Goal: Task Accomplishment & Management: Complete application form

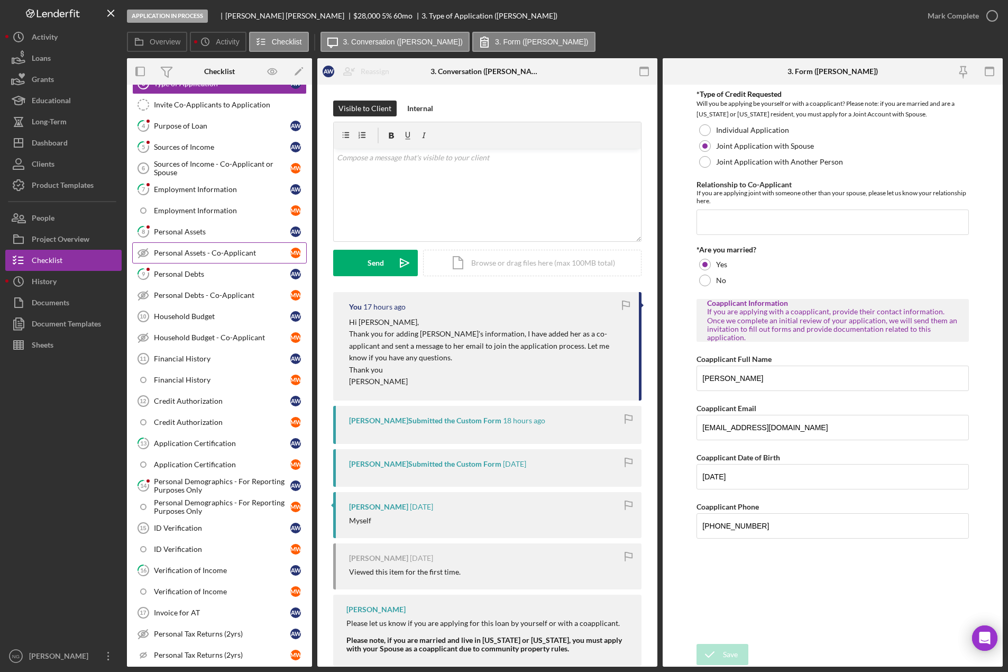
scroll to position [159, 0]
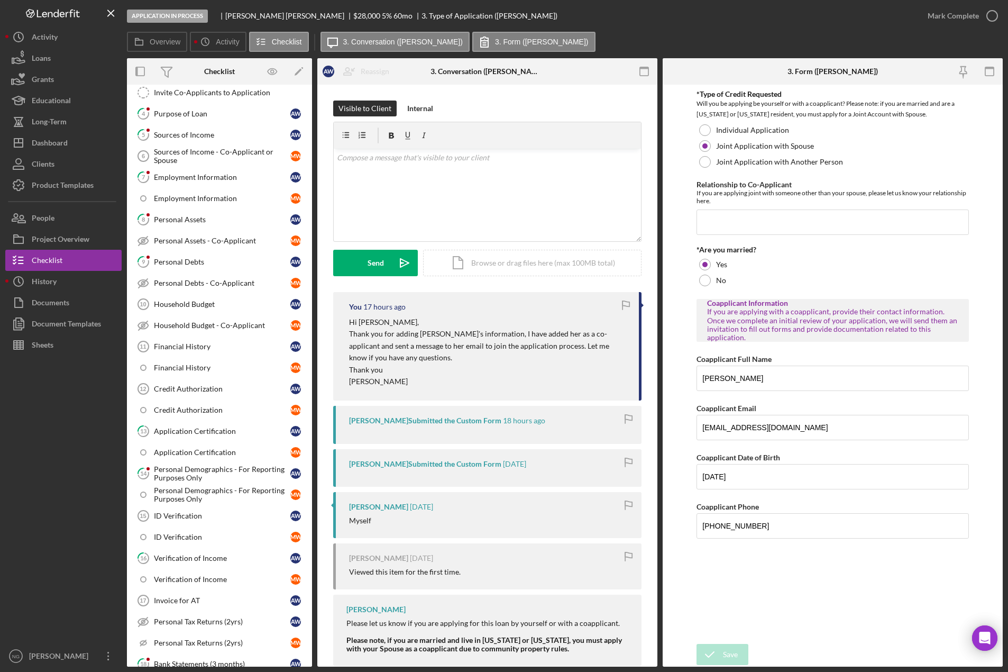
click at [66, 536] on div at bounding box center [63, 500] width 116 height 290
click at [58, 143] on div "Dashboard" at bounding box center [50, 144] width 36 height 24
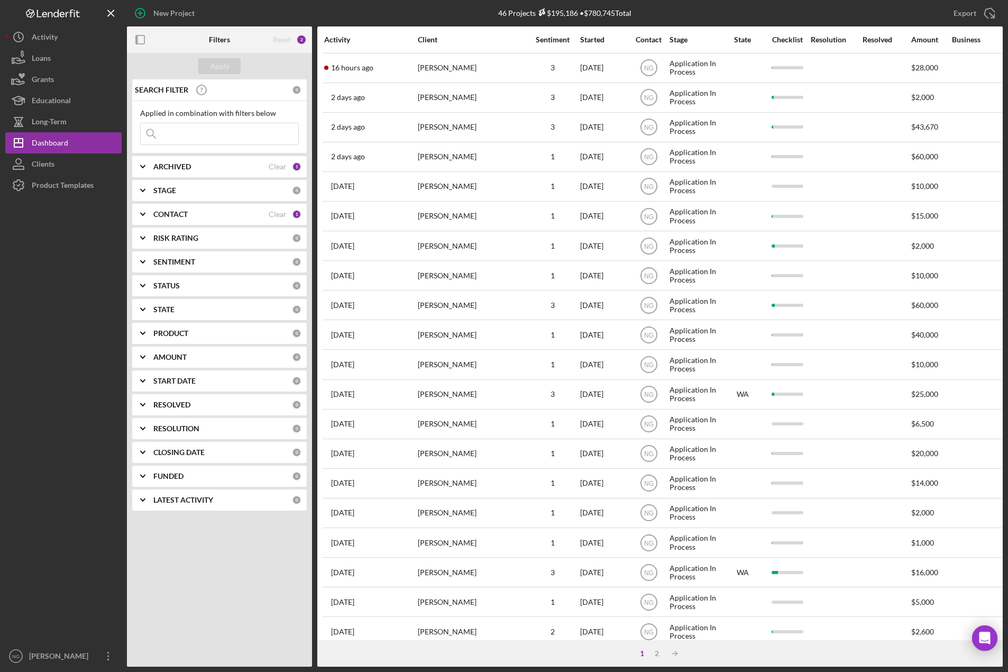
click at [193, 167] on div "ARCHIVED" at bounding box center [210, 166] width 115 height 8
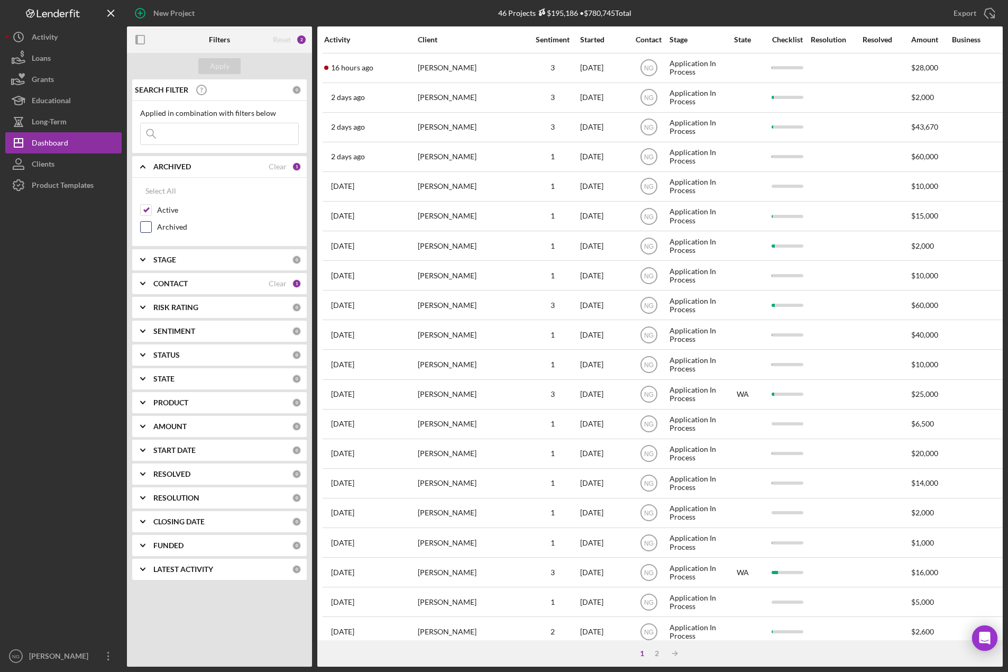
click at [154, 228] on div "Archived" at bounding box center [219, 229] width 159 height 17
click at [152, 228] on div "Archived" at bounding box center [219, 229] width 159 height 17
click at [149, 227] on input "Archived" at bounding box center [146, 227] width 11 height 11
checkbox input "true"
click at [148, 209] on input "Active" at bounding box center [146, 210] width 11 height 11
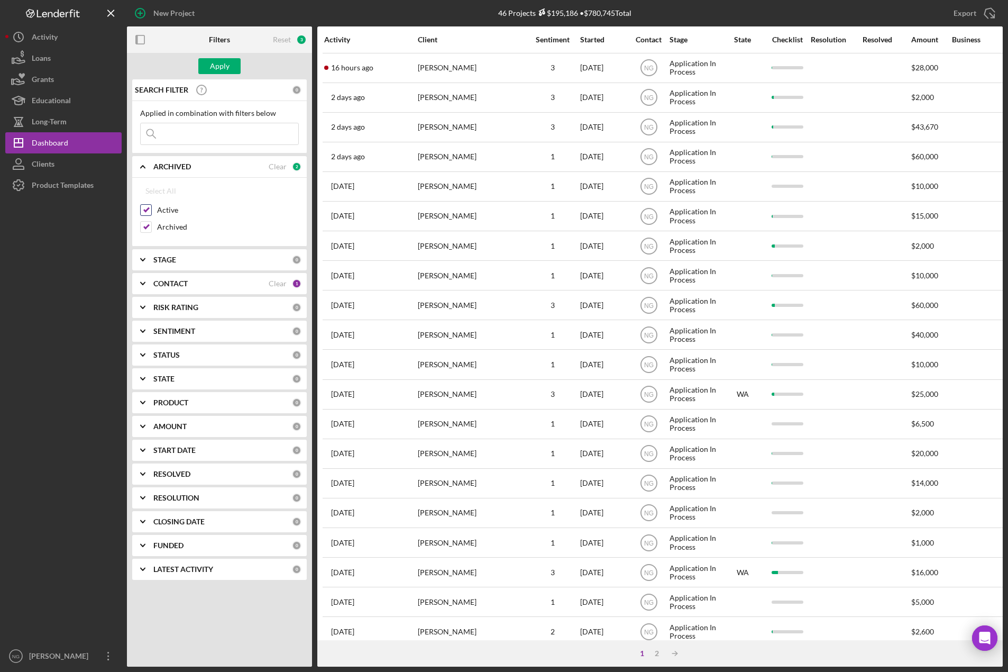
checkbox input "false"
click at [226, 68] on div "Apply" at bounding box center [220, 66] width 20 height 16
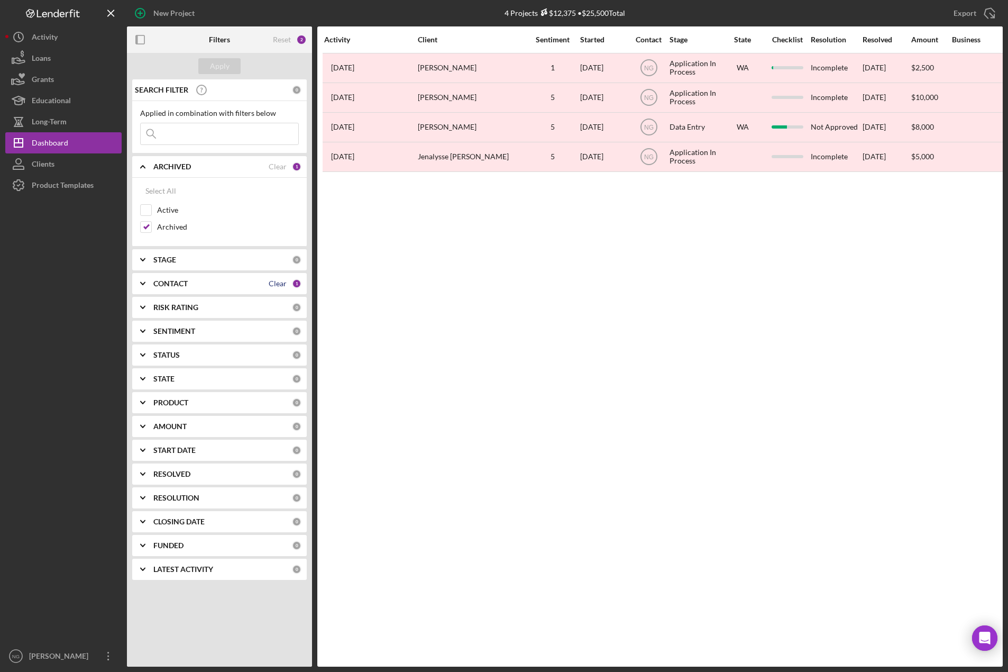
click at [282, 281] on div "Clear" at bounding box center [278, 283] width 18 height 8
click at [223, 69] on div "Apply" at bounding box center [220, 66] width 20 height 16
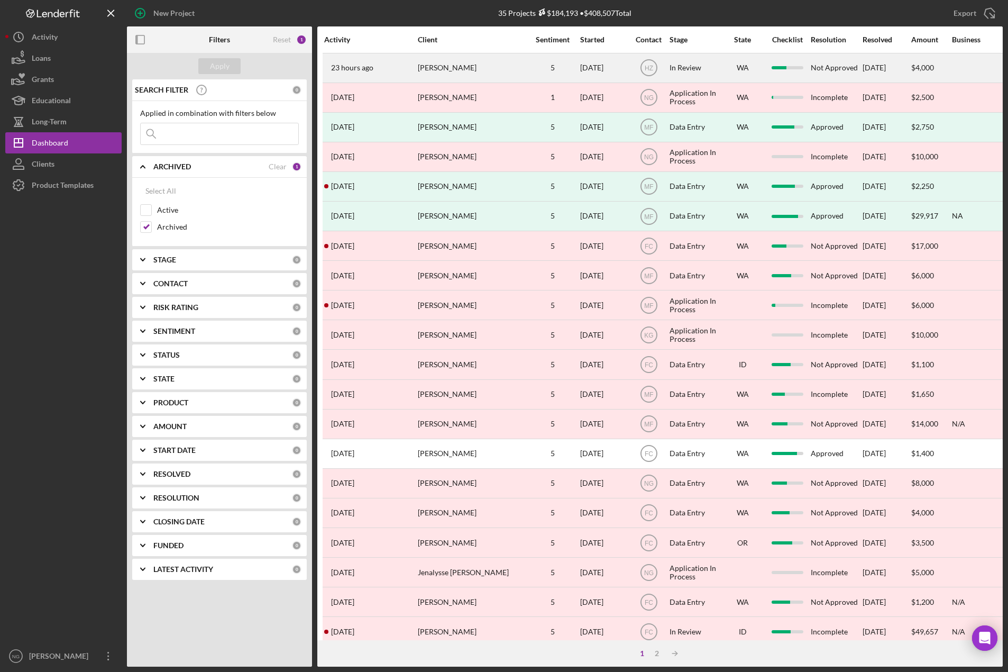
click at [460, 68] on div "DeLaina Morris" at bounding box center [471, 68] width 106 height 28
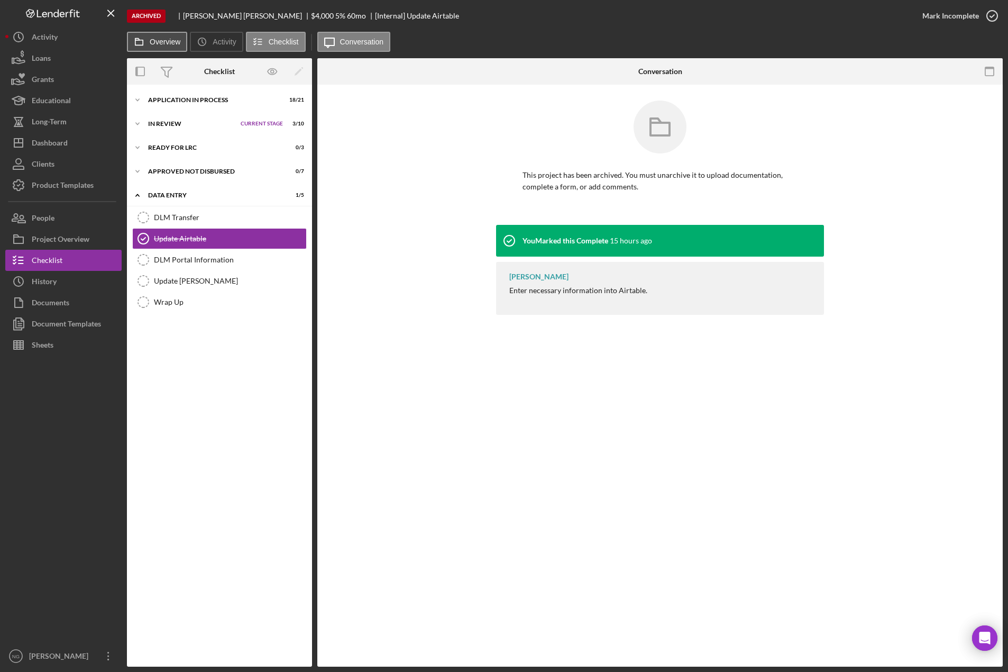
click at [168, 45] on label "Overview" at bounding box center [165, 42] width 31 height 8
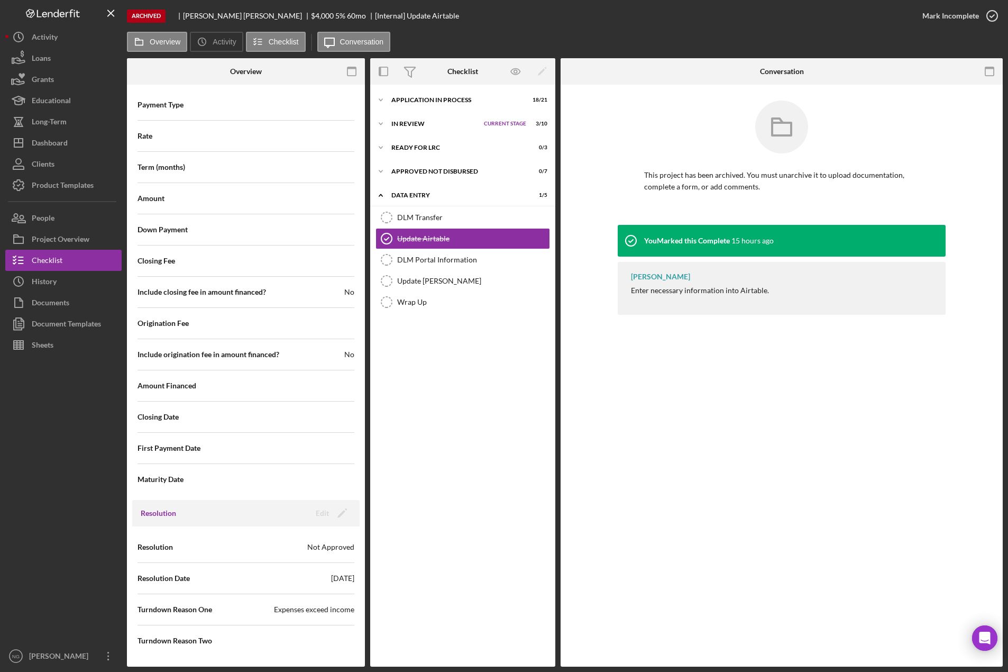
scroll to position [847, 0]
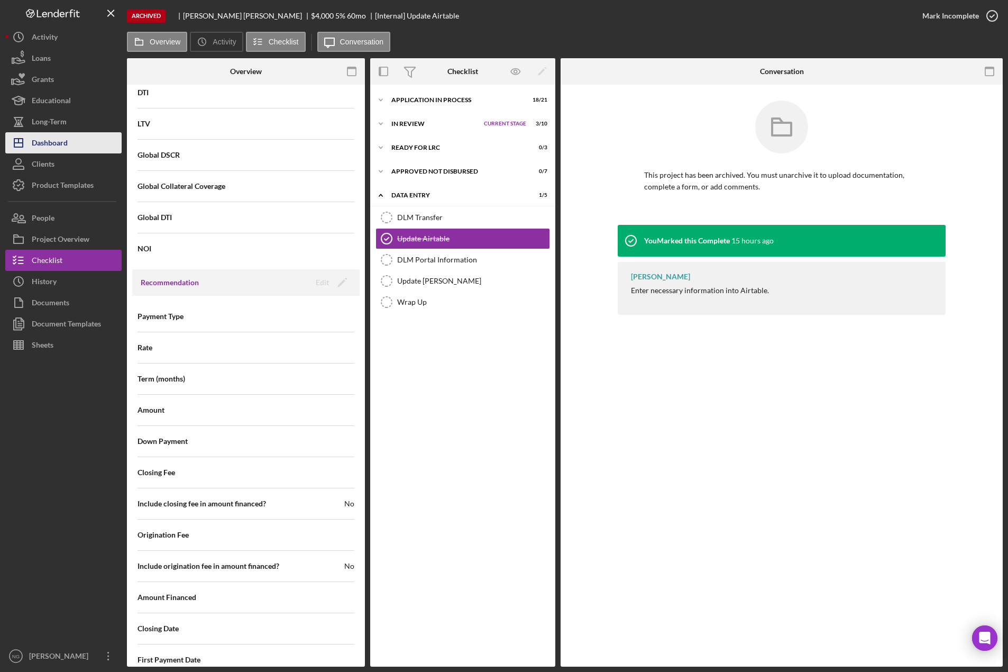
click at [62, 143] on div "Dashboard" at bounding box center [50, 144] width 36 height 24
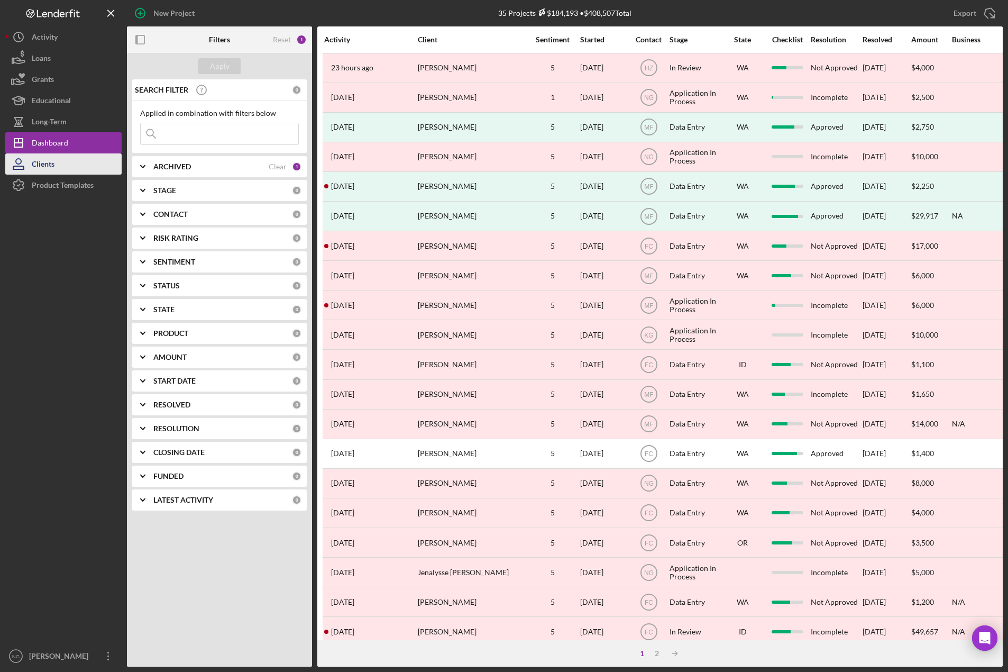
drag, startPoint x: 76, startPoint y: 152, endPoint x: 77, endPoint y: 158, distance: 5.4
click at [76, 153] on button "Icon/Dashboard Dashboard" at bounding box center [63, 142] width 116 height 21
click at [77, 159] on button "Clients" at bounding box center [63, 163] width 116 height 21
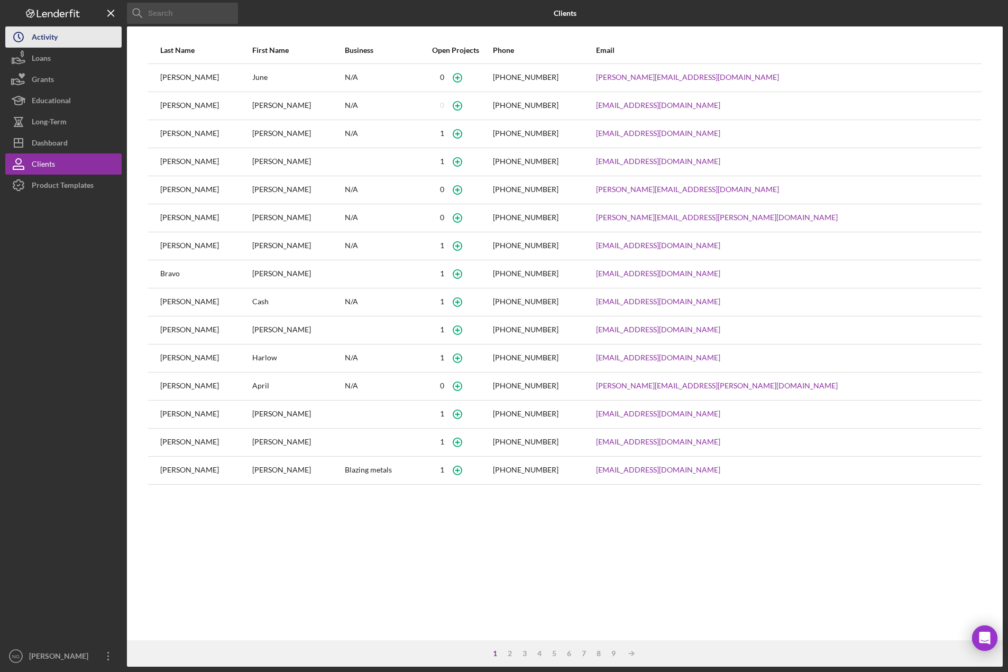
click at [74, 48] on button "Loans" at bounding box center [63, 58] width 116 height 21
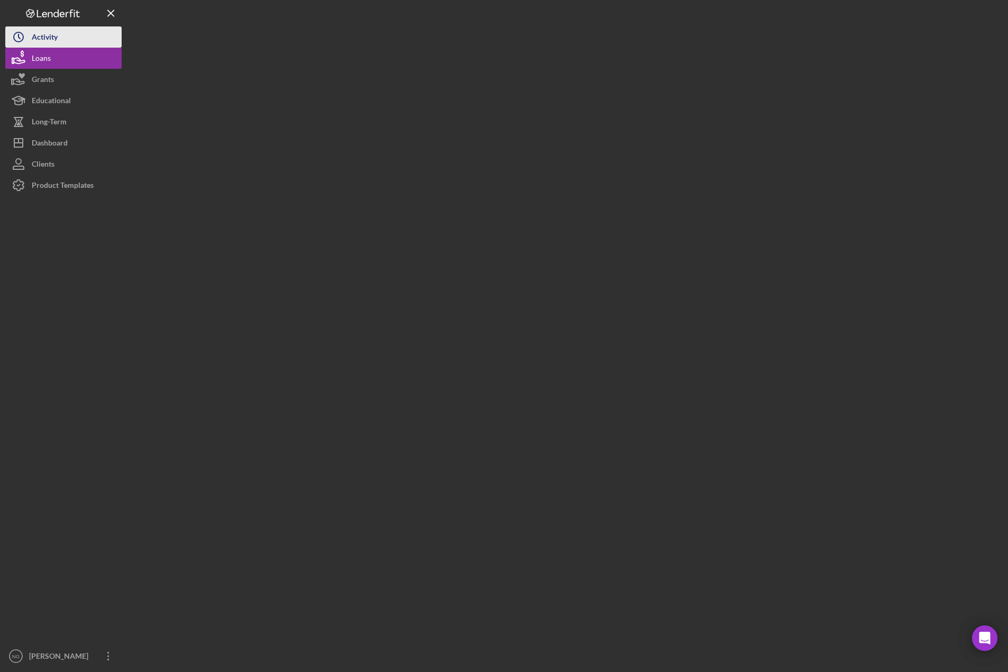
click at [75, 46] on button "Icon/History Activity" at bounding box center [63, 36] width 116 height 21
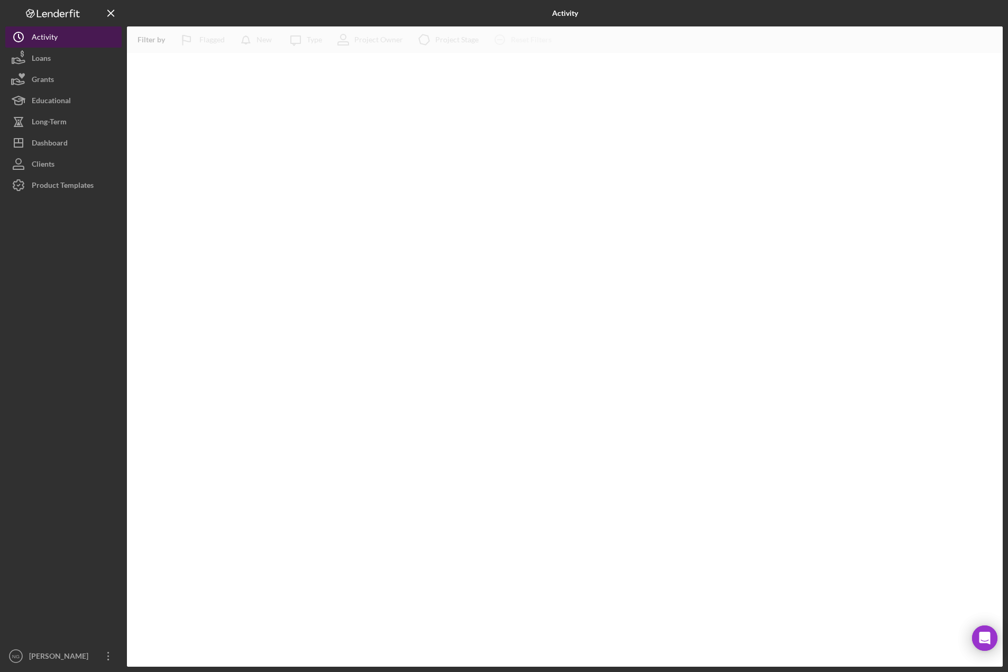
click at [78, 42] on button "Icon/History Activity" at bounding box center [63, 36] width 116 height 21
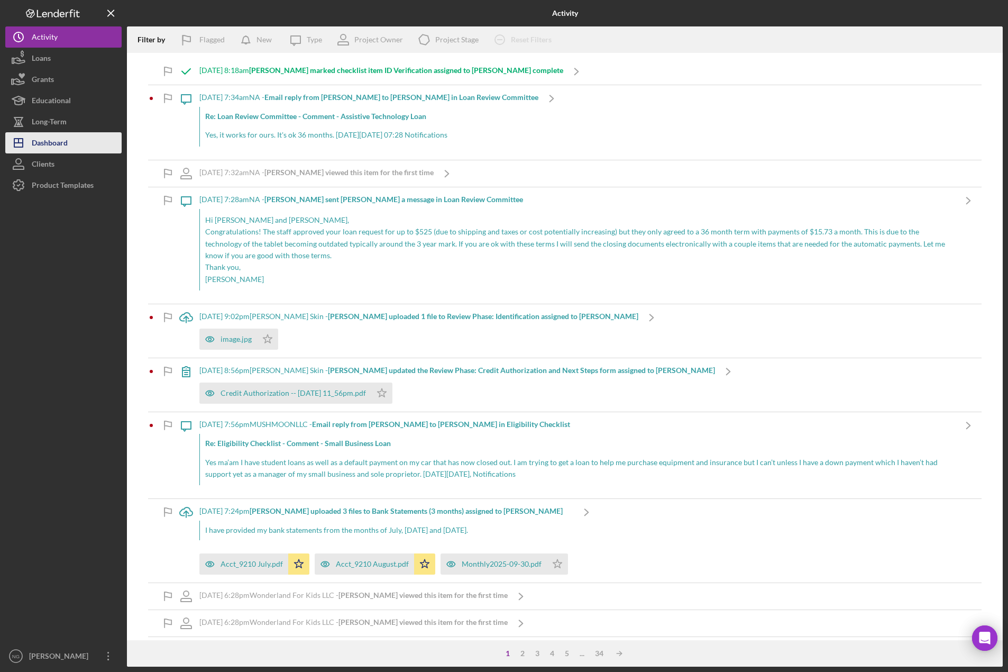
click at [53, 143] on div "Dashboard" at bounding box center [50, 144] width 36 height 24
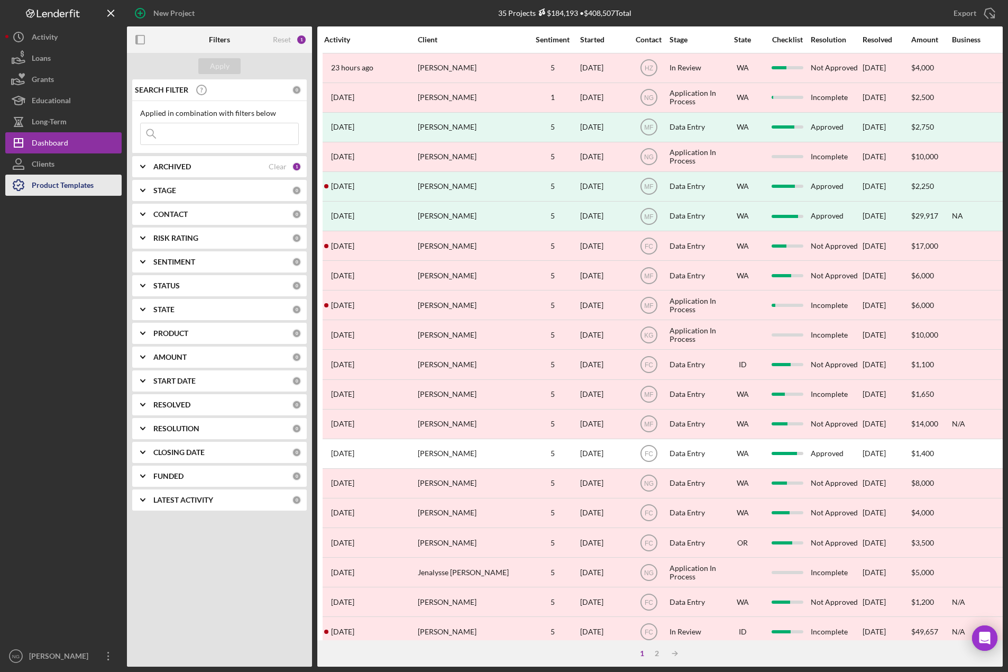
click at [65, 188] on div "Product Templates" at bounding box center [63, 187] width 62 height 24
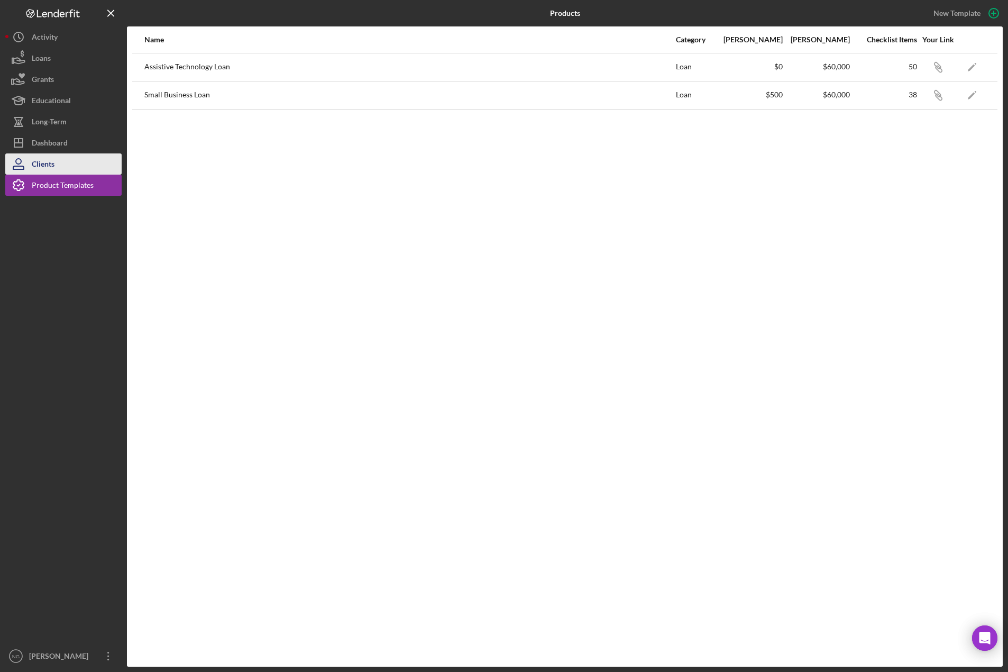
click at [68, 166] on button "Clients" at bounding box center [63, 163] width 116 height 21
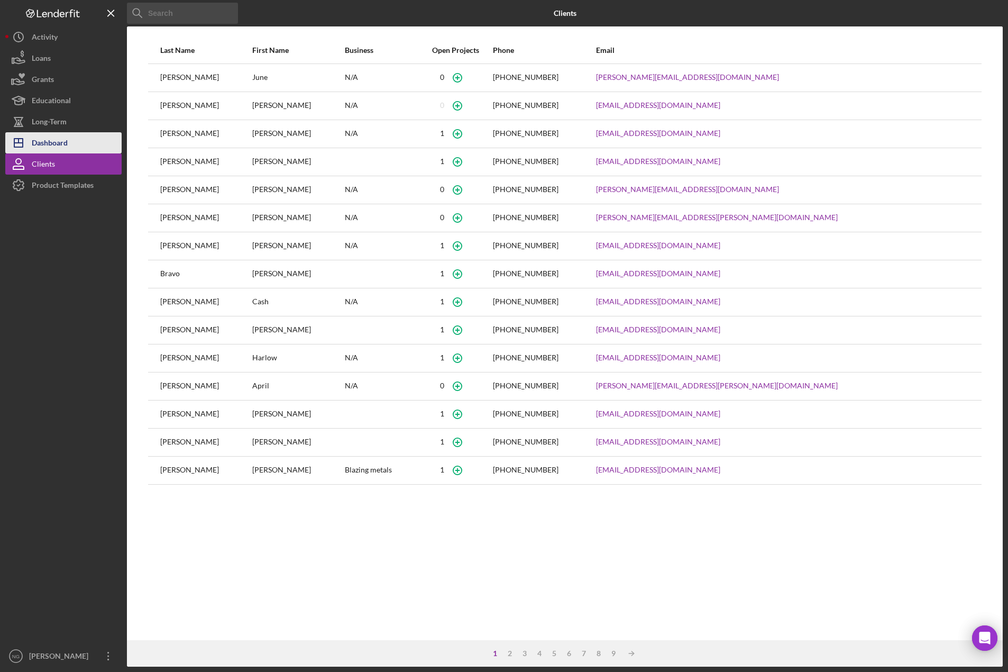
click at [57, 145] on div "Dashboard" at bounding box center [50, 144] width 36 height 24
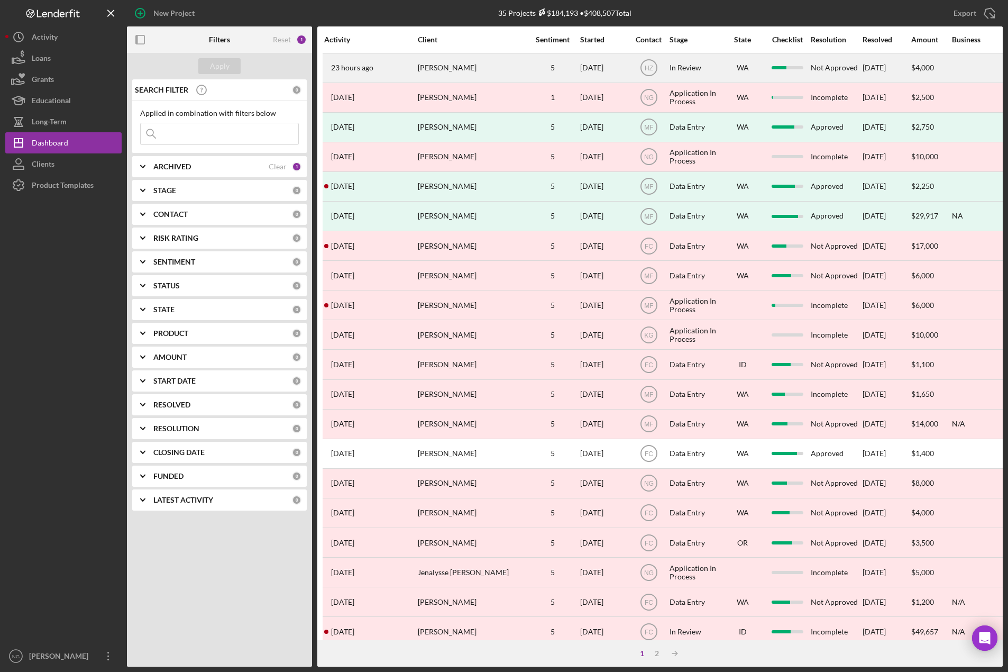
click at [406, 74] on div "23 hours ago DeLaina Morris" at bounding box center [370, 68] width 93 height 28
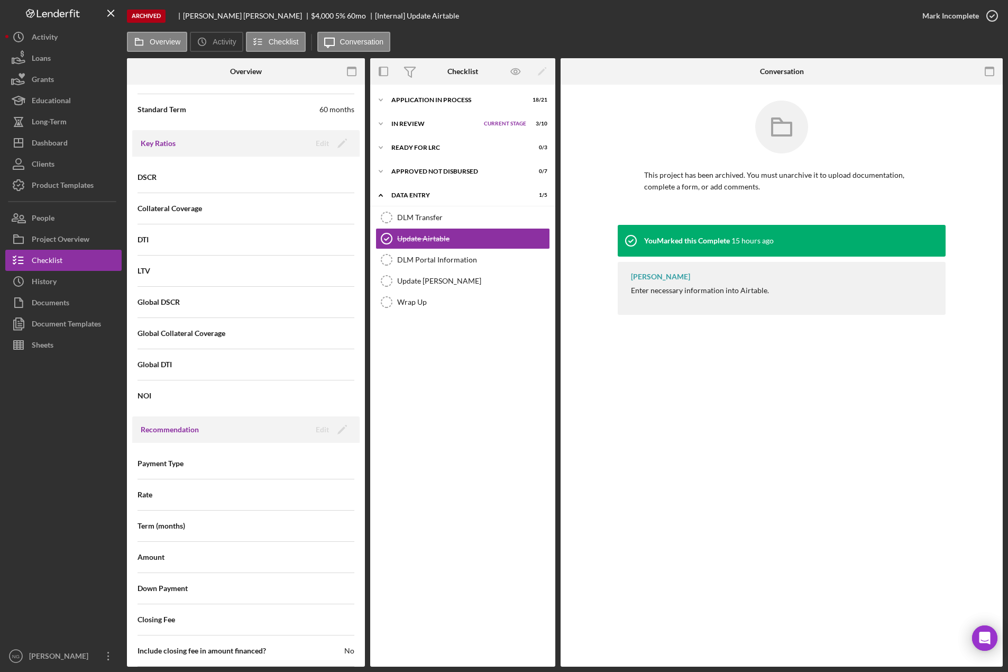
scroll to position [1058, 0]
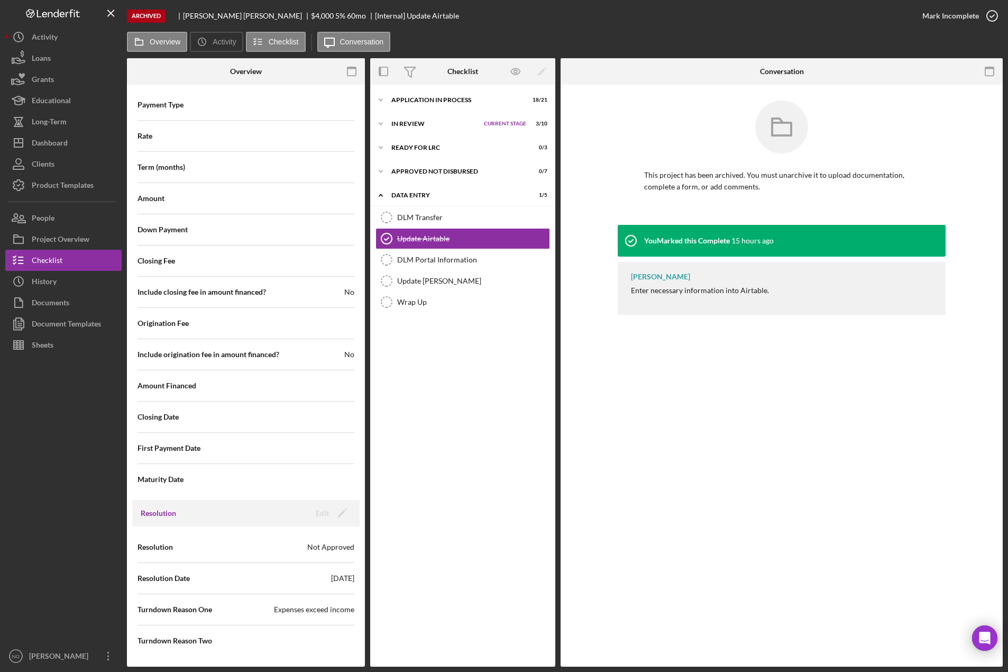
click at [490, 37] on div "Overview Icon/History Activity Checklist Icon/Message Conversation" at bounding box center [565, 42] width 876 height 21
click at [64, 146] on div "Dashboard" at bounding box center [50, 144] width 36 height 24
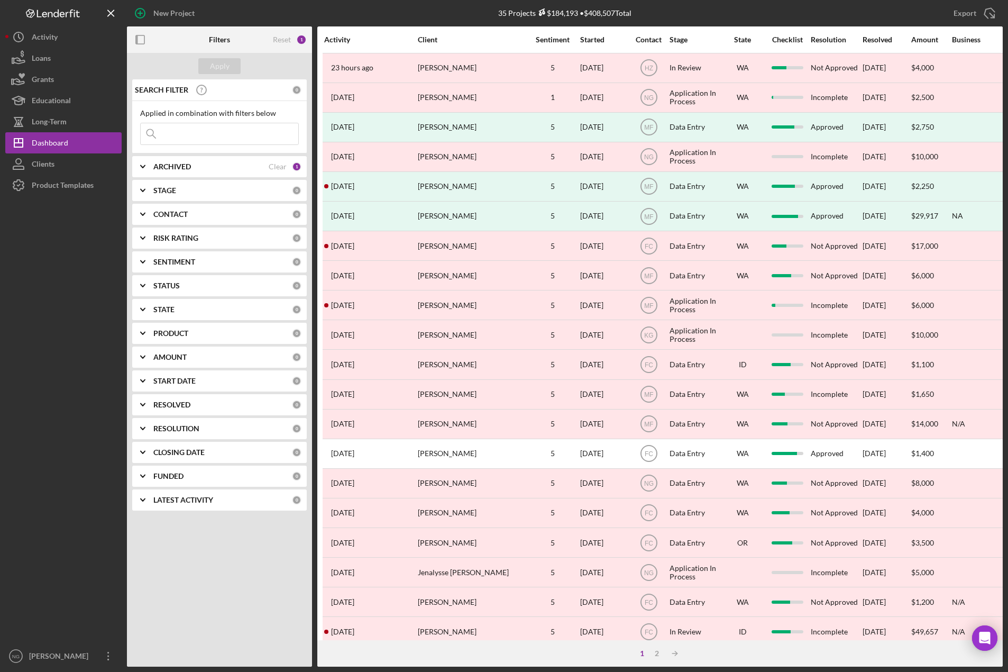
click at [281, 167] on div "Clear" at bounding box center [278, 166] width 18 height 8
click at [170, 167] on b "ARCHIVED" at bounding box center [172, 166] width 38 height 8
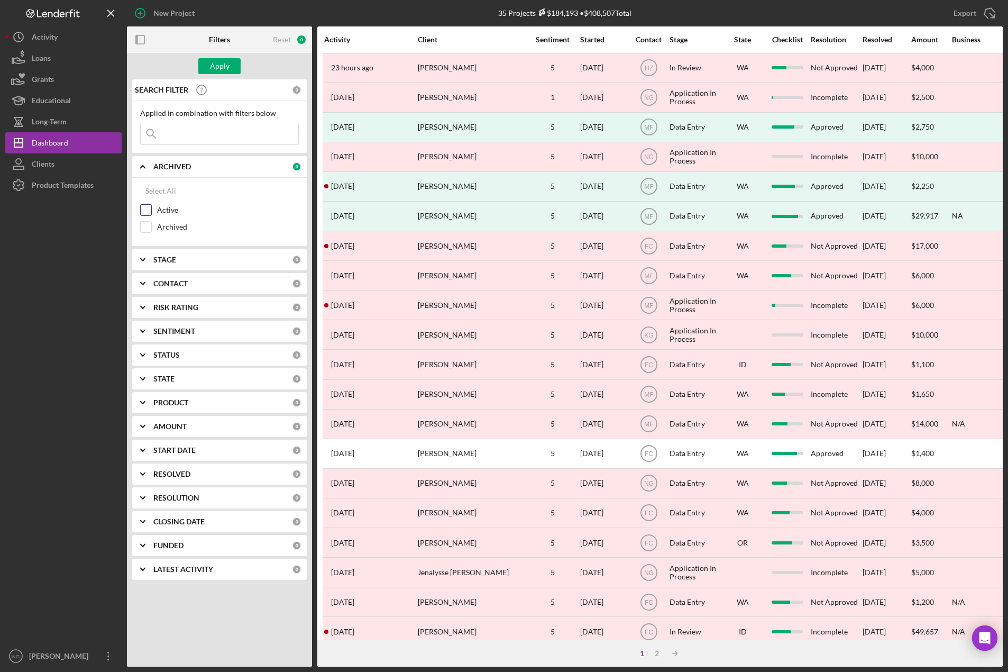
click at [151, 209] on input "Active" at bounding box center [146, 210] width 11 height 11
checkbox input "true"
click at [226, 67] on div "Apply" at bounding box center [220, 66] width 20 height 16
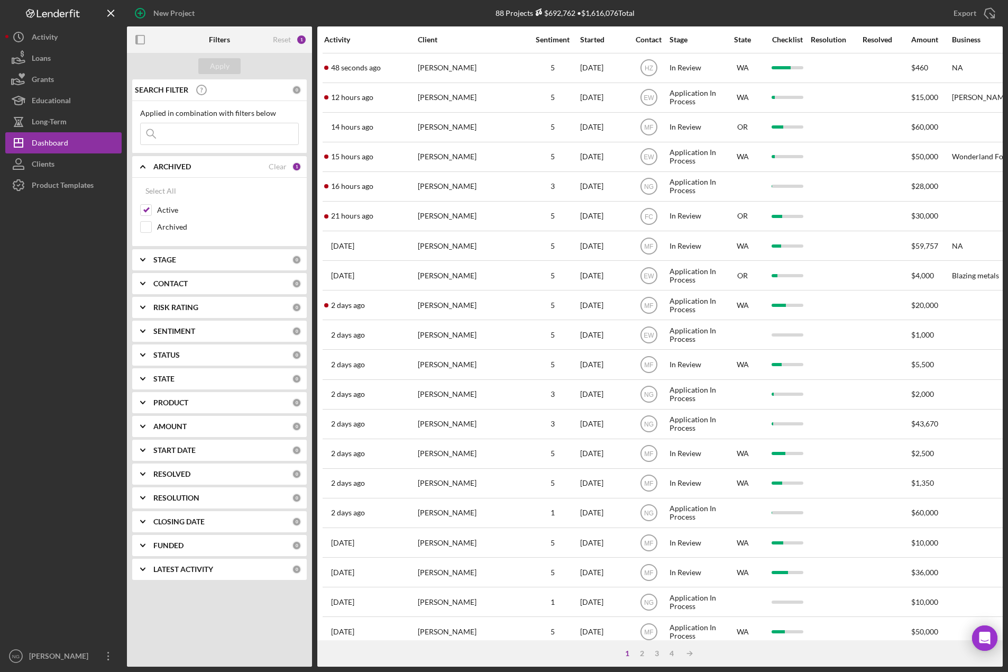
click at [194, 283] on div "CONTACT" at bounding box center [222, 283] width 139 height 8
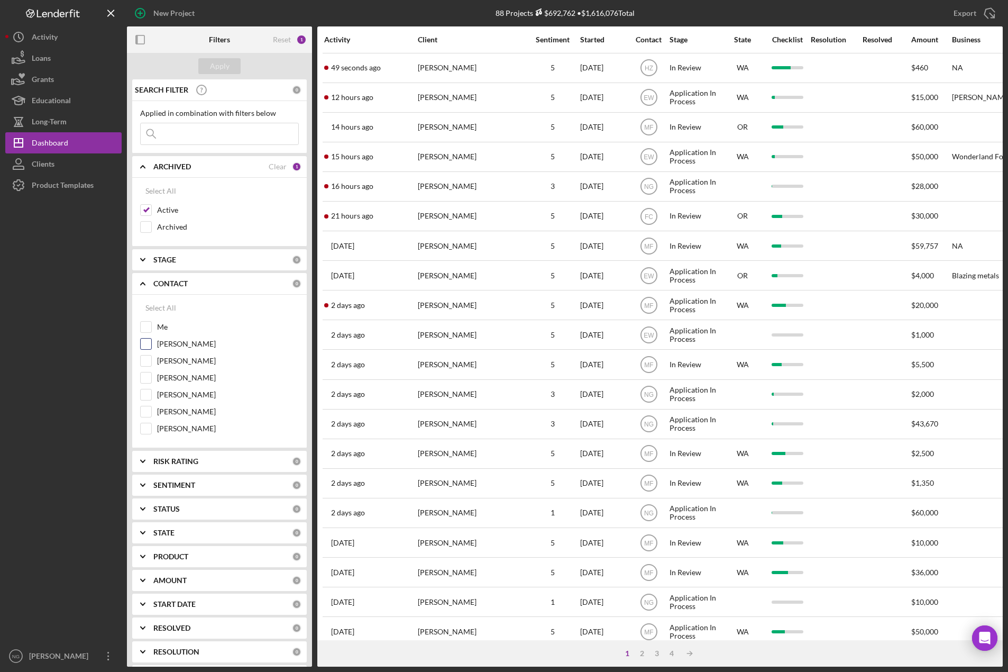
click at [150, 345] on input "Heather Zundel" at bounding box center [146, 344] width 11 height 11
checkbox input "true"
click at [211, 66] on div "Apply" at bounding box center [220, 66] width 20 height 16
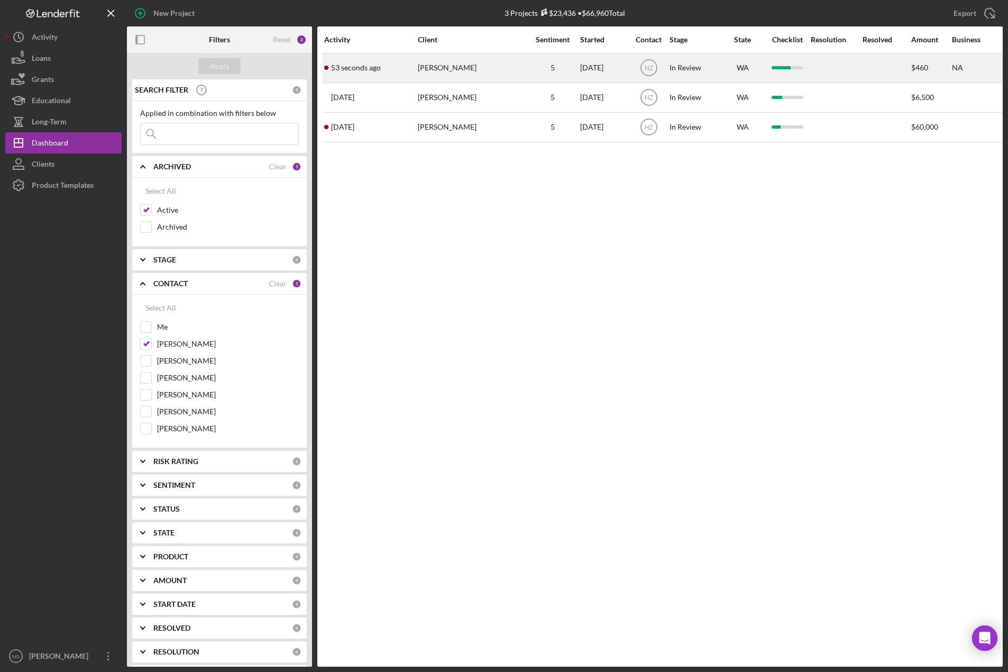
click at [487, 72] on div "Jessica Martinez" at bounding box center [471, 68] width 106 height 28
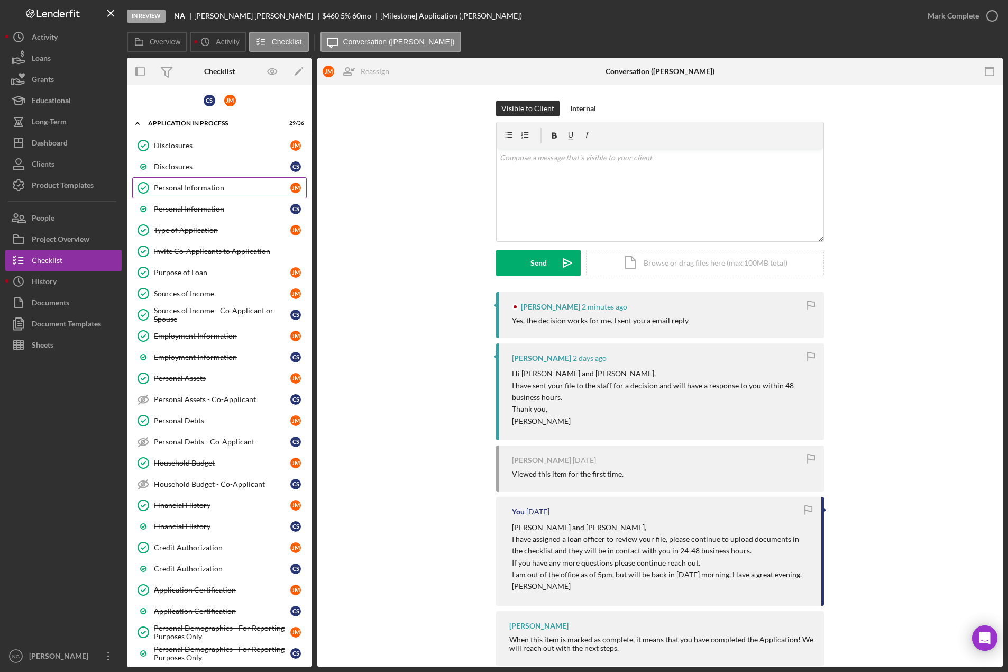
click at [223, 192] on div "Personal Information" at bounding box center [222, 188] width 136 height 8
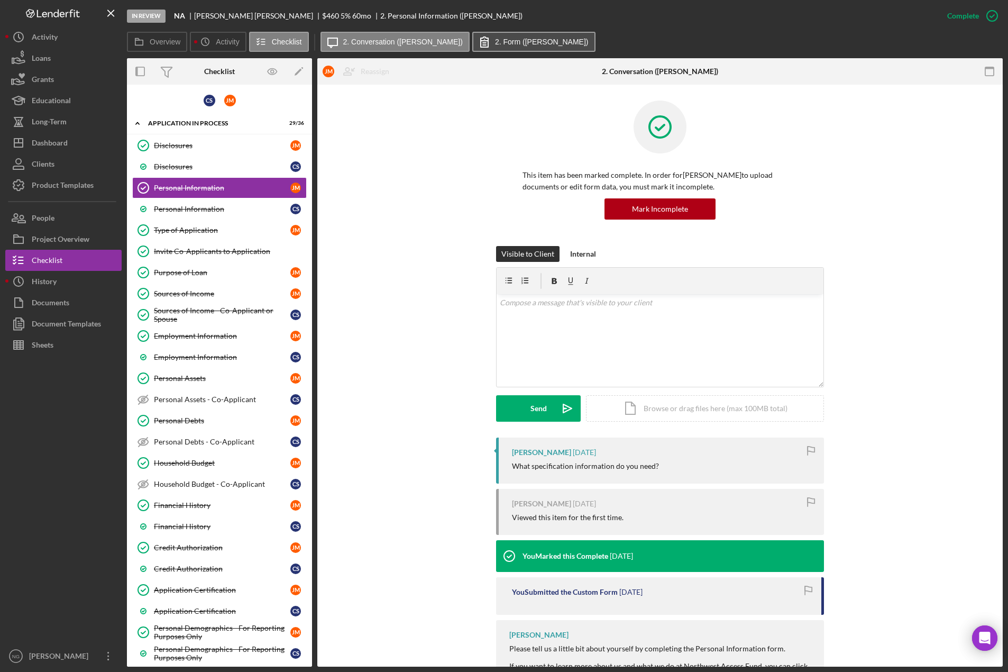
click at [501, 34] on button "2. Form (Jessica M.)" at bounding box center [533, 42] width 123 height 20
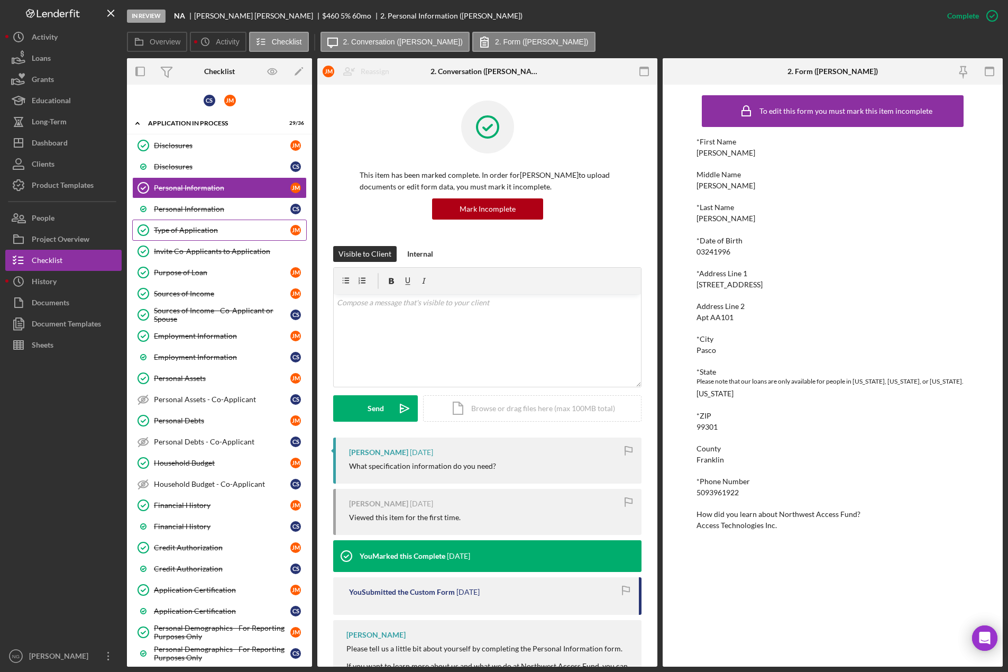
click at [223, 234] on div "Type of Application" at bounding box center [222, 230] width 136 height 8
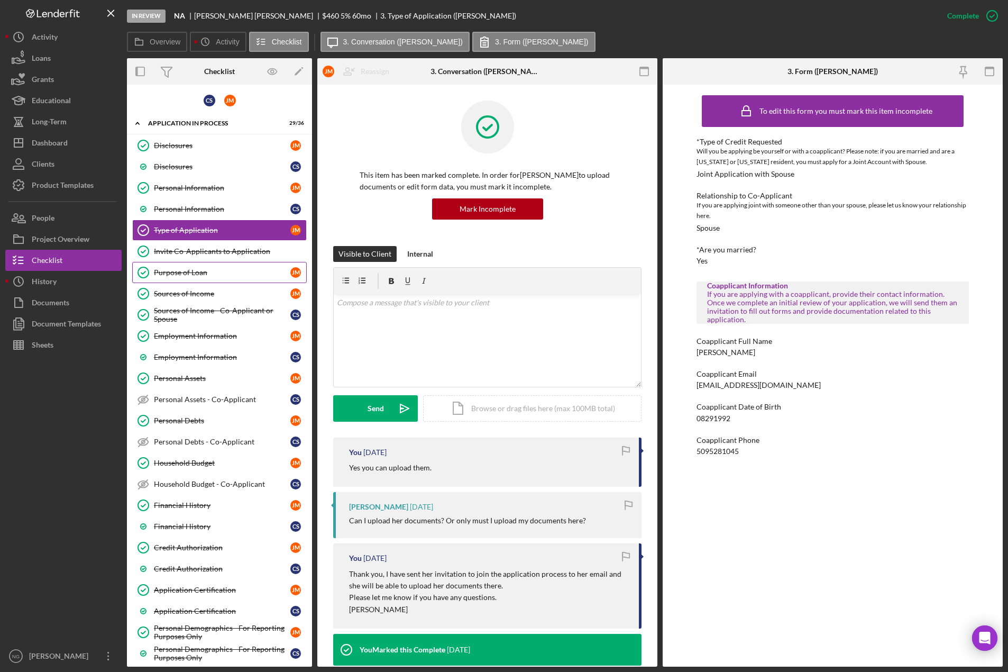
click at [221, 272] on div "Purpose of Loan" at bounding box center [222, 272] width 136 height 8
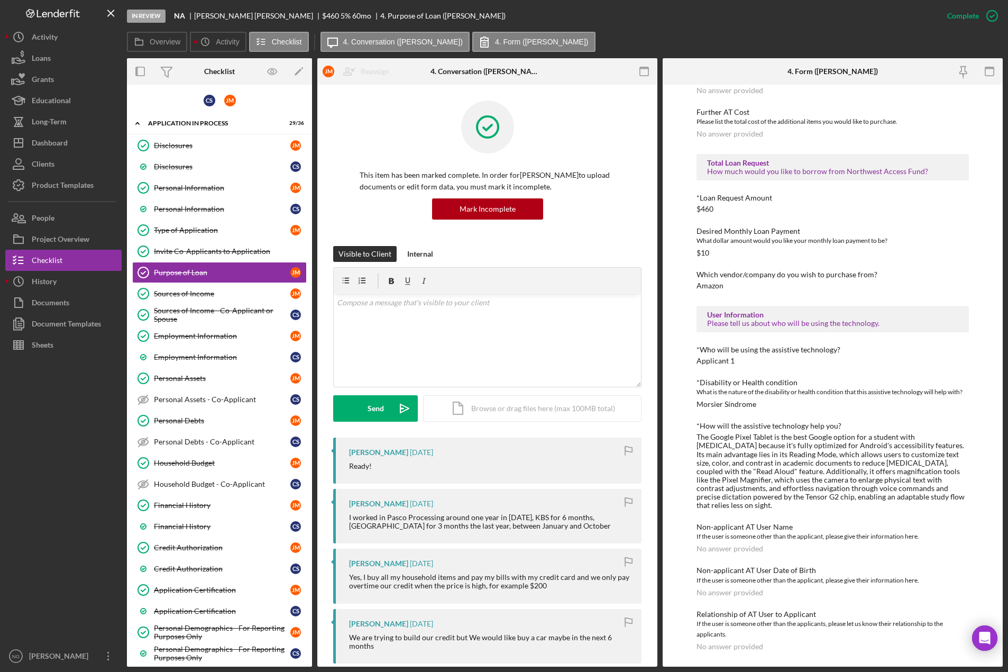
scroll to position [532, 0]
click at [205, 207] on div "Personal Information" at bounding box center [222, 209] width 136 height 8
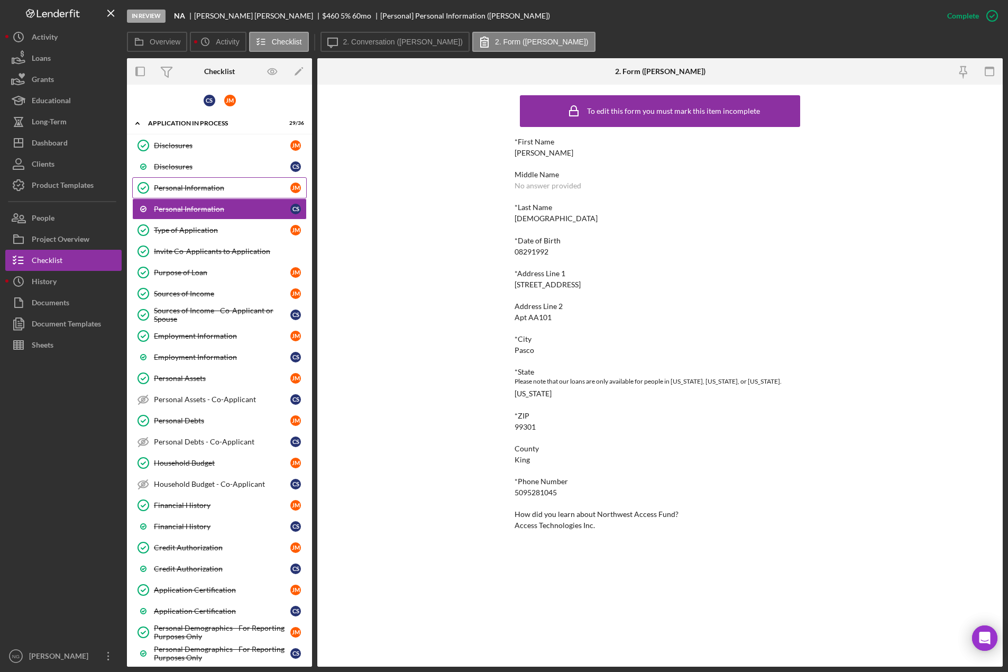
click at [229, 194] on link "Personal Information Personal Information J M" at bounding box center [219, 187] width 175 height 21
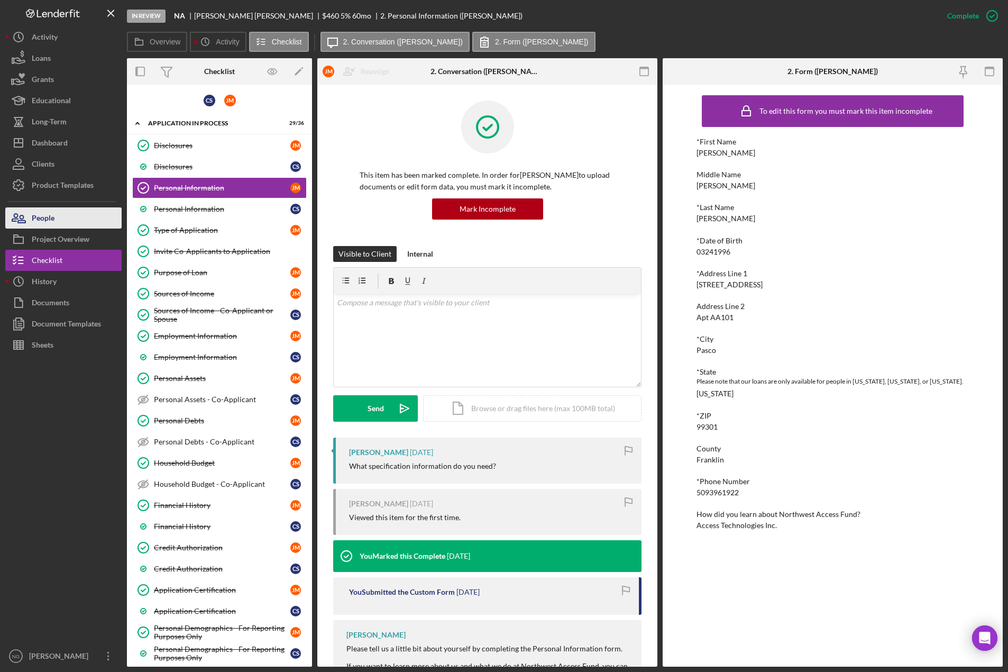
click at [95, 222] on button "People" at bounding box center [63, 217] width 116 height 21
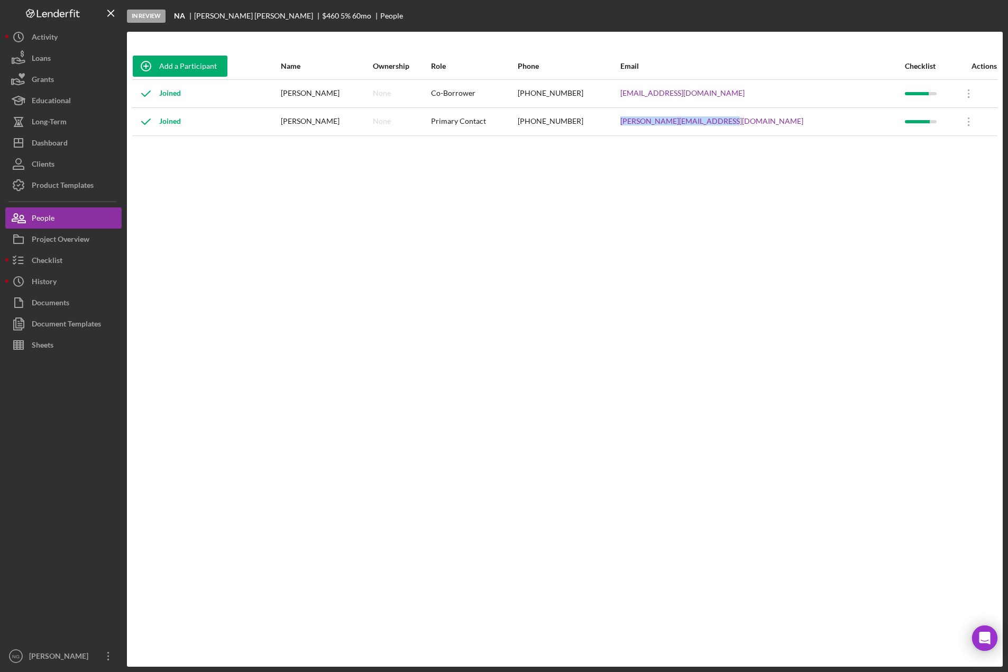
drag, startPoint x: 796, startPoint y: 122, endPoint x: 690, endPoint y: 122, distance: 105.8
click at [690, 122] on tr "Joined Jessica Martinez None Primary Contact (509) 396-1922 jessica.moran2811@g…" at bounding box center [564, 121] width 865 height 28
copy tr "jessica.moran2811@gmail.com"
click at [74, 266] on button "Checklist" at bounding box center [63, 260] width 116 height 21
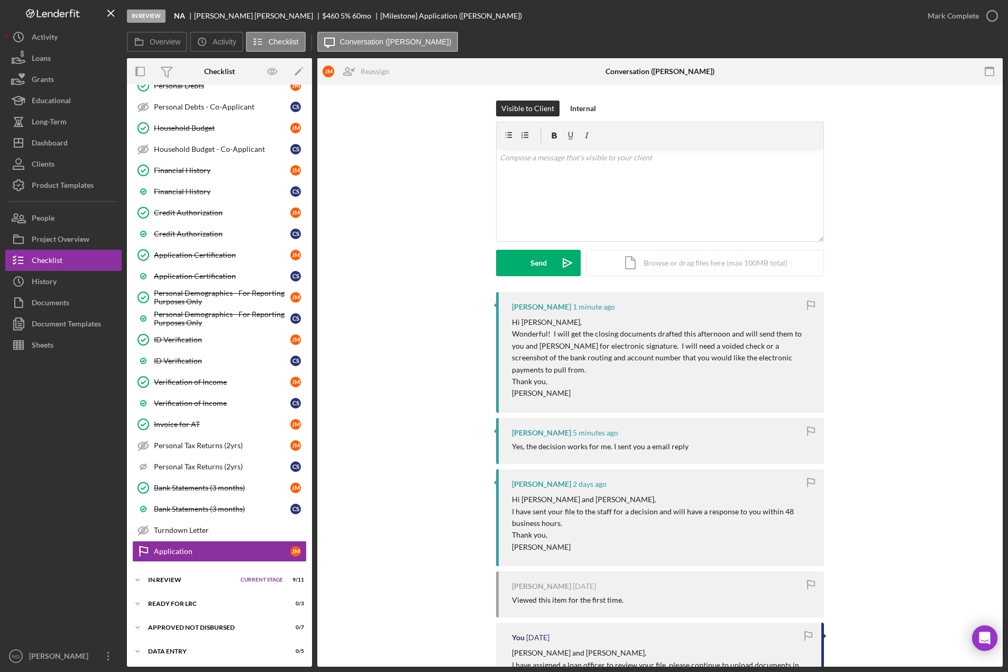
scroll to position [336, 0]
click at [179, 580] on div "In Review" at bounding box center [191, 579] width 87 height 6
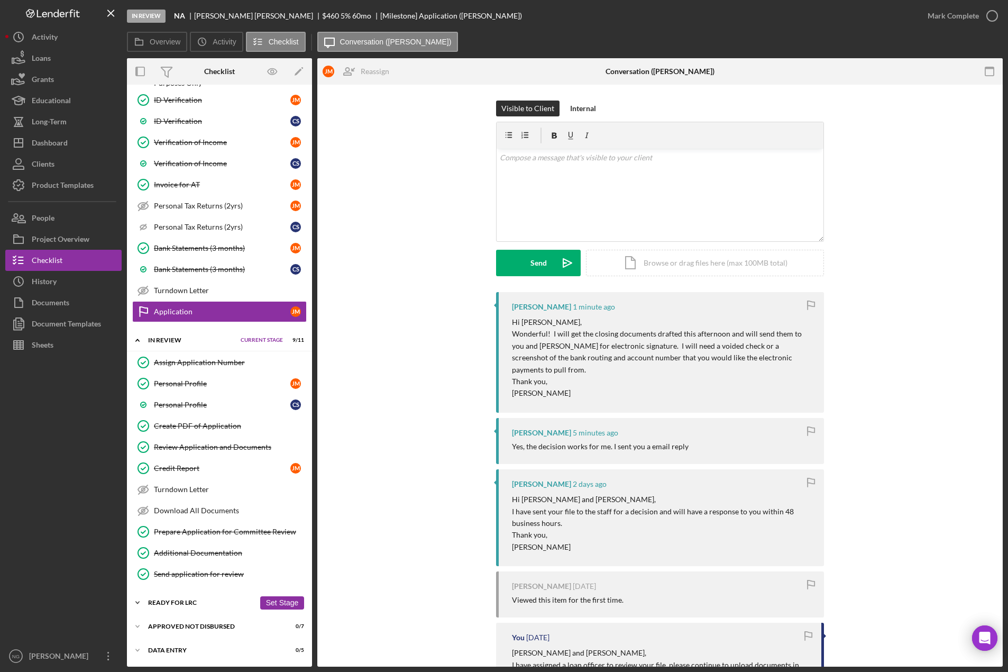
click at [197, 599] on div "Icon/Expander Ready for LRC 0 / 3 Set Stage" at bounding box center [219, 602] width 185 height 21
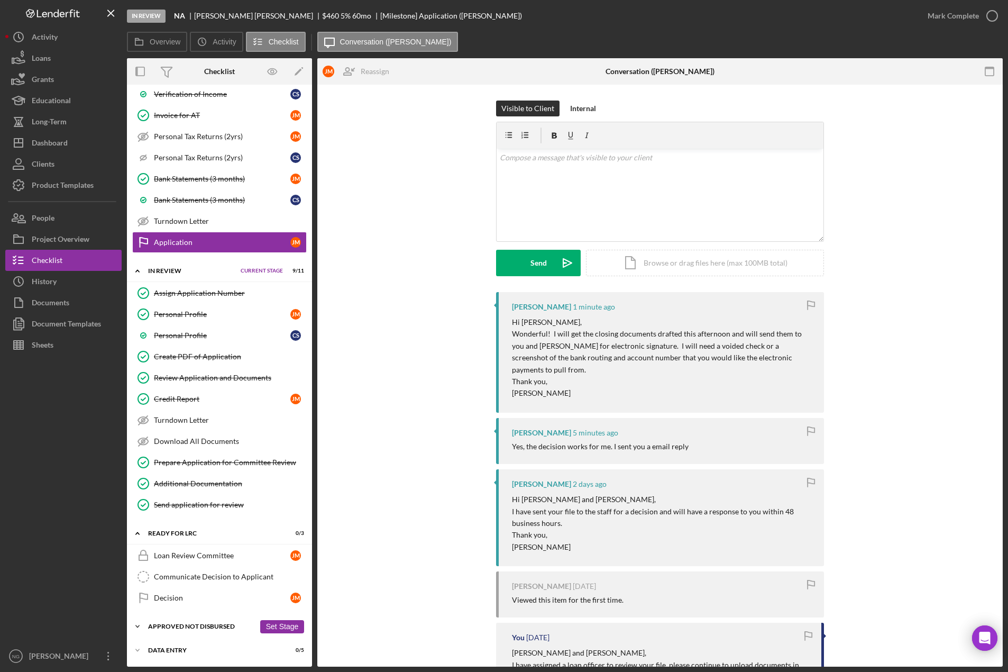
click at [200, 625] on div "Approved Not Disbursed" at bounding box center [201, 626] width 107 height 6
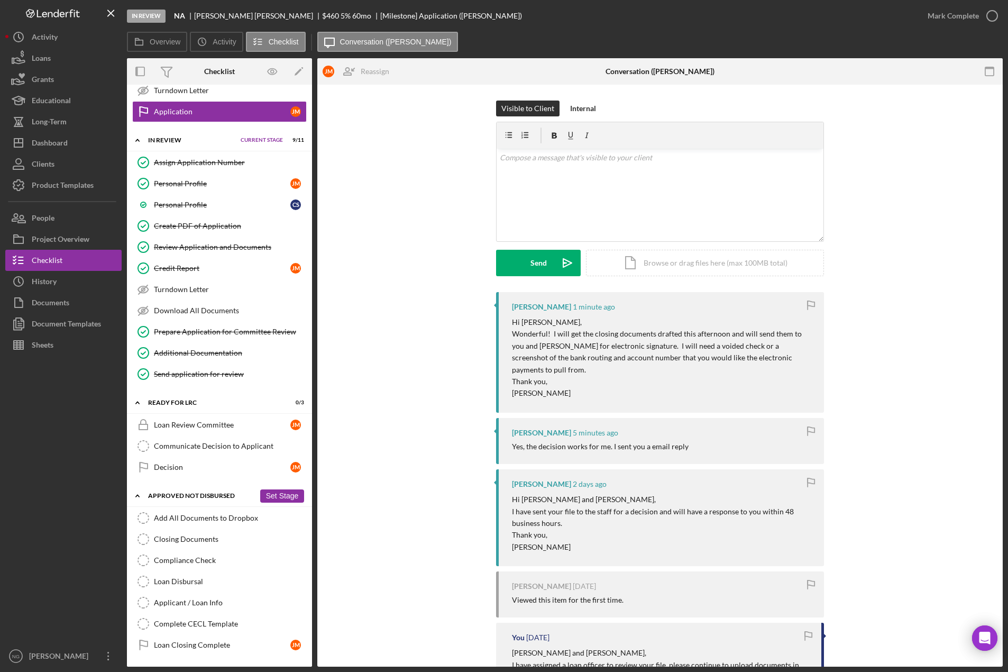
scroll to position [798, 0]
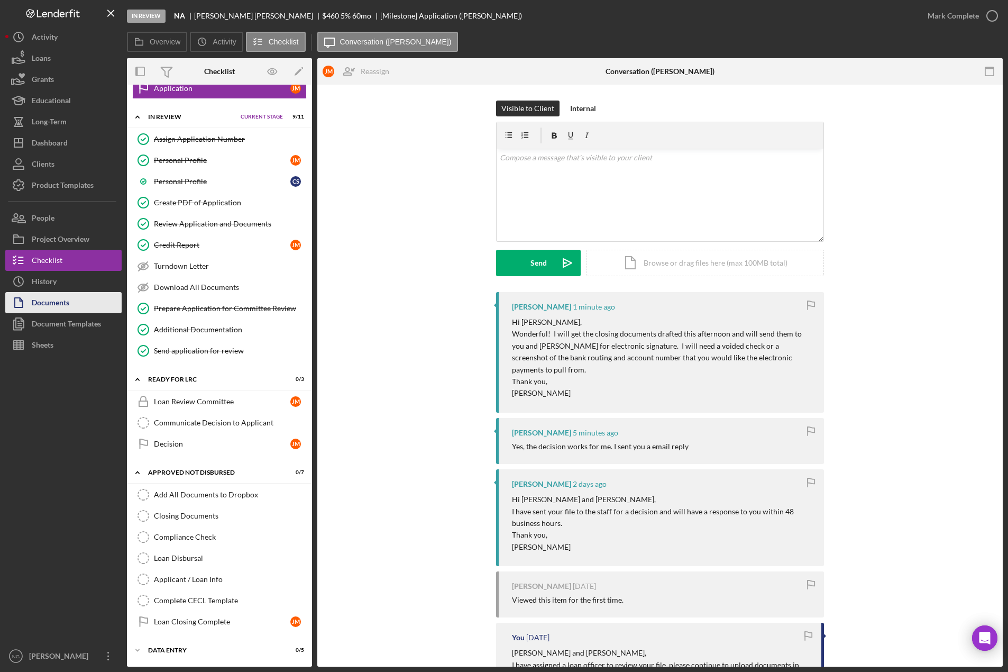
click at [83, 309] on button "Documents" at bounding box center [63, 302] width 116 height 21
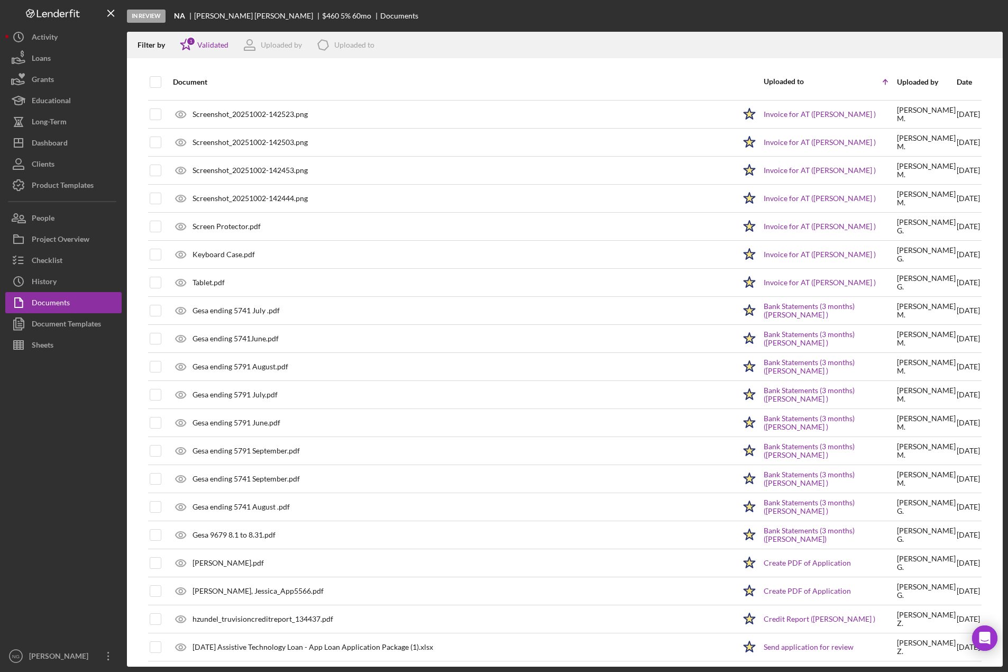
scroll to position [477, 0]
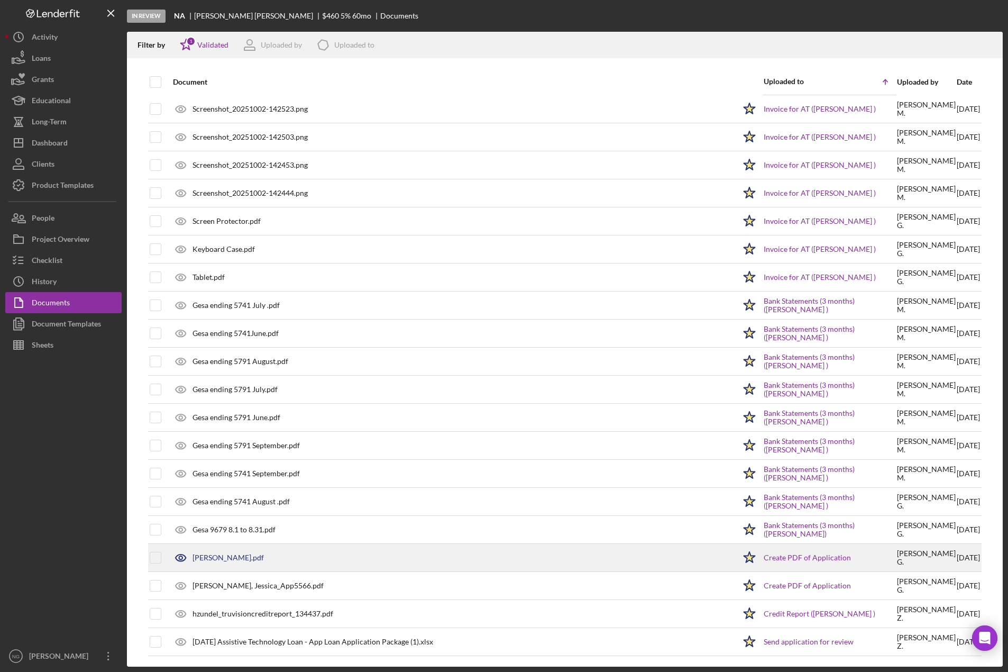
click at [315, 559] on div "Martinez, Jessica_Application.pdf" at bounding box center [452, 557] width 568 height 26
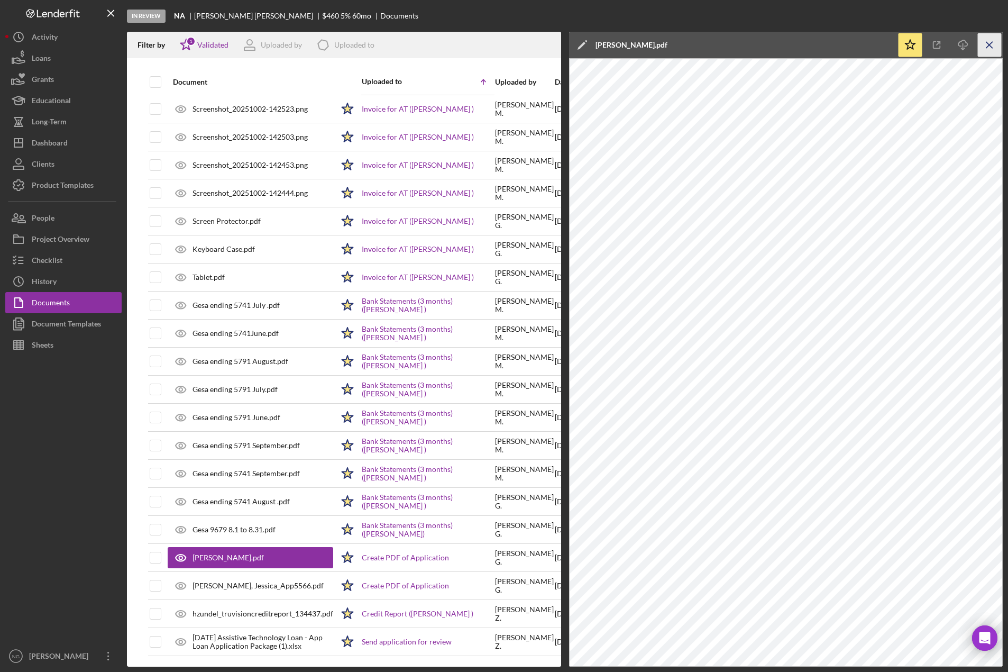
click at [993, 47] on icon "Icon/Menu Close" at bounding box center [990, 45] width 24 height 24
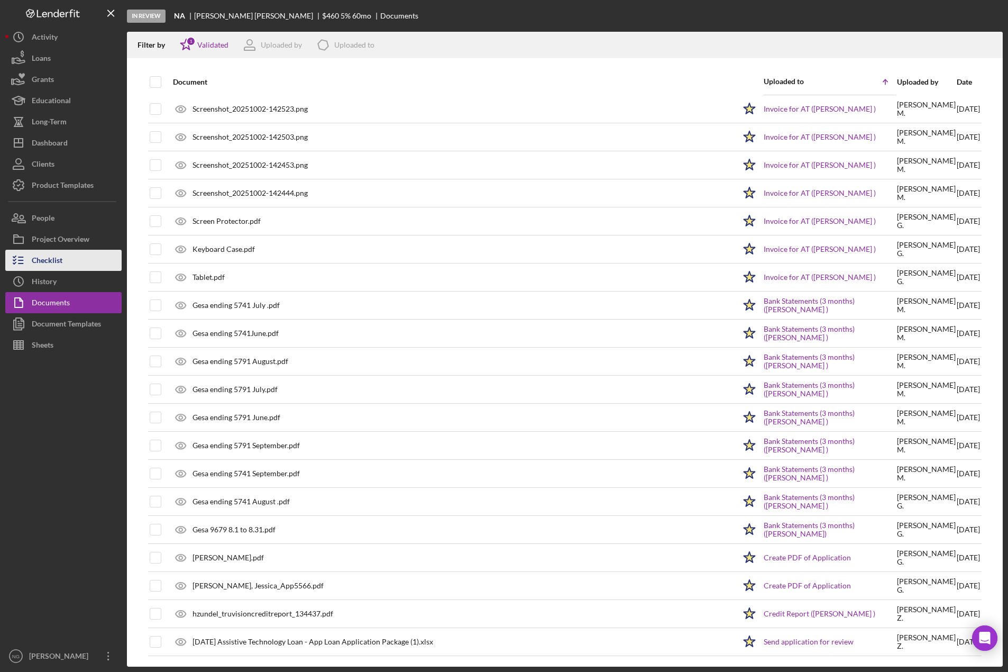
click at [53, 268] on div "Checklist" at bounding box center [47, 262] width 31 height 24
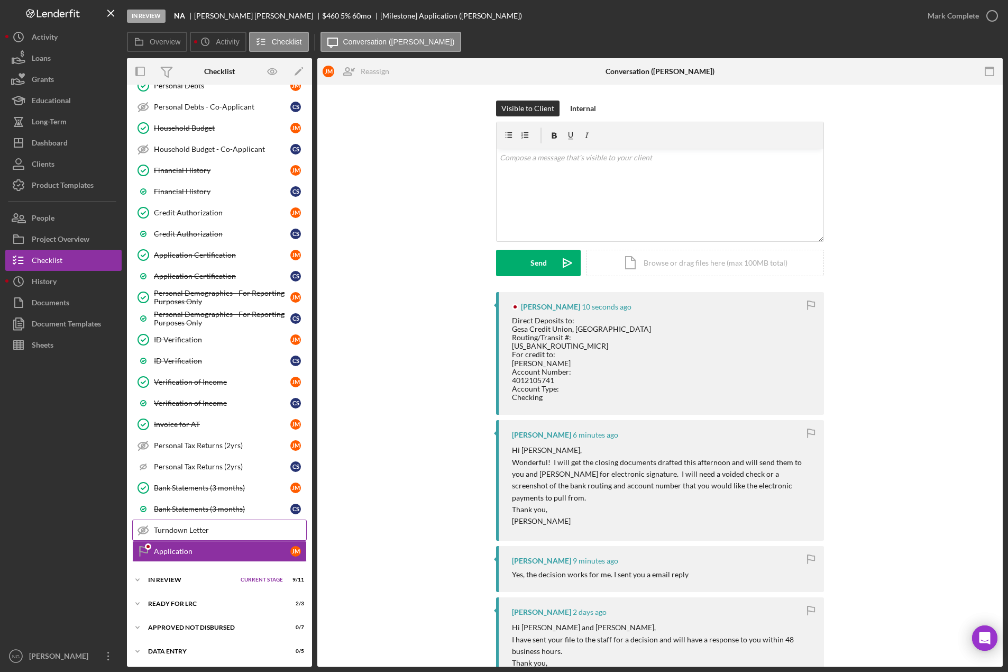
scroll to position [336, 0]
click at [284, 603] on button "Set Stage" at bounding box center [282, 602] width 44 height 13
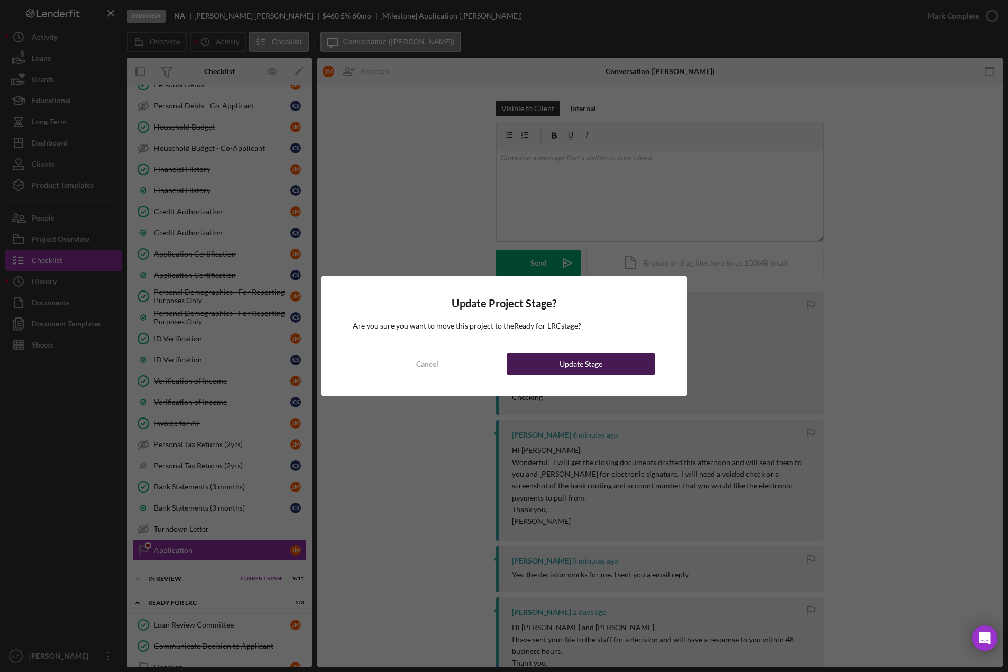
click at [575, 371] on div "Update Stage" at bounding box center [581, 363] width 43 height 21
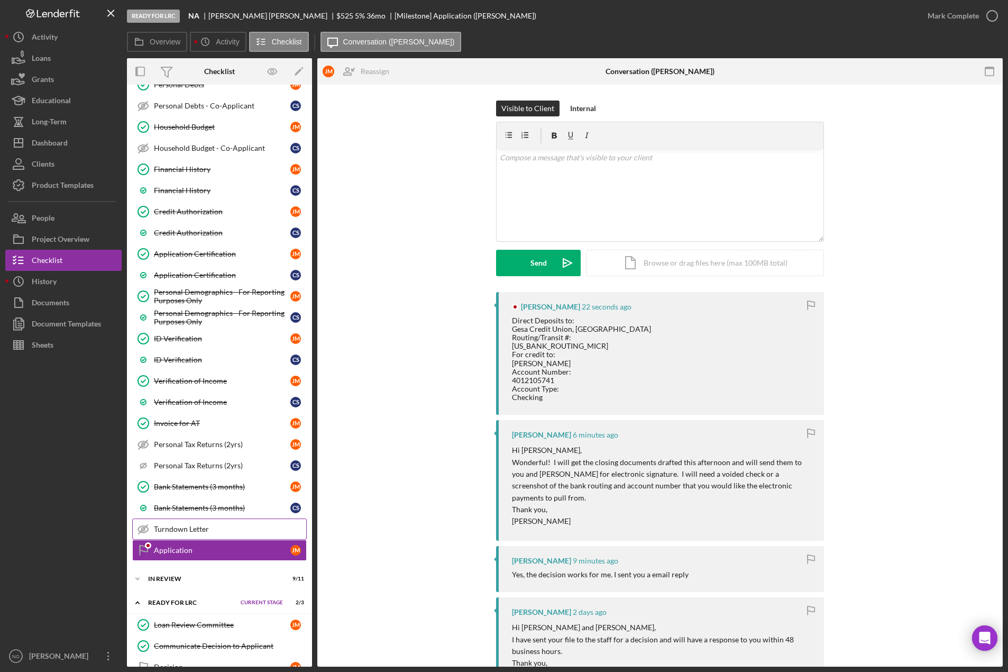
scroll to position [405, 0]
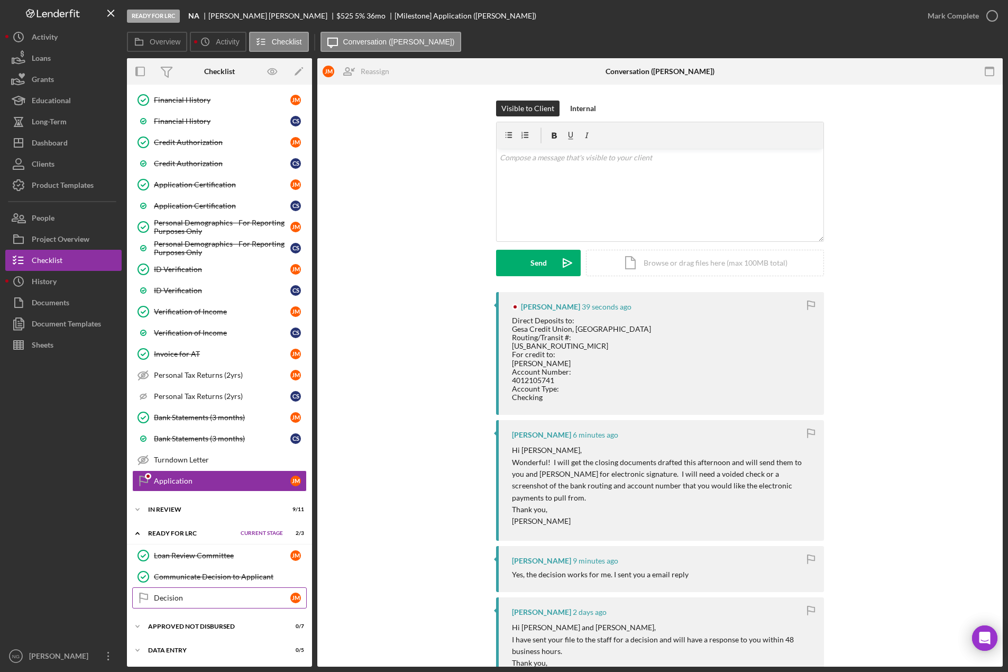
click at [262, 604] on link "Decision Decision J M" at bounding box center [219, 597] width 175 height 21
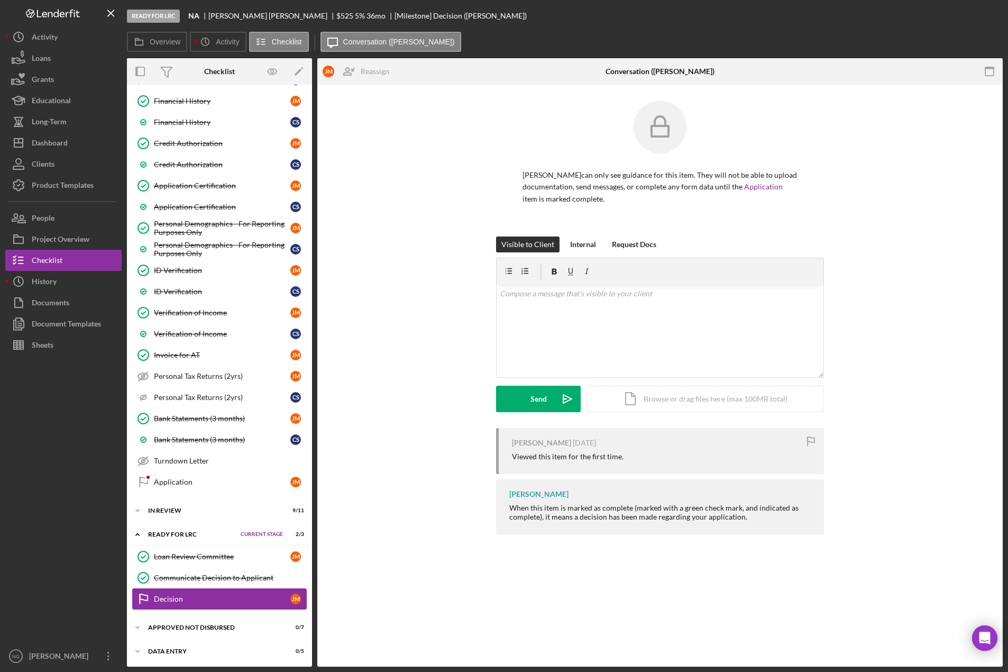
scroll to position [405, 0]
click at [172, 512] on div "In Review" at bounding box center [201, 509] width 107 height 6
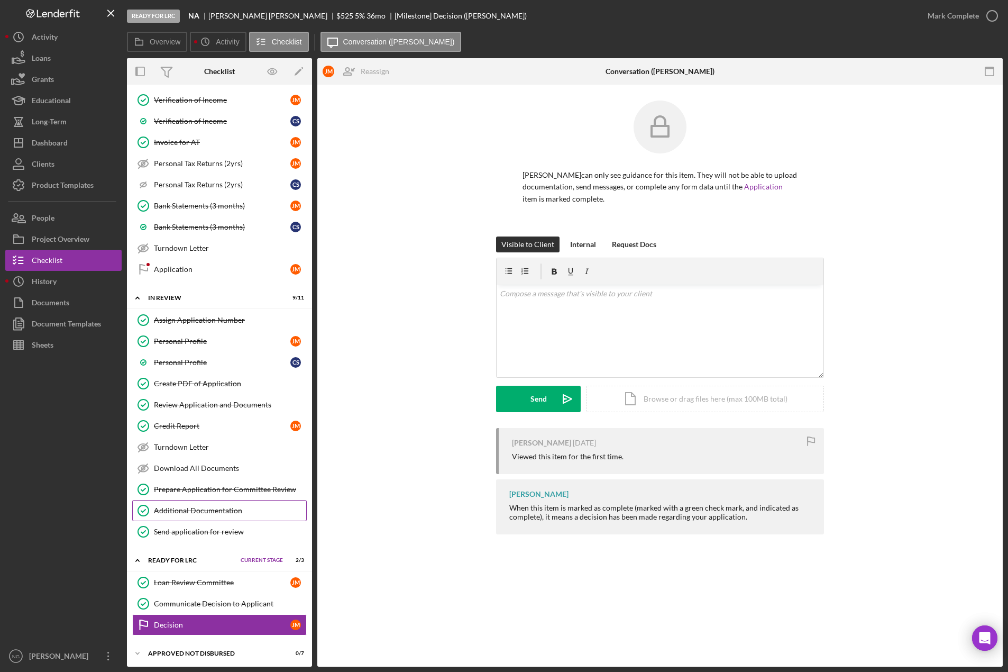
scroll to position [644, 0]
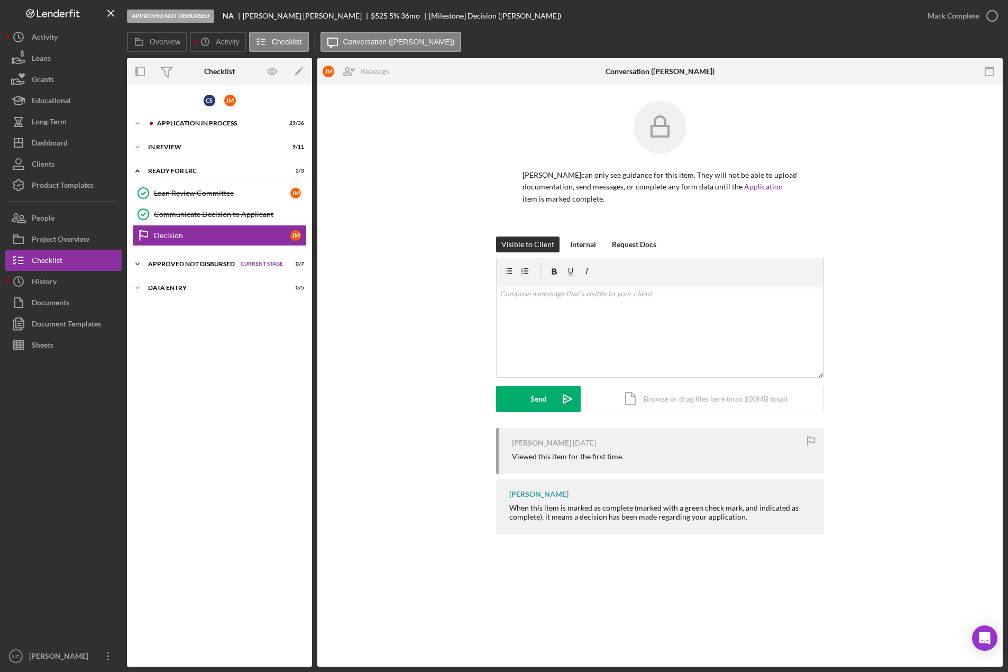
click at [203, 263] on div "Approved Not Disbursed" at bounding box center [191, 264] width 87 height 6
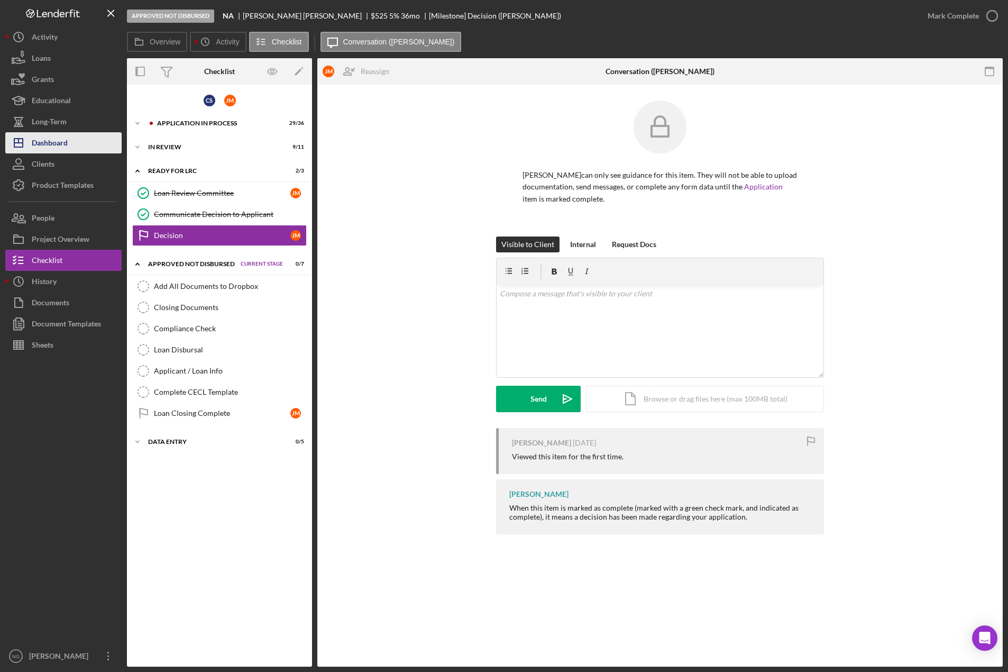
drag, startPoint x: 61, startPoint y: 145, endPoint x: 66, endPoint y: 144, distance: 5.3
click at [61, 145] on div "Dashboard" at bounding box center [50, 144] width 36 height 24
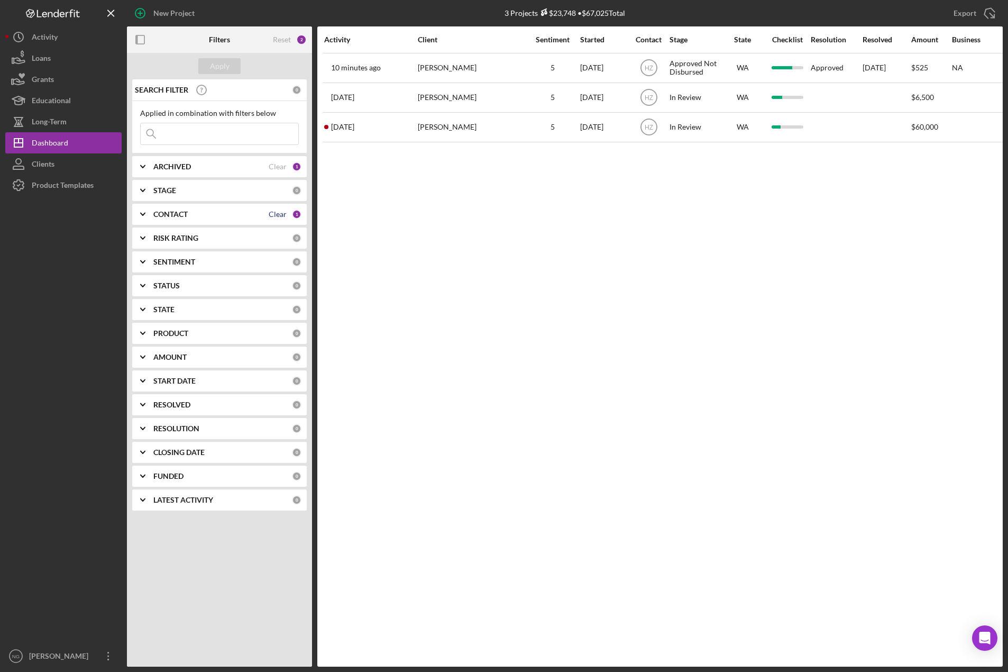
click at [277, 214] on div "Clear" at bounding box center [278, 214] width 18 height 8
click at [174, 211] on b "CONTACT" at bounding box center [170, 214] width 34 height 8
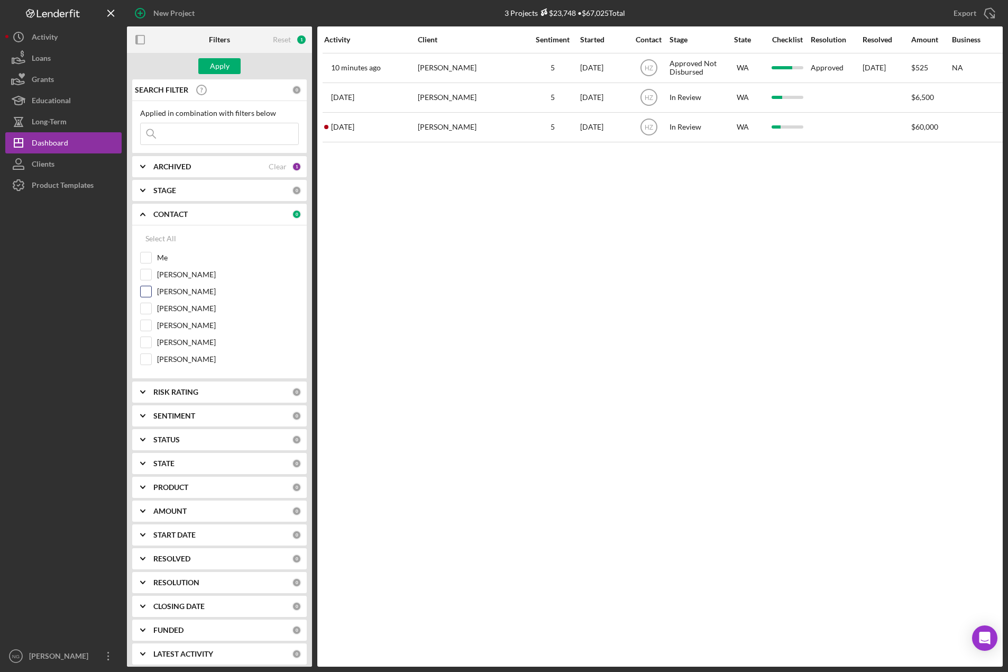
click at [147, 291] on input "[PERSON_NAME]" at bounding box center [146, 291] width 11 height 11
checkbox input "true"
click at [227, 63] on div "Apply" at bounding box center [220, 66] width 20 height 16
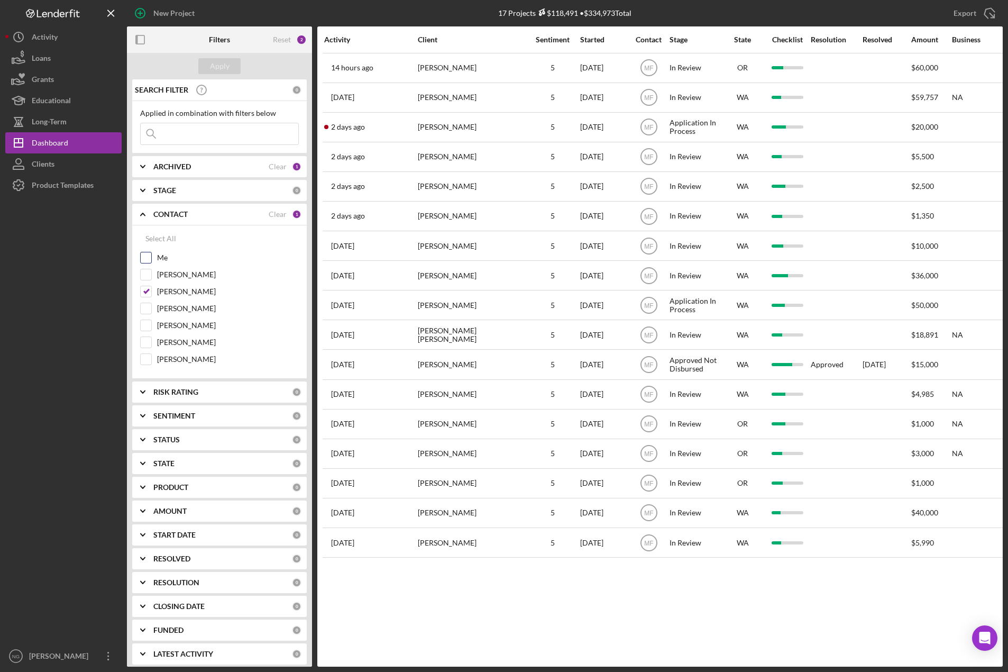
click at [150, 253] on input "Me" at bounding box center [146, 257] width 11 height 11
checkbox input "true"
click at [145, 291] on input "Monie Frost" at bounding box center [146, 291] width 11 height 11
click at [217, 67] on div "Apply" at bounding box center [220, 66] width 20 height 16
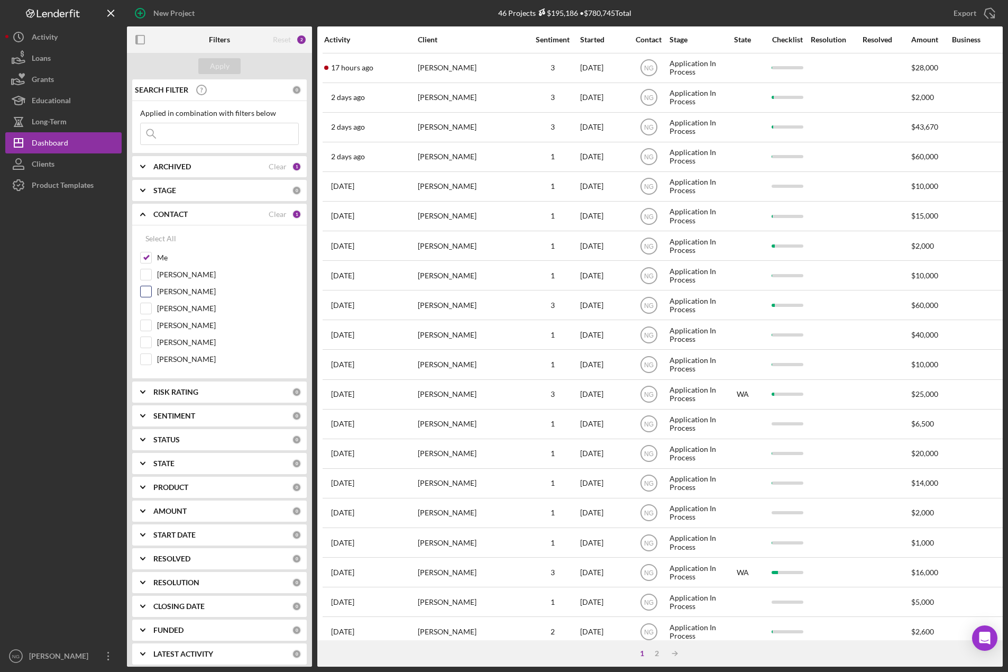
click at [148, 293] on input "Monie Frost" at bounding box center [146, 291] width 11 height 11
checkbox input "true"
click at [214, 61] on div "Apply" at bounding box center [220, 66] width 20 height 16
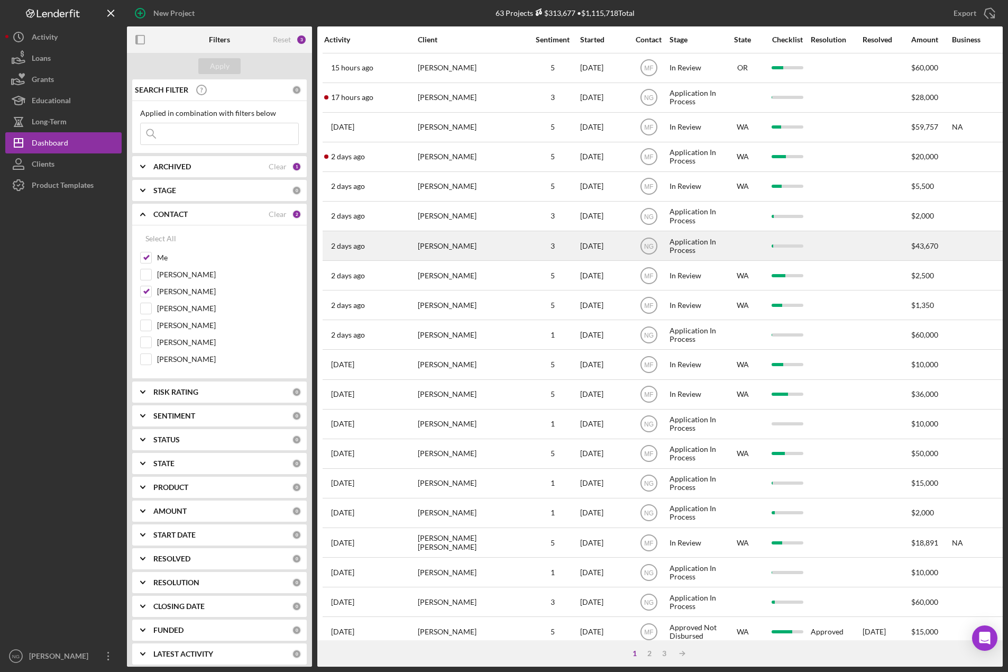
click at [462, 240] on div "[PERSON_NAME]" at bounding box center [471, 246] width 106 height 28
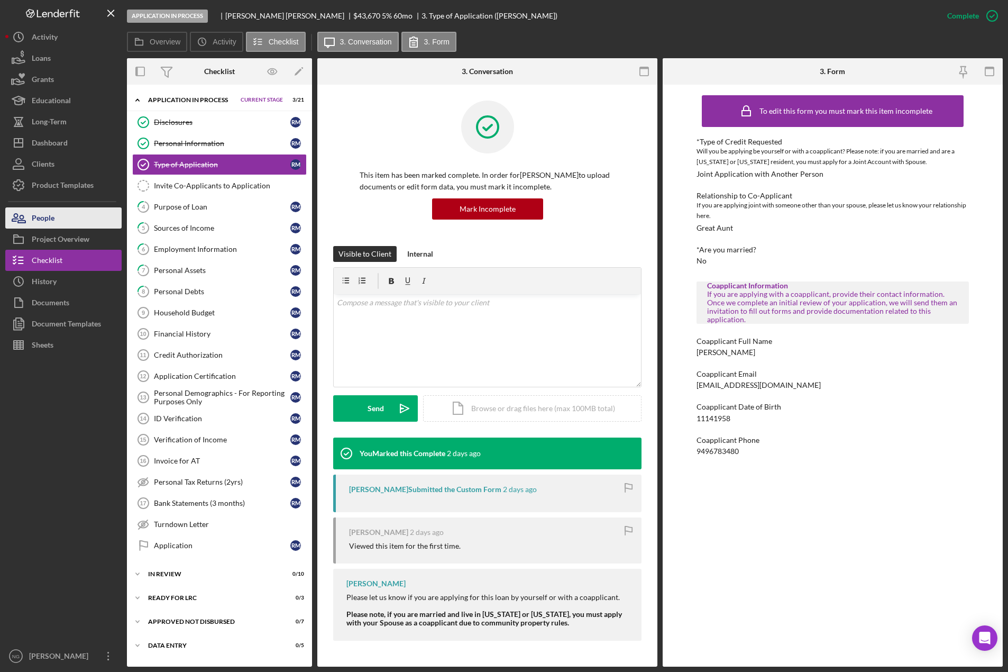
click at [80, 223] on button "People" at bounding box center [63, 217] width 116 height 21
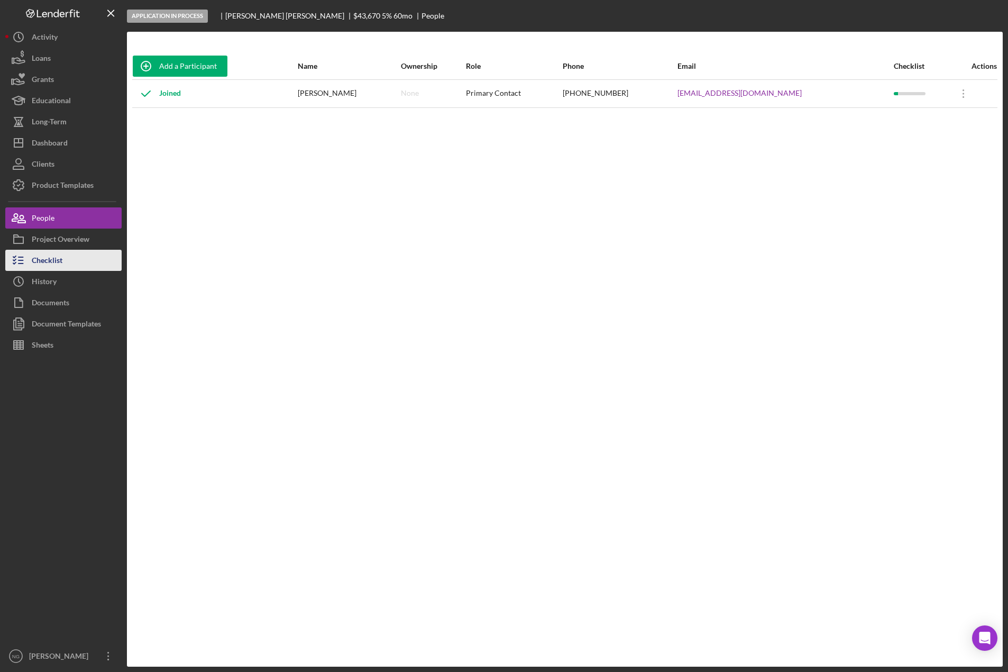
click at [83, 265] on button "Checklist" at bounding box center [63, 260] width 116 height 21
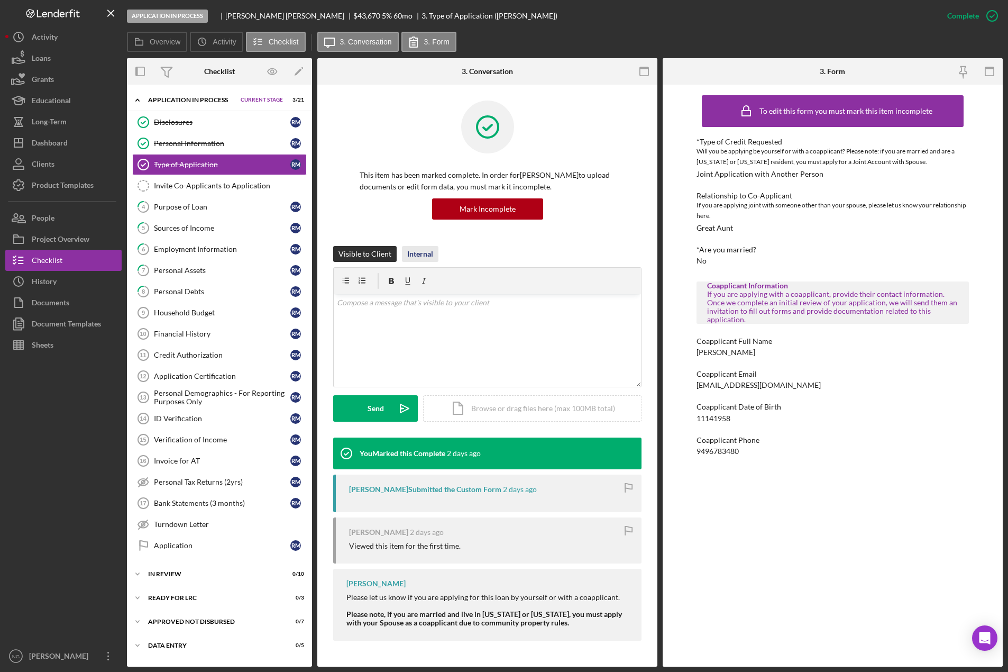
click at [424, 253] on div "Internal" at bounding box center [420, 254] width 26 height 16
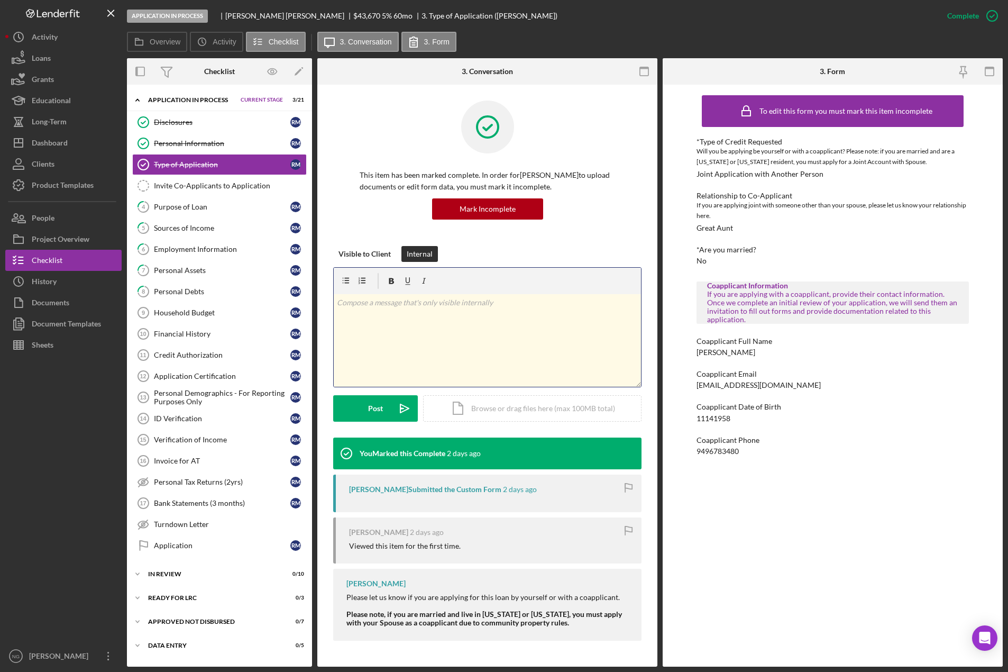
click at [396, 321] on div "v Color teal Color pink Remove color Add row above Add row below Add column bef…" at bounding box center [487, 340] width 307 height 93
click at [55, 213] on button "People" at bounding box center [63, 217] width 116 height 21
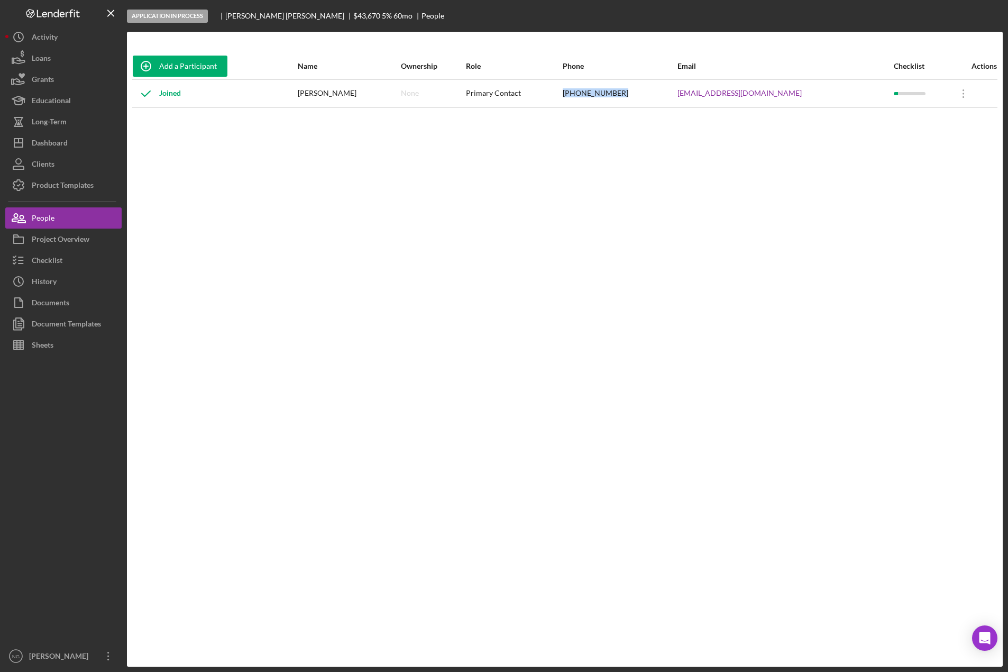
drag, startPoint x: 660, startPoint y: 94, endPoint x: 605, endPoint y: 97, distance: 55.1
click at [605, 97] on div "(949) 678-3480" at bounding box center [620, 93] width 114 height 26
copy div "(949) 678-3480"
click at [75, 257] on button "Checklist" at bounding box center [63, 260] width 116 height 21
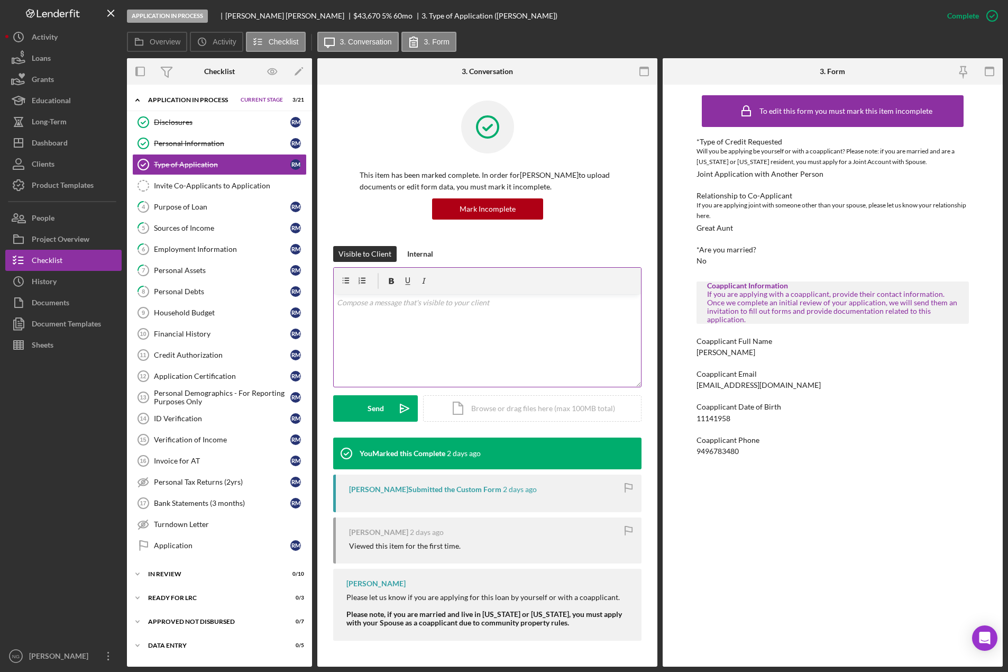
click at [397, 319] on div "v Color teal Color pink Remove color Add row above Add row below Add column bef…" at bounding box center [487, 340] width 307 height 93
click at [419, 249] on div "Internal" at bounding box center [420, 254] width 26 height 16
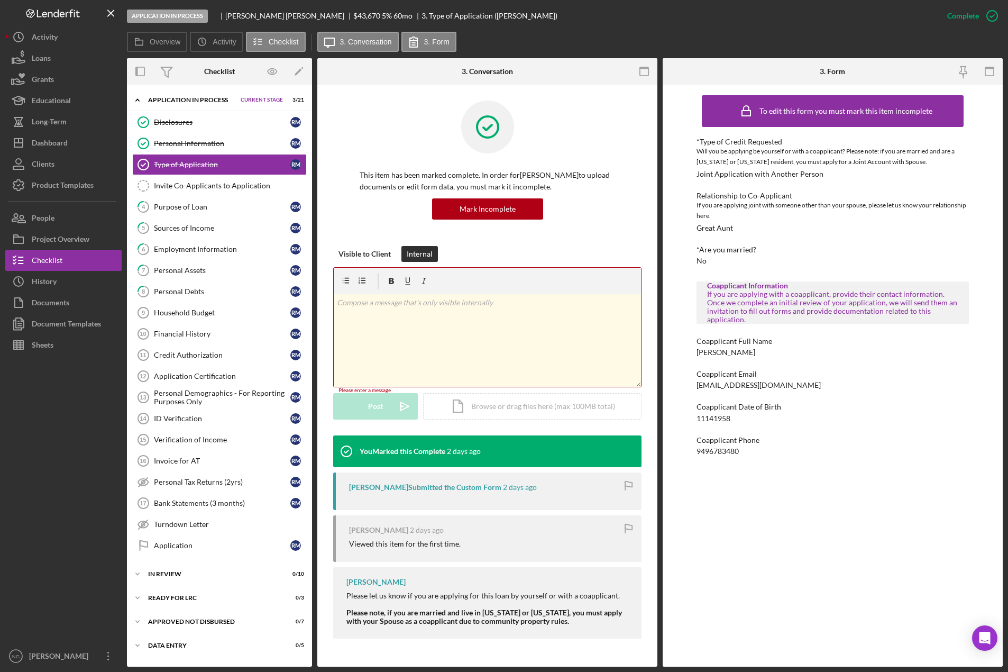
click at [400, 303] on p at bounding box center [488, 303] width 302 height 12
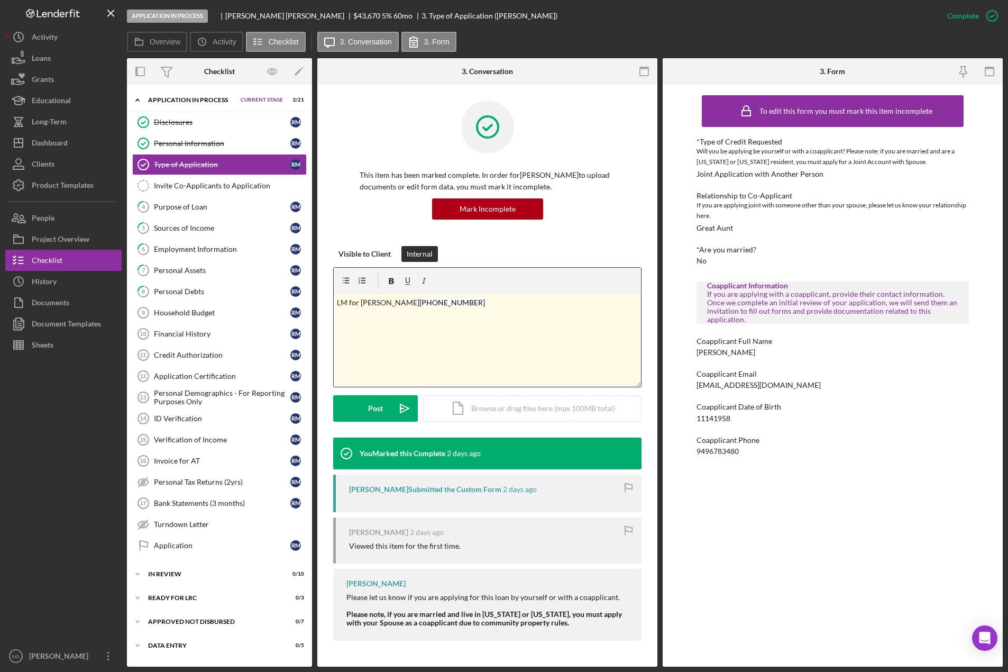
drag, startPoint x: 454, startPoint y: 303, endPoint x: 391, endPoint y: 301, distance: 62.5
click at [391, 301] on p "LM for Roseanne (949) 678-3480" at bounding box center [488, 303] width 302 height 12
click at [371, 406] on div "Post" at bounding box center [375, 408] width 15 height 26
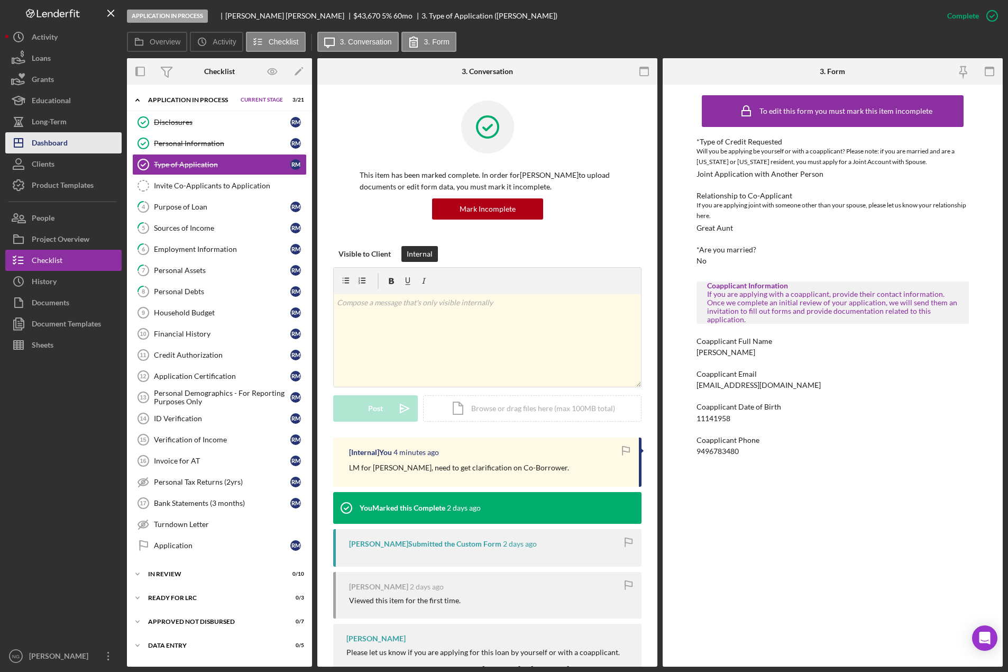
click at [62, 149] on div "Dashboard" at bounding box center [50, 144] width 36 height 24
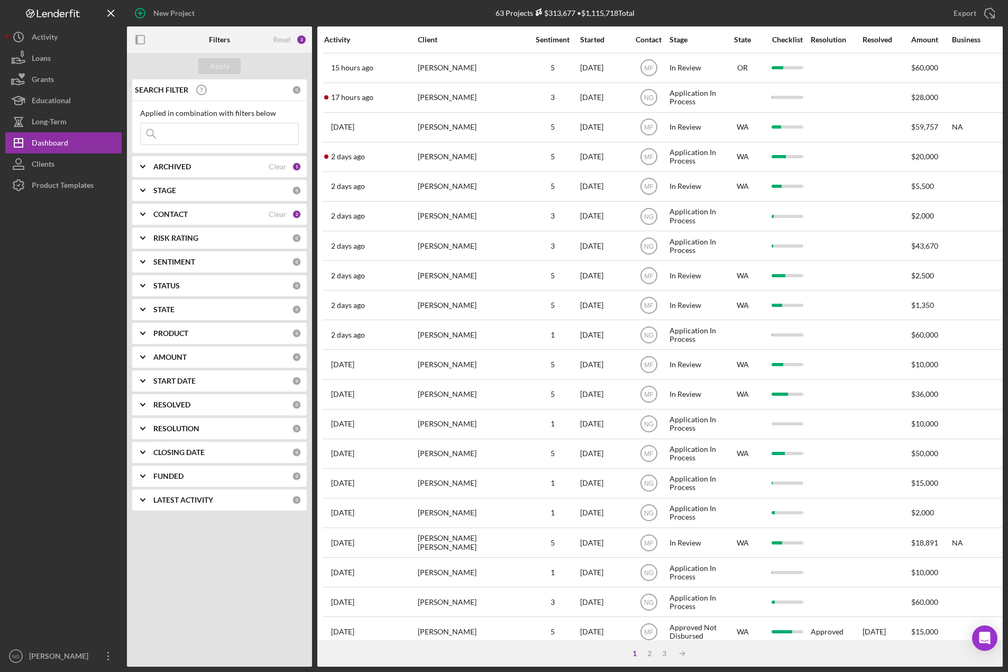
click at [197, 212] on div "CONTACT" at bounding box center [210, 214] width 115 height 8
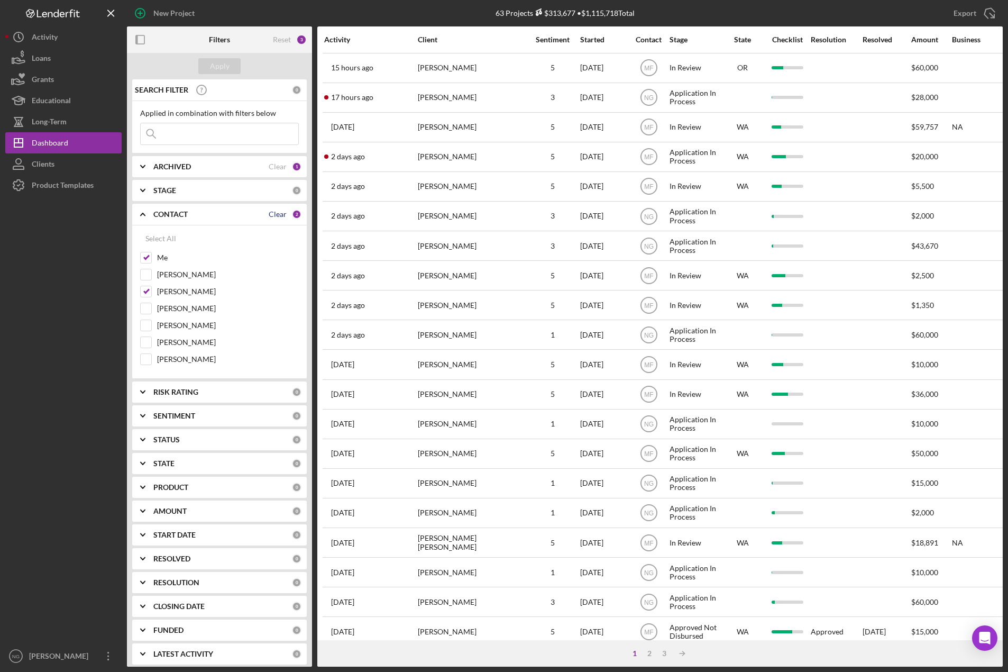
click at [274, 218] on div "Clear" at bounding box center [278, 214] width 18 height 8
checkbox input "false"
click at [145, 290] on input "Monie Frost" at bounding box center [146, 291] width 11 height 11
checkbox input "true"
click at [219, 66] on div "Apply" at bounding box center [220, 66] width 20 height 16
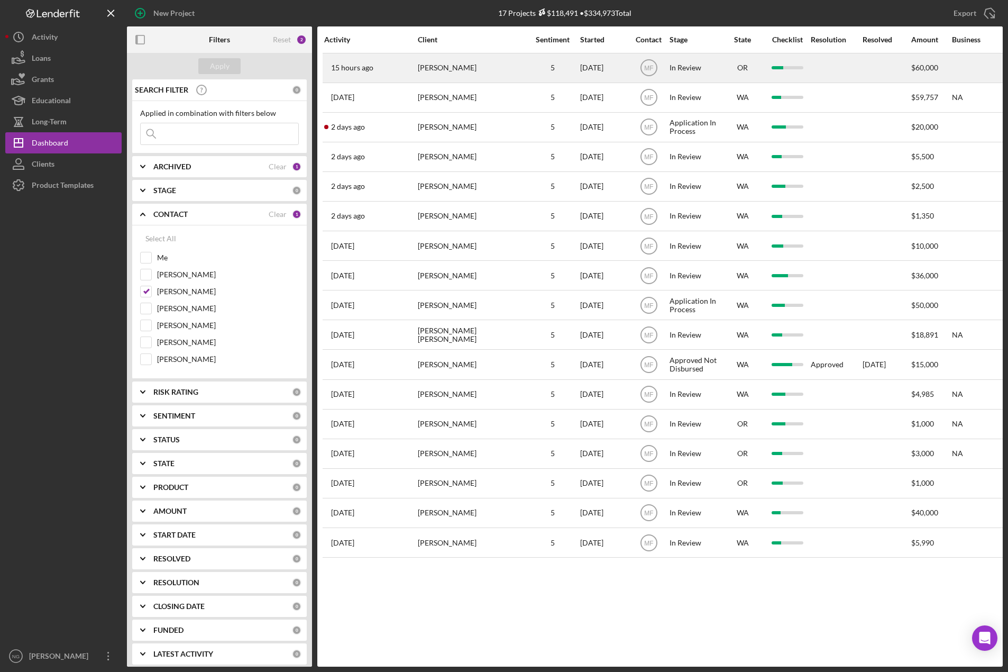
click at [436, 80] on div "Olga Orta" at bounding box center [471, 68] width 106 height 28
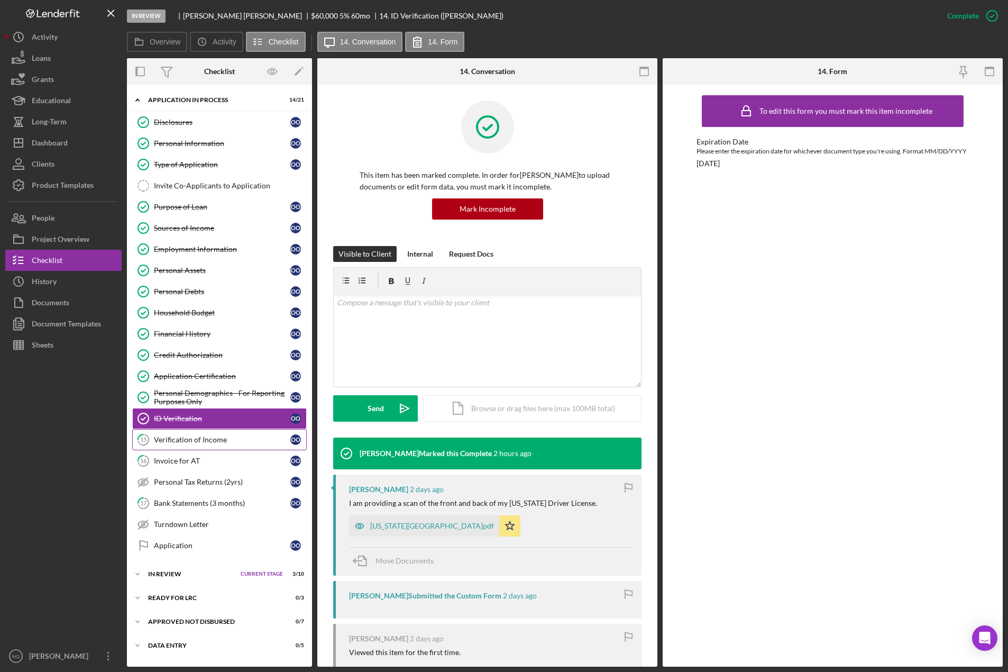
click at [202, 444] on div "Verification of Income" at bounding box center [222, 439] width 136 height 8
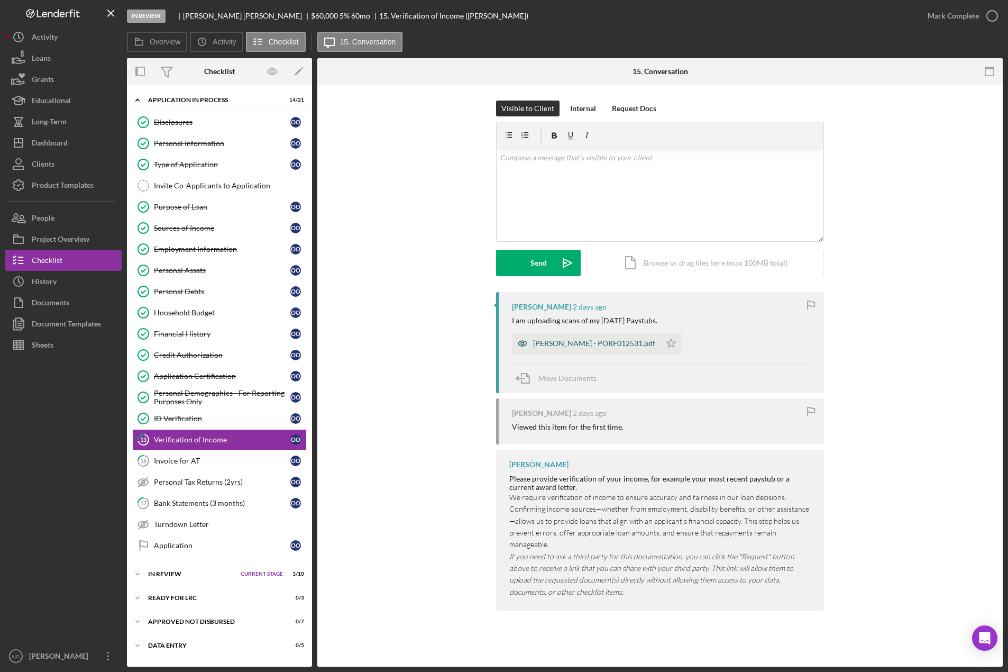
click at [588, 344] on div "ORTA, OLGA - PORF012531.pdf" at bounding box center [594, 343] width 122 height 8
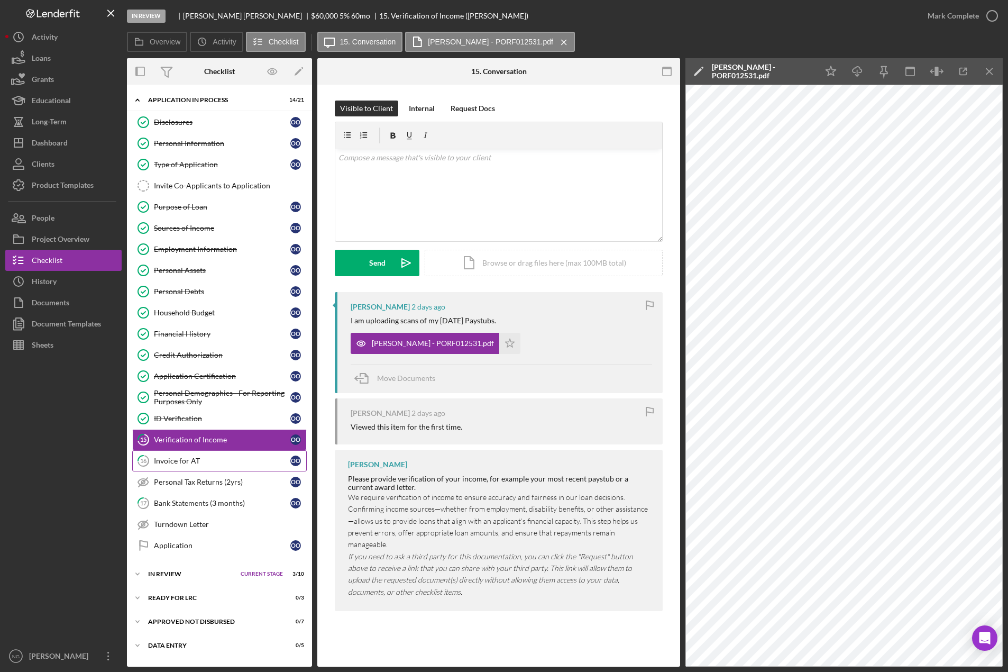
click at [226, 467] on link "16 Invoice for AT O O" at bounding box center [219, 460] width 175 height 21
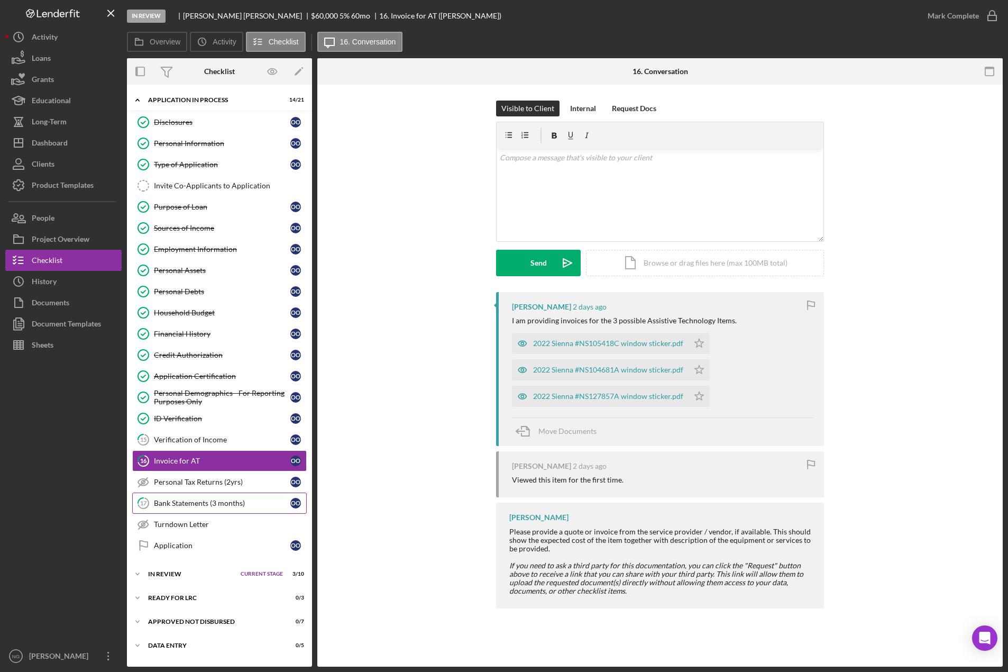
click at [209, 500] on div "Bank Statements (3 months)" at bounding box center [222, 503] width 136 height 8
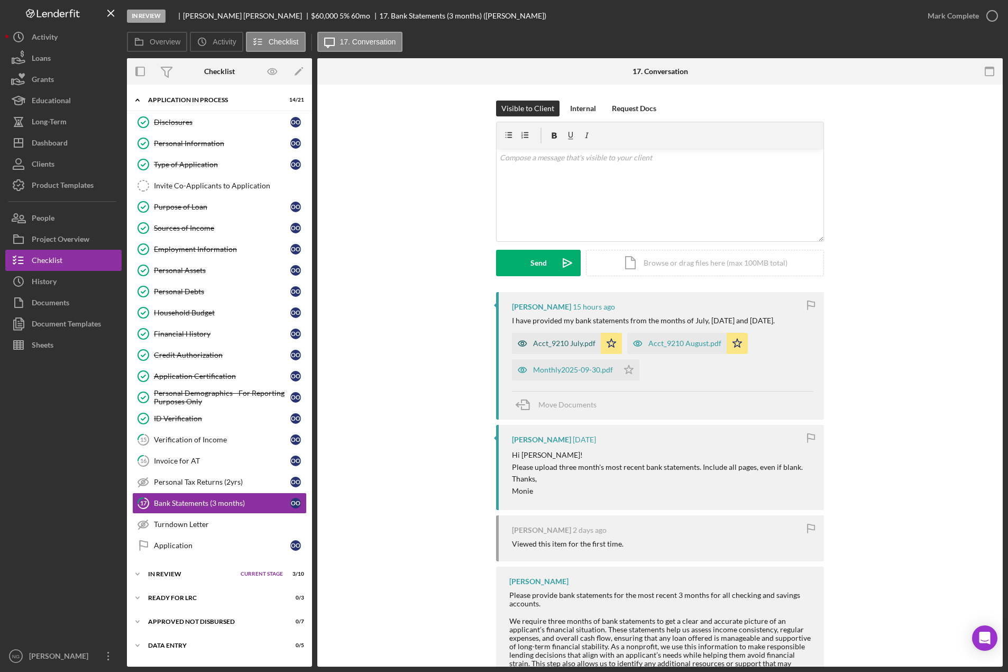
click at [555, 341] on div "Acct_9210 July.pdf" at bounding box center [564, 343] width 62 height 8
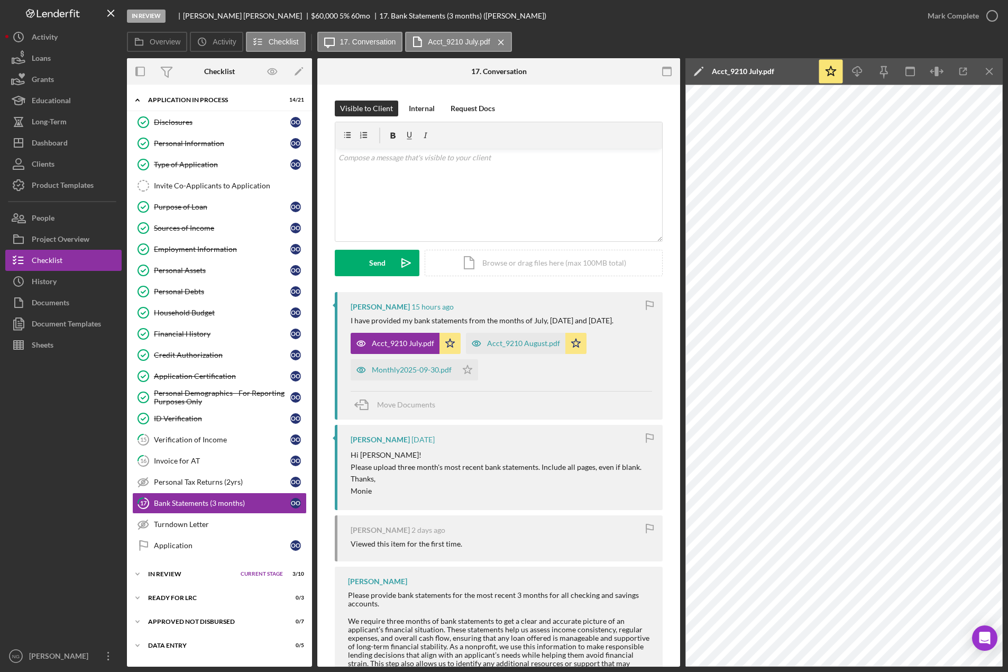
click at [533, 346] on div "Acct_9210 August.pdf" at bounding box center [523, 343] width 73 height 8
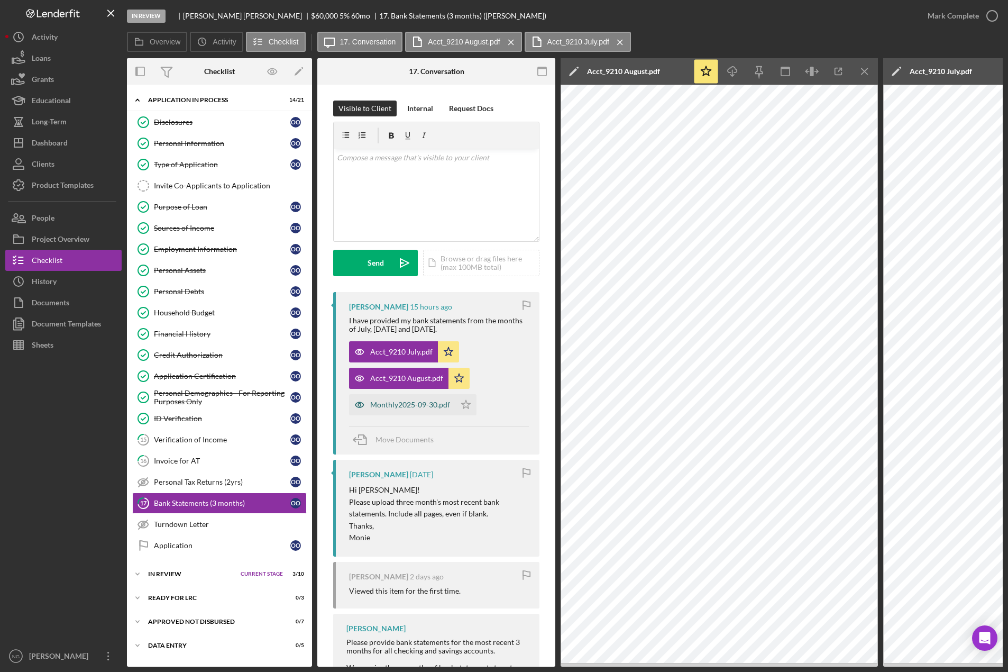
click at [421, 407] on div "Monthly2025-09-30.pdf" at bounding box center [410, 404] width 80 height 8
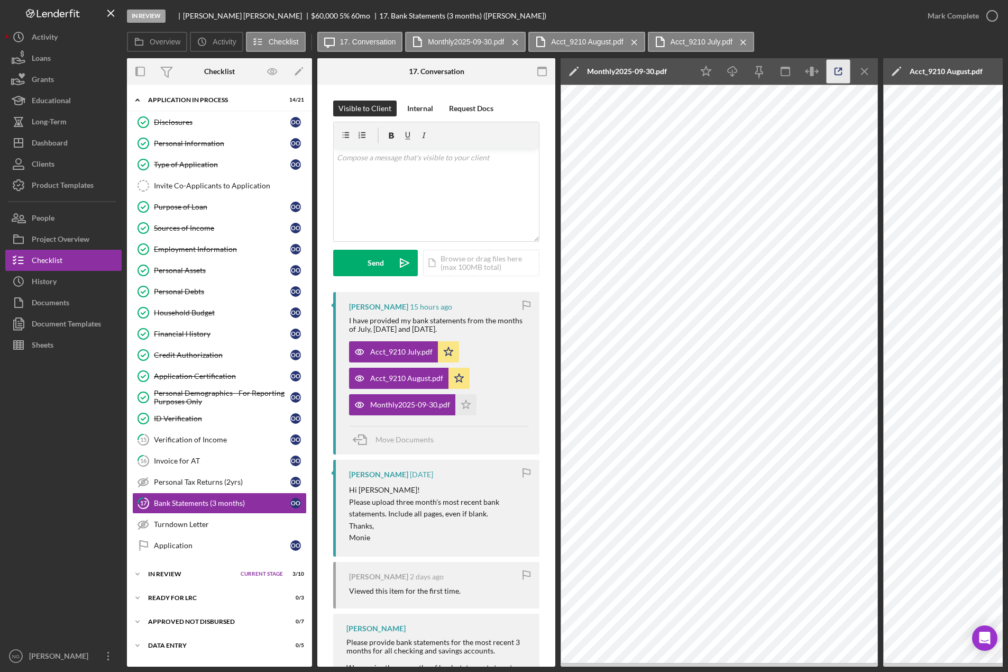
click at [829, 71] on icon "button" at bounding box center [839, 72] width 24 height 24
click at [957, 68] on div "Acct_9210 August.pdf" at bounding box center [946, 71] width 73 height 8
click at [869, 71] on icon "Icon/Menu Close" at bounding box center [865, 72] width 24 height 24
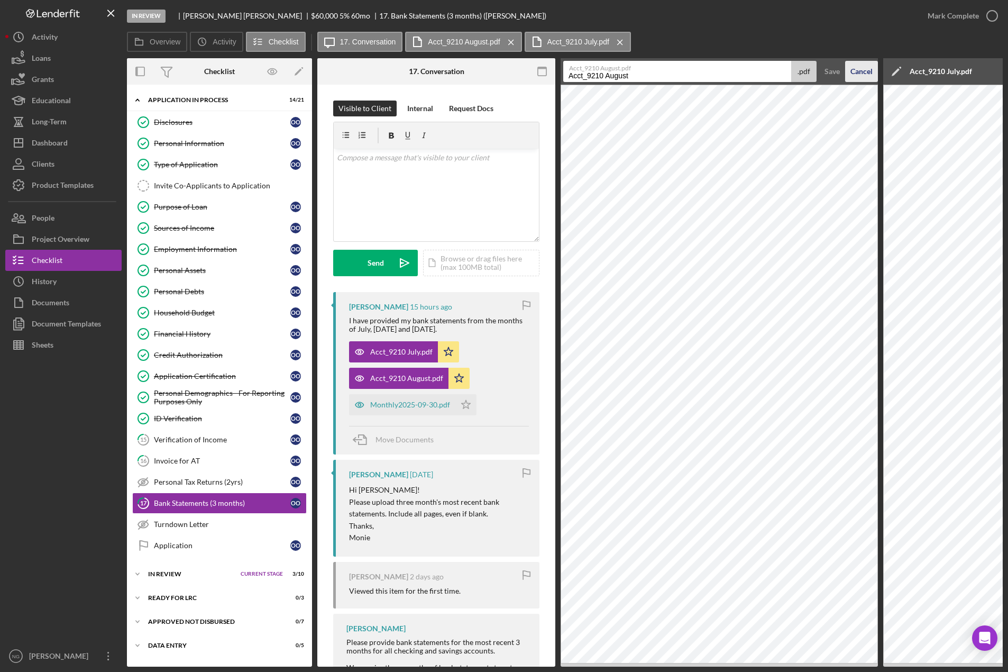
click at [868, 71] on div "Cancel" at bounding box center [862, 71] width 22 height 21
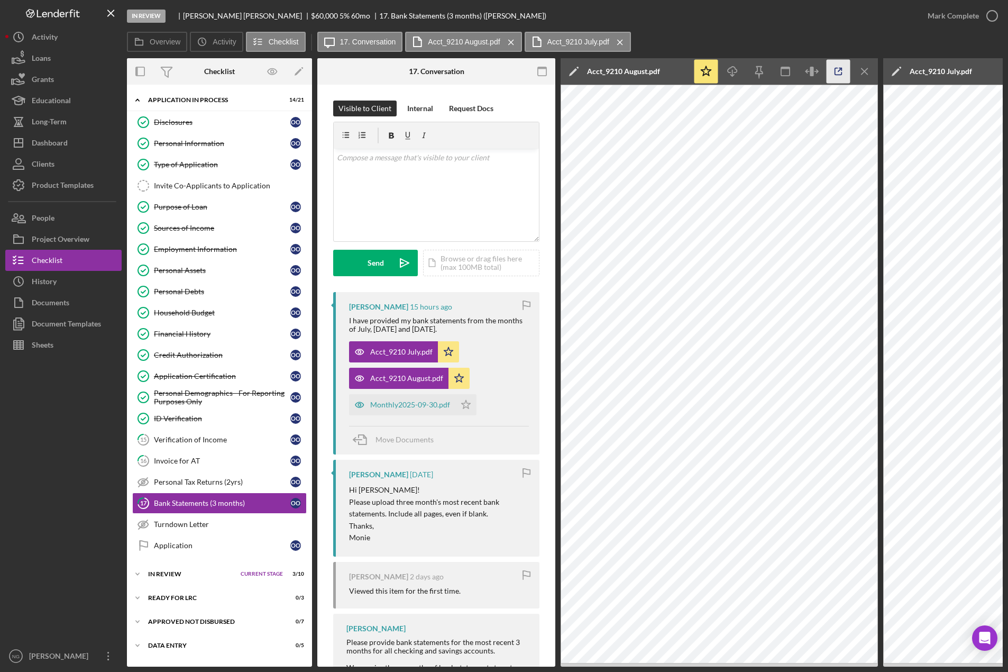
click at [841, 75] on icon "button" at bounding box center [838, 71] width 7 height 7
click at [860, 70] on icon "Icon/Menu Close" at bounding box center [865, 72] width 24 height 24
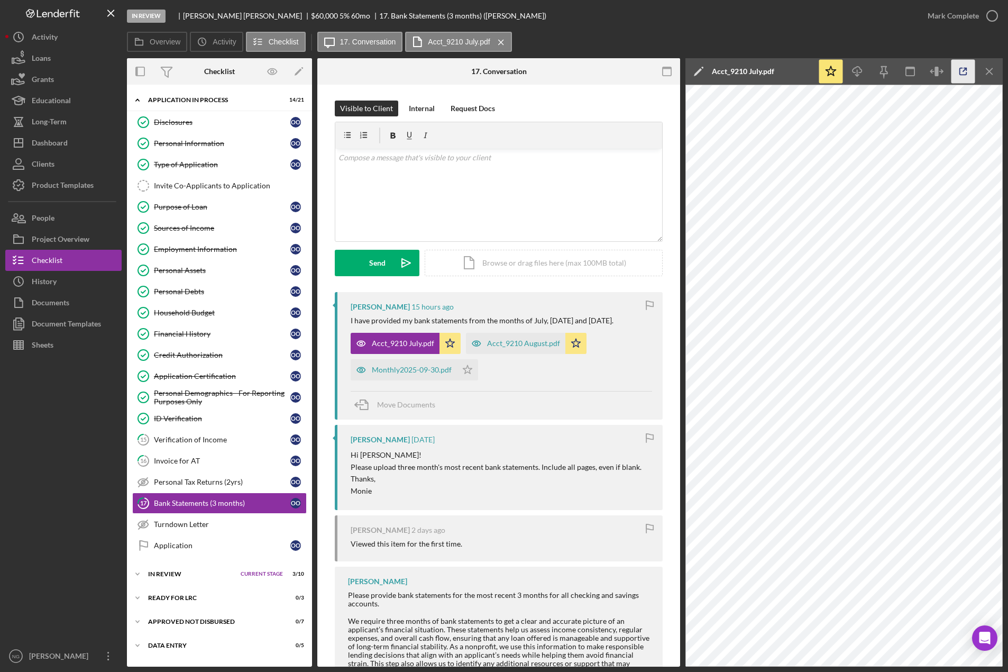
click at [959, 71] on icon "button" at bounding box center [964, 72] width 24 height 24
drag, startPoint x: 203, startPoint y: 43, endPoint x: 200, endPoint y: 50, distance: 8.1
click at [203, 43] on polyline at bounding box center [202, 41] width 1 height 3
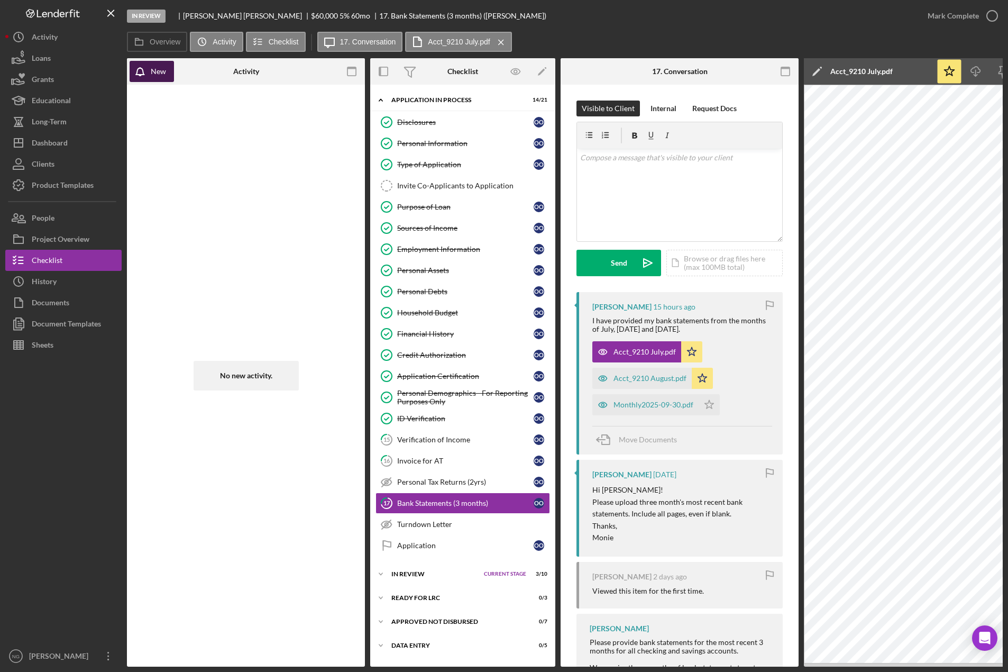
click at [159, 72] on div "New" at bounding box center [158, 71] width 15 height 21
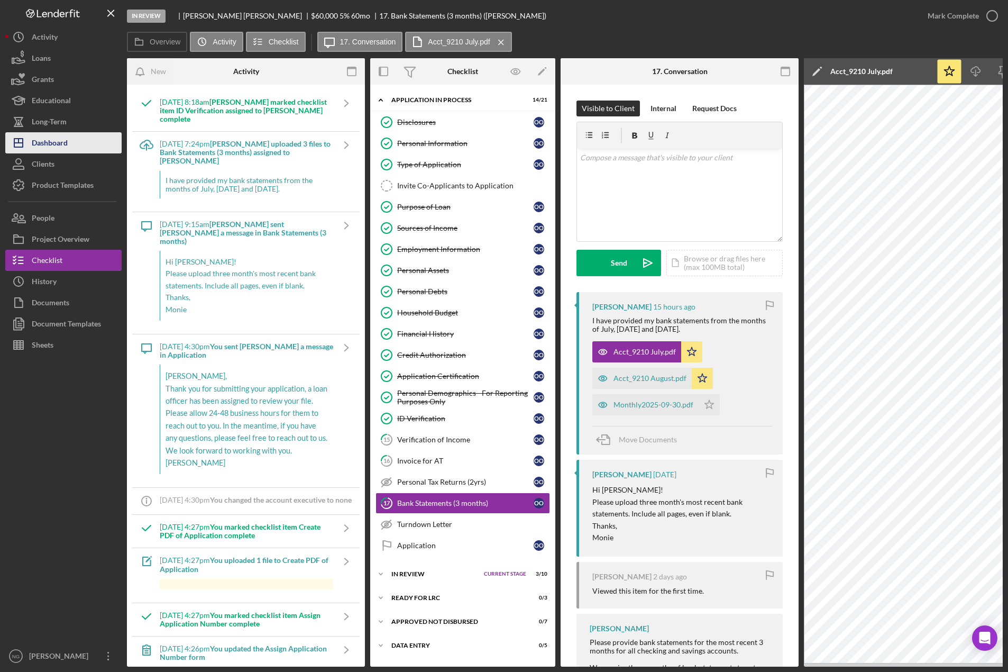
click at [68, 147] on button "Icon/Dashboard Dashboard" at bounding box center [63, 142] width 116 height 21
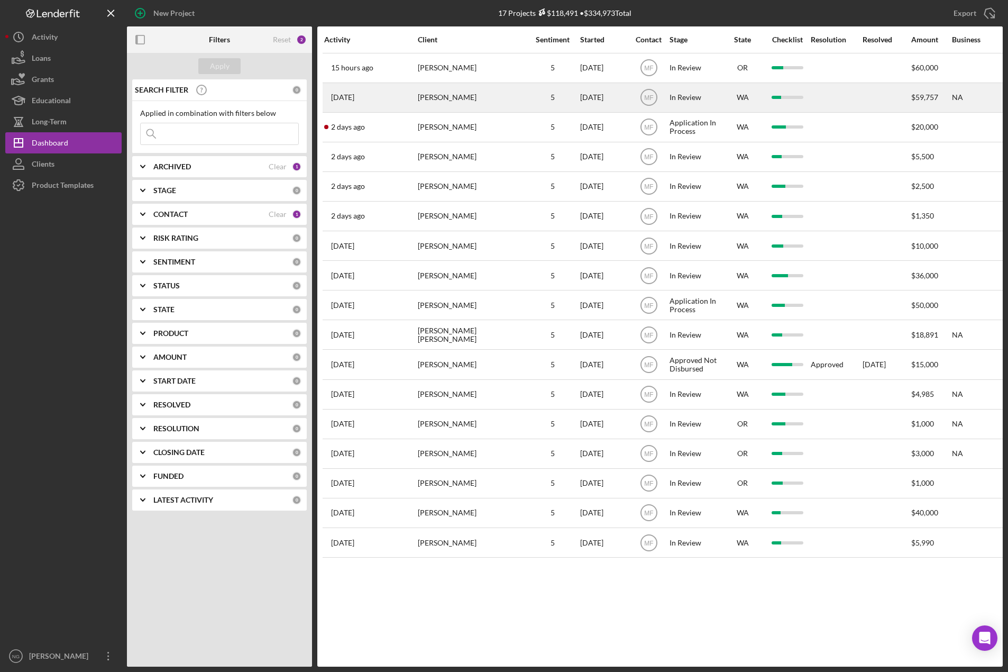
click at [462, 101] on div "Fayo Ibrahim" at bounding box center [471, 98] width 106 height 28
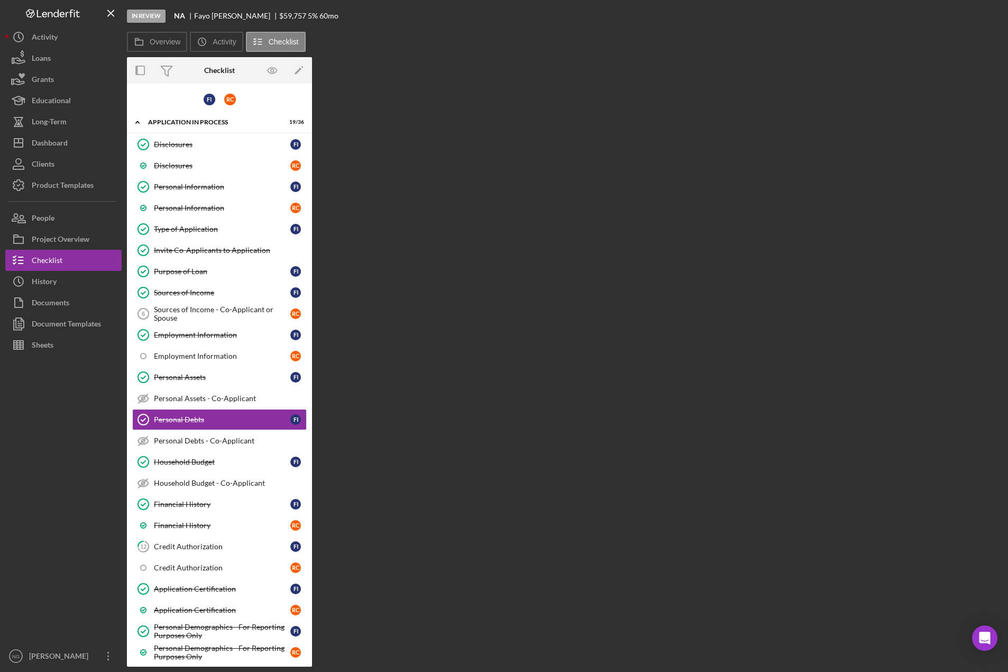
scroll to position [44, 0]
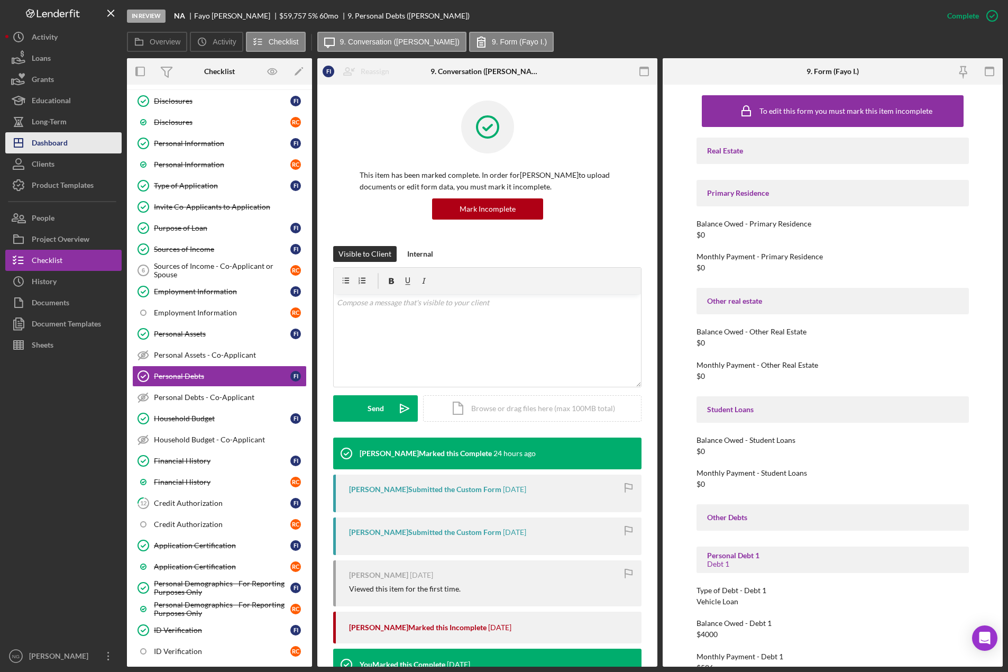
click at [61, 142] on div "Dashboard" at bounding box center [50, 144] width 36 height 24
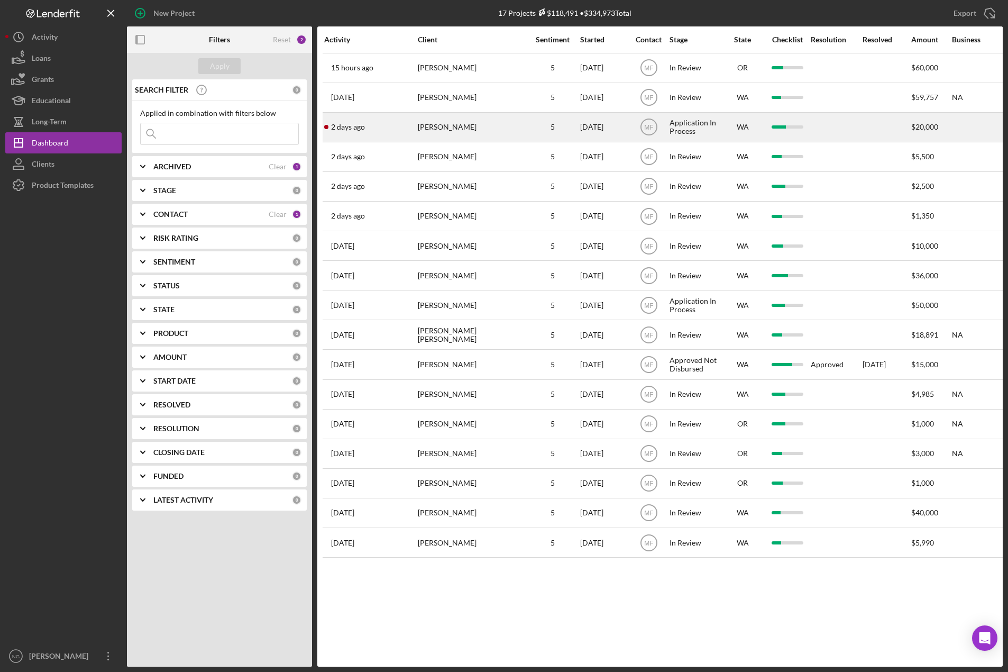
click at [450, 131] on div "Rachelle Dowling" at bounding box center [471, 127] width 106 height 28
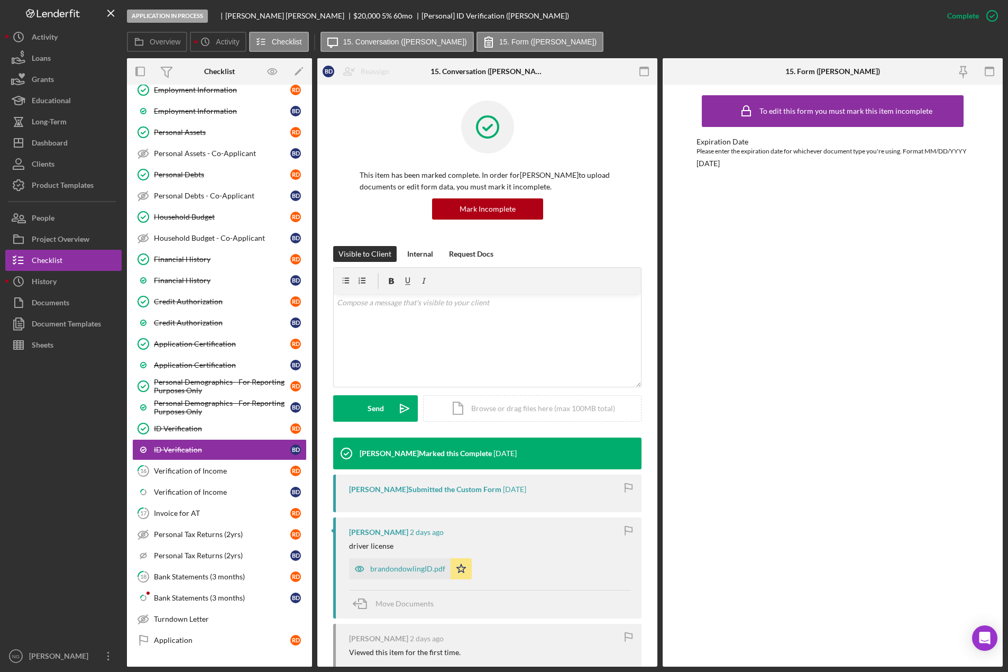
scroll to position [320, 0]
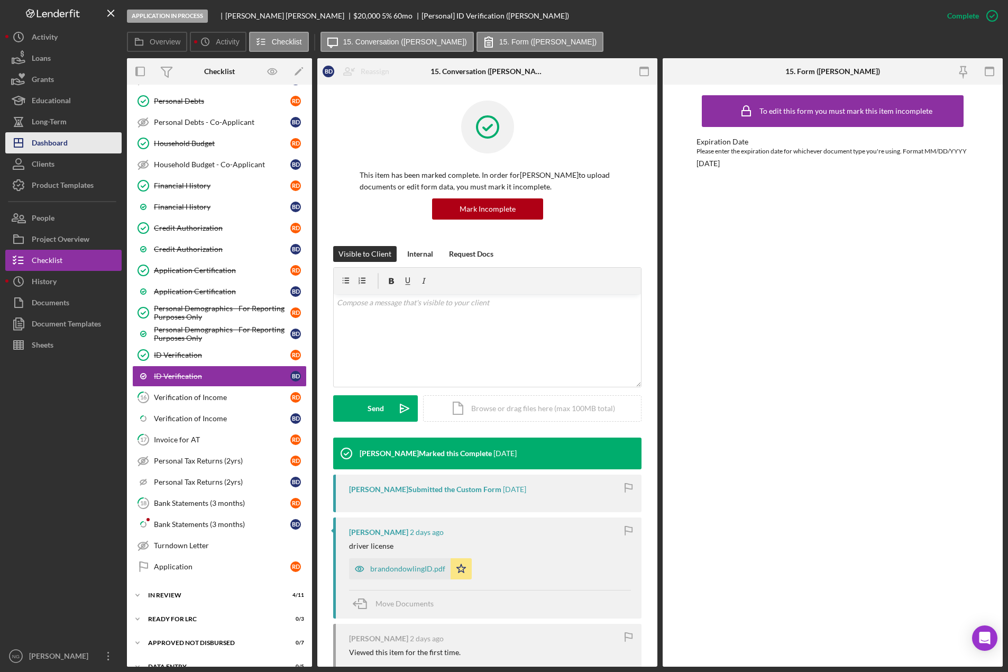
click at [64, 148] on div "Dashboard" at bounding box center [50, 144] width 36 height 24
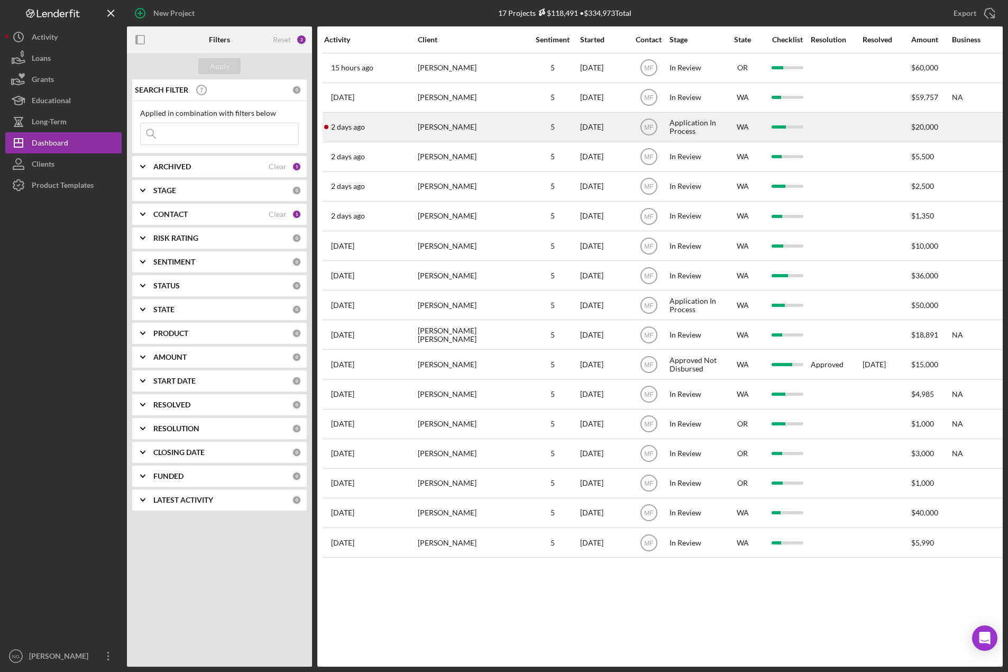
click at [477, 131] on div "Rachelle Dowling" at bounding box center [471, 127] width 106 height 28
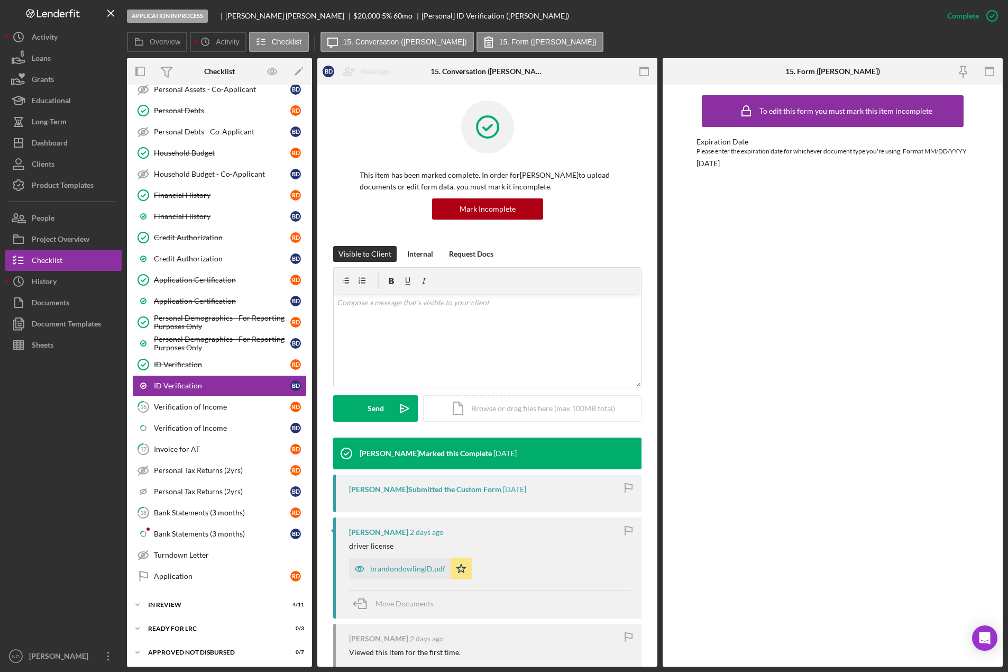
scroll to position [320, 0]
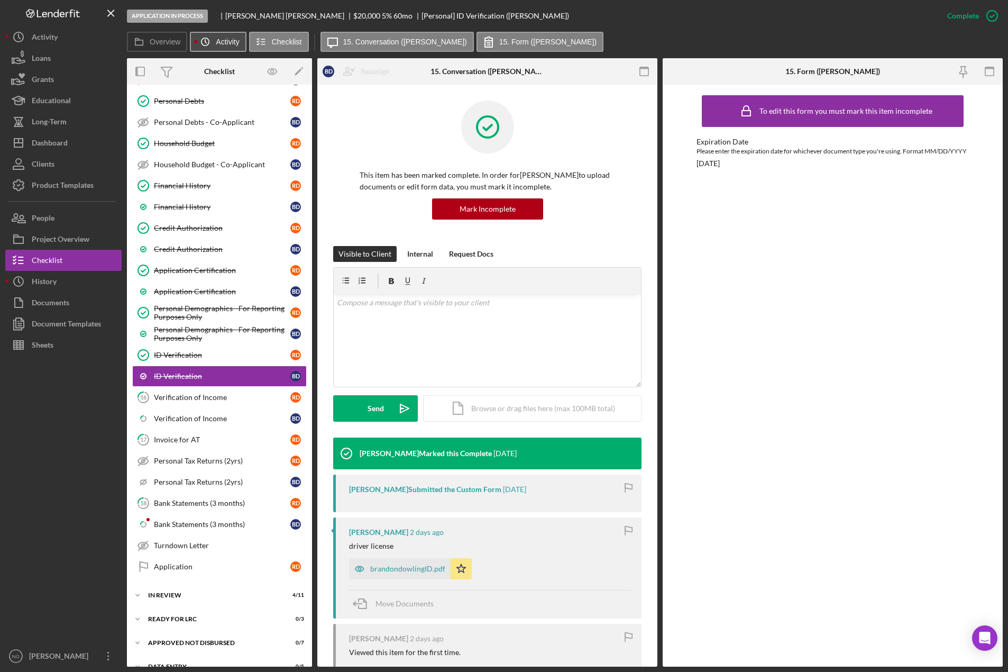
click at [221, 48] on button "Icon/History Activity" at bounding box center [218, 42] width 56 height 20
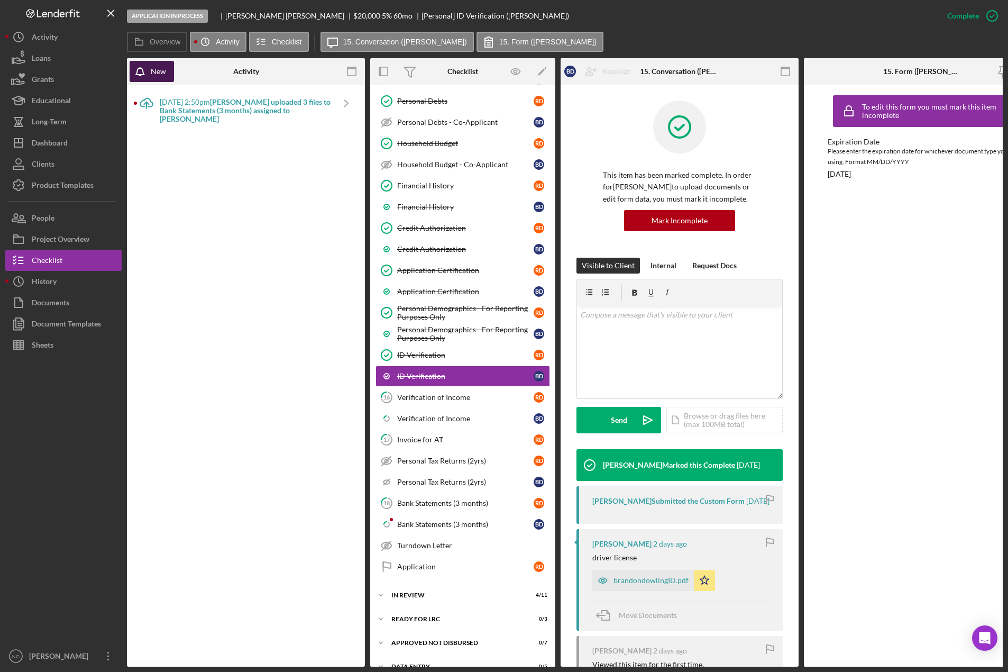
click at [164, 69] on div "New" at bounding box center [158, 71] width 15 height 21
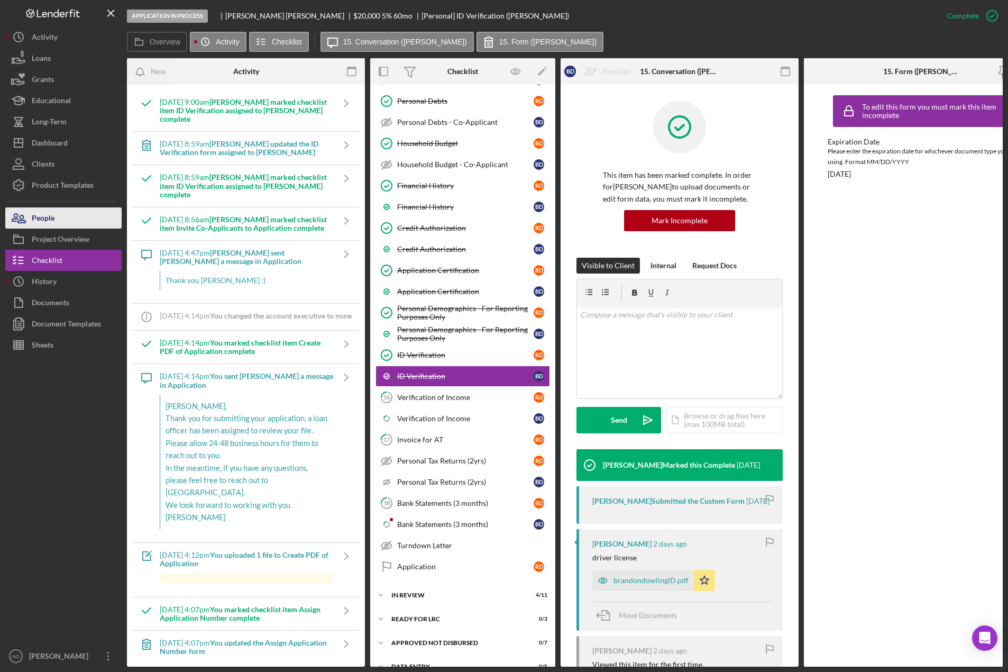
click at [70, 225] on button "People" at bounding box center [63, 217] width 116 height 21
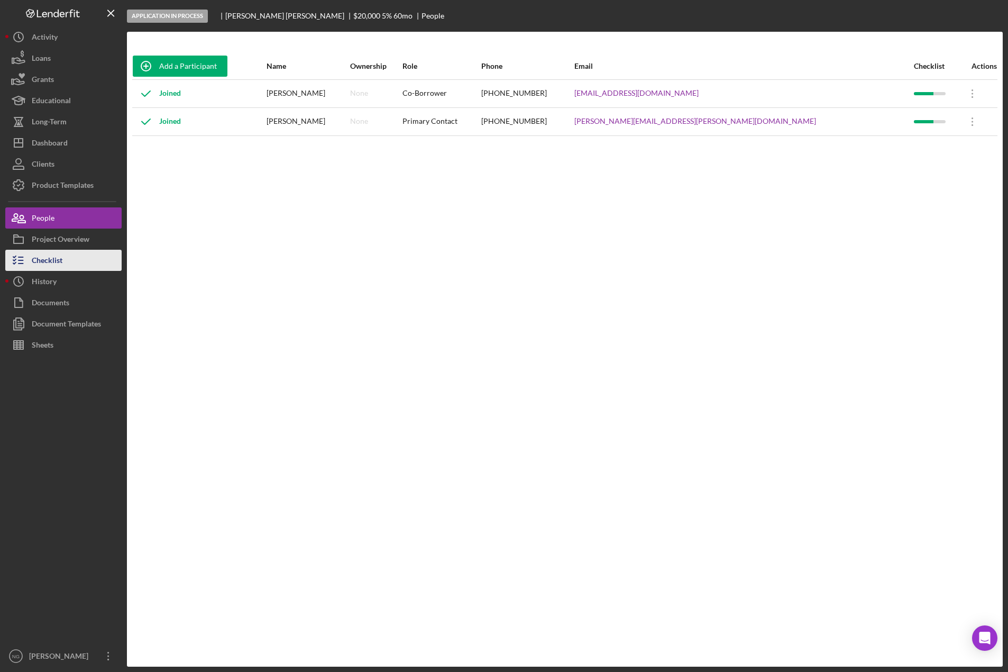
click at [71, 259] on button "Checklist" at bounding box center [63, 260] width 116 height 21
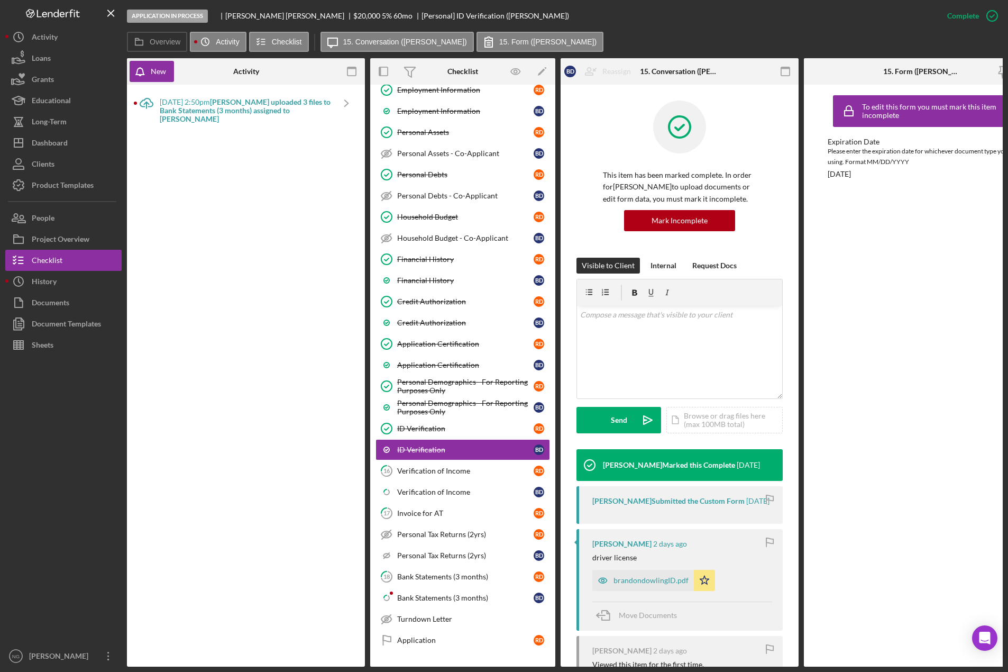
scroll to position [320, 0]
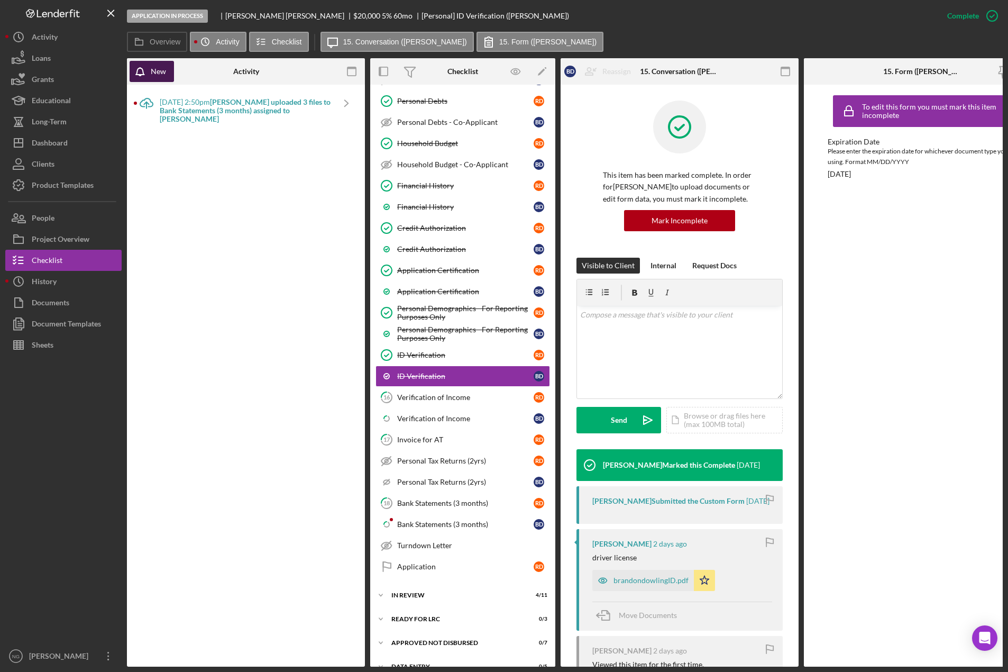
click at [160, 65] on div "New" at bounding box center [158, 71] width 15 height 21
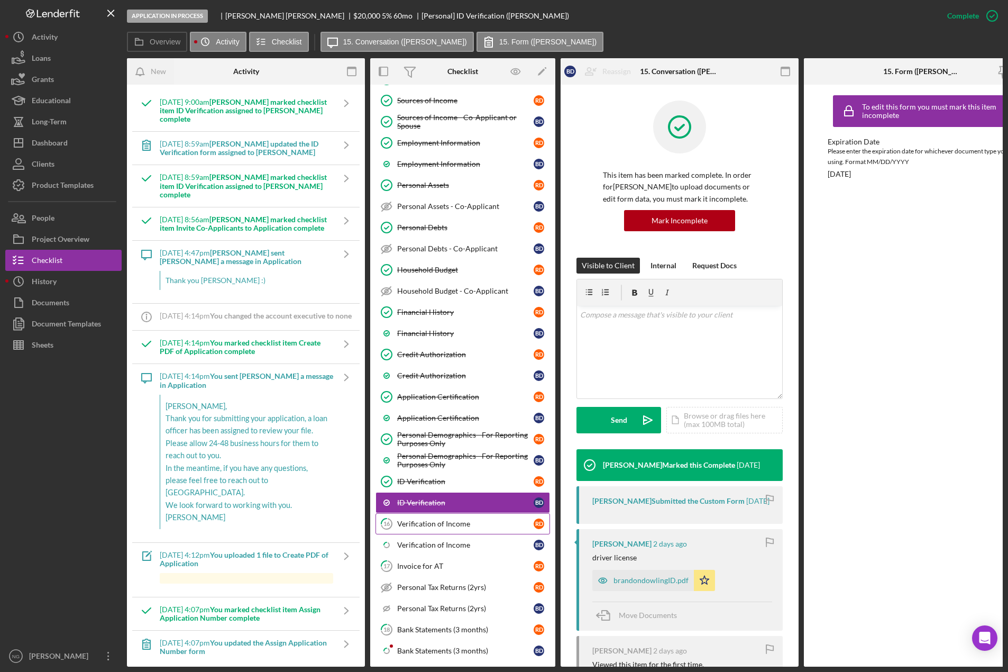
scroll to position [264, 0]
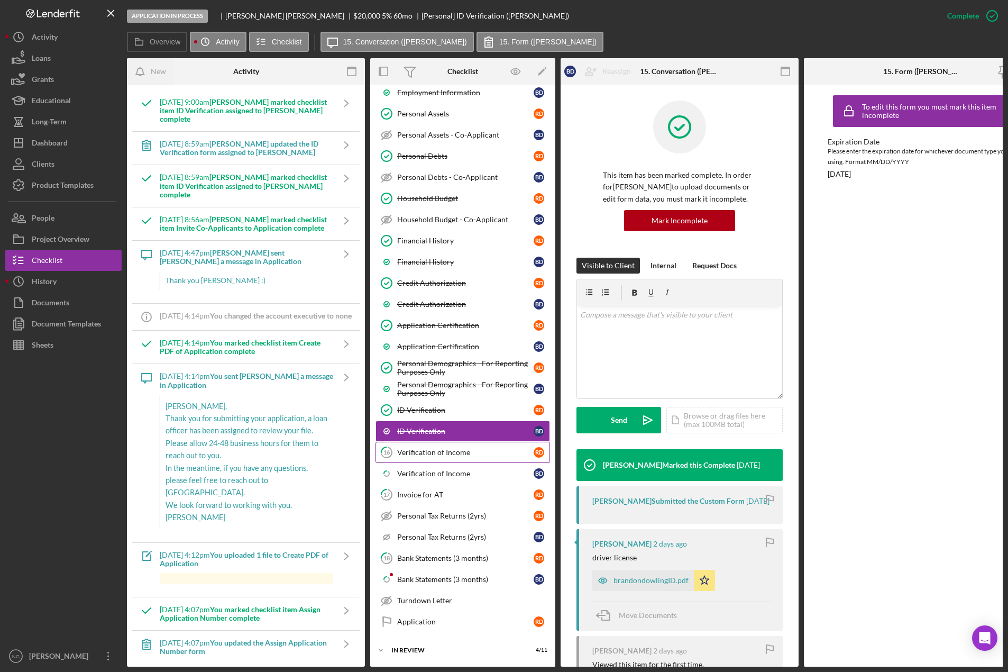
click at [451, 457] on div "Verification of Income" at bounding box center [465, 452] width 136 height 8
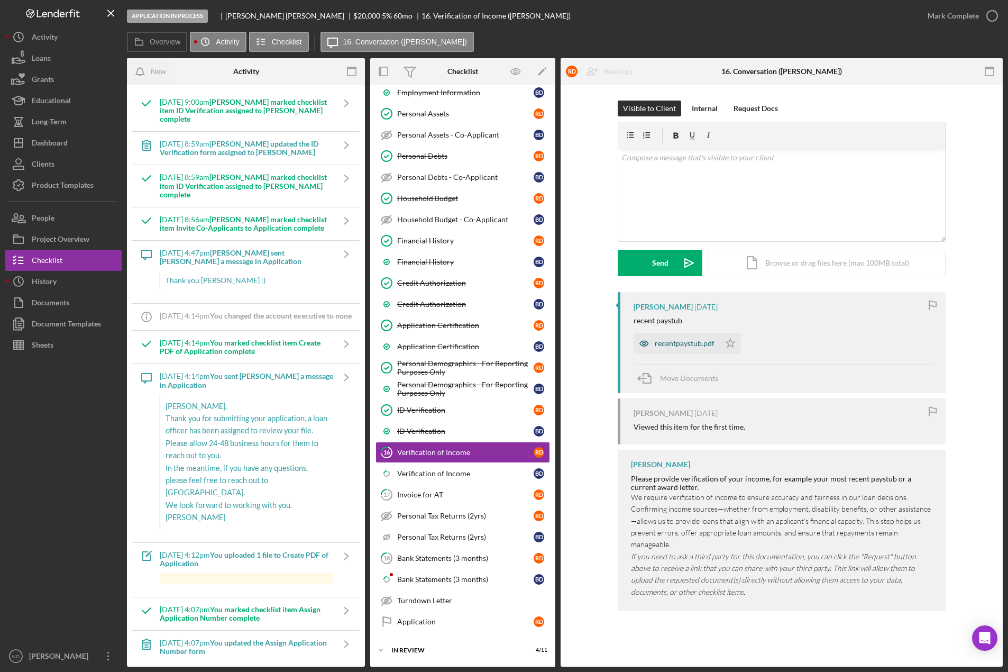
click at [689, 345] on div "recentpaystub.pdf" at bounding box center [685, 343] width 60 height 8
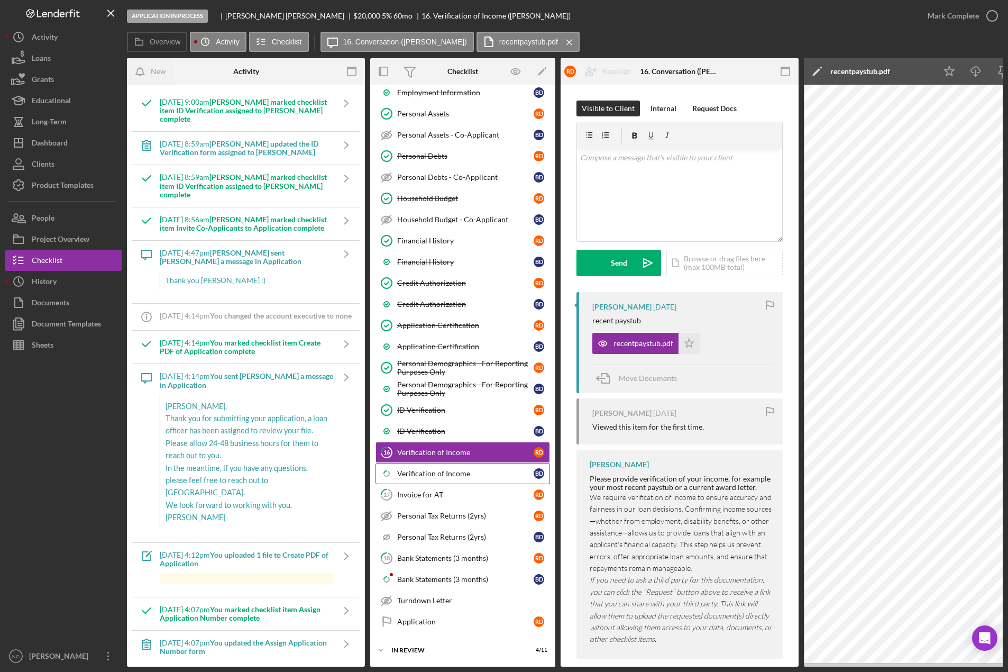
click at [449, 477] on div "Verification of Income" at bounding box center [465, 473] width 136 height 8
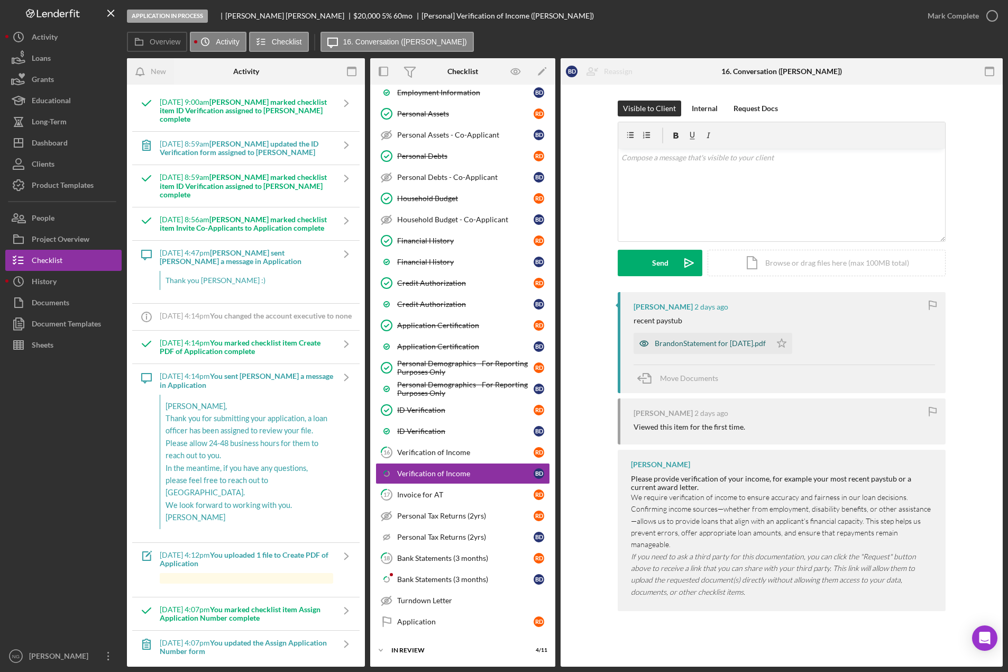
click at [687, 342] on div "BrandonStatement for Sep 17, 2025.pdf" at bounding box center [710, 343] width 111 height 8
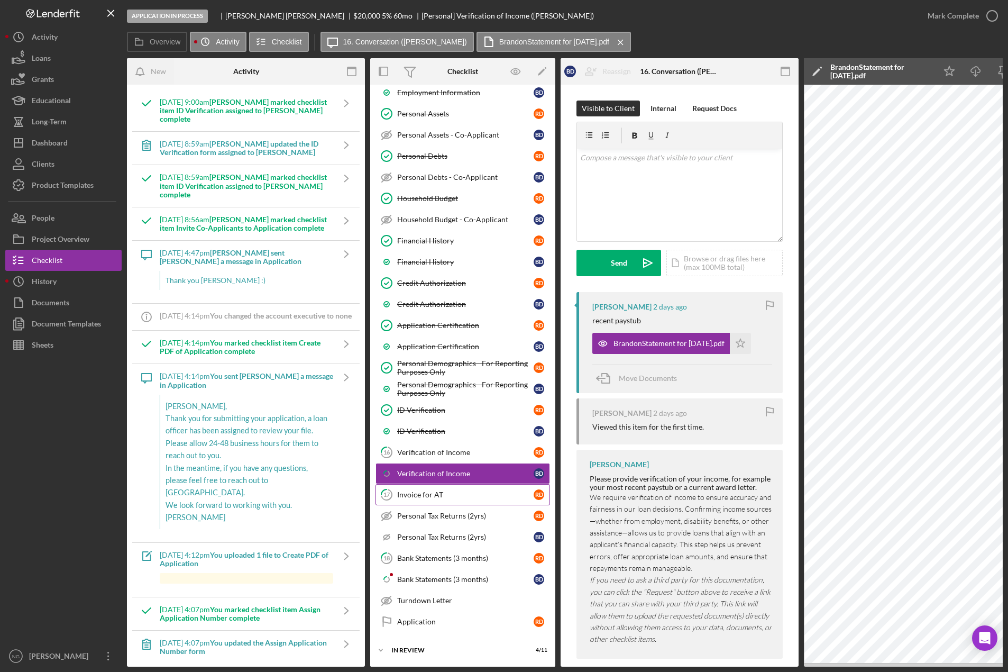
click at [421, 494] on div "Invoice for AT" at bounding box center [465, 494] width 136 height 8
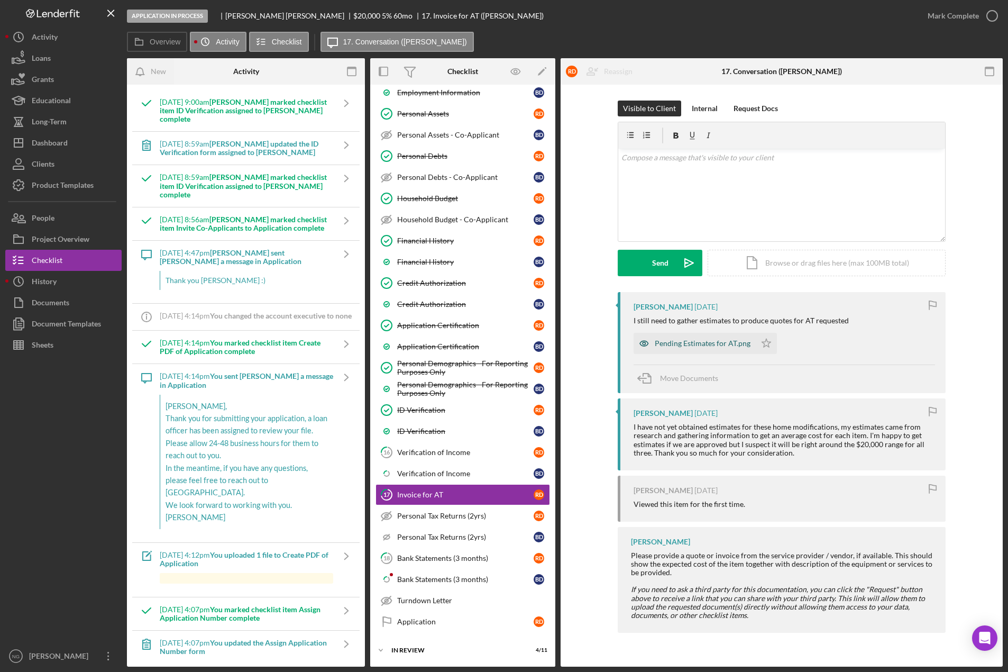
click at [674, 336] on div "Pending Estimates for AT.png" at bounding box center [695, 343] width 122 height 21
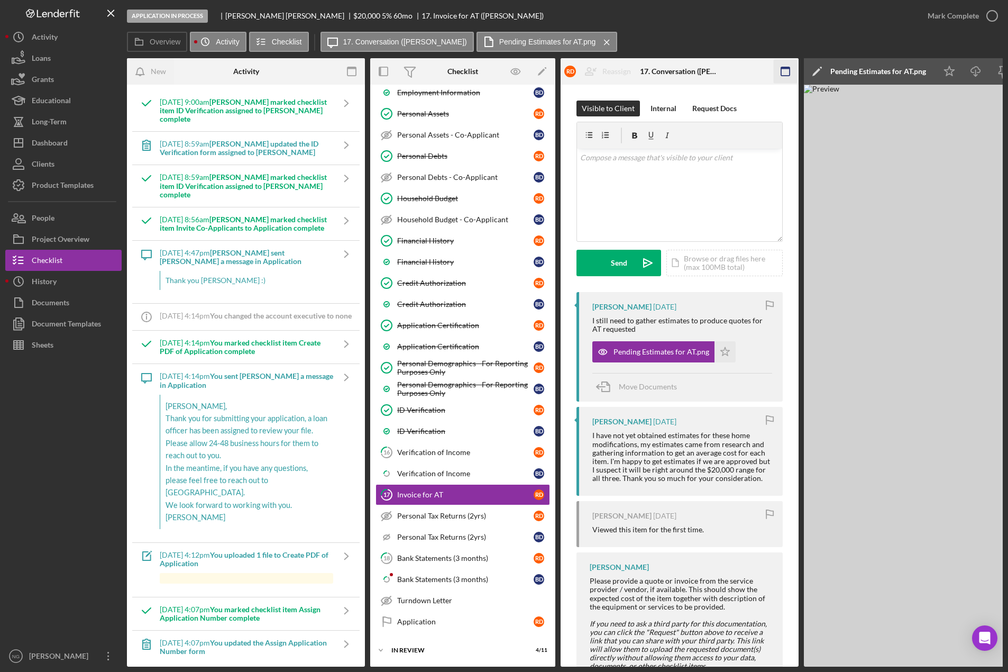
click at [789, 74] on icon "button" at bounding box center [786, 72] width 24 height 24
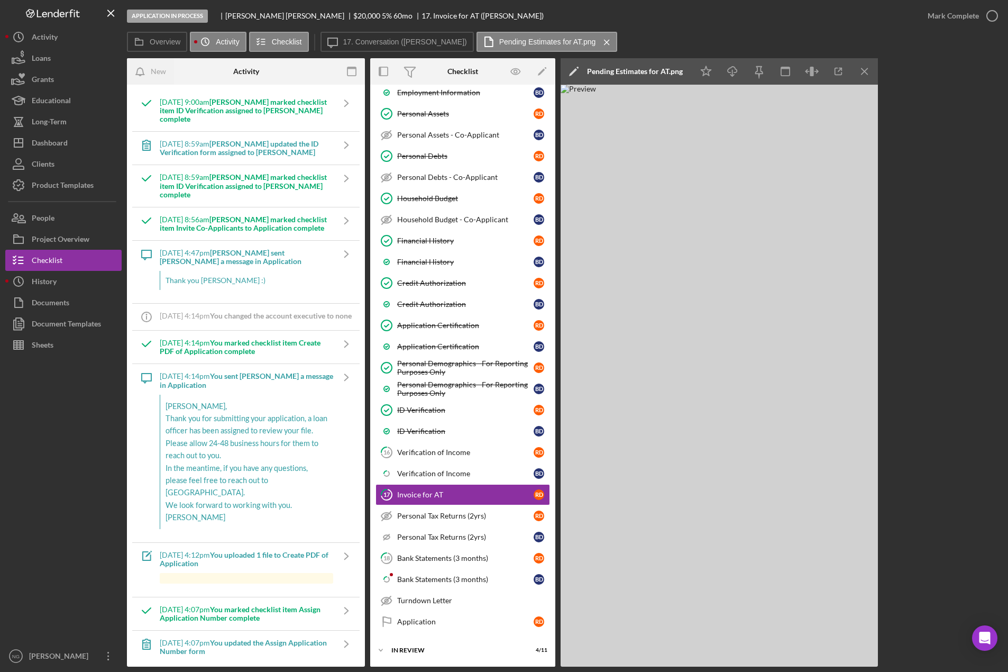
drag, startPoint x: 432, startPoint y: 40, endPoint x: 574, endPoint y: 54, distance: 143.1
click at [432, 40] on label "17. Conversation (Rachelle D.)" at bounding box center [405, 42] width 124 height 8
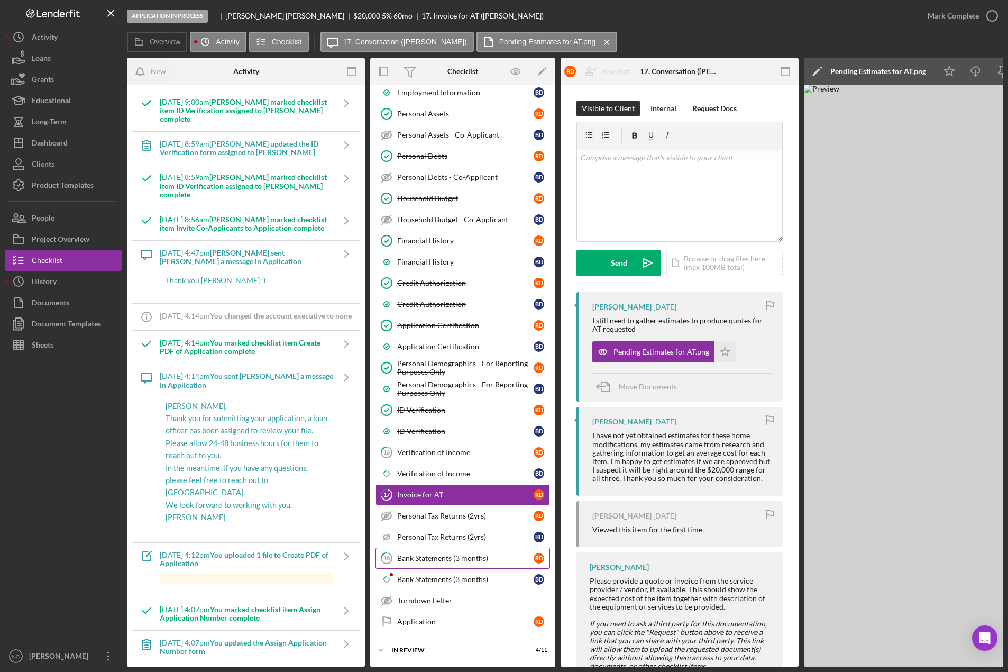
click at [419, 558] on div "Bank Statements (3 months)" at bounding box center [465, 558] width 136 height 8
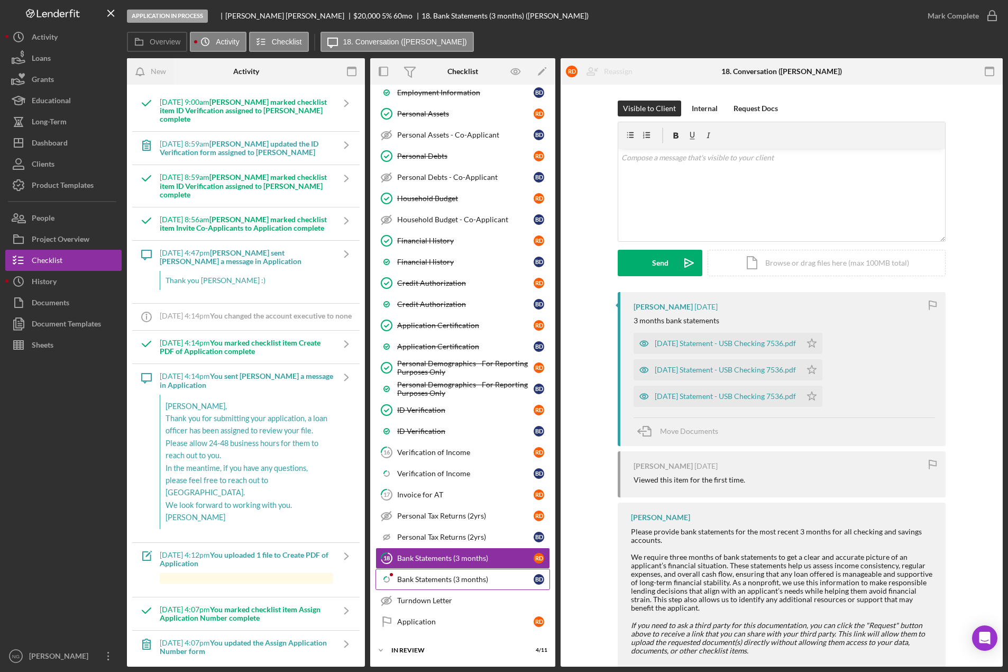
click at [419, 578] on div "Bank Statements (3 months)" at bounding box center [465, 579] width 136 height 8
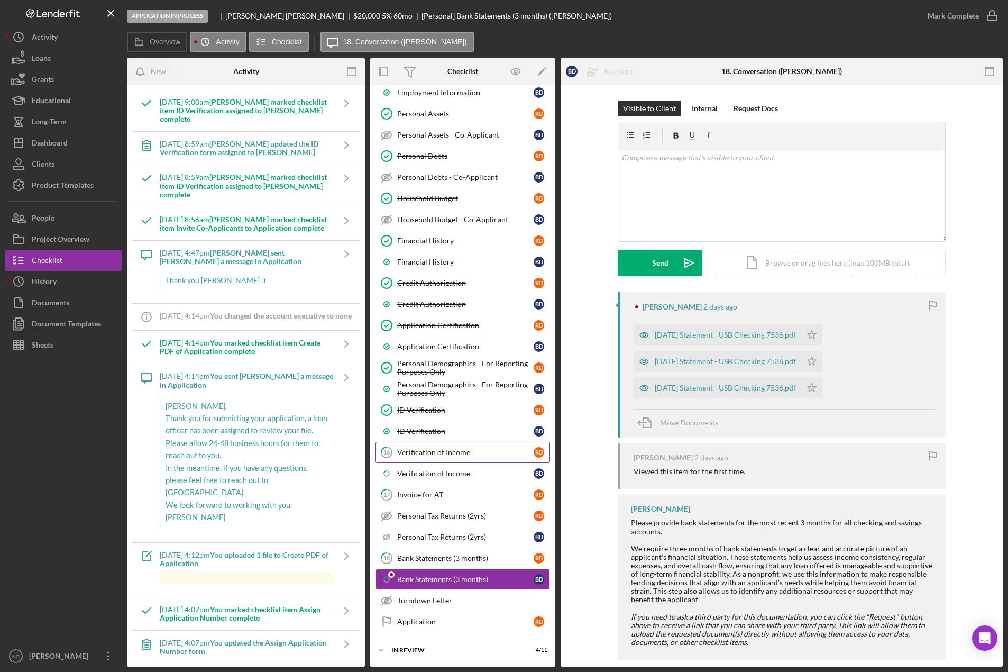
click at [460, 457] on link "16 Verification of Income R D" at bounding box center [463, 452] width 175 height 21
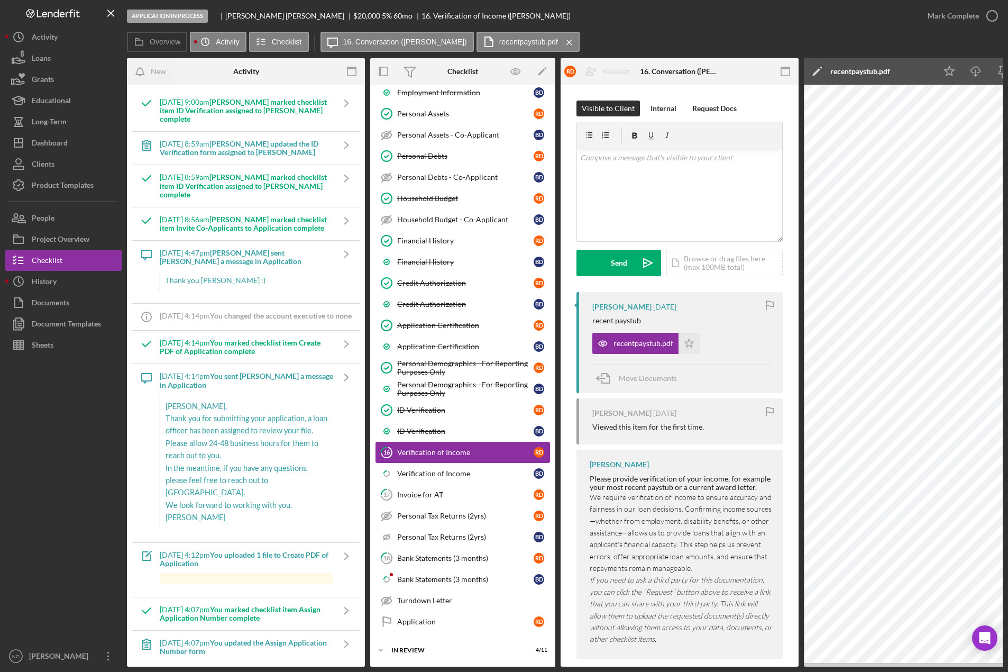
click at [439, 451] on div "Verification of Income" at bounding box center [465, 452] width 136 height 8
click at [355, 74] on icon "button" at bounding box center [352, 72] width 24 height 24
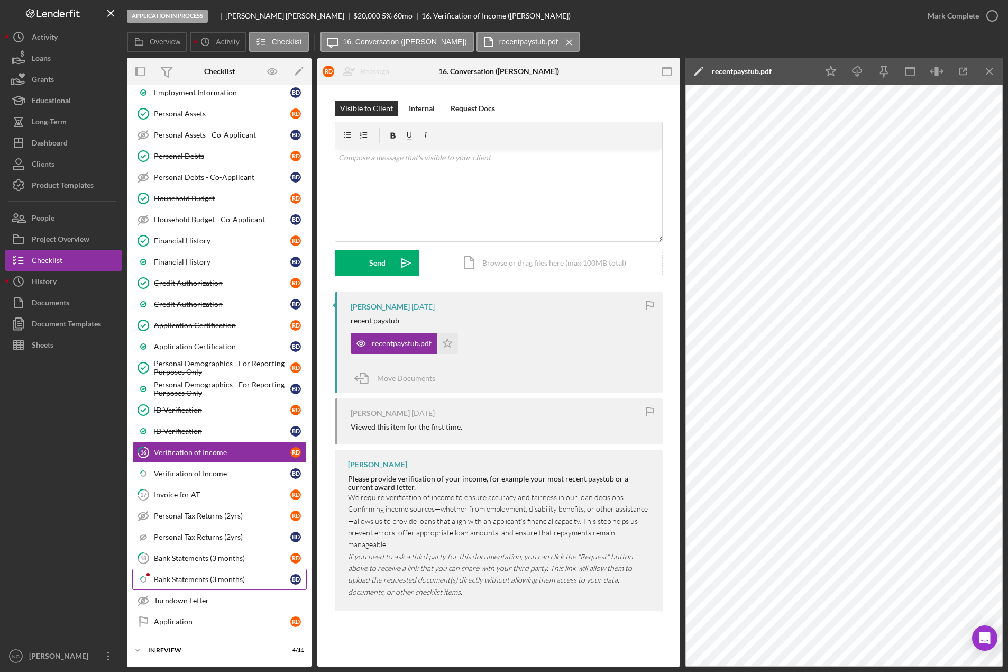
click at [206, 581] on div "Bank Statements (3 months)" at bounding box center [222, 579] width 136 height 8
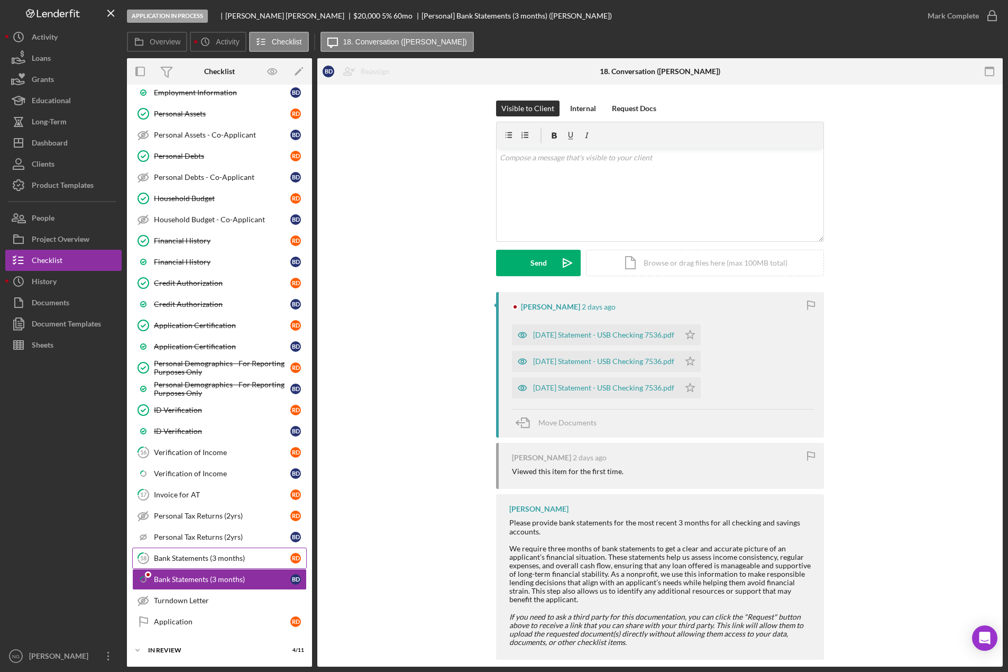
click at [203, 560] on div "Bank Statements (3 months)" at bounding box center [222, 558] width 136 height 8
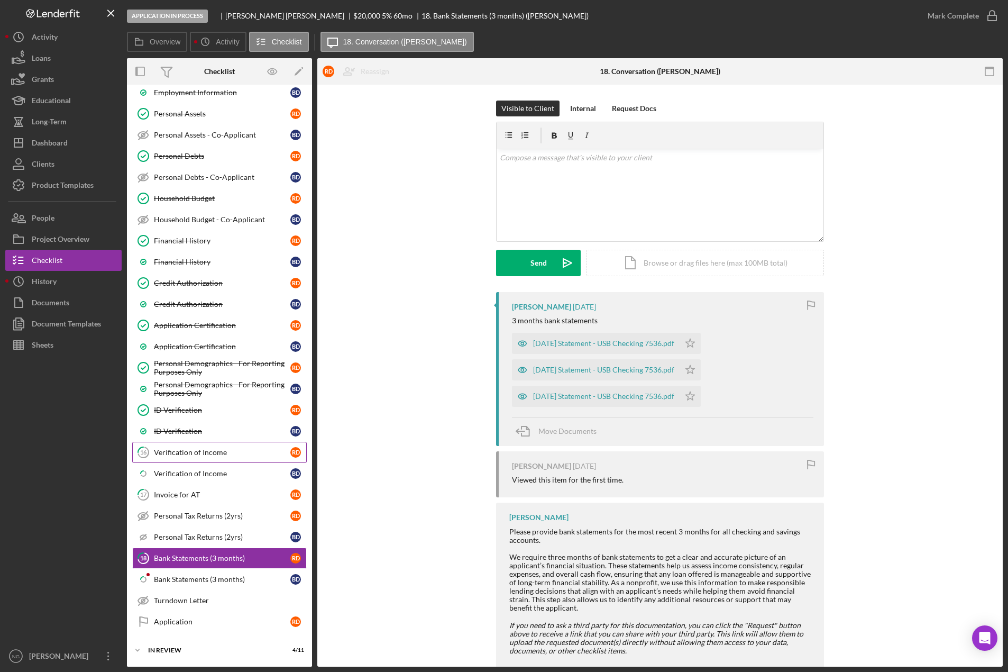
click at [208, 453] on div "Verification of Income" at bounding box center [222, 452] width 136 height 8
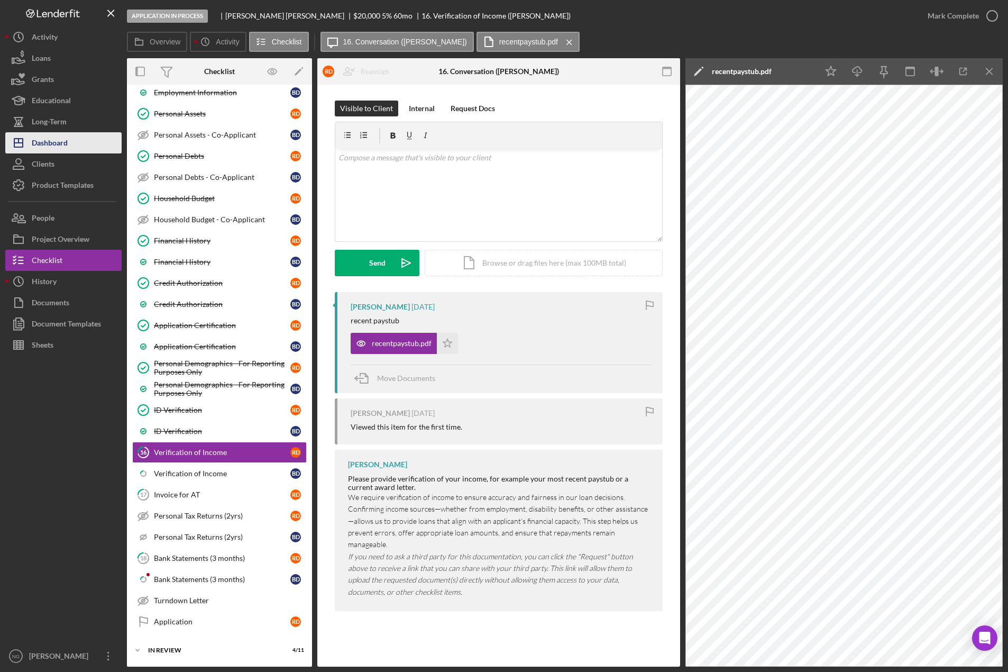
click at [37, 143] on div "Dashboard" at bounding box center [50, 144] width 36 height 24
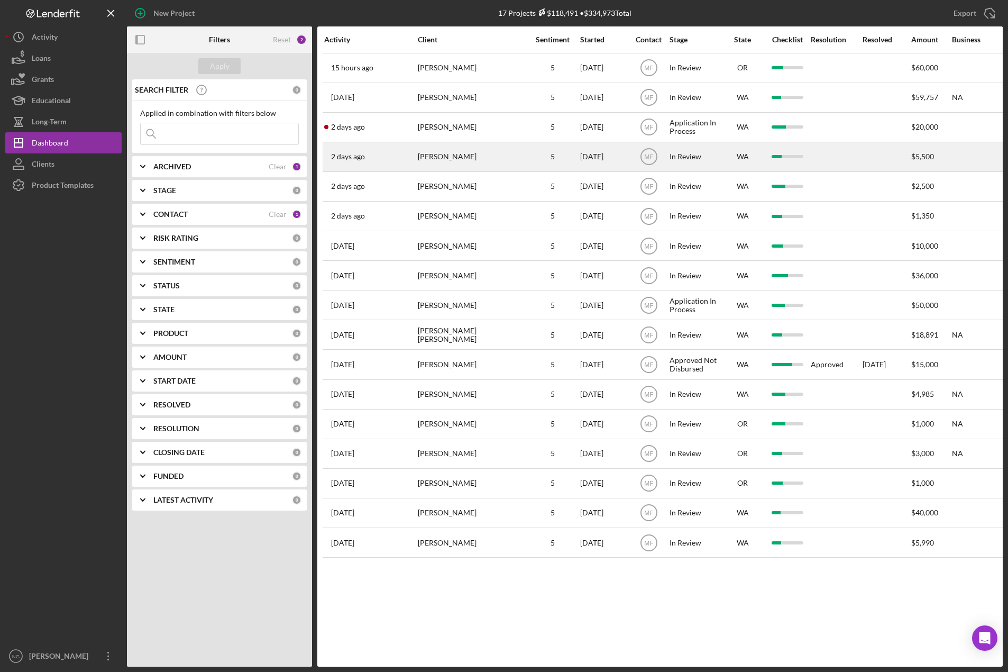
click at [442, 165] on div "Bruce Baxter" at bounding box center [471, 157] width 106 height 28
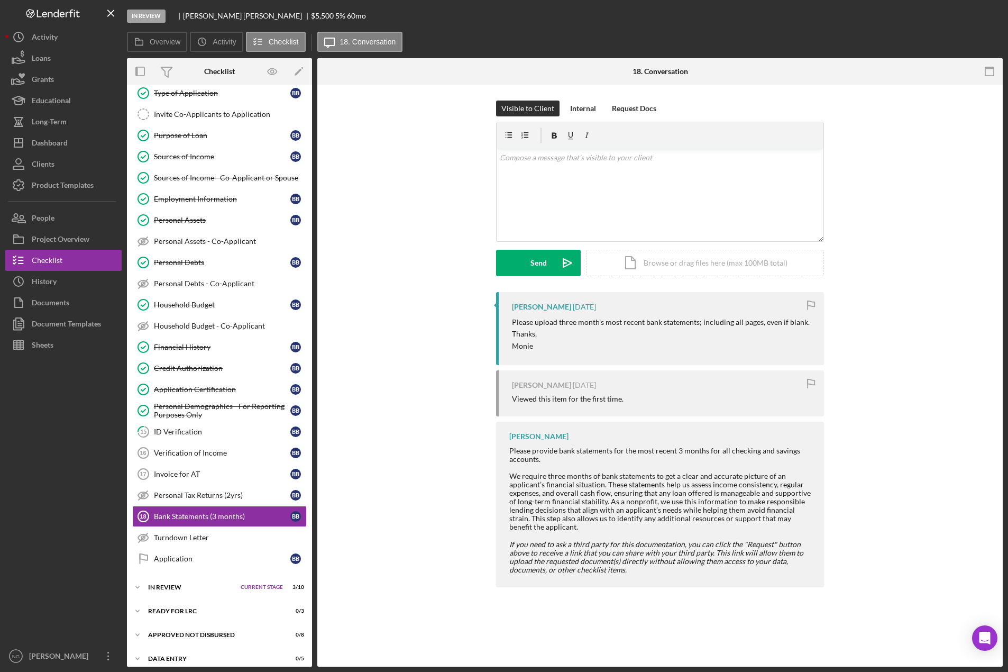
scroll to position [79, 0]
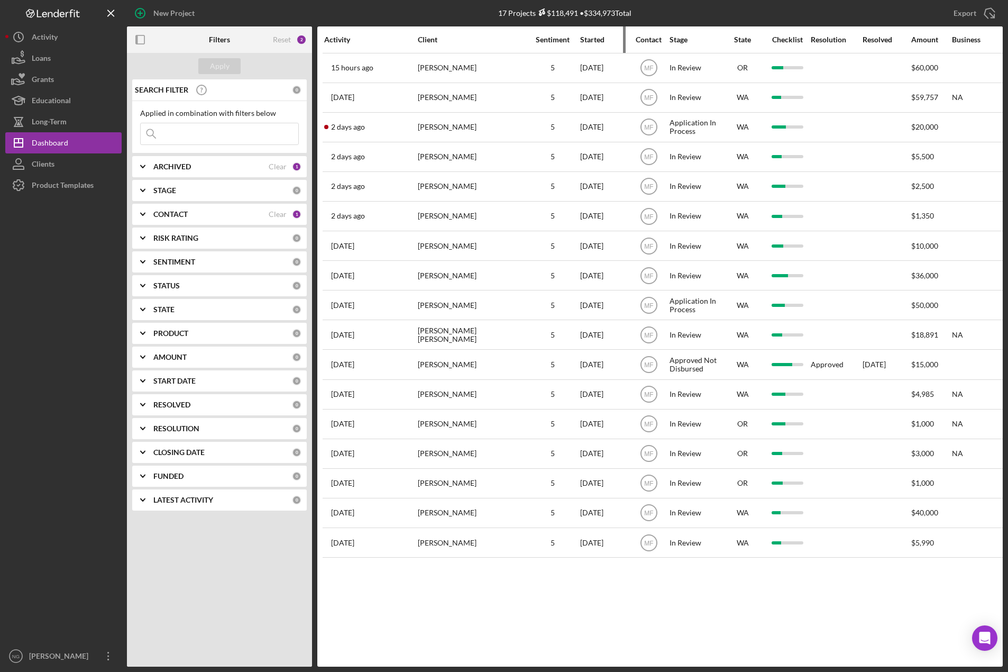
click at [594, 38] on div "Started" at bounding box center [604, 39] width 48 height 8
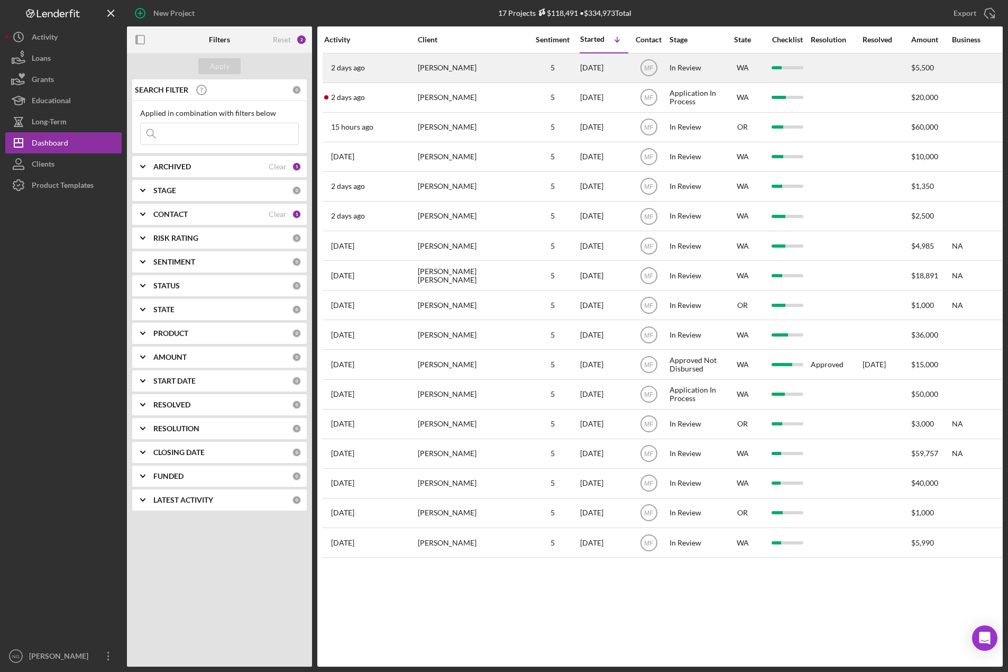
click at [591, 74] on div "[DATE]" at bounding box center [604, 68] width 48 height 28
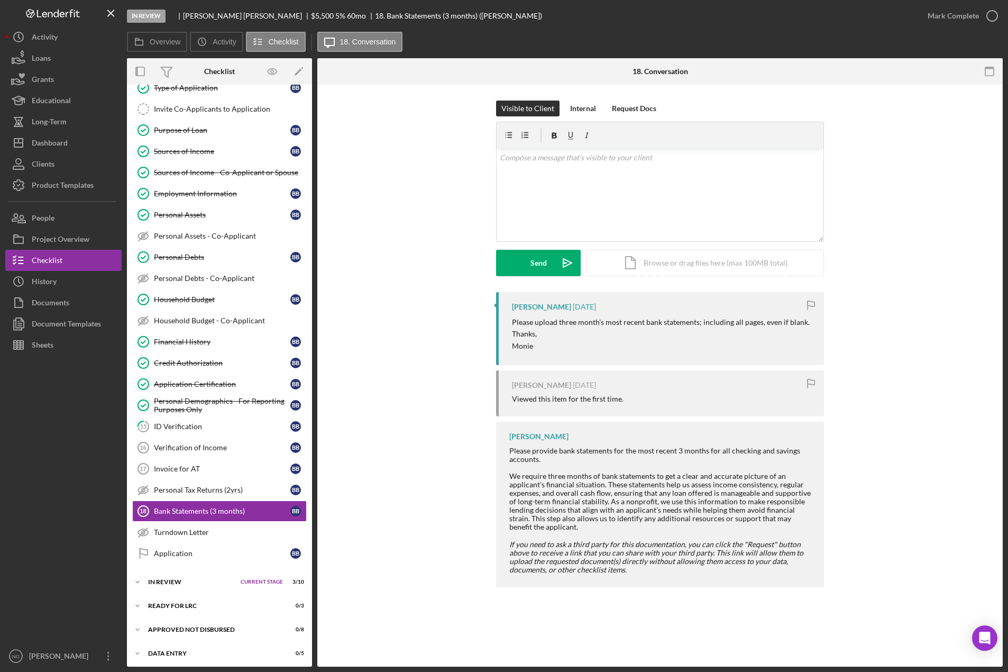
scroll to position [79, 0]
click at [203, 426] on div "ID Verification" at bounding box center [222, 424] width 136 height 8
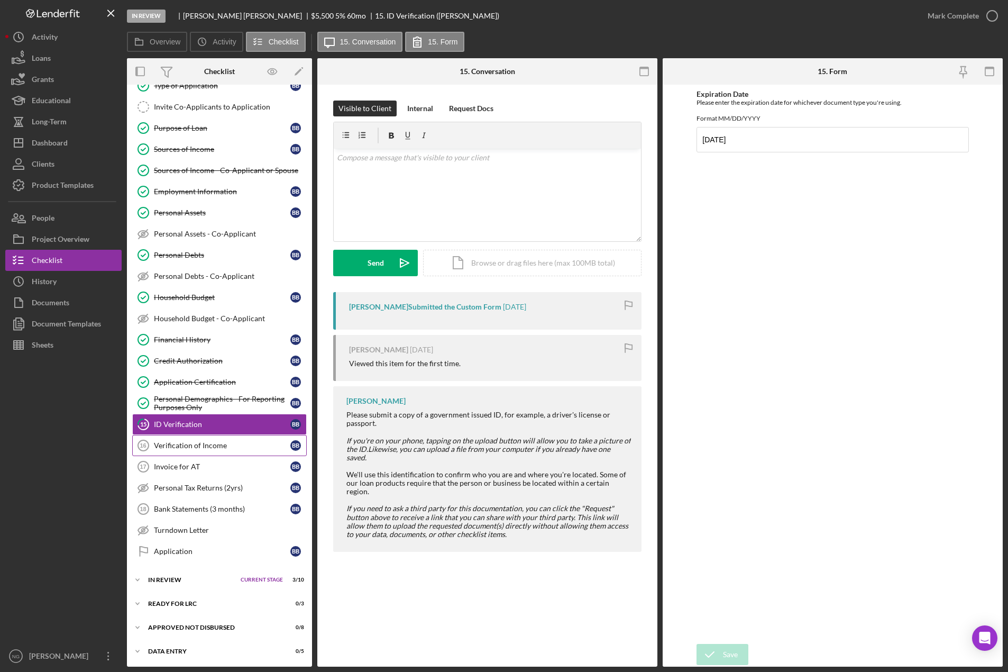
click at [221, 444] on div "Verification of Income" at bounding box center [222, 445] width 136 height 8
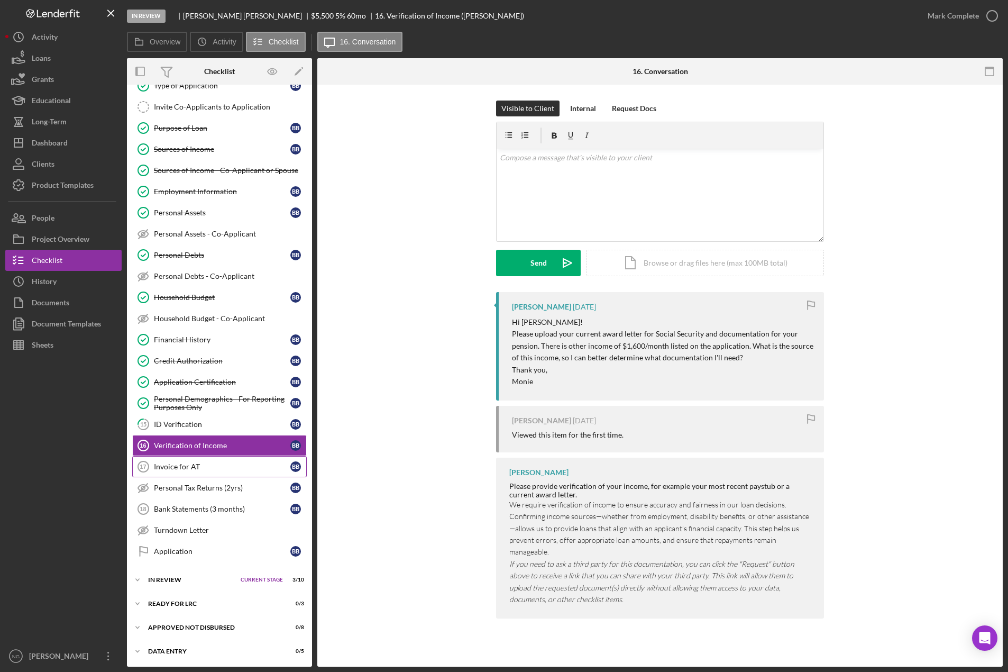
click at [220, 471] on link "Invoice for AT 17 Invoice for AT B B" at bounding box center [219, 466] width 175 height 21
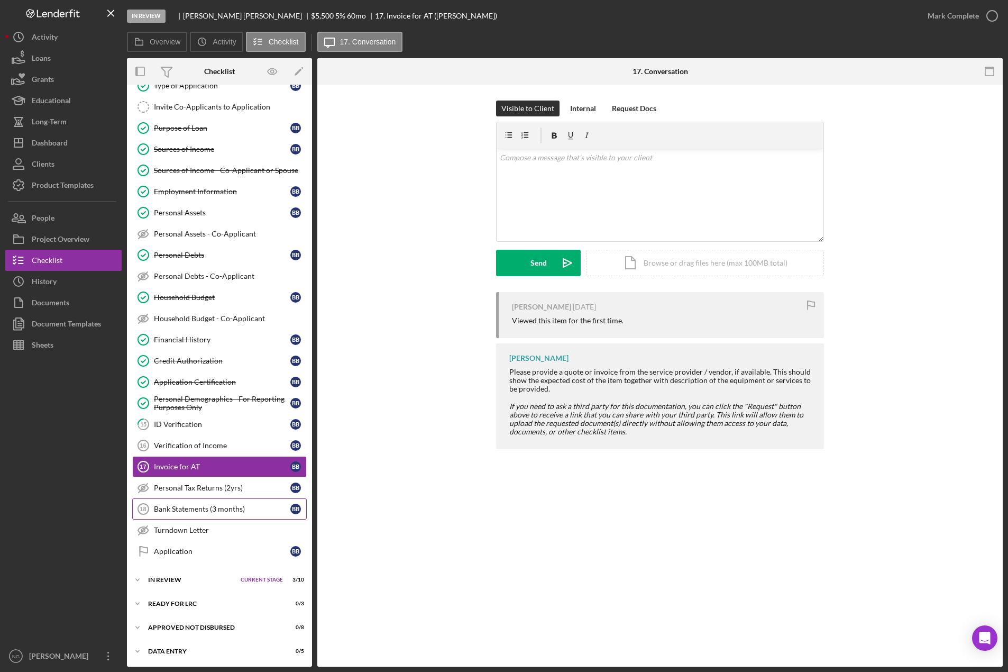
click at [221, 507] on div "Bank Statements (3 months)" at bounding box center [222, 509] width 136 height 8
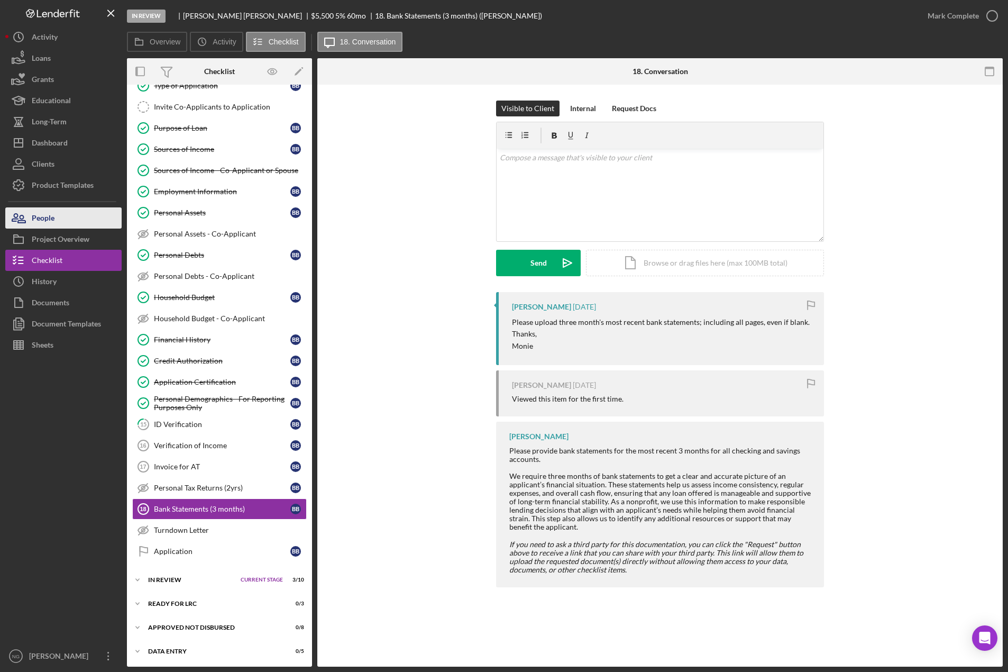
click at [80, 222] on button "People" at bounding box center [63, 217] width 116 height 21
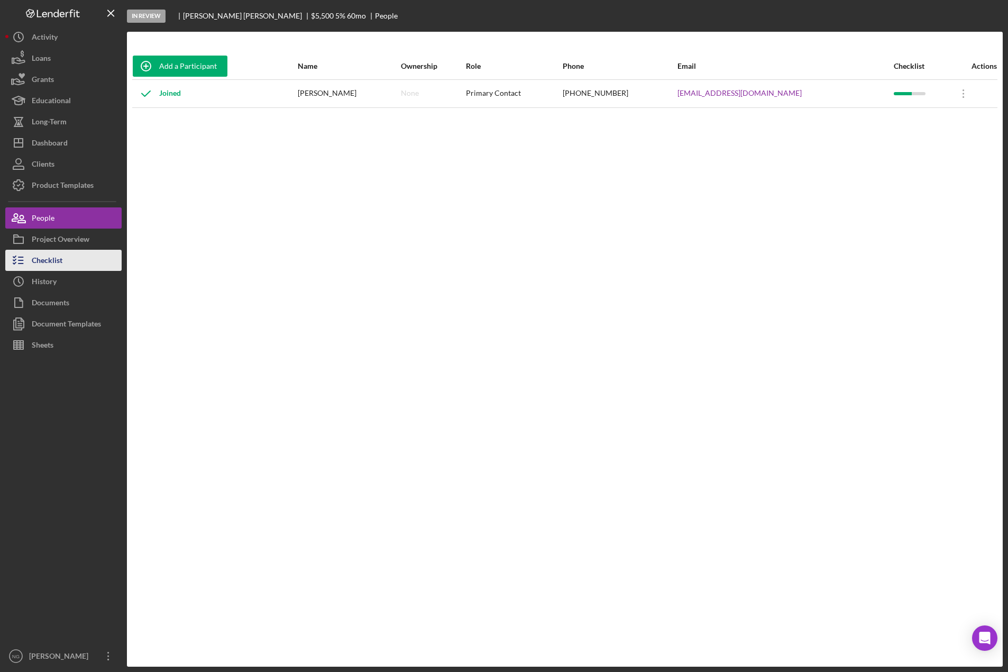
click at [74, 261] on button "Checklist" at bounding box center [63, 260] width 116 height 21
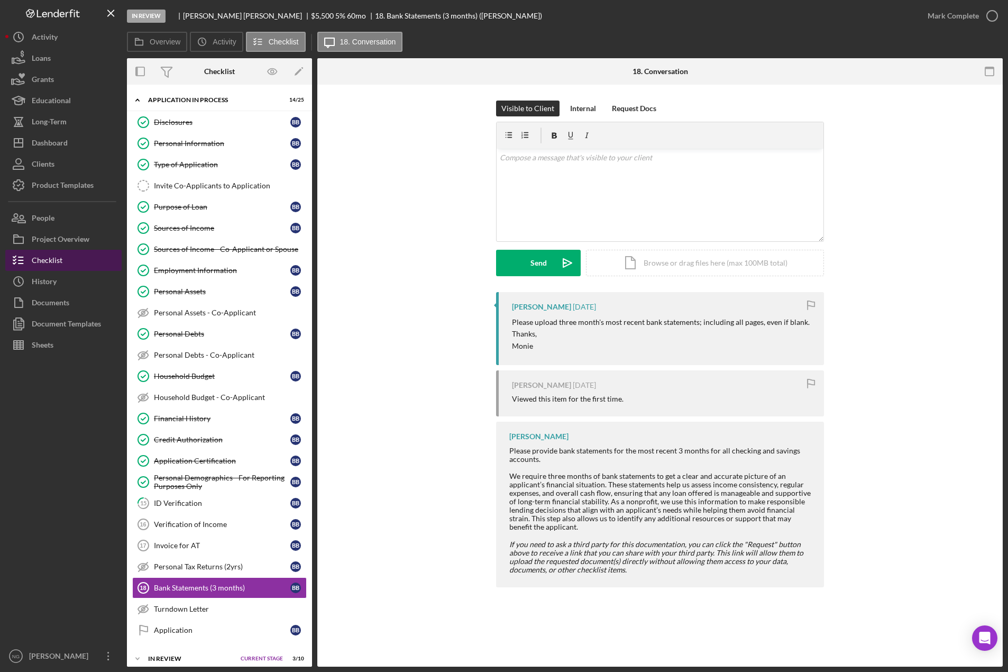
scroll to position [79, 0]
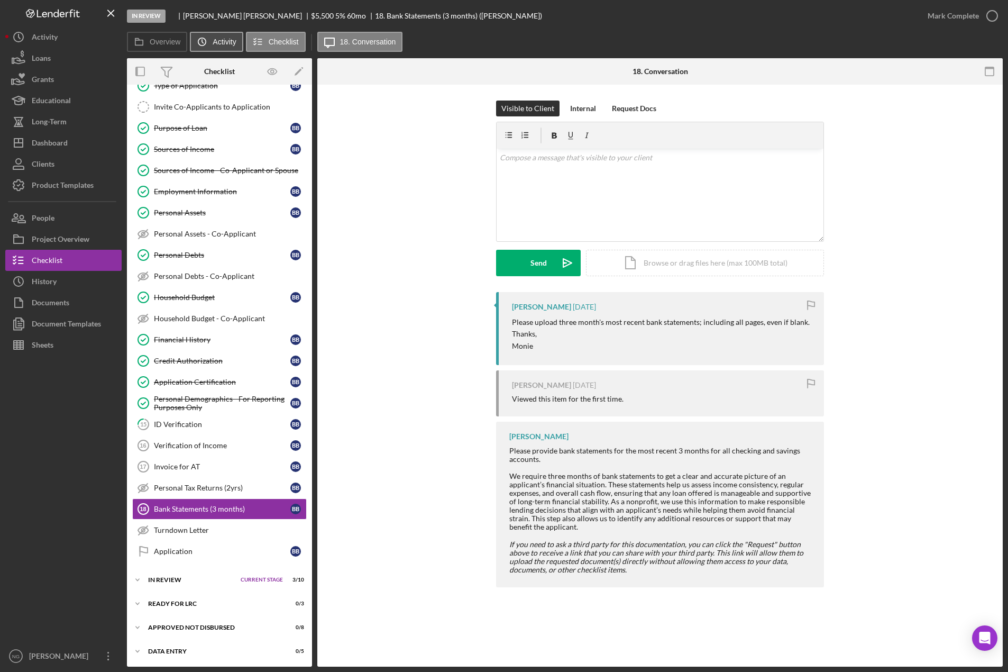
click at [208, 42] on icon "Icon/History" at bounding box center [201, 41] width 21 height 21
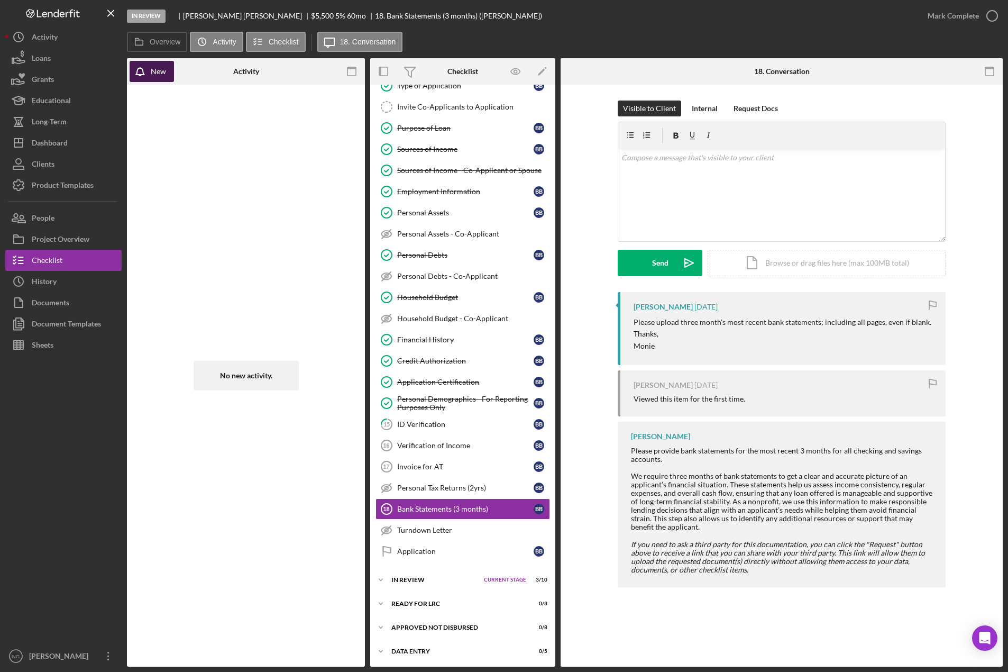
click at [159, 73] on div "New" at bounding box center [158, 71] width 15 height 21
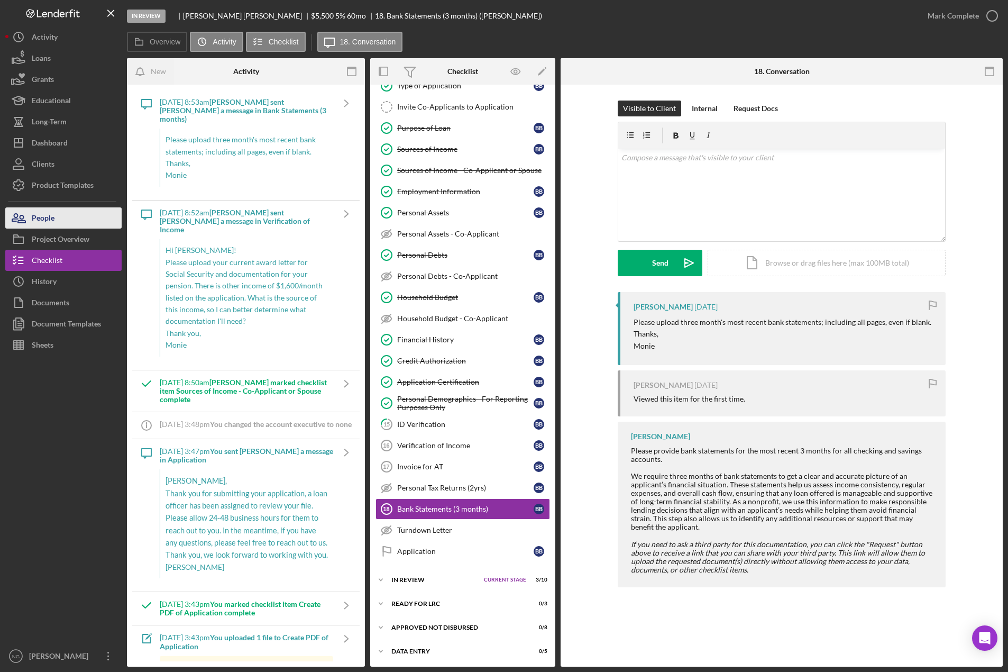
click at [60, 225] on button "People" at bounding box center [63, 217] width 116 height 21
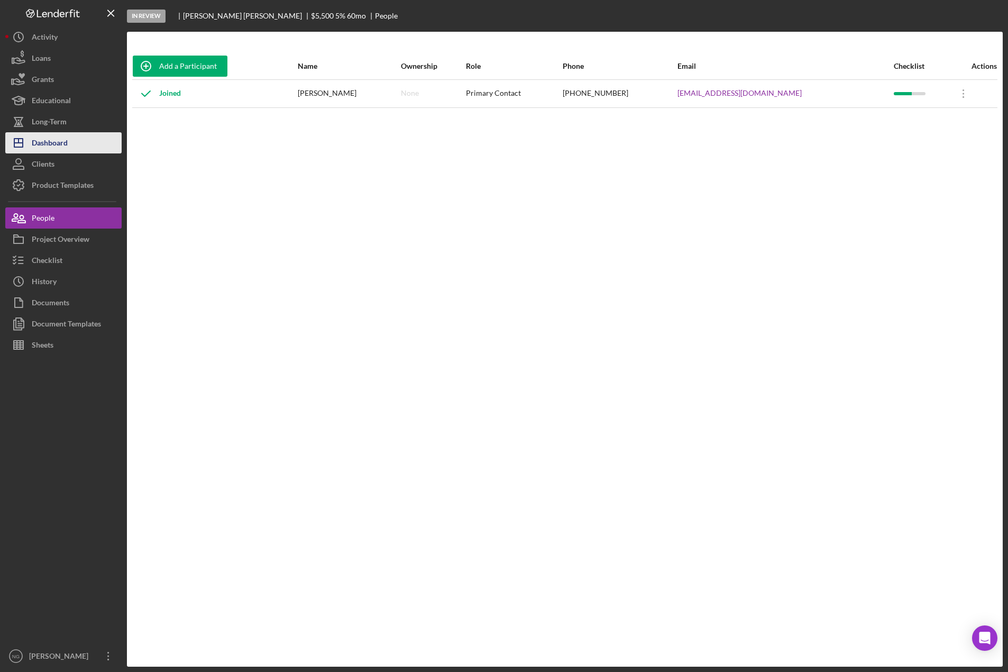
click at [66, 147] on div "Dashboard" at bounding box center [50, 144] width 36 height 24
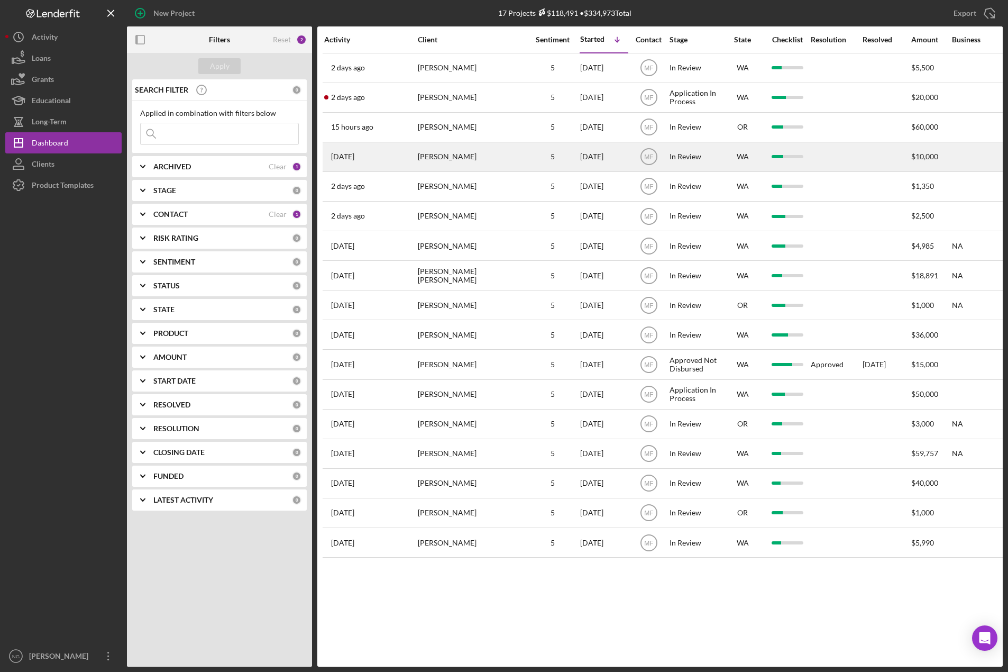
click at [479, 162] on div "Kiana Olheiser" at bounding box center [471, 157] width 106 height 28
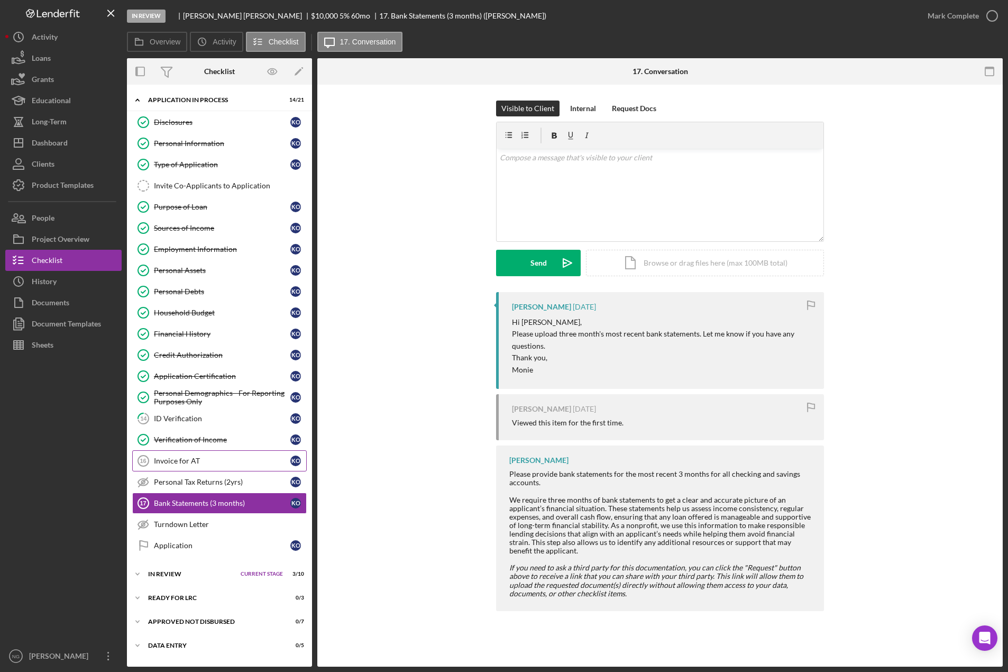
click at [226, 469] on link "Invoice for AT 16 Invoice for AT K O" at bounding box center [219, 460] width 175 height 21
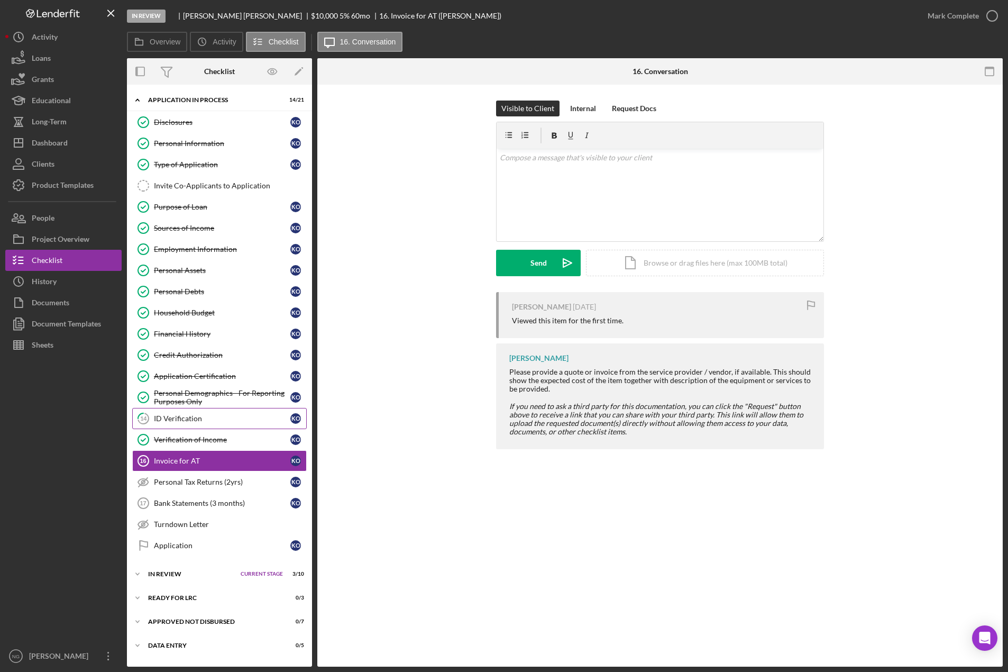
click at [225, 423] on link "14 ID Verification K O" at bounding box center [219, 418] width 175 height 21
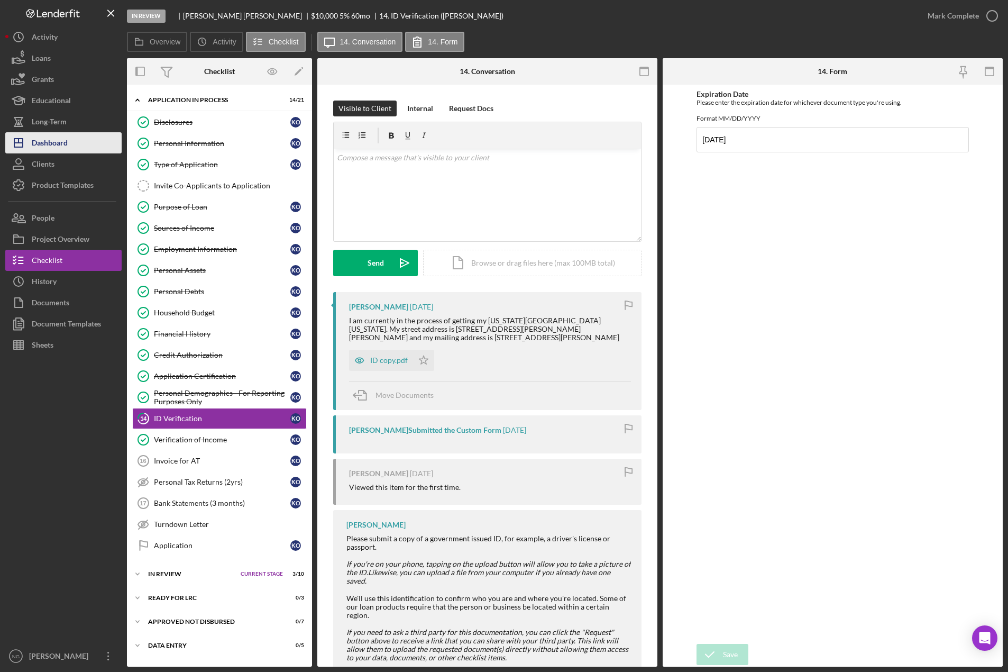
click at [63, 150] on div "Dashboard" at bounding box center [50, 144] width 36 height 24
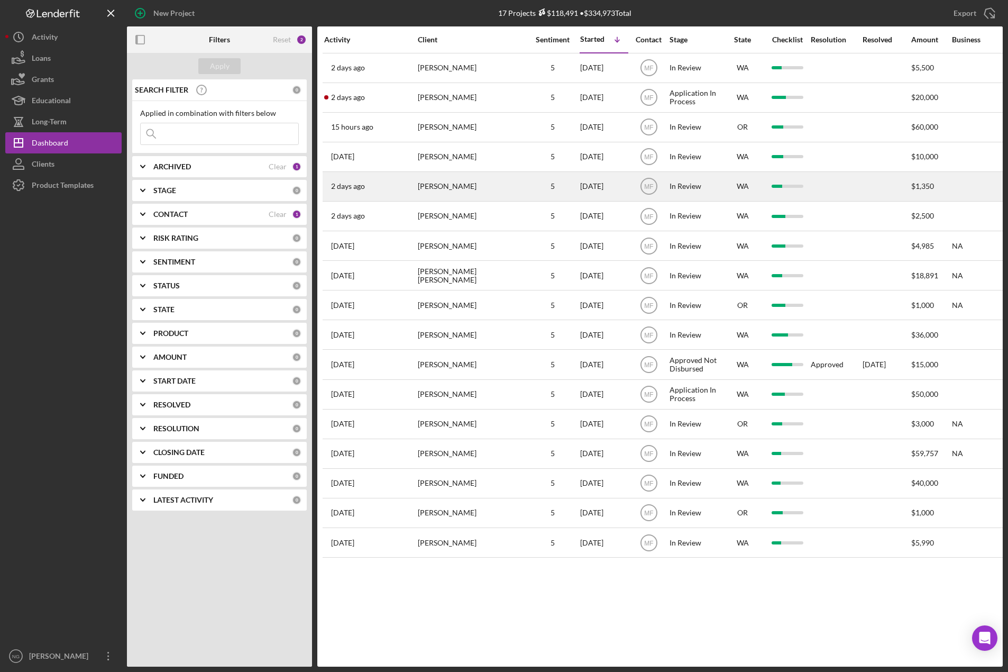
click at [470, 188] on div "carol staley womack" at bounding box center [471, 186] width 106 height 28
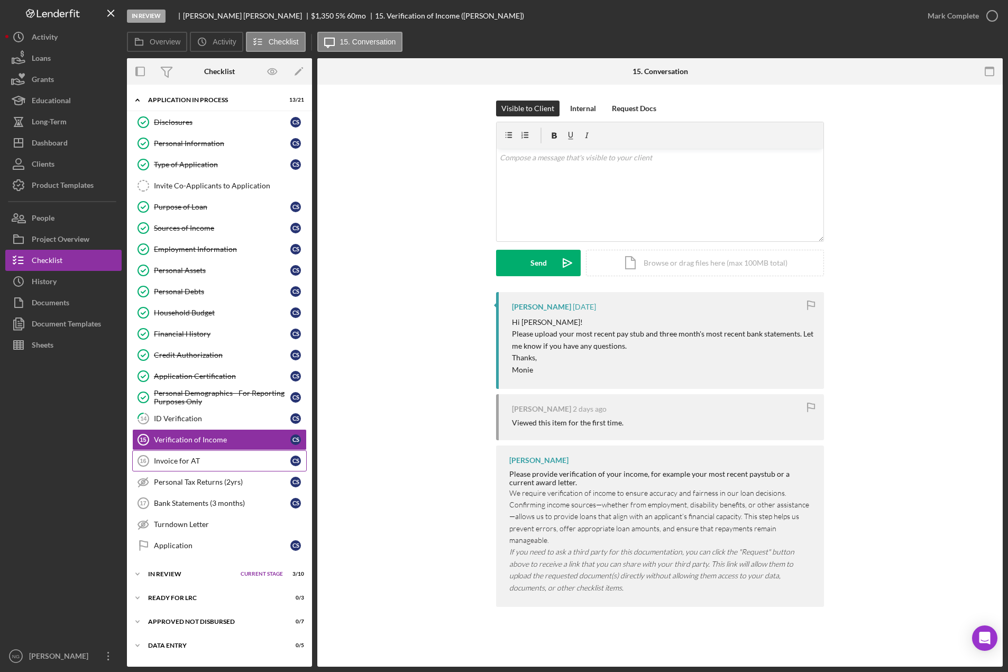
click at [203, 467] on link "Invoice for AT 16 Invoice for AT c s" at bounding box center [219, 460] width 175 height 21
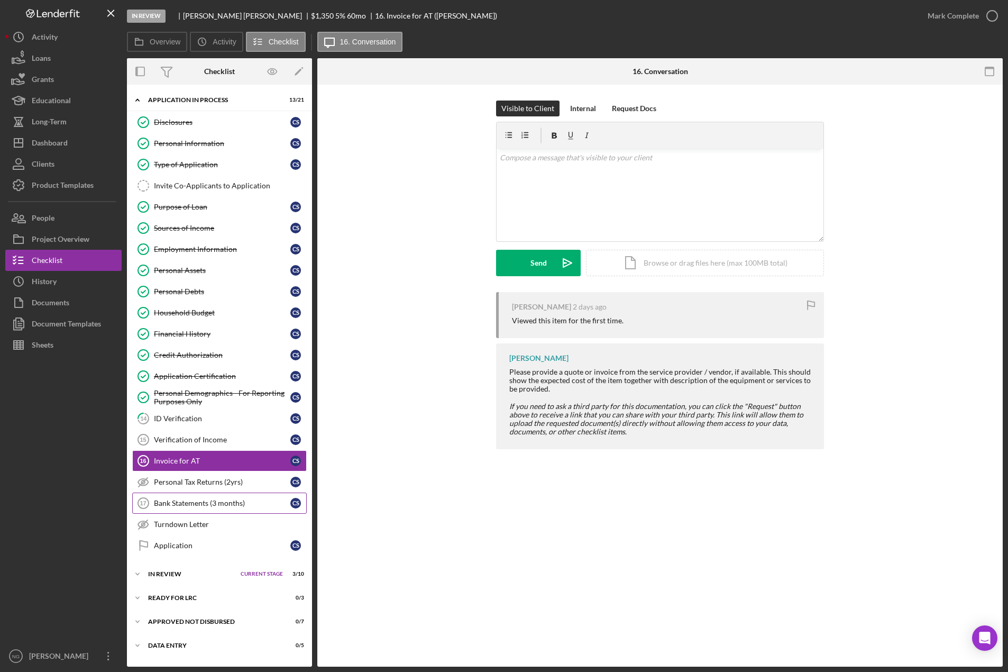
click at [201, 502] on div "Bank Statements (3 months)" at bounding box center [222, 503] width 136 height 8
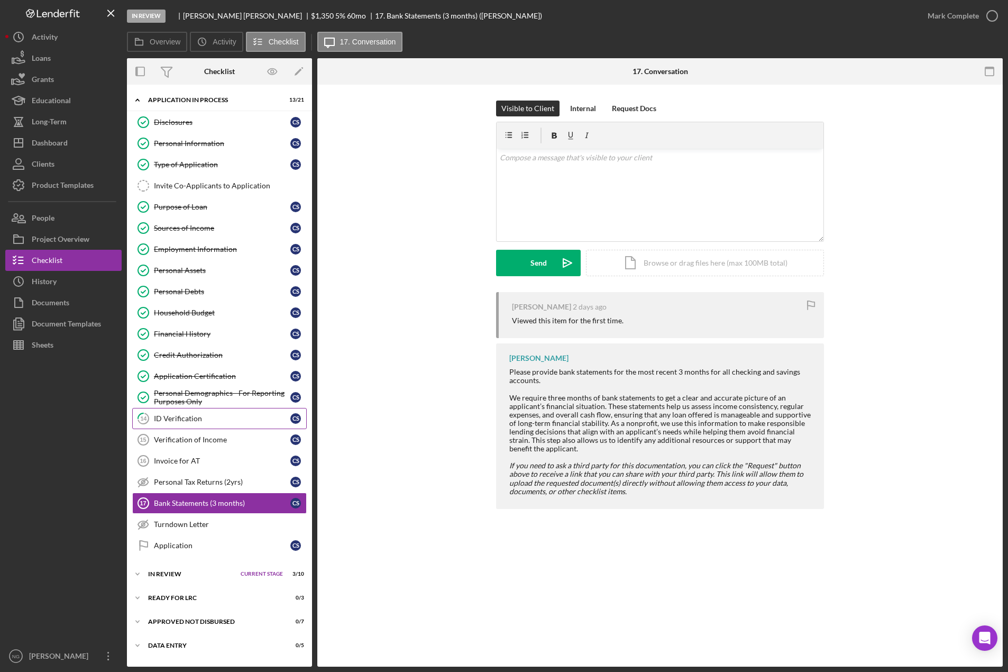
click at [210, 419] on div "ID Verification" at bounding box center [222, 418] width 136 height 8
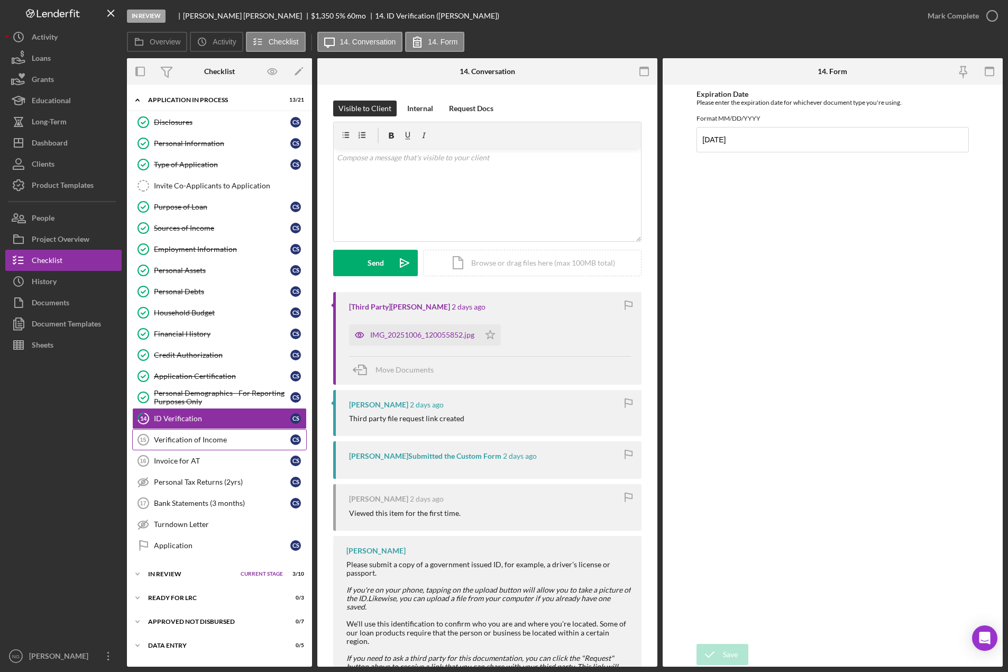
click at [202, 443] on div "Verification of Income" at bounding box center [222, 439] width 136 height 8
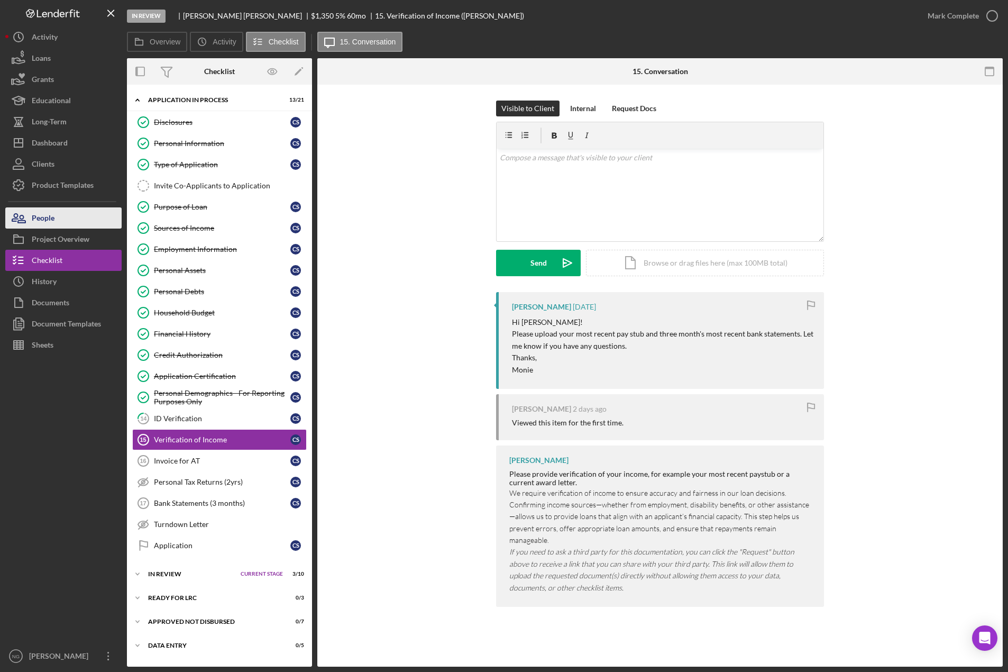
click at [51, 213] on div "People" at bounding box center [43, 219] width 23 height 24
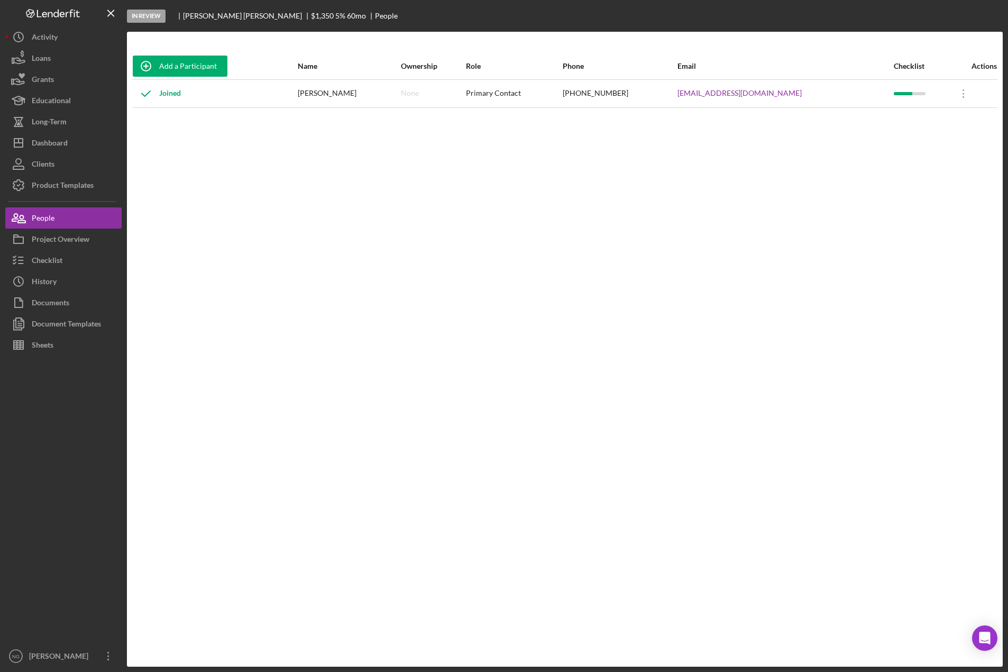
click at [39, 577] on div at bounding box center [63, 500] width 116 height 290
click at [62, 262] on div "Checklist" at bounding box center [47, 262] width 31 height 24
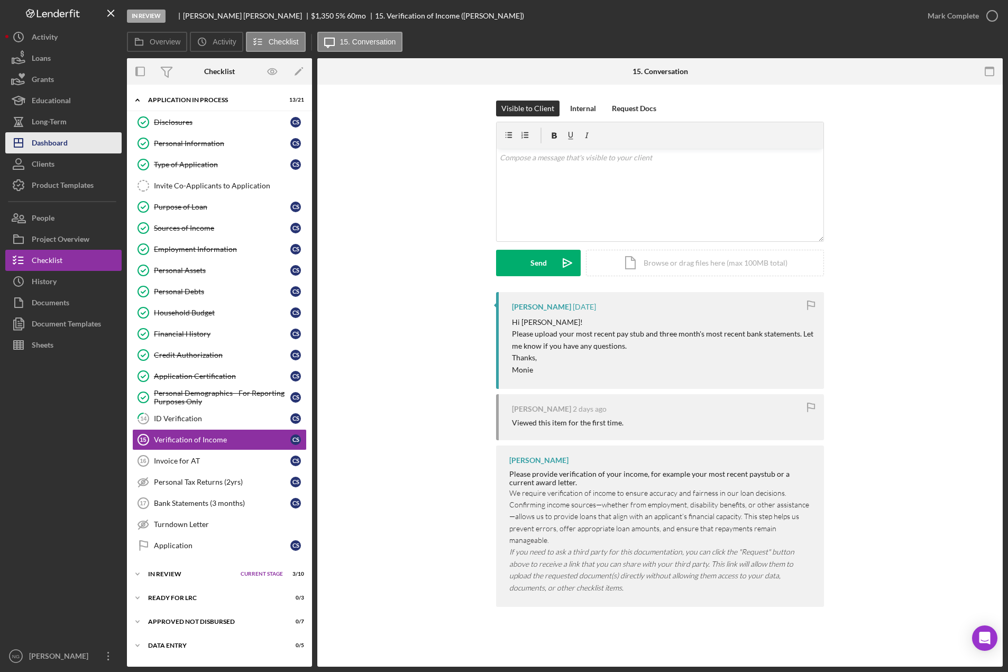
click at [58, 142] on div "Dashboard" at bounding box center [50, 144] width 36 height 24
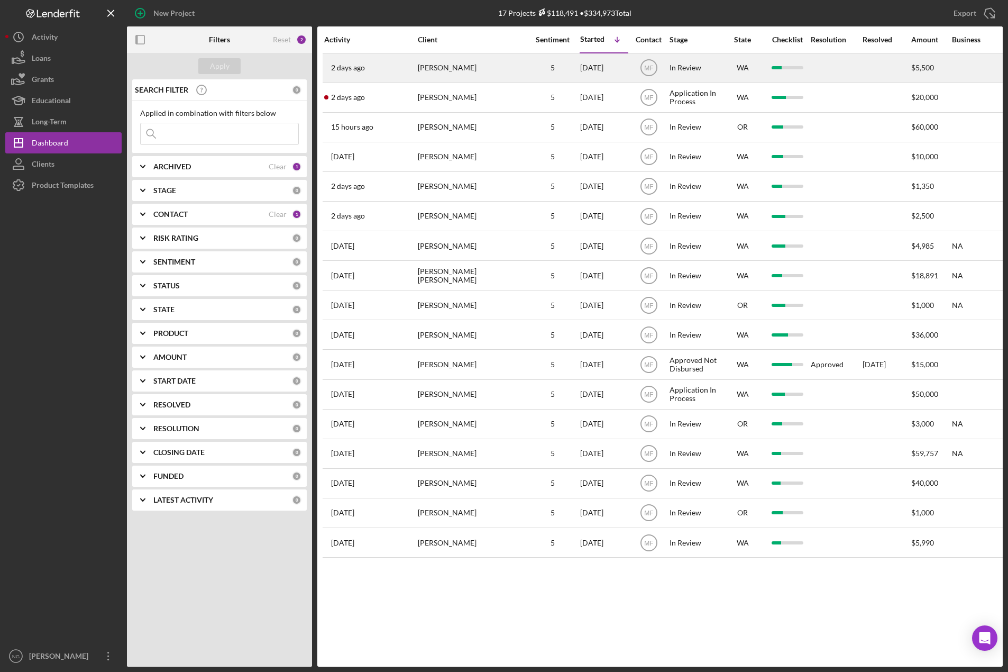
click at [445, 69] on div "Bruce Baxter" at bounding box center [471, 68] width 106 height 28
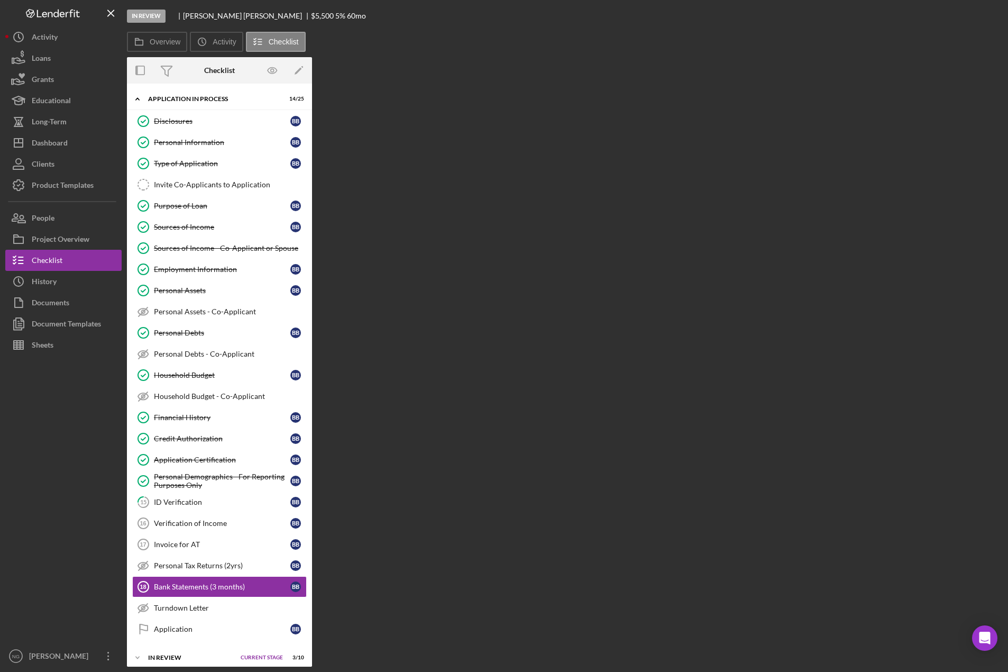
scroll to position [79, 0]
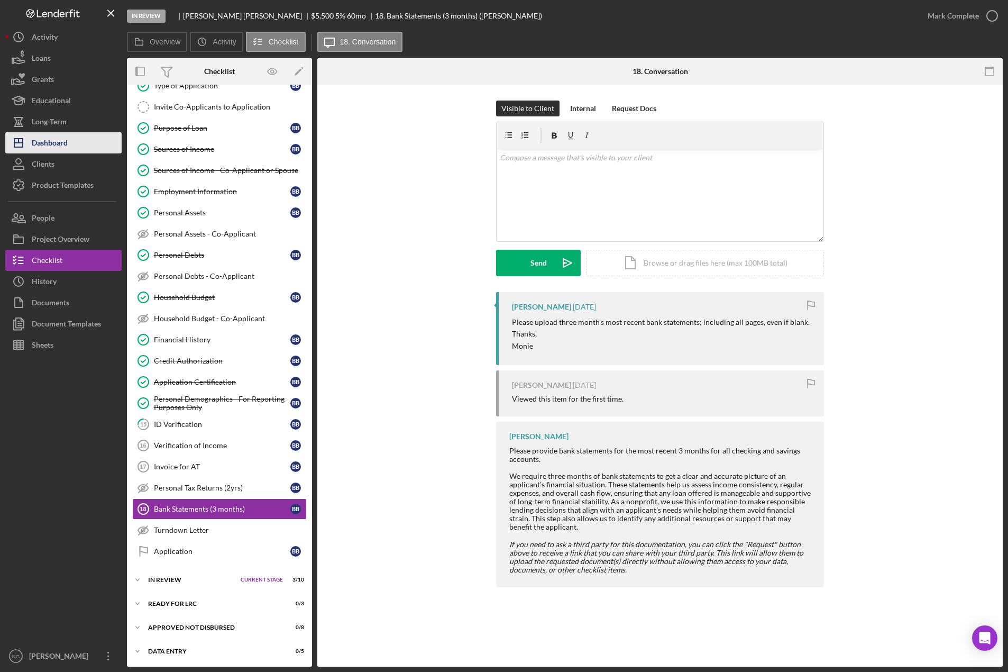
drag, startPoint x: 61, startPoint y: 142, endPoint x: 108, endPoint y: 151, distance: 47.4
click at [61, 142] on div "Dashboard" at bounding box center [50, 144] width 36 height 24
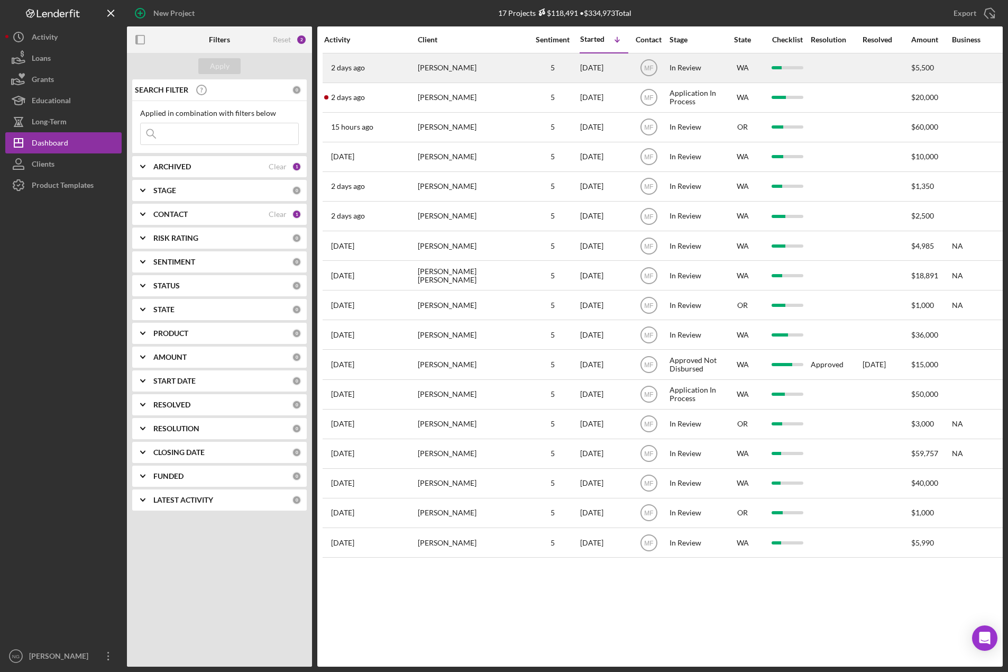
click at [488, 70] on div "Bruce Baxter" at bounding box center [471, 68] width 106 height 28
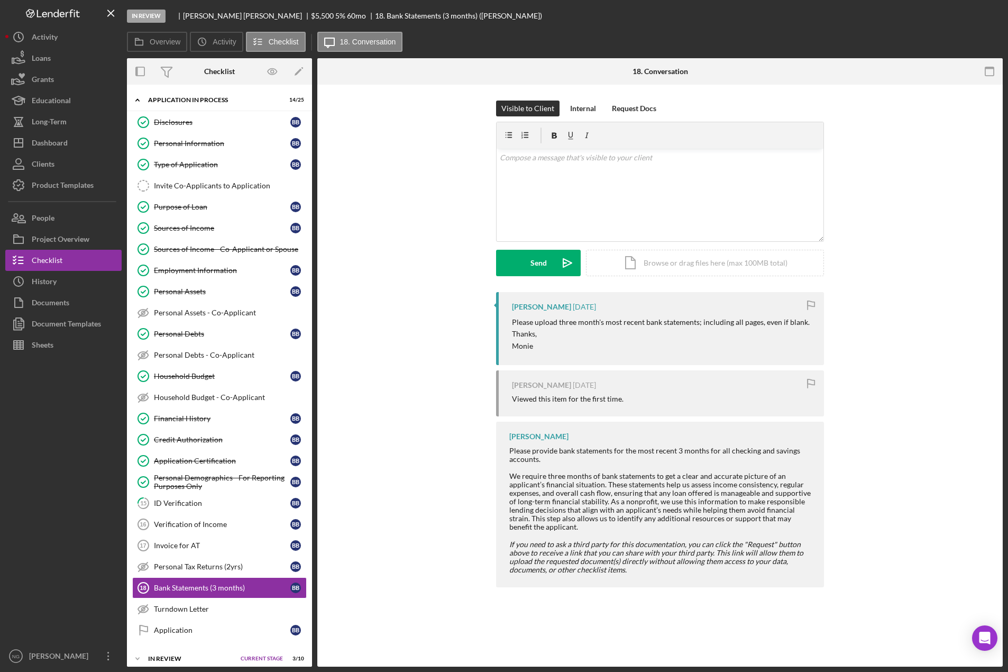
scroll to position [79, 0]
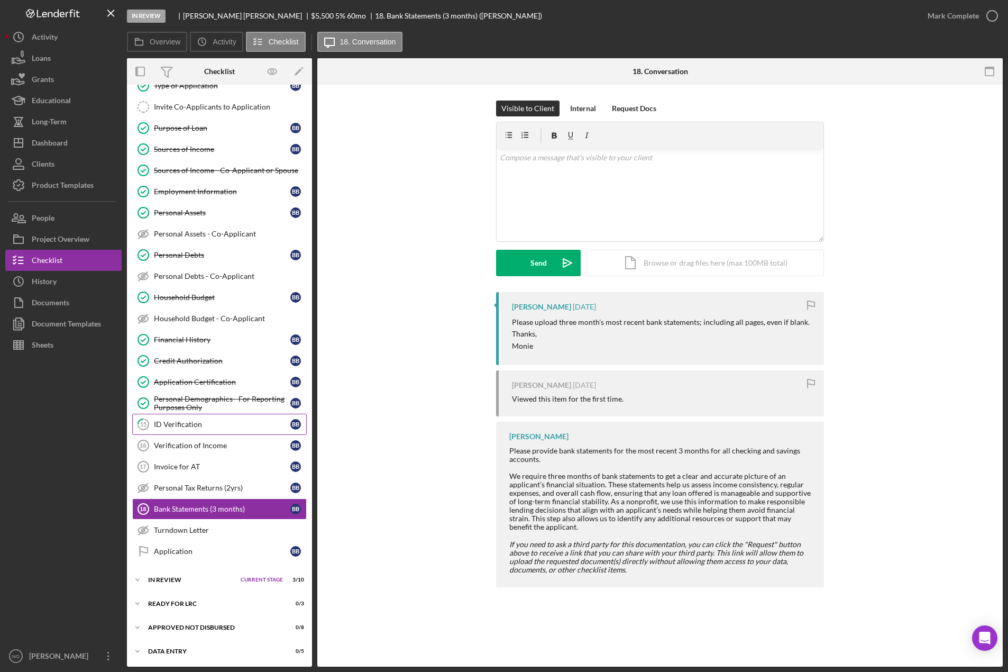
click at [212, 431] on link "15 ID Verification B B" at bounding box center [219, 424] width 175 height 21
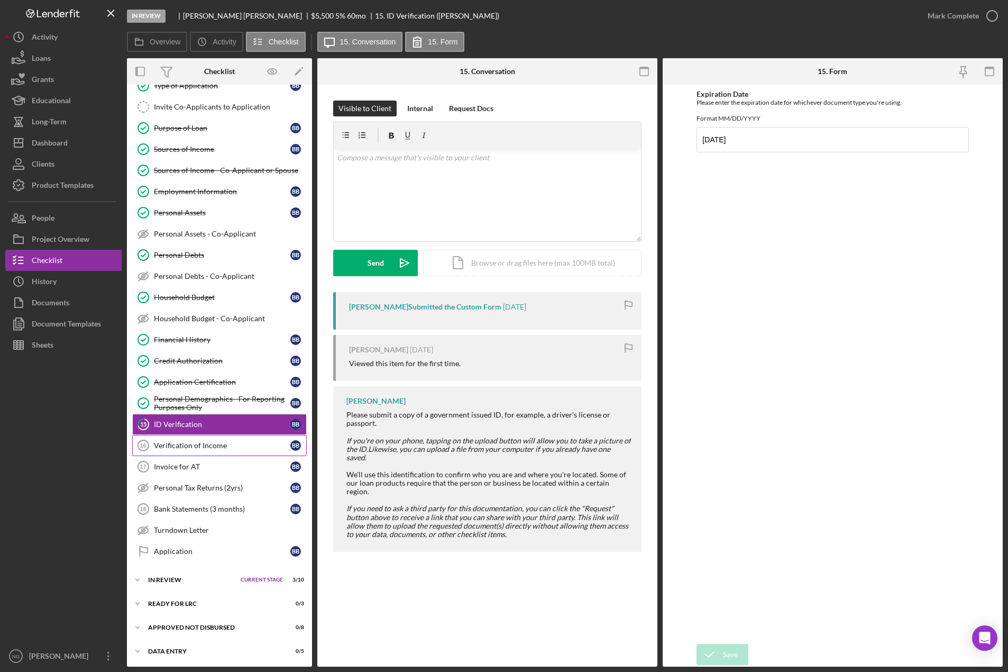
click at [215, 443] on div "Verification of Income" at bounding box center [222, 445] width 136 height 8
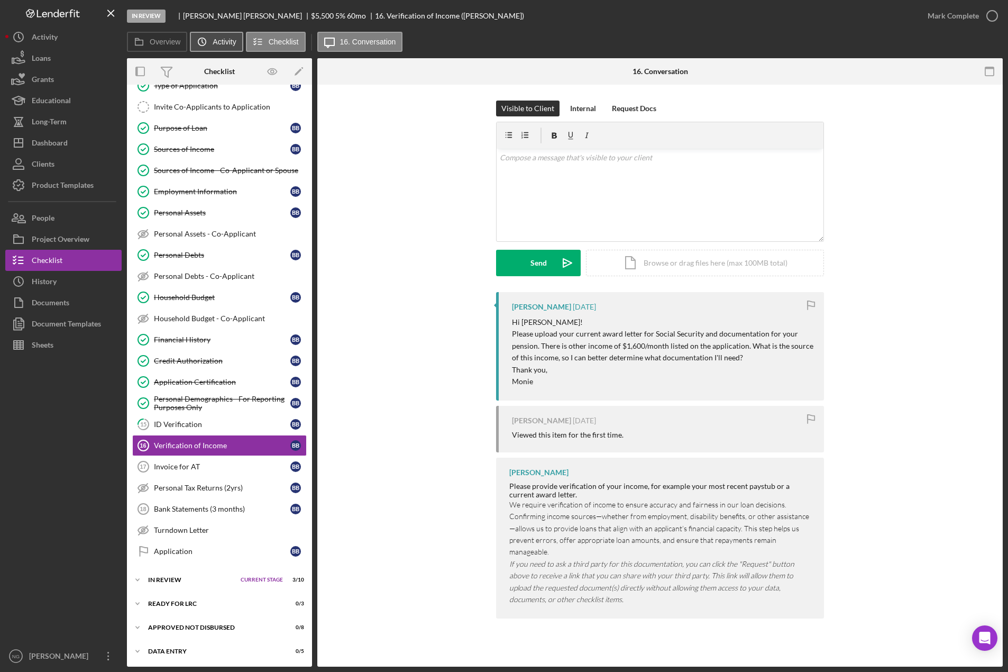
click at [219, 42] on label "Activity" at bounding box center [224, 42] width 23 height 8
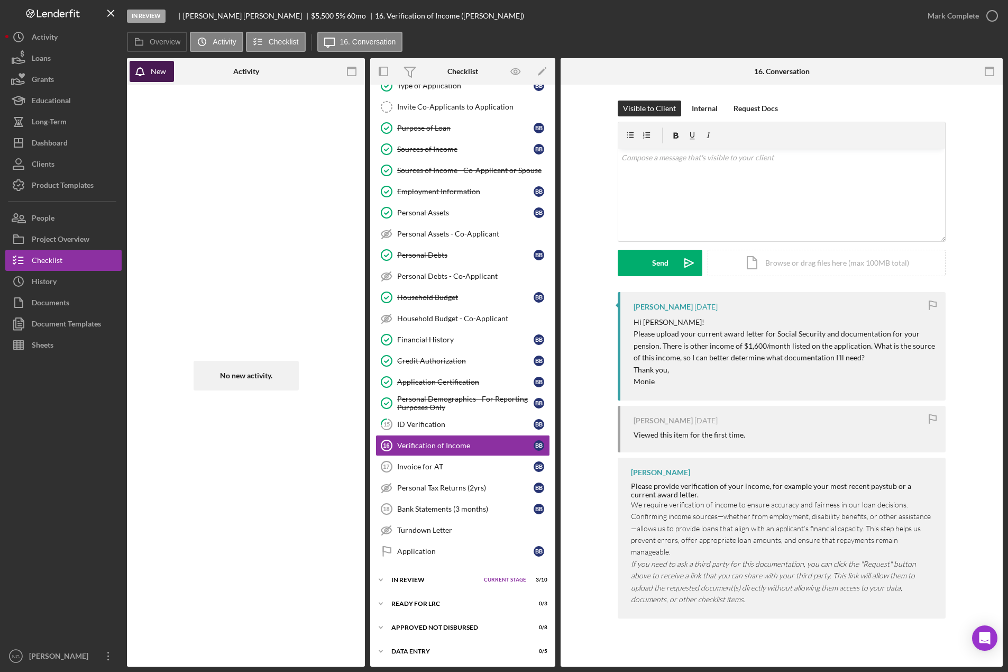
click at [154, 72] on div "New" at bounding box center [158, 71] width 15 height 21
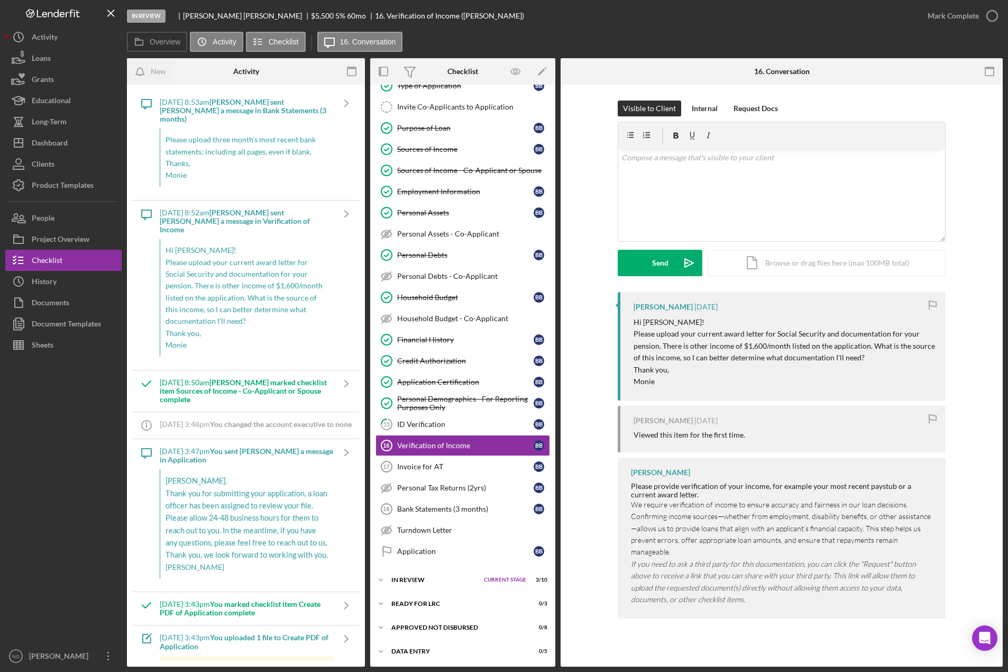
click at [216, 69] on div "Activity" at bounding box center [245, 71] width 79 height 26
click at [54, 225] on div "People" at bounding box center [43, 219] width 23 height 24
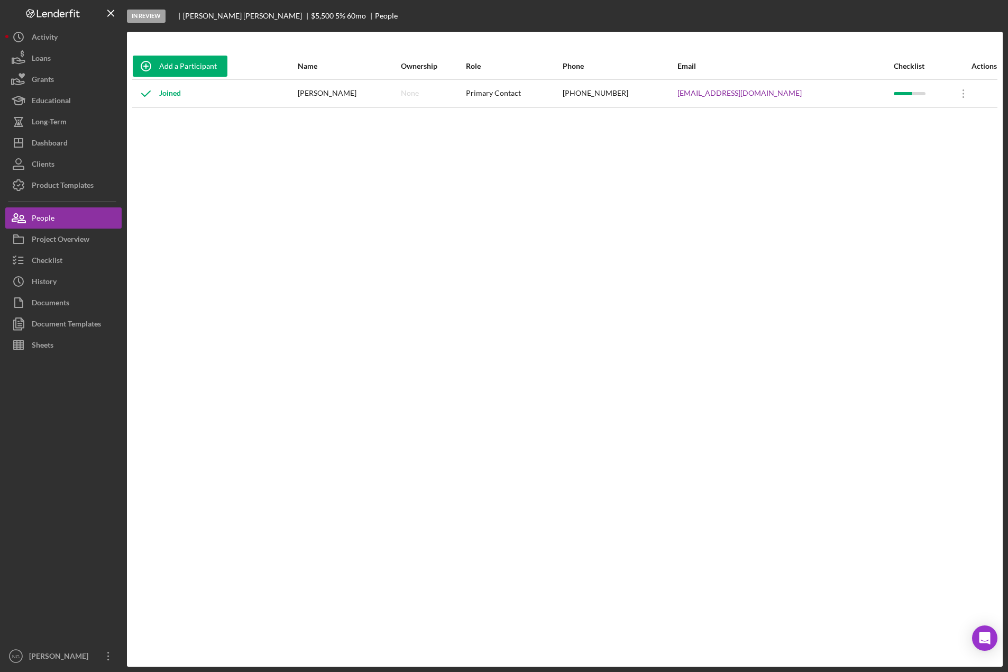
drag, startPoint x: 459, startPoint y: 231, endPoint x: 479, endPoint y: 219, distance: 23.2
click at [470, 225] on div "Add a Participant Name Ownership Role Phone Email Checklist Actions Joined Bruc…" at bounding box center [565, 349] width 876 height 592
click at [57, 265] on div "Checklist" at bounding box center [47, 262] width 31 height 24
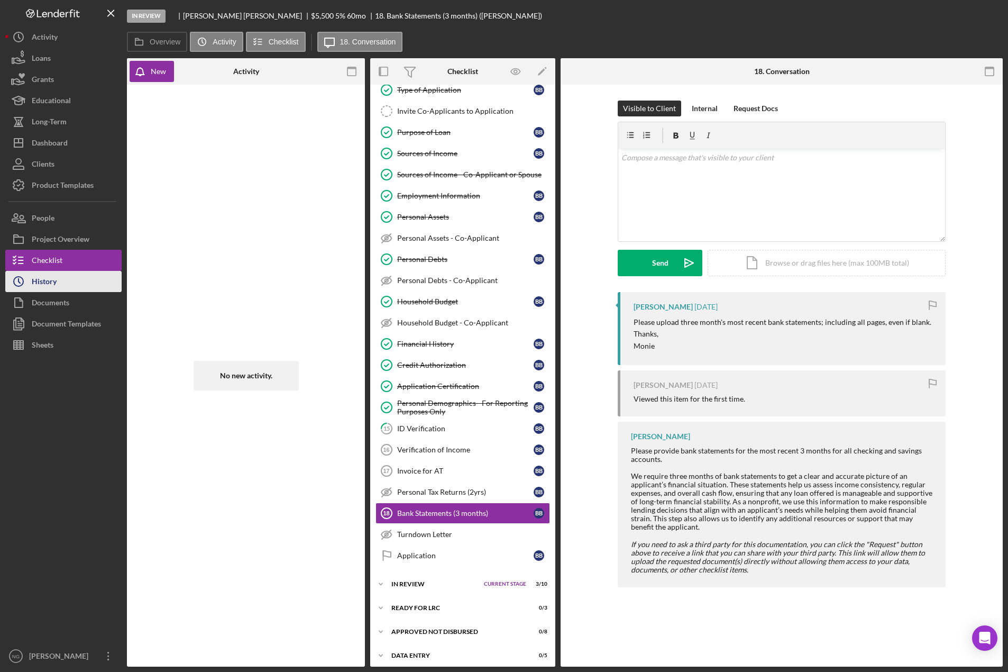
scroll to position [79, 0]
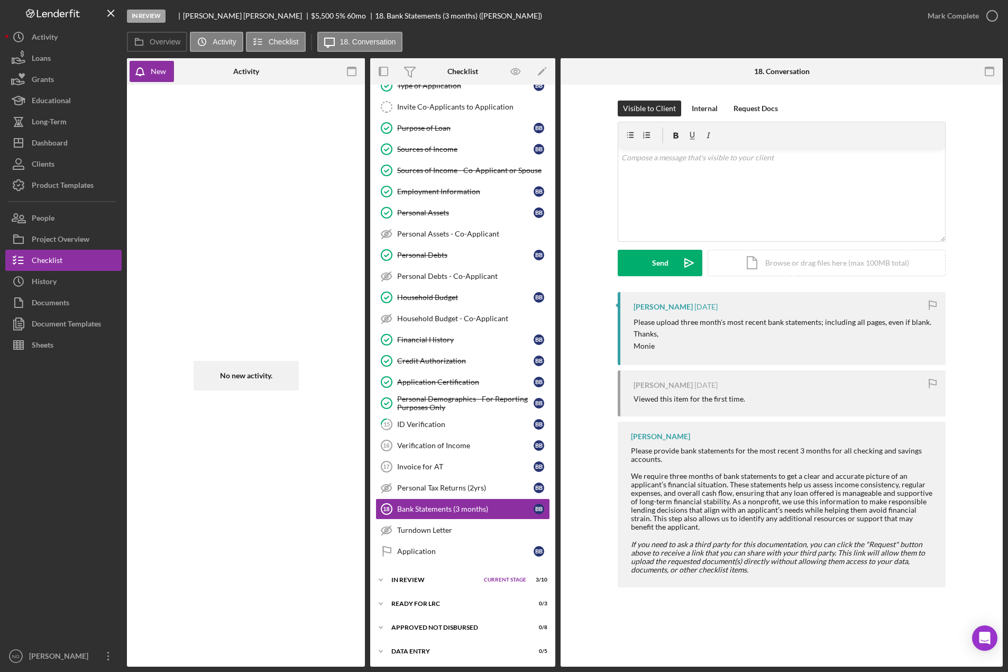
drag, startPoint x: 162, startPoint y: 69, endPoint x: 200, endPoint y: 65, distance: 38.8
click at [162, 69] on div "New" at bounding box center [158, 71] width 15 height 21
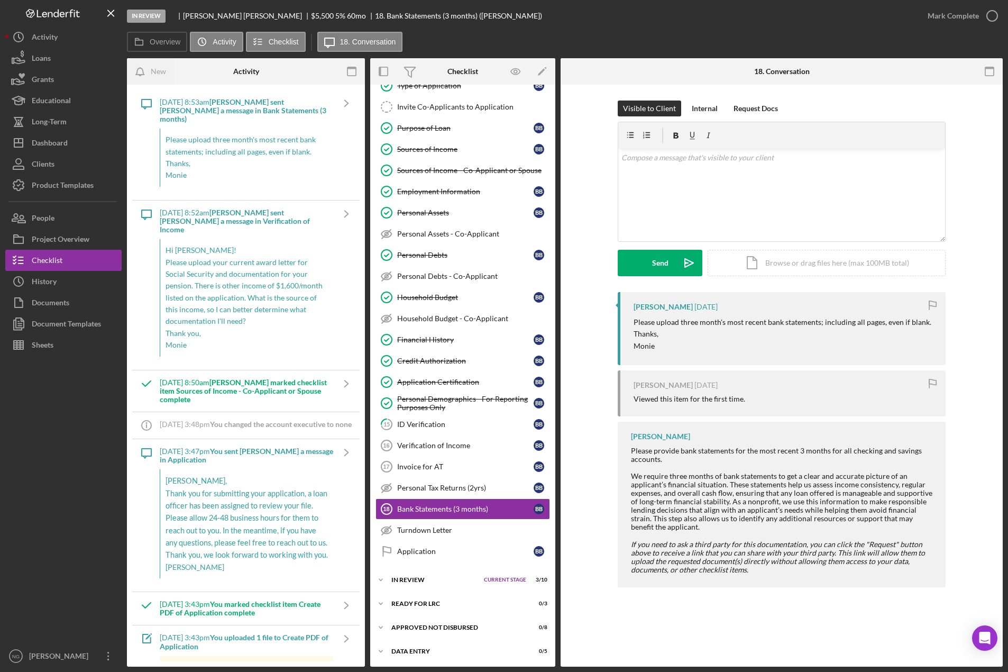
click at [201, 65] on div "New" at bounding box center [166, 71] width 79 height 26
click at [53, 220] on div "People" at bounding box center [43, 219] width 23 height 24
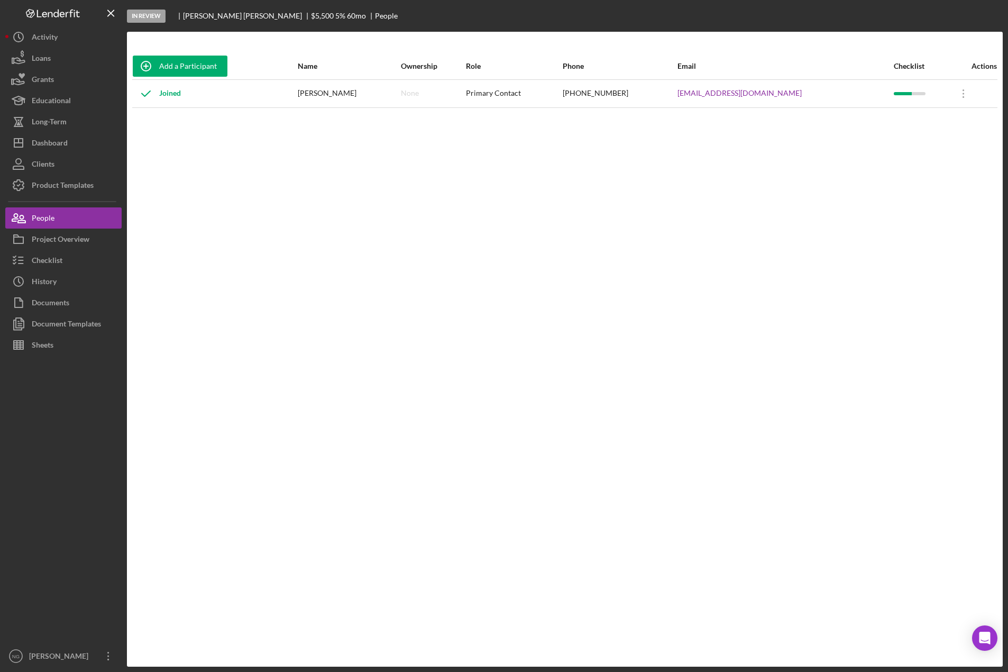
click at [350, 95] on div "Bruce Baxter" at bounding box center [349, 93] width 102 height 26
click at [72, 261] on button "Checklist" at bounding box center [63, 260] width 116 height 21
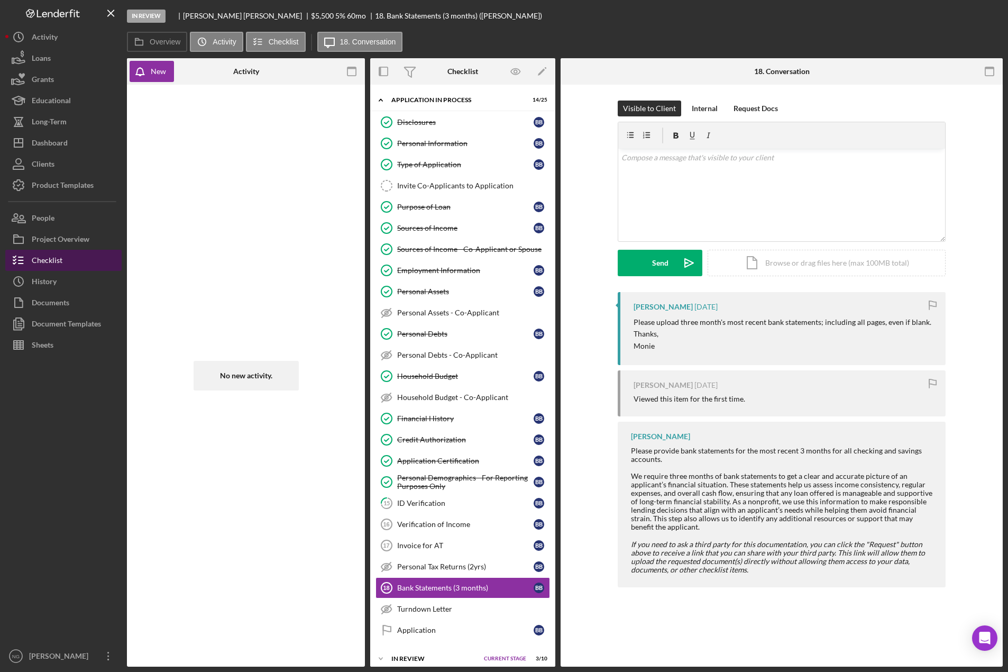
scroll to position [79, 0]
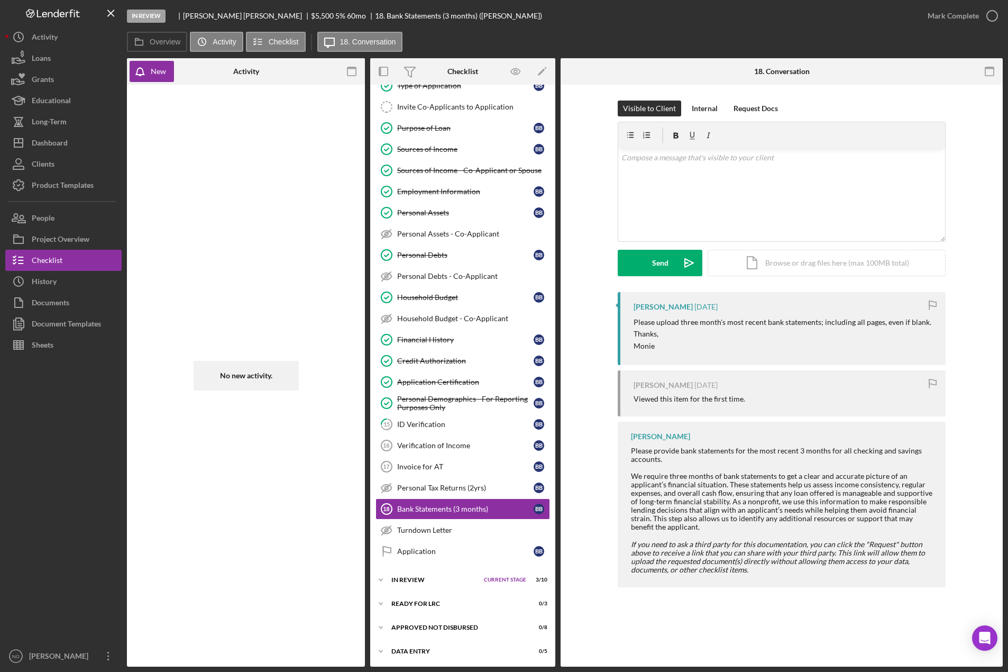
click at [321, 77] on div at bounding box center [325, 71] width 79 height 26
click at [468, 425] on div "ID Verification" at bounding box center [465, 424] width 136 height 8
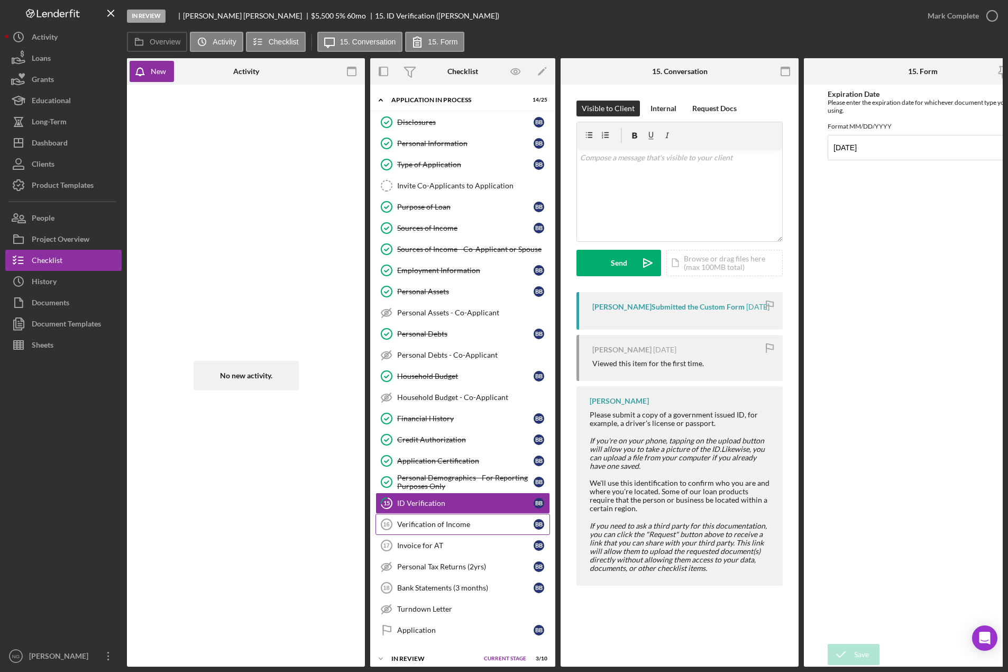
click at [448, 524] on div "Verification of Income" at bounding box center [465, 524] width 136 height 8
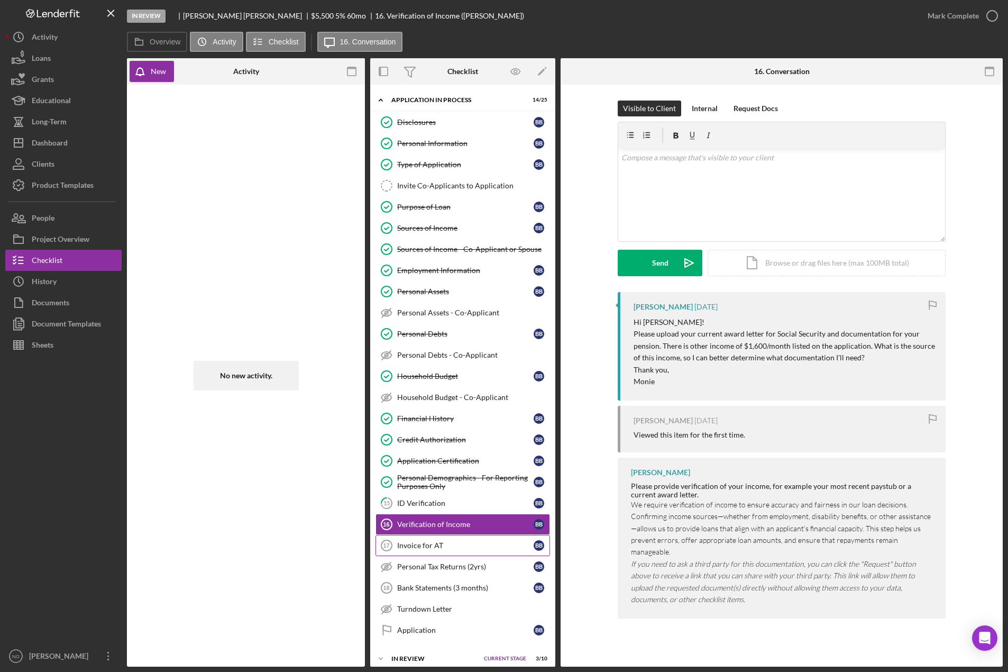
click at [445, 540] on link "Invoice for AT 17 Invoice for AT B B" at bounding box center [463, 545] width 175 height 21
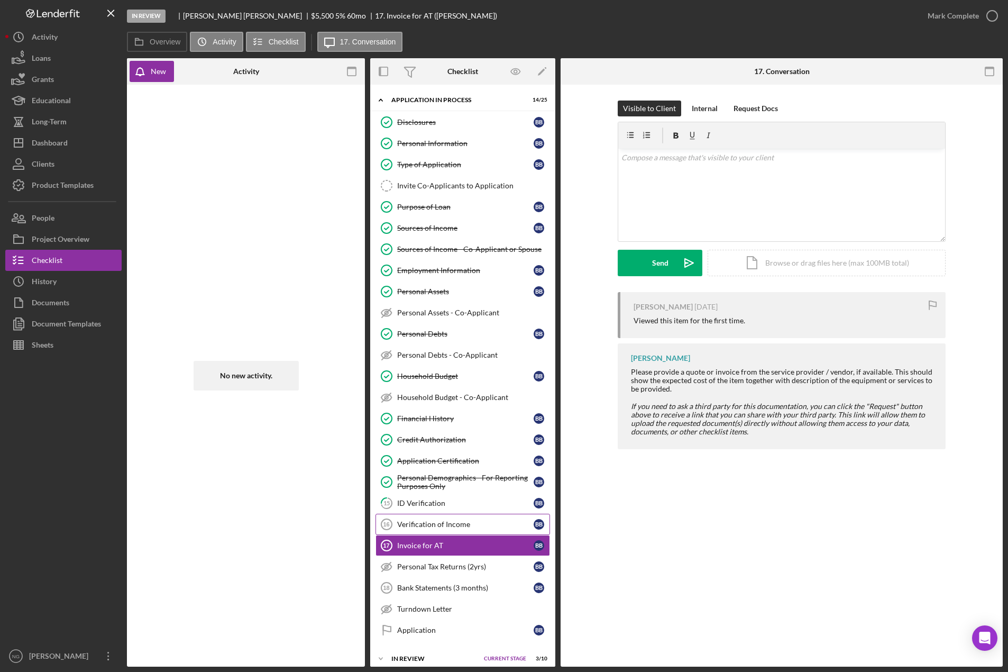
click at [449, 529] on link "Verification of Income 16 Verification of Income B B" at bounding box center [463, 524] width 175 height 21
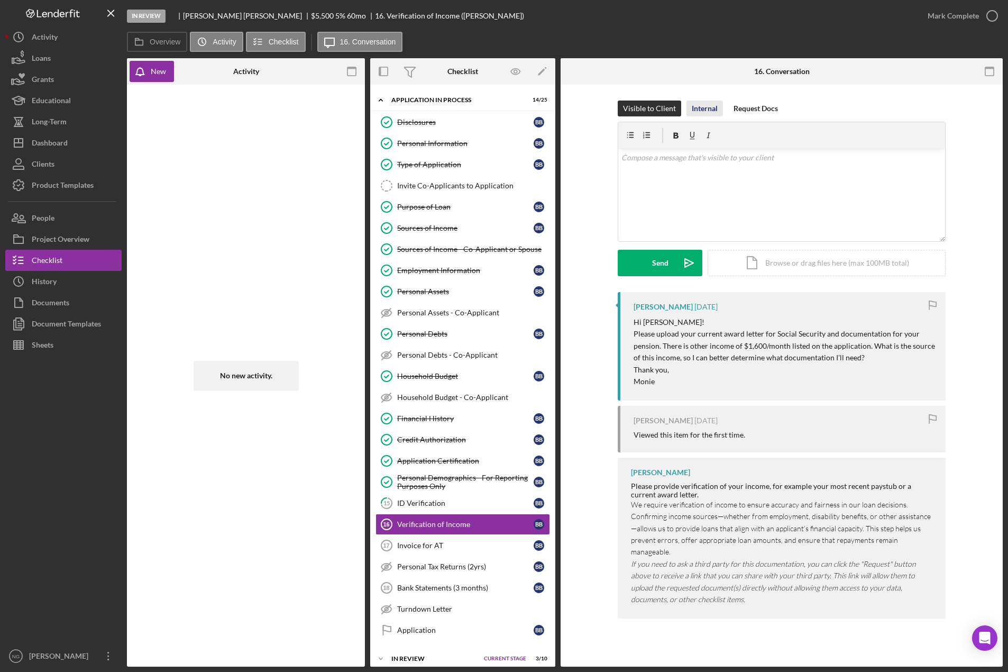
click at [707, 109] on div "Internal" at bounding box center [705, 109] width 26 height 16
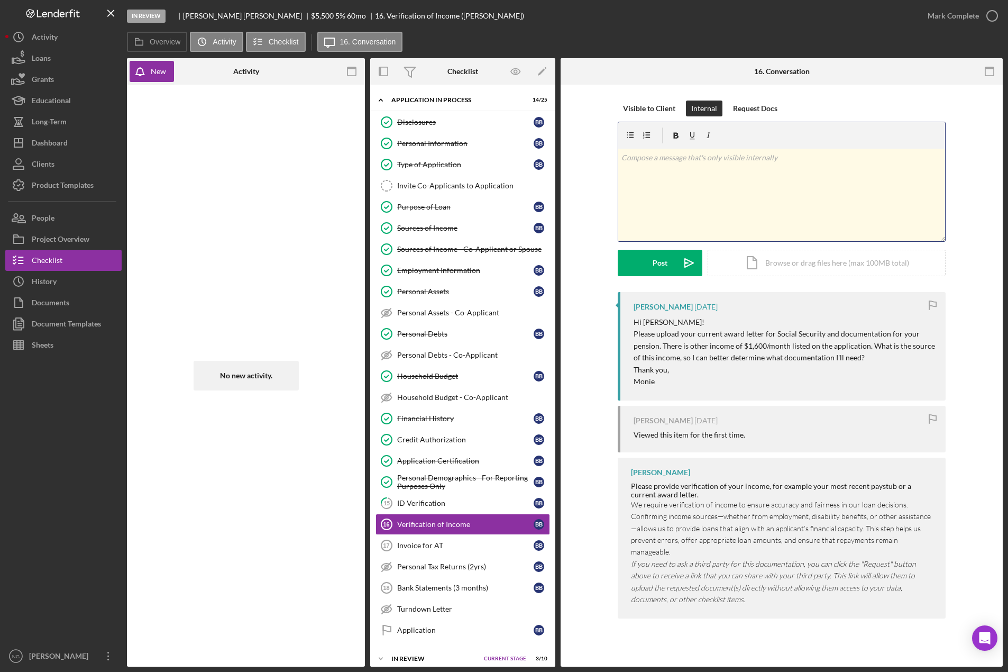
click at [691, 160] on p at bounding box center [782, 158] width 321 height 12
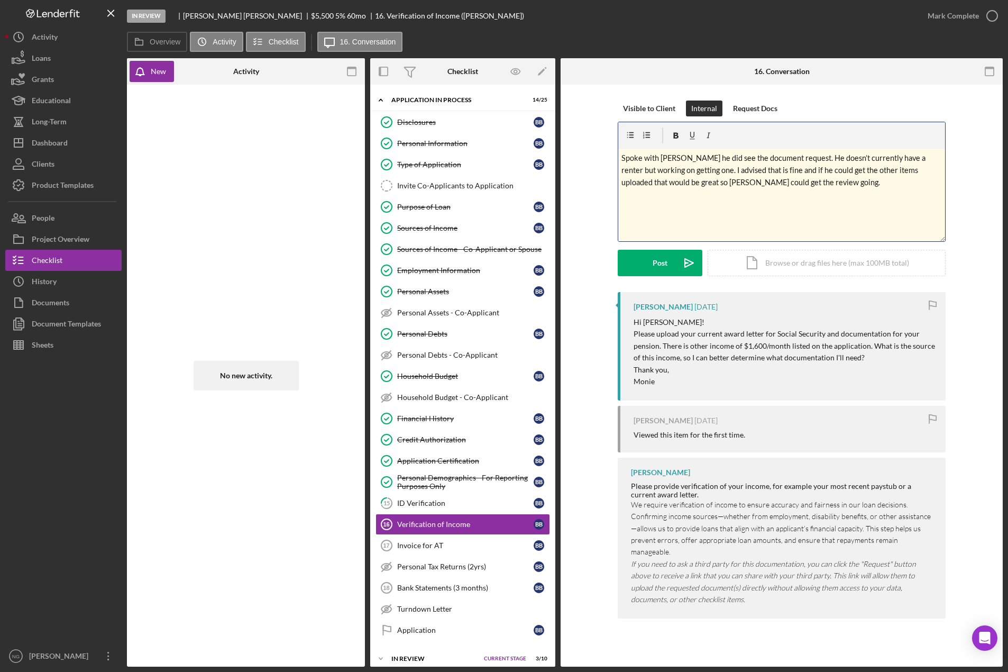
click at [698, 170] on span "Spoke with Bruce he did see the document request. He doesn’t currently have a r…" at bounding box center [775, 170] width 306 height 34
click at [834, 183] on span "Spoke with Bruce he did see the document request. He doesn’t currently have a r…" at bounding box center [777, 170] width 311 height 34
click at [665, 262] on div "Post" at bounding box center [660, 263] width 15 height 26
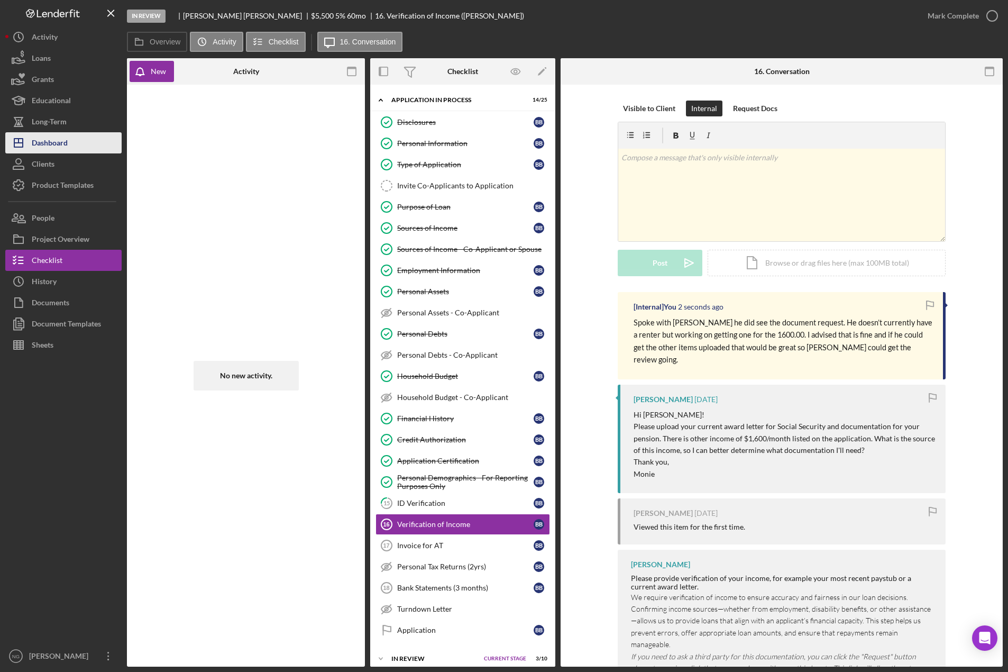
click at [73, 144] on button "Icon/Dashboard Dashboard" at bounding box center [63, 142] width 116 height 21
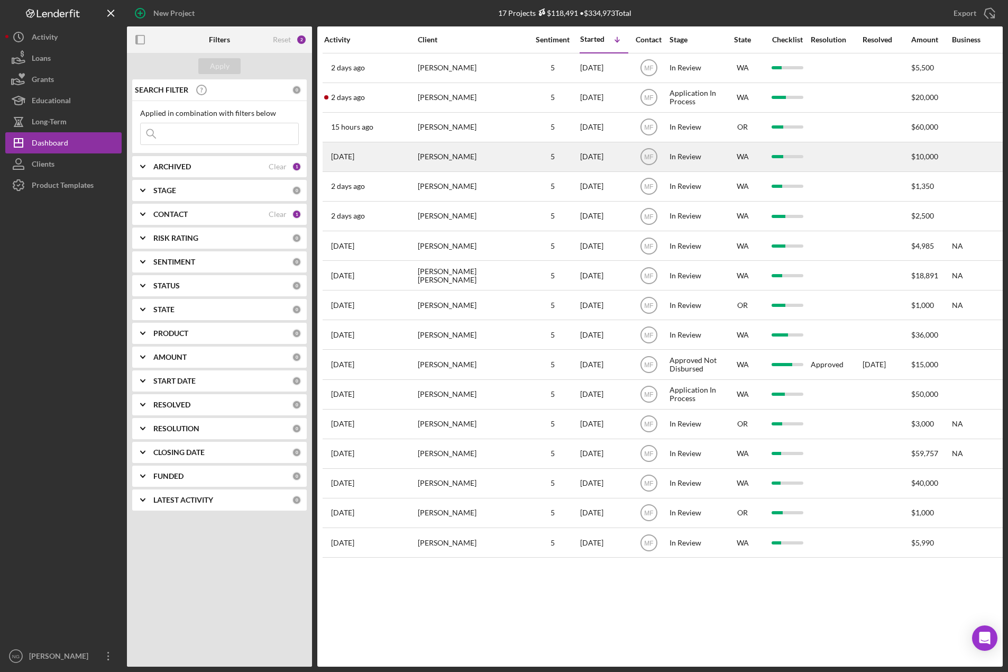
click at [487, 167] on div "Kiana Olheiser" at bounding box center [471, 157] width 106 height 28
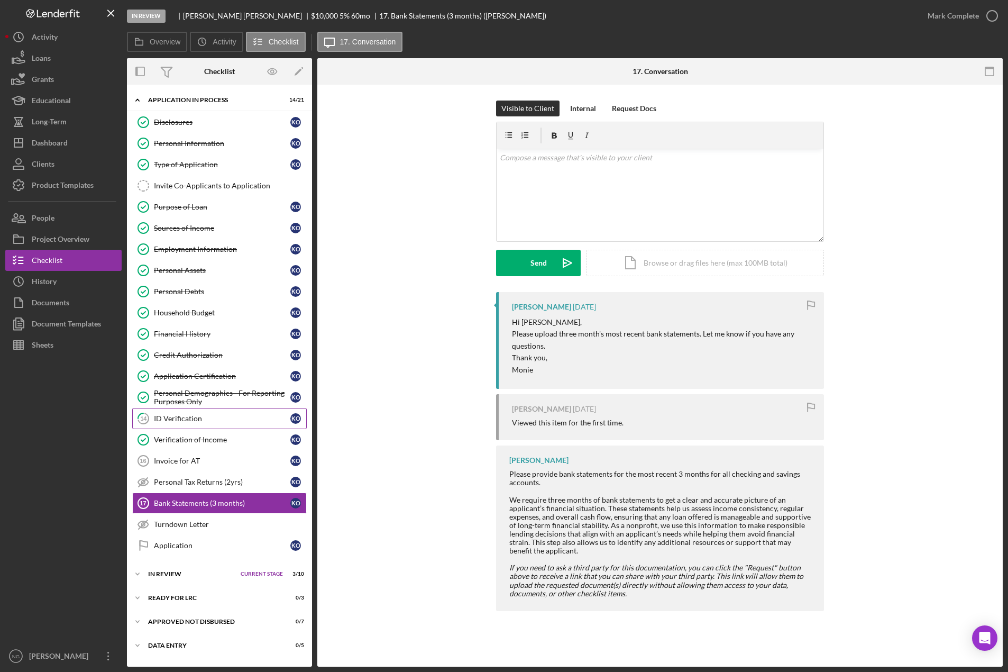
click at [210, 425] on link "14 ID Verification K O" at bounding box center [219, 418] width 175 height 21
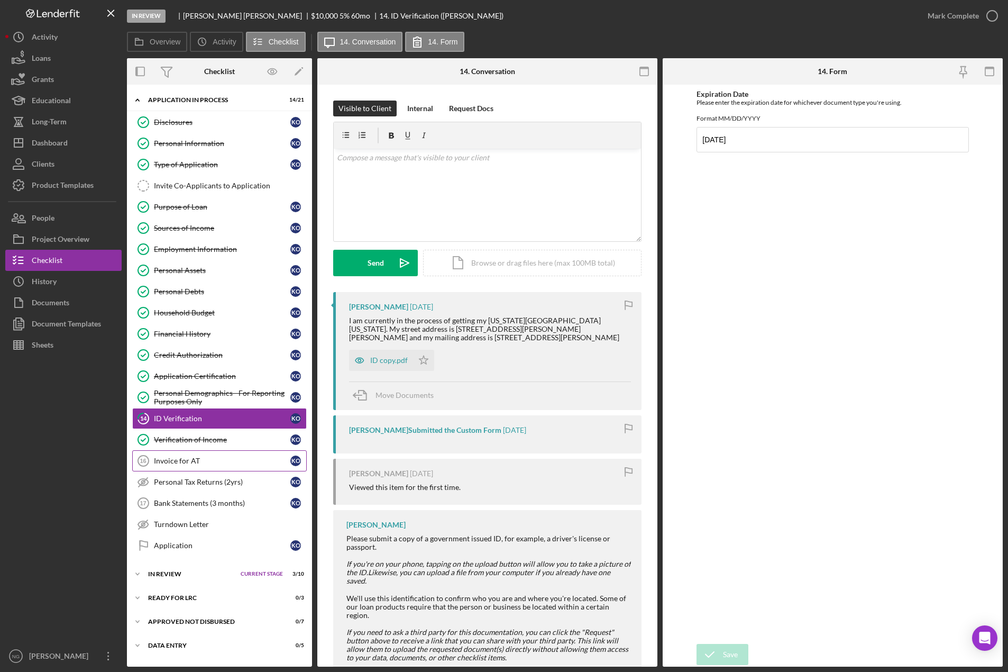
click at [205, 467] on link "Invoice for AT 16 Invoice for AT K O" at bounding box center [219, 460] width 175 height 21
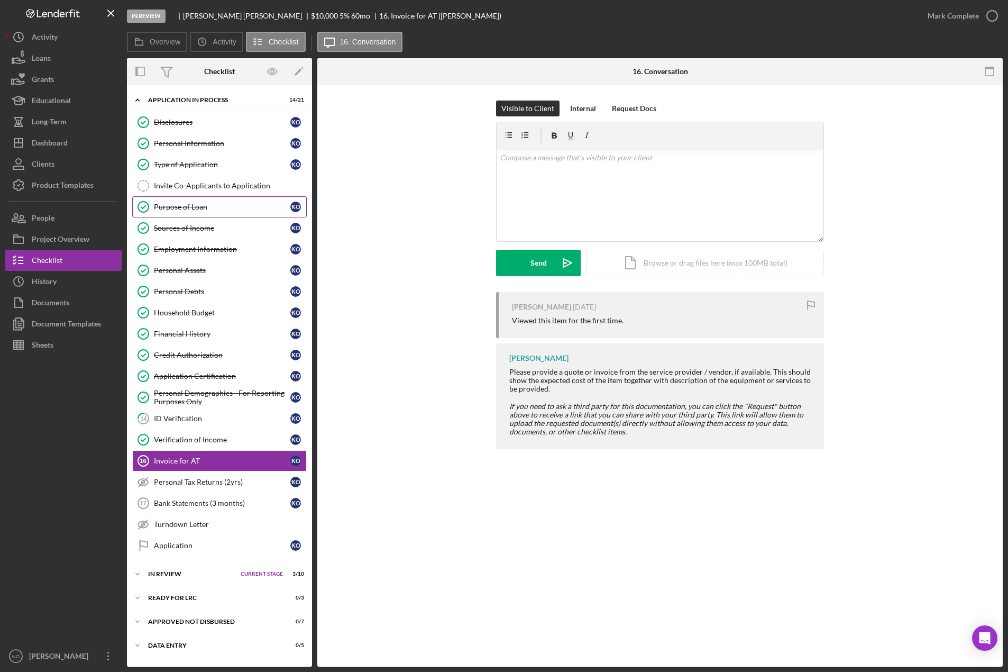
click at [205, 209] on div "Purpose of Loan" at bounding box center [222, 207] width 136 height 8
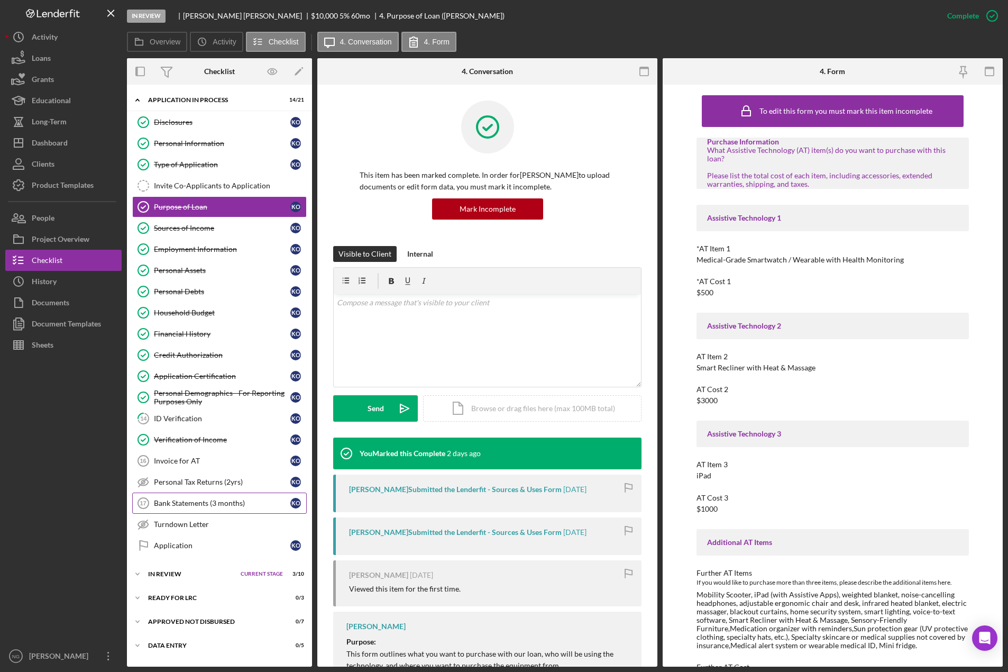
click at [200, 508] on link "Bank Statements (3 months) 17 Bank Statements (3 months) K O" at bounding box center [219, 502] width 175 height 21
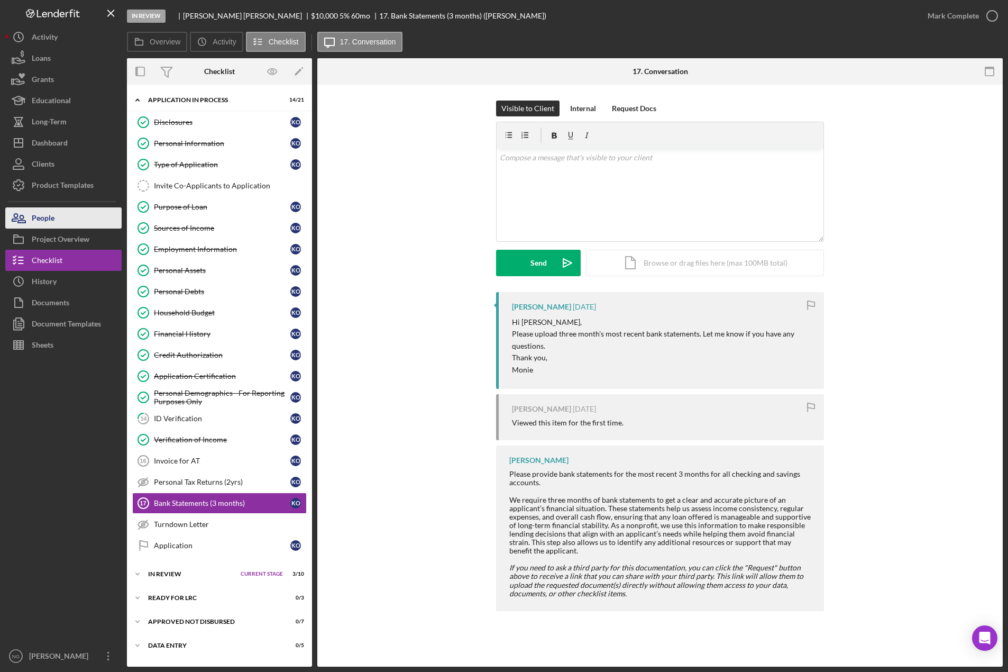
click at [87, 215] on button "People" at bounding box center [63, 217] width 116 height 21
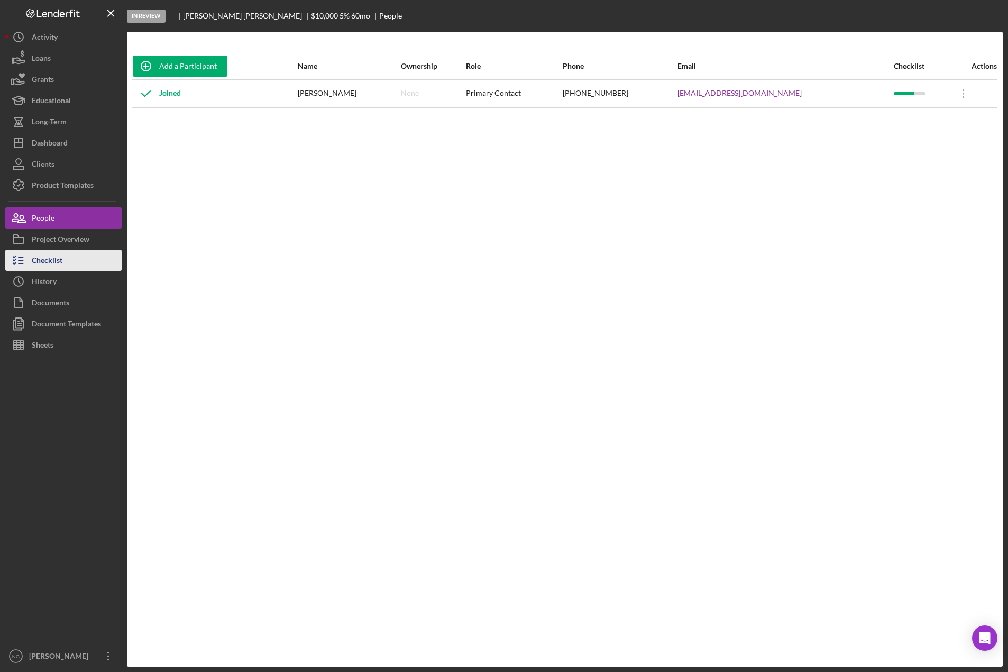
click at [51, 260] on div "Checklist" at bounding box center [47, 262] width 31 height 24
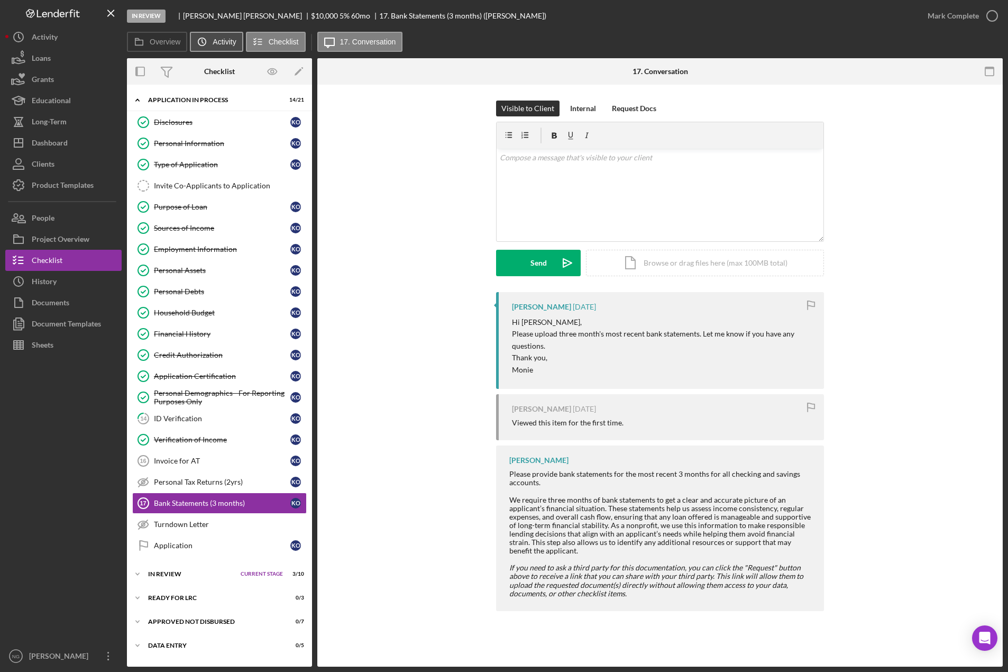
click at [209, 46] on icon "Icon/History" at bounding box center [201, 41] width 21 height 21
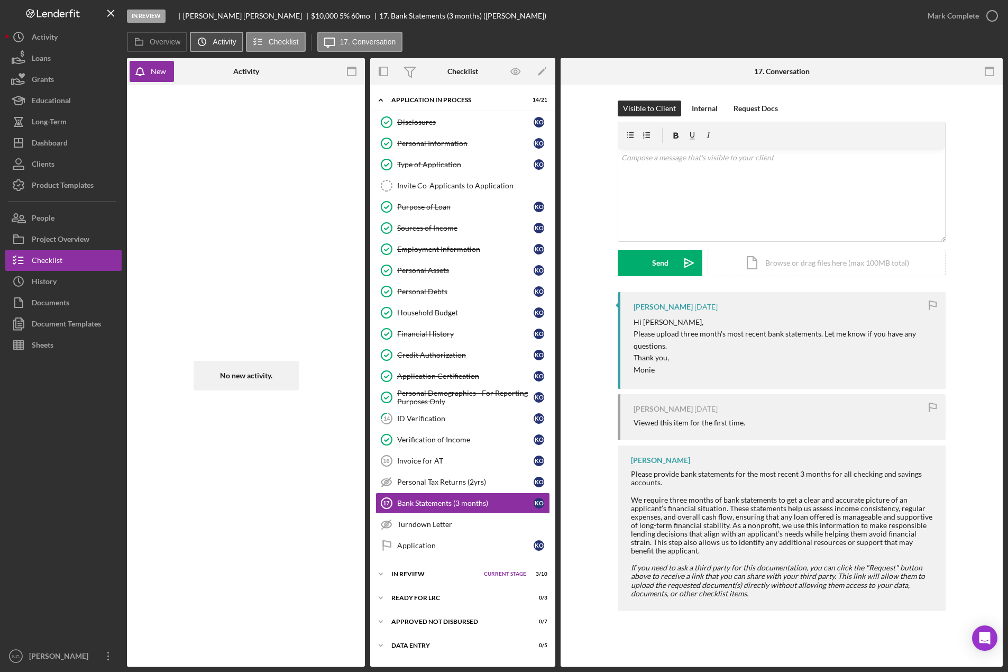
click at [209, 46] on icon "Icon/History" at bounding box center [201, 41] width 21 height 21
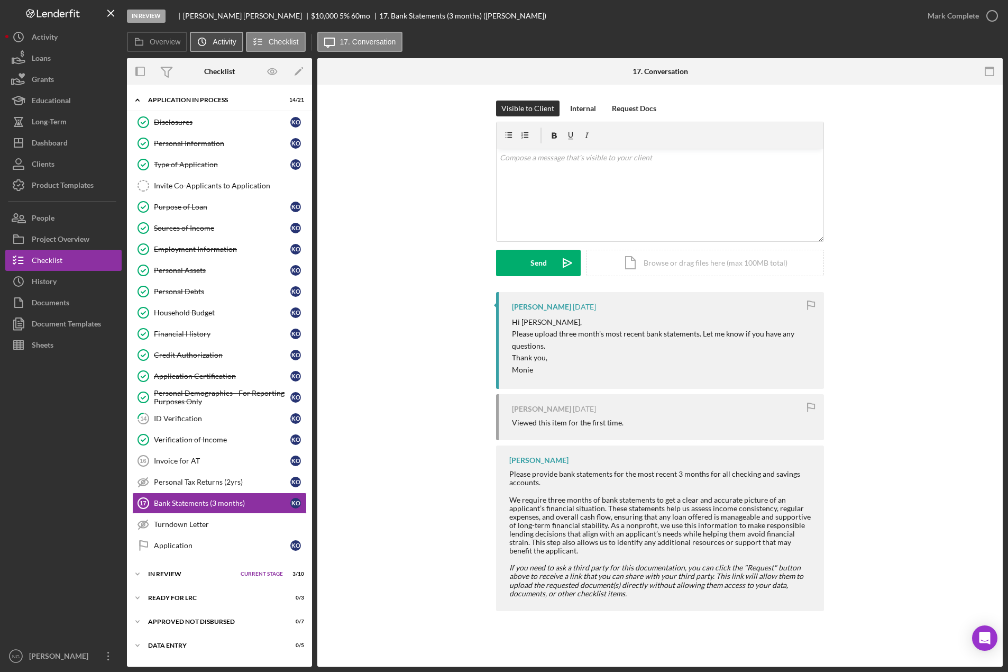
click at [209, 46] on icon "Icon/History" at bounding box center [201, 41] width 21 height 21
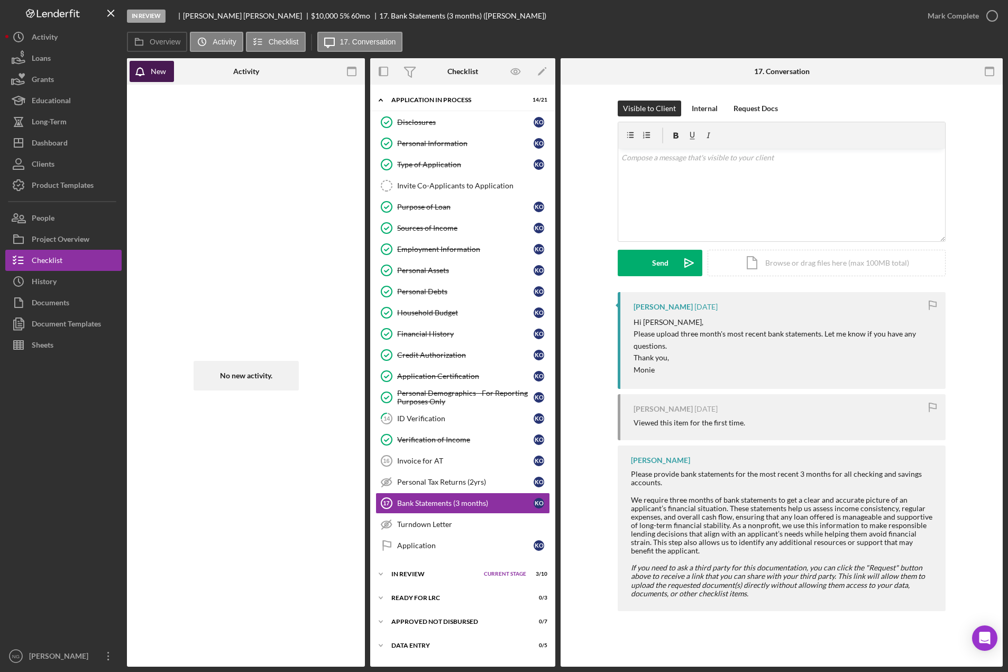
click at [158, 77] on div "New" at bounding box center [158, 71] width 15 height 21
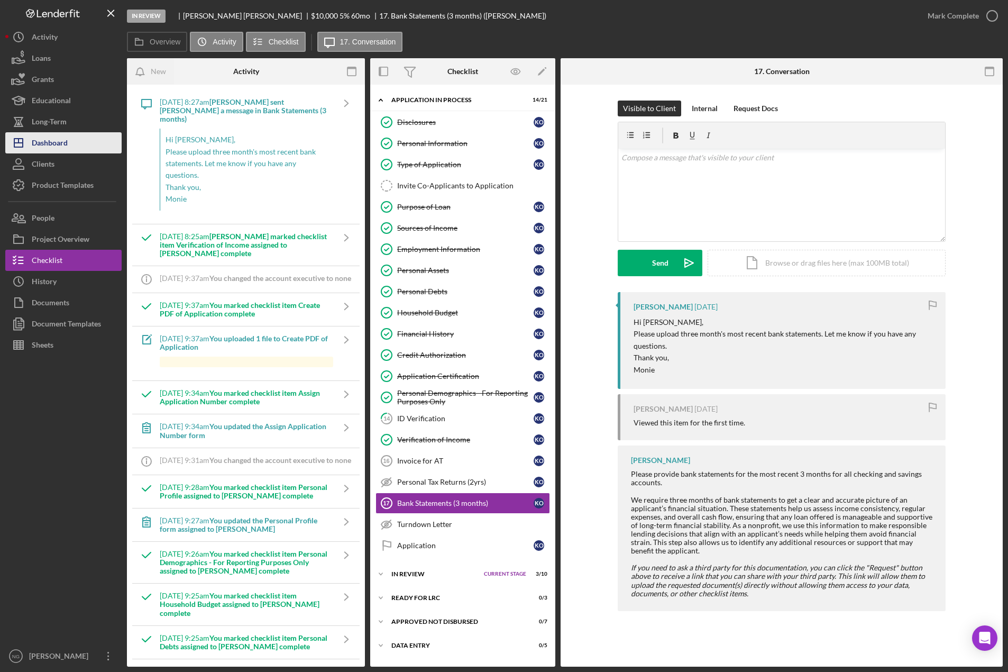
click at [71, 145] on button "Icon/Dashboard Dashboard" at bounding box center [63, 142] width 116 height 21
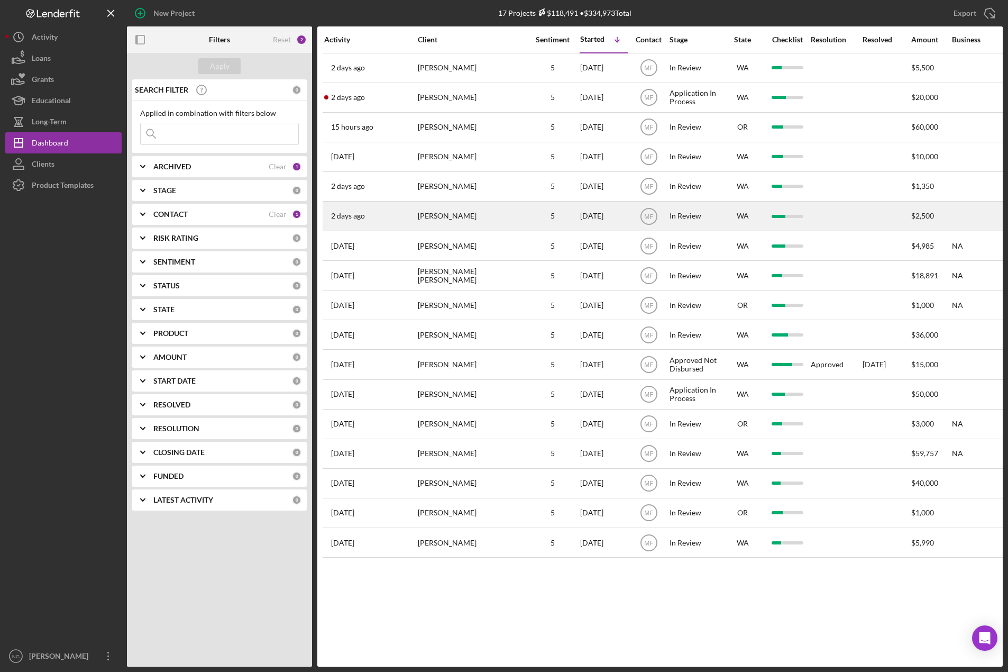
click at [459, 222] on div "ADRIAN MARSHALL" at bounding box center [471, 216] width 106 height 28
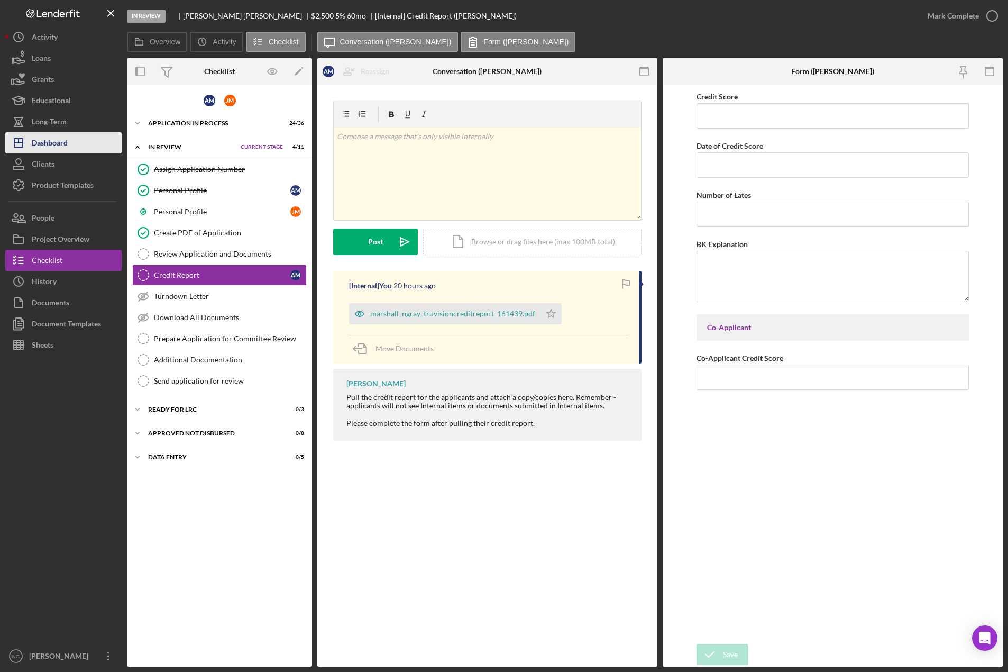
click at [68, 144] on div "Dashboard" at bounding box center [50, 144] width 36 height 24
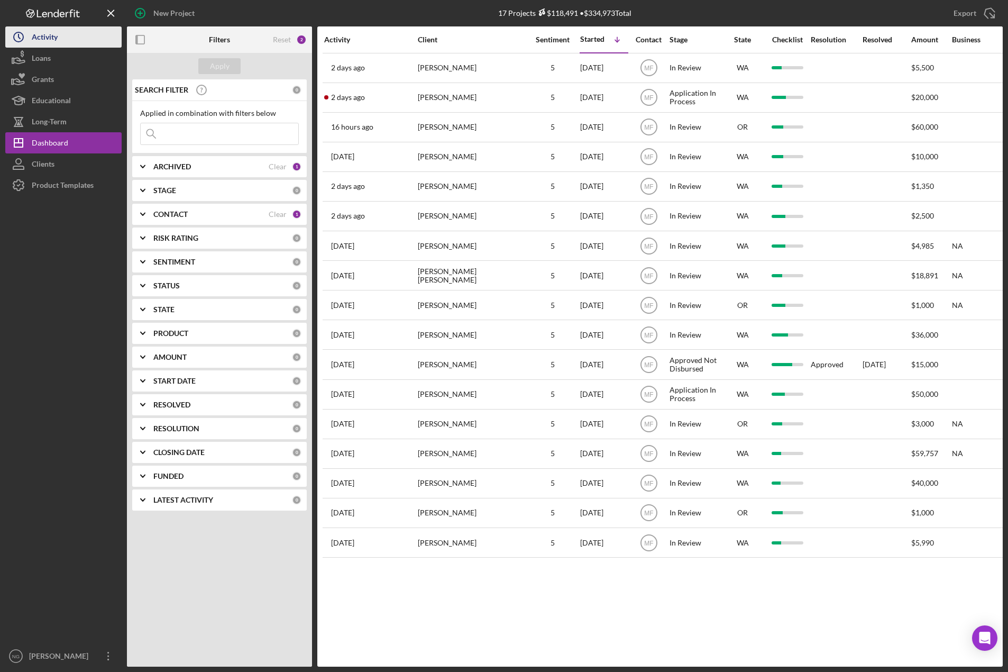
click at [57, 44] on div "Activity" at bounding box center [45, 38] width 26 height 24
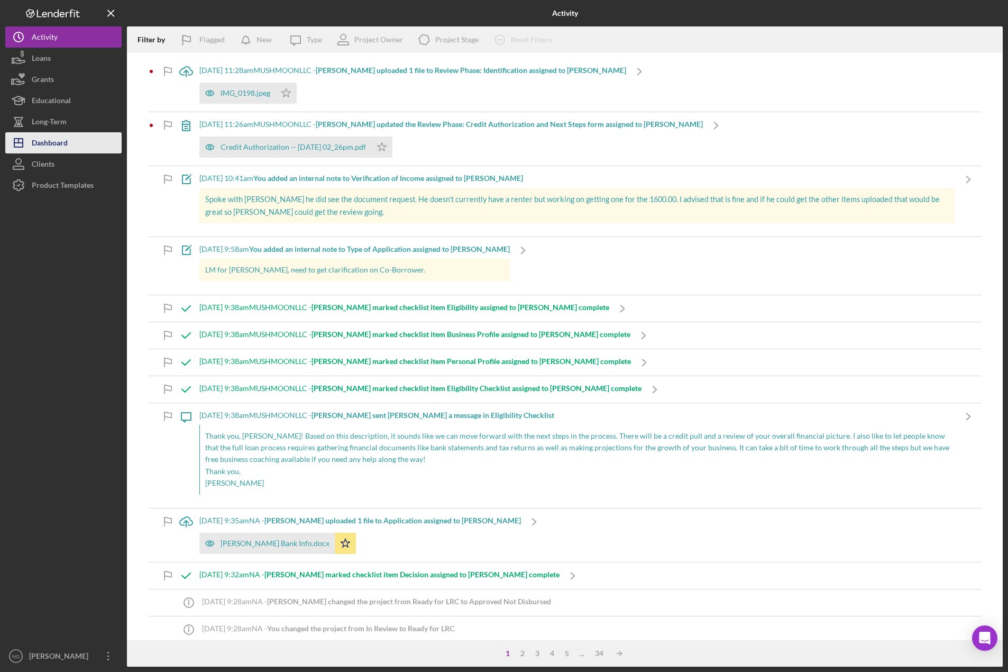
click at [54, 141] on div "Dashboard" at bounding box center [50, 144] width 36 height 24
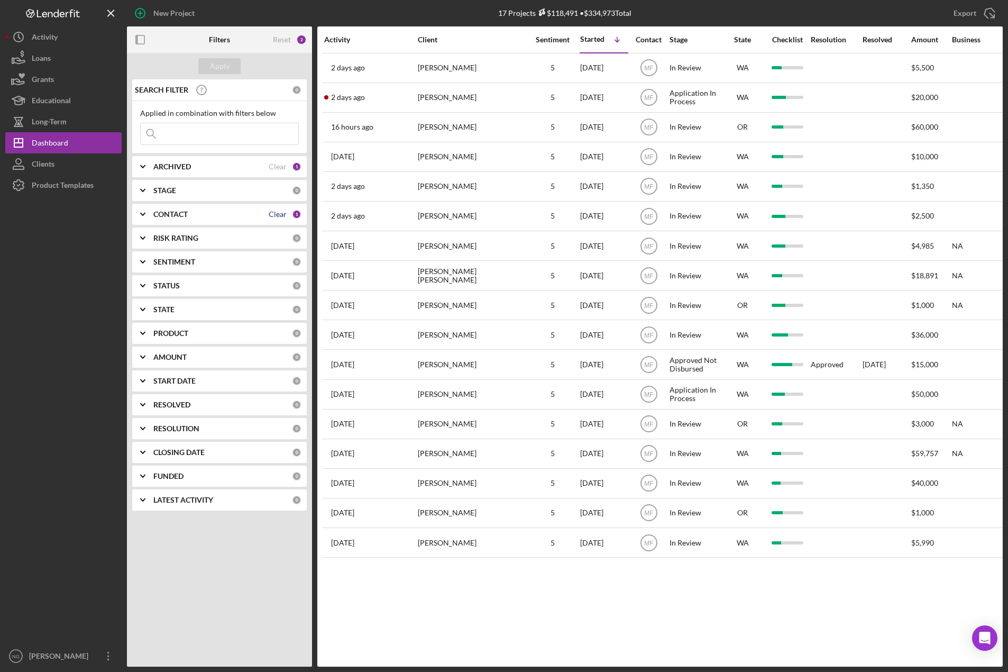
click at [282, 212] on div "Clear" at bounding box center [278, 214] width 18 height 8
click at [177, 218] on b "CONTACT" at bounding box center [170, 214] width 34 height 8
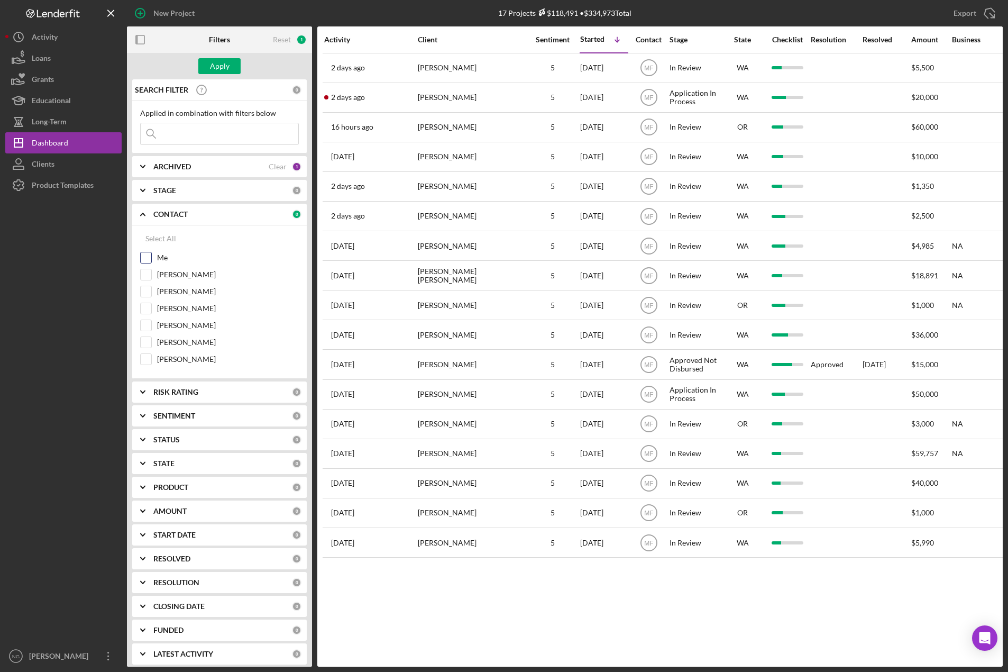
click at [168, 259] on label "Me" at bounding box center [228, 257] width 142 height 11
click at [151, 259] on input "Me" at bounding box center [146, 257] width 11 height 11
checkbox input "true"
click at [226, 67] on div "Apply" at bounding box center [220, 66] width 20 height 16
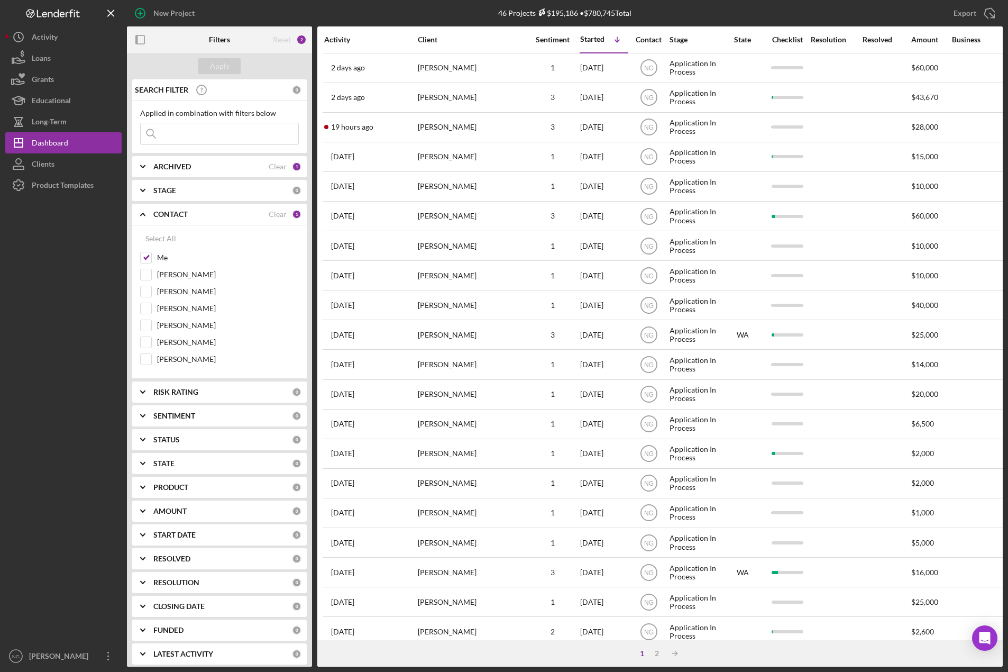
click at [346, 39] on div "Activity" at bounding box center [370, 39] width 93 height 8
click at [353, 41] on div "Activity" at bounding box center [347, 39] width 47 height 8
click at [23, 340] on div at bounding box center [63, 421] width 116 height 450
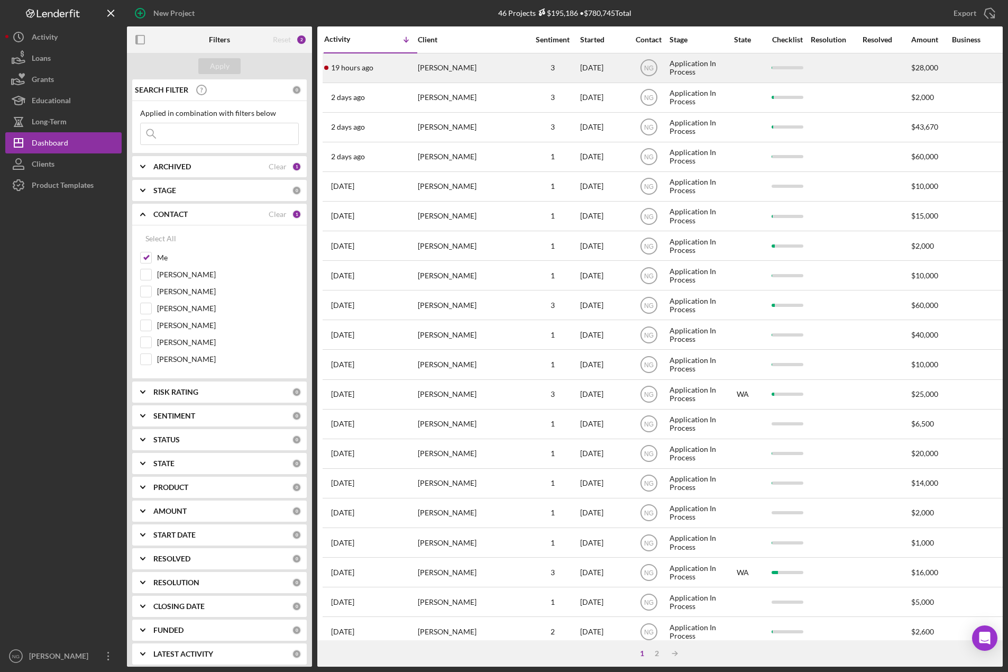
click at [458, 72] on div "[PERSON_NAME]" at bounding box center [471, 68] width 106 height 28
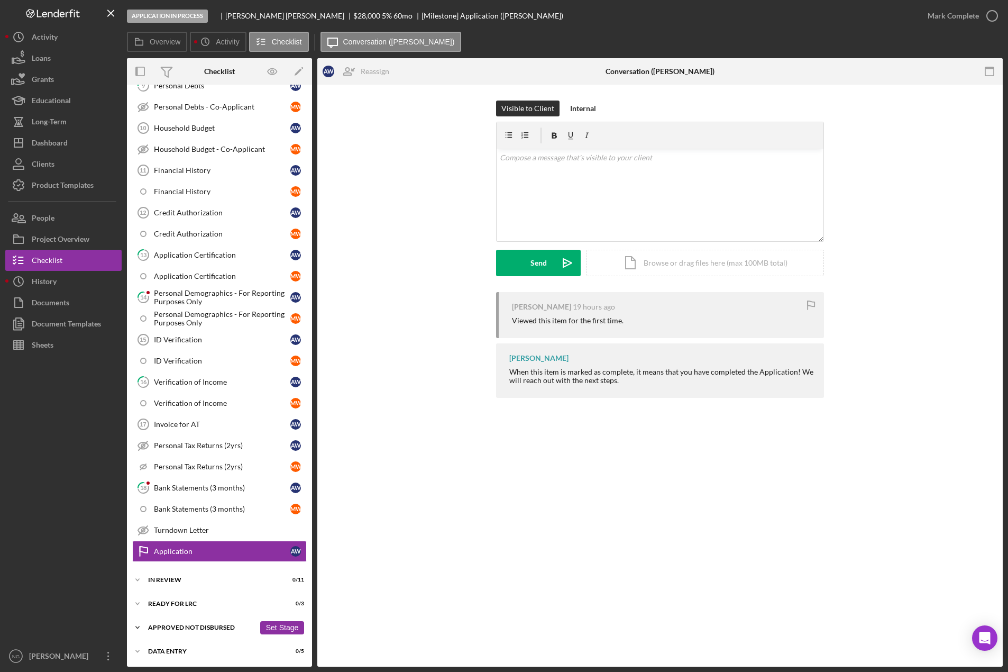
scroll to position [336, 0]
click at [63, 141] on div "Dashboard" at bounding box center [50, 144] width 36 height 24
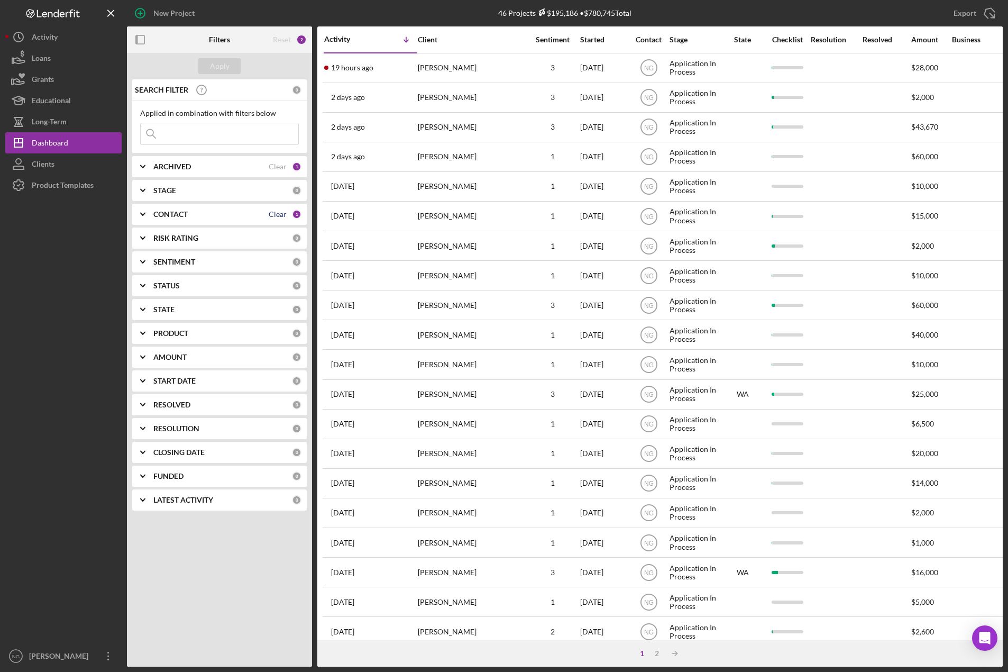
click at [282, 215] on div "Clear" at bounding box center [278, 214] width 18 height 8
click at [180, 215] on b "CONTACT" at bounding box center [170, 214] width 34 height 8
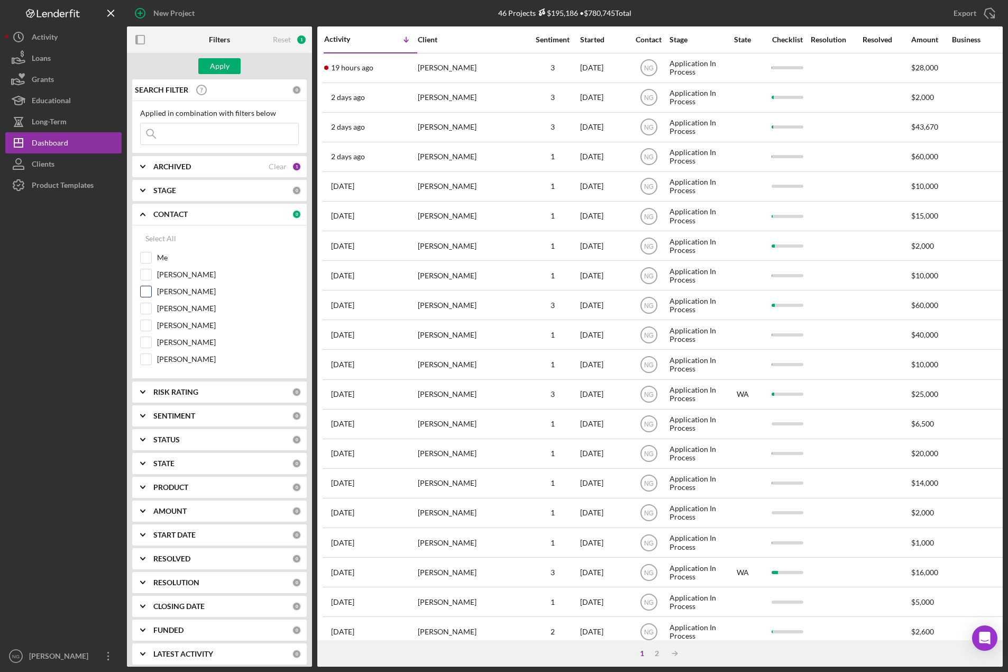
click at [151, 293] on div at bounding box center [146, 292] width 12 height 12
click at [147, 292] on input "Monie Frost" at bounding box center [146, 291] width 11 height 11
checkbox input "true"
click at [224, 61] on div "Apply" at bounding box center [220, 66] width 20 height 16
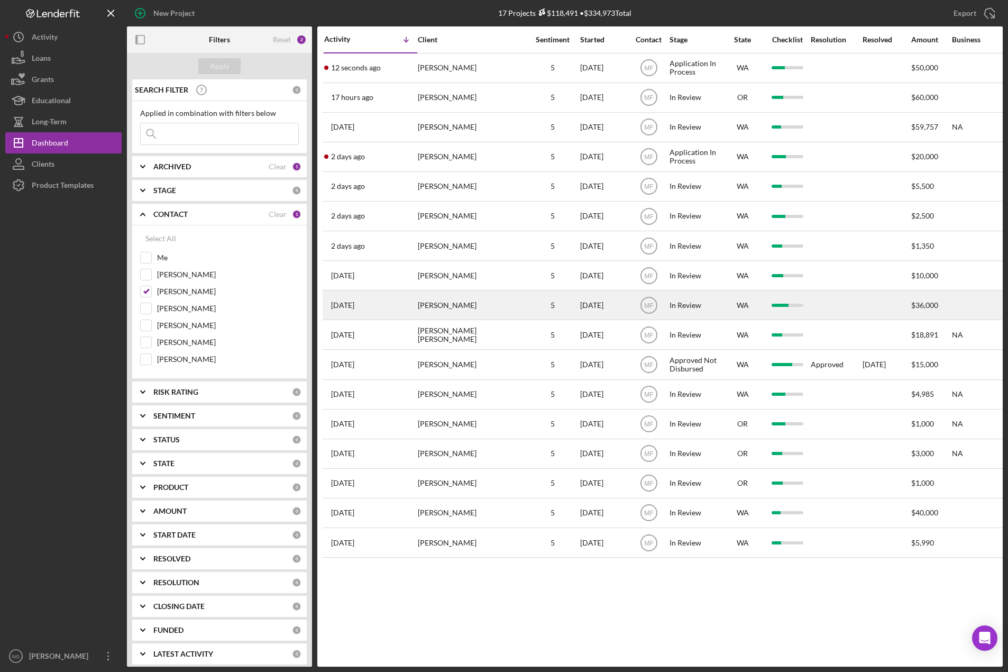
click at [454, 311] on div "Glen Koglin" at bounding box center [471, 305] width 106 height 28
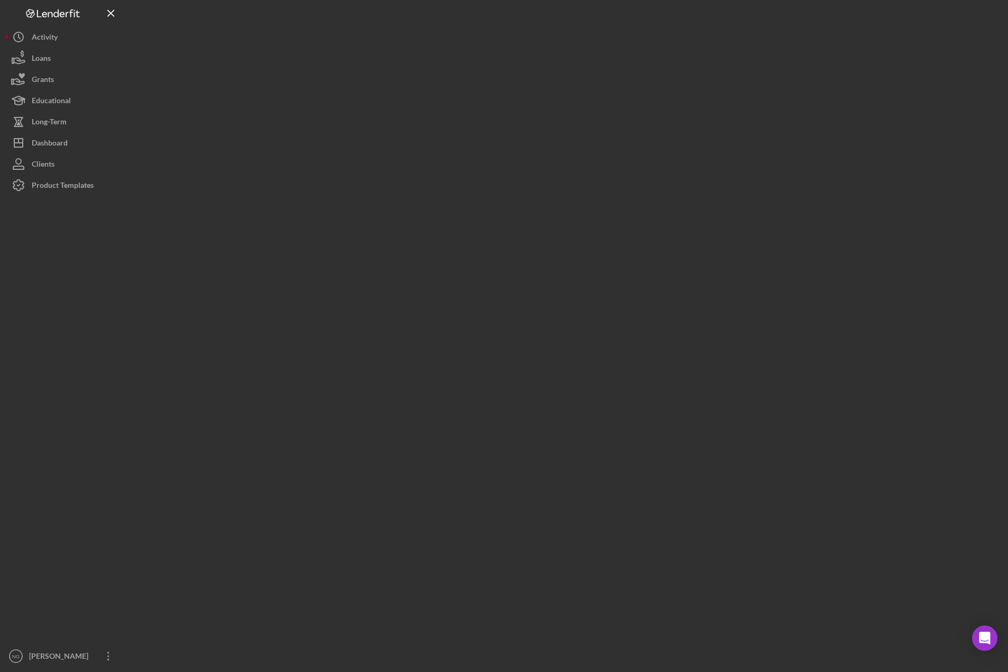
click at [454, 310] on div at bounding box center [565, 333] width 876 height 667
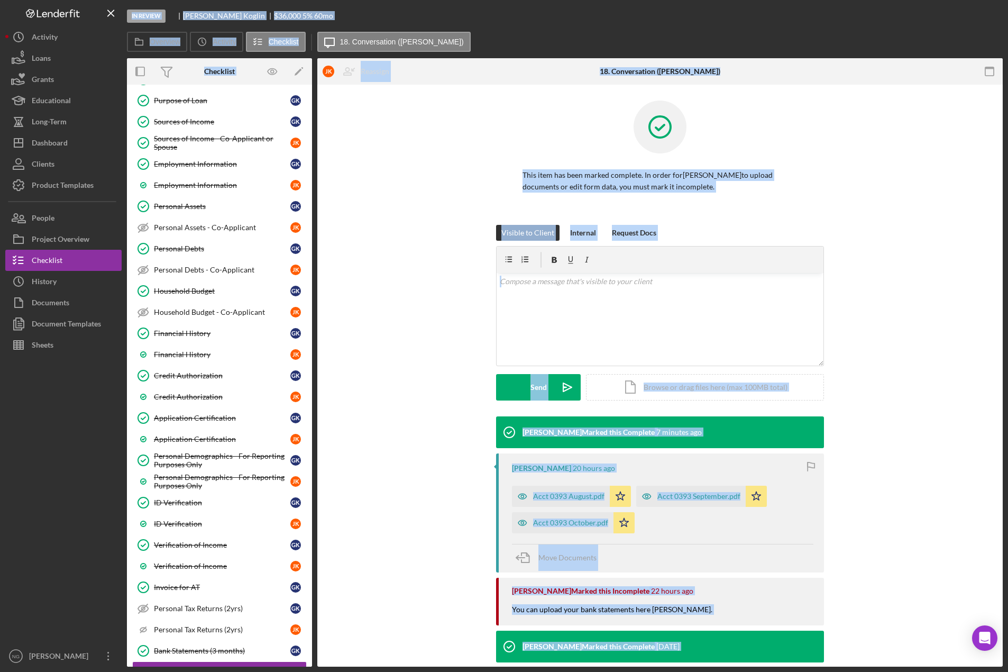
scroll to position [335, 0]
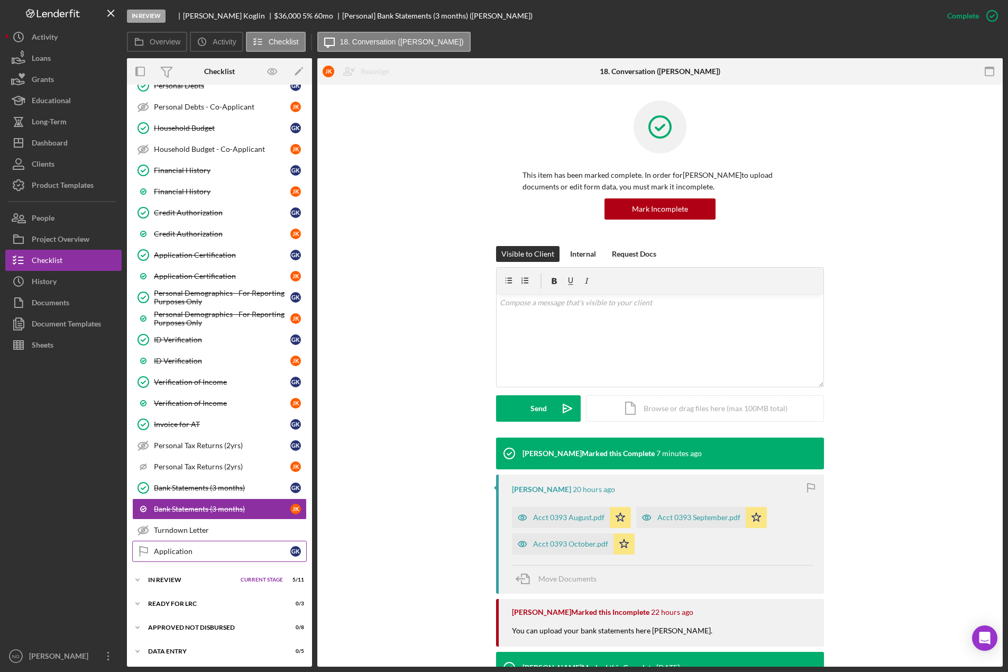
scroll to position [336, 0]
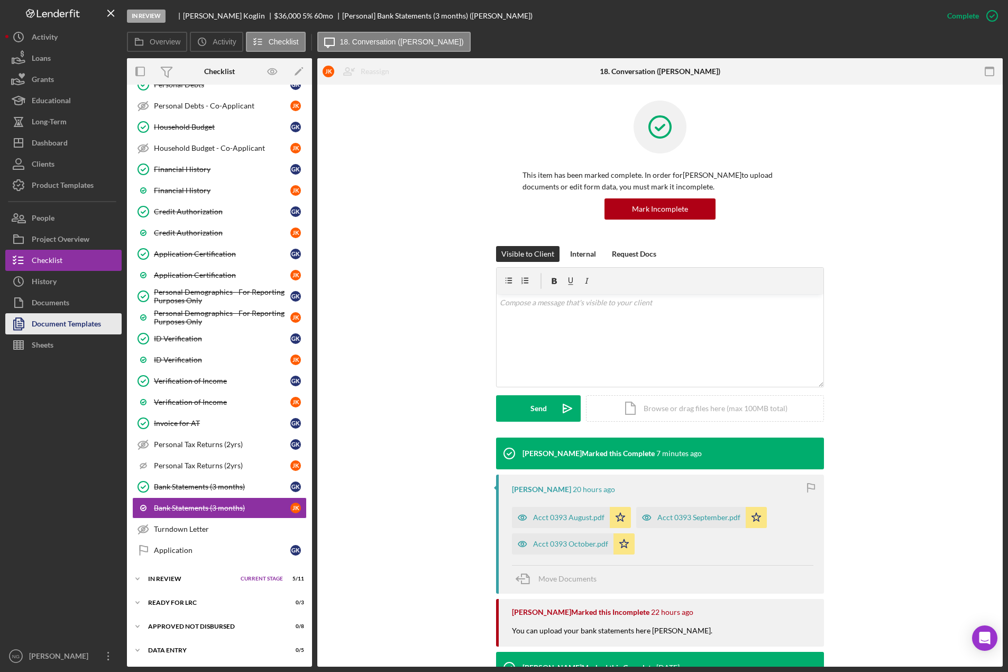
click at [90, 324] on div "Document Templates" at bounding box center [66, 325] width 69 height 24
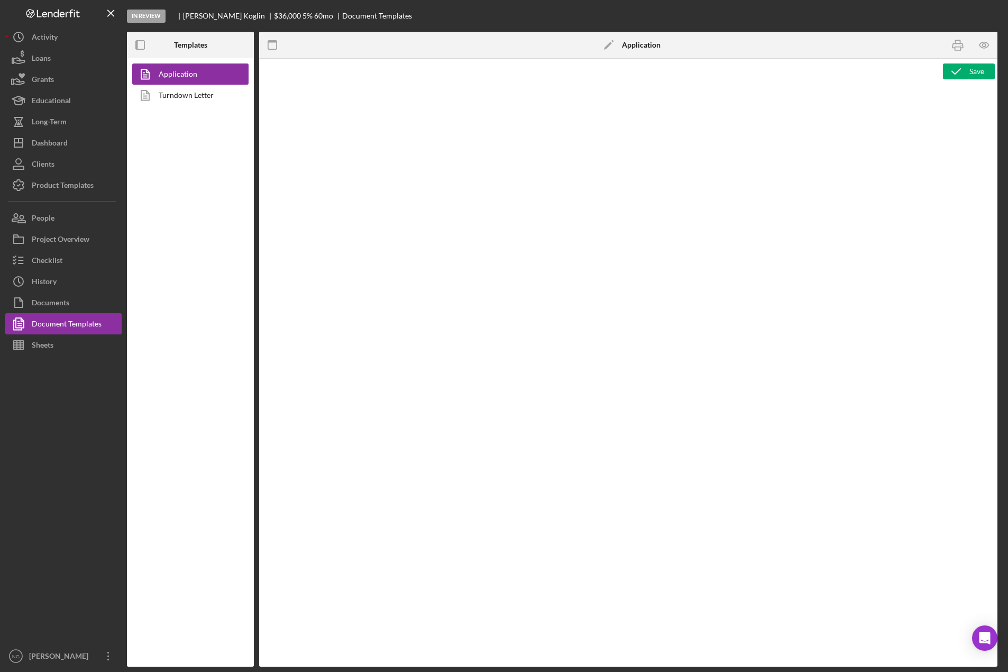
type textarea "<div class="WordSection1"> <p style="margin: 0in; font-size: 12pt; font-family:…"
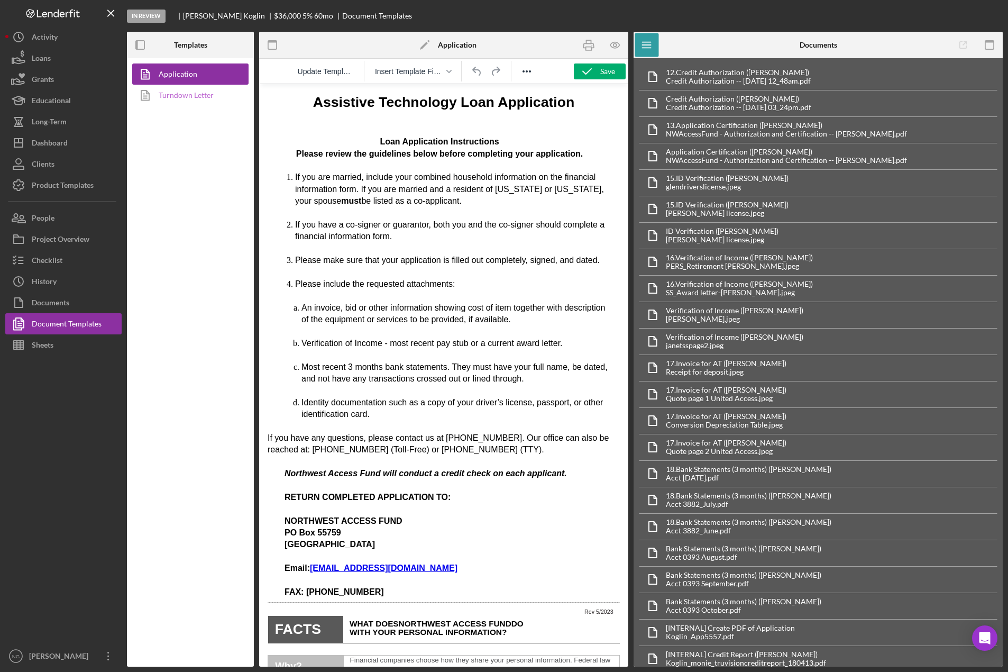
click at [186, 94] on link "Turndown Letter" at bounding box center [187, 95] width 111 height 21
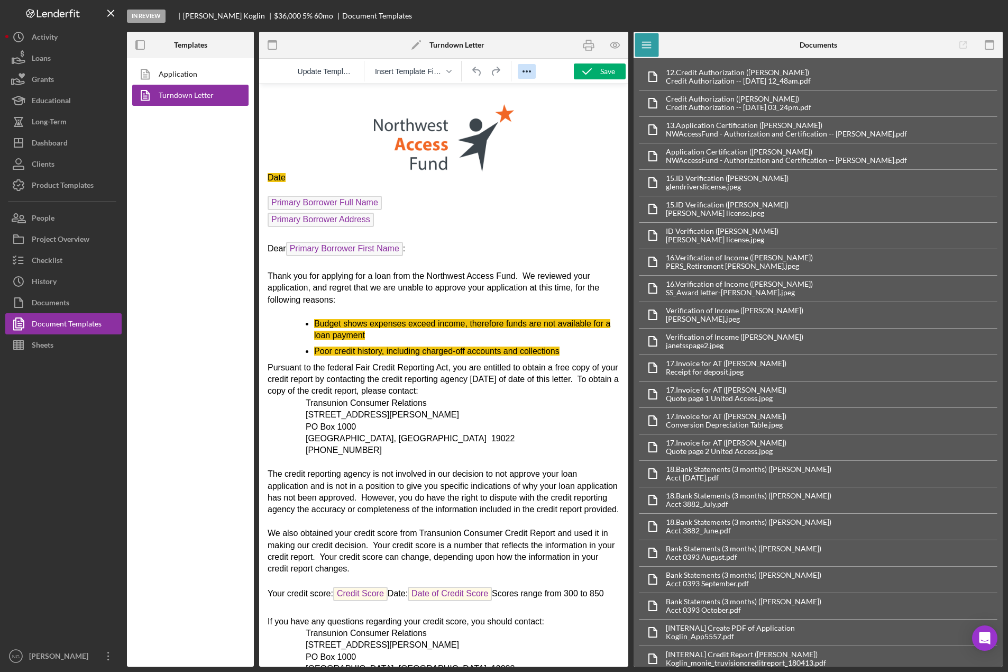
click at [526, 71] on icon "Reveal or hide additional toolbar items" at bounding box center [527, 71] width 13 height 13
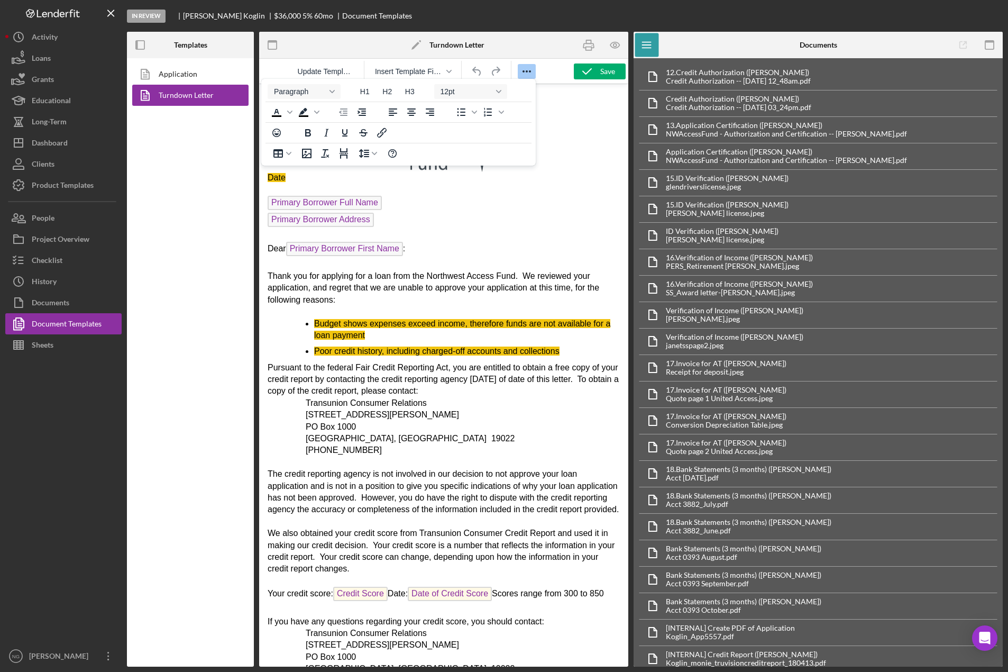
click at [526, 71] on icon "Reveal or hide additional toolbar items" at bounding box center [527, 71] width 13 height 13
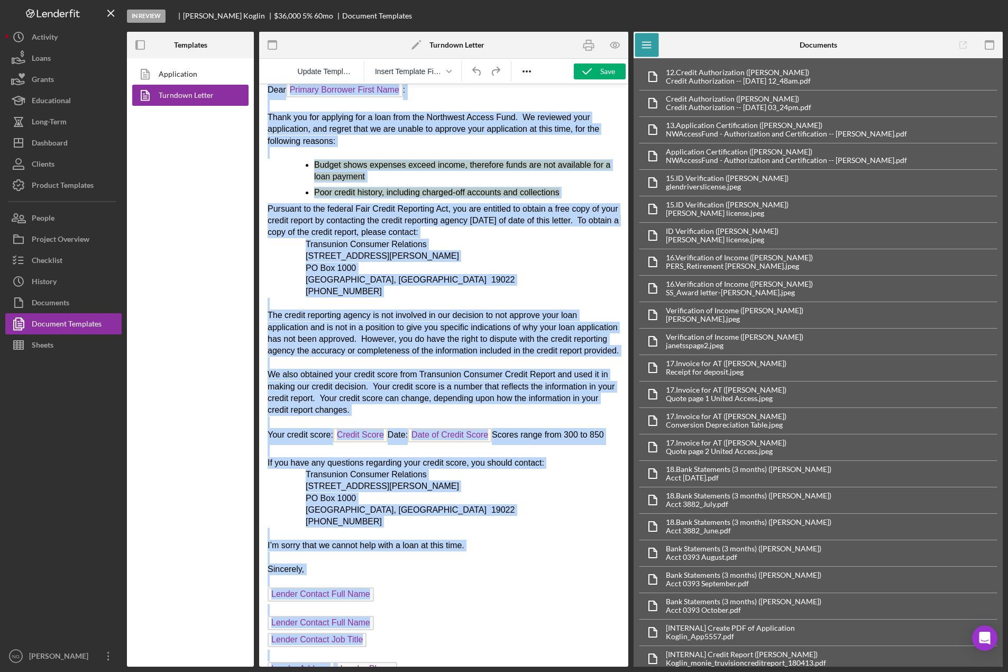
scroll to position [203, 0]
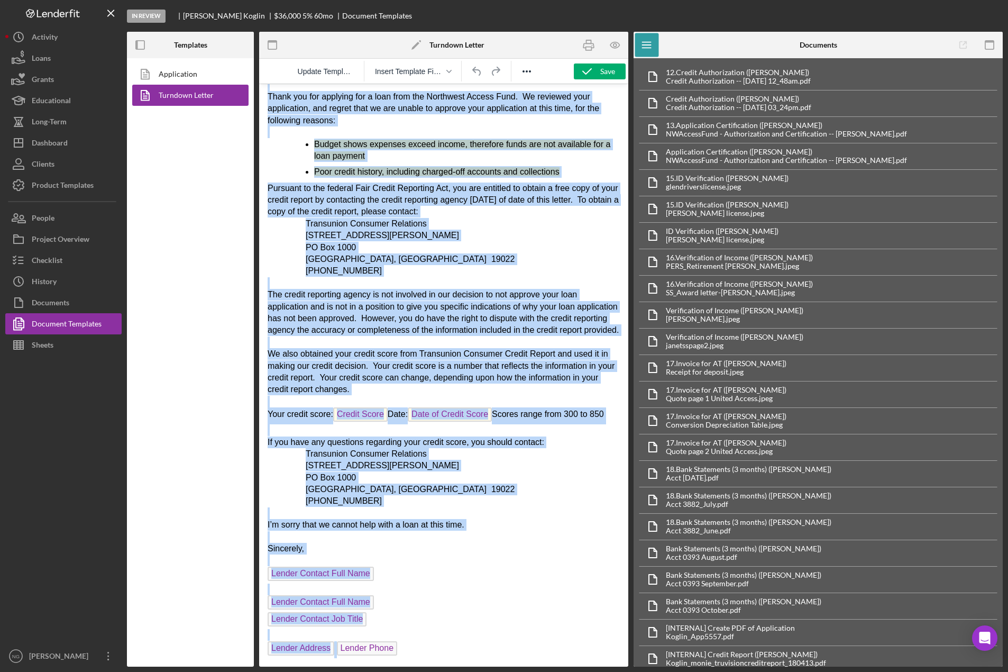
drag, startPoint x: 268, startPoint y: 173, endPoint x: 576, endPoint y: 687, distance: 599.0
click at [576, 667] on html "Date Primary Borrower Full Name Primary Borrower Address Dear Primary Borrower …" at bounding box center [443, 286] width 369 height 762
click at [531, 71] on icon "Reveal or hide additional toolbar items" at bounding box center [527, 71] width 8 height 2
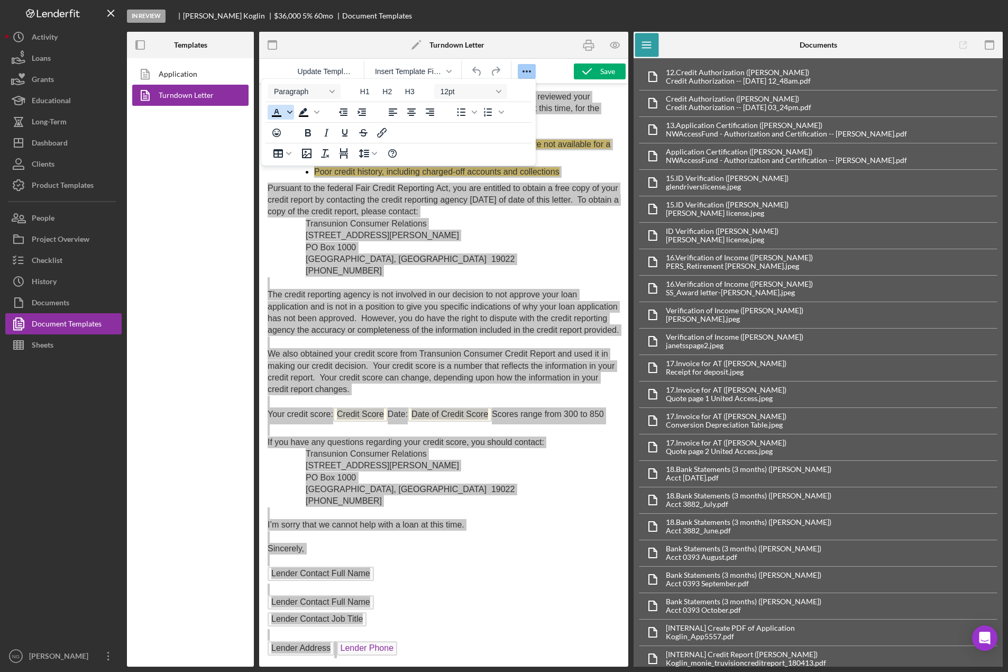
click at [288, 114] on icon "Text color Black" at bounding box center [289, 111] width 5 height 5
click at [369, 154] on icon "Line height" at bounding box center [364, 153] width 10 height 9
click at [372, 210] on div "1.2" at bounding box center [367, 205] width 10 height 13
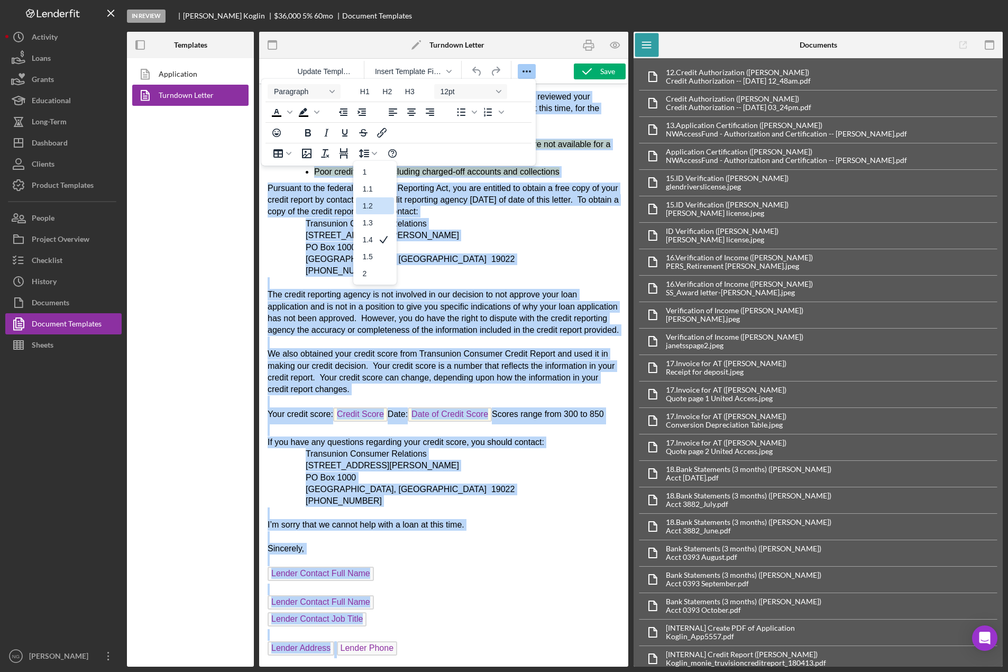
scroll to position [130, 0]
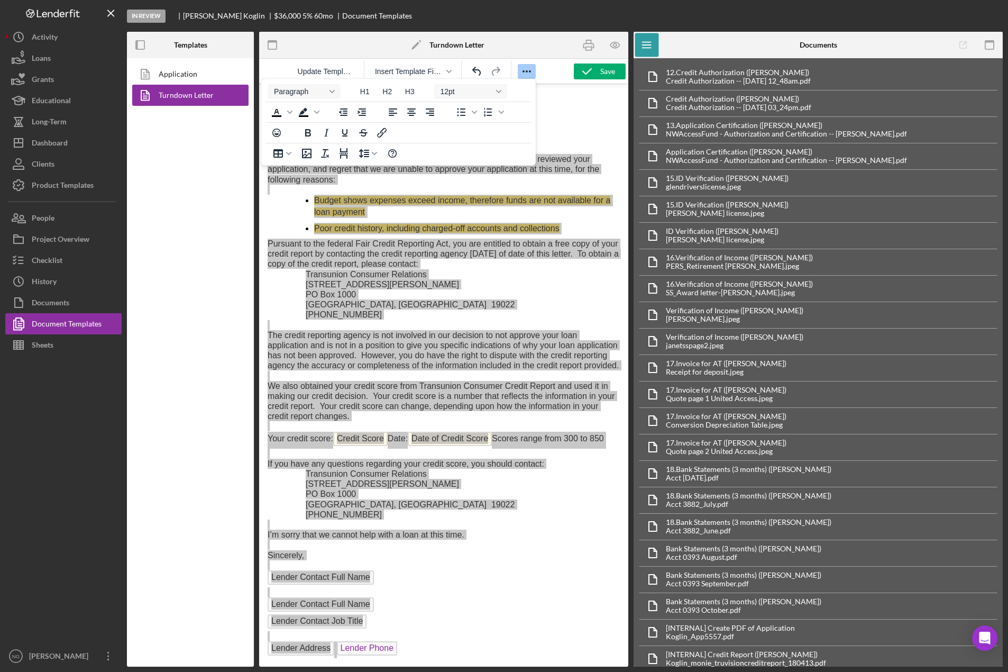
click at [232, 269] on div "Application Turndown Letter" at bounding box center [190, 362] width 127 height 608
click at [556, 50] on div at bounding box center [566, 45] width 123 height 26
click at [619, 48] on icon "button" at bounding box center [616, 45] width 24 height 24
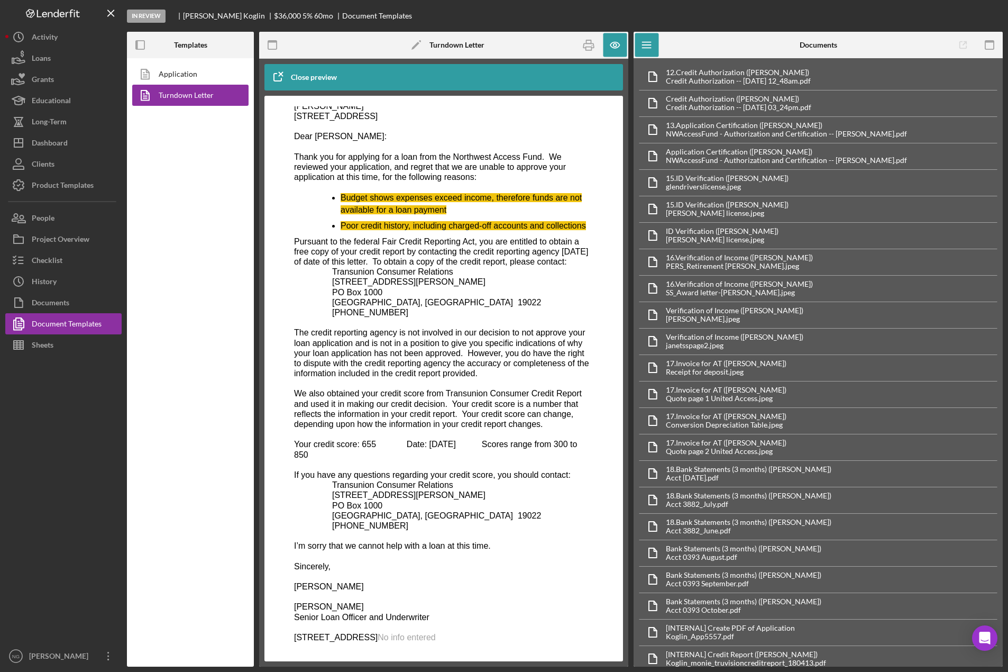
scroll to position [136, 0]
click at [582, 47] on icon "button" at bounding box center [589, 45] width 24 height 24
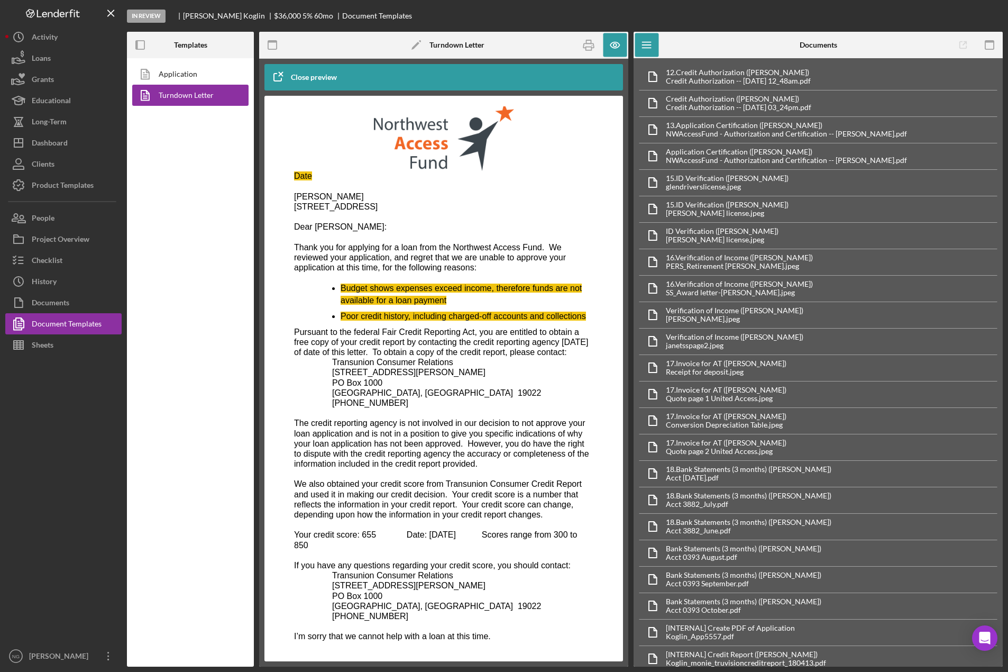
scroll to position [0, 0]
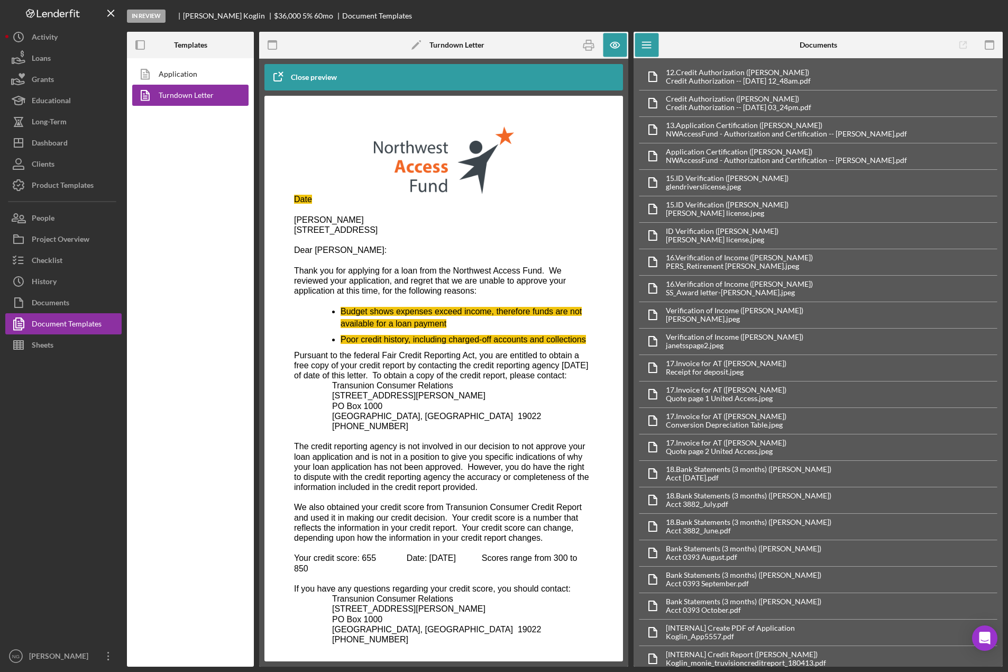
click at [283, 191] on div at bounding box center [443, 378] width 359 height 565
click at [282, 76] on icon "button" at bounding box center [277, 77] width 26 height 26
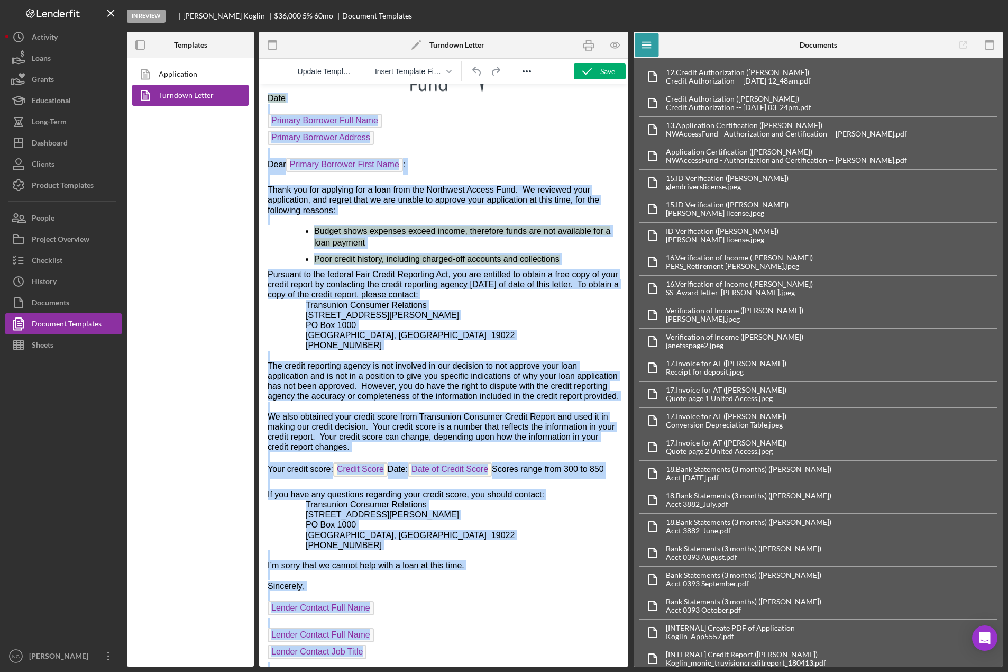
scroll to position [130, 0]
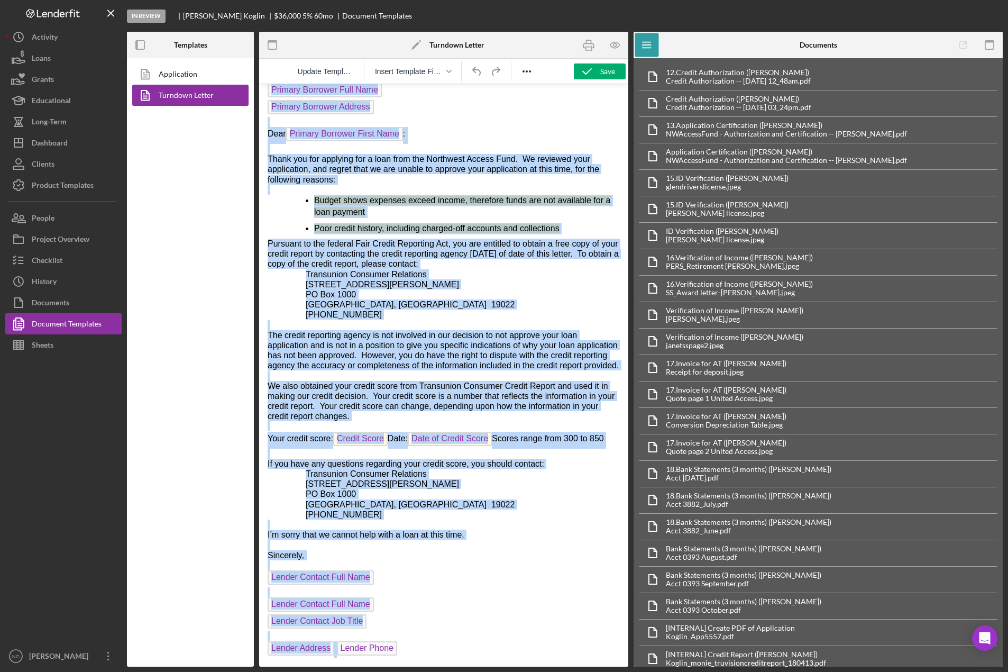
drag, startPoint x: 268, startPoint y: 175, endPoint x: 536, endPoint y: 687, distance: 578.0
click at [536, 667] on html "Date Primary Borrower Full Name Primary Borrower Address Dear Primary Borrower …" at bounding box center [443, 321] width 369 height 692
click at [533, 69] on icon "Reveal or hide additional toolbar items" at bounding box center [527, 71] width 13 height 13
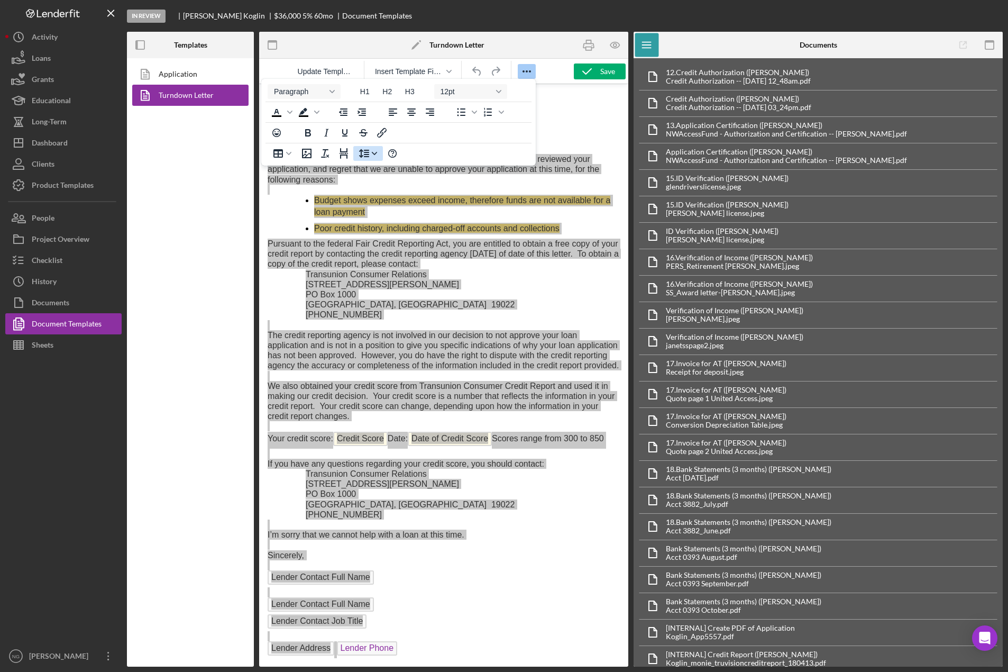
click at [373, 154] on icon "Line height" at bounding box center [374, 153] width 5 height 5
click at [379, 172] on div at bounding box center [383, 172] width 13 height 13
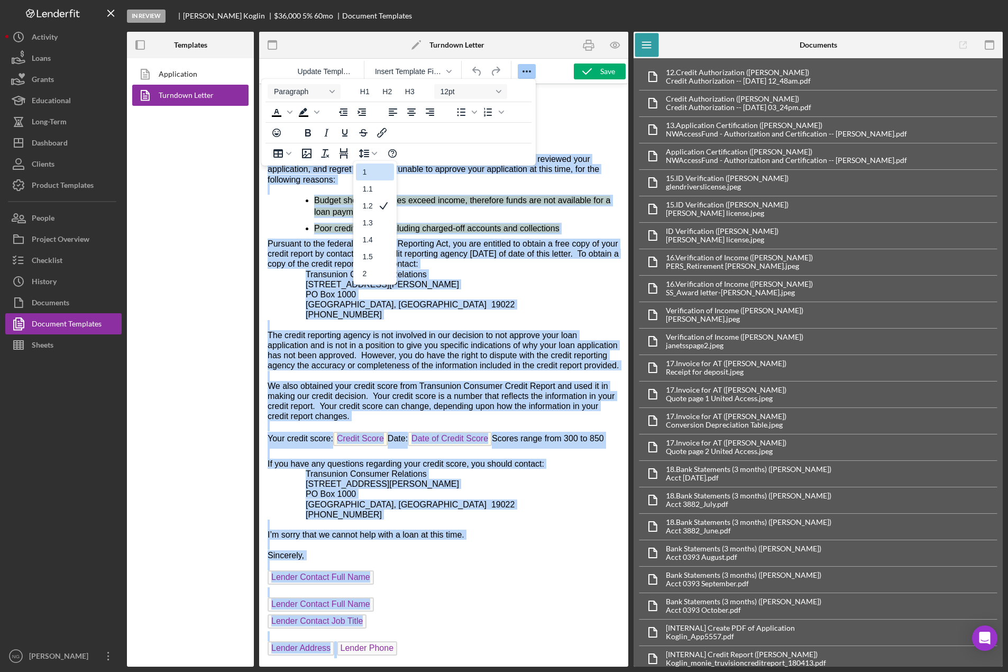
scroll to position [58, 0]
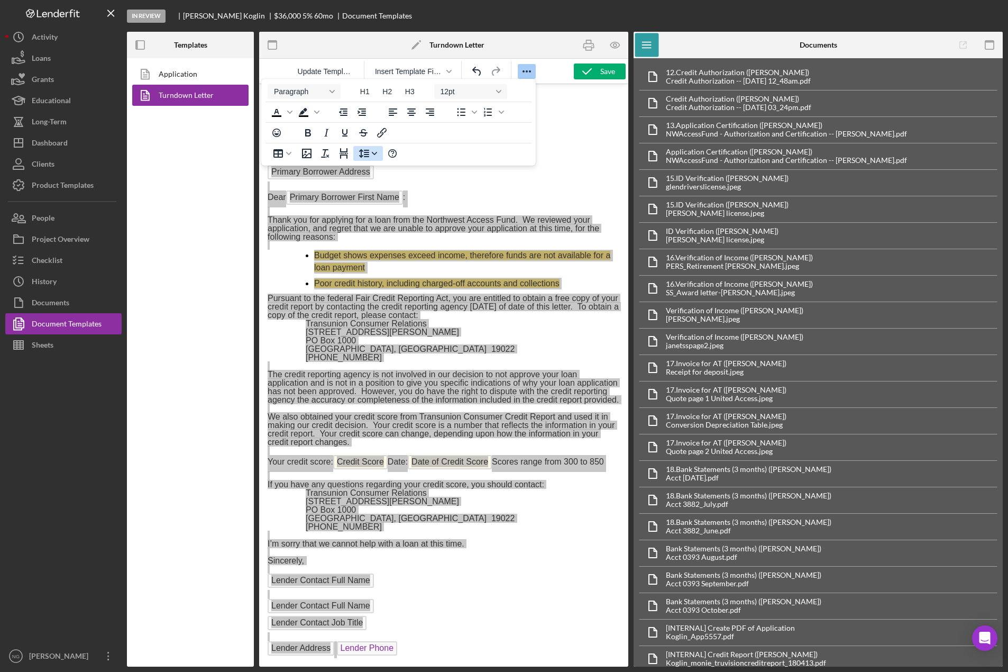
click at [373, 154] on icon "Line height" at bounding box center [374, 153] width 5 height 5
click at [458, 94] on span "12pt" at bounding box center [467, 91] width 52 height 8
click at [461, 132] on div "10pt" at bounding box center [465, 127] width 45 height 13
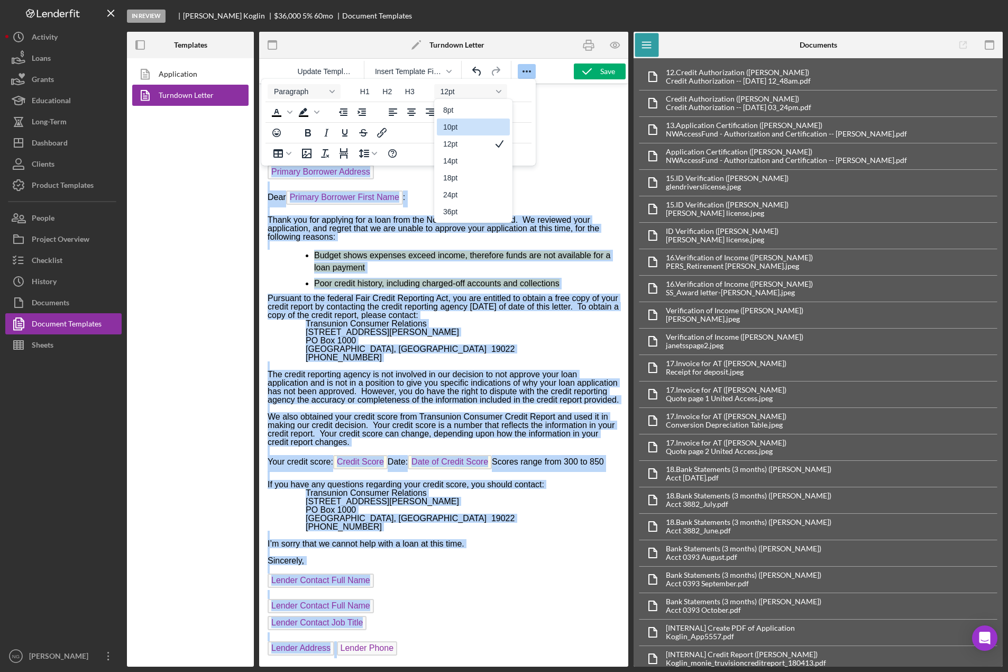
scroll to position [8, 0]
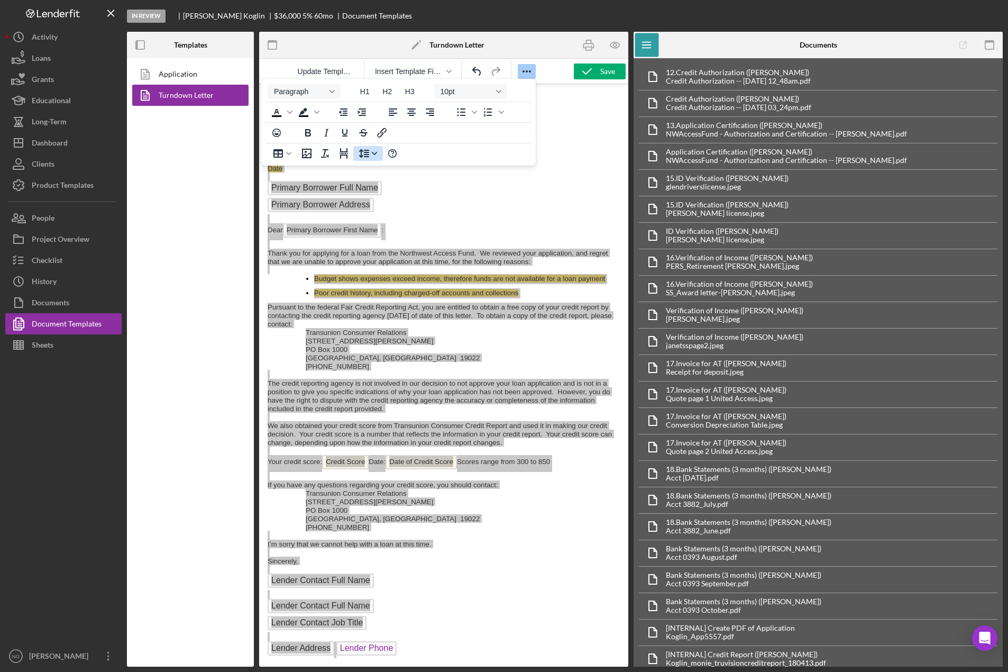
click at [374, 150] on button "Line height" at bounding box center [368, 153] width 30 height 15
click at [375, 238] on div "1.4" at bounding box center [375, 239] width 38 height 17
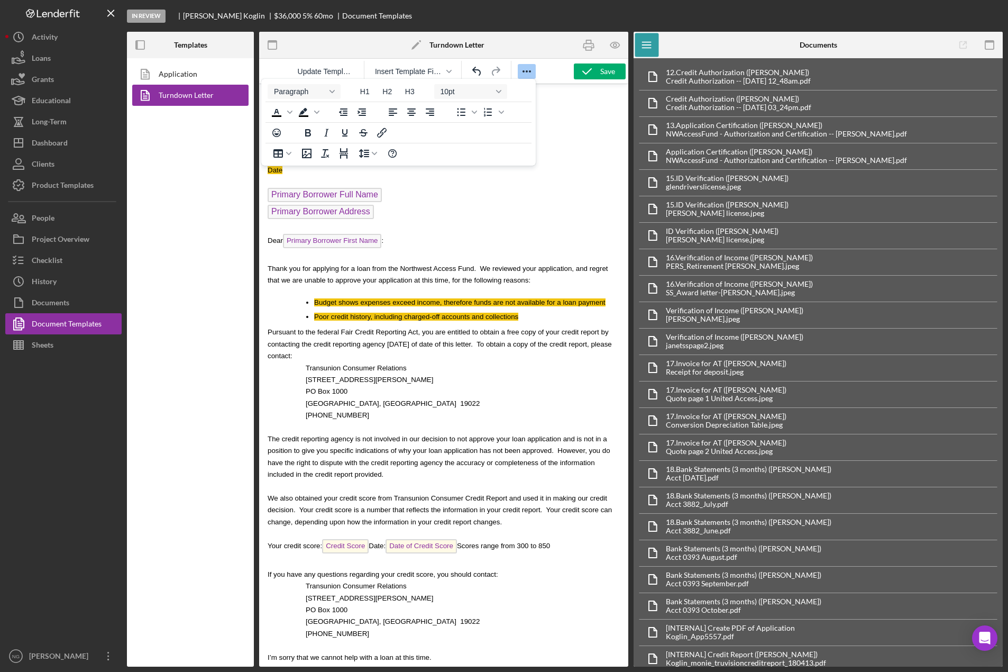
click at [450, 221] on p "Primary Borrower Address ﻿" at bounding box center [444, 213] width 352 height 17
click at [618, 47] on icon "button" at bounding box center [614, 45] width 9 height 6
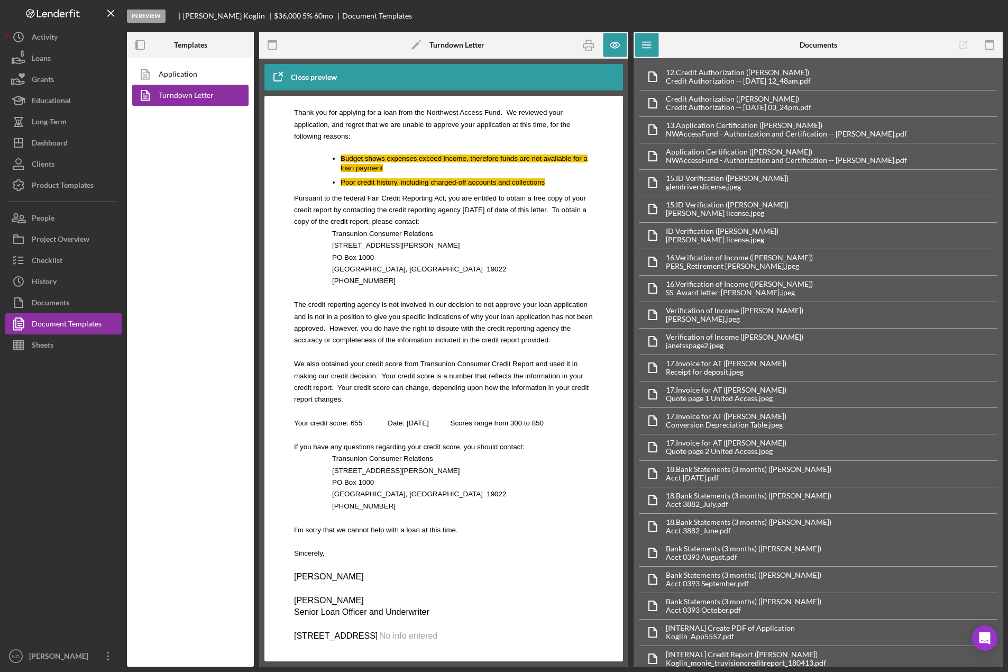
scroll to position [182, 0]
click at [585, 47] on icon "button" at bounding box center [589, 45] width 24 height 24
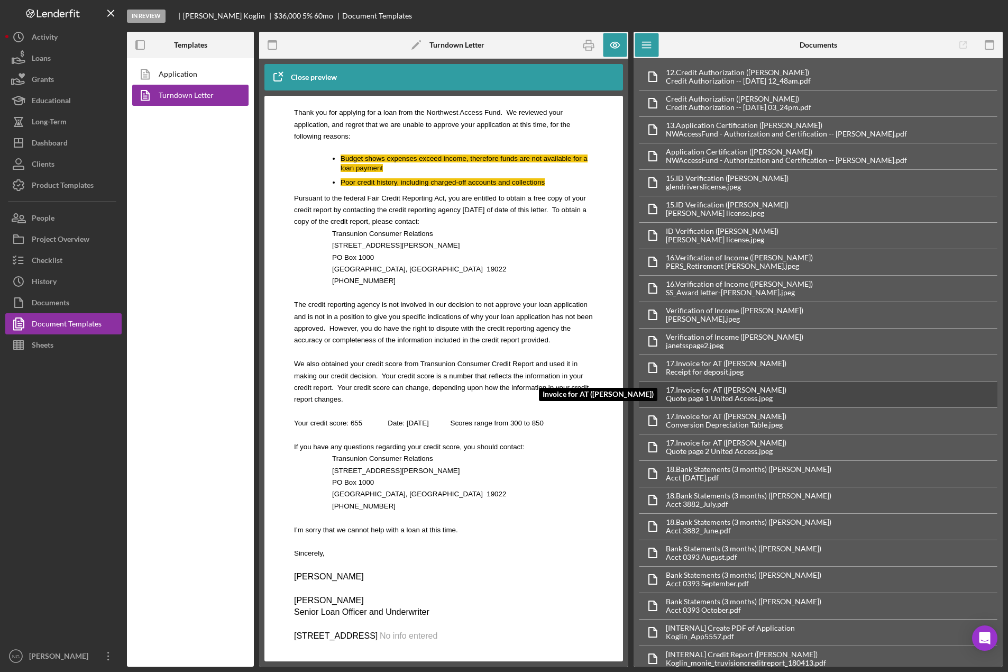
scroll to position [171, 0]
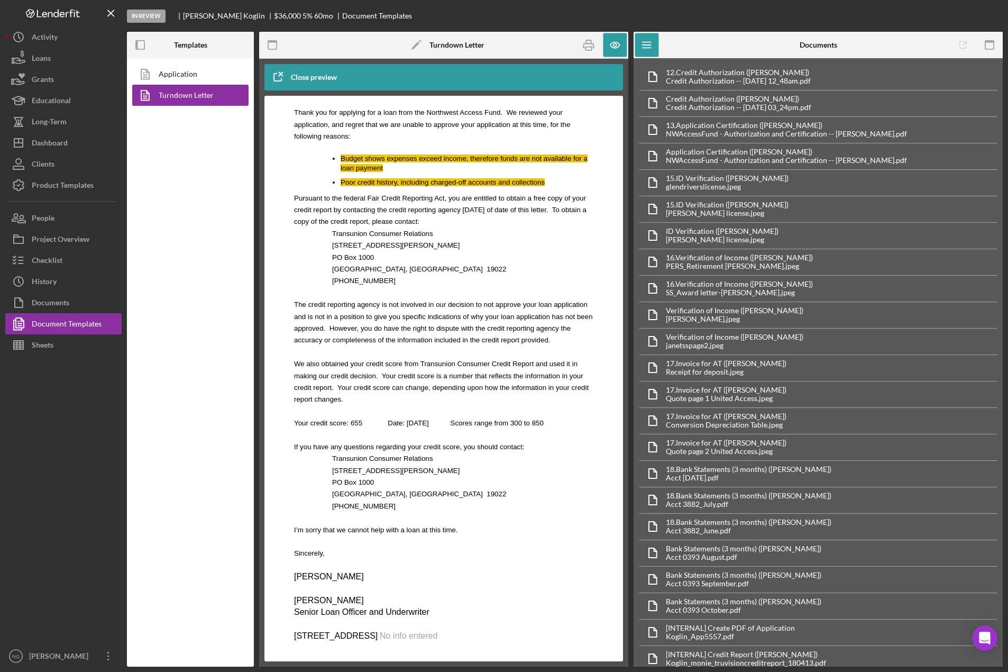
click at [283, 75] on icon "button" at bounding box center [277, 77] width 26 height 26
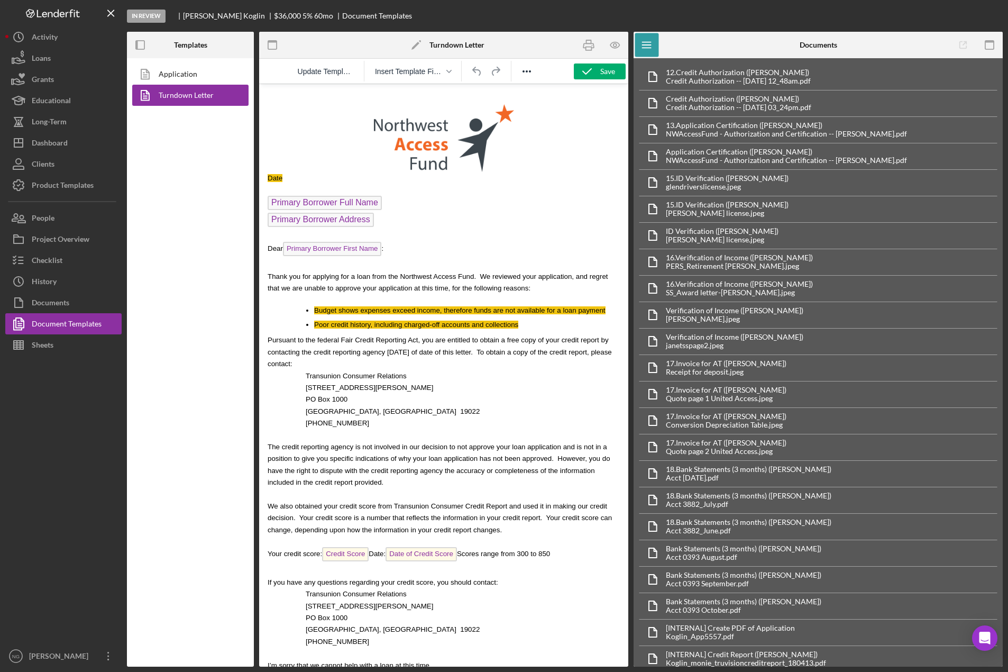
scroll to position [0, 0]
drag, startPoint x: 264, startPoint y: 179, endPoint x: 289, endPoint y: 198, distance: 31.3
click at [289, 198] on html "Date Primary Borrower Full Name Primary Borrower Address Dear Primary Borrower …" at bounding box center [443, 445] width 369 height 722
click at [294, 203] on span "Primary Borrower Full Name" at bounding box center [325, 203] width 114 height 14
click at [614, 42] on icon "button" at bounding box center [616, 45] width 24 height 24
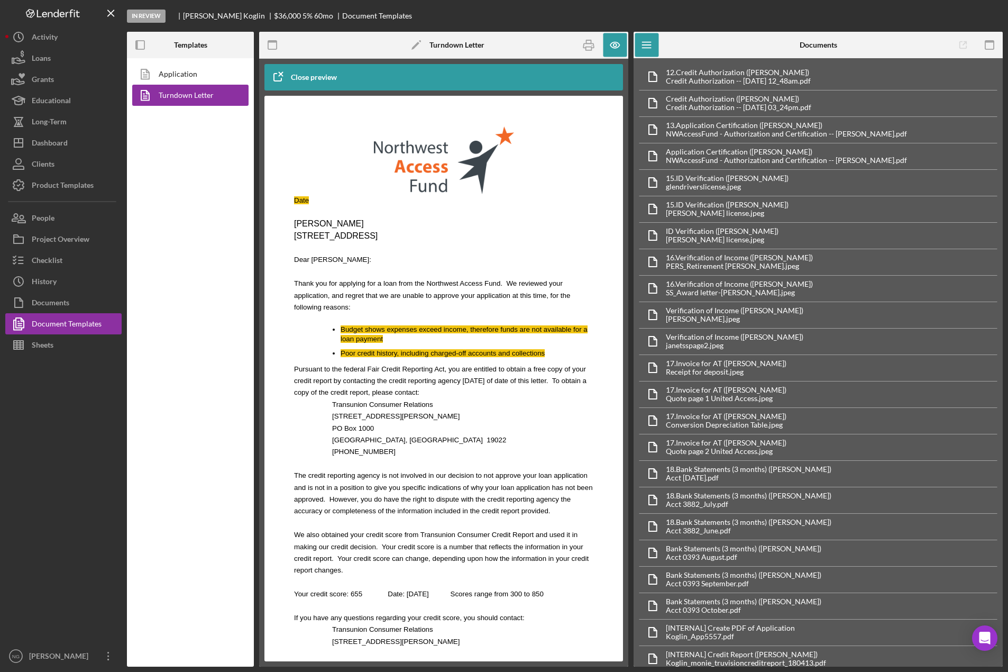
click at [295, 174] on p "Rich Text Area. Press ALT-0 for help." at bounding box center [443, 154] width 299 height 79
click at [288, 195] on html "Date Glen Koglin 17625 65th Ave N.W., Stanwood, WA 98292 Dear Glen: Thank you f…" at bounding box center [444, 463] width 316 height 715
click at [295, 200] on html "Date Glen Koglin 17625 65th Ave N.W., Stanwood, WA 98292 Dear Glen: Thank you f…" at bounding box center [444, 463] width 316 height 715
click at [612, 48] on icon "button" at bounding box center [614, 45] width 9 height 6
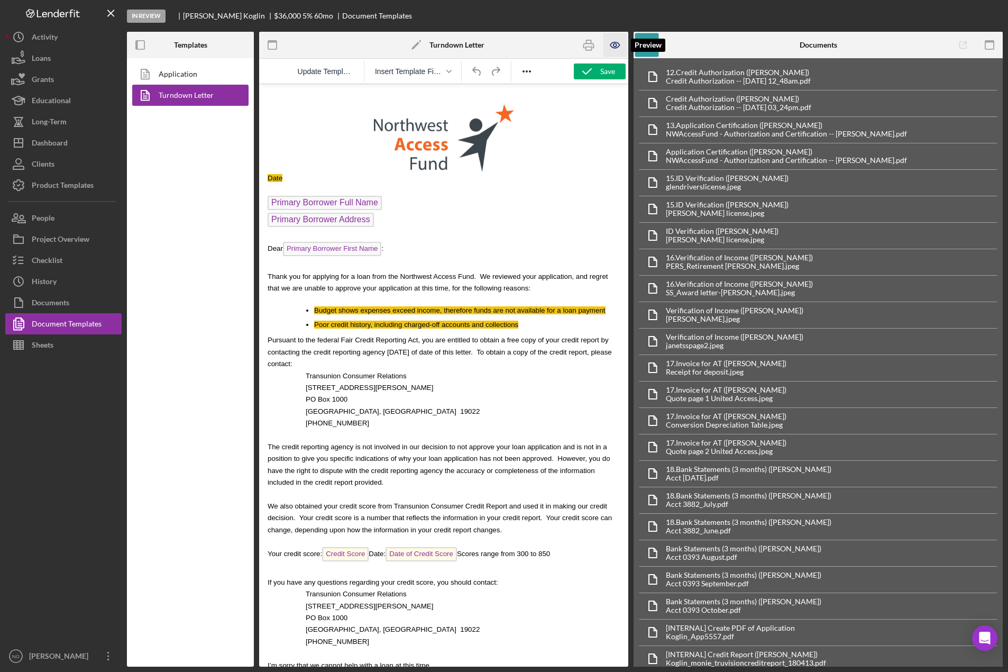
click at [612, 48] on icon "button" at bounding box center [614, 45] width 9 height 6
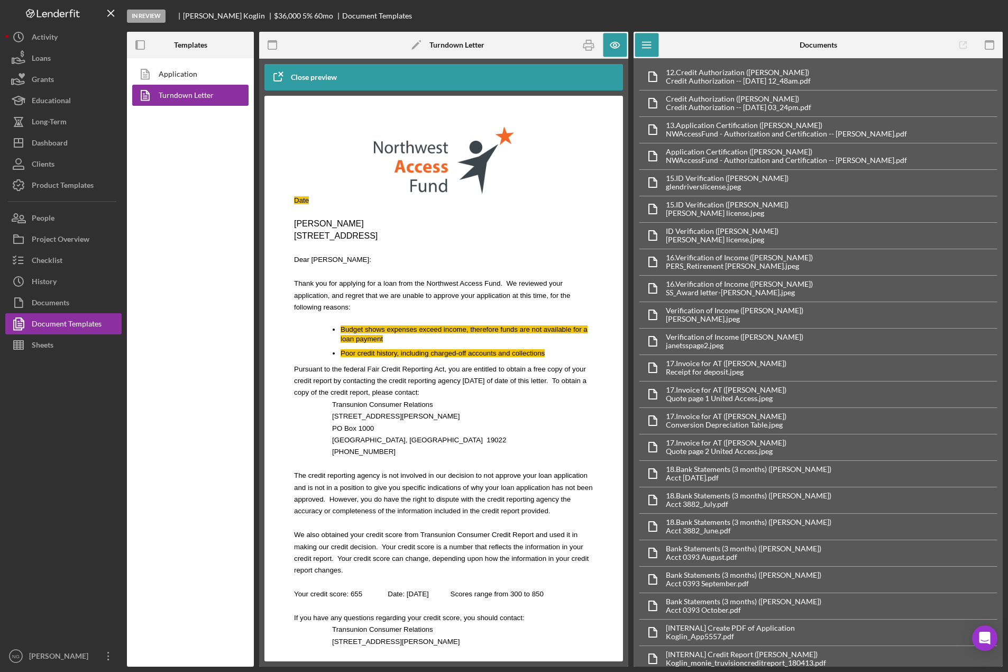
click at [302, 199] on span "Date" at bounding box center [301, 200] width 15 height 8
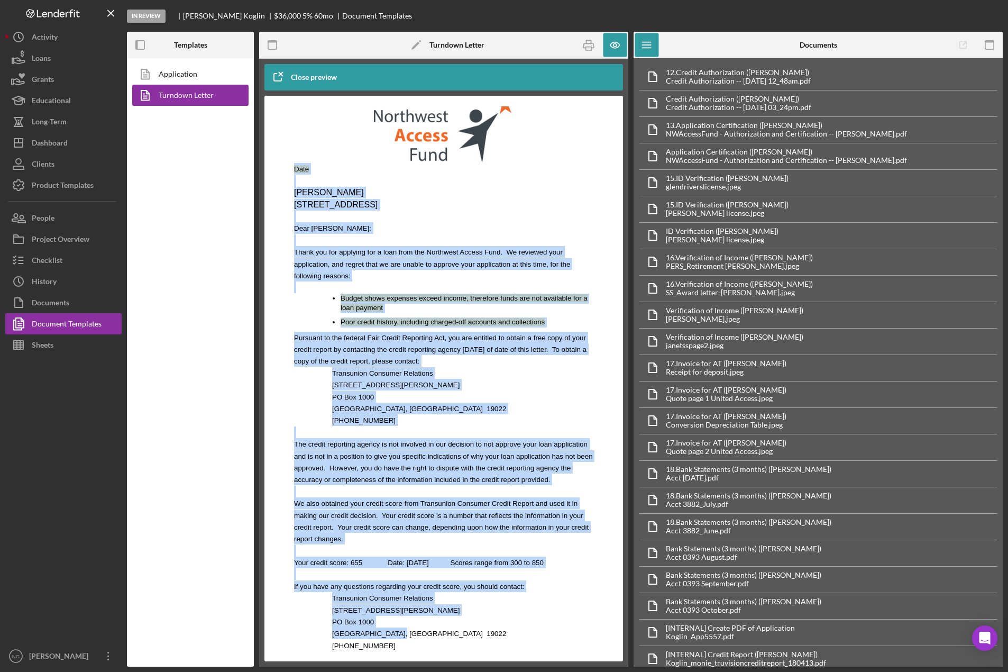
scroll to position [182, 0]
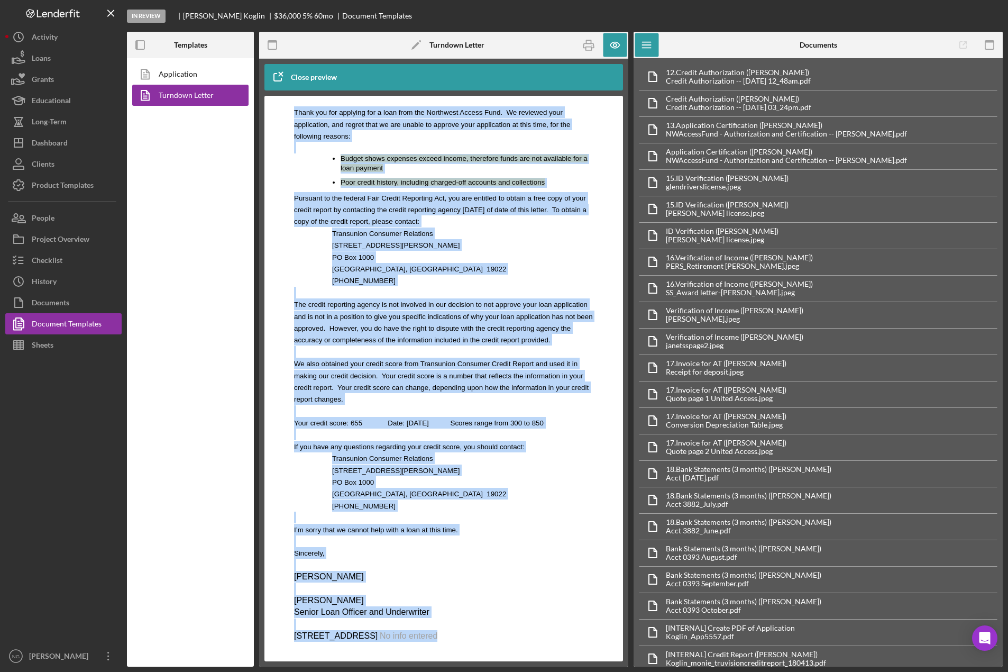
drag, startPoint x: 295, startPoint y: 199, endPoint x: 525, endPoint y: 671, distance: 525.2
click at [525, 651] on html "Date Glen Koglin 17625 65th Ave N.W., Stanwood, WA 98292 Dear Glen: Thank you f…" at bounding box center [444, 292] width 316 height 715
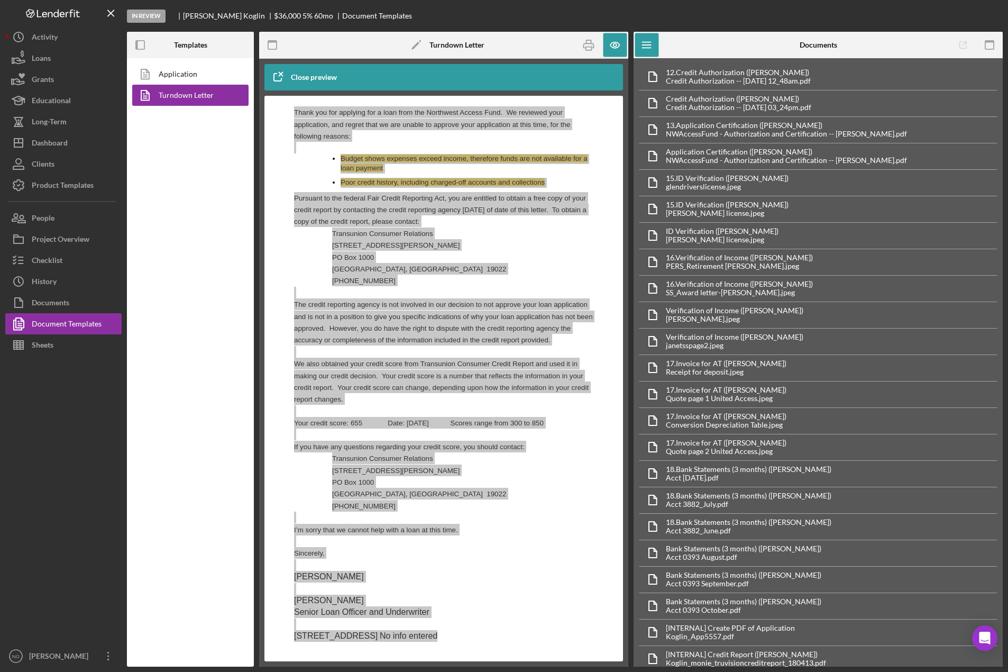
click at [327, 79] on div "Close preview" at bounding box center [314, 77] width 46 height 21
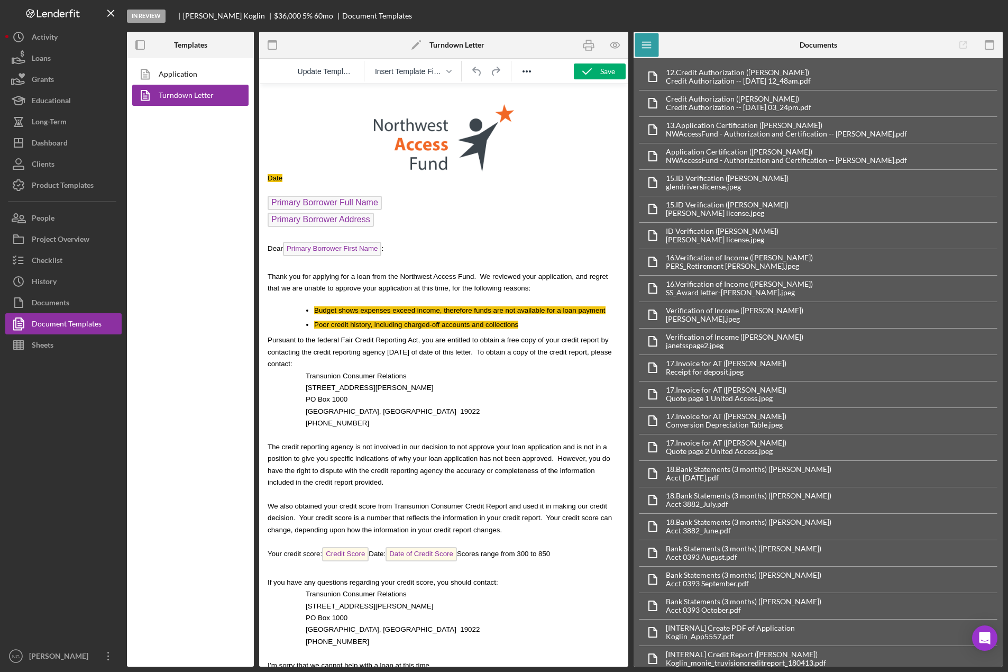
scroll to position [0, 0]
click at [267, 176] on html "Date Primary Borrower Full Name Primary Borrower Address Dear Primary Borrower …" at bounding box center [443, 445] width 369 height 722
drag, startPoint x: 266, startPoint y: 172, endPoint x: 323, endPoint y: 299, distance: 138.7
click at [325, 299] on html "Date Primary Borrower Full Name Primary Borrower Address Dear Primary Borrower …" at bounding box center [443, 445] width 369 height 722
click at [266, 165] on html "Date Primary Borrower Full Name Primary Borrower Address Dear Primary Borrower …" at bounding box center [443, 445] width 369 height 722
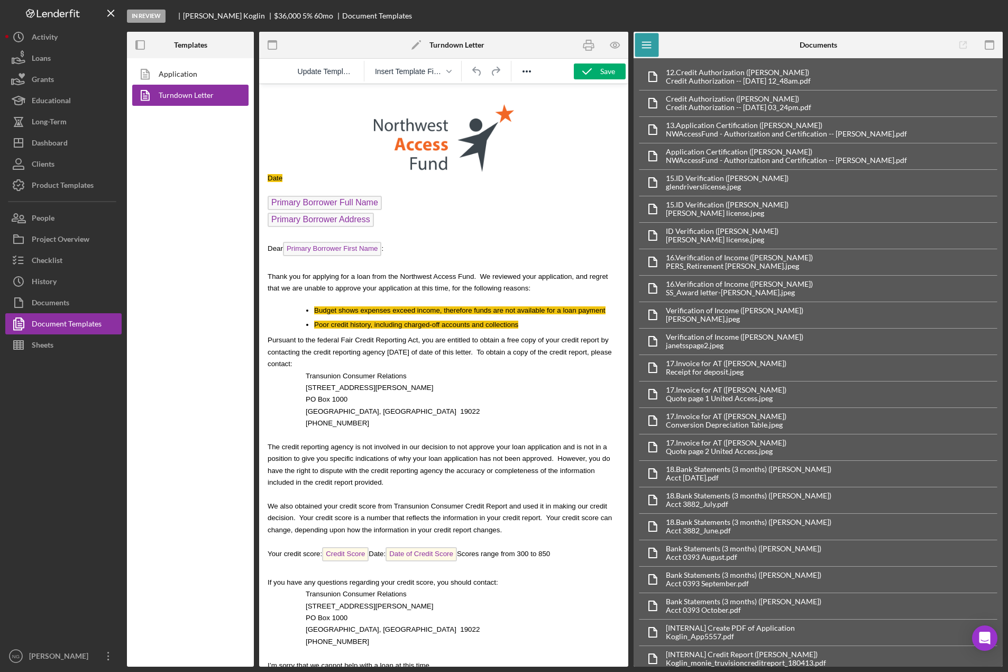
click at [264, 176] on html "Date Primary Borrower Full Name Primary Borrower Address Dear Primary Borrower …" at bounding box center [443, 445] width 369 height 722
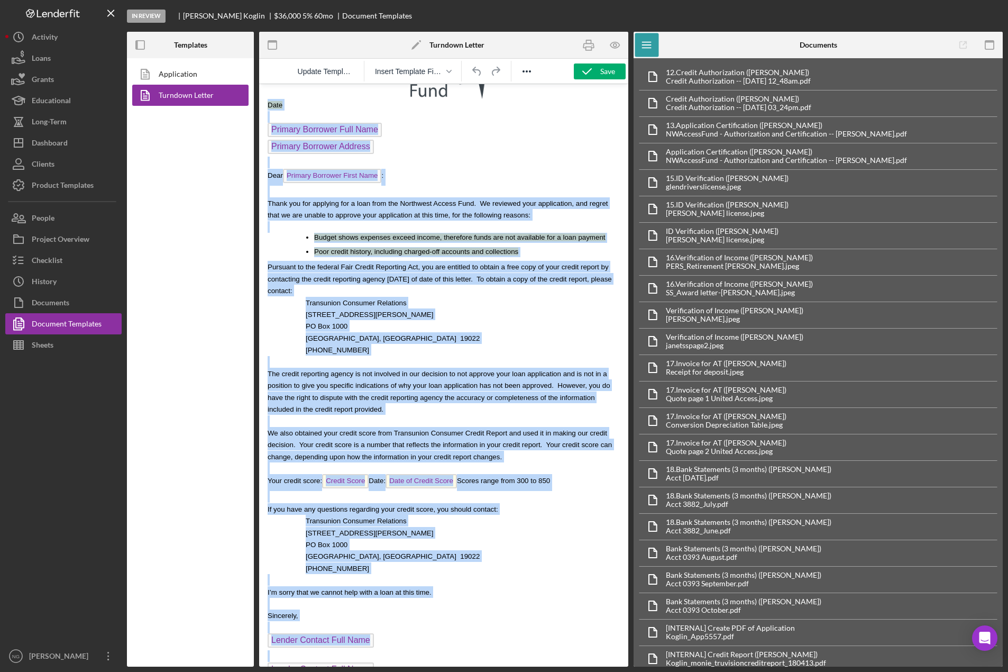
scroll to position [140, 0]
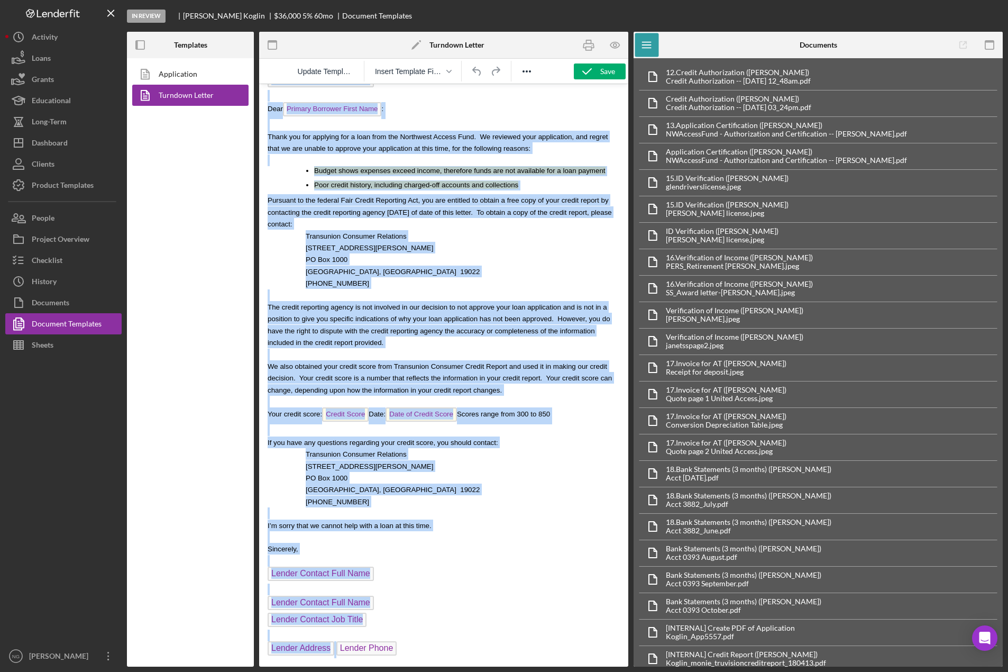
drag, startPoint x: 268, startPoint y: 178, endPoint x: 623, endPoint y: 677, distance: 611.9
click at [623, 667] on html "Date Primary Borrower Full Name Primary Borrower Address Dear Primary Borrower …" at bounding box center [443, 305] width 369 height 722
click at [524, 72] on icon "Reveal or hide additional toolbar items" at bounding box center [527, 71] width 13 height 13
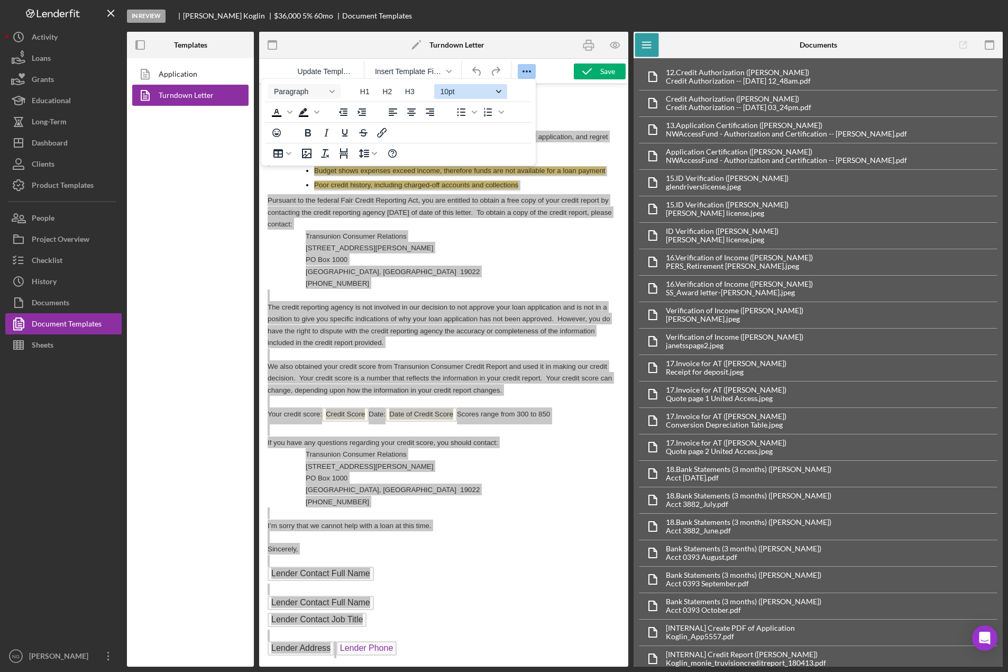
click at [461, 91] on span "10pt" at bounding box center [467, 91] width 52 height 8
click at [455, 139] on div "12pt" at bounding box center [465, 144] width 45 height 13
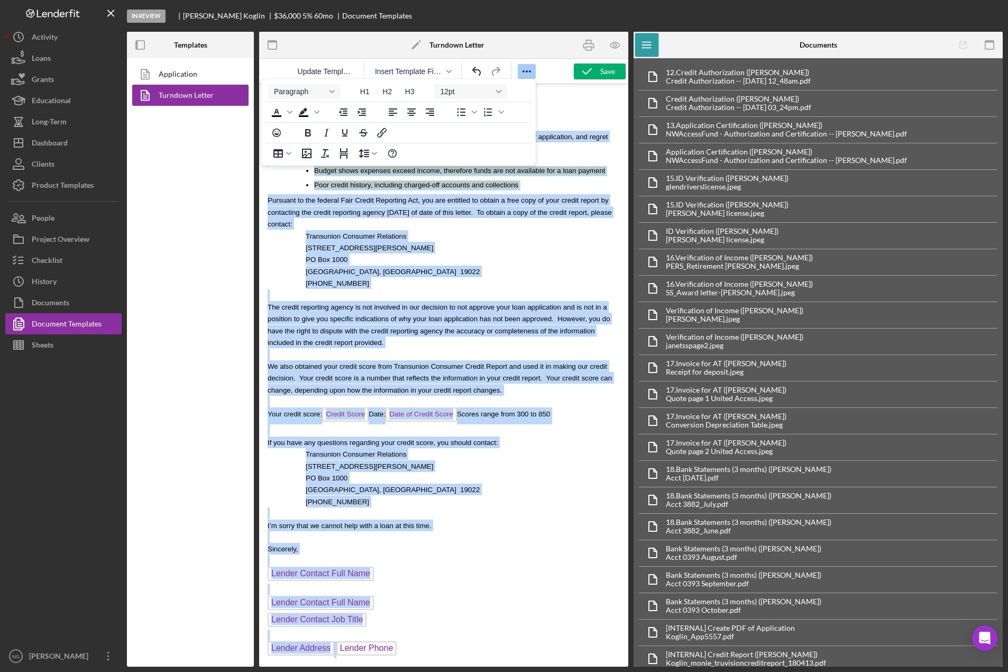
scroll to position [131, 0]
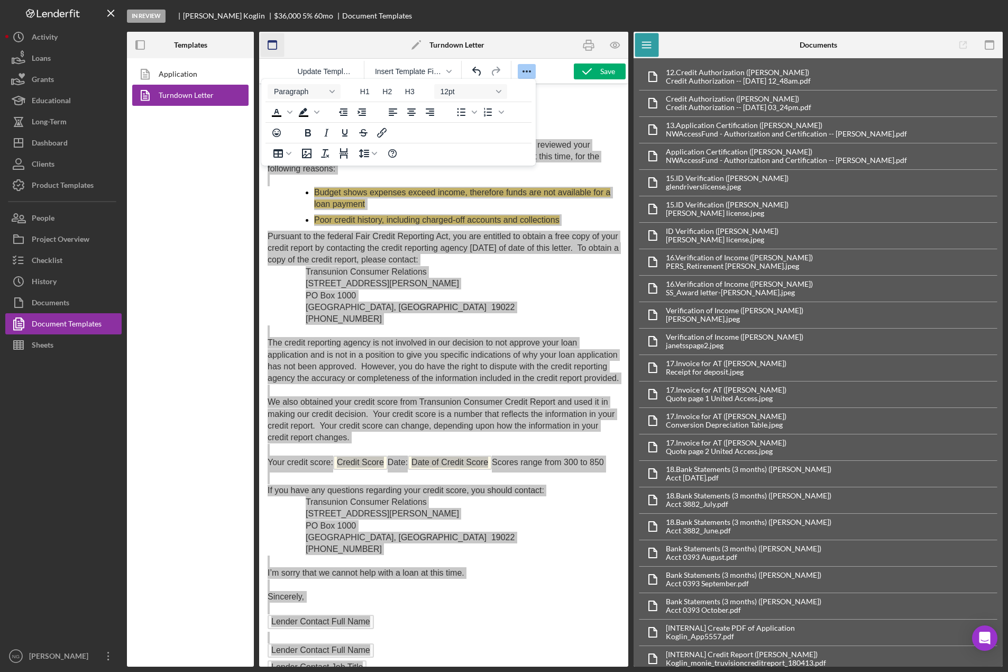
click at [273, 47] on icon "button" at bounding box center [273, 45] width 24 height 24
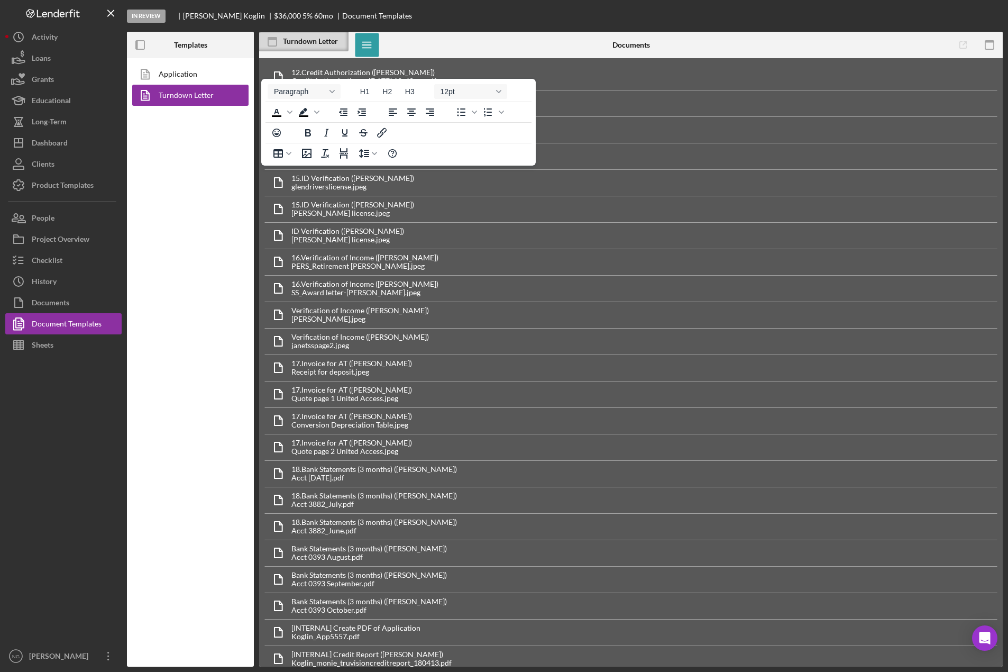
click at [209, 208] on div "Application Turndown Letter" at bounding box center [190, 362] width 127 height 608
click at [203, 292] on div "Application Turndown Letter" at bounding box center [190, 362] width 127 height 608
click at [72, 325] on div "Document Templates" at bounding box center [67, 325] width 70 height 24
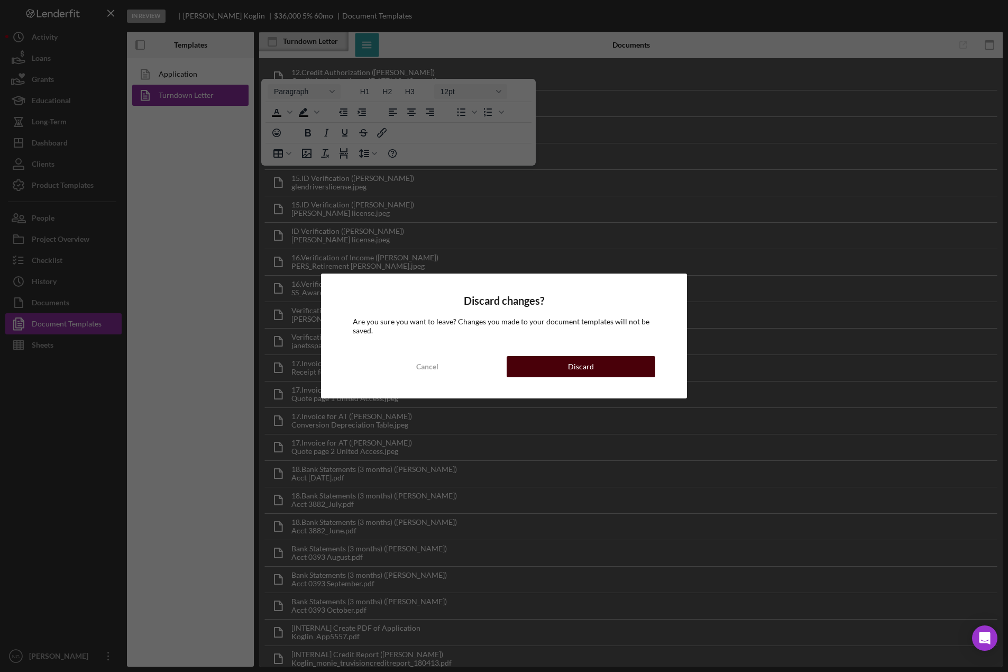
click at [585, 369] on div "Discard" at bounding box center [581, 366] width 26 height 21
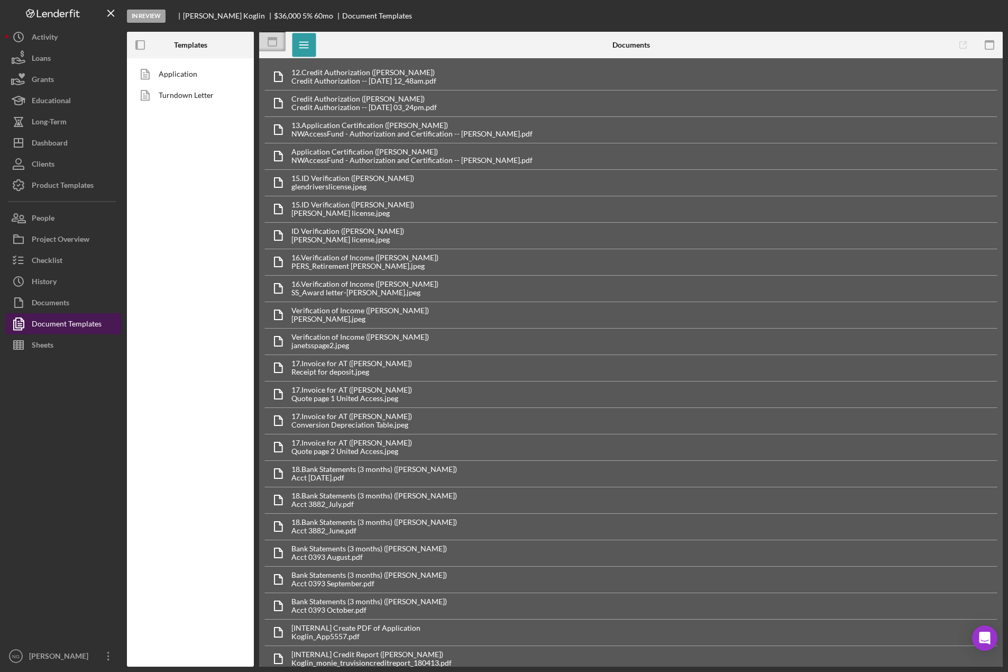
click at [65, 325] on div "Document Templates" at bounding box center [67, 325] width 70 height 24
click at [178, 92] on link "Turndown Letter" at bounding box center [187, 95] width 111 height 21
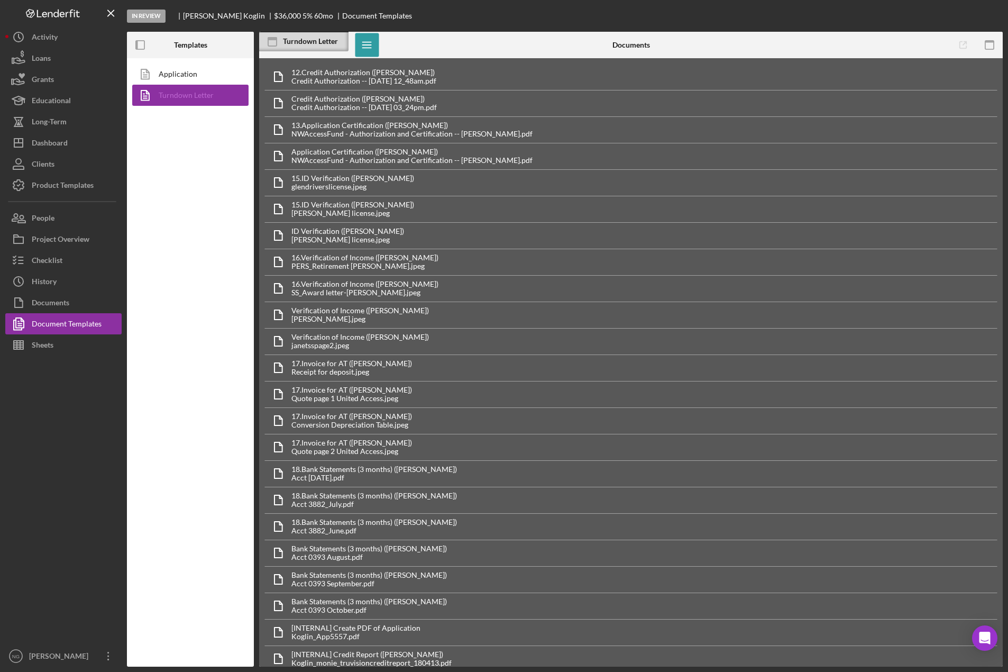
click at [196, 98] on link "Turndown Letter" at bounding box center [187, 95] width 111 height 21
click at [991, 41] on rect "button" at bounding box center [989, 42] width 8 height 2
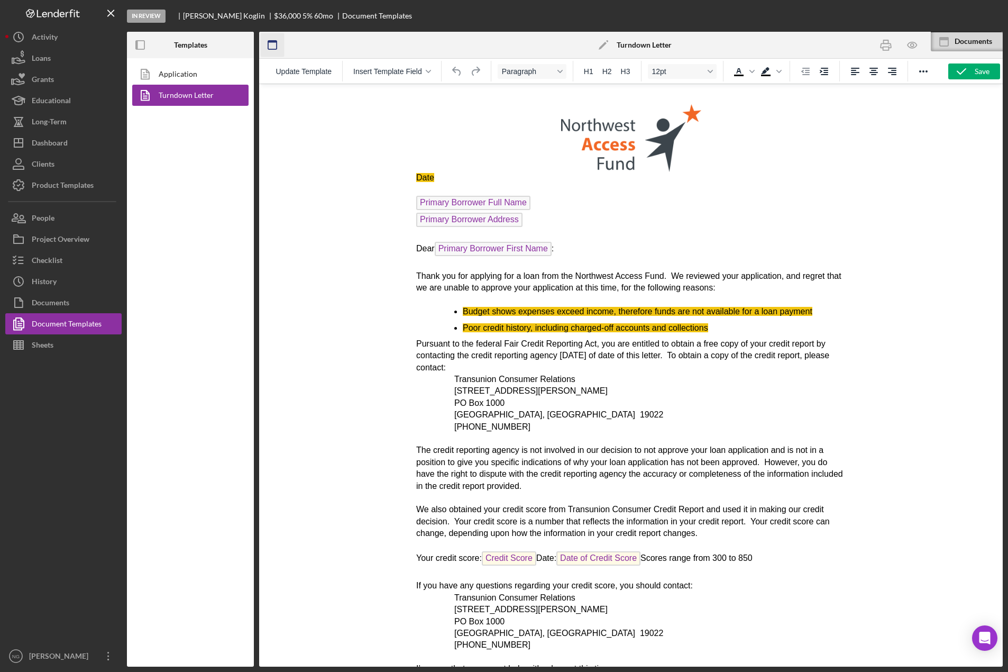
click at [278, 47] on icon "button" at bounding box center [273, 45] width 24 height 24
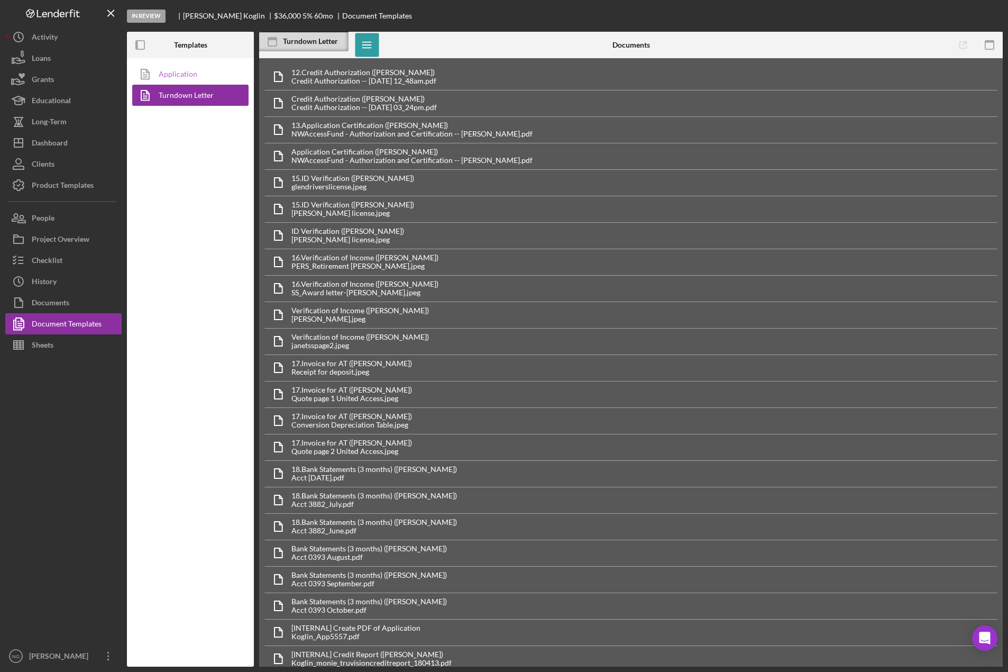
click at [164, 78] on link "Application" at bounding box center [187, 73] width 111 height 21
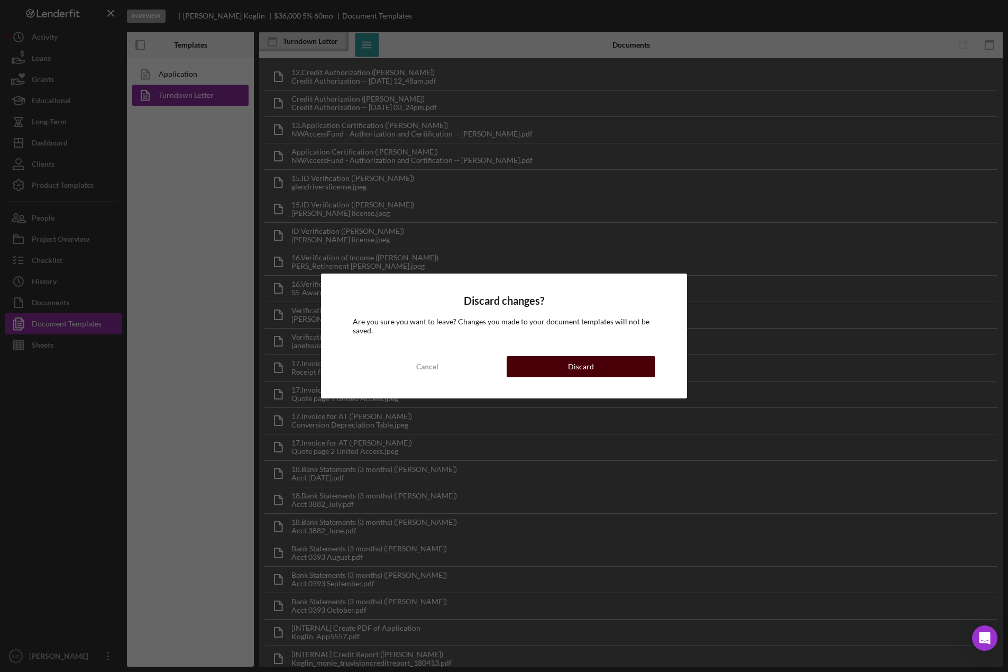
click at [578, 369] on div "Discard" at bounding box center [581, 366] width 26 height 21
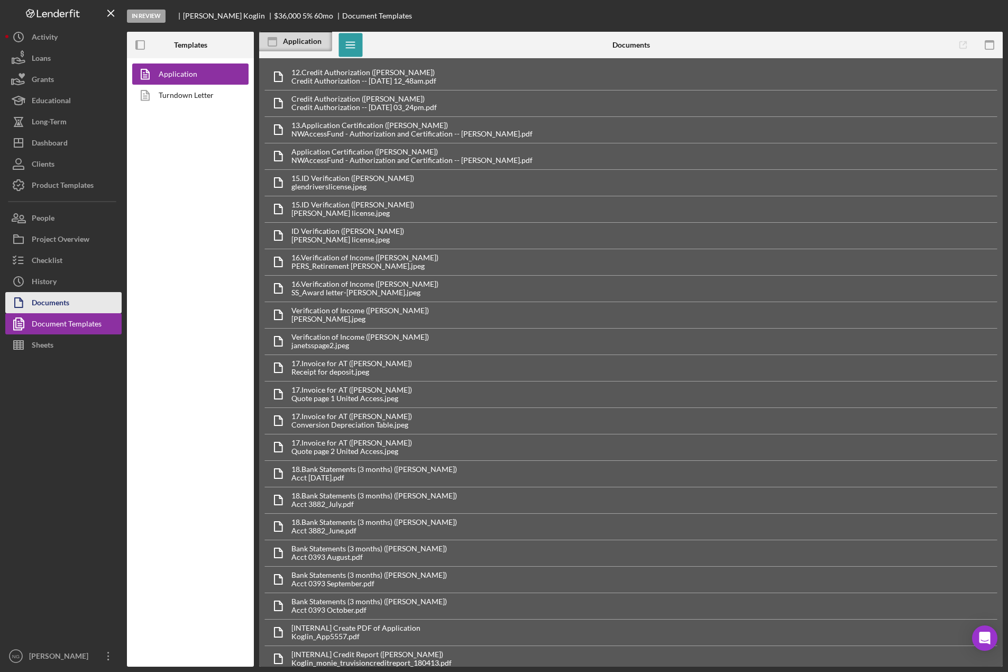
click at [79, 297] on button "Documents" at bounding box center [63, 302] width 116 height 21
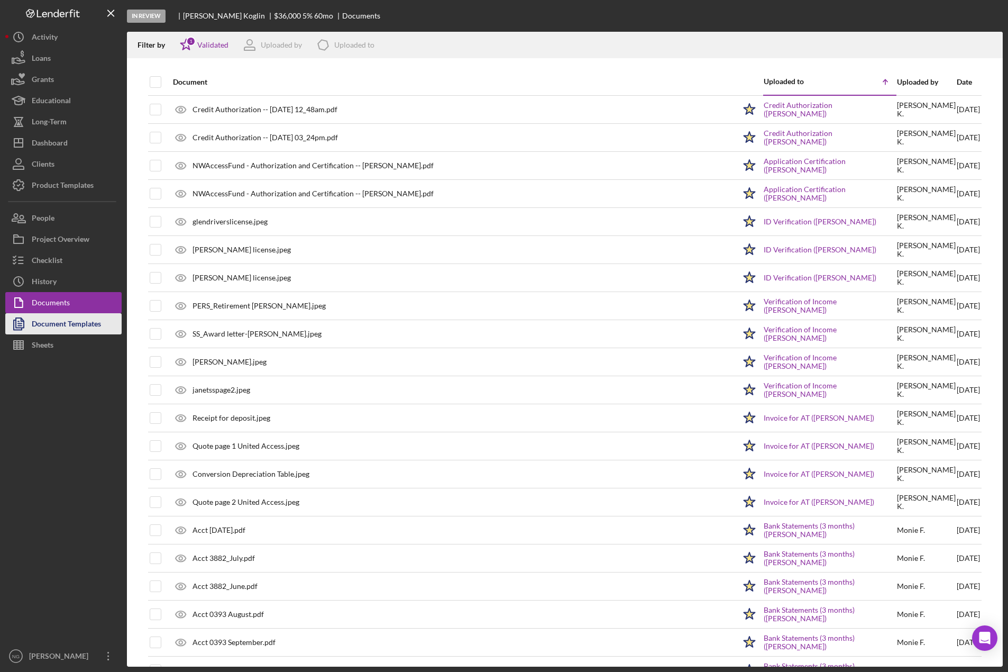
click at [84, 322] on div "Document Templates" at bounding box center [66, 325] width 69 height 24
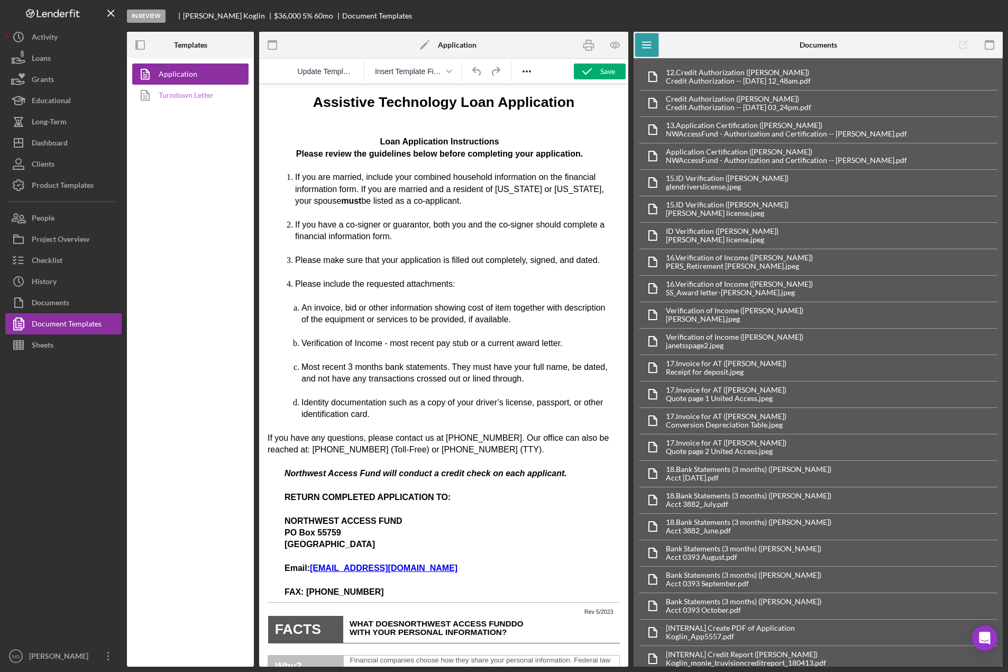
click at [220, 98] on link "Turndown Letter" at bounding box center [187, 95] width 111 height 21
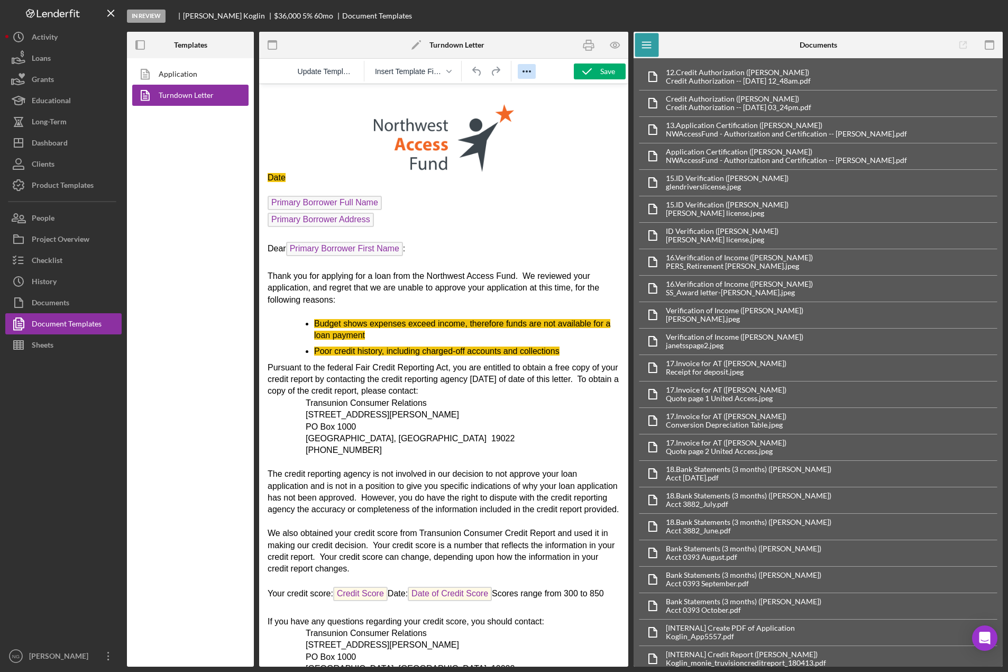
click at [532, 68] on icon "Reveal or hide additional toolbar items" at bounding box center [527, 71] width 13 height 13
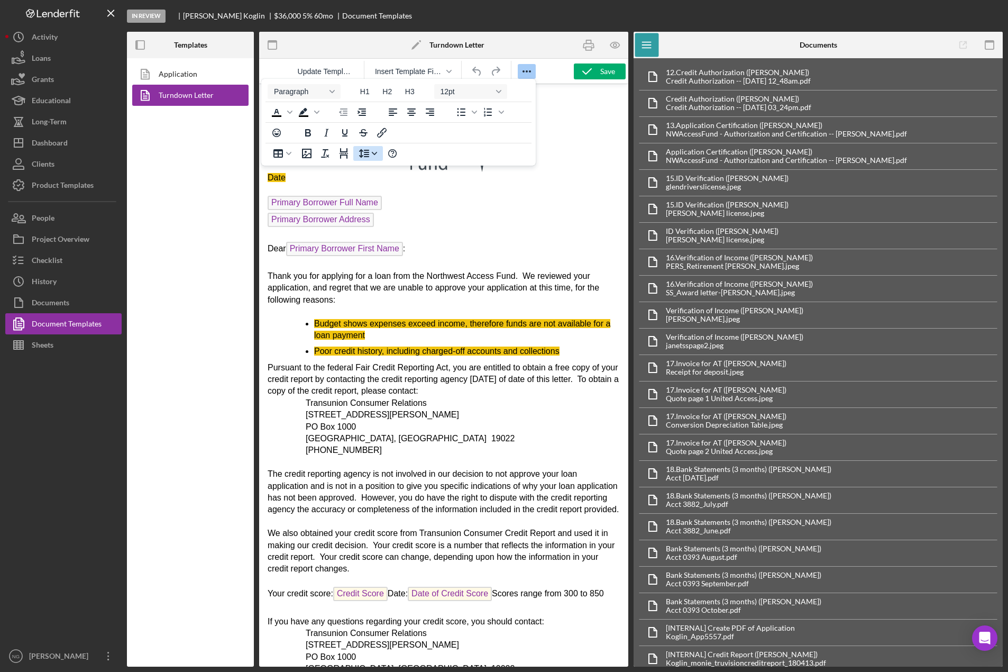
click at [366, 155] on icon "Line height" at bounding box center [364, 153] width 10 height 9
click at [205, 208] on div "Application Turndown Letter" at bounding box center [190, 362] width 127 height 608
click at [619, 41] on icon "button" at bounding box center [616, 45] width 24 height 24
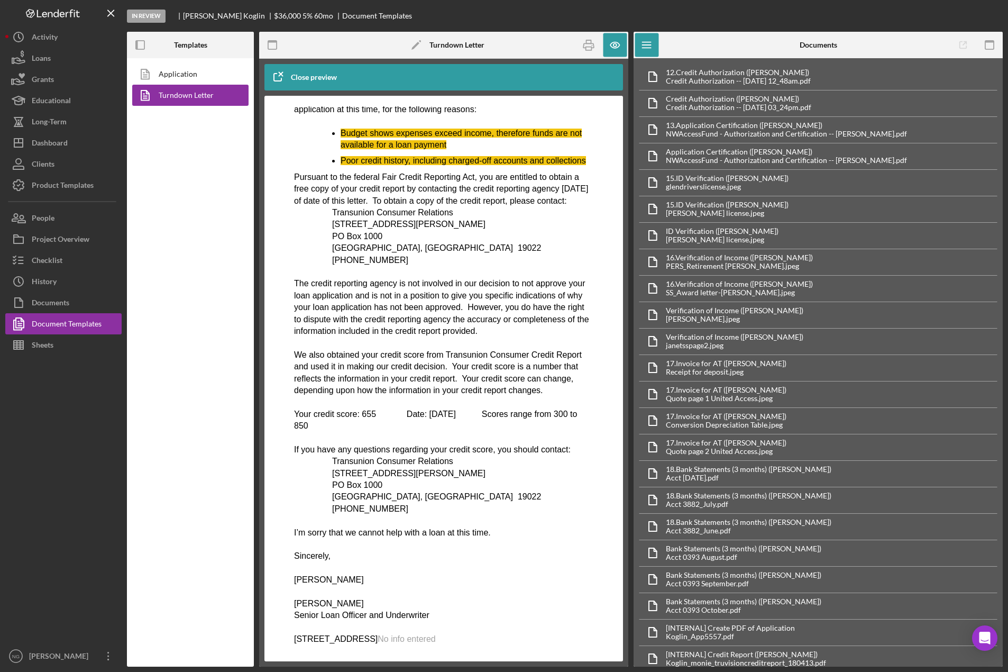
scroll to position [224, 0]
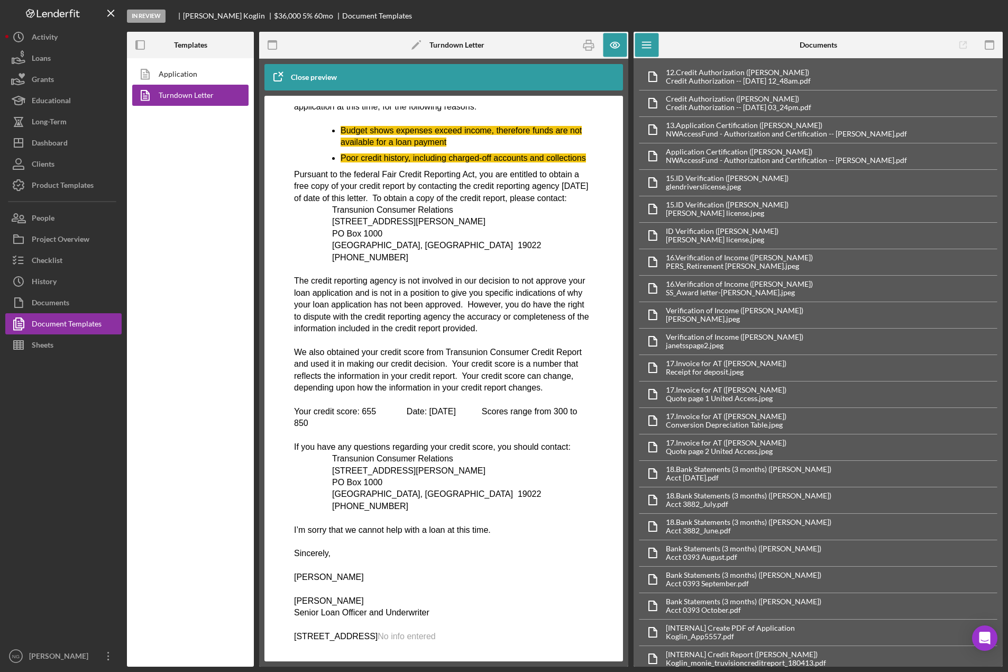
click at [343, 576] on p "Monie Frost" at bounding box center [443, 577] width 299 height 12
drag, startPoint x: 351, startPoint y: 576, endPoint x: 296, endPoint y: 573, distance: 54.5
click at [296, 573] on p "Monie Frost" at bounding box center [443, 577] width 299 height 12
click at [59, 304] on div "Documents" at bounding box center [51, 304] width 38 height 24
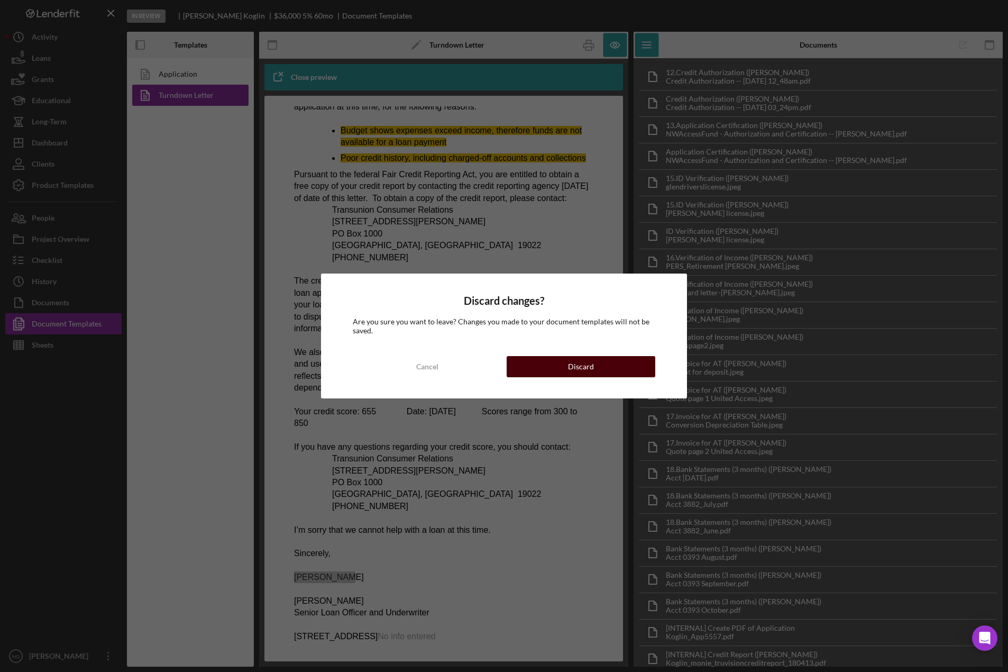
click at [589, 364] on div "Discard" at bounding box center [581, 366] width 26 height 21
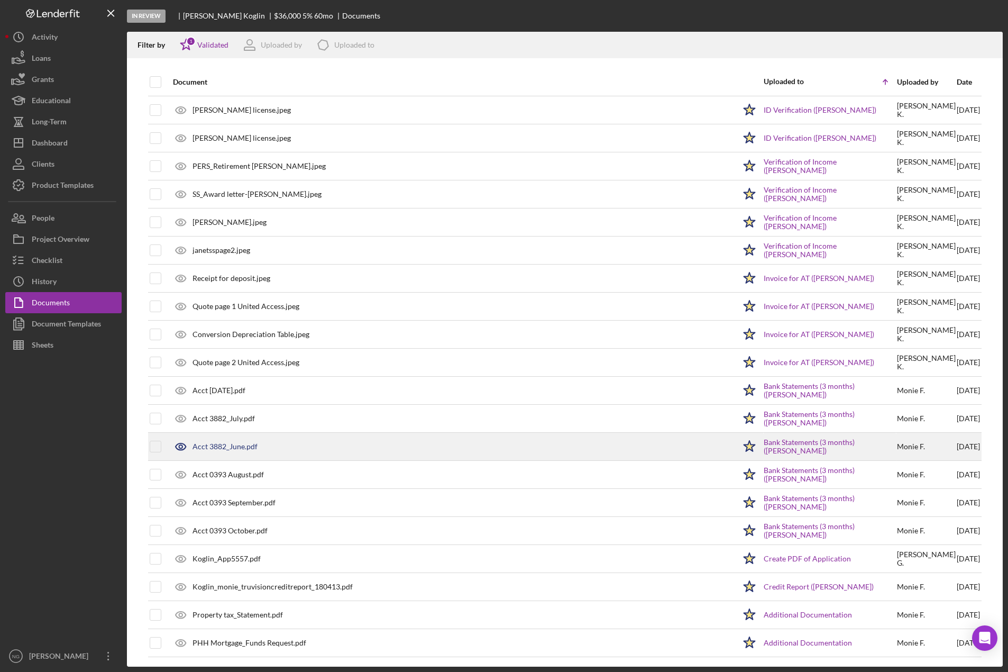
scroll to position [141, 0]
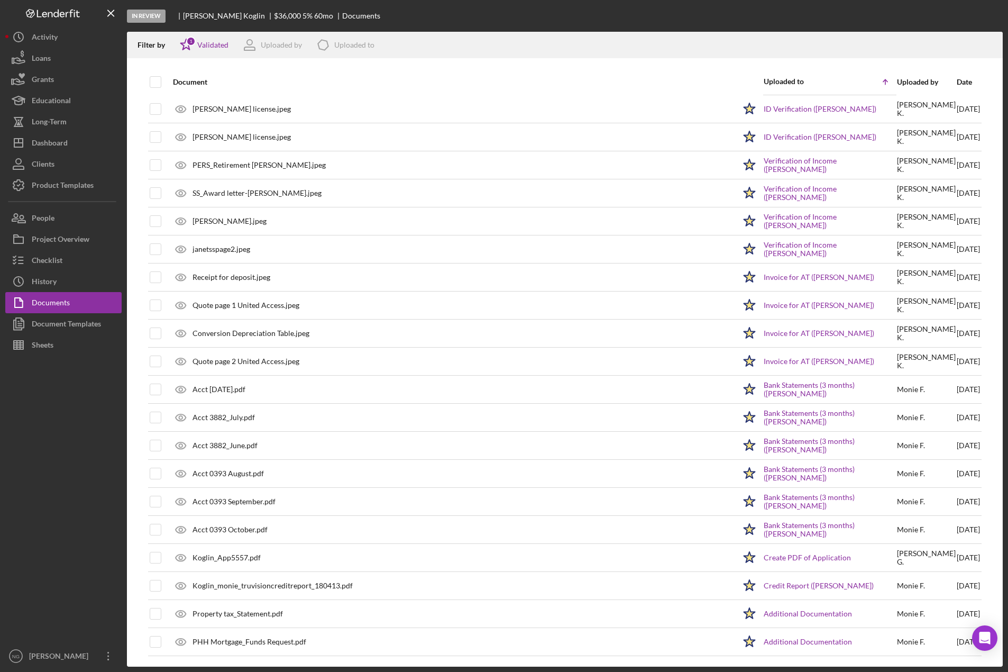
click at [107, 412] on div at bounding box center [63, 500] width 116 height 290
click at [98, 439] on div at bounding box center [63, 500] width 116 height 290
click at [93, 414] on div at bounding box center [63, 500] width 116 height 290
click at [62, 590] on div at bounding box center [63, 500] width 116 height 290
click at [74, 148] on button "Icon/Dashboard Dashboard" at bounding box center [63, 142] width 116 height 21
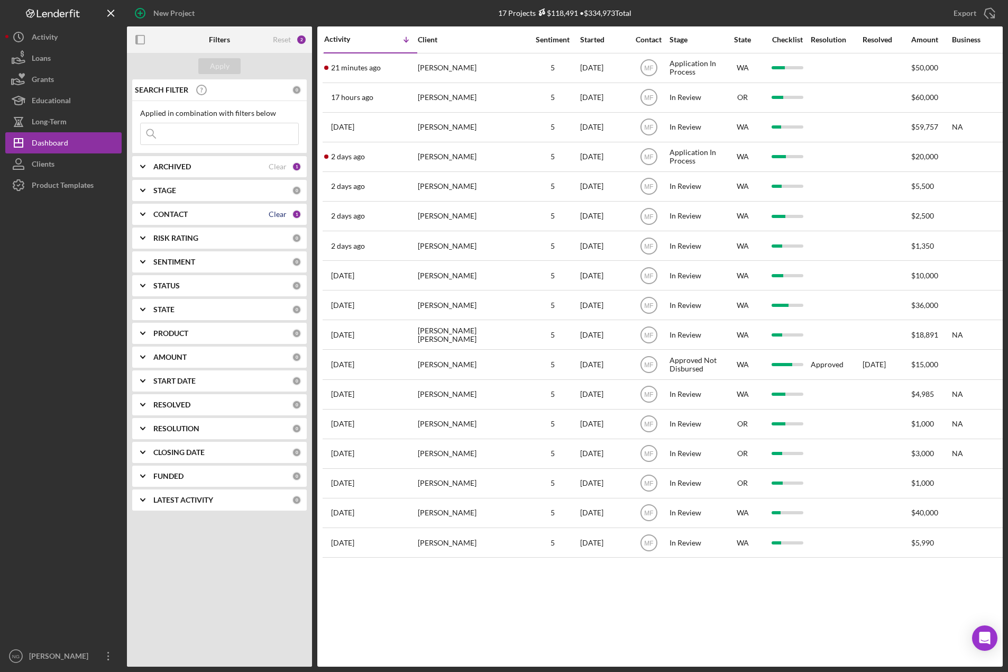
click at [277, 217] on div "Clear" at bounding box center [278, 214] width 18 height 8
click at [184, 215] on b "CONTACT" at bounding box center [170, 214] width 34 height 8
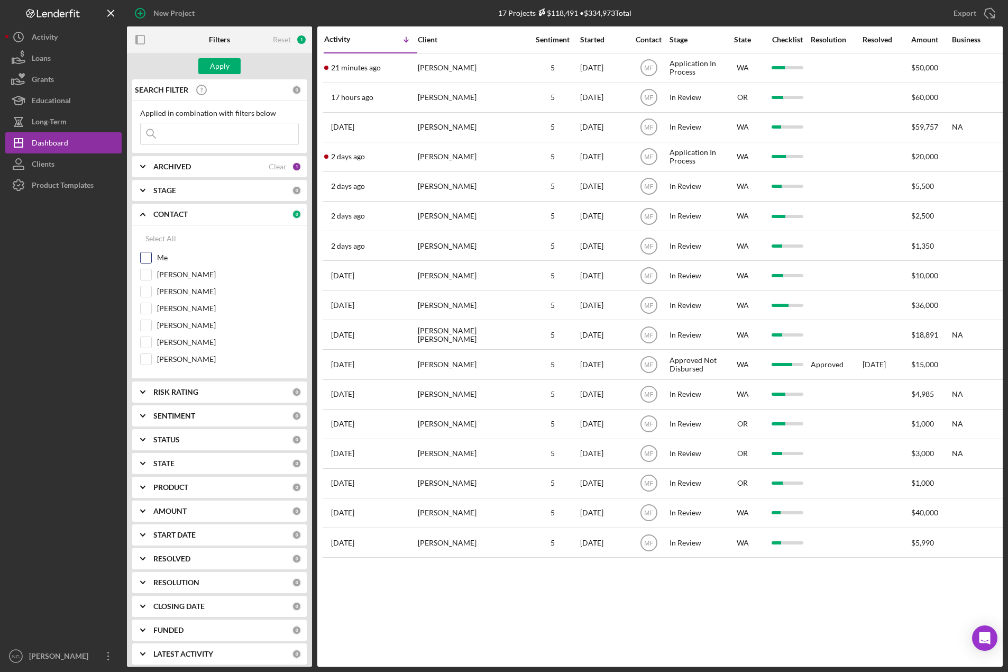
click at [161, 258] on label "Me" at bounding box center [228, 257] width 142 height 11
click at [151, 258] on input "Me" at bounding box center [146, 257] width 11 height 11
checkbox input "true"
click at [214, 67] on div "Apply" at bounding box center [220, 66] width 20 height 16
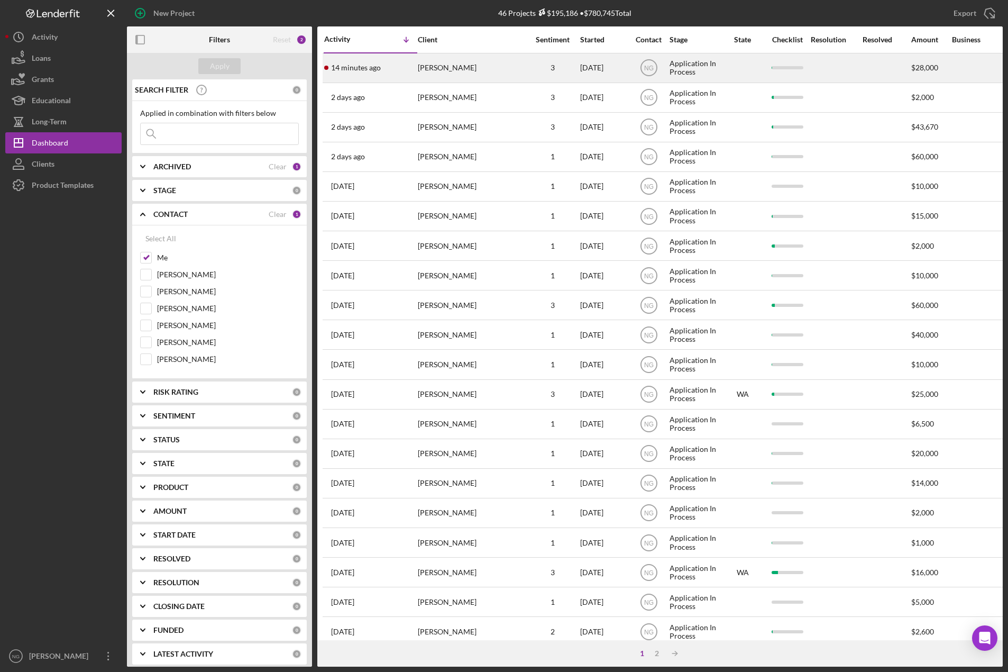
click at [500, 76] on div "[PERSON_NAME]" at bounding box center [471, 68] width 106 height 28
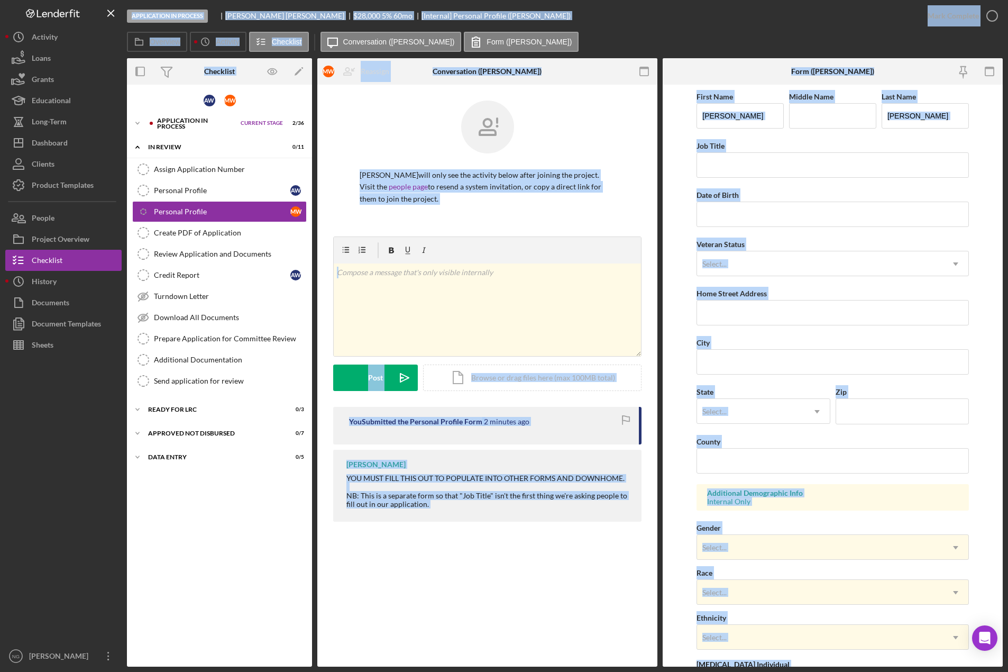
click at [265, 534] on div "A W M W Icon/Expander Application In Process Current Stage 2 / 36 Set Stage Ico…" at bounding box center [219, 375] width 185 height 571
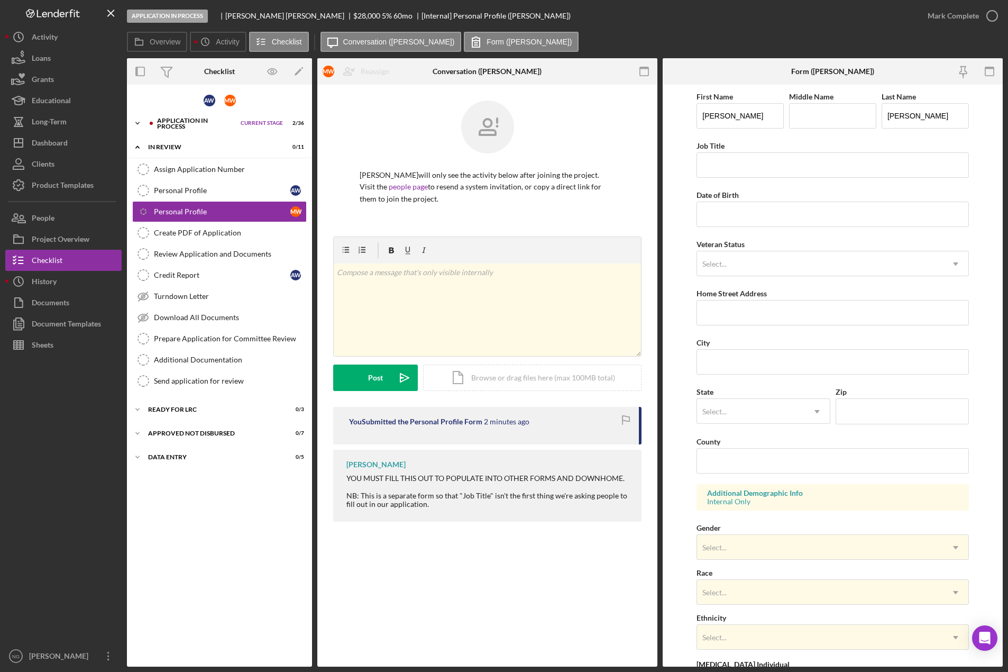
click at [208, 126] on div "Application In Process" at bounding box center [196, 123] width 78 height 12
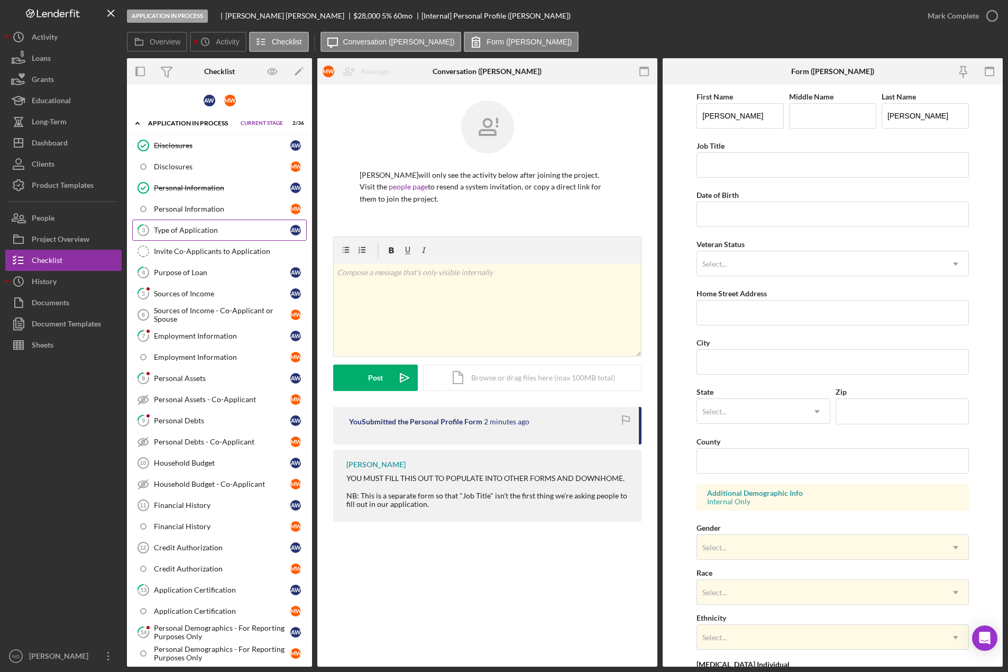
click at [208, 232] on div "Type of Application" at bounding box center [222, 230] width 136 height 8
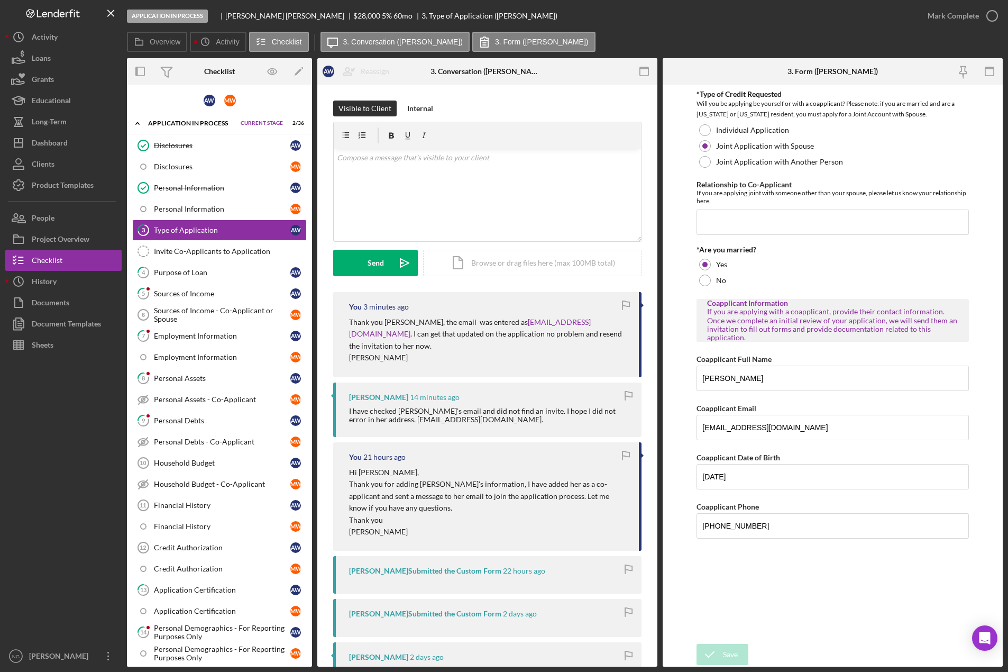
click at [440, 567] on div "Andrew Williams Submitted the Custom Form" at bounding box center [425, 571] width 152 height 8
click at [437, 567] on div "Andrew Williams Submitted the Custom Form" at bounding box center [425, 571] width 152 height 8
click at [518, 567] on time "22 hours ago" at bounding box center [524, 571] width 42 height 8
click at [65, 141] on div "Dashboard" at bounding box center [50, 144] width 36 height 24
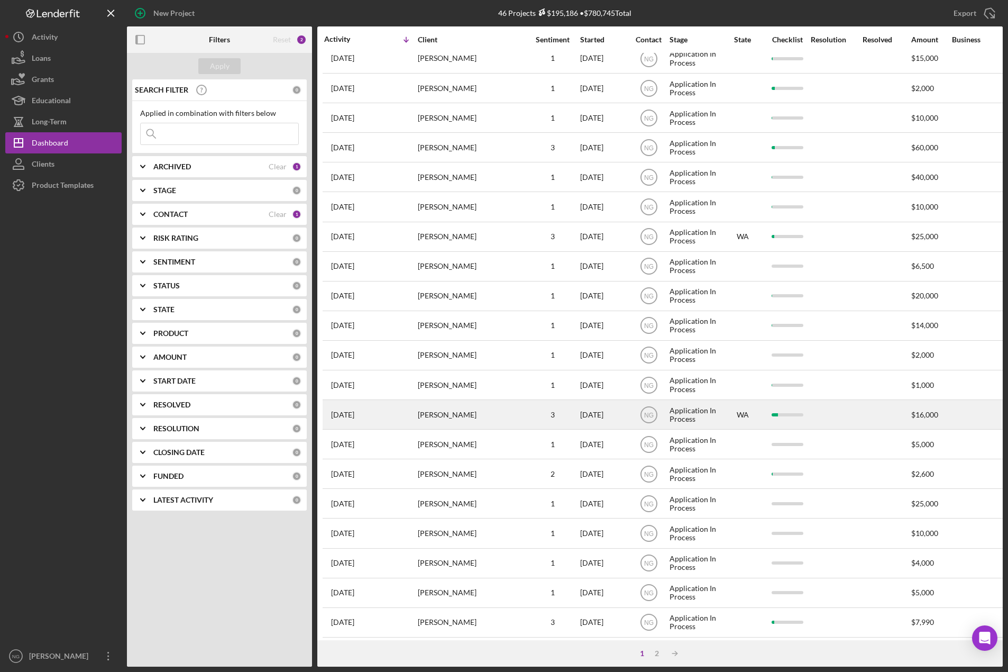
scroll to position [159, 0]
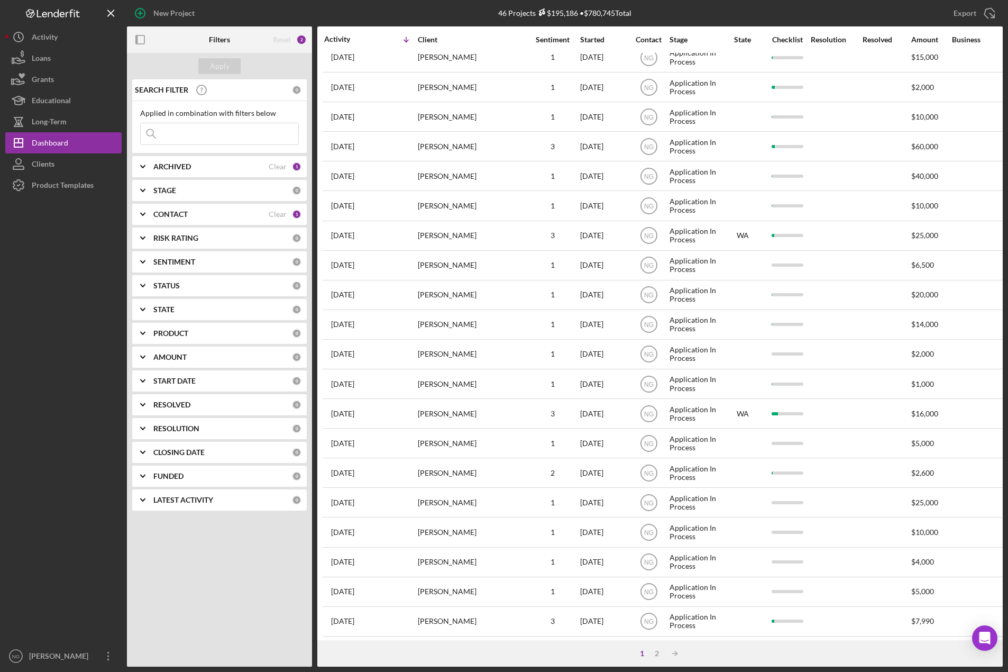
click at [202, 215] on div "CONTACT" at bounding box center [210, 214] width 115 height 8
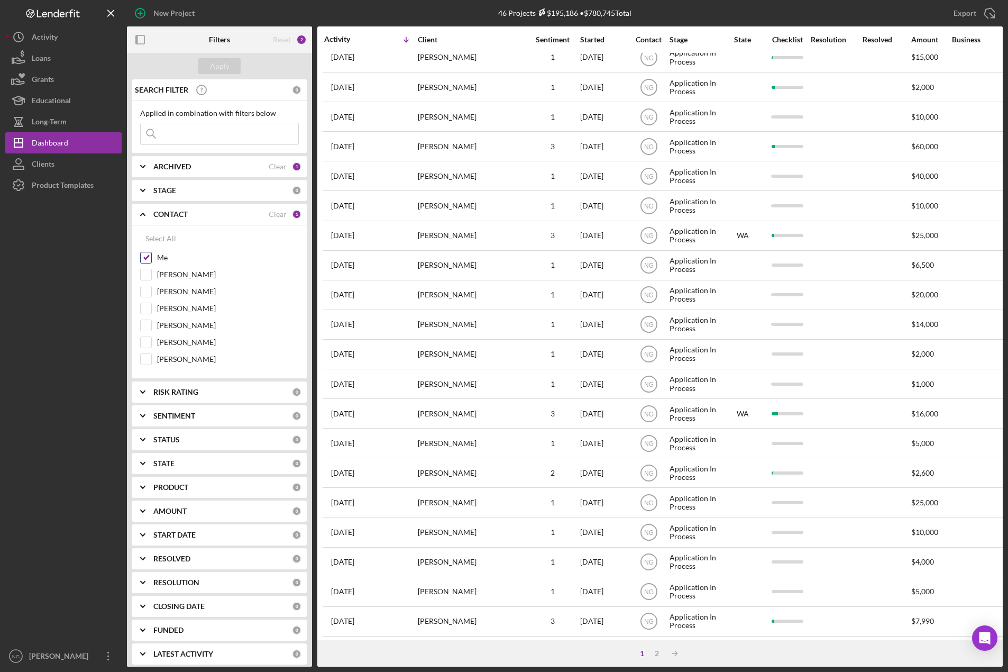
click at [145, 258] on input "Me" at bounding box center [146, 257] width 11 height 11
checkbox input "false"
click at [144, 291] on input "Monie Frost" at bounding box center [146, 291] width 11 height 11
checkbox input "true"
click at [224, 68] on div "Apply" at bounding box center [220, 66] width 20 height 16
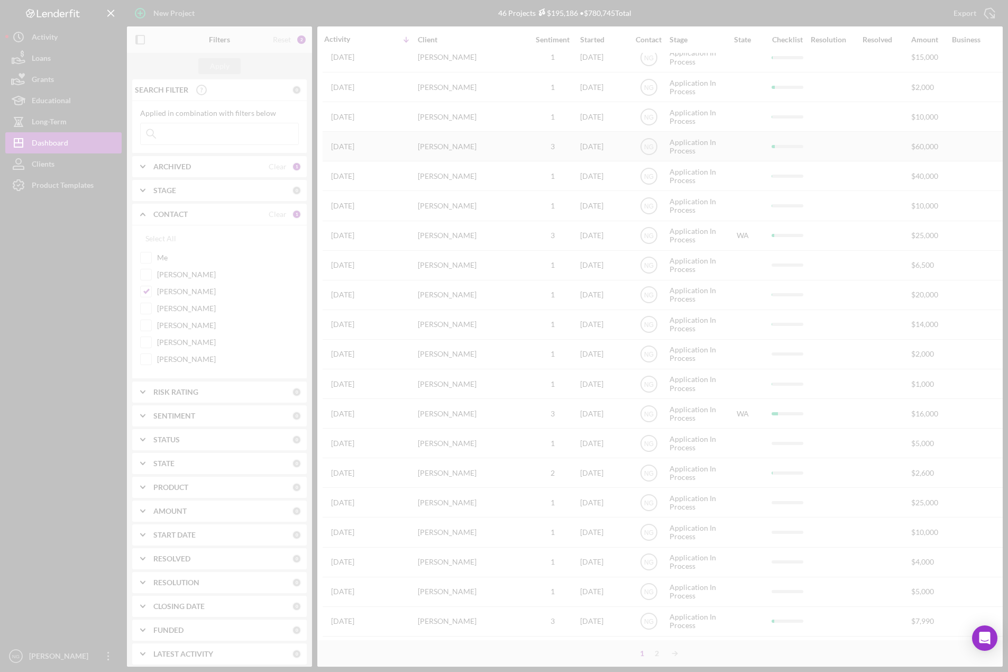
scroll to position [0, 0]
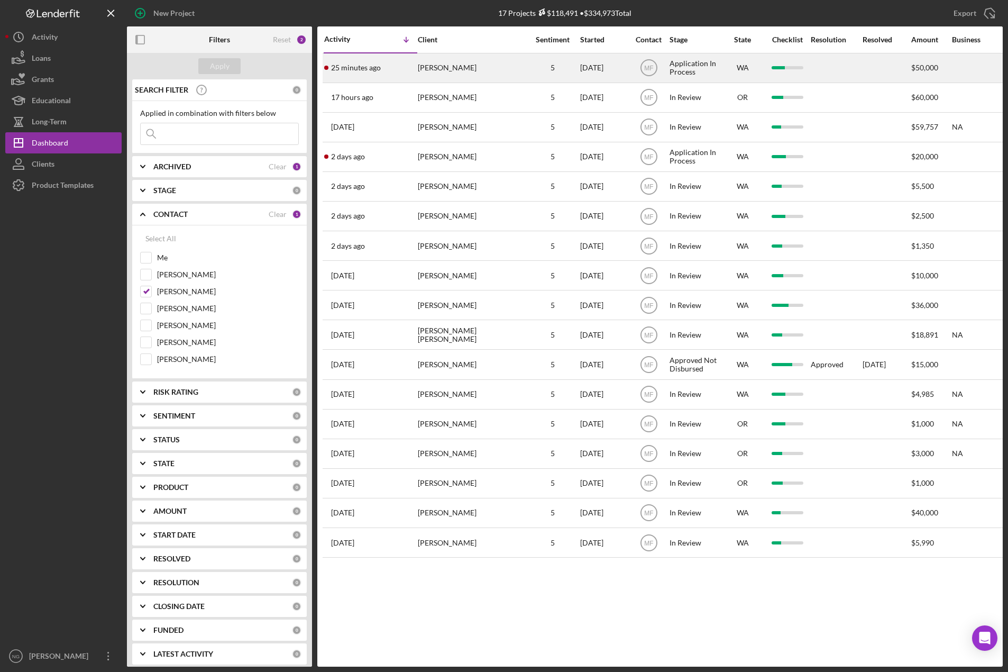
click at [472, 68] on div "Connie Crooks" at bounding box center [471, 68] width 106 height 28
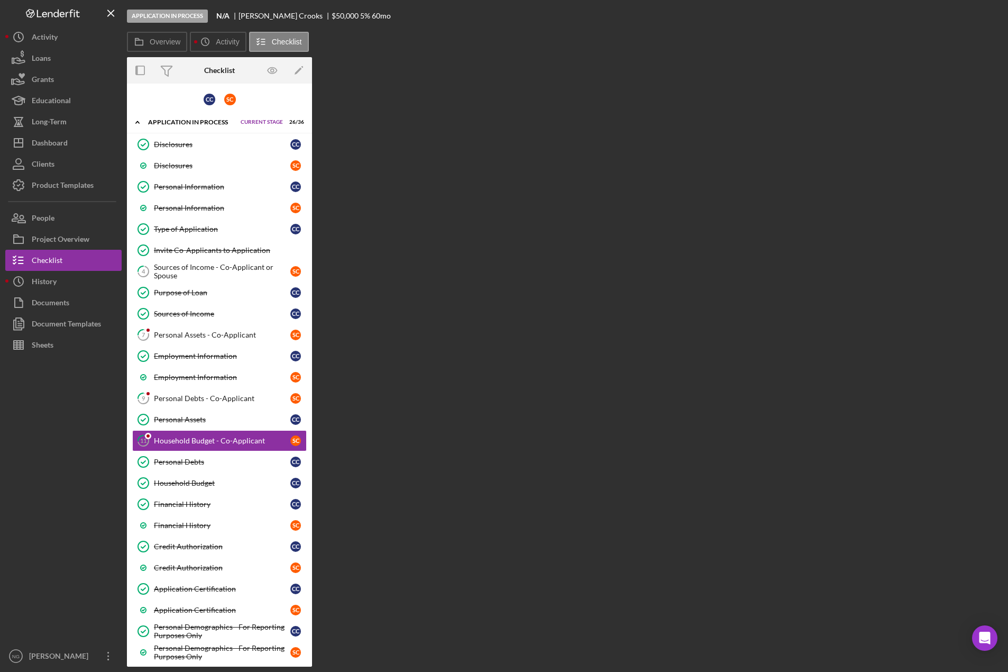
scroll to position [66, 0]
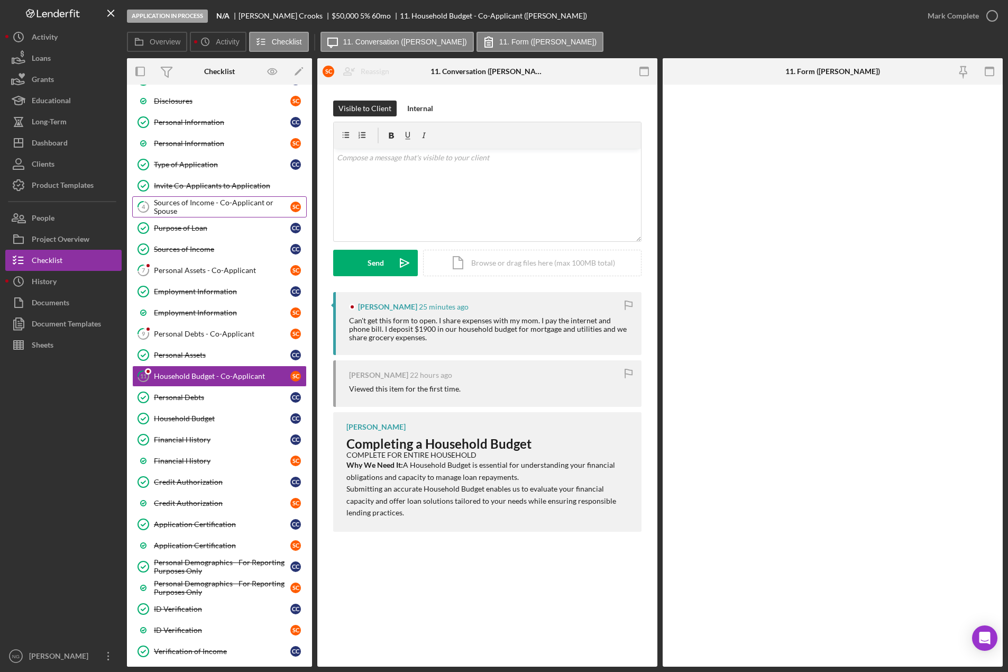
click at [217, 205] on div "Sources of Income - Co-Applicant or Spouse" at bounding box center [222, 206] width 136 height 17
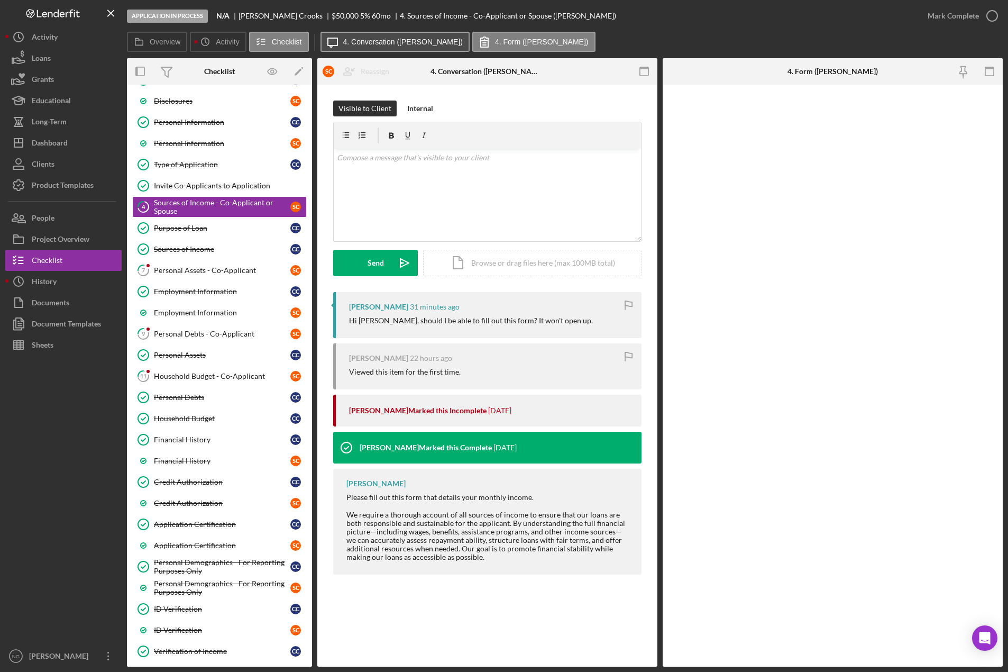
click at [378, 46] on button "Icon/Message 4. Conversation (Seth C.)" at bounding box center [395, 42] width 149 height 20
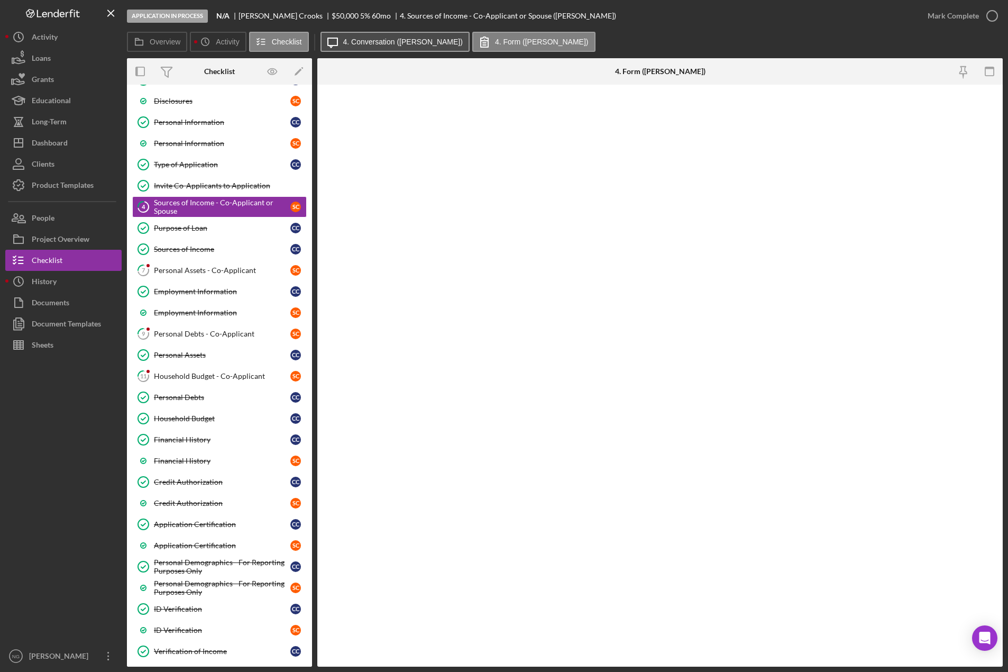
click at [380, 44] on label "4. Conversation (Seth C.)" at bounding box center [403, 42] width 120 height 8
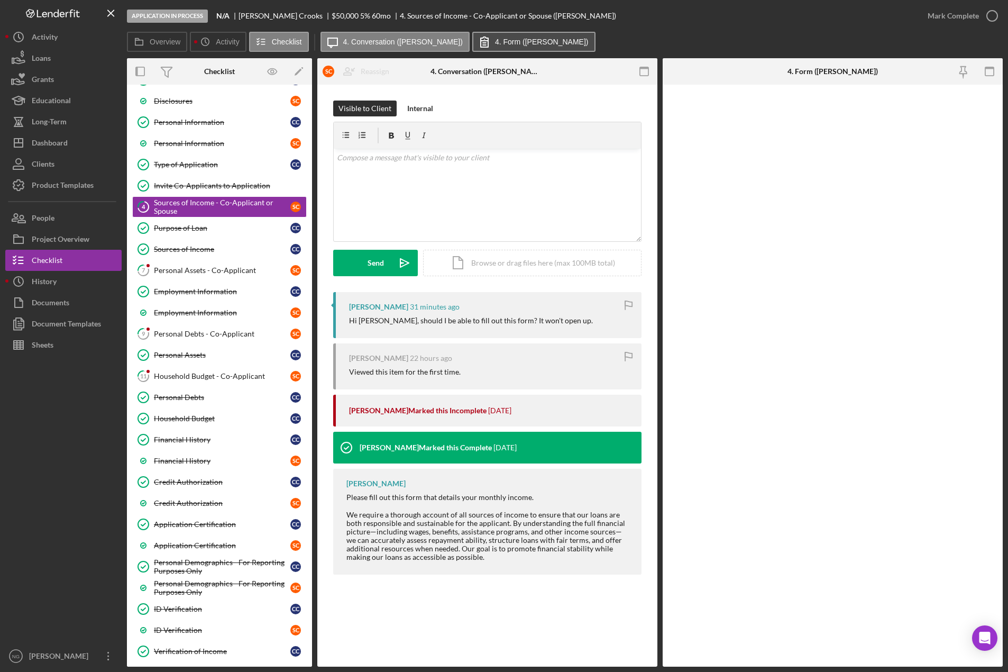
click at [495, 41] on label "4. Form (Seth C.)" at bounding box center [542, 42] width 94 height 8
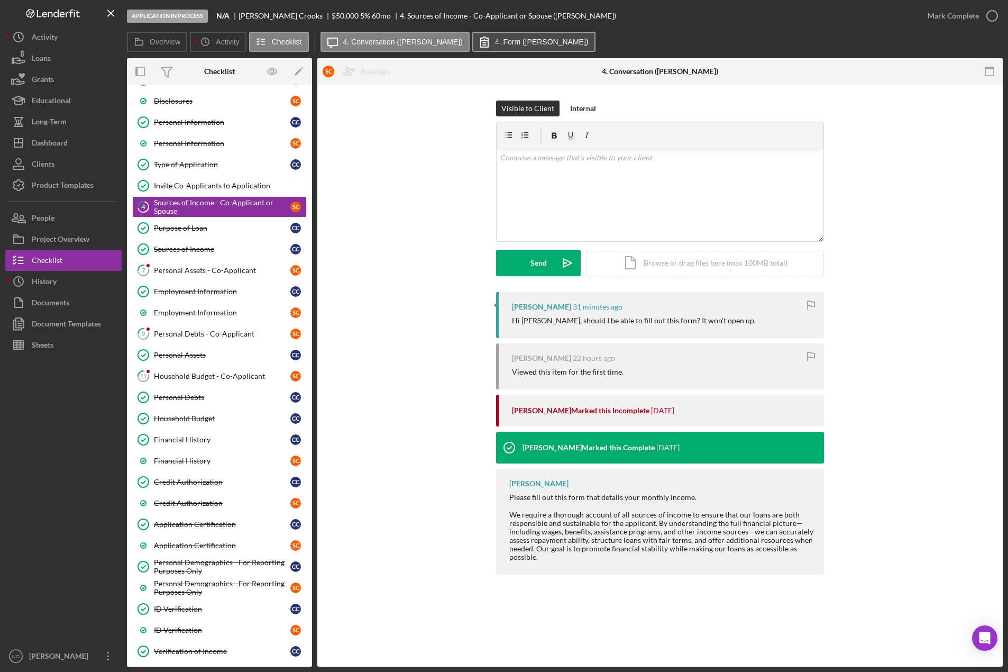
click at [495, 41] on label "4. Form (Seth C.)" at bounding box center [542, 42] width 94 height 8
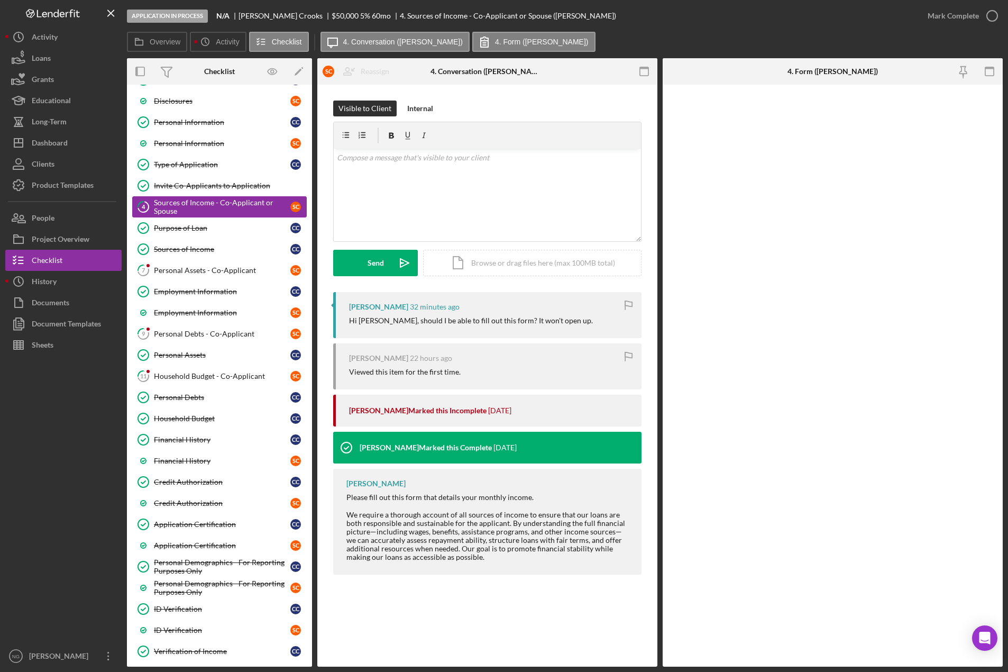
click at [243, 208] on div "Sources of Income - Co-Applicant or Spouse" at bounding box center [222, 206] width 136 height 17
click at [231, 371] on link "11 Household Budget - Co-Applicant S C" at bounding box center [219, 376] width 175 height 21
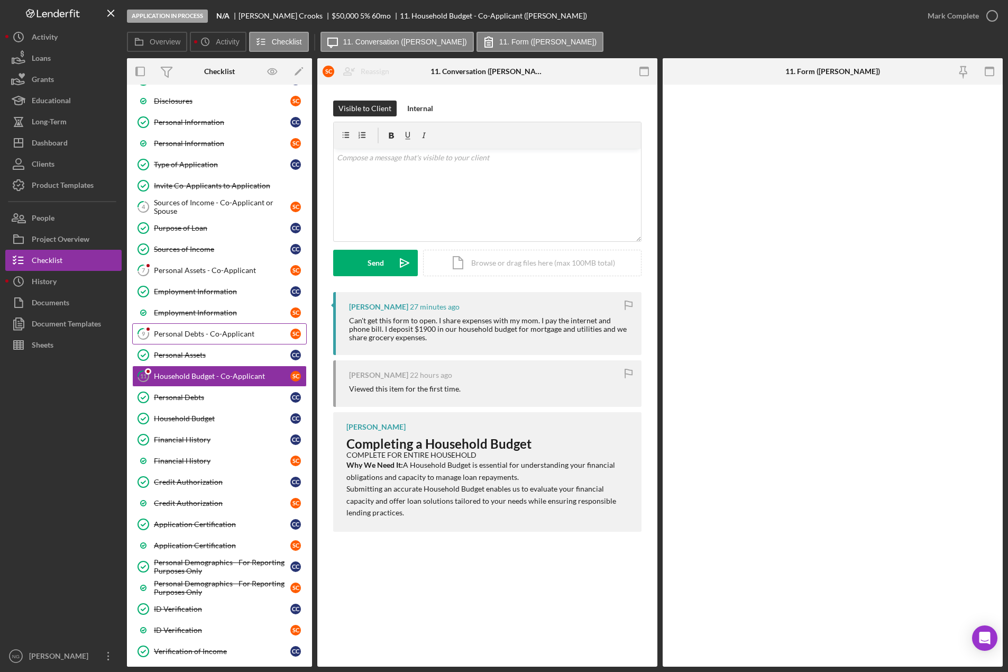
click at [236, 342] on link "9 Personal Debts - Co-Applicant S C" at bounding box center [219, 333] width 175 height 21
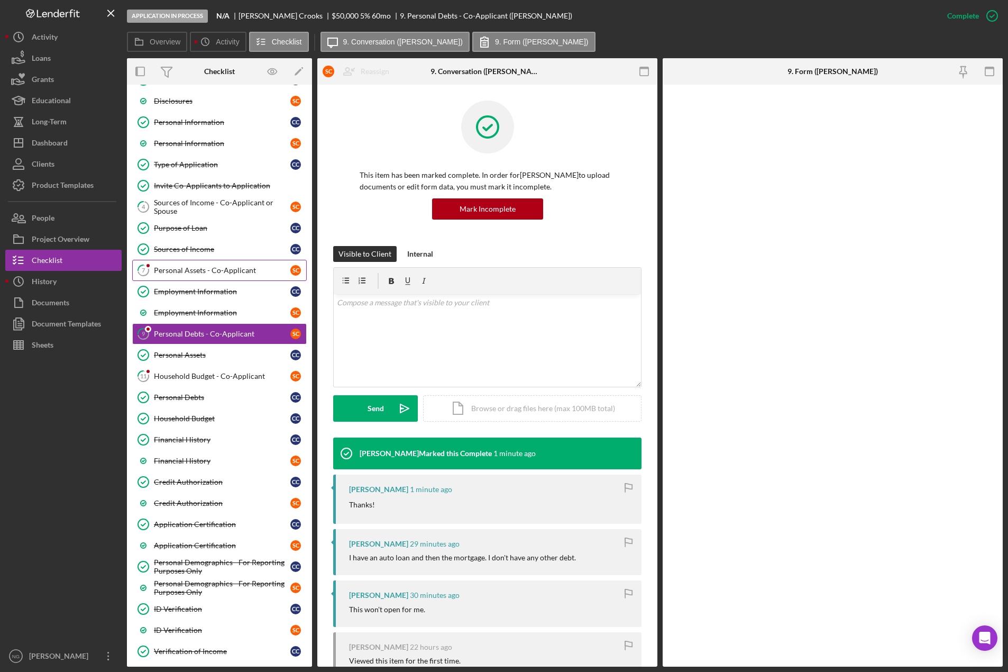
click at [194, 271] on div "Personal Assets - Co-Applicant" at bounding box center [222, 270] width 136 height 8
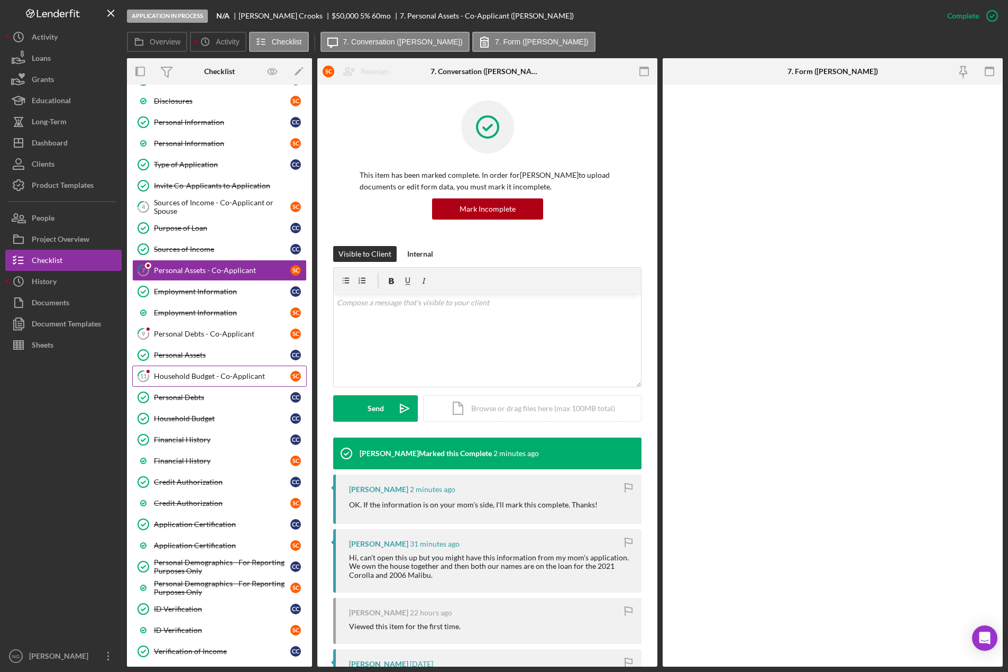
click at [178, 379] on div "Household Budget - Co-Applicant" at bounding box center [222, 376] width 136 height 8
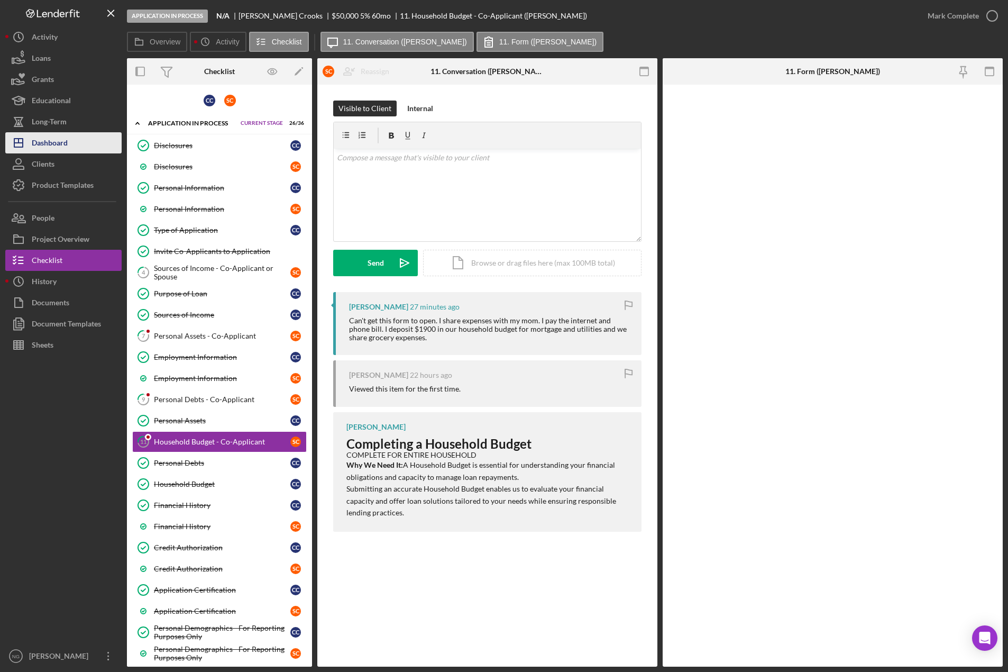
click at [65, 147] on div "Dashboard" at bounding box center [50, 144] width 36 height 24
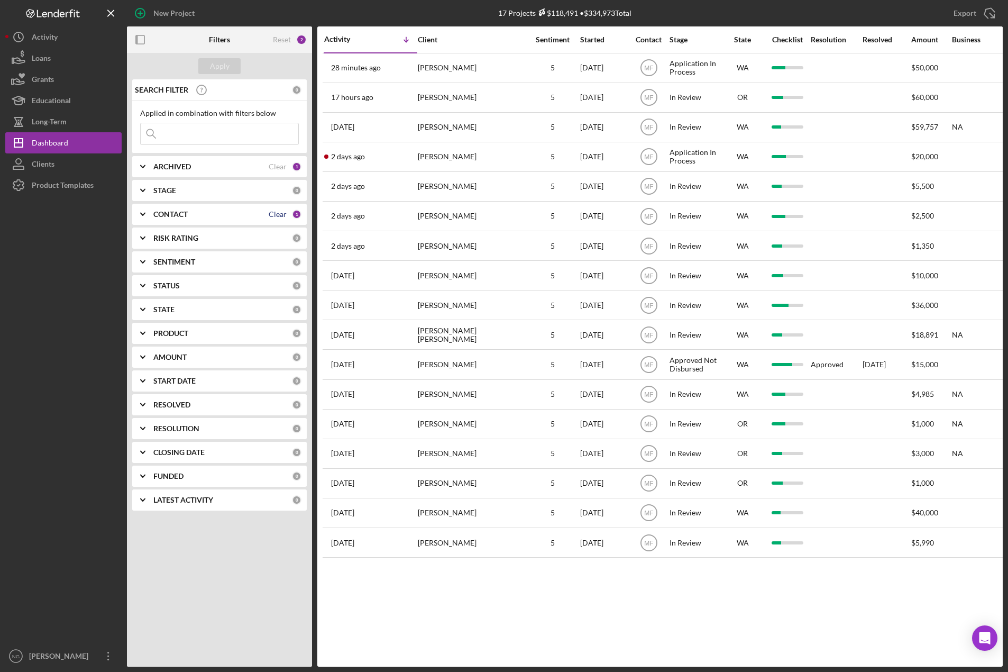
click at [273, 217] on div "Clear" at bounding box center [278, 214] width 18 height 8
click at [226, 67] on div "Apply" at bounding box center [220, 66] width 20 height 16
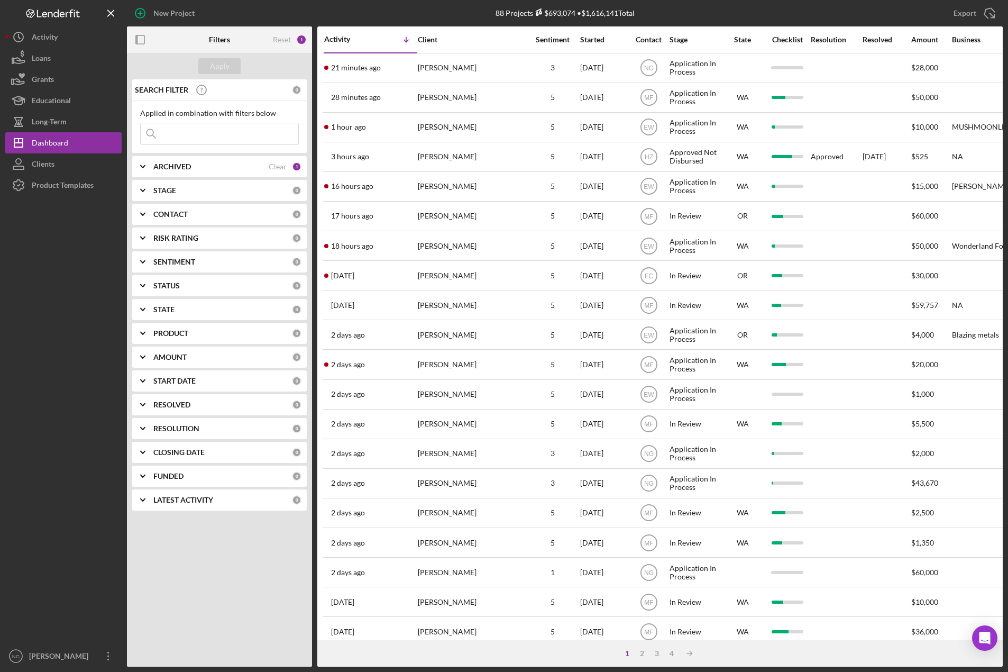
click at [205, 217] on div "CONTACT" at bounding box center [222, 214] width 139 height 8
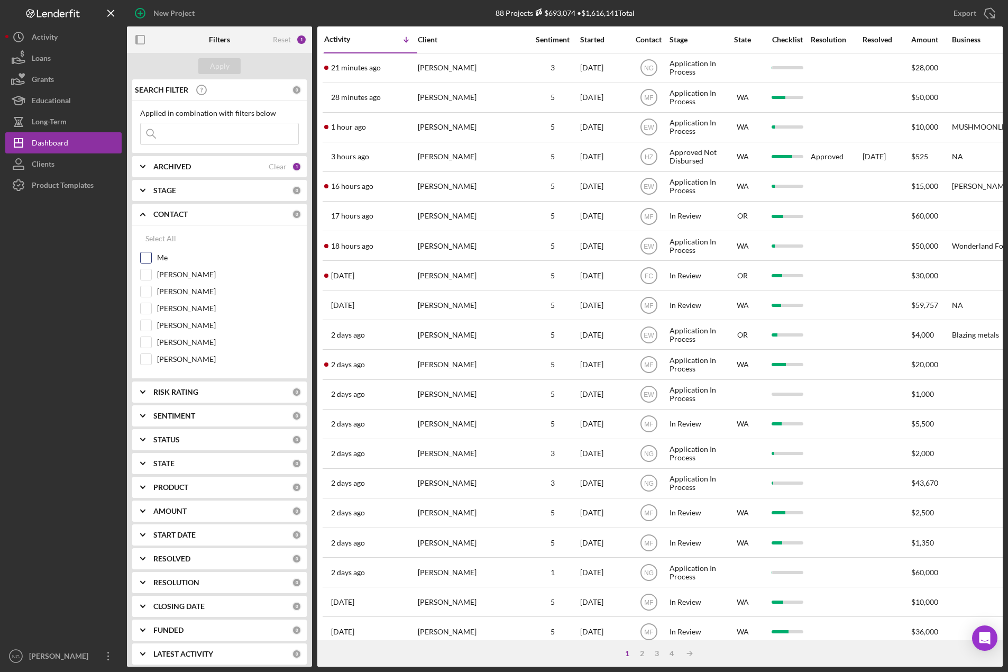
click at [160, 261] on label "Me" at bounding box center [228, 257] width 142 height 11
click at [151, 261] on input "Me" at bounding box center [146, 257] width 11 height 11
checkbox input "true"
click at [221, 63] on div "Apply" at bounding box center [220, 66] width 20 height 16
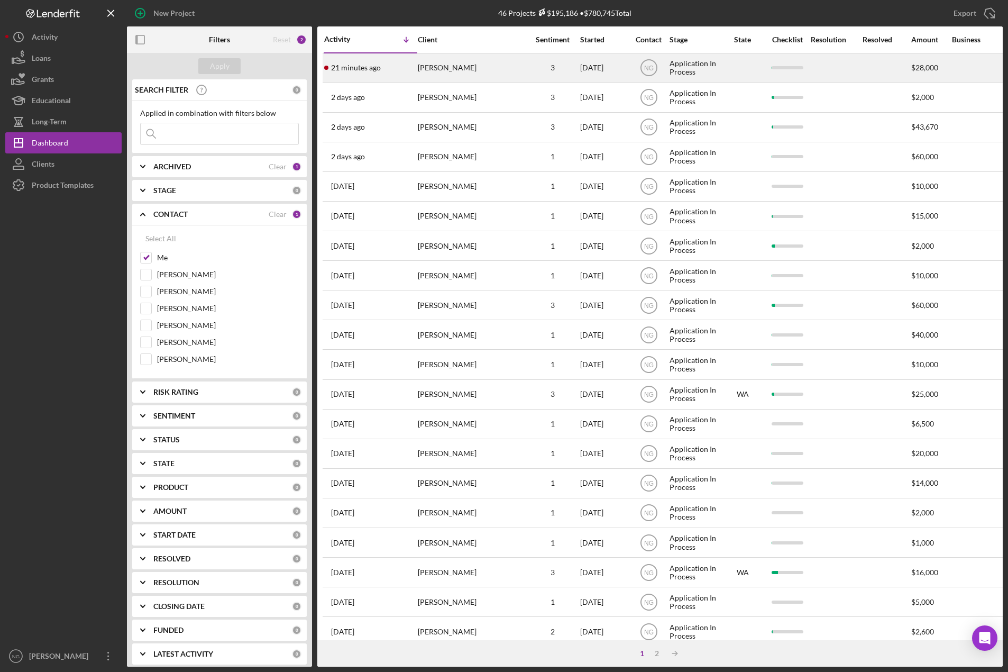
click at [437, 78] on div "[PERSON_NAME]" at bounding box center [471, 68] width 106 height 28
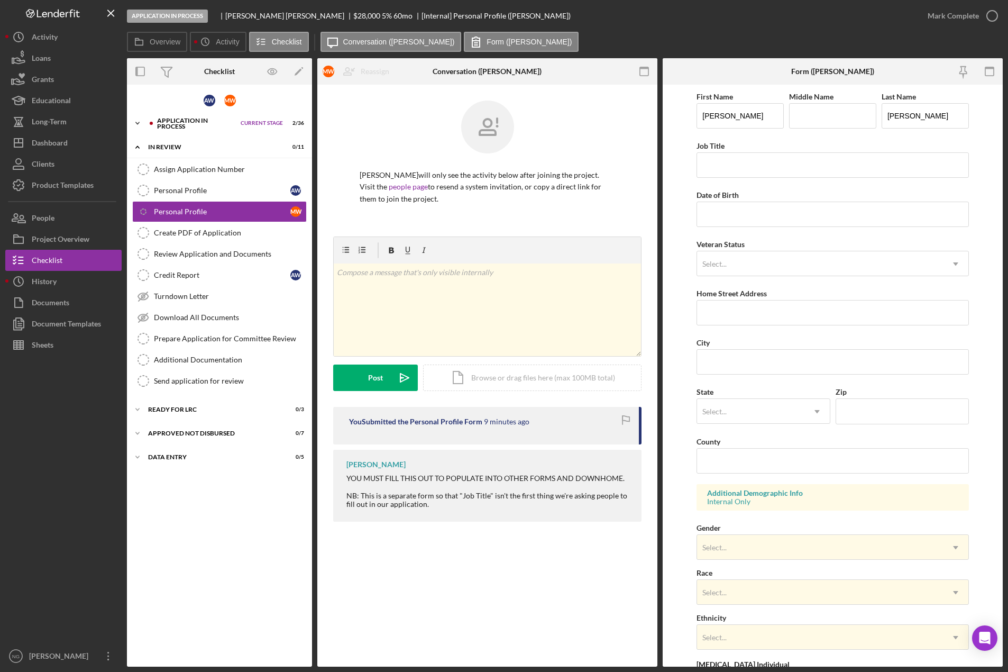
click at [208, 124] on div "Application In Process" at bounding box center [196, 123] width 78 height 12
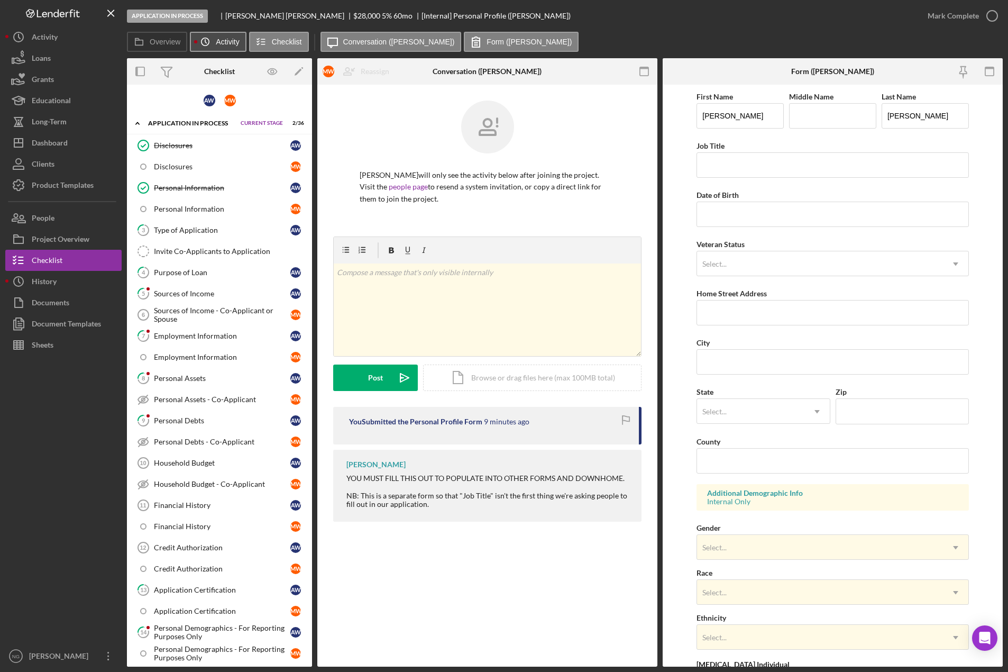
click at [226, 39] on label "Activity" at bounding box center [227, 42] width 23 height 8
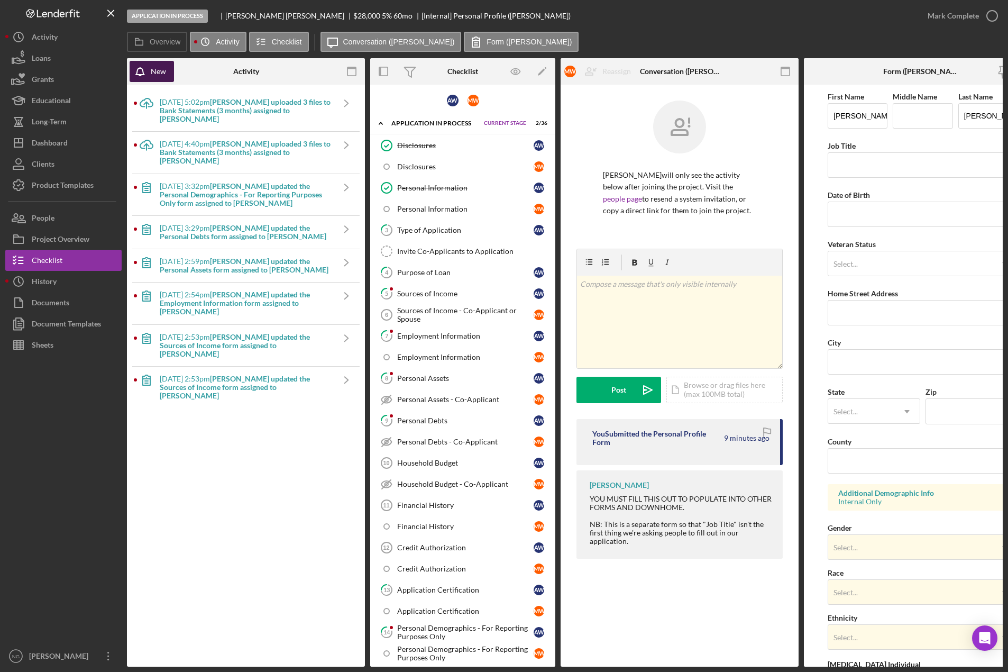
click at [167, 76] on button "New" at bounding box center [152, 71] width 44 height 21
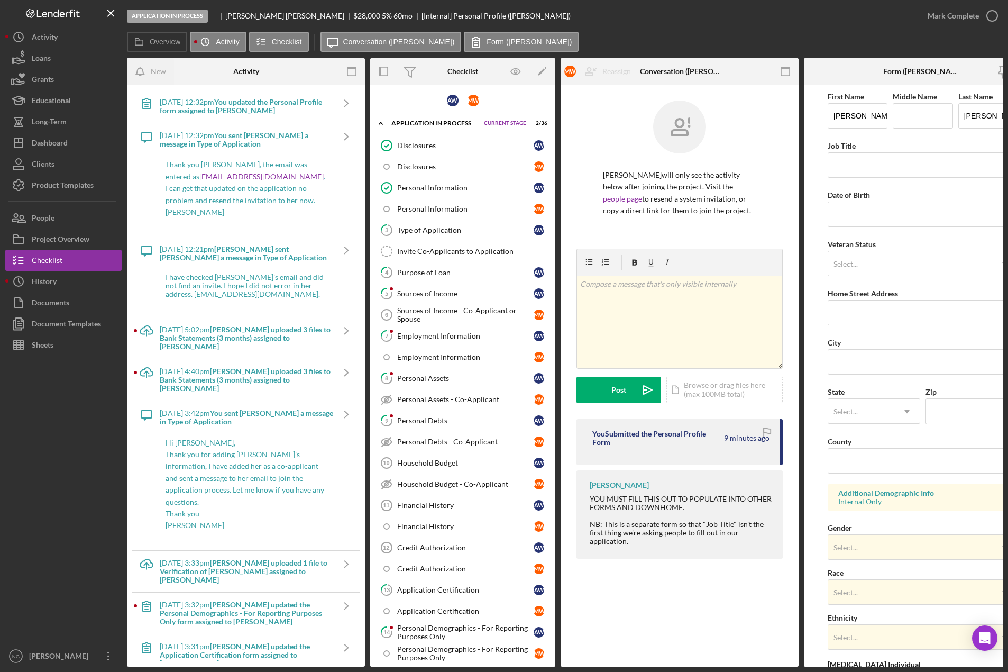
click at [955, 73] on div "Form (Michelle W.)" at bounding box center [922, 71] width 79 height 26
click at [788, 70] on icon "button" at bounding box center [786, 72] width 24 height 24
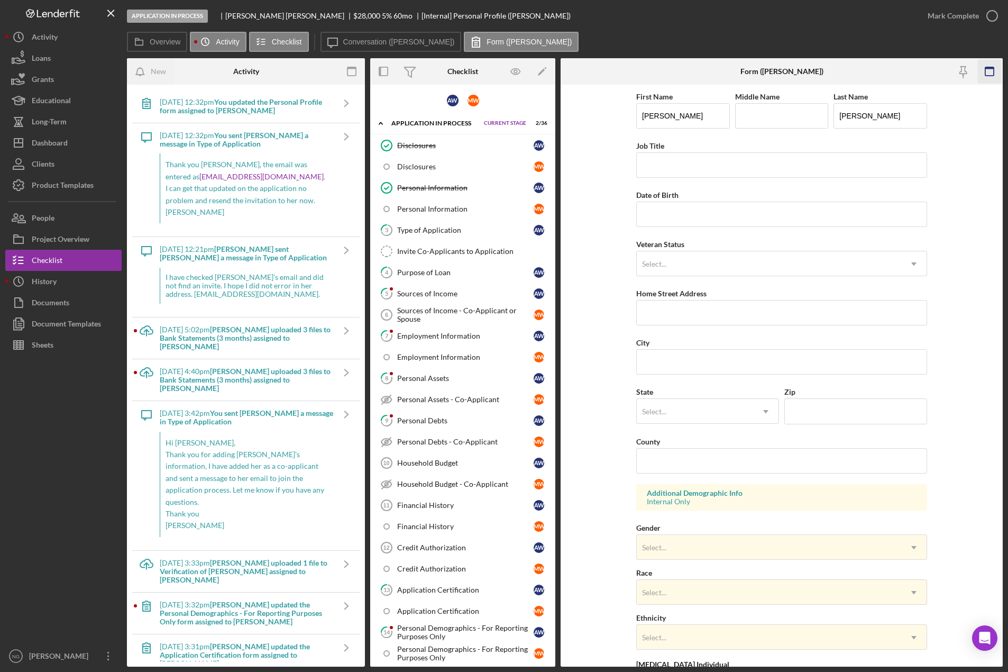
click at [990, 71] on icon "button" at bounding box center [990, 72] width 24 height 24
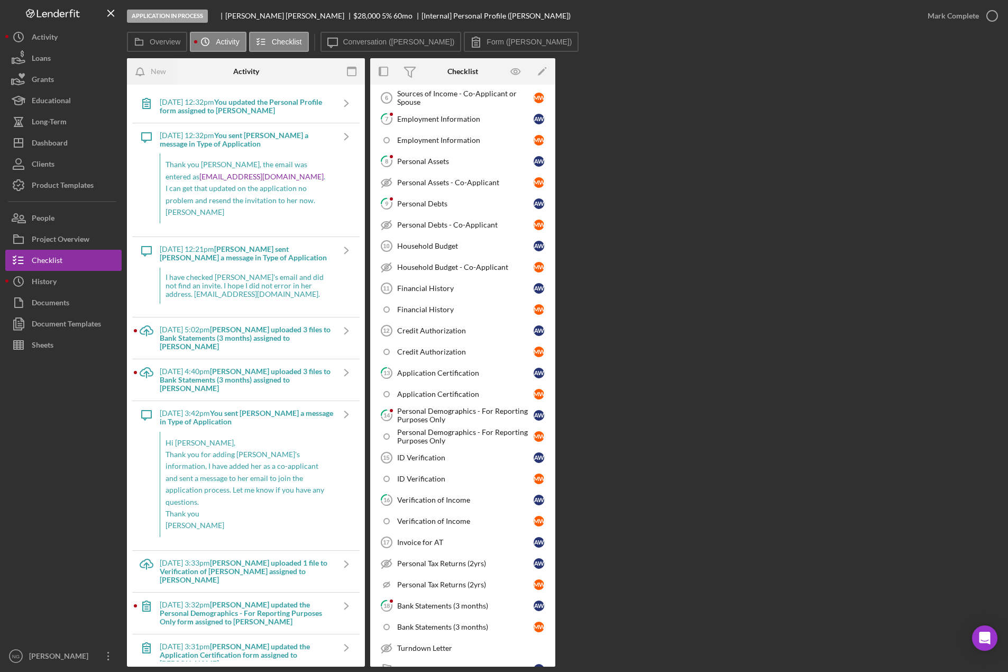
scroll to position [45, 0]
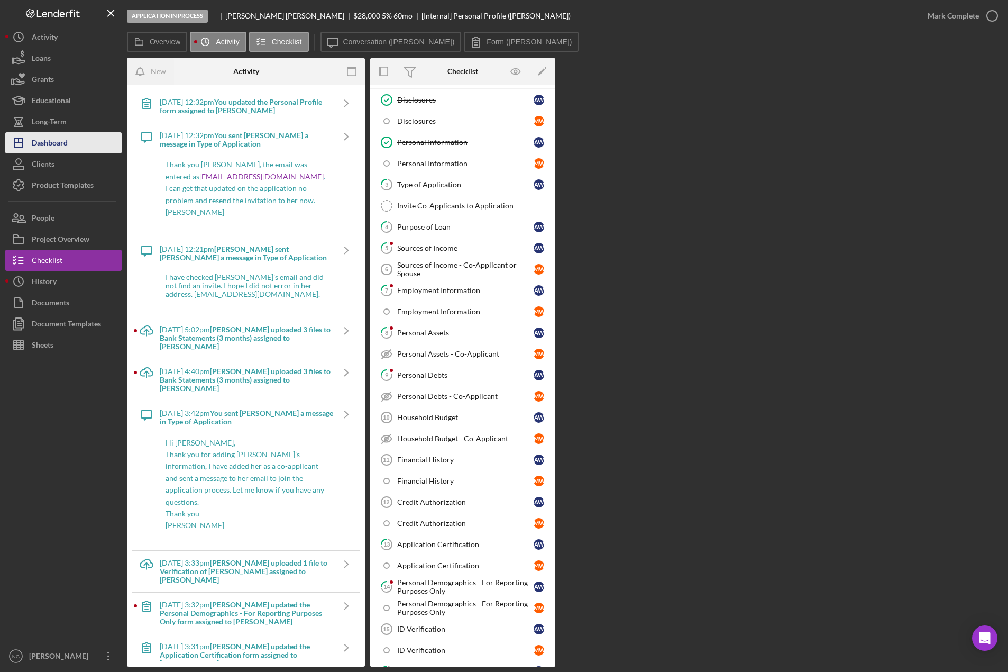
click at [63, 145] on div "Dashboard" at bounding box center [50, 144] width 36 height 24
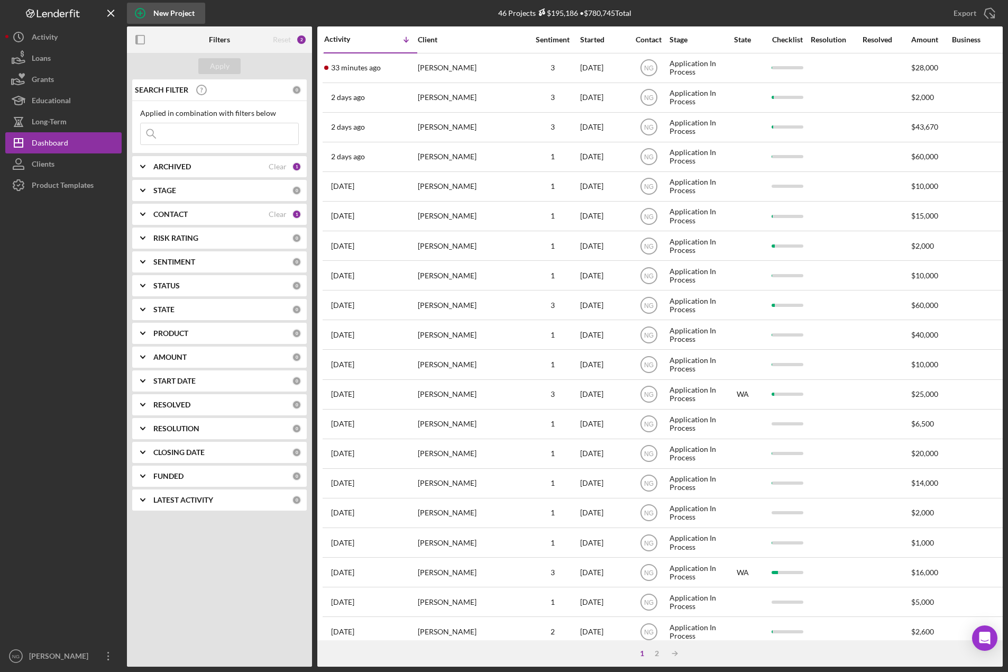
click at [169, 10] on div "New Project" at bounding box center [173, 13] width 41 height 21
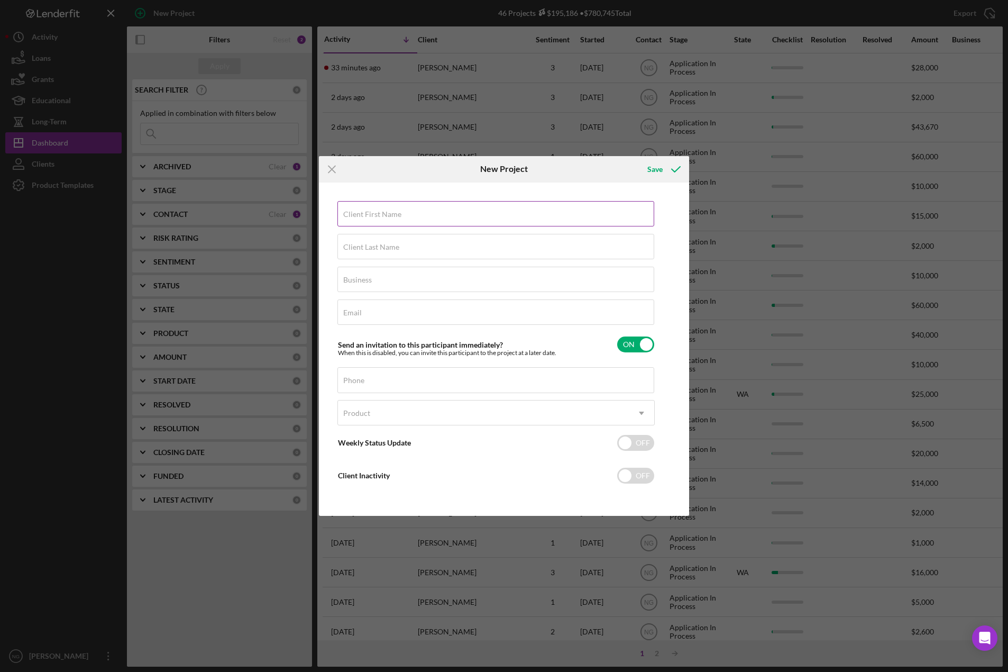
click at [388, 216] on label "Client First Name" at bounding box center [372, 214] width 58 height 8
click at [388, 216] on input "Client First Name" at bounding box center [495, 213] width 317 height 25
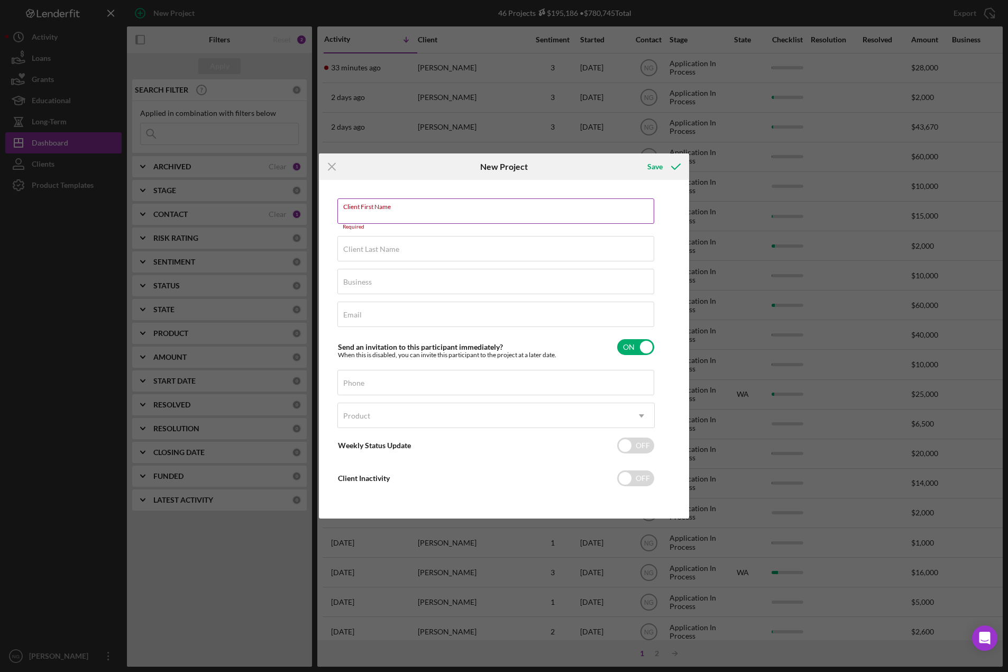
click at [435, 207] on label "Client First Name" at bounding box center [498, 205] width 311 height 12
click at [435, 207] on input "Client First Name" at bounding box center [495, 210] width 317 height 25
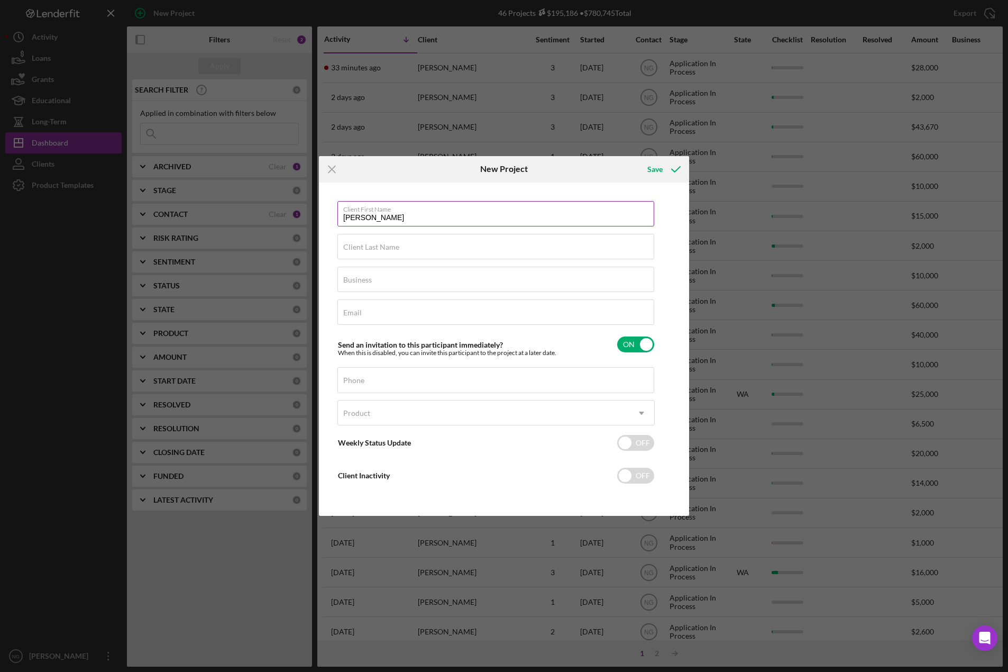
type input "[PERSON_NAME]"
click at [400, 252] on input "Fueh" at bounding box center [495, 246] width 317 height 25
type input "[PERSON_NAME]"
type input "NA"
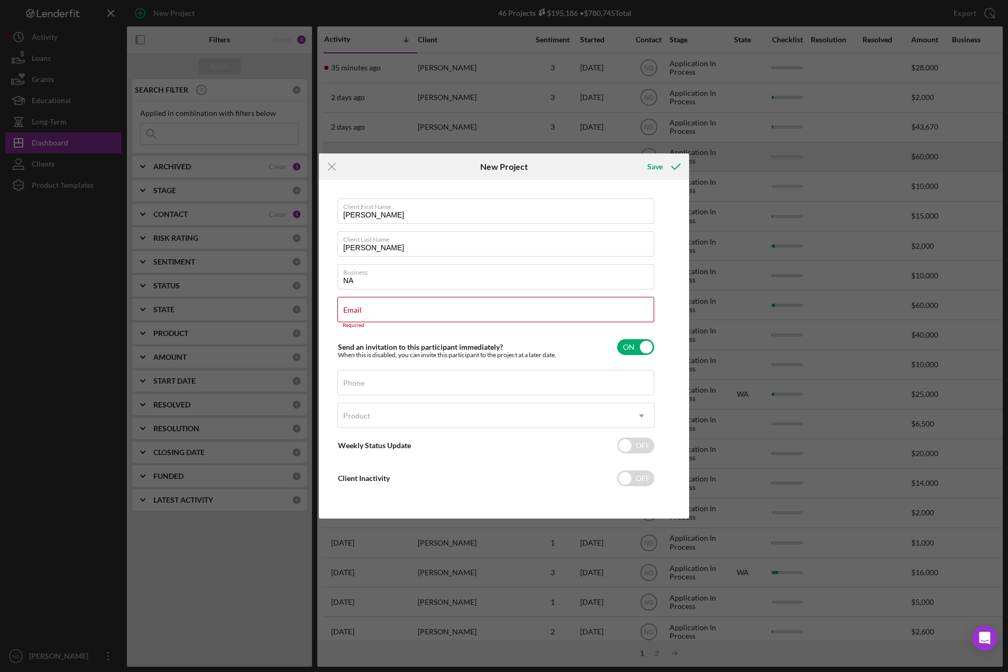
click at [337, 167] on icon "Icon/Menu Close" at bounding box center [332, 166] width 26 height 26
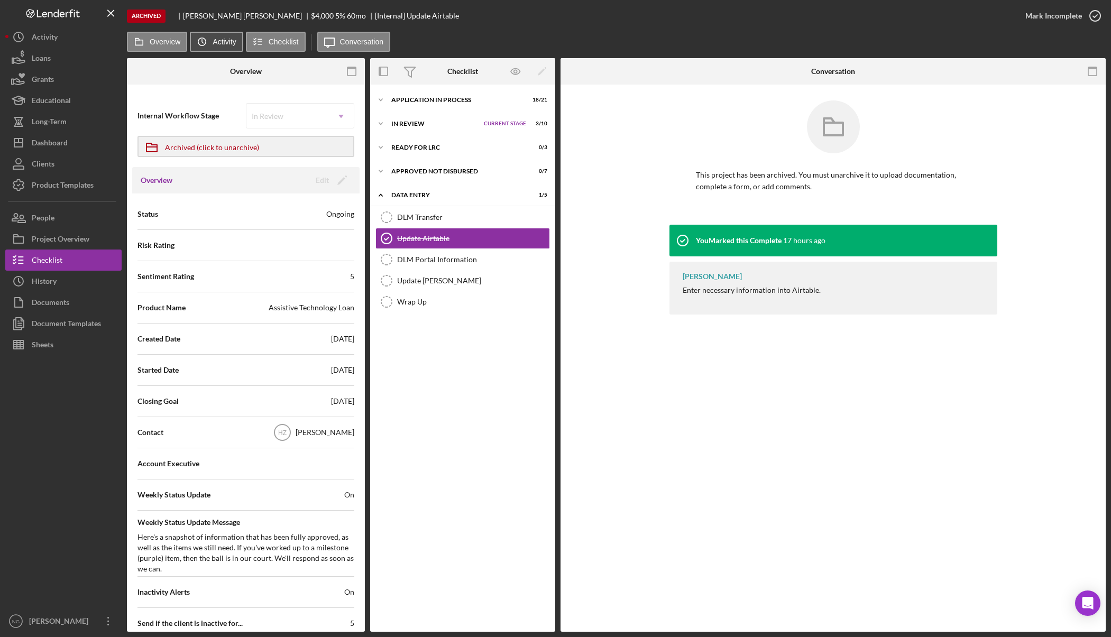
click at [207, 42] on icon "Icon/History" at bounding box center [201, 41] width 21 height 21
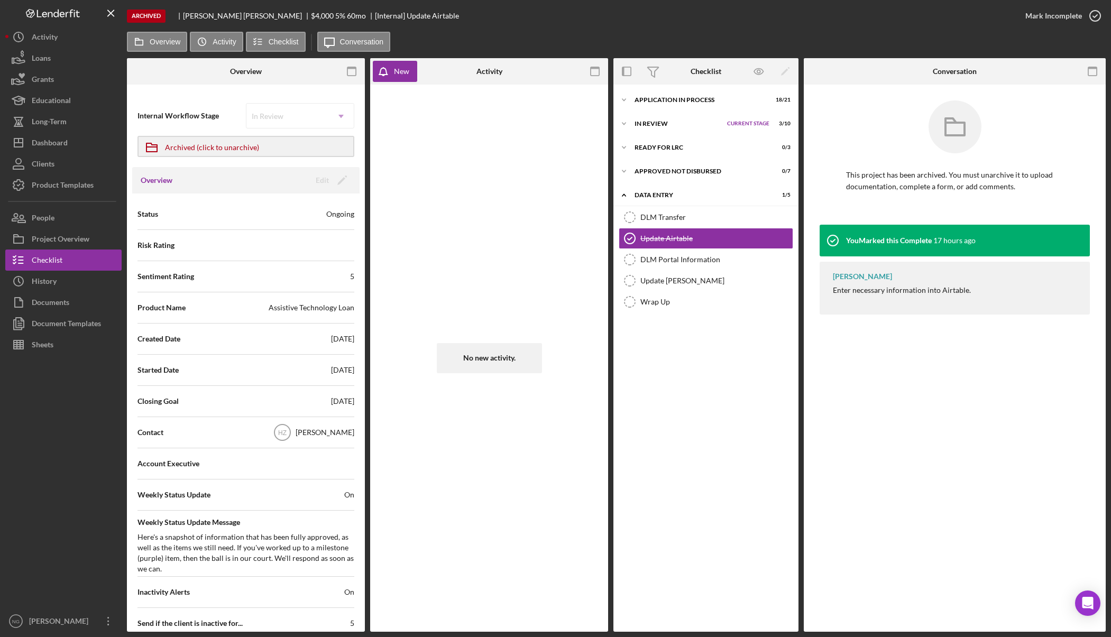
drag, startPoint x: 532, startPoint y: 72, endPoint x: 492, endPoint y: 72, distance: 39.1
click at [520, 72] on div "New Activity" at bounding box center [489, 71] width 238 height 26
click at [400, 72] on div "New" at bounding box center [401, 71] width 15 height 21
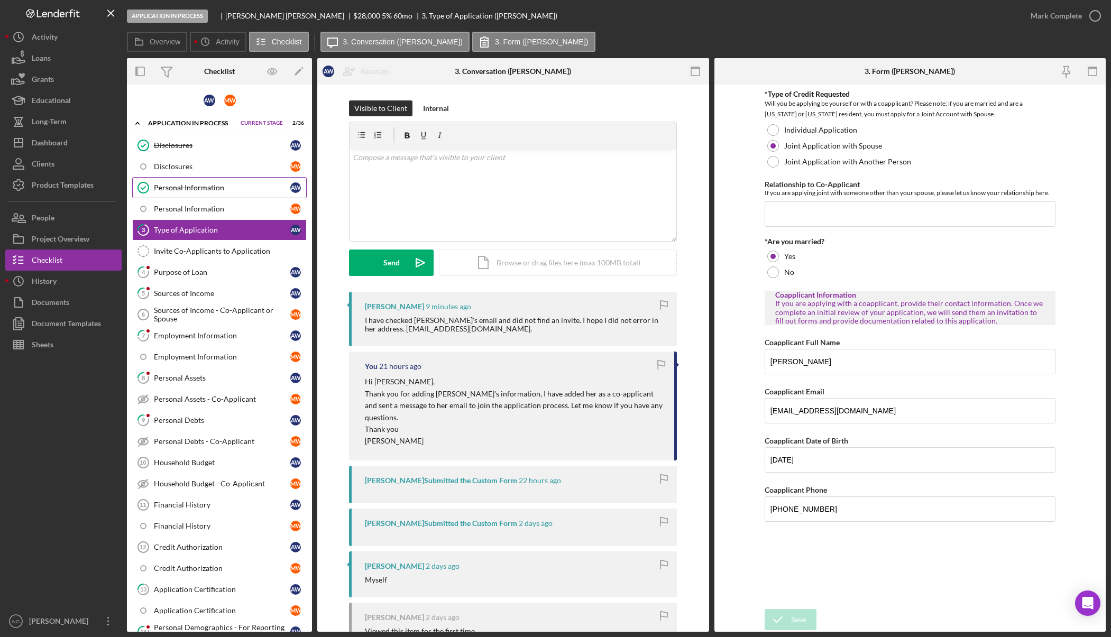
click at [187, 195] on link "Personal Information Personal Information A W" at bounding box center [219, 187] width 175 height 21
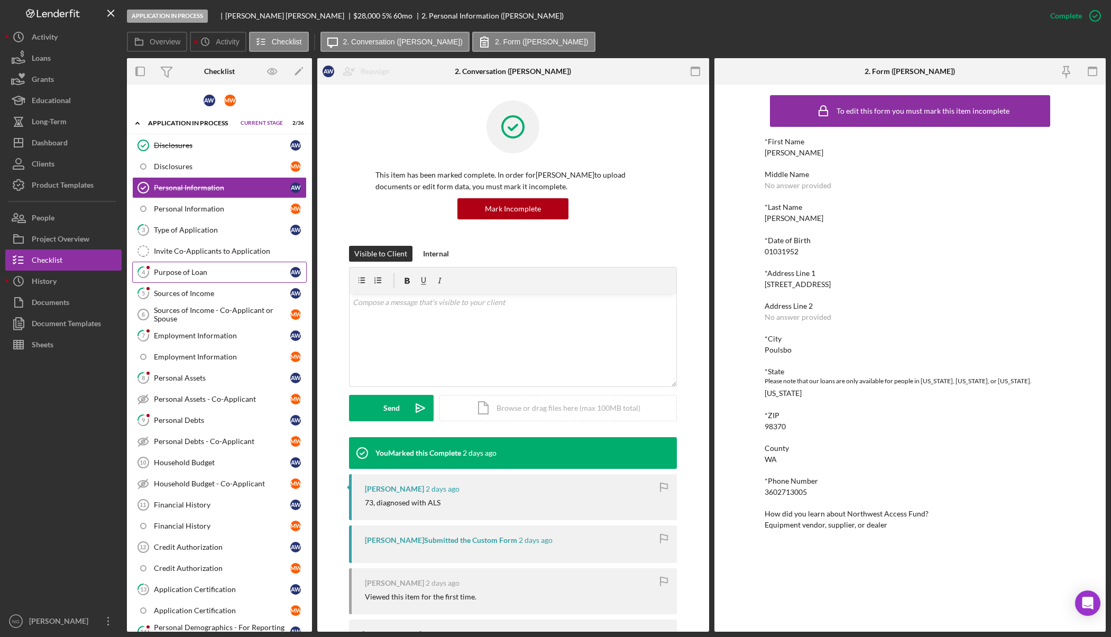
click at [185, 277] on link "4 Purpose of Loan A W" at bounding box center [219, 272] width 175 height 21
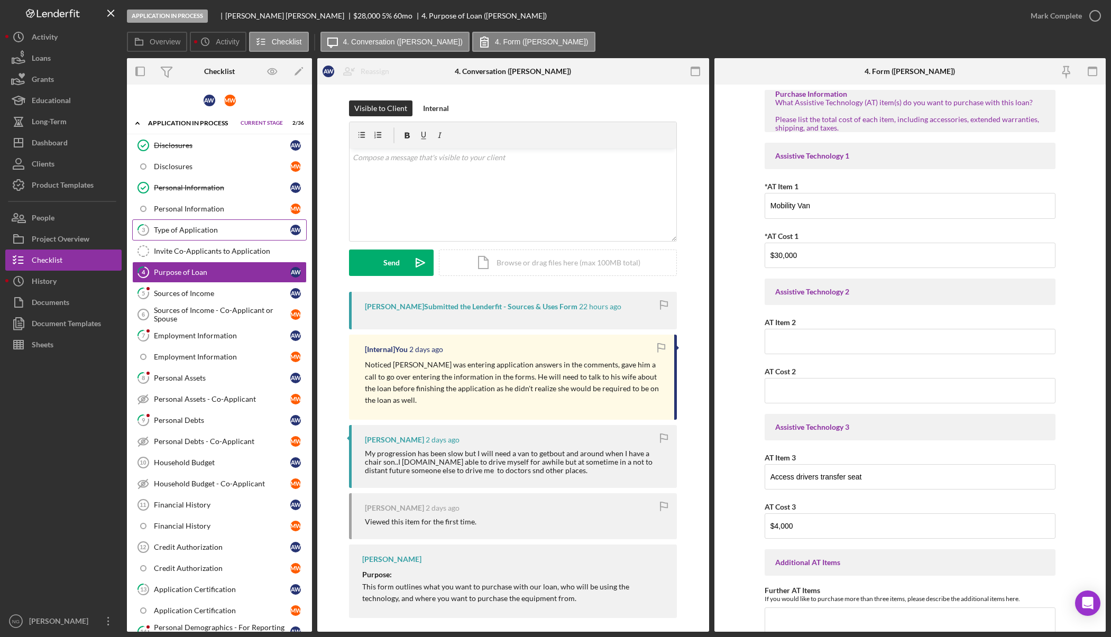
click at [172, 227] on div "Type of Application" at bounding box center [222, 230] width 136 height 8
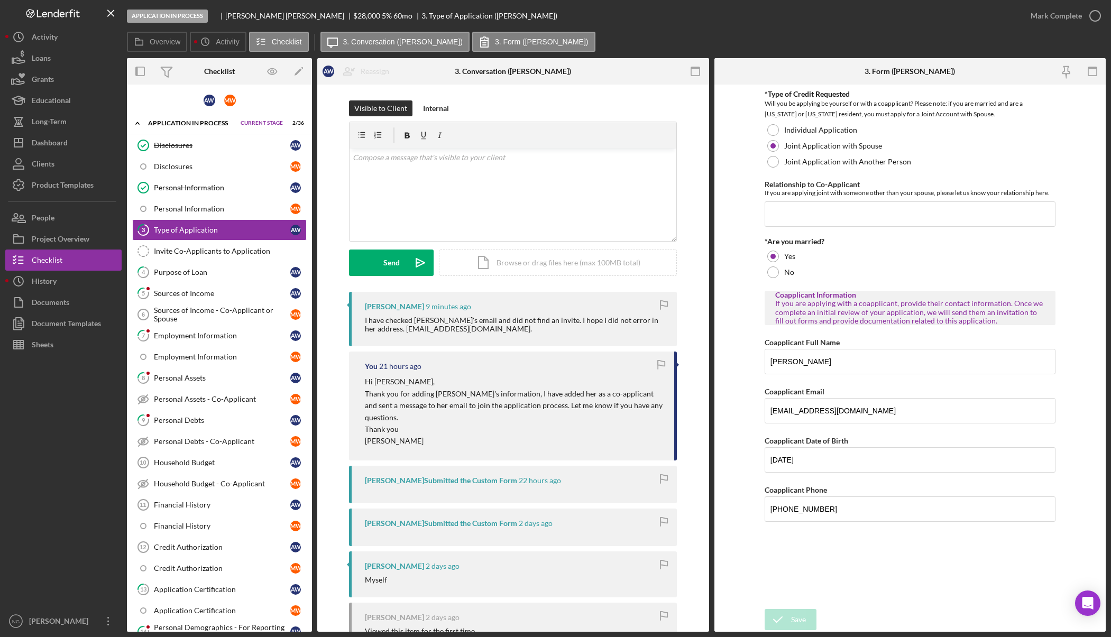
click at [464, 330] on div "I have checked [PERSON_NAME]'s email and did not find an invite. I hope I did n…" at bounding box center [516, 324] width 302 height 17
click at [458, 330] on div "I have checked [PERSON_NAME]'s email and did not find an invite. I hope I did n…" at bounding box center [516, 324] width 302 height 17
click at [459, 330] on div "I have checked [PERSON_NAME]'s email and did not find an invite. I hope I did n…" at bounding box center [516, 324] width 302 height 17
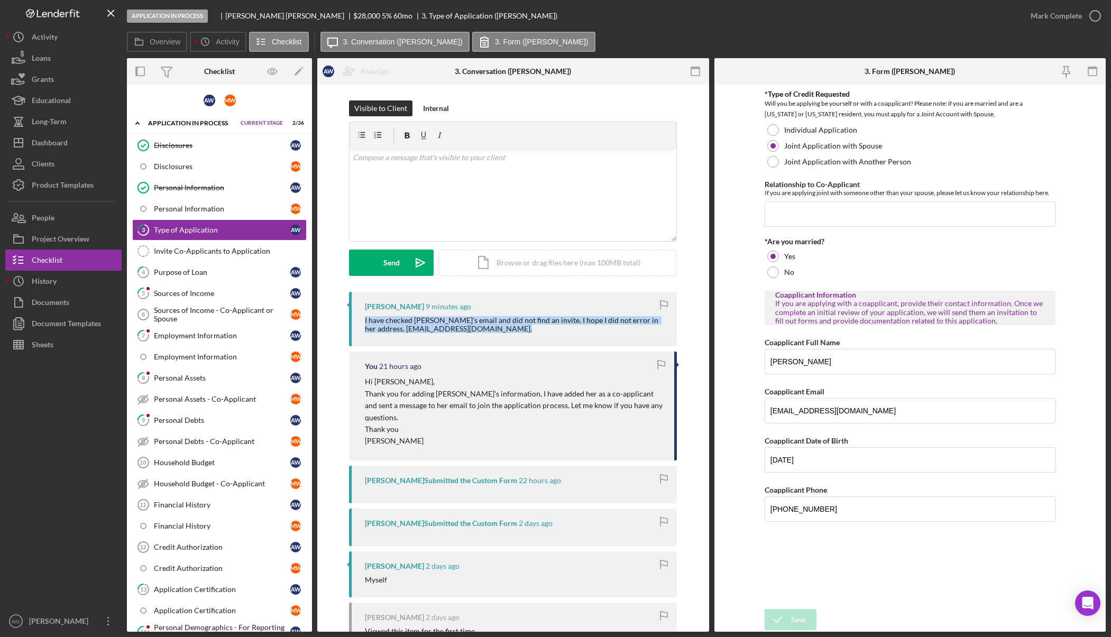
click at [456, 329] on div "I have checked [PERSON_NAME]'s email and did not find an invite. I hope I did n…" at bounding box center [516, 324] width 302 height 17
click at [448, 197] on div "v Color teal Color pink Remove color Add row above Add row below Add column bef…" at bounding box center [513, 195] width 327 height 93
drag, startPoint x: 889, startPoint y: 414, endPoint x: 724, endPoint y: 408, distance: 165.7
click at [724, 408] on form "*Type of Credit Requested Will you be applying be yourself or with a coapplican…" at bounding box center [911, 358] width 392 height 547
click at [523, 157] on p "Thank you [PERSON_NAME], the email was entered as" at bounding box center [513, 158] width 321 height 12
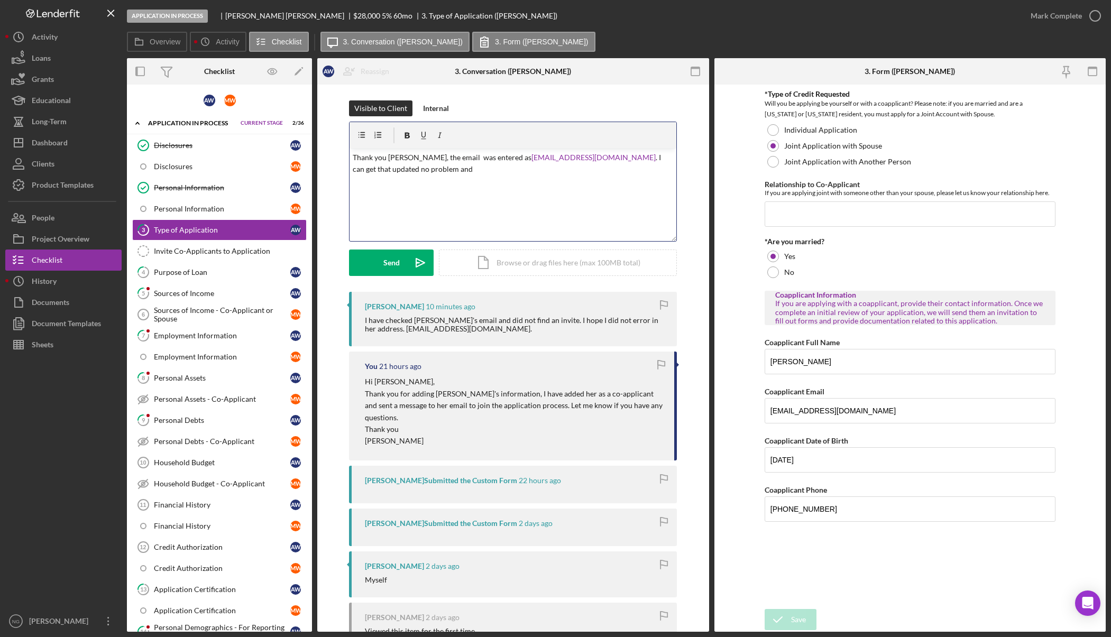
click at [351, 170] on div "v Color teal Color pink Remove color Add row above Add row below Add column bef…" at bounding box center [513, 195] width 327 height 93
click at [465, 171] on p "Thank you Andrew, the email was entered as michelleeang292@gmail.com . I can ge…" at bounding box center [513, 164] width 321 height 24
drag, startPoint x: 372, startPoint y: 185, endPoint x: 351, endPoint y: 185, distance: 21.2
click at [353, 185] on p "Nicole" at bounding box center [513, 184] width 321 height 12
click at [443, 224] on div "v Color teal Color pink Remove color Add row above Add row below Add column bef…" at bounding box center [513, 195] width 327 height 93
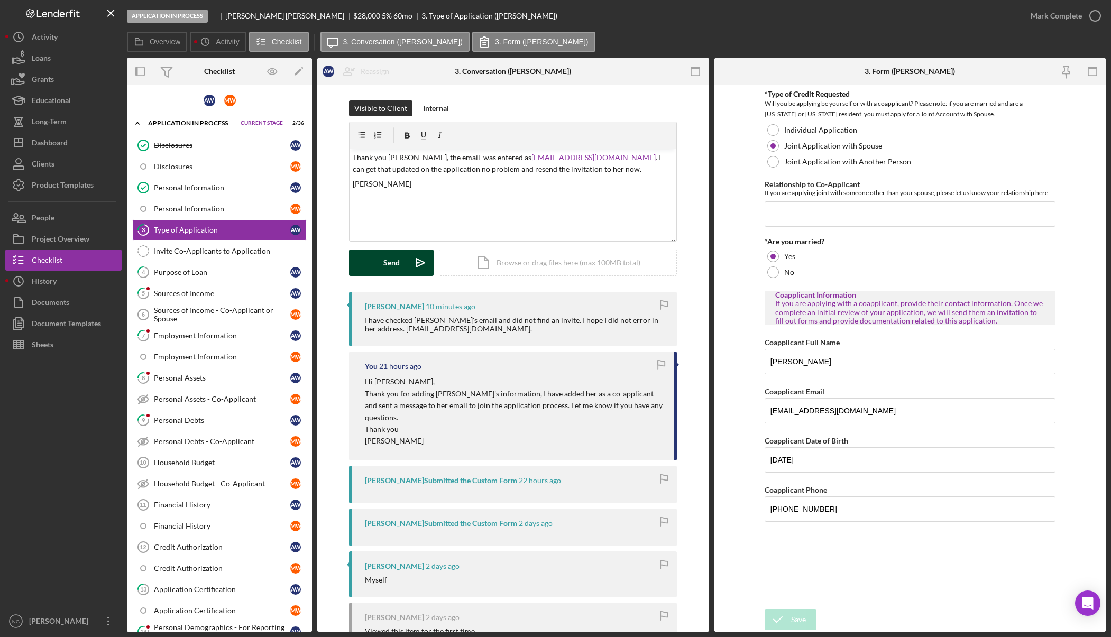
click at [401, 260] on button "Send Icon/icon-invite-send" at bounding box center [391, 263] width 85 height 26
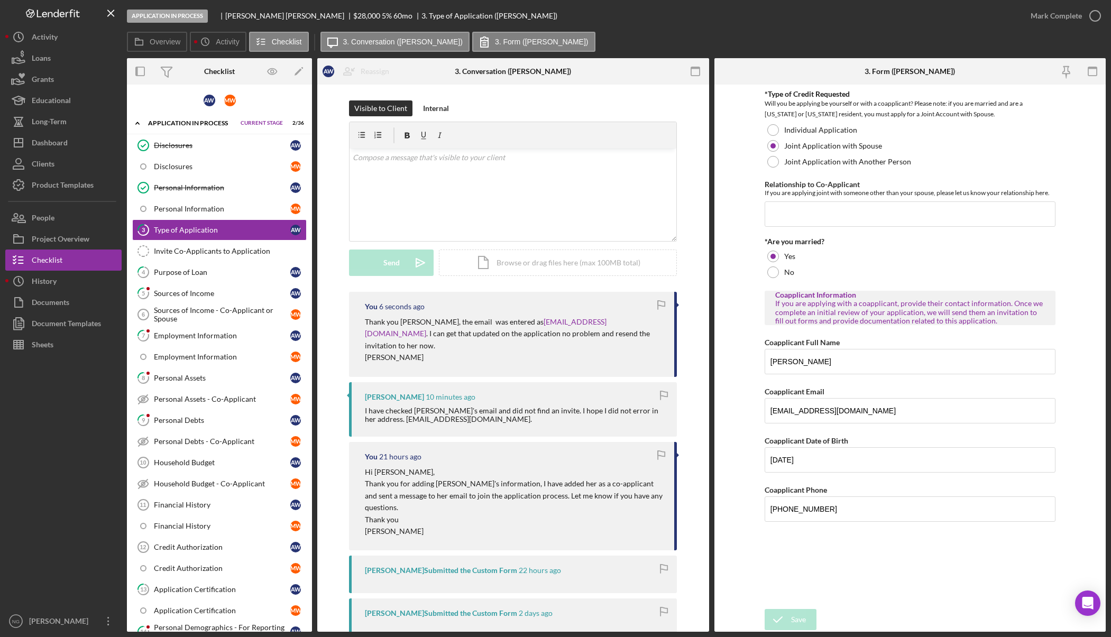
click at [606, 309] on div "You 6 seconds ago" at bounding box center [514, 307] width 299 height 8
click at [64, 216] on button "People" at bounding box center [63, 217] width 116 height 21
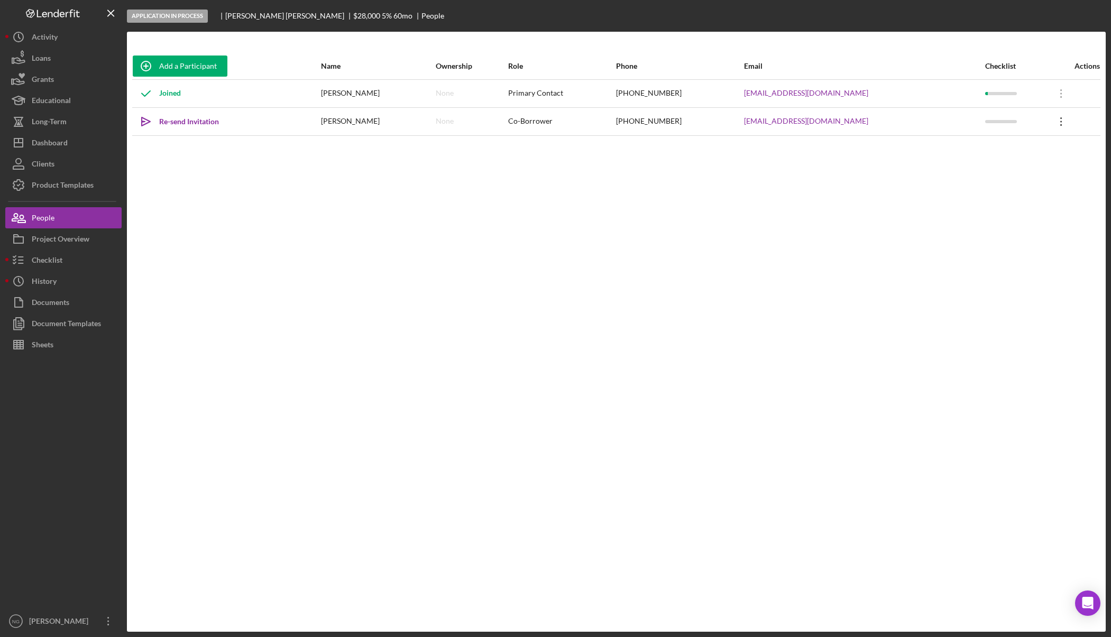
click at [1054, 123] on icon "Icon/Overflow" at bounding box center [1061, 121] width 26 height 26
click at [1000, 153] on div "Icon/Edit Edit" at bounding box center [1009, 150] width 116 height 22
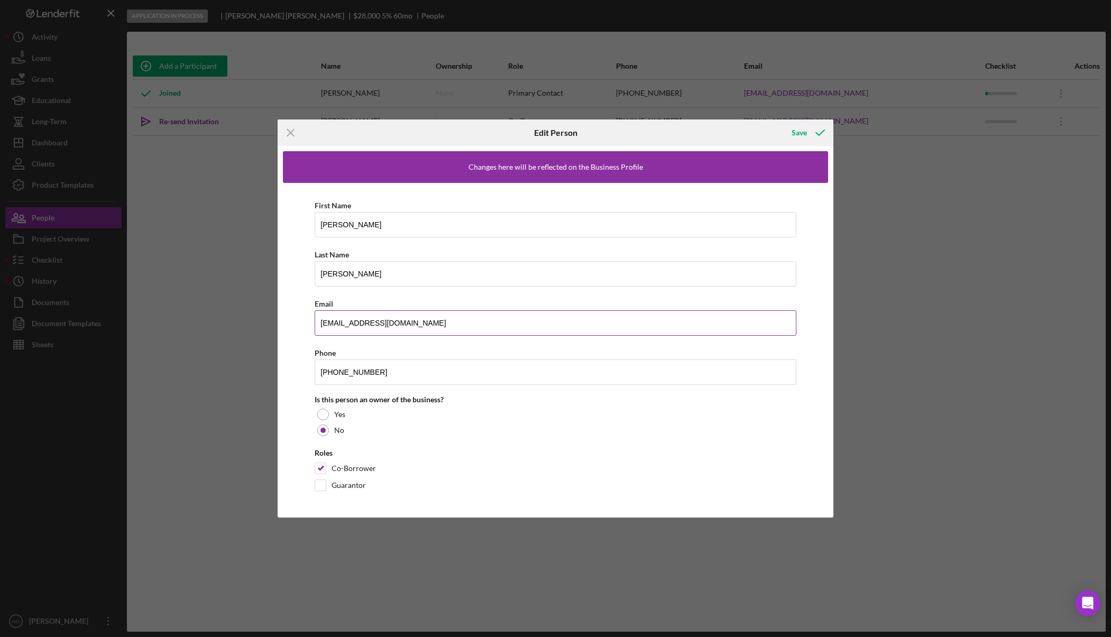
click at [352, 323] on input "michelleeang292@gmail.com" at bounding box center [556, 323] width 482 height 25
type input "michellewang292@gmail.com"
click at [816, 132] on icon "button" at bounding box center [820, 133] width 26 height 26
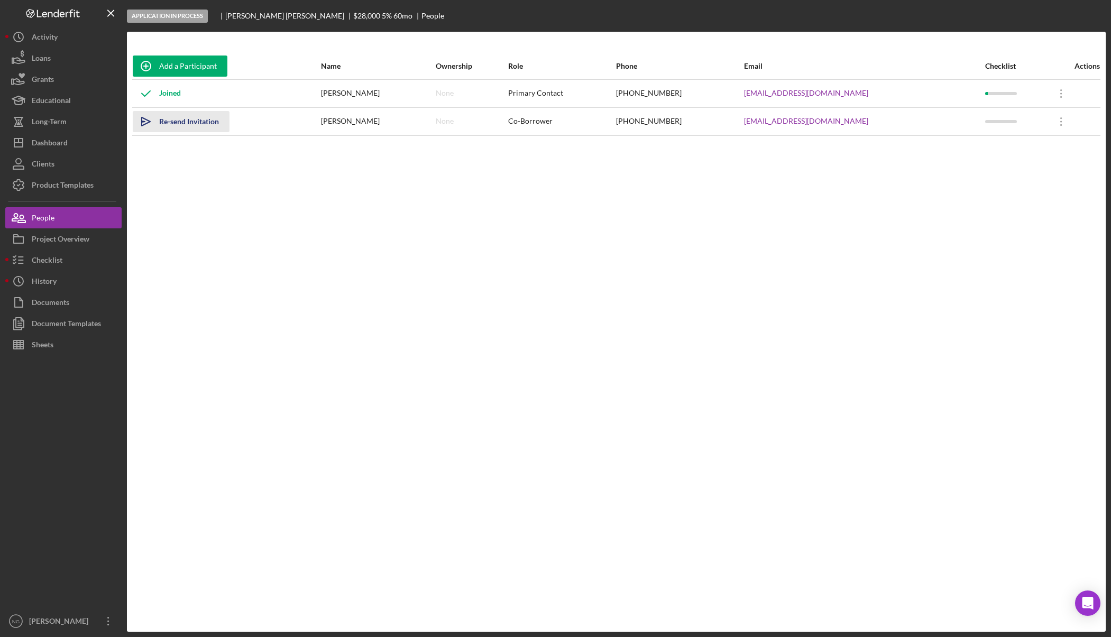
click at [199, 120] on div "Re-send Invitation" at bounding box center [189, 121] width 60 height 21
click at [84, 262] on button "Checklist" at bounding box center [63, 260] width 116 height 21
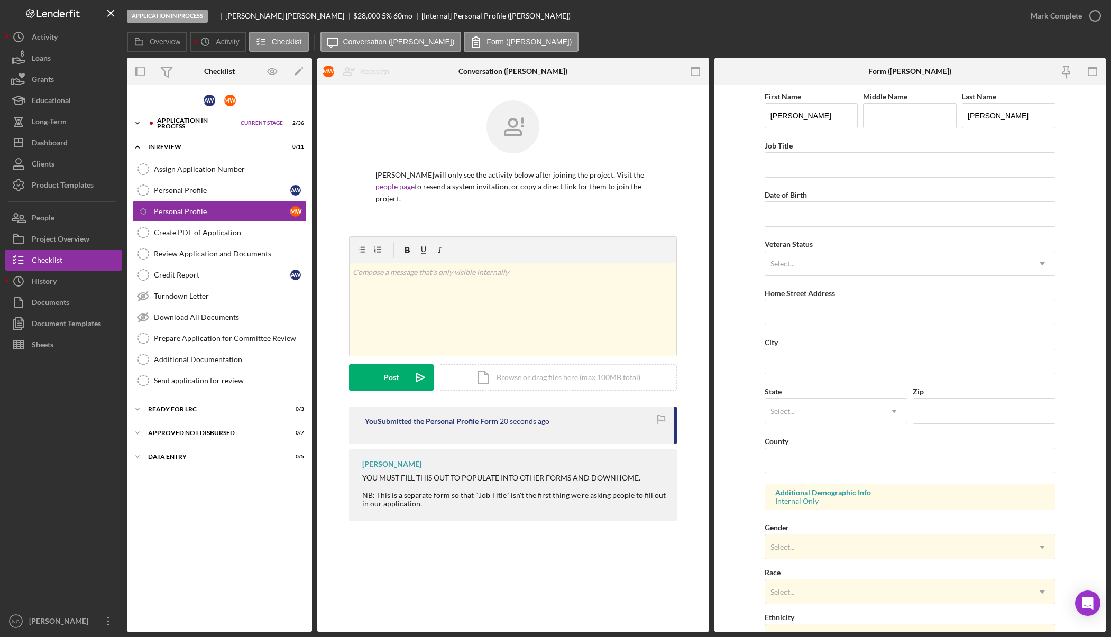
click at [185, 126] on div "Application In Process" at bounding box center [196, 123] width 78 height 12
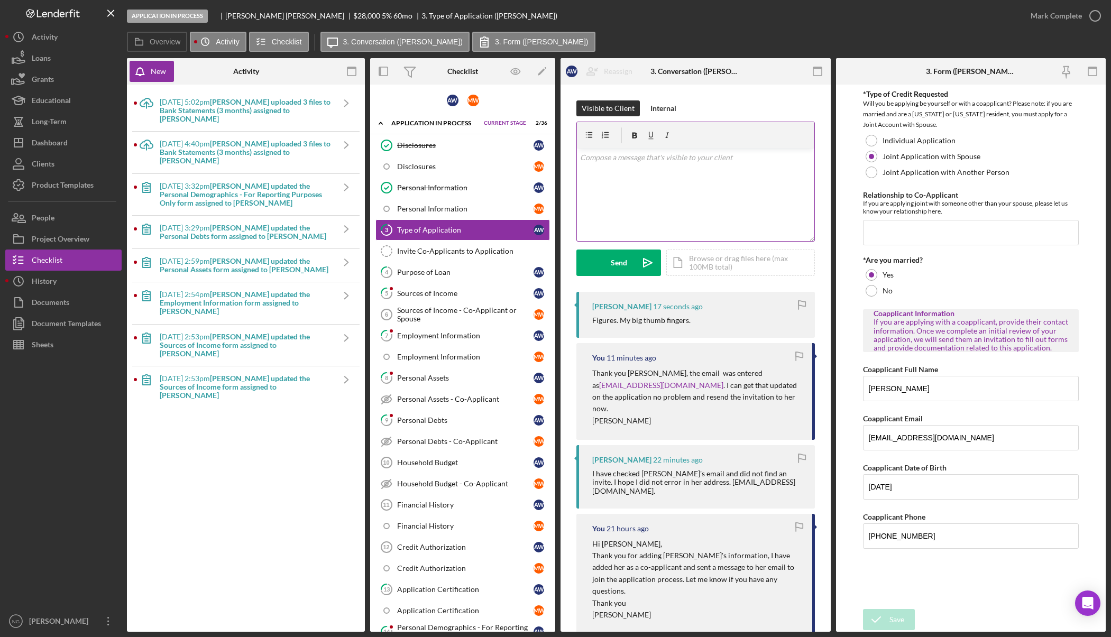
click at [687, 217] on div "v Color teal Color pink Remove color Add row above Add row below Add column bef…" at bounding box center [696, 195] width 238 height 93
click at [902, 439] on input "[EMAIL_ADDRESS][DOMAIN_NAME]" at bounding box center [971, 437] width 216 height 25
type input "[EMAIL_ADDRESS][DOMAIN_NAME]"
click at [894, 622] on div "Save" at bounding box center [897, 619] width 15 height 21
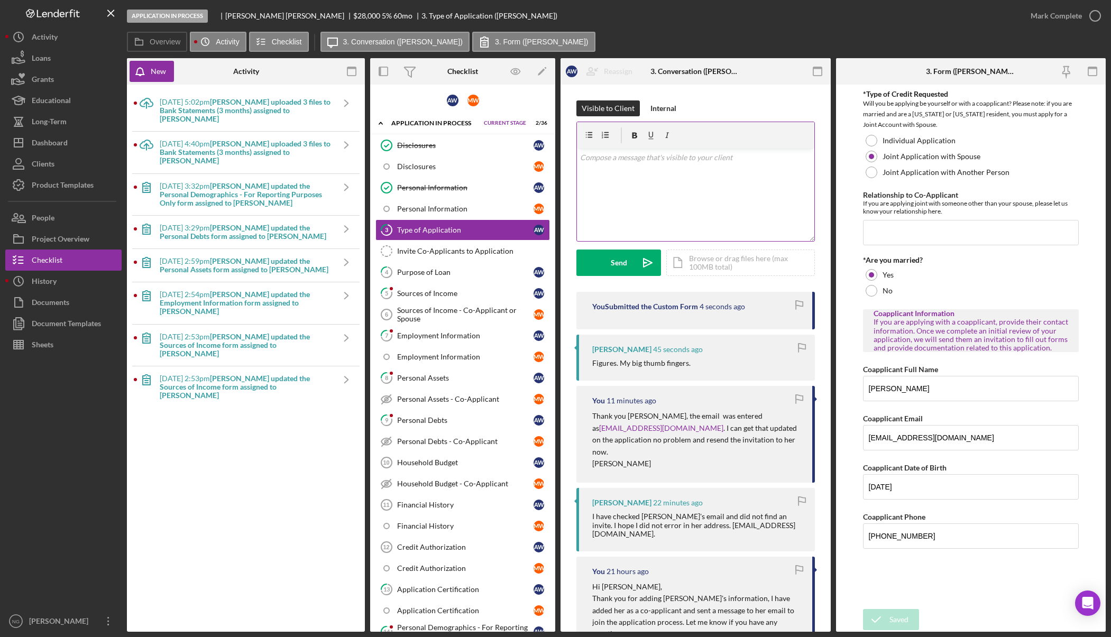
click at [654, 206] on div "v Color teal Color pink Remove color Add row above Add row below Add column bef…" at bounding box center [696, 195] width 238 height 93
click at [647, 21] on div "Application In Process [PERSON_NAME] $28,000 $7,000 5 % 60 mo 3. Type of Applic…" at bounding box center [573, 16] width 893 height 32
click at [816, 72] on icon "button" at bounding box center [818, 72] width 24 height 24
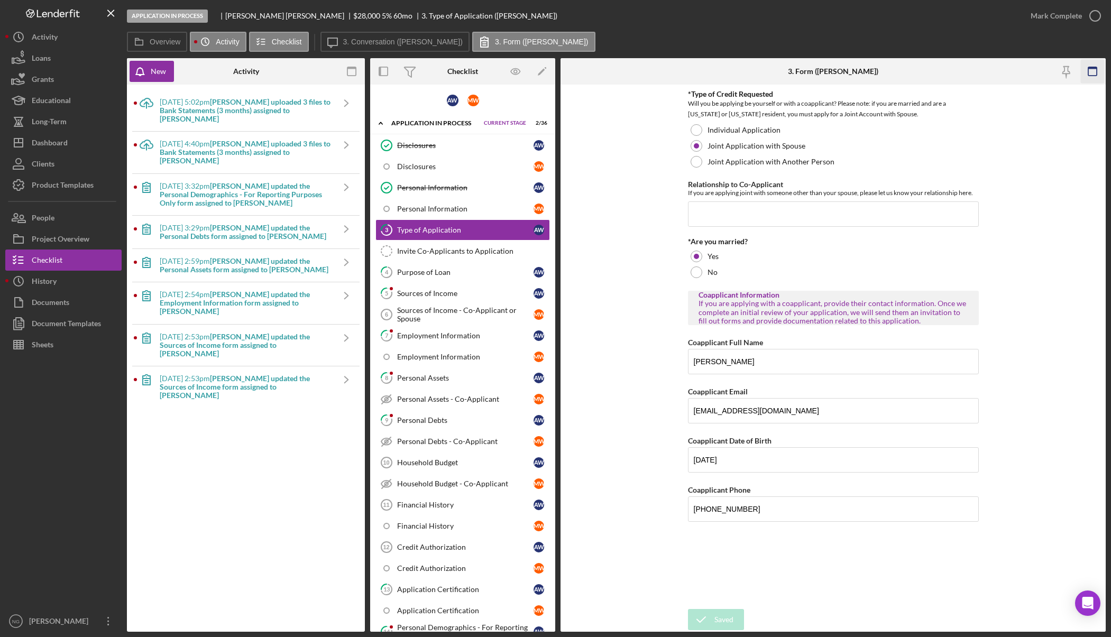
click at [1089, 69] on rect "button" at bounding box center [1093, 68] width 8 height 2
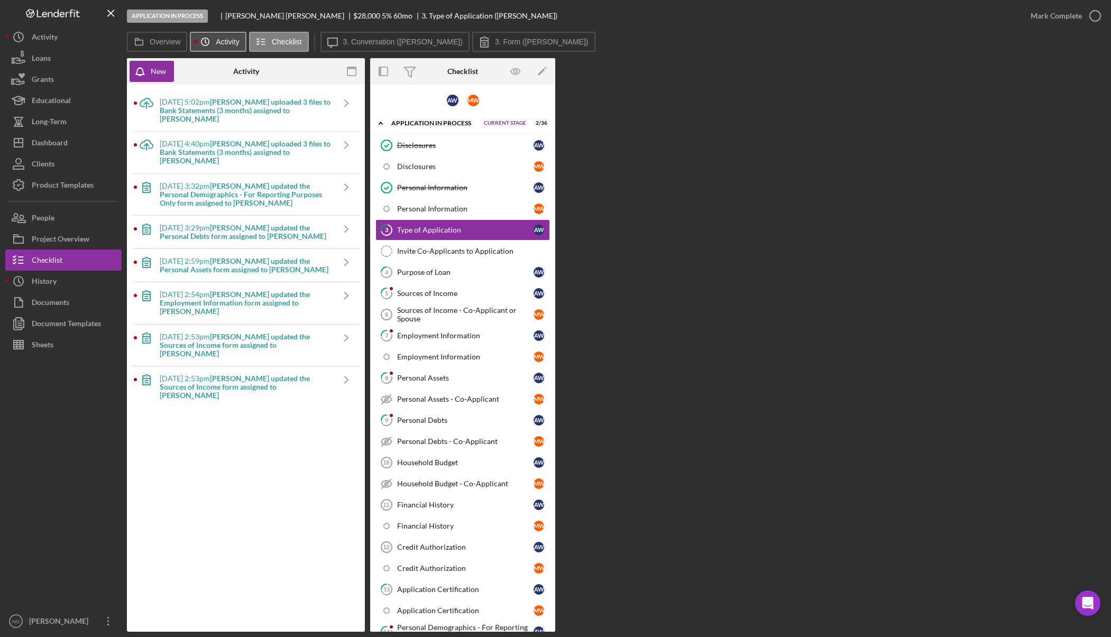
click at [213, 44] on icon "Icon/History" at bounding box center [205, 41] width 21 height 21
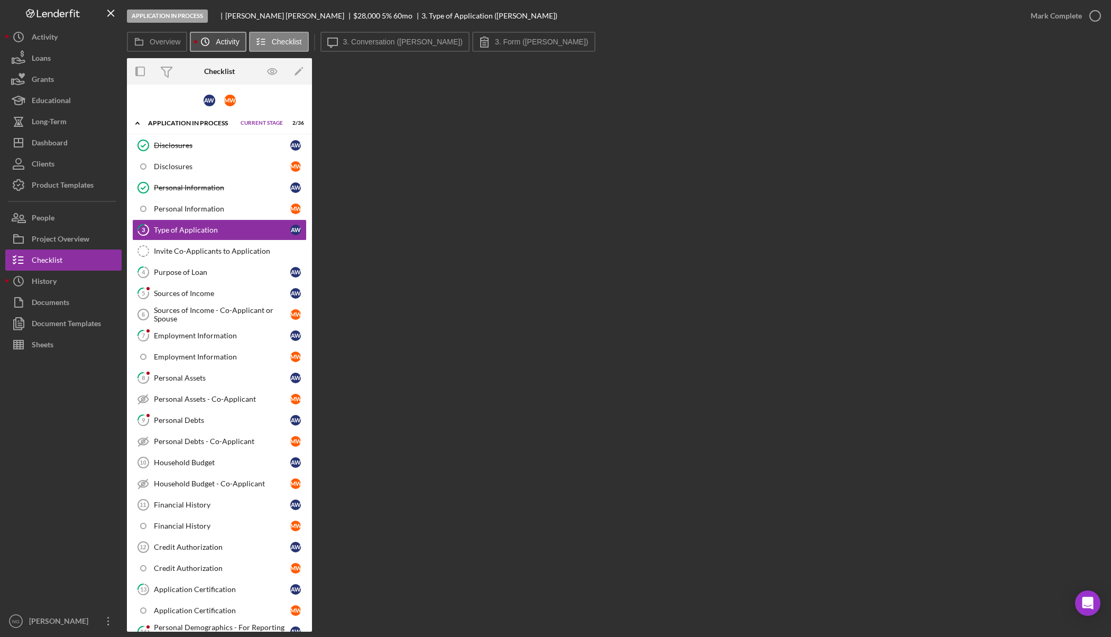
click at [213, 44] on icon "Icon/History" at bounding box center [205, 41] width 21 height 21
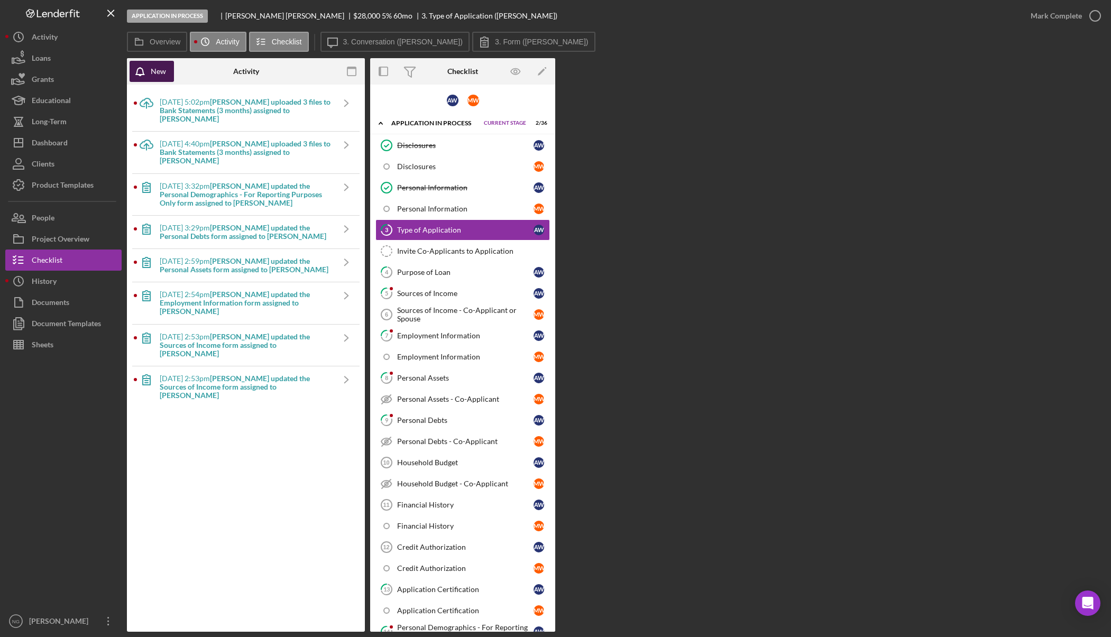
click at [167, 74] on button "New" at bounding box center [152, 71] width 44 height 21
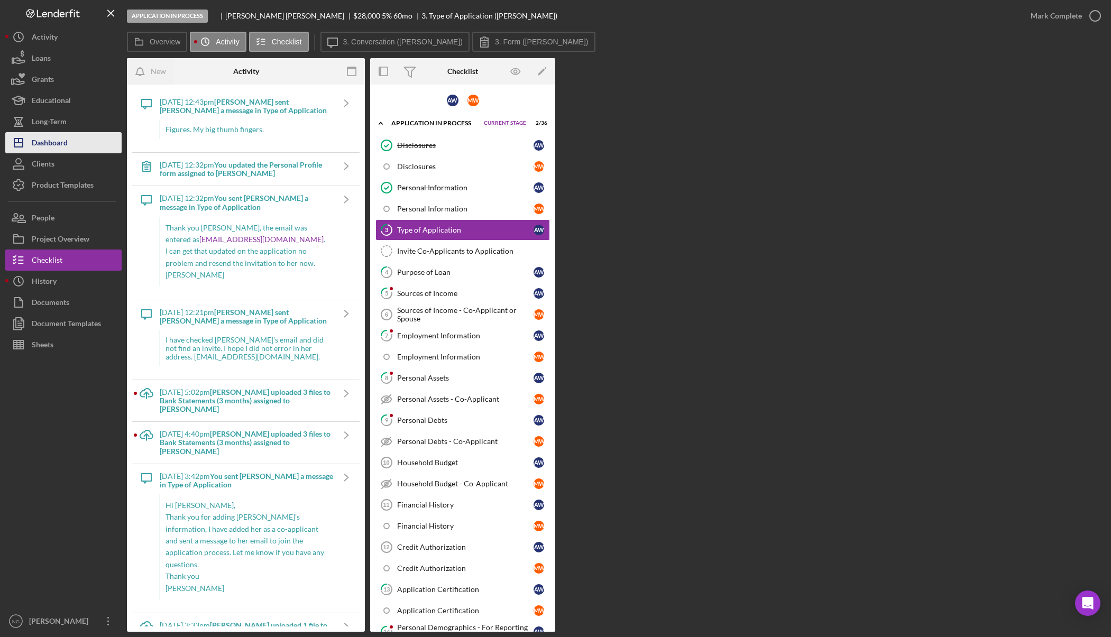
click at [53, 141] on div "Dashboard" at bounding box center [50, 144] width 36 height 24
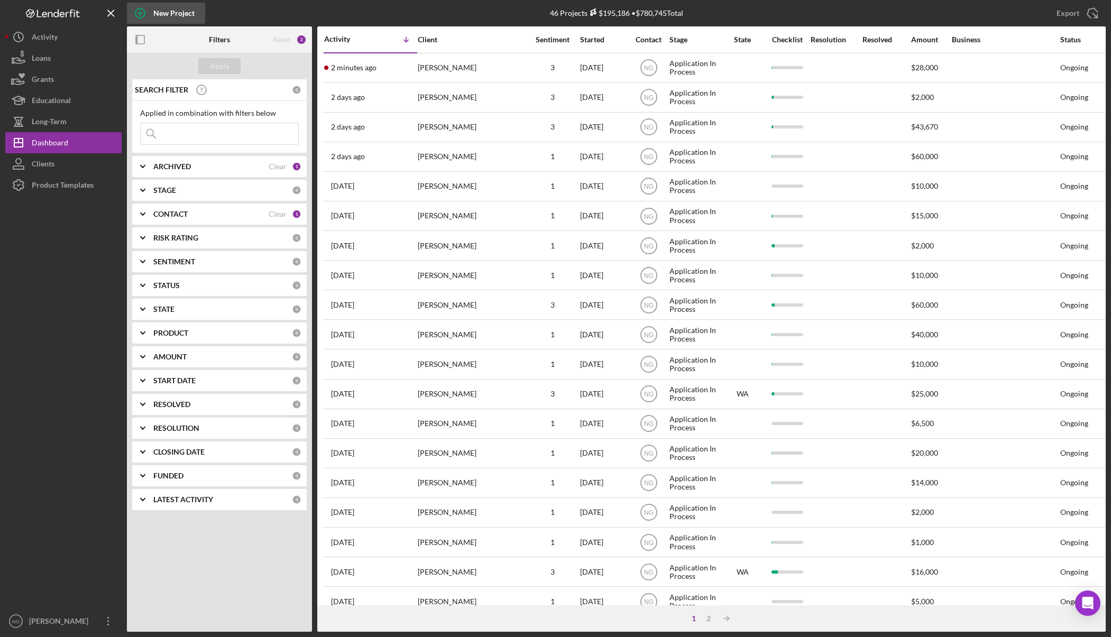
click at [160, 10] on div "New Project" at bounding box center [173, 13] width 41 height 21
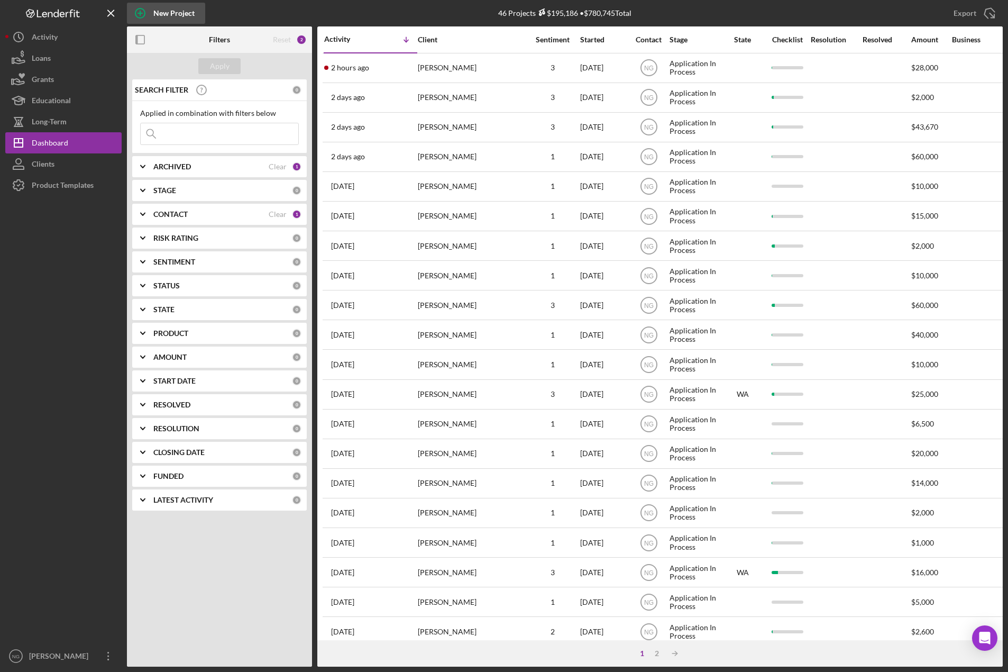
click at [189, 15] on div "New Project" at bounding box center [173, 13] width 41 height 21
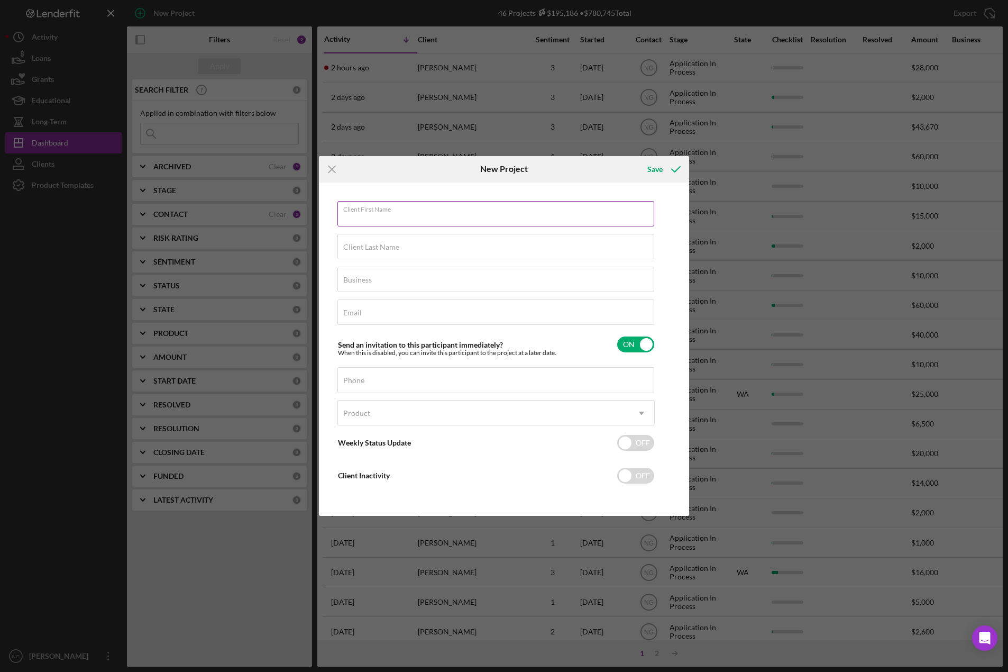
click at [395, 223] on input "Client First Name" at bounding box center [495, 213] width 317 height 25
type input "[PERSON_NAME]"
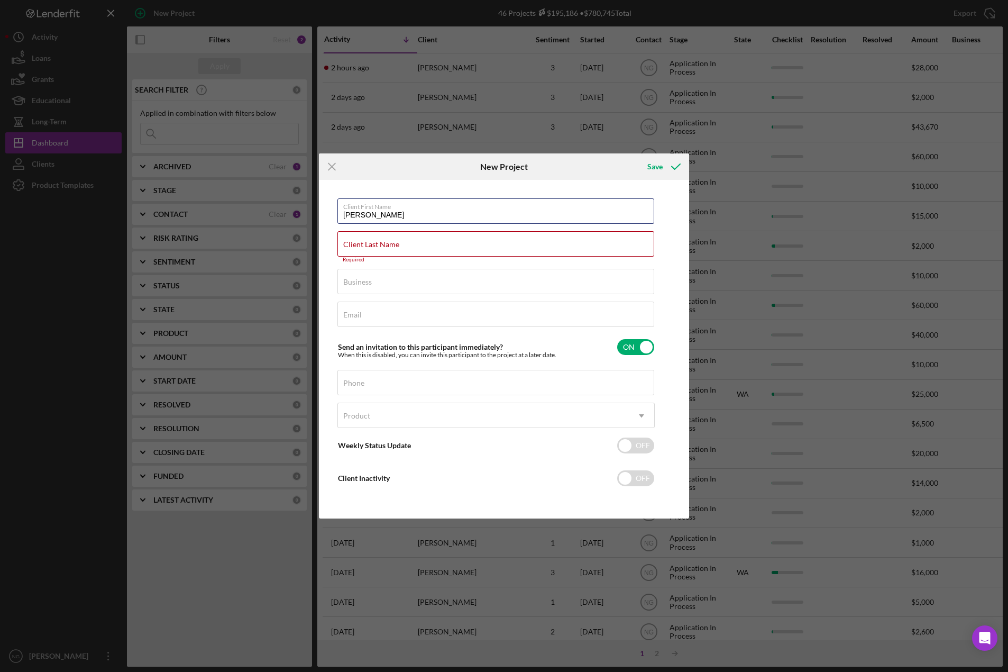
drag, startPoint x: 395, startPoint y: 217, endPoint x: 322, endPoint y: 219, distance: 72.5
click at [322, 219] on div "Client First Name Fuehrer Client Last Name Required Business Required Email Req…" at bounding box center [504, 348] width 365 height 333
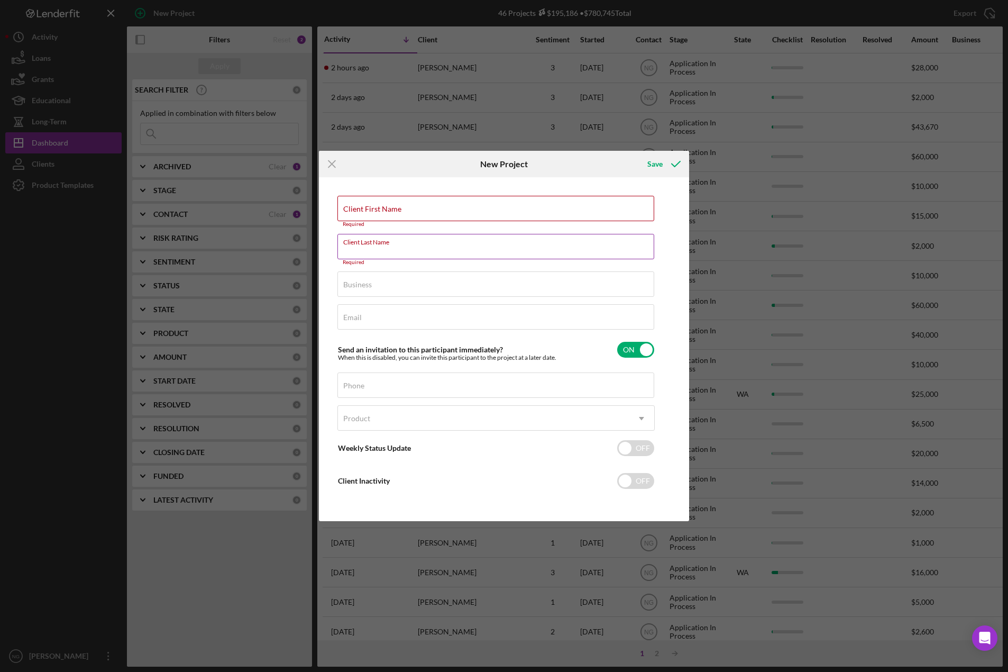
click at [530, 249] on input "Client Last Name" at bounding box center [495, 246] width 317 height 25
paste input "[PERSON_NAME]"
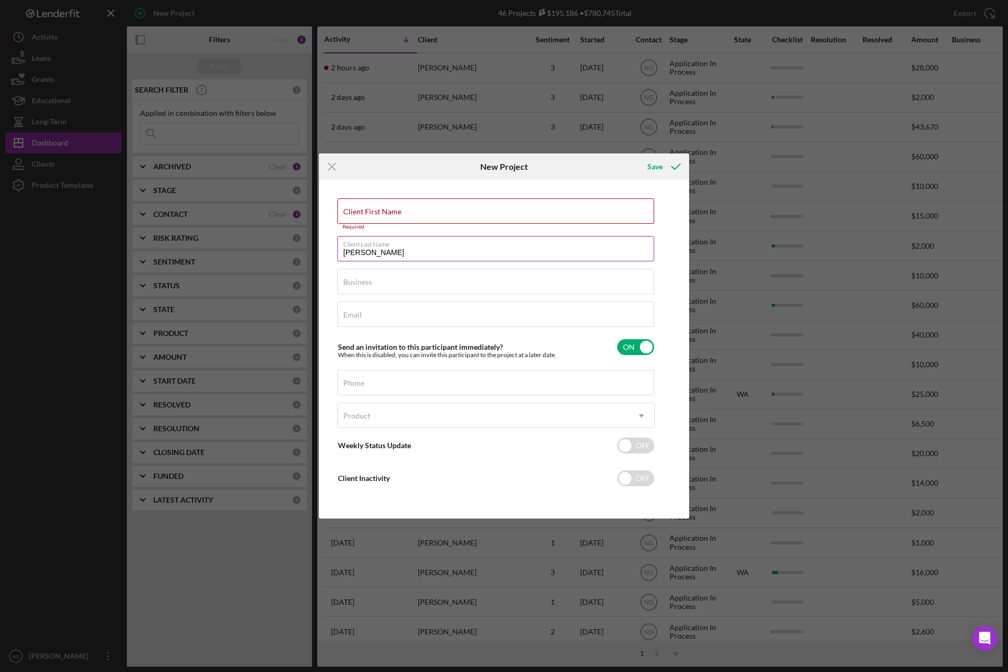
type input "[PERSON_NAME]"
click at [398, 207] on label "Client First Name" at bounding box center [372, 211] width 58 height 8
click at [398, 207] on input "Client First Name" at bounding box center [495, 210] width 317 height 25
type input "[PERSON_NAME]"
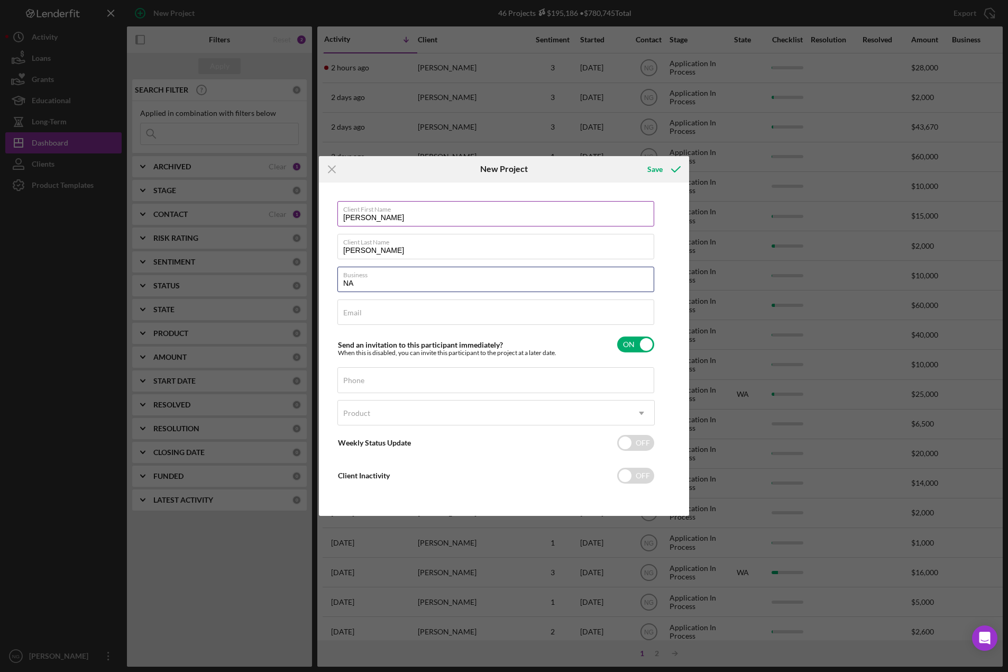
type input "NA"
type input "mmartinez@dciidaho.com"
click at [641, 340] on input "checkbox" at bounding box center [635, 344] width 37 height 16
checkbox input "false"
click at [386, 386] on input "Phone" at bounding box center [495, 379] width 317 height 25
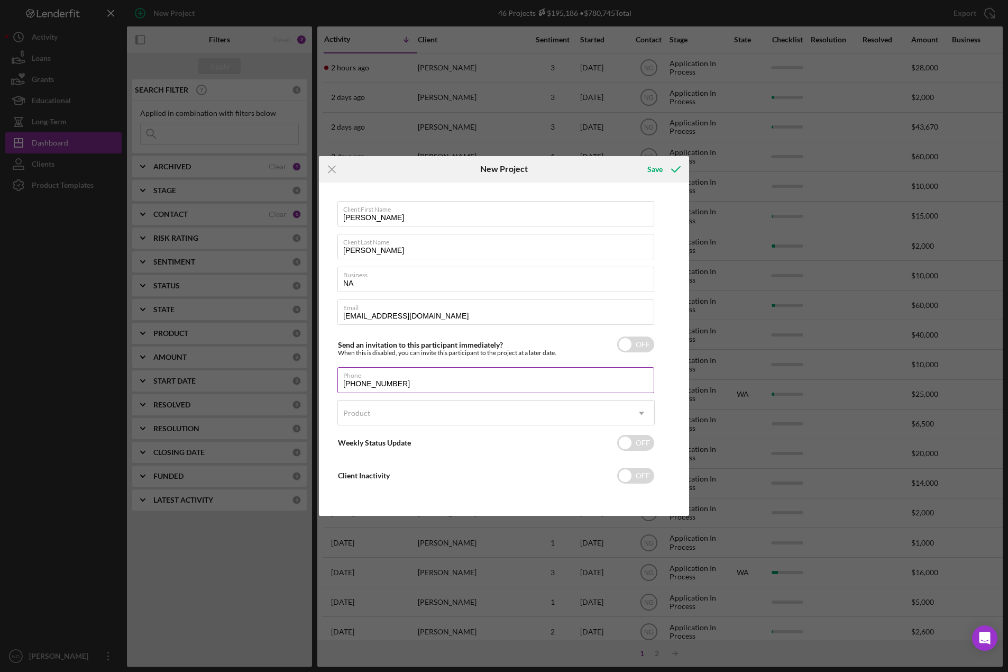
type input "(208) 323-6601"
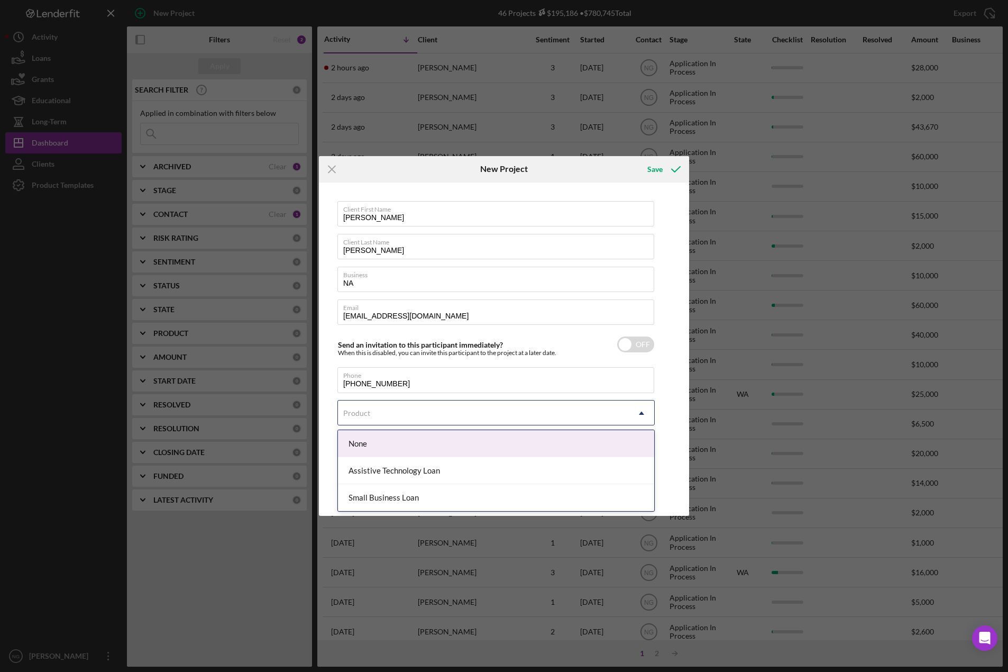
click at [419, 421] on div "Product" at bounding box center [483, 413] width 291 height 24
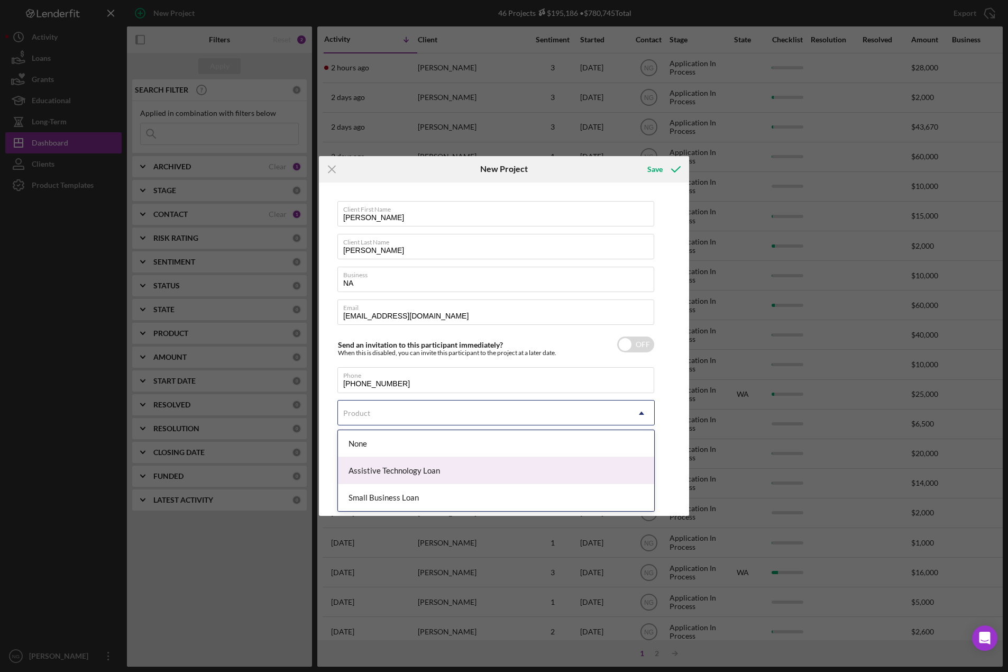
click at [420, 470] on div "Assistive Technology Loan" at bounding box center [496, 470] width 316 height 27
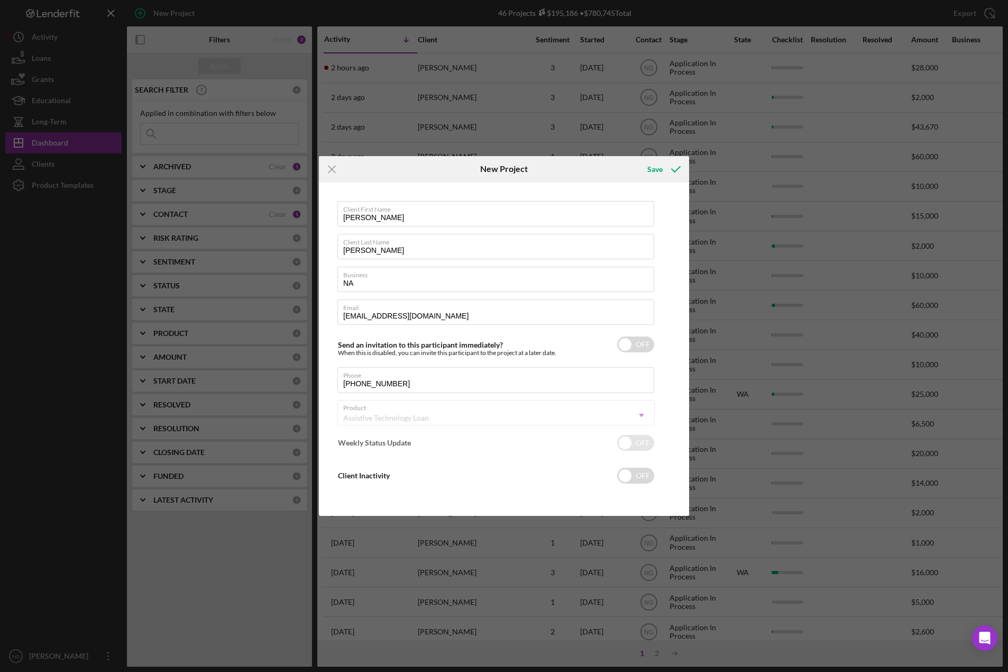
checkbox input "true"
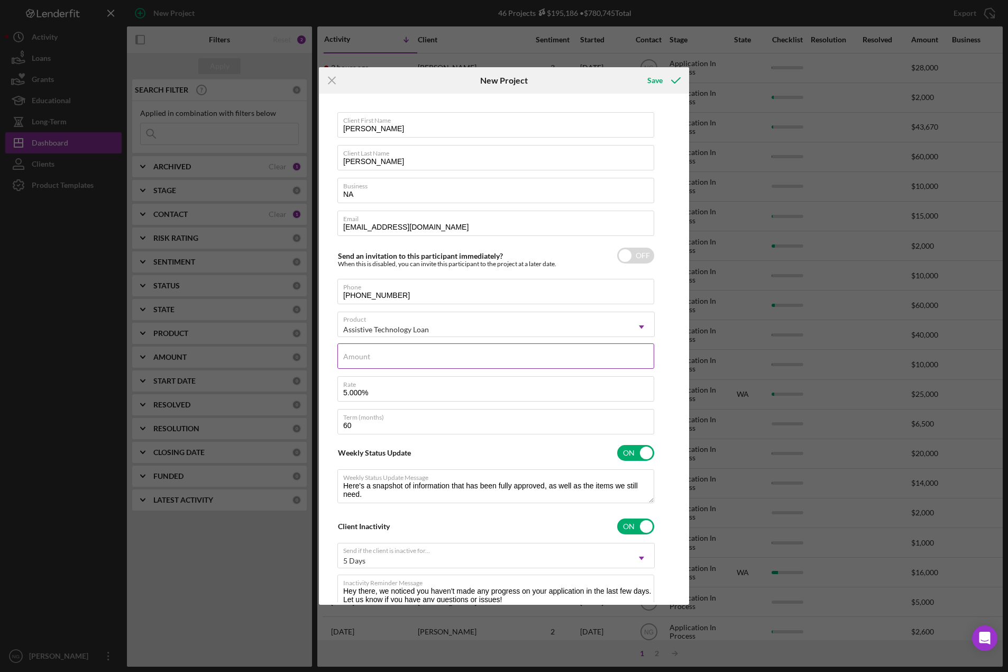
click at [400, 361] on input "Amount" at bounding box center [495, 355] width 317 height 25
type input "$55,000.00"
click at [671, 81] on icon "submit" at bounding box center [676, 80] width 26 height 26
checkbox input "true"
checkbox input "false"
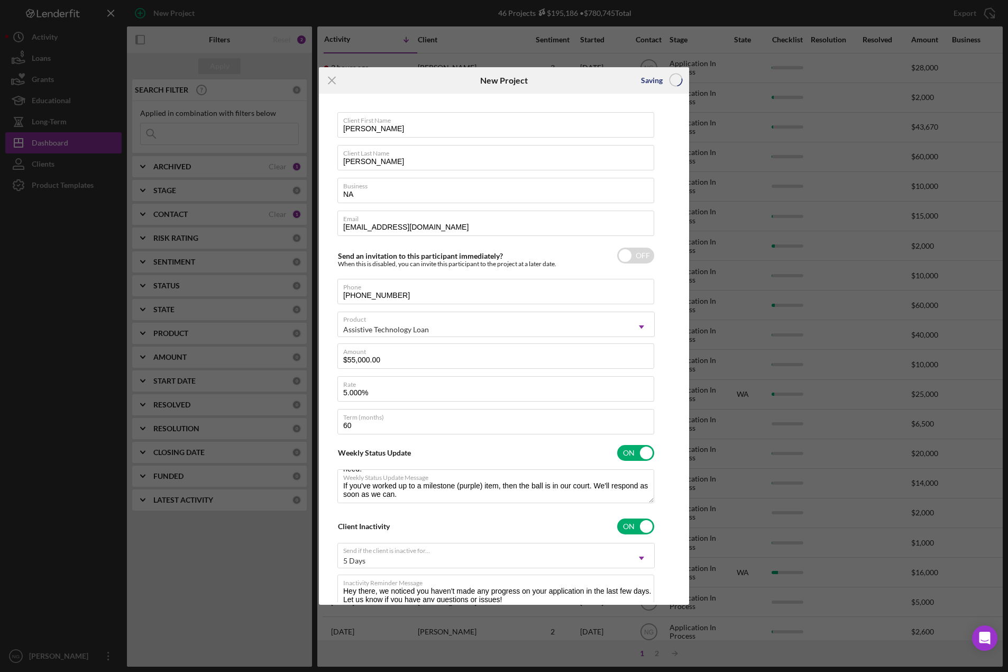
checkbox input "false"
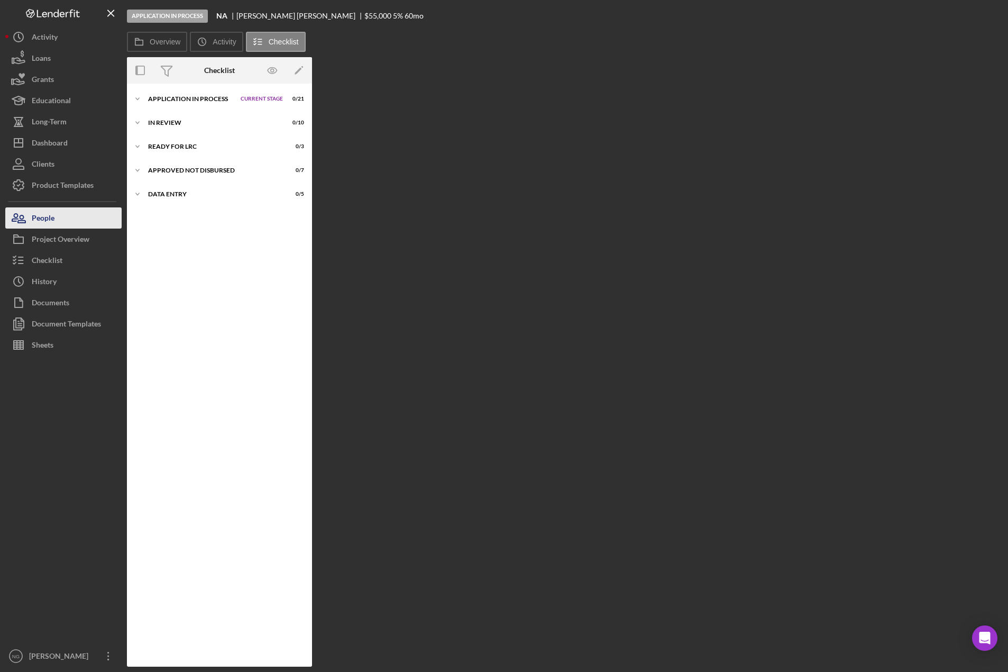
click at [32, 226] on div "People" at bounding box center [43, 219] width 23 height 24
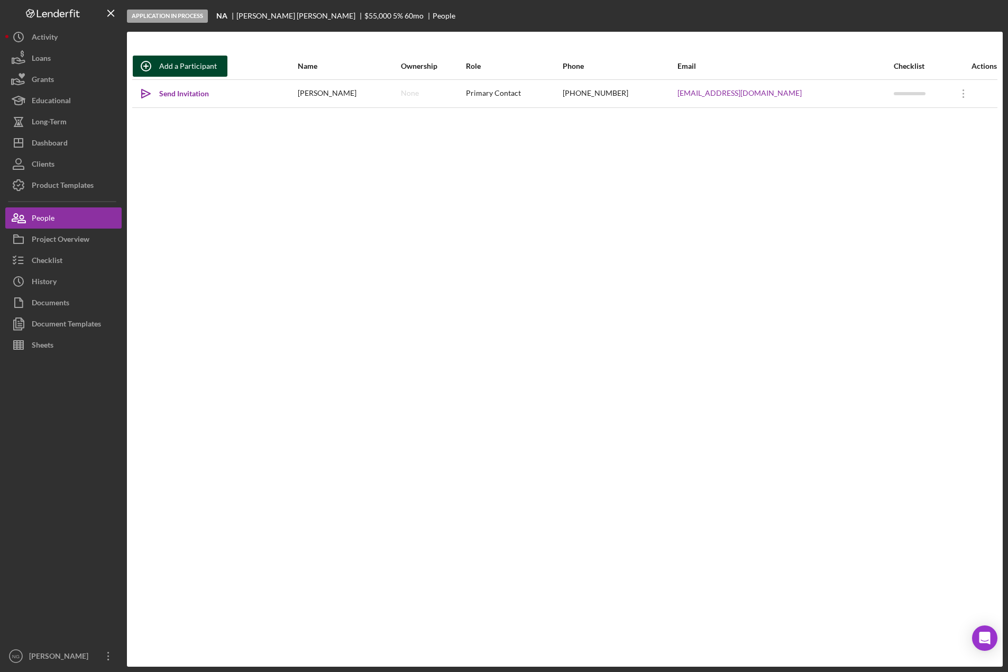
click at [174, 69] on div "Add a Participant" at bounding box center [188, 66] width 58 height 21
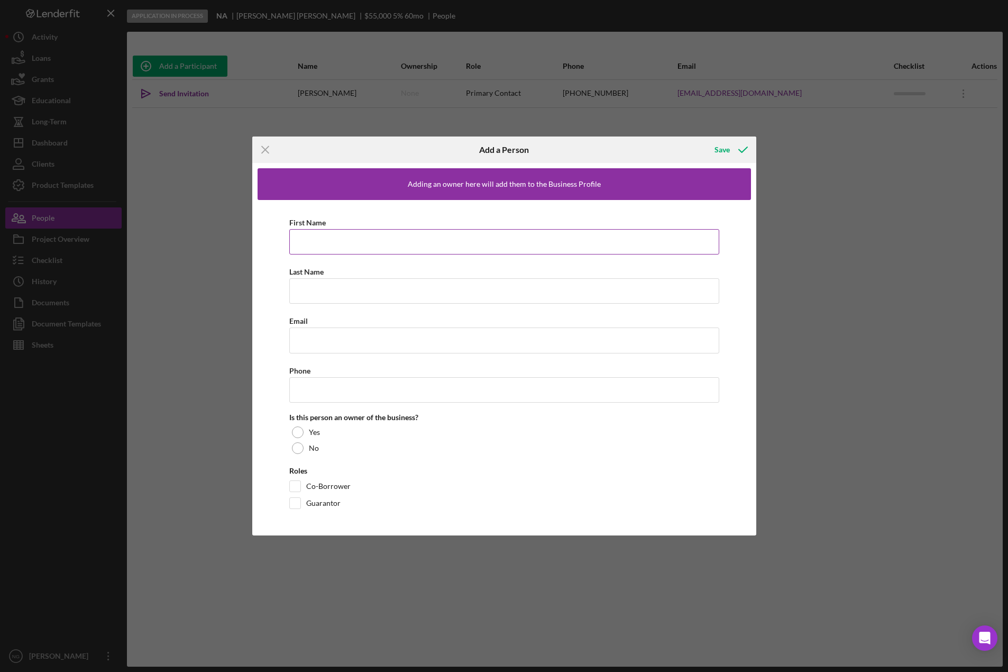
click at [325, 248] on input "First Name" at bounding box center [504, 241] width 430 height 25
type input "[PERSON_NAME]"
click at [353, 343] on input "Email" at bounding box center [504, 339] width 430 height 25
paste input "xworontsoff@dciidaho.com"
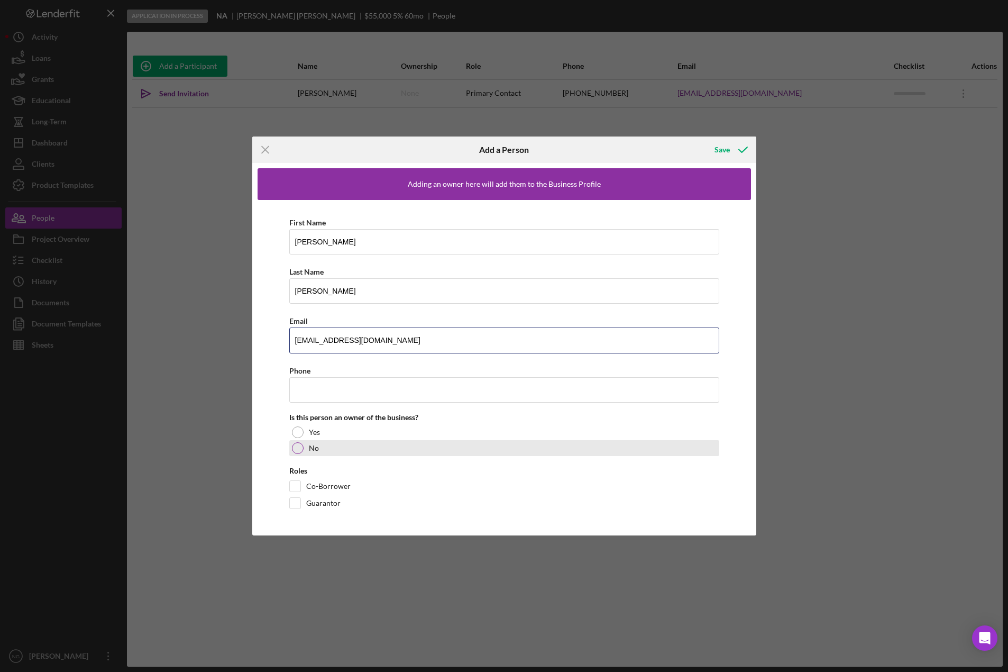
type input "xworontsoff@dciidaho.com"
click at [499, 452] on div "No" at bounding box center [504, 448] width 430 height 16
click at [307, 396] on input "Phone" at bounding box center [504, 389] width 430 height 25
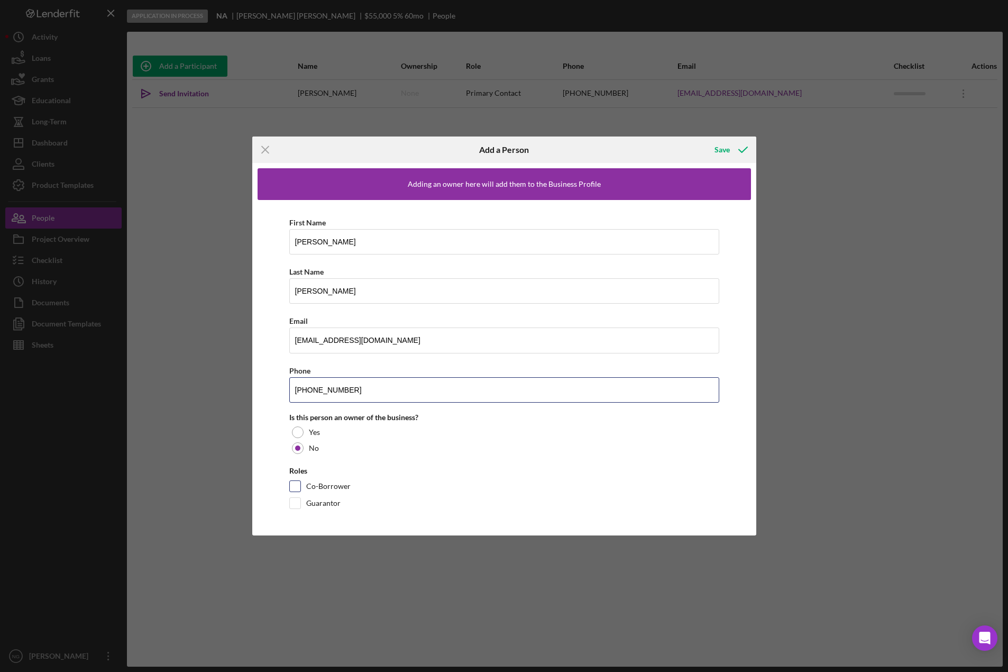
type input "(208) 995-4477"
click at [295, 487] on input "Co-Borrower" at bounding box center [295, 486] width 11 height 11
checkbox input "true"
click at [732, 148] on icon "button" at bounding box center [743, 149] width 26 height 26
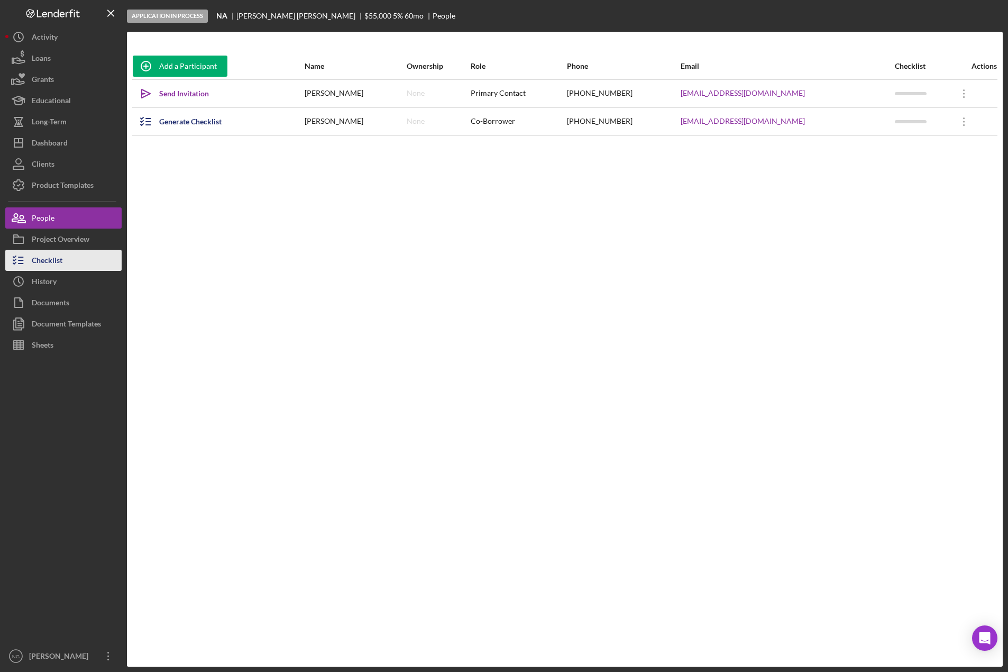
click at [77, 262] on button "Checklist" at bounding box center [63, 260] width 116 height 21
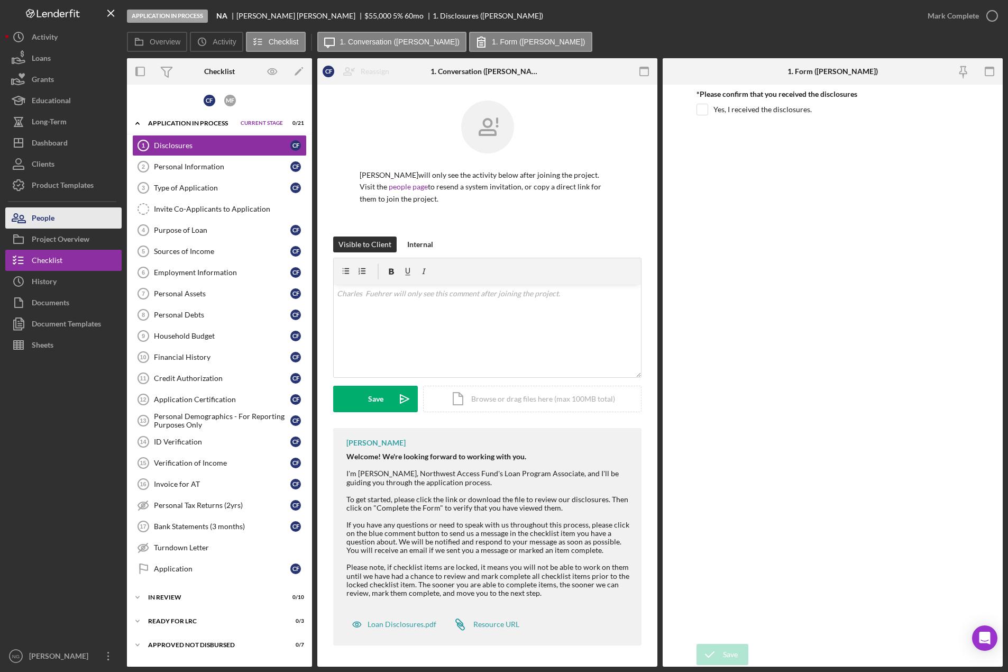
click at [69, 217] on button "People" at bounding box center [63, 217] width 116 height 21
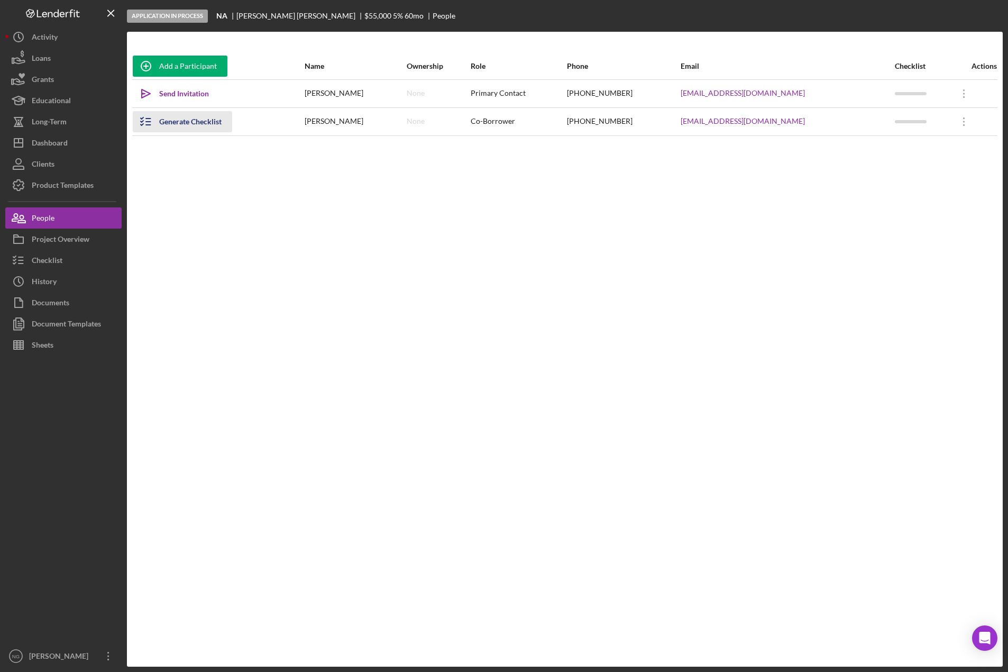
click at [176, 113] on div "Generate Checklist" at bounding box center [190, 121] width 62 height 21
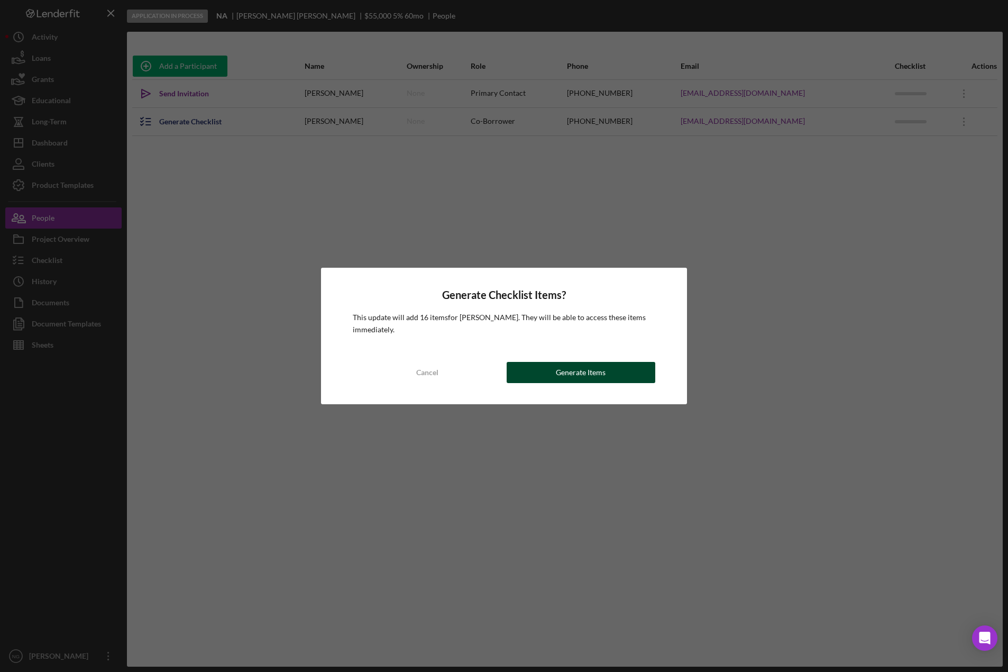
click at [560, 371] on div "Generate Items" at bounding box center [581, 372] width 50 height 21
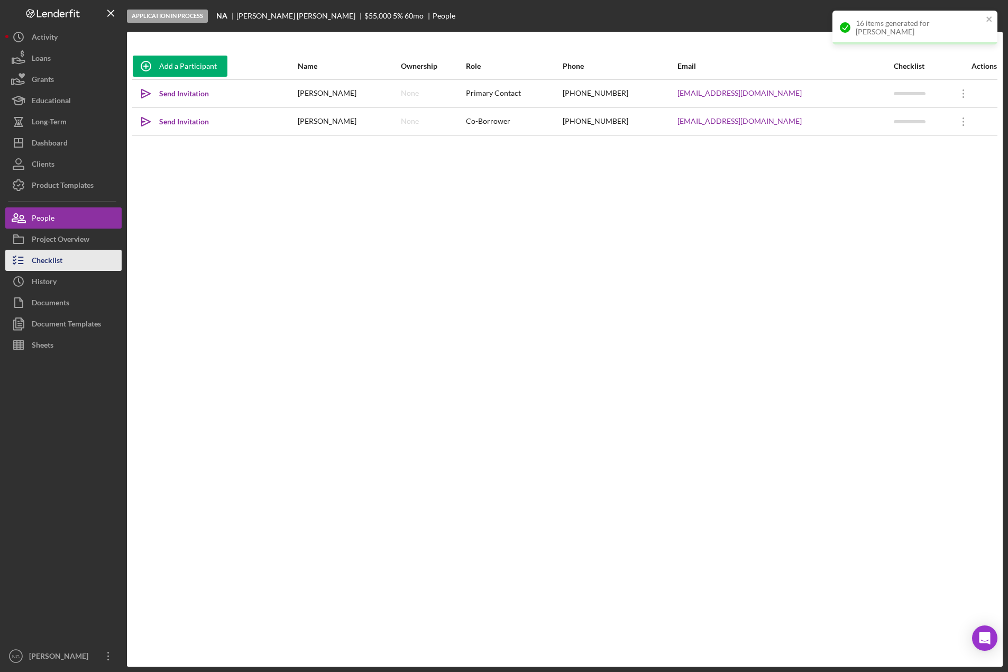
click at [74, 262] on button "Checklist" at bounding box center [63, 260] width 116 height 21
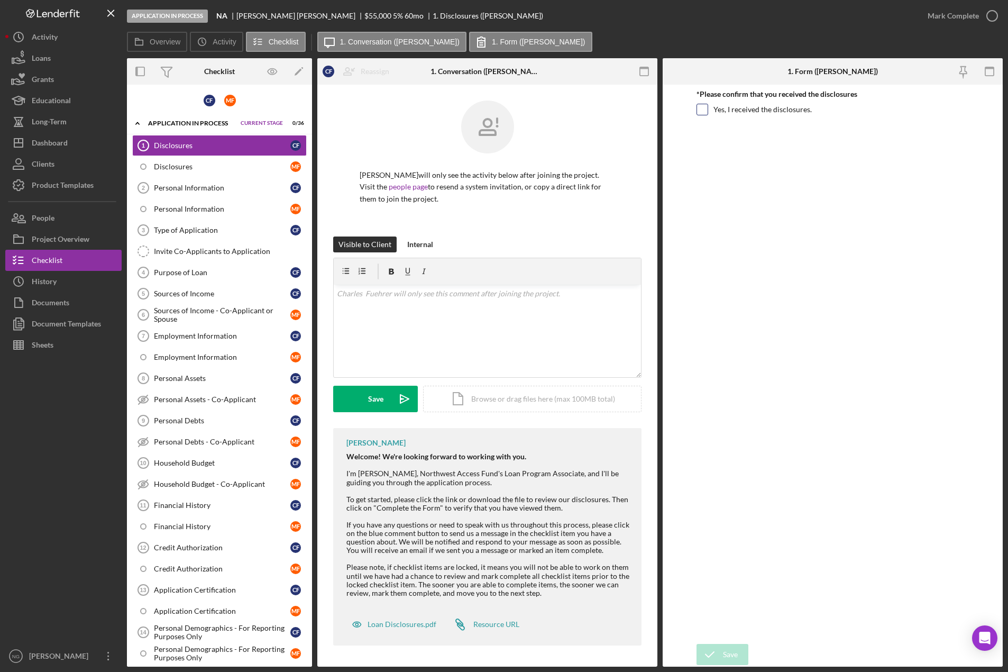
click at [701, 109] on input "Yes, I received the disclosures." at bounding box center [702, 109] width 11 height 11
checkbox input "true"
click at [723, 655] on div "Save" at bounding box center [730, 654] width 15 height 21
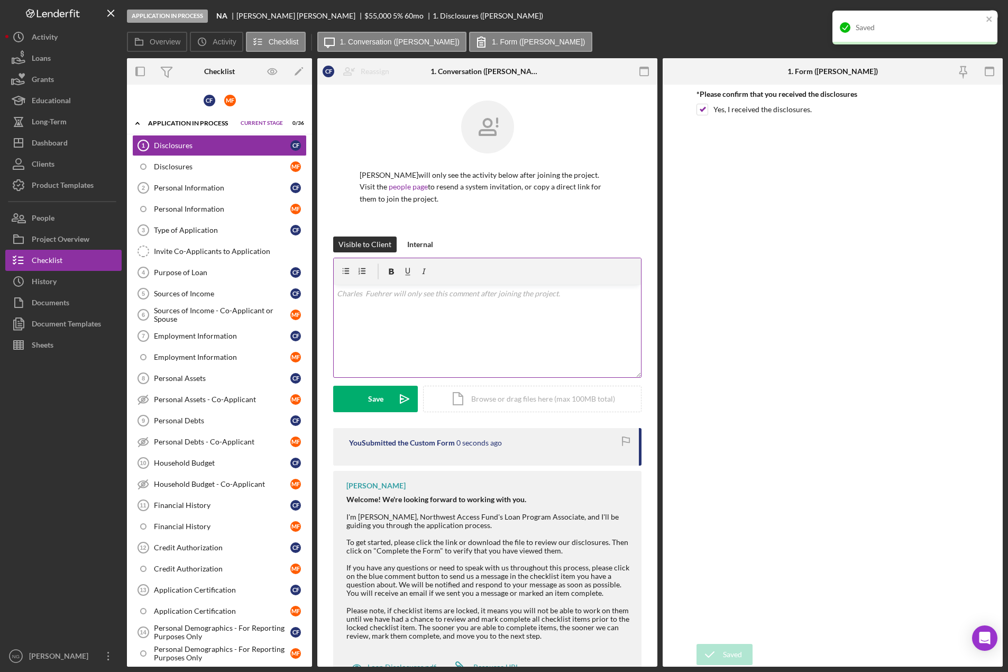
click at [419, 311] on div "v Color teal Color pink Remove color Add row above Add row below Add column bef…" at bounding box center [487, 331] width 307 height 93
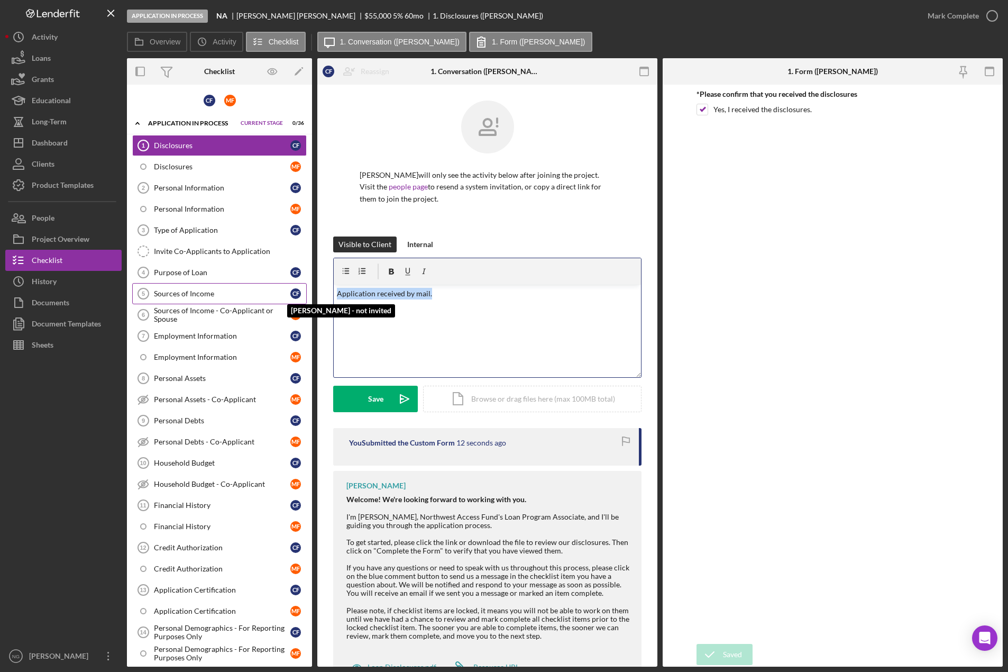
drag, startPoint x: 454, startPoint y: 297, endPoint x: 296, endPoint y: 291, distance: 158.3
click at [296, 291] on div "Overview Internal Workflow Stage Application In Process Icon/Dropdown Arrow Arc…" at bounding box center [565, 362] width 876 height 608
drag, startPoint x: 395, startPoint y: 296, endPoint x: 372, endPoint y: 367, distance: 74.4
click at [372, 361] on div "v Color teal Color pink Remove color Add row above Add row below Add column bef…" at bounding box center [487, 331] width 307 height 93
click at [374, 397] on div "Save" at bounding box center [375, 399] width 15 height 26
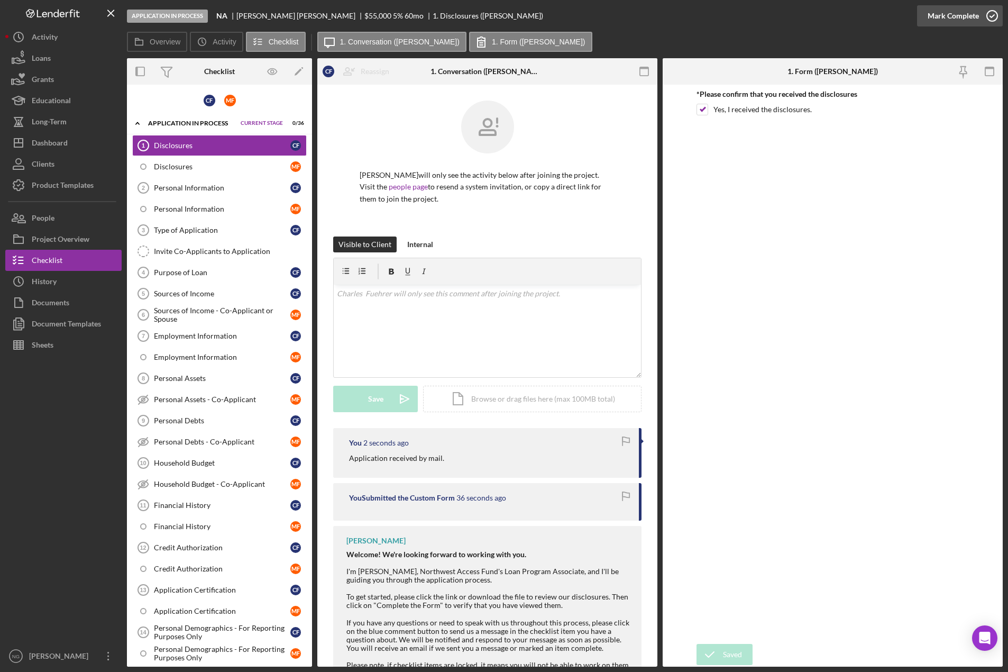
click at [991, 20] on icon "button" at bounding box center [992, 16] width 26 height 26
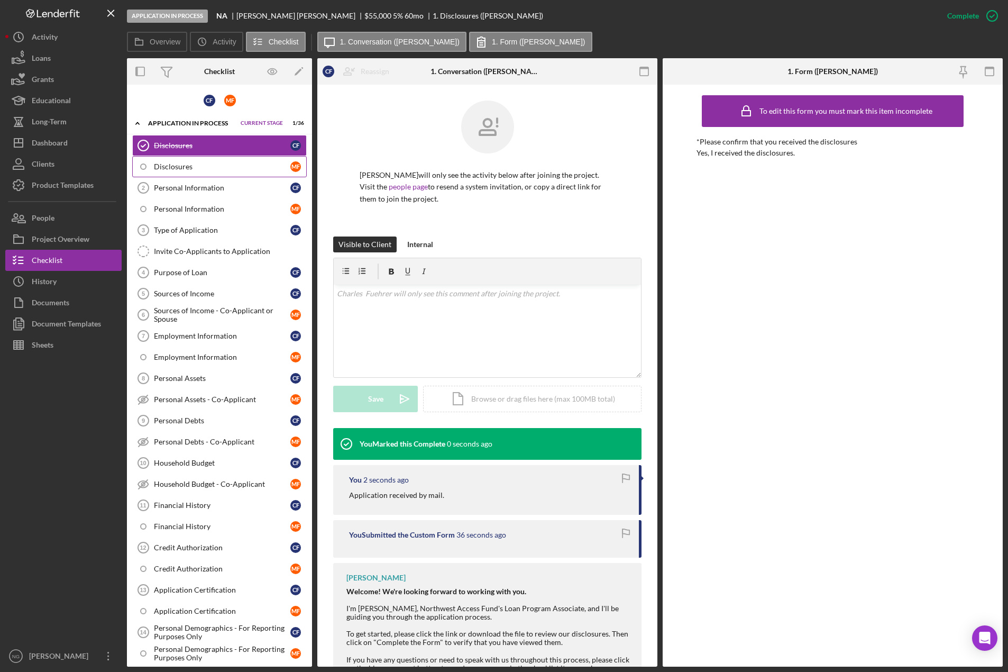
click at [244, 164] on div "Disclosures" at bounding box center [222, 166] width 136 height 8
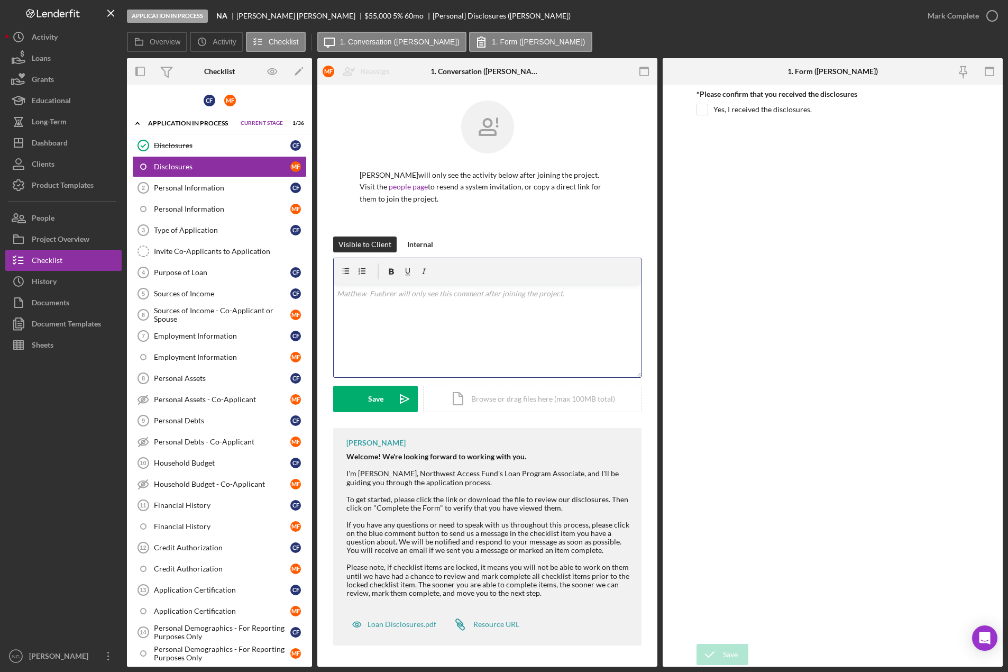
click at [366, 305] on div "v Color teal Color pink Remove color Add row above Add row below Add column bef…" at bounding box center [487, 331] width 307 height 93
paste div
drag, startPoint x: 451, startPoint y: 294, endPoint x: 339, endPoint y: 285, distance: 112.0
click at [339, 285] on div "v Color teal Color pink Remove color Add row above Add row below Add column bef…" at bounding box center [487, 331] width 307 height 93
click at [362, 394] on button "Save Icon/icon-invite-send" at bounding box center [375, 399] width 85 height 26
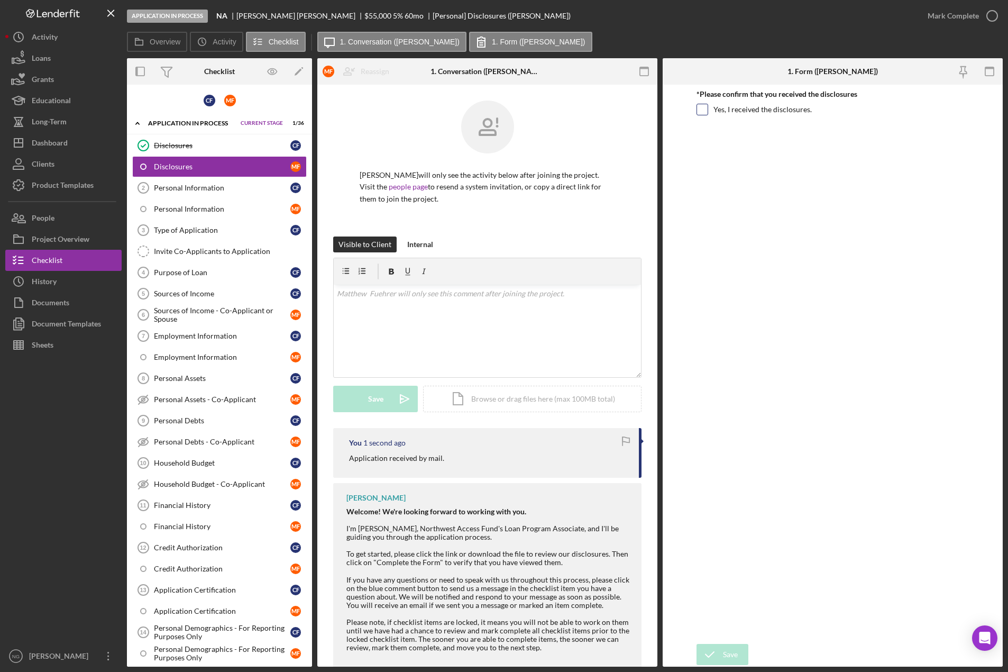
click at [706, 109] on input "Yes, I received the disclosures." at bounding box center [702, 109] width 11 height 11
checkbox input "true"
click at [732, 655] on div "Save" at bounding box center [730, 654] width 15 height 21
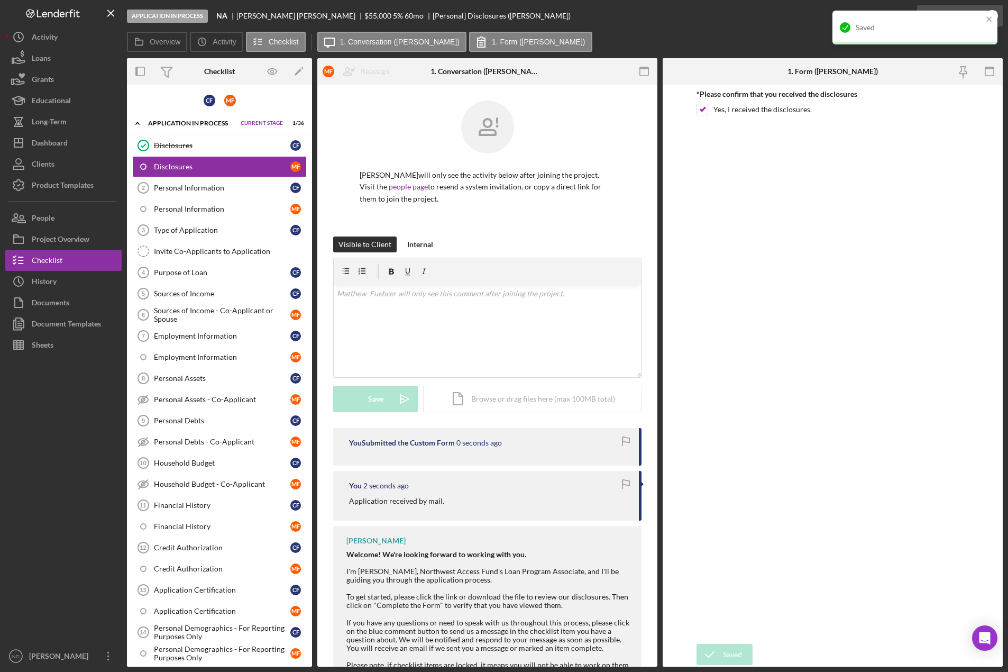
click at [999, 19] on div "Saved" at bounding box center [914, 31] width 169 height 47
click at [220, 190] on div "Personal Information" at bounding box center [222, 188] width 136 height 8
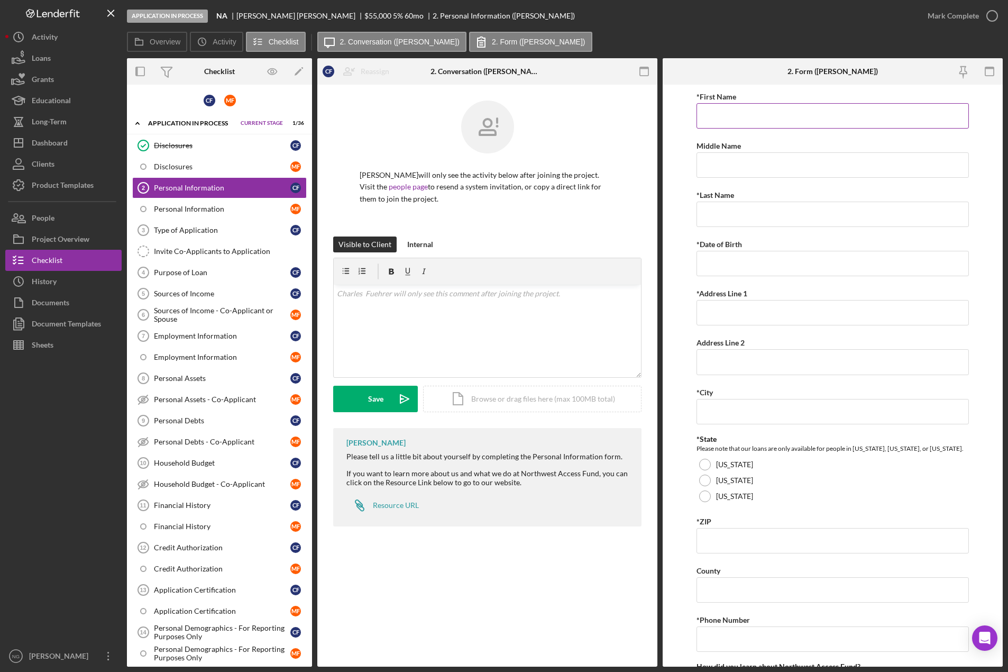
click at [764, 102] on div "*First Name" at bounding box center [833, 96] width 272 height 13
click at [761, 113] on input "*First Name" at bounding box center [833, 115] width 272 height 25
type input "[PERSON_NAME]"
type input "03/14/1991"
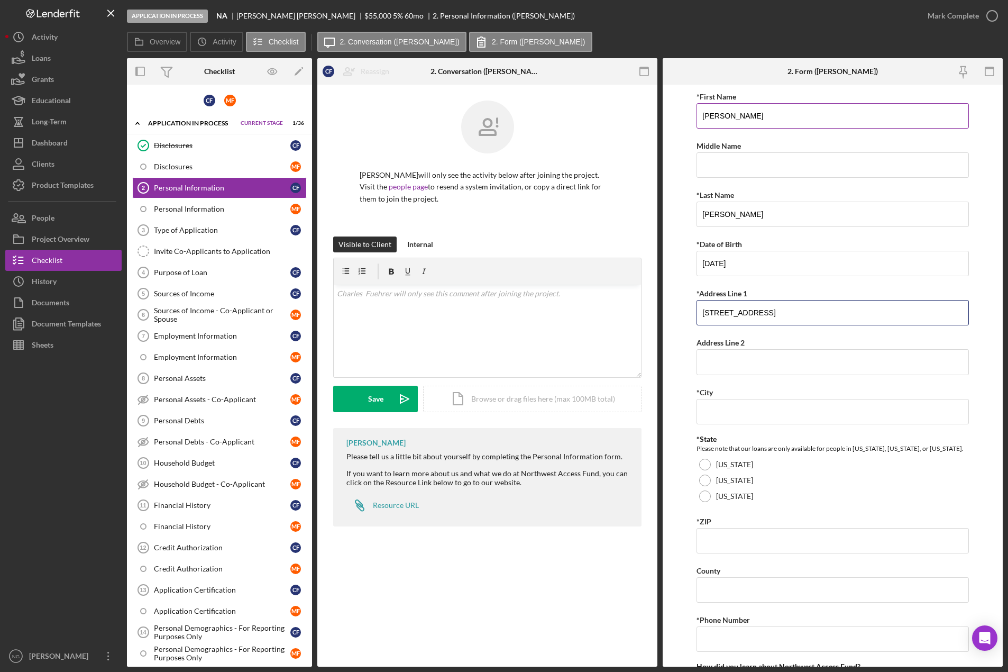
type input "8150 W Emerald St."
type input "Boise"
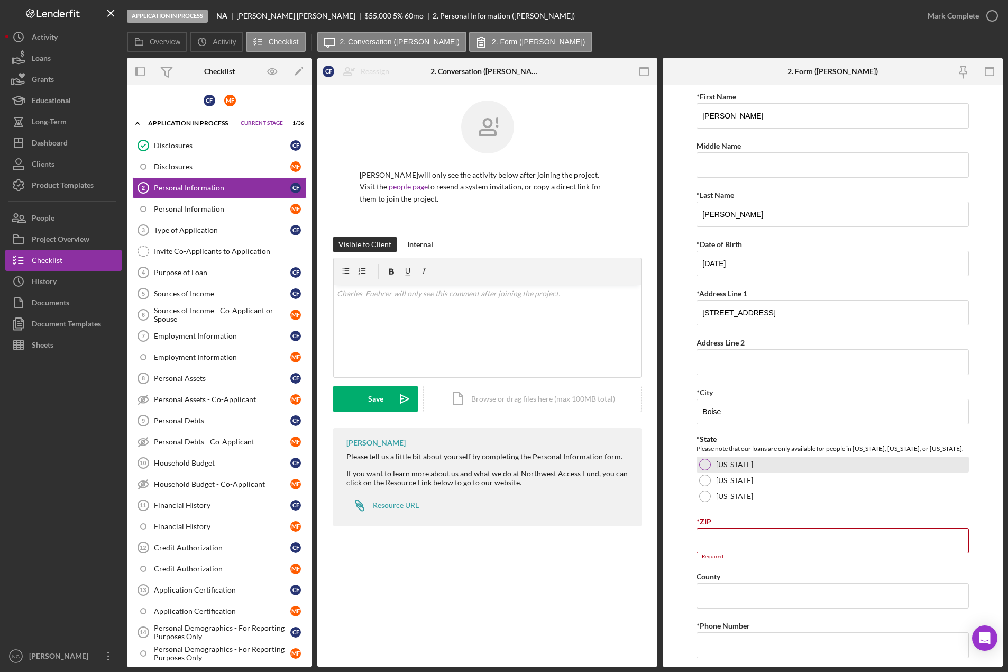
click at [704, 471] on div "[US_STATE]" at bounding box center [833, 465] width 272 height 16
click at [728, 553] on div "Required" at bounding box center [833, 556] width 272 height 6
click at [729, 543] on input "*ZIP" at bounding box center [833, 540] width 272 height 25
type input "83704"
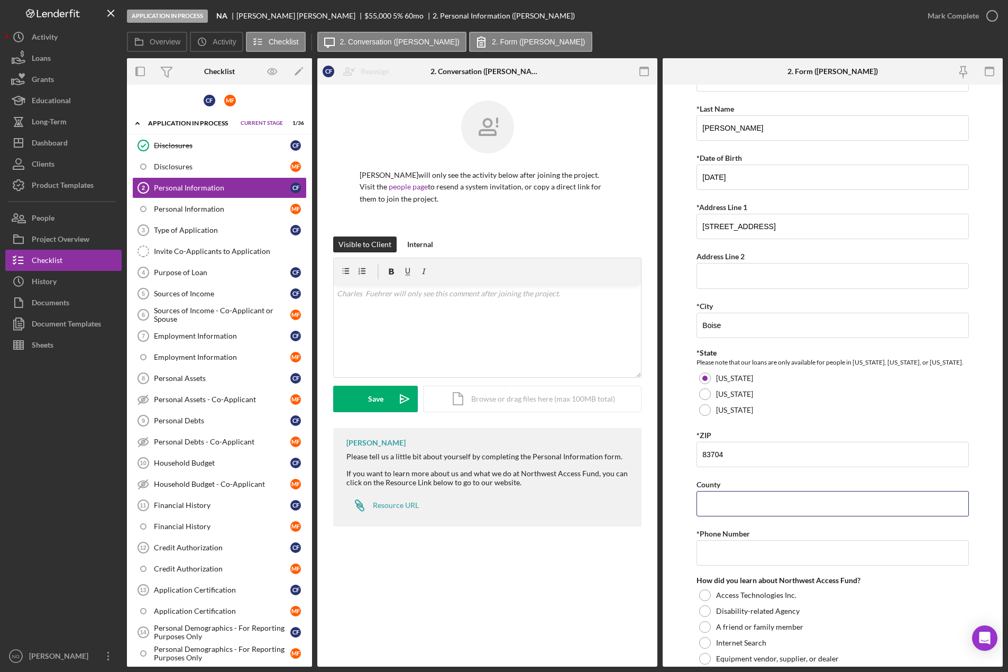
scroll to position [157, 0]
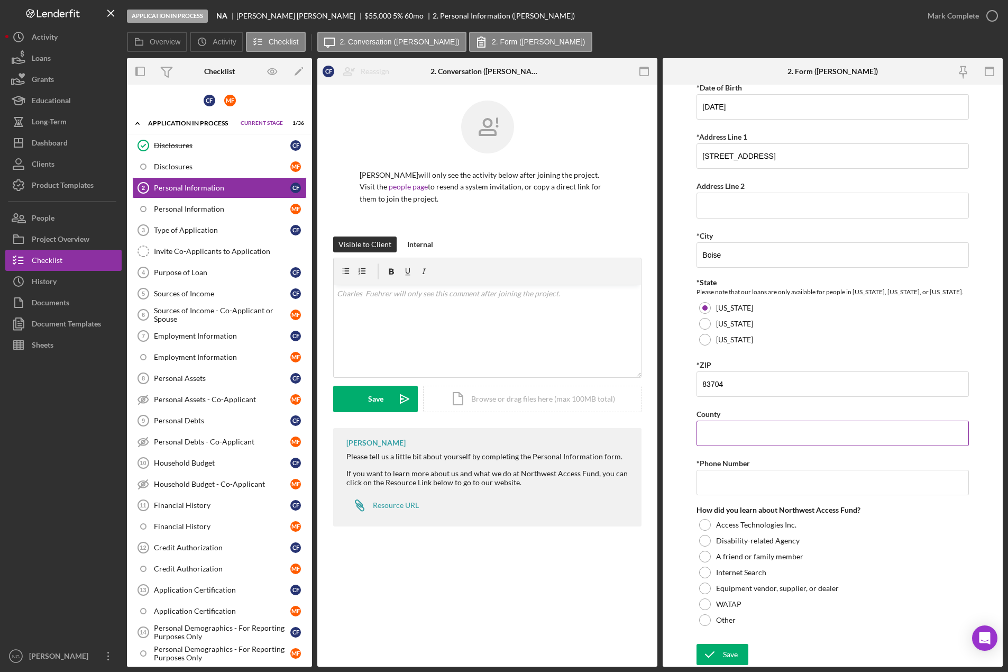
click at [766, 433] on input "County" at bounding box center [833, 433] width 272 height 25
type input "Ada"
click at [744, 483] on input "*Phone Number" at bounding box center [833, 482] width 272 height 25
type input "(208) 323-6601"
click at [415, 242] on div "Internal" at bounding box center [420, 244] width 26 height 16
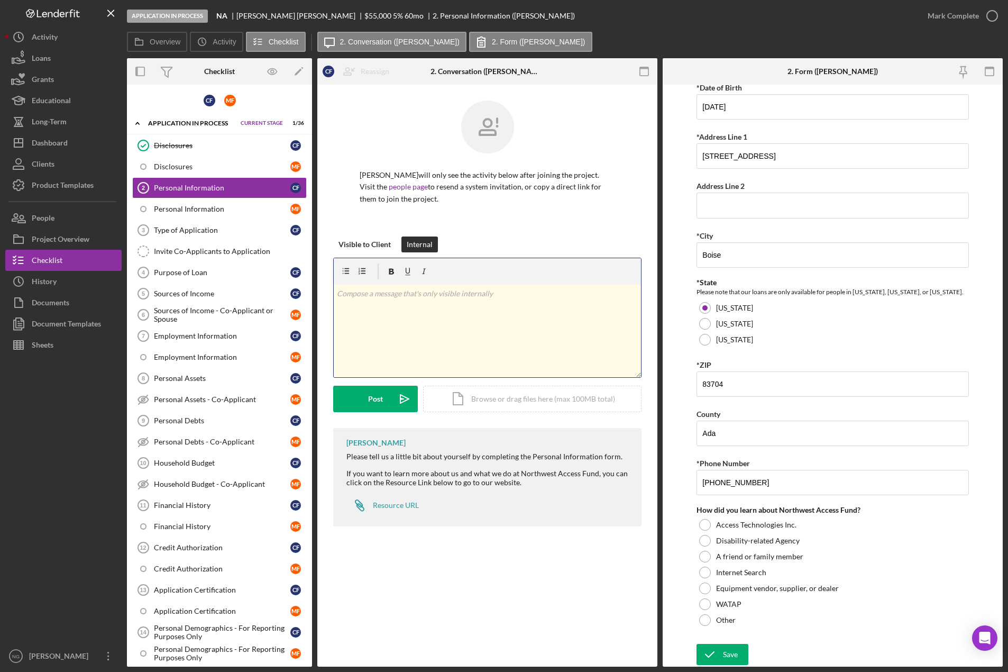
click at [419, 332] on div "v Color teal Color pink Remove color Add row above Add row below Add column bef…" at bounding box center [487, 331] width 307 height 93
drag, startPoint x: 568, startPoint y: 293, endPoint x: 302, endPoint y: 303, distance: 265.7
click at [302, 303] on div "Overview Internal Workflow Stage Application In Process Icon/Dropdown Arrow Arc…" at bounding box center [565, 362] width 876 height 608
click at [466, 295] on p "Phone number on file is for Mariah, who helped with their application." at bounding box center [488, 294] width 302 height 12
click at [486, 294] on p "Phone number on file is for Mariah, who helped with their application." at bounding box center [488, 294] width 302 height 12
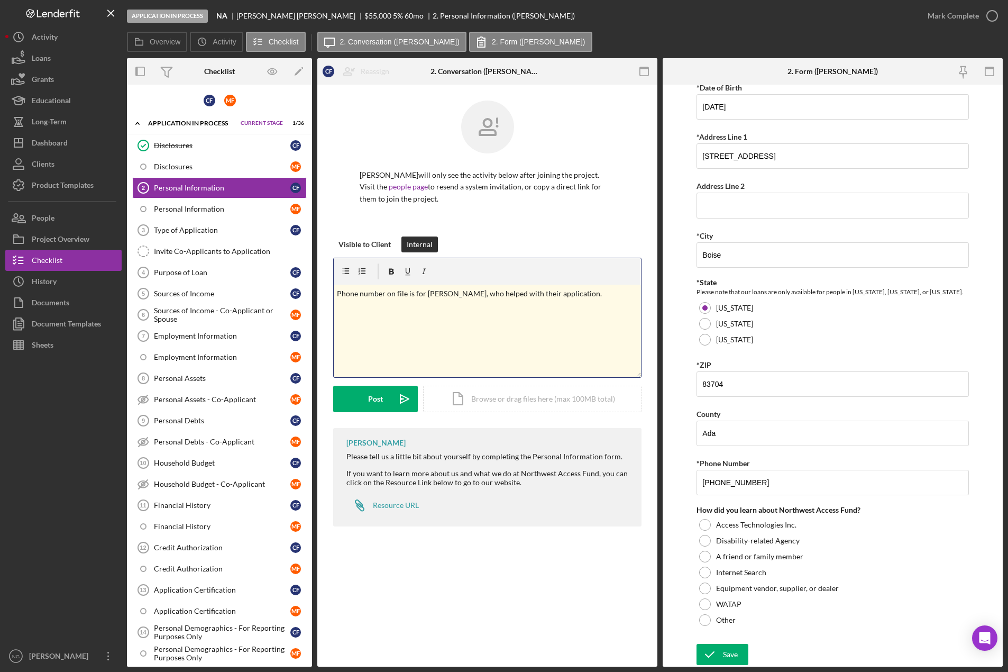
click at [464, 295] on p "Phone number on file is for Mariah, who helped with their application." at bounding box center [488, 294] width 302 height 12
click at [521, 295] on p "Phone number on file is for Mariah, who is helping with their application." at bounding box center [488, 294] width 302 height 12
drag, startPoint x: 582, startPoint y: 295, endPoint x: 273, endPoint y: 294, distance: 308.9
click at [273, 294] on div "Overview Internal Workflow Stage Application In Process Icon/Dropdown Arrow Arc…" at bounding box center [565, 362] width 876 height 608
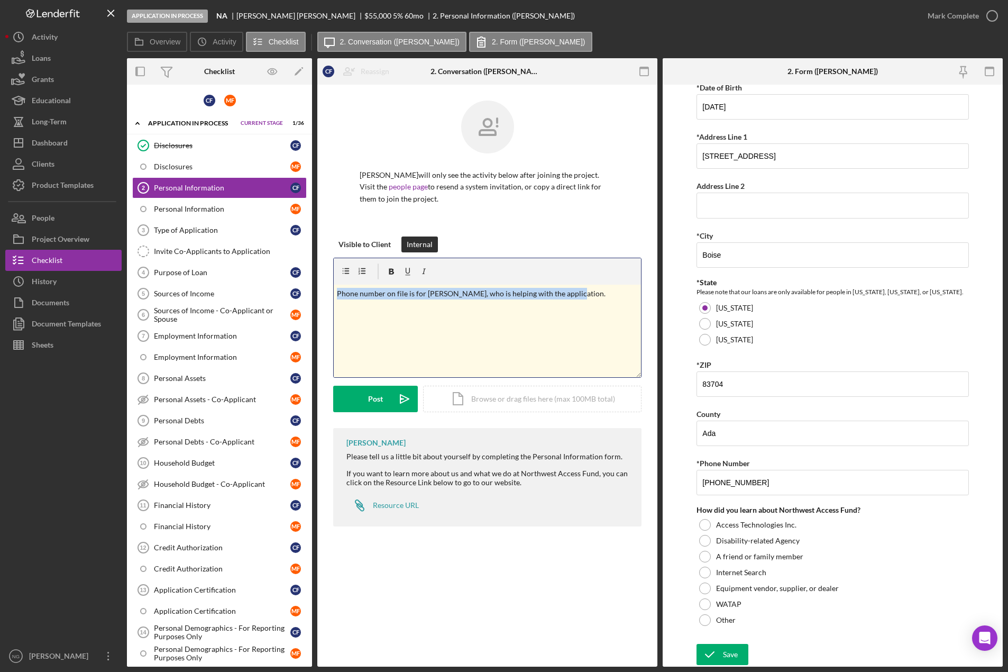
copy p "Phone number on file is for Mariah, who is helping with the application."
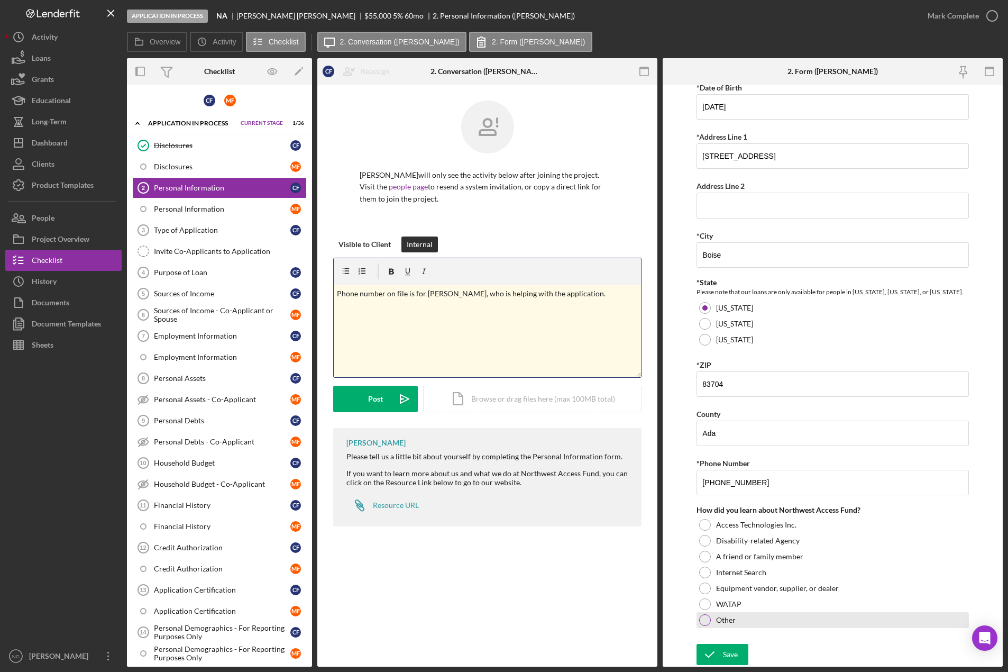
click at [706, 620] on div at bounding box center [705, 620] width 12 height 12
click at [712, 637] on textarea at bounding box center [833, 645] width 272 height 34
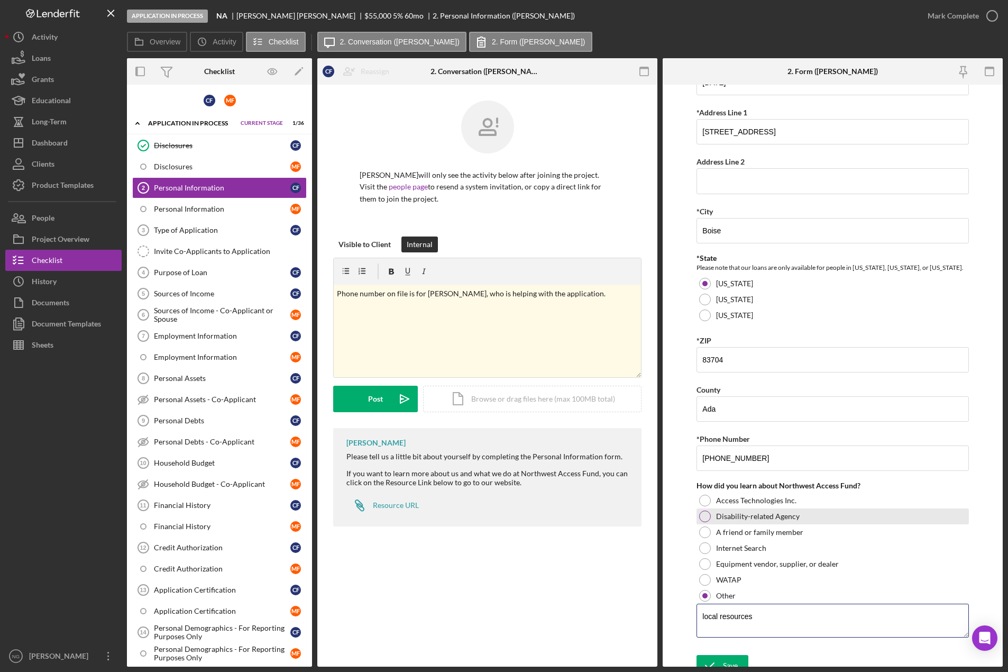
scroll to position [193, 0]
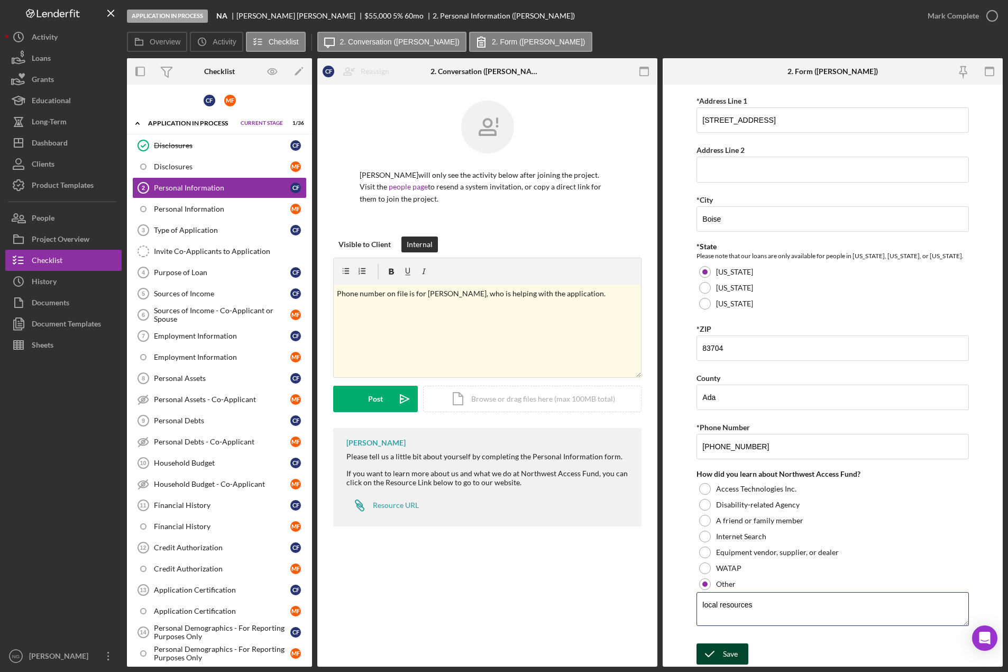
type textarea "local resources"
click at [732, 651] on div "Save" at bounding box center [730, 653] width 15 height 21
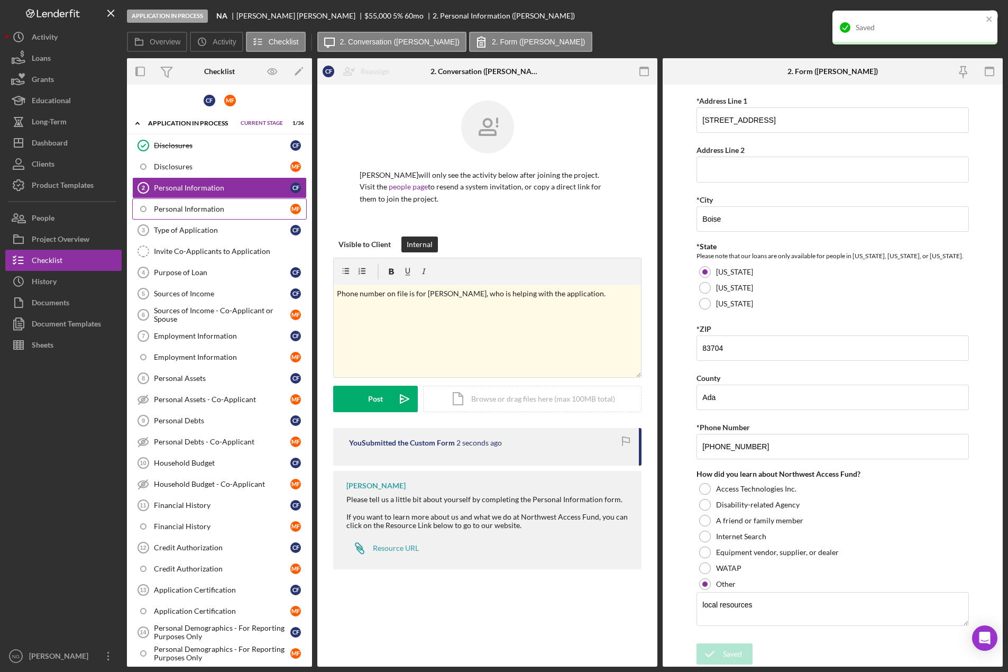
click at [234, 208] on div "Personal Information" at bounding box center [222, 209] width 136 height 8
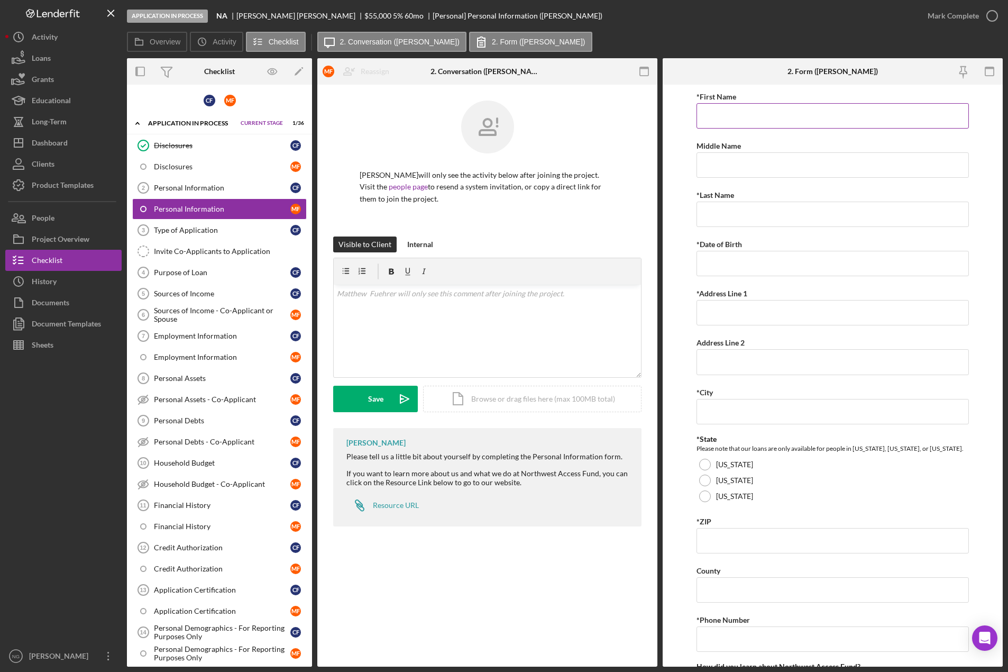
click at [736, 115] on input "*First Name" at bounding box center [833, 115] width 272 height 25
type input "8150 W Emerald St"
drag, startPoint x: 796, startPoint y: 119, endPoint x: 689, endPoint y: 107, distance: 107.5
click at [689, 107] on form "*First Name 8150 W Emerald St Middle Name *Last Name Required *Date of Birth *A…" at bounding box center [833, 376] width 340 height 582
type input "[PERSON_NAME]"
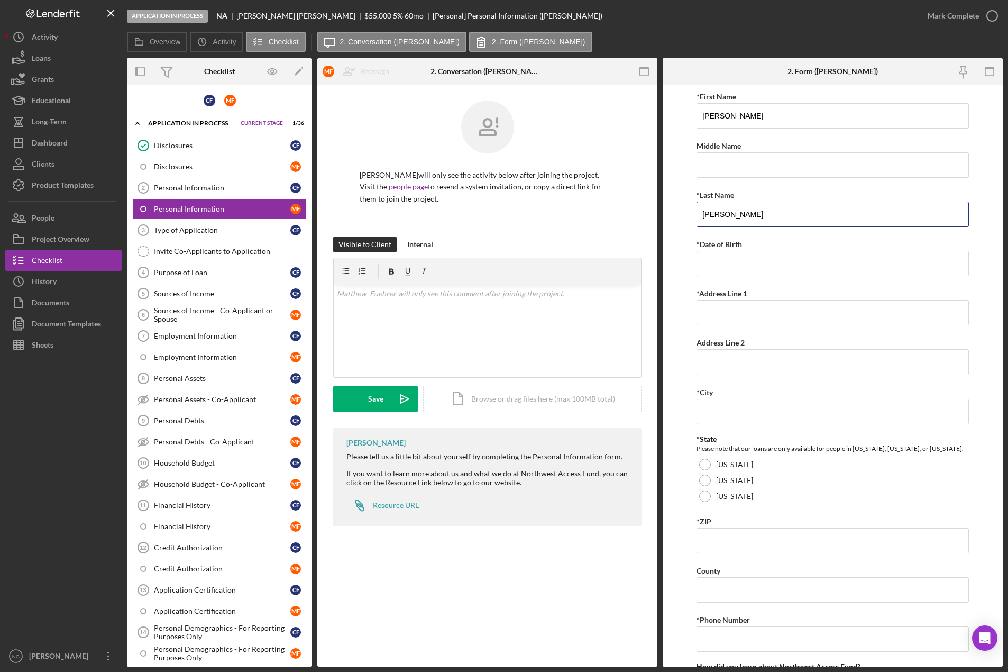
type input "[PERSON_NAME]"
type input "03/14/1991"
type input "8150 W Emerald St"
type input "Boise"
type input "83704"
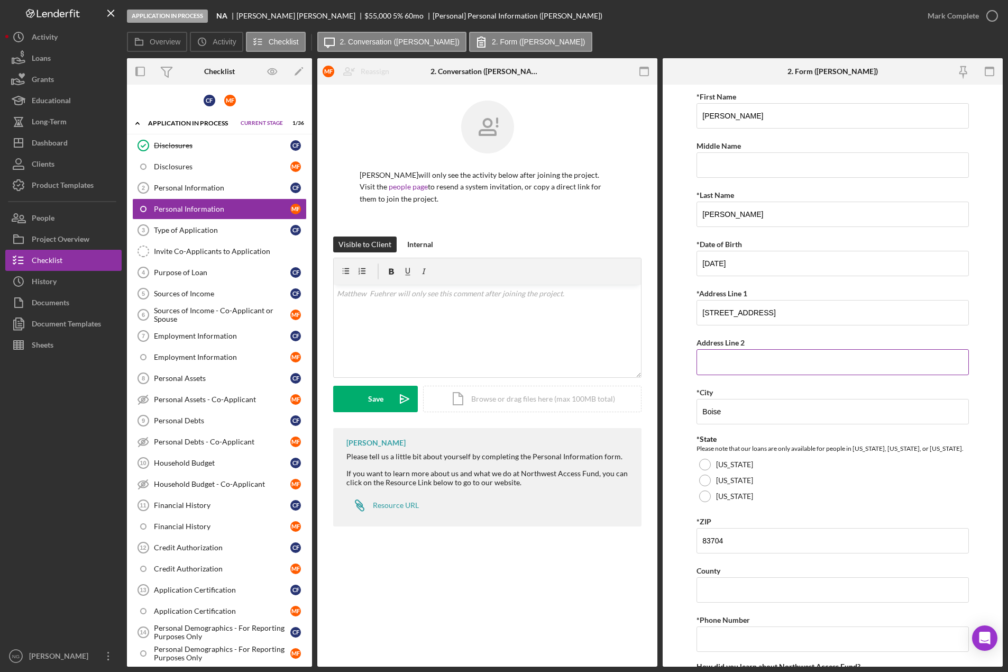
click at [761, 364] on input "Address Line 2" at bounding box center [833, 361] width 272 height 25
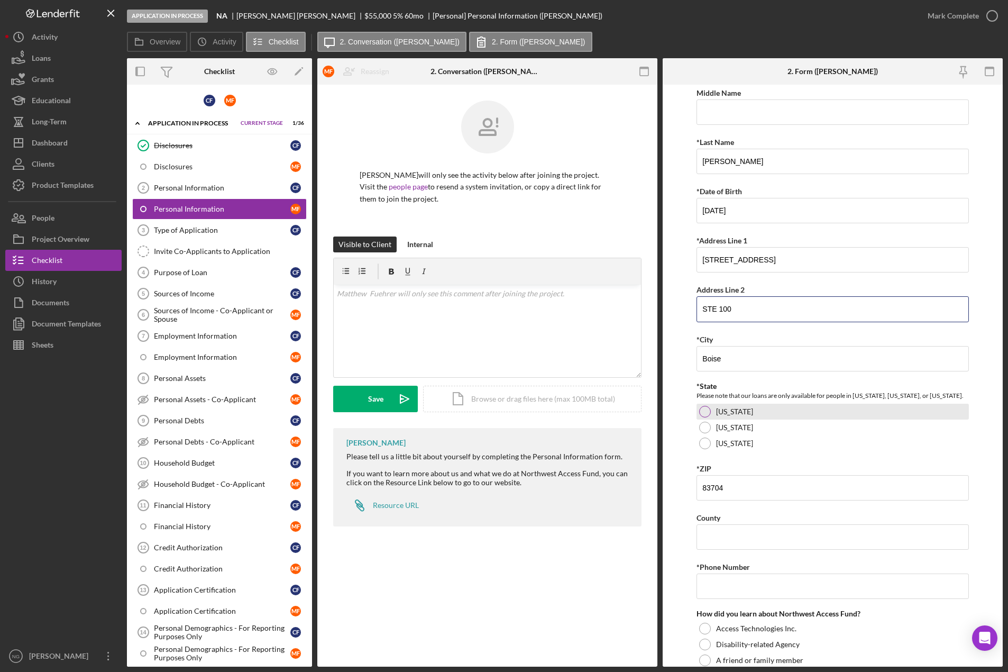
type input "STE 100"
click at [701, 415] on div at bounding box center [705, 412] width 12 height 12
click at [713, 536] on input "County" at bounding box center [833, 536] width 272 height 25
type input "Ada"
click at [727, 594] on input "*Phone Number" at bounding box center [833, 585] width 272 height 25
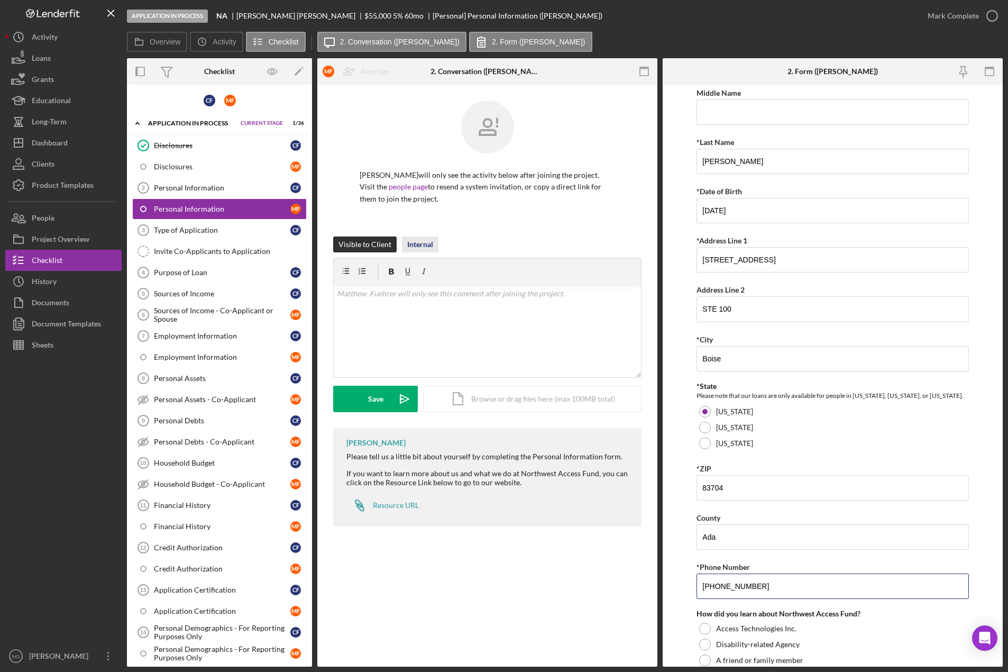
type input "(208) 995-4477"
click at [417, 246] on div "Internal" at bounding box center [420, 244] width 26 height 16
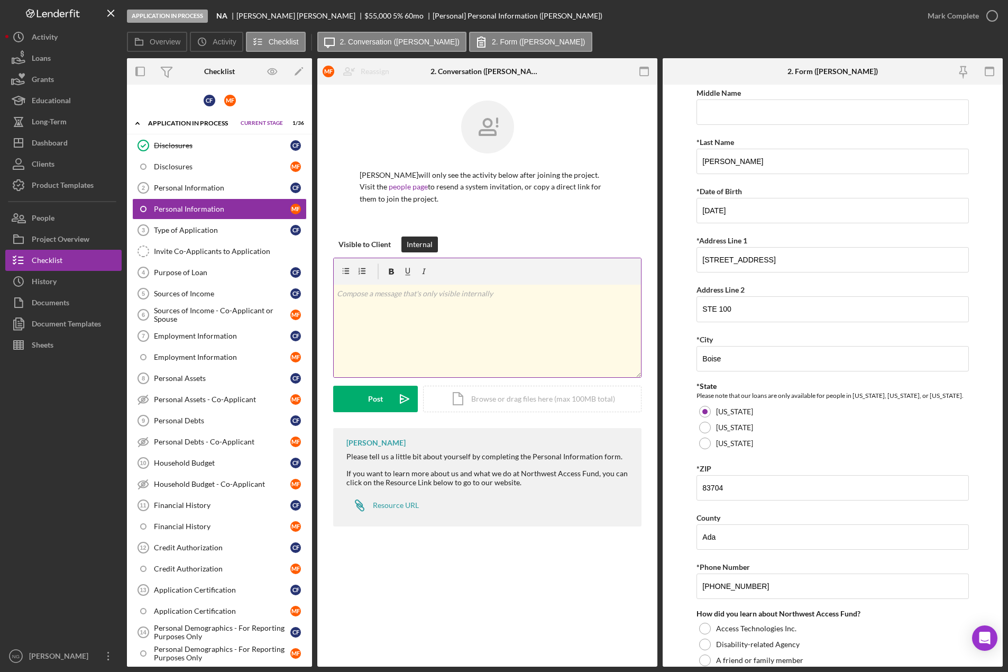
click at [370, 306] on div "v Color teal Color pink Remove color Add row above Add row below Add column bef…" at bounding box center [487, 331] width 307 height 93
click at [446, 294] on p "Phone number on file is for Mariah, who is helping with the application." at bounding box center [488, 294] width 302 height 12
click at [461, 294] on p "Phone number on file is for Mariah at C, who is helping with the application." at bounding box center [488, 294] width 302 height 12
click at [550, 294] on p "Phone number on file is for Mariah at Developmental Concepts Inc, who is helpin…" at bounding box center [488, 300] width 302 height 24
drag, startPoint x: 381, startPoint y: 311, endPoint x: 312, endPoint y: 291, distance: 72.2
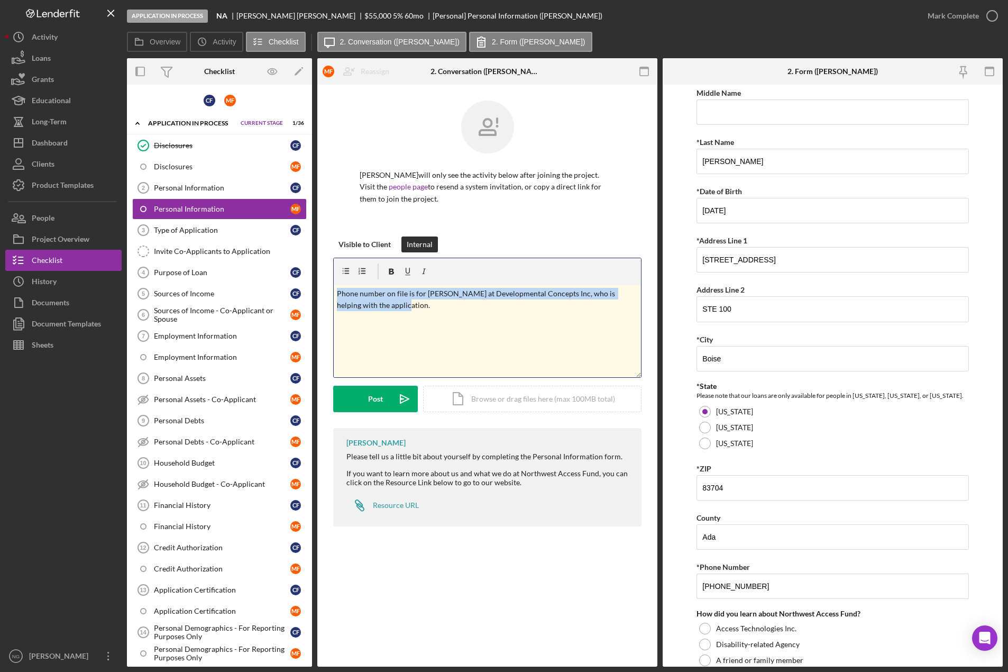
click at [312, 291] on div "Overview Internal Workflow Stage Application In Process Icon/Dropdown Arrow Arc…" at bounding box center [565, 362] width 876 height 608
copy p "Phone number on file is for Mariah at Developmental Concepts Inc, who is helpin…"
click at [405, 339] on div "v Color teal Color pink Remove color Add row above Add row below Add column bef…" at bounding box center [487, 331] width 307 height 93
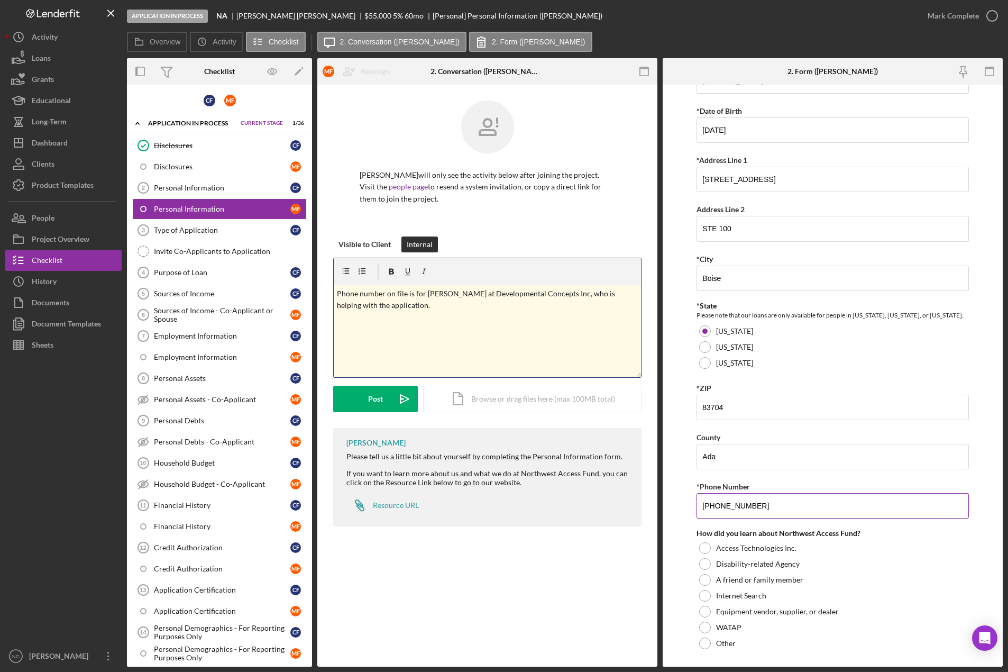
scroll to position [157, 0]
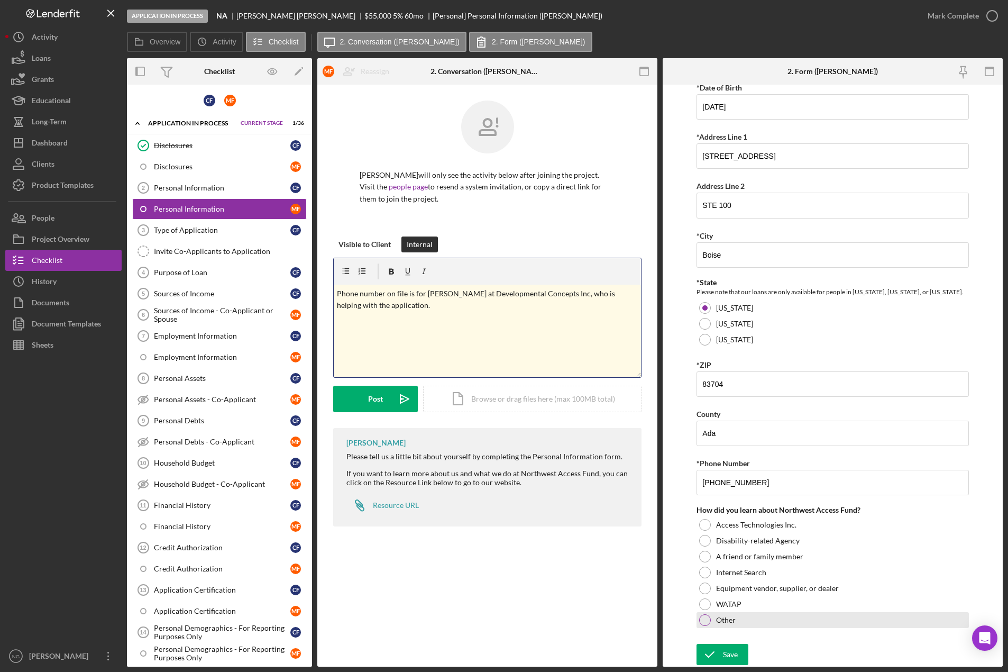
click at [702, 617] on div at bounding box center [705, 620] width 12 height 12
click at [709, 642] on textarea at bounding box center [833, 645] width 272 height 34
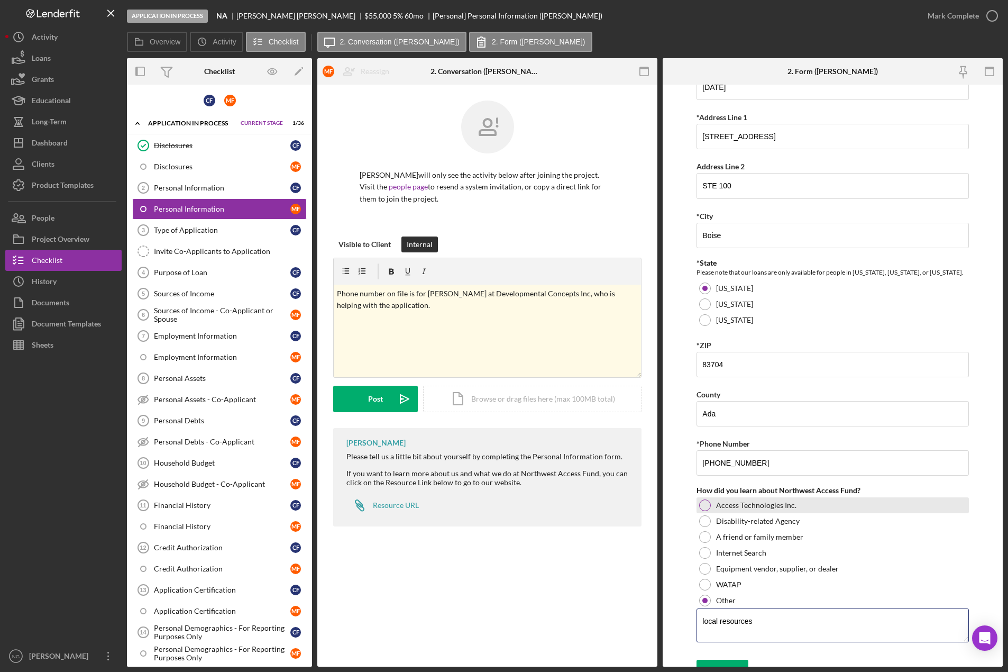
scroll to position [193, 0]
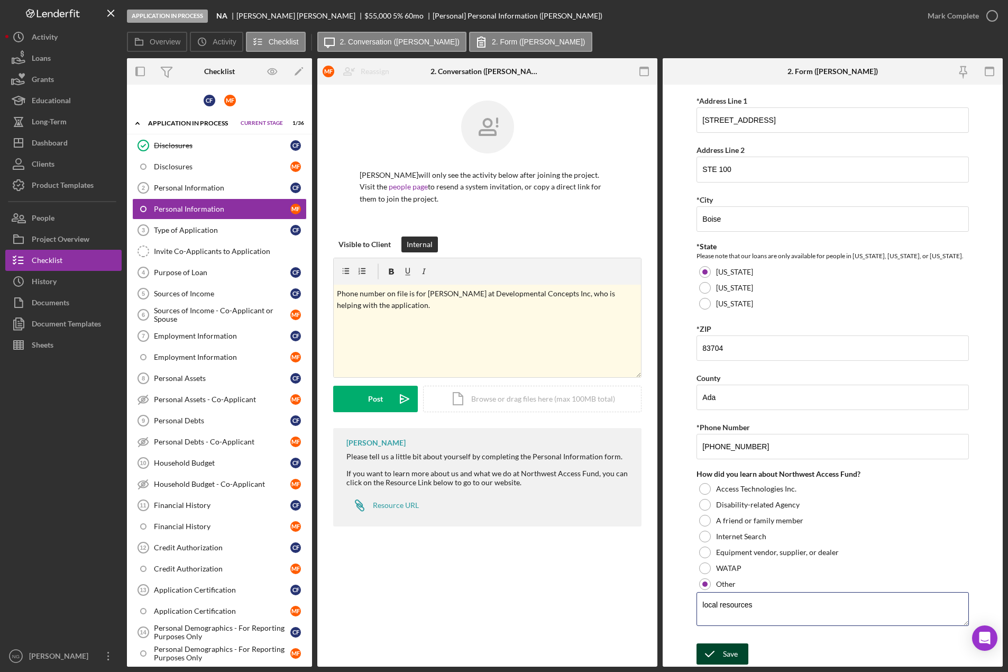
type textarea "local resources"
click at [733, 647] on div "Save" at bounding box center [730, 653] width 15 height 21
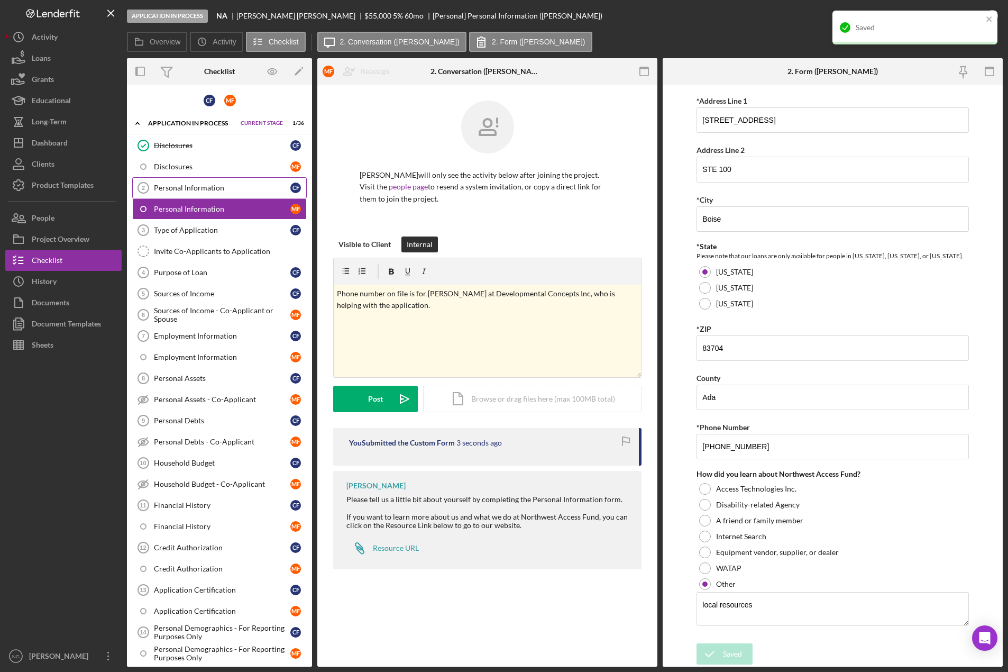
click at [259, 187] on div "Personal Information" at bounding box center [222, 188] width 136 height 8
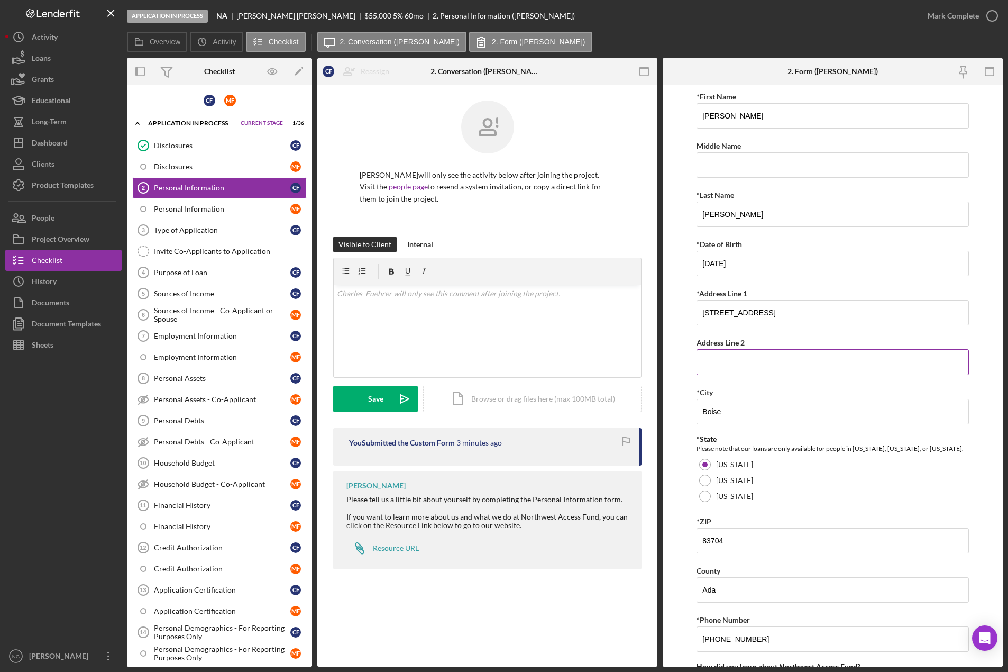
click at [759, 363] on input "Address Line 2" at bounding box center [833, 361] width 272 height 25
type input "STE 100"
click at [430, 242] on div "Internal" at bounding box center [420, 244] width 26 height 16
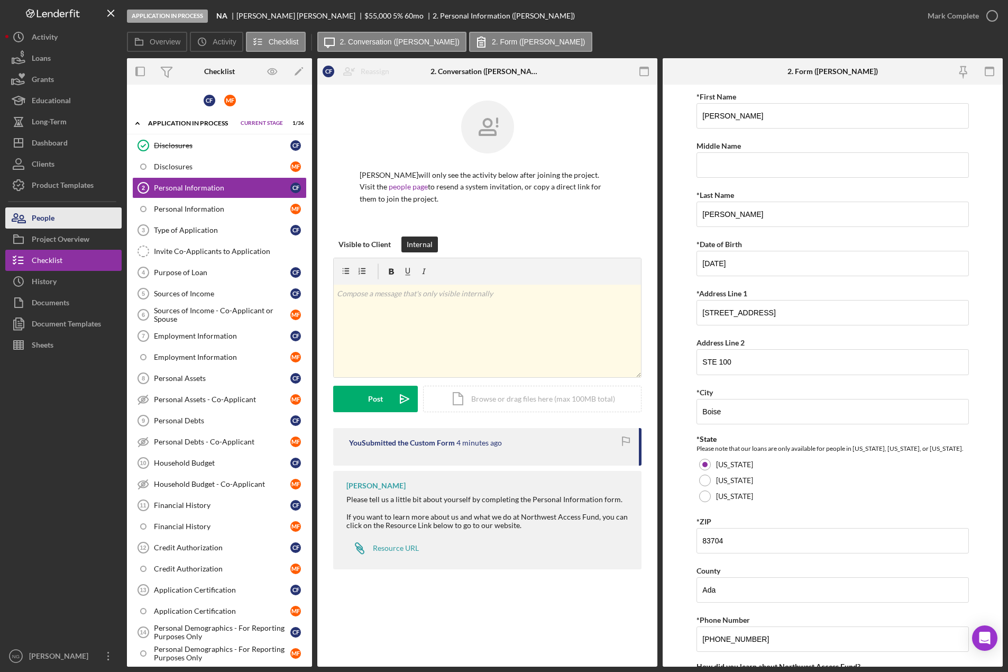
click at [79, 220] on button "People" at bounding box center [63, 217] width 116 height 21
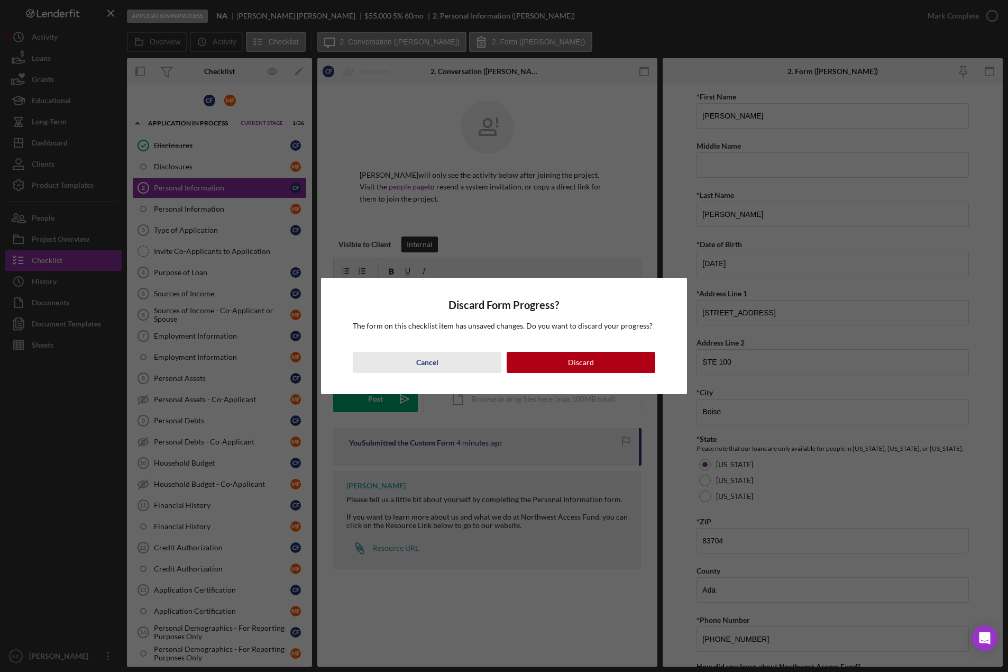
click at [444, 363] on button "Cancel" at bounding box center [427, 362] width 149 height 21
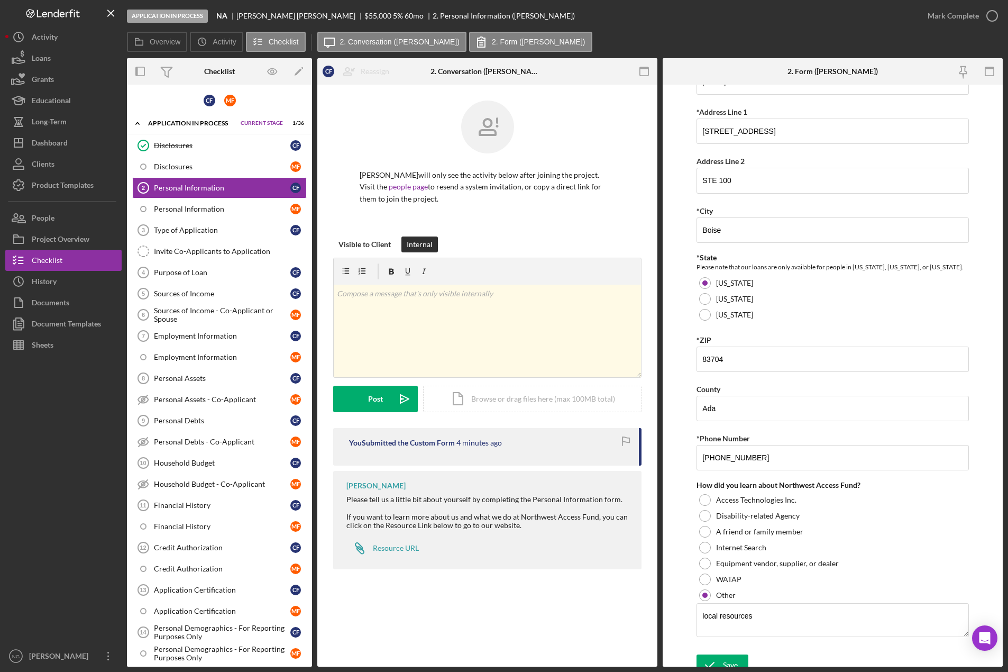
scroll to position [193, 0]
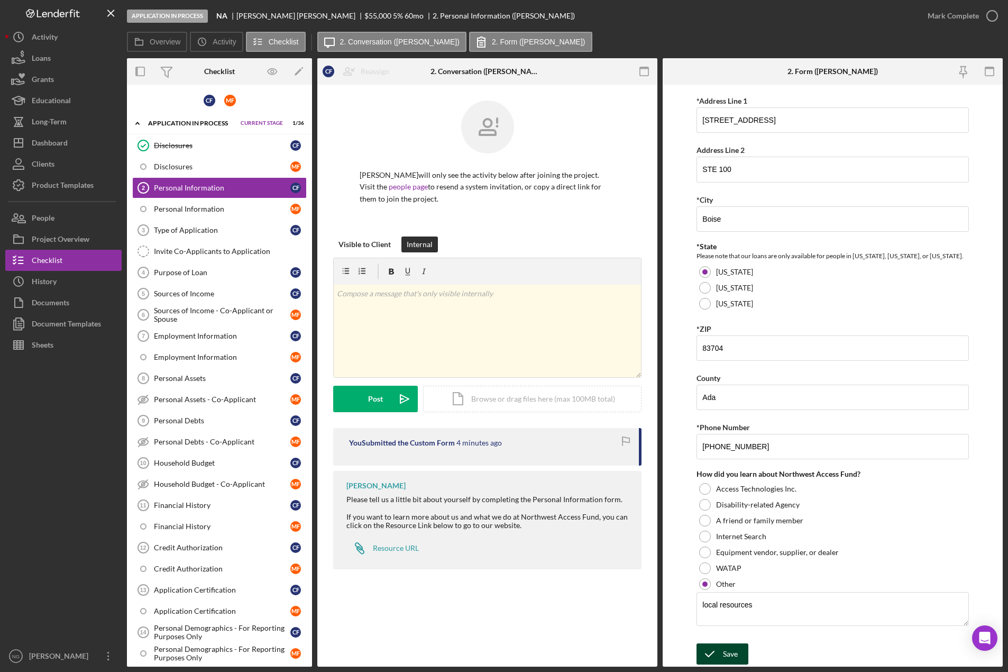
click at [723, 650] on div "Save" at bounding box center [730, 653] width 15 height 21
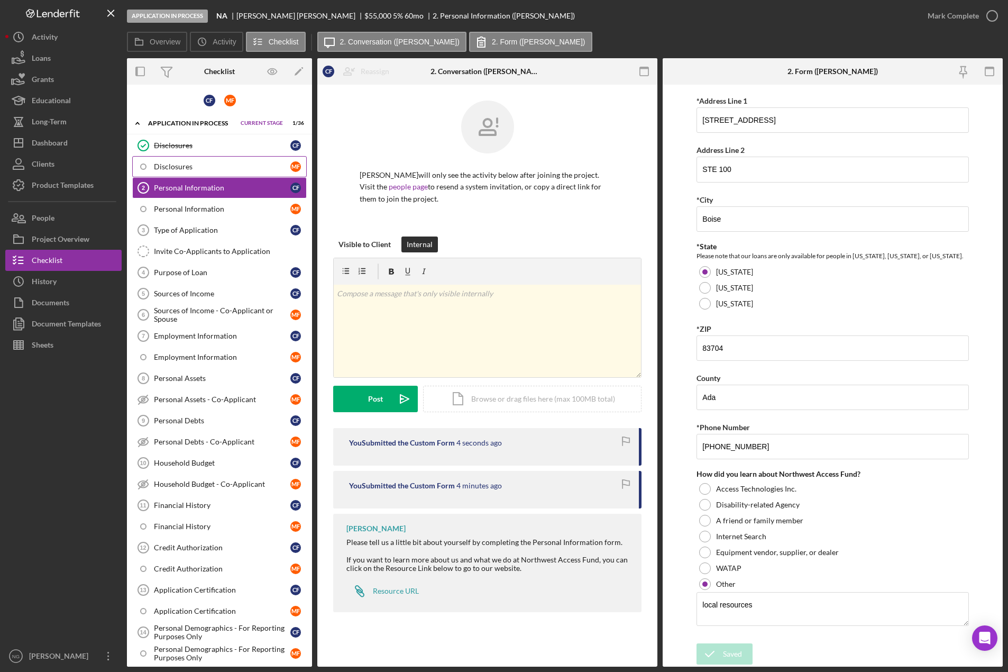
click at [200, 165] on div "Disclosures" at bounding box center [222, 166] width 136 height 8
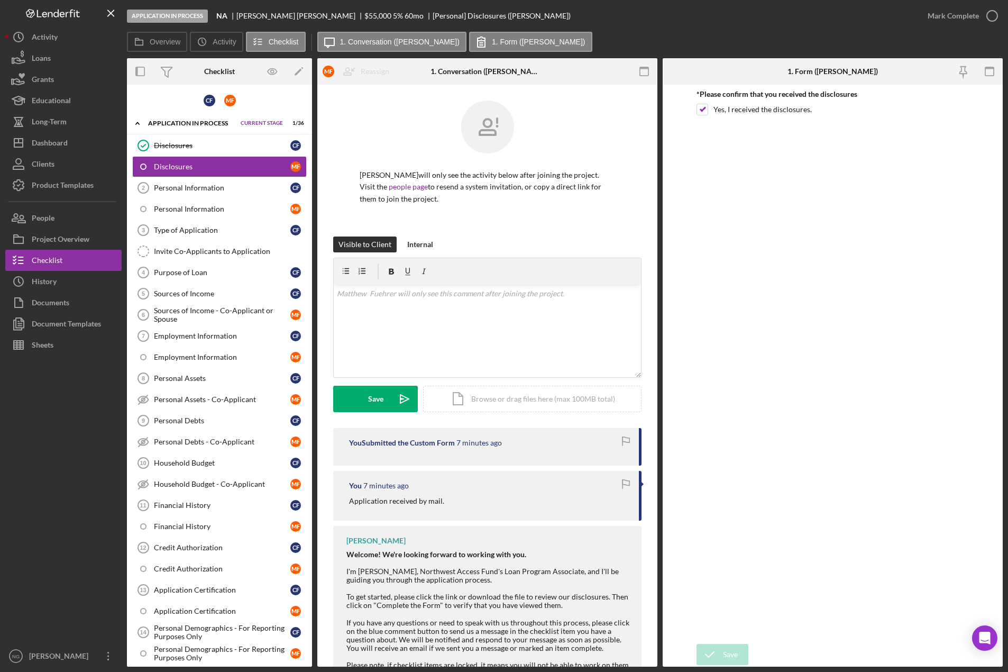
scroll to position [98, 0]
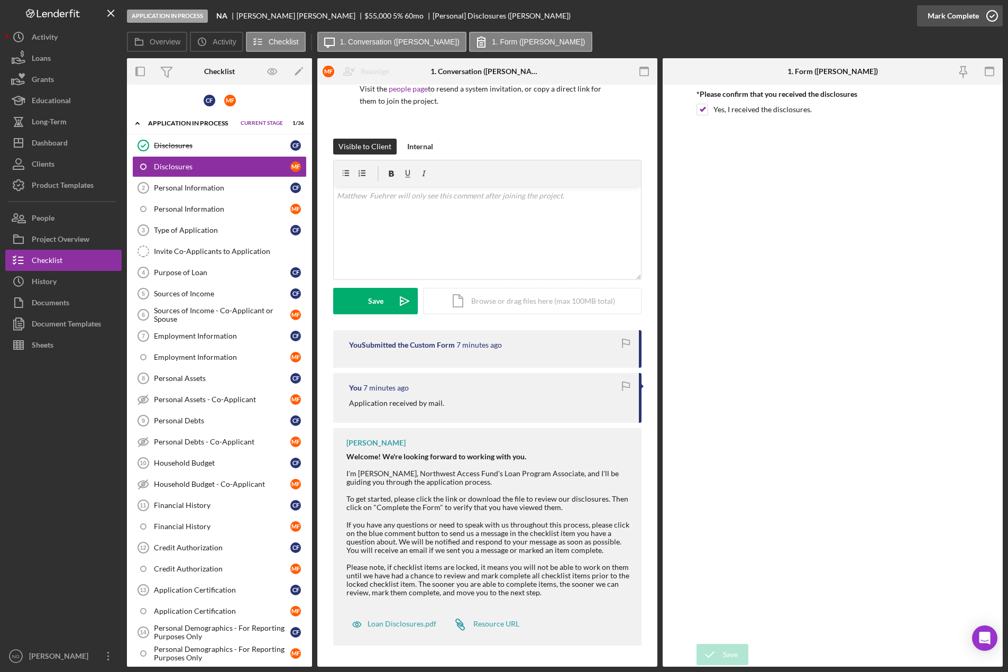
click at [983, 9] on icon "button" at bounding box center [992, 16] width 26 height 26
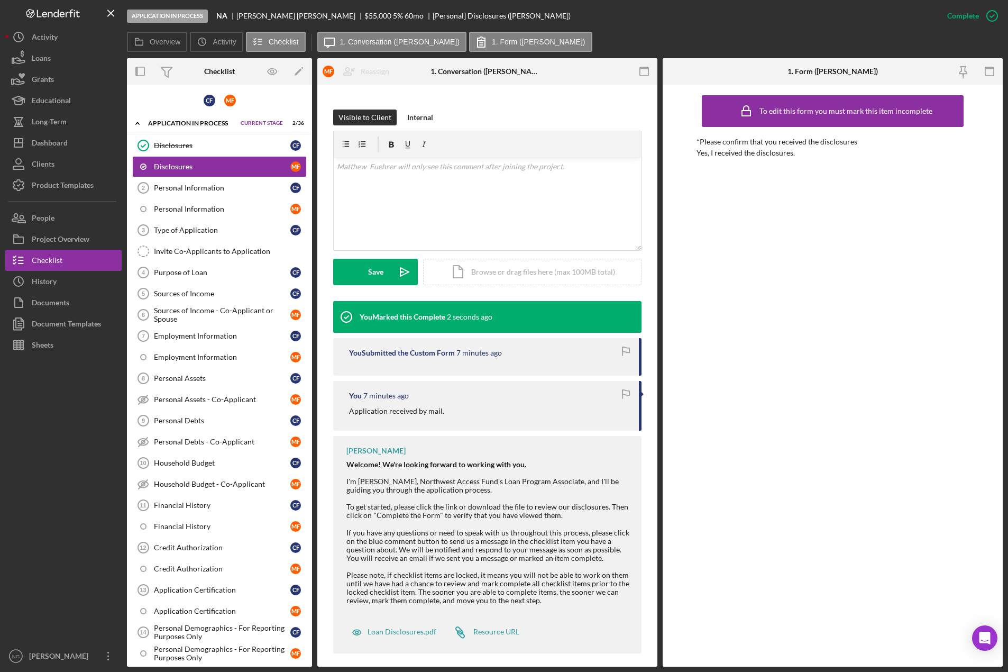
scroll to position [135, 0]
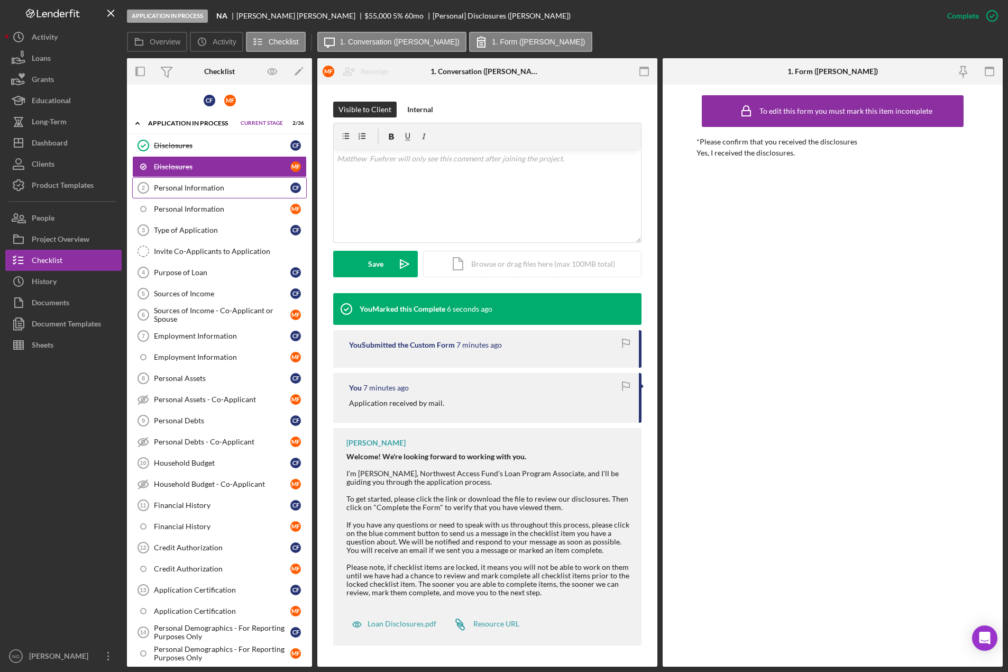
click at [206, 191] on div "Personal Information" at bounding box center [222, 188] width 136 height 8
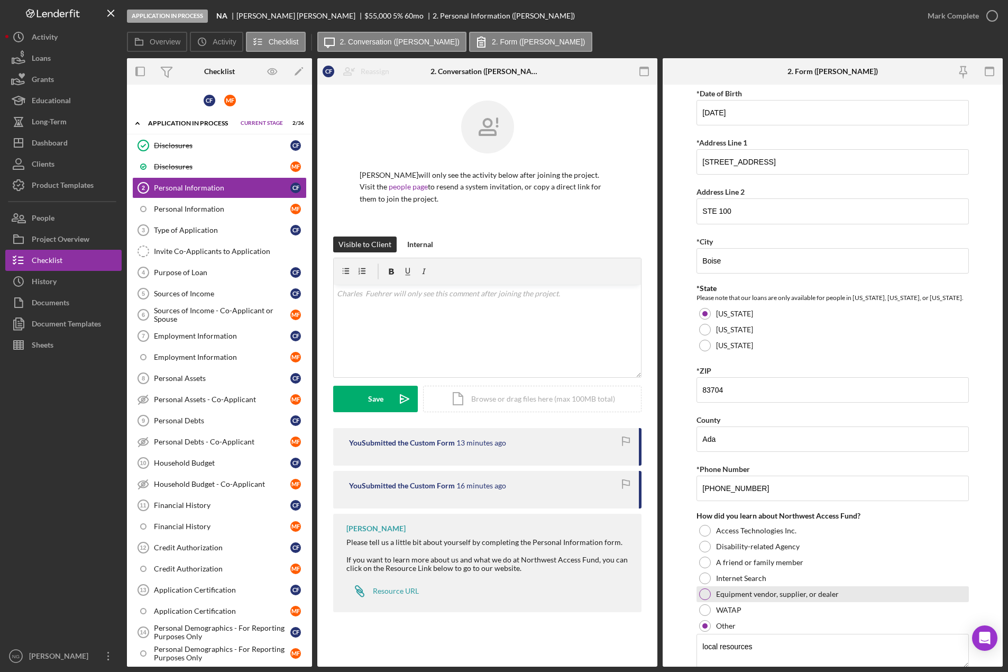
scroll to position [193, 0]
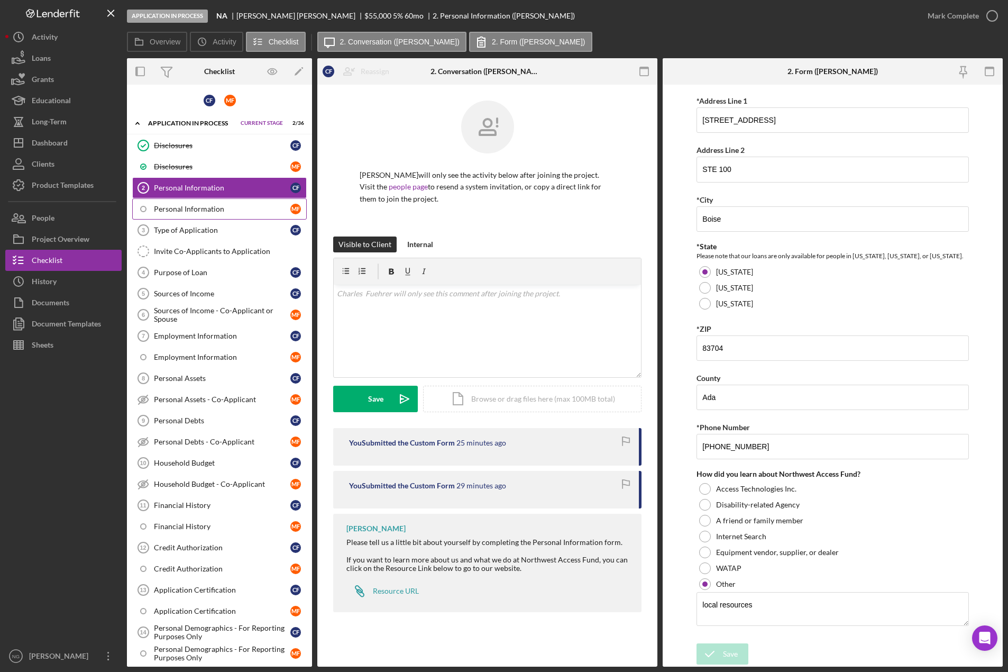
click at [195, 211] on div "Personal Information" at bounding box center [222, 209] width 136 height 8
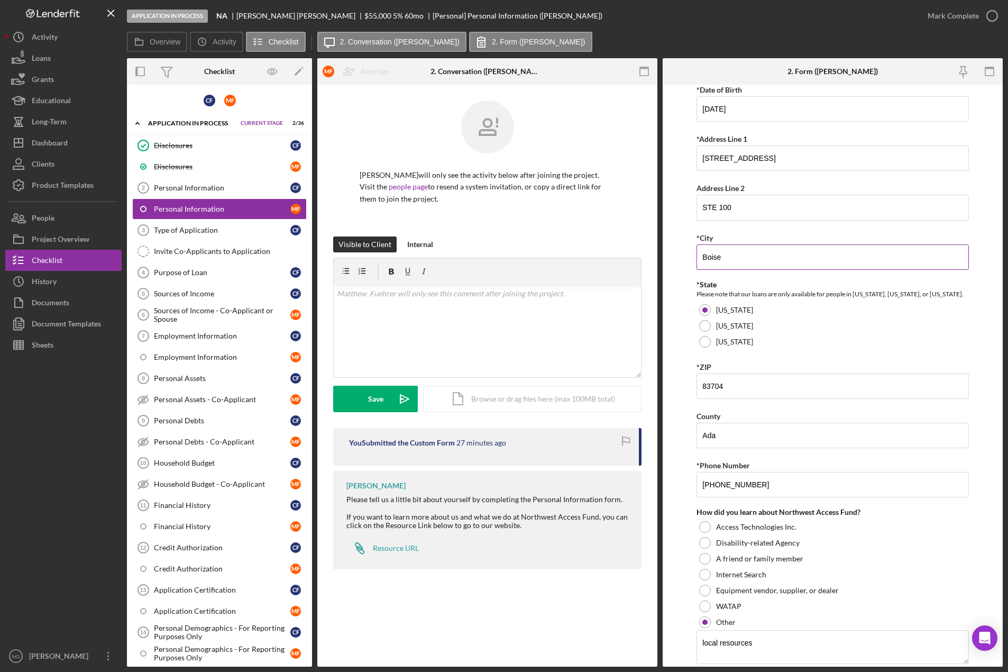
scroll to position [193, 0]
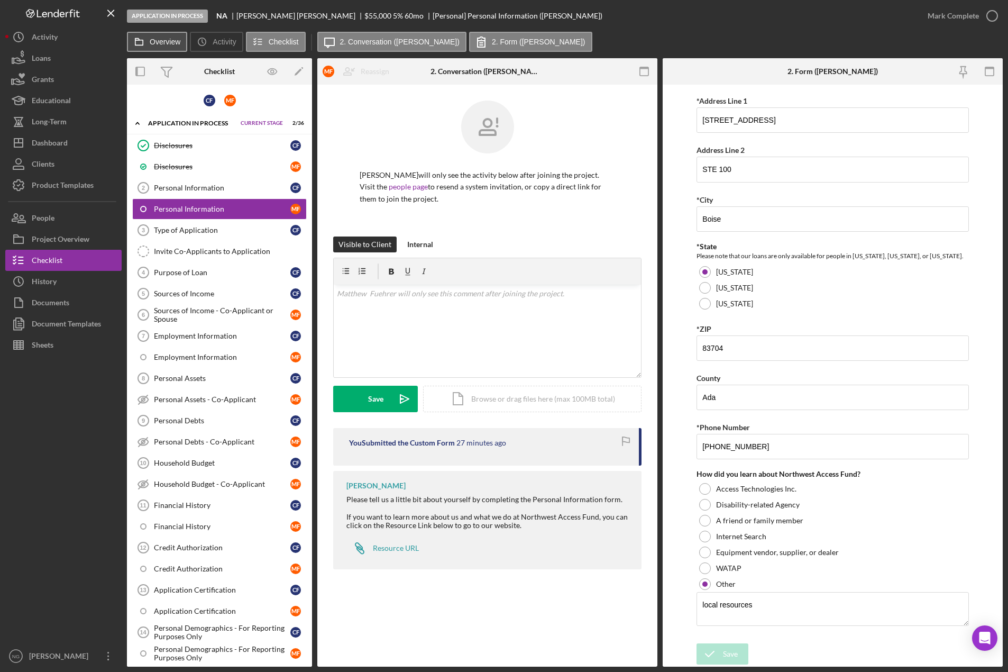
click at [160, 42] on label "Overview" at bounding box center [165, 42] width 31 height 8
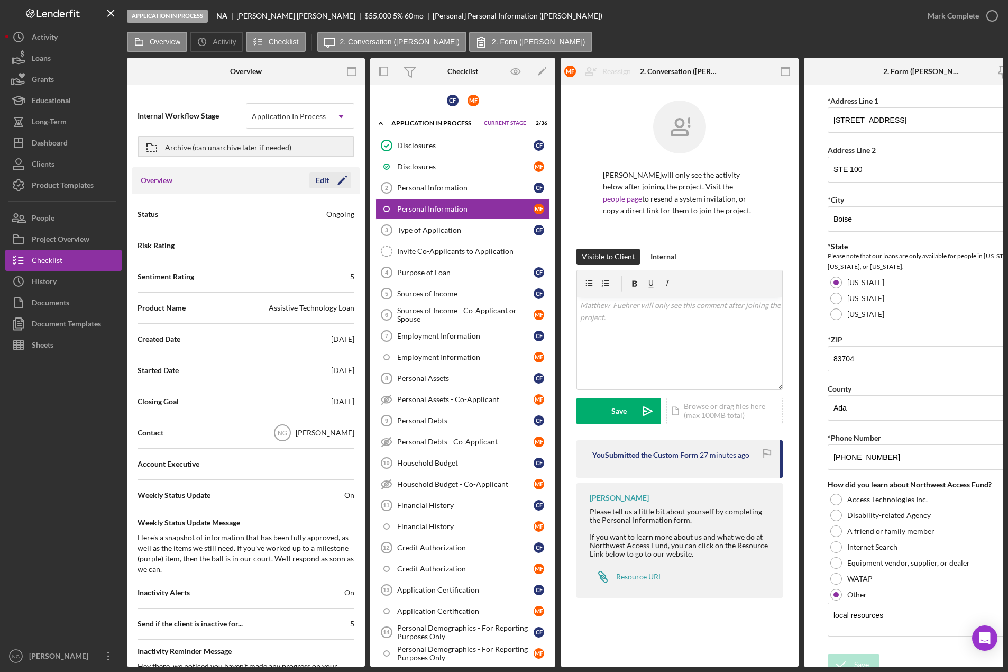
click at [342, 182] on icon "Icon/Edit" at bounding box center [342, 180] width 26 height 26
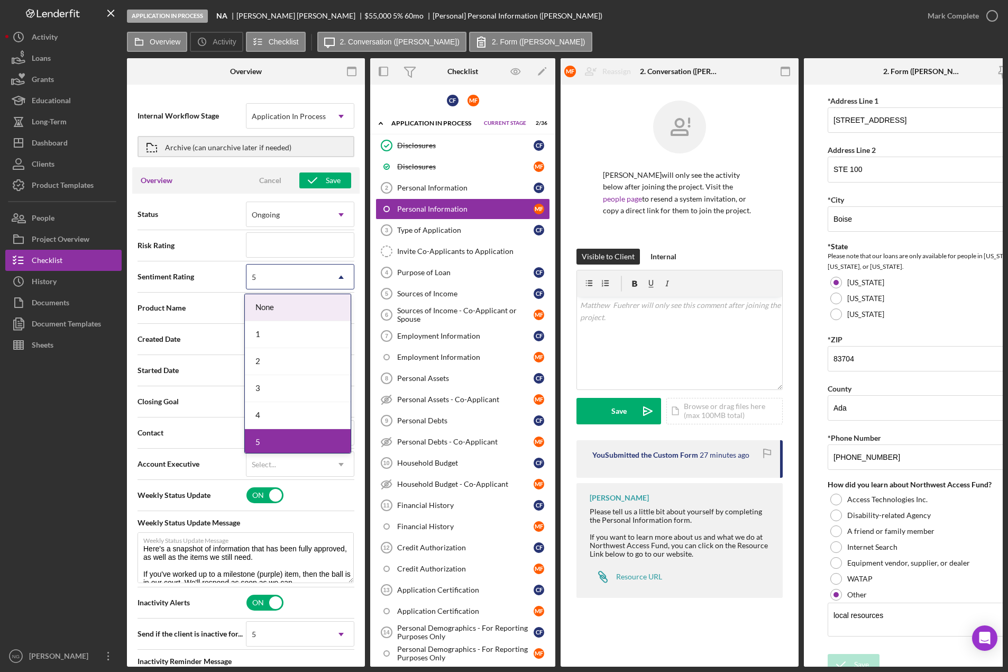
click at [321, 288] on div "5" at bounding box center [288, 277] width 82 height 24
click at [288, 340] on div "1" at bounding box center [298, 334] width 106 height 27
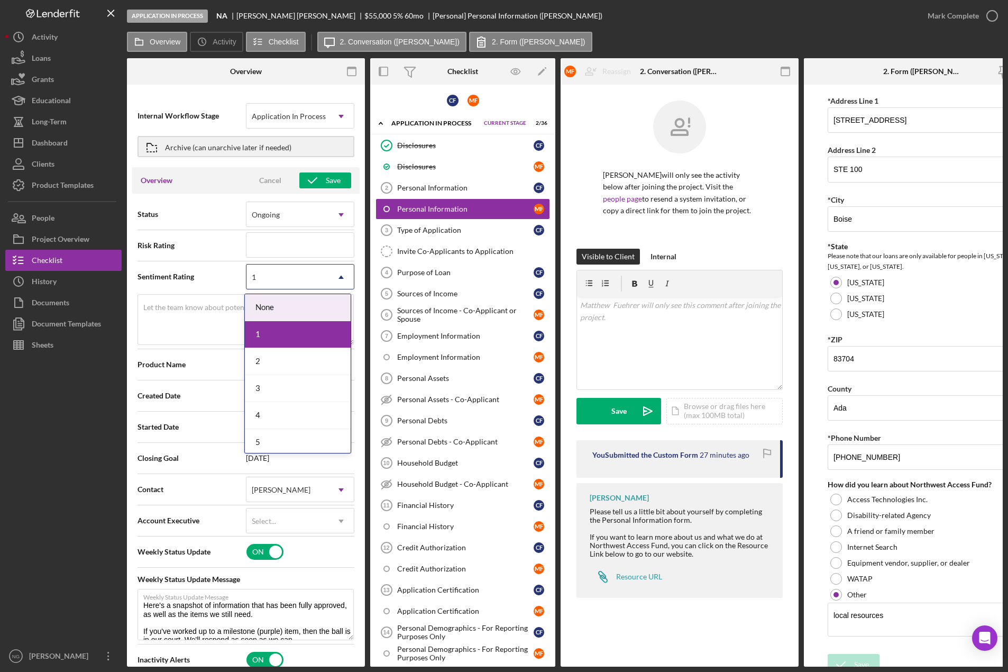
click at [328, 276] on icon "Icon/Dropdown Arrow" at bounding box center [340, 276] width 25 height 25
click at [296, 384] on div "3" at bounding box center [298, 388] width 106 height 27
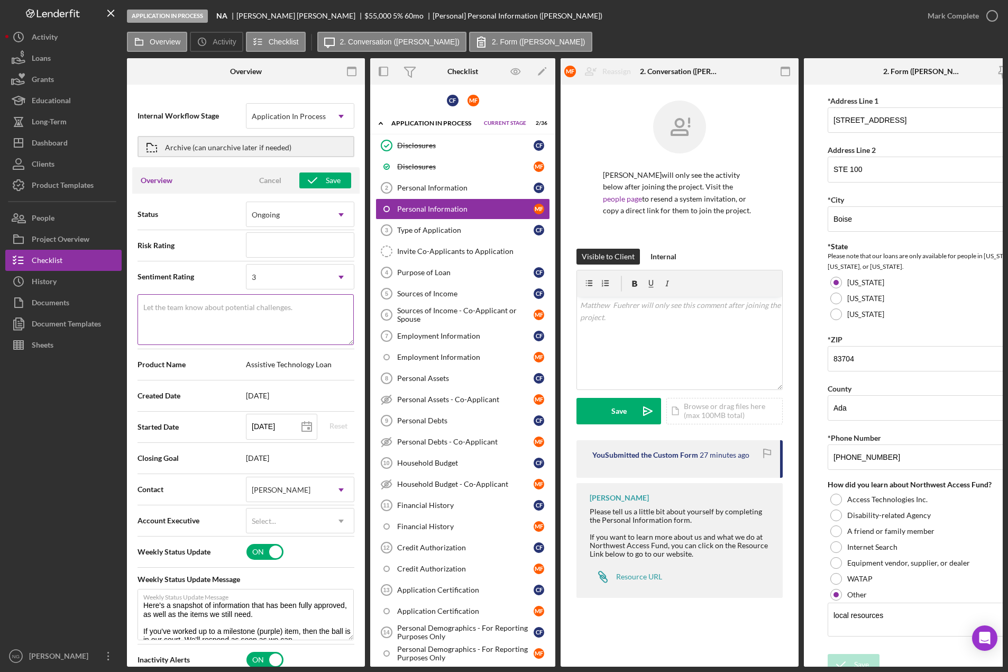
click at [224, 316] on textarea "Let the team know about potential challenges." at bounding box center [246, 319] width 216 height 51
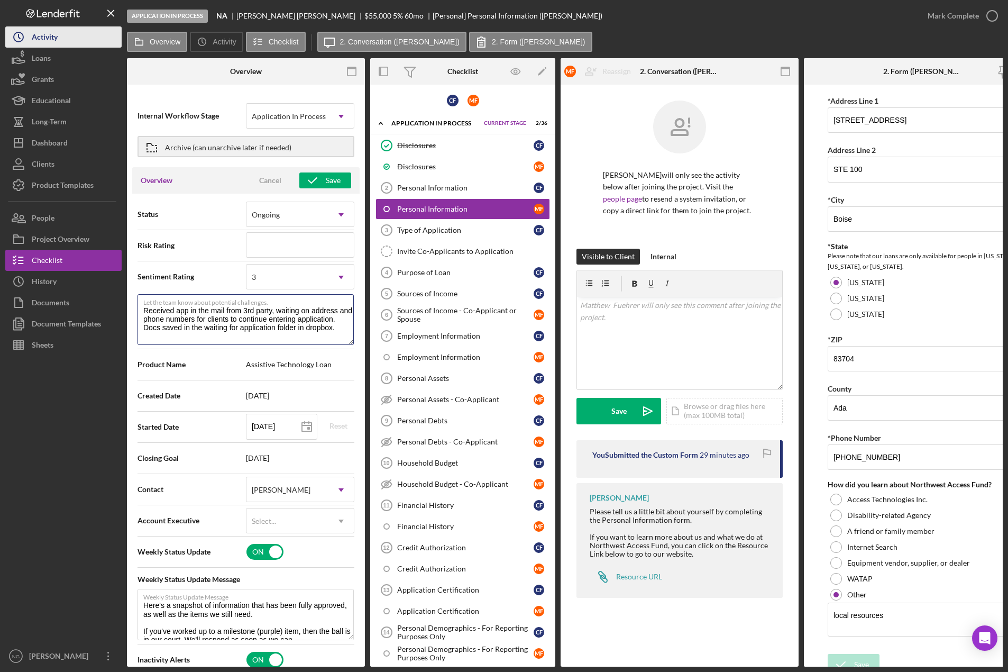
type textarea "Received app in the mail from 3rd party, waiting on address and phone numbers f…"
click at [48, 138] on div "Dashboard" at bounding box center [50, 144] width 36 height 24
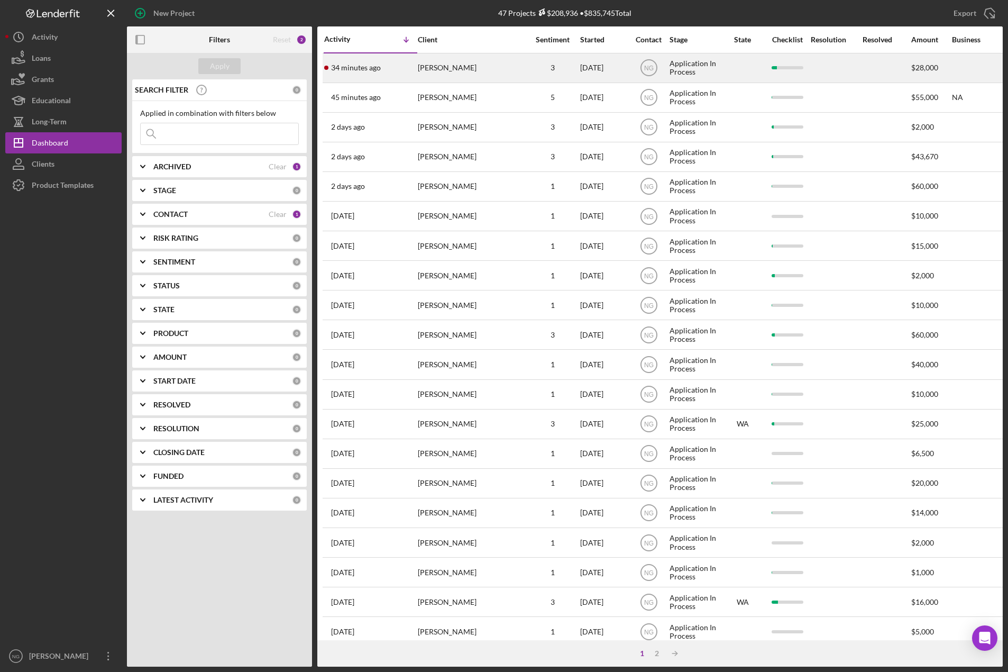
click at [496, 68] on div "[PERSON_NAME]" at bounding box center [471, 68] width 106 height 28
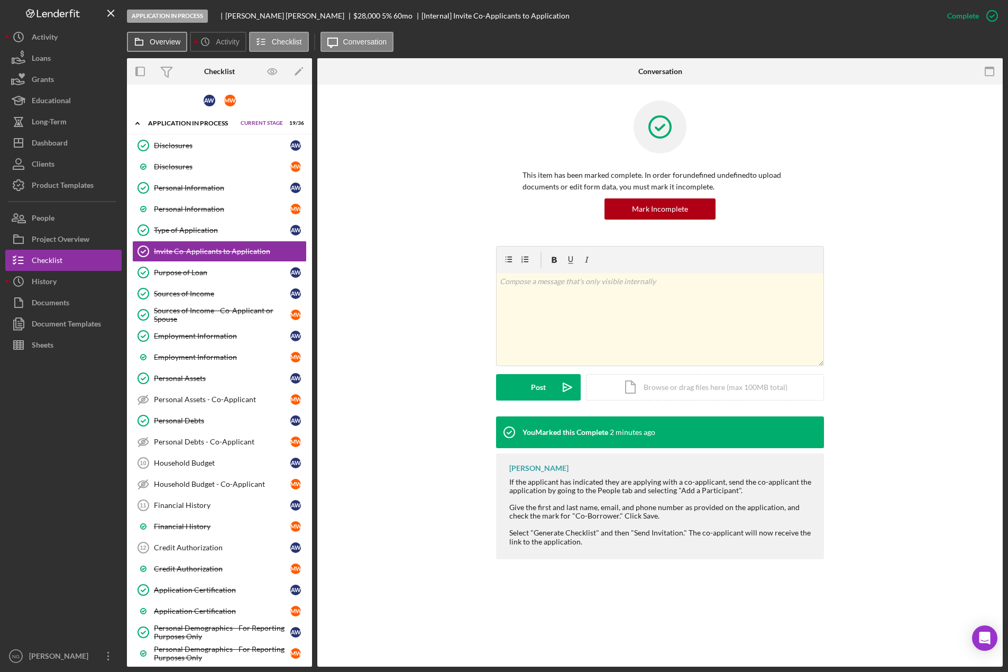
click at [166, 41] on label "Overview" at bounding box center [165, 42] width 31 height 8
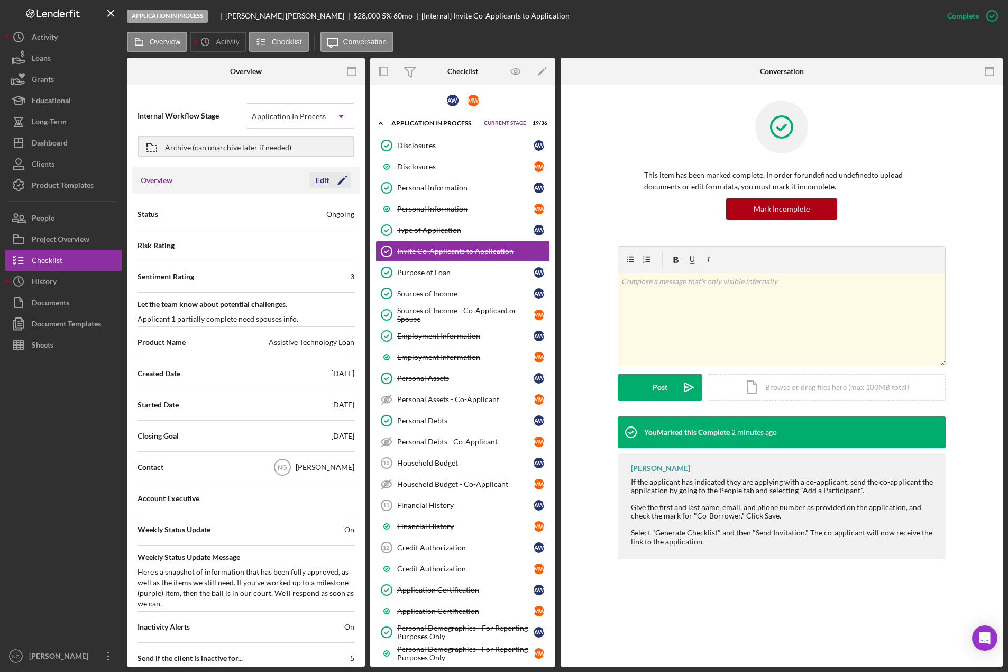
click at [329, 180] on icon "Icon/Edit" at bounding box center [342, 180] width 26 height 26
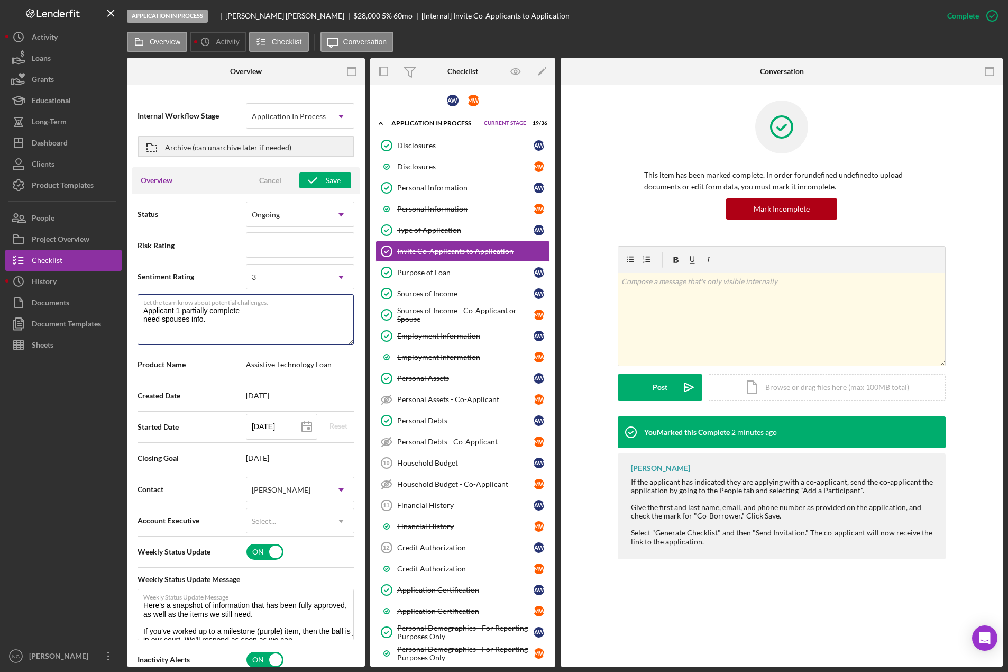
drag, startPoint x: 217, startPoint y: 318, endPoint x: 135, endPoint y: 299, distance: 84.2
click at [135, 299] on div "Status Ongoing Icon/Dropdown Arrow Risk Rating Sentiment Rating 3 Icon/Dropdown…" at bounding box center [245, 491] width 227 height 594
click at [62, 143] on div "Dashboard" at bounding box center [50, 144] width 36 height 24
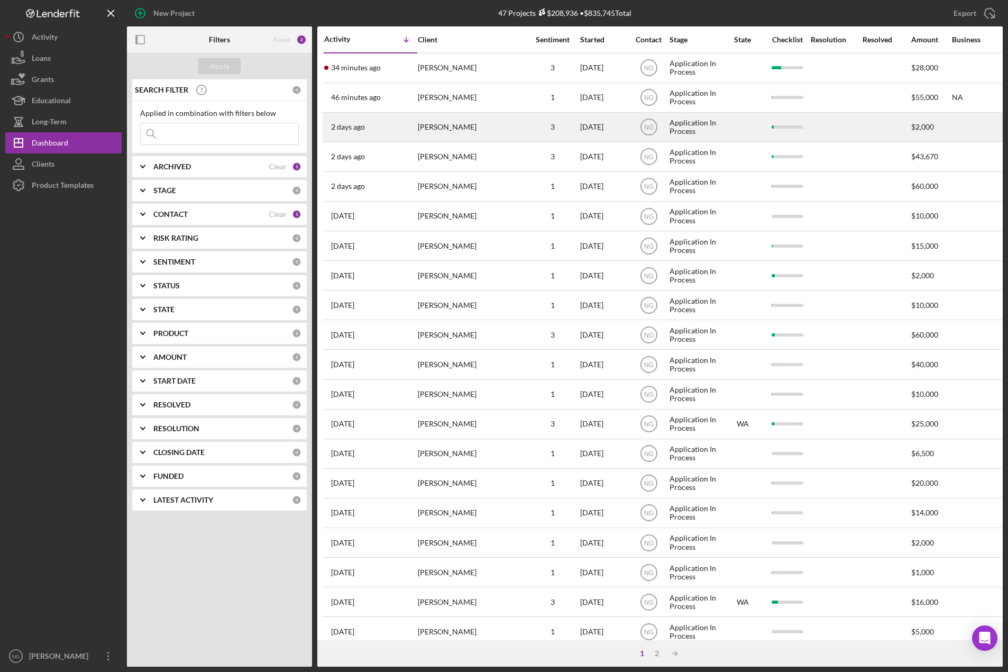
click at [487, 130] on div "[PERSON_NAME]" at bounding box center [471, 127] width 106 height 28
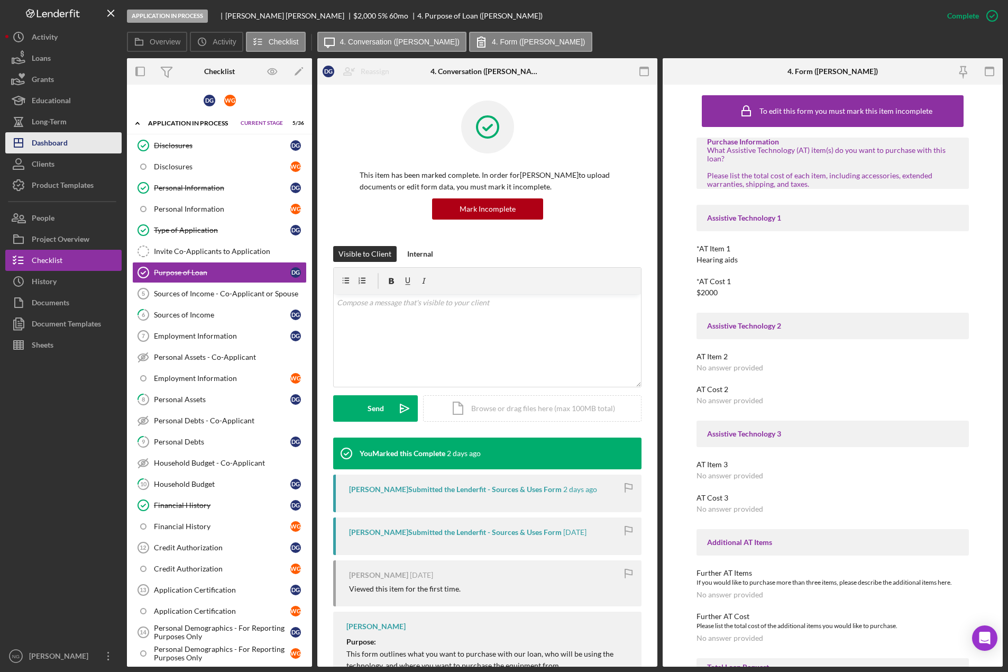
click at [72, 142] on button "Icon/Dashboard Dashboard" at bounding box center [63, 142] width 116 height 21
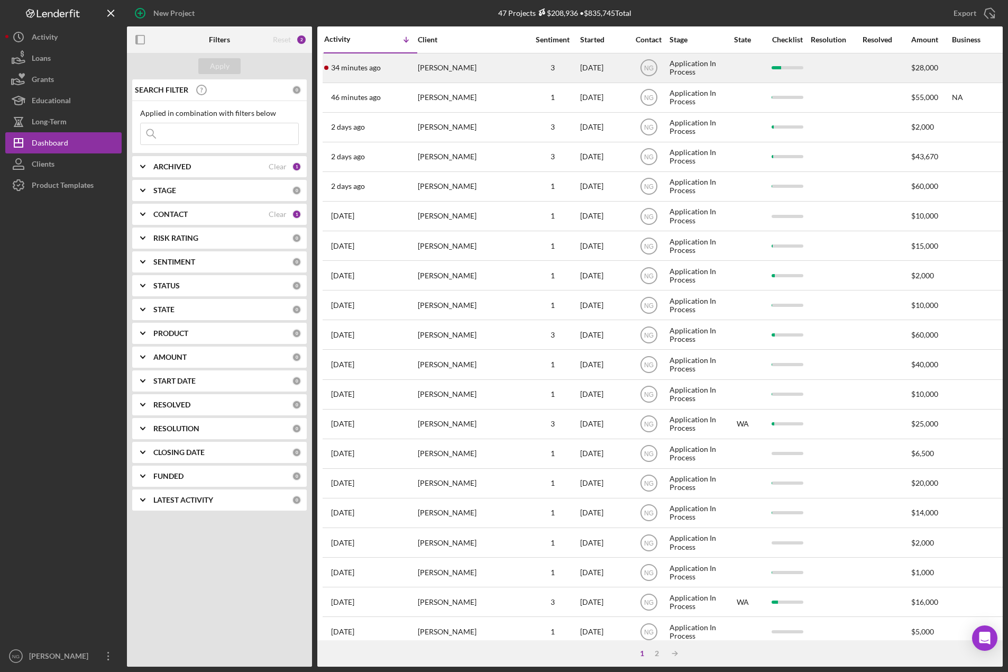
click at [414, 66] on div "34 minutes ago Andrew Williams" at bounding box center [370, 68] width 93 height 28
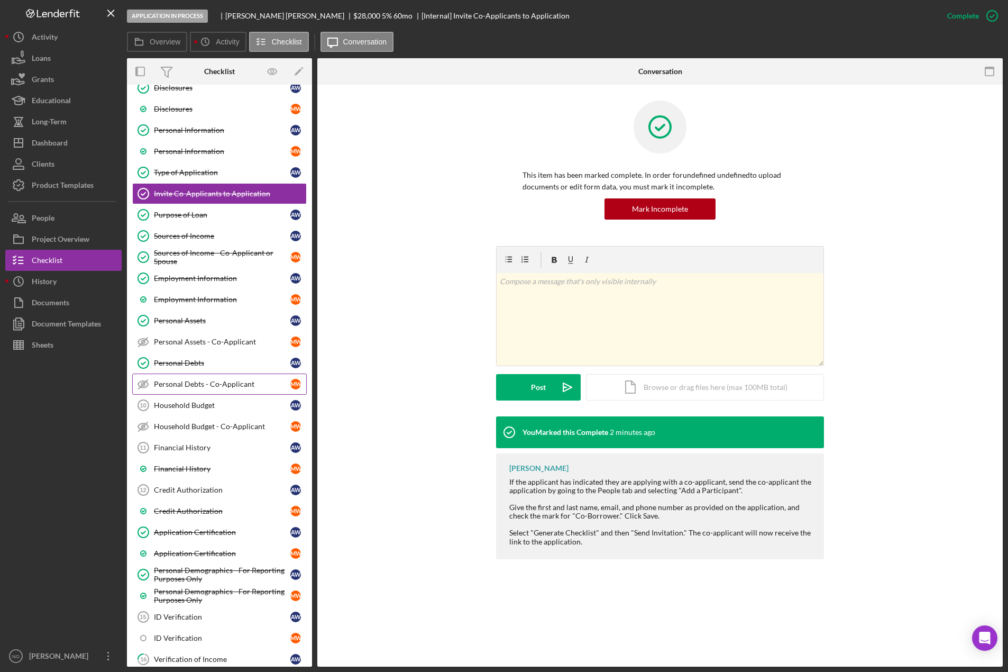
scroll to position [264, 0]
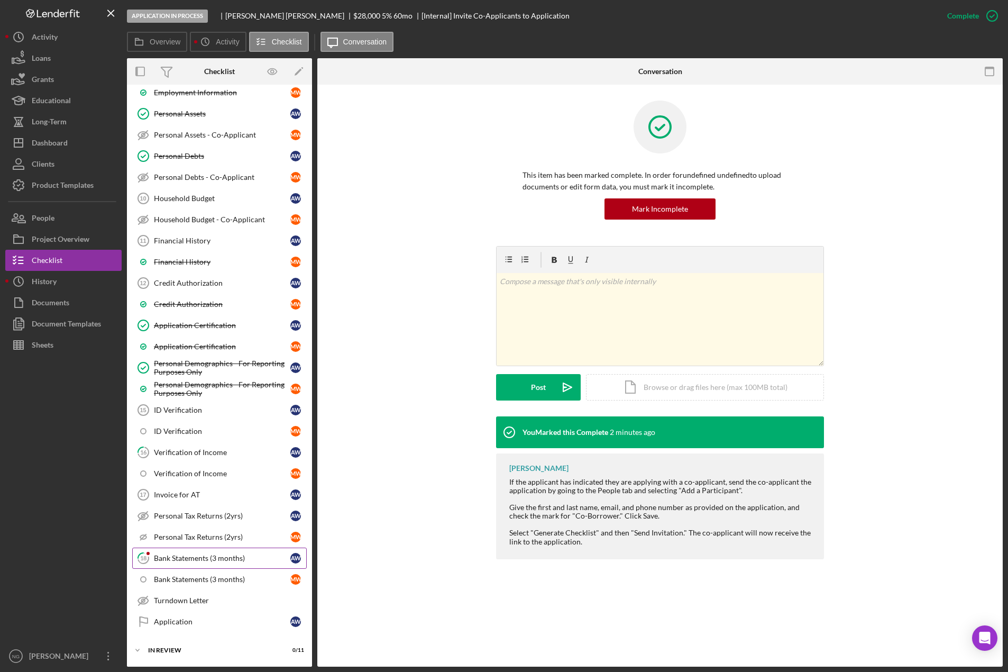
click at [202, 554] on div "Bank Statements (3 months)" at bounding box center [222, 558] width 136 height 8
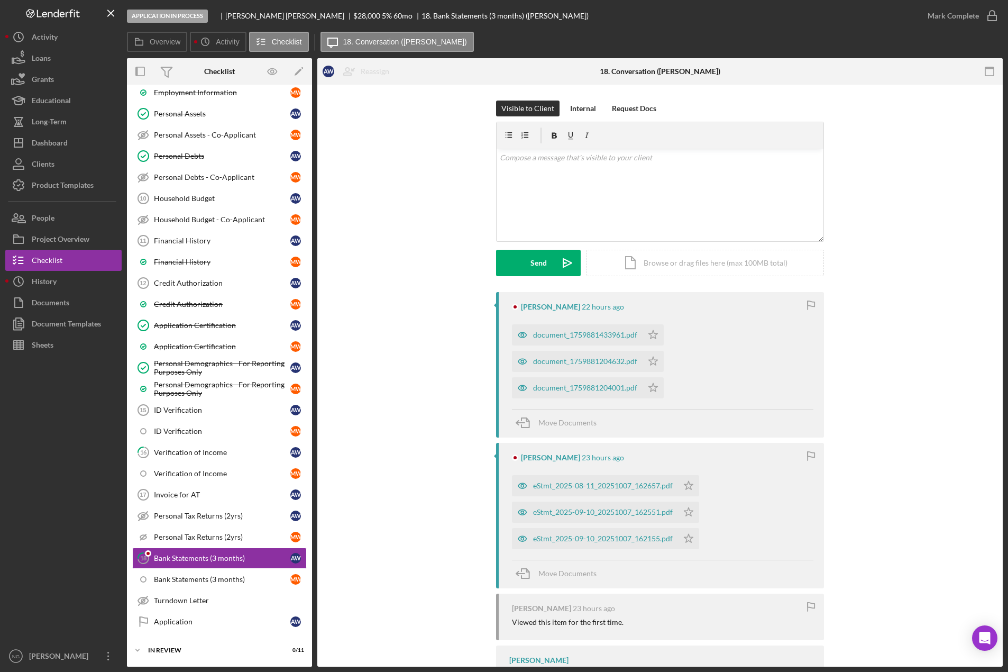
drag, startPoint x: 414, startPoint y: 567, endPoint x: 419, endPoint y: 562, distance: 7.1
click at [416, 564] on div "Andrew Williams 22 hours ago document_1759881433961.pdf Icon/Star document_1759…" at bounding box center [660, 554] width 654 height 524
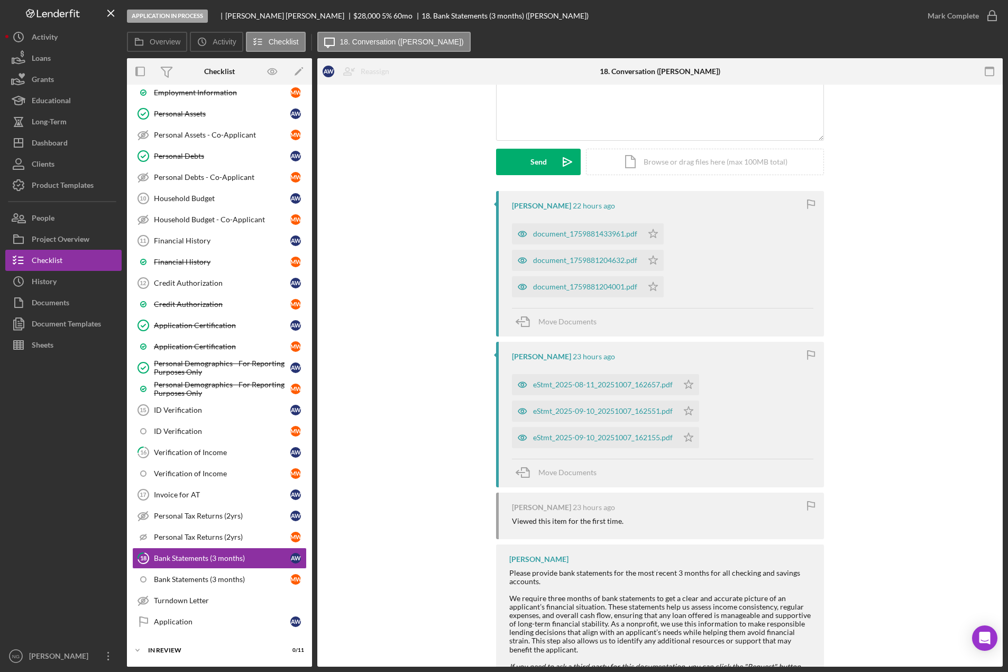
scroll to position [165, 0]
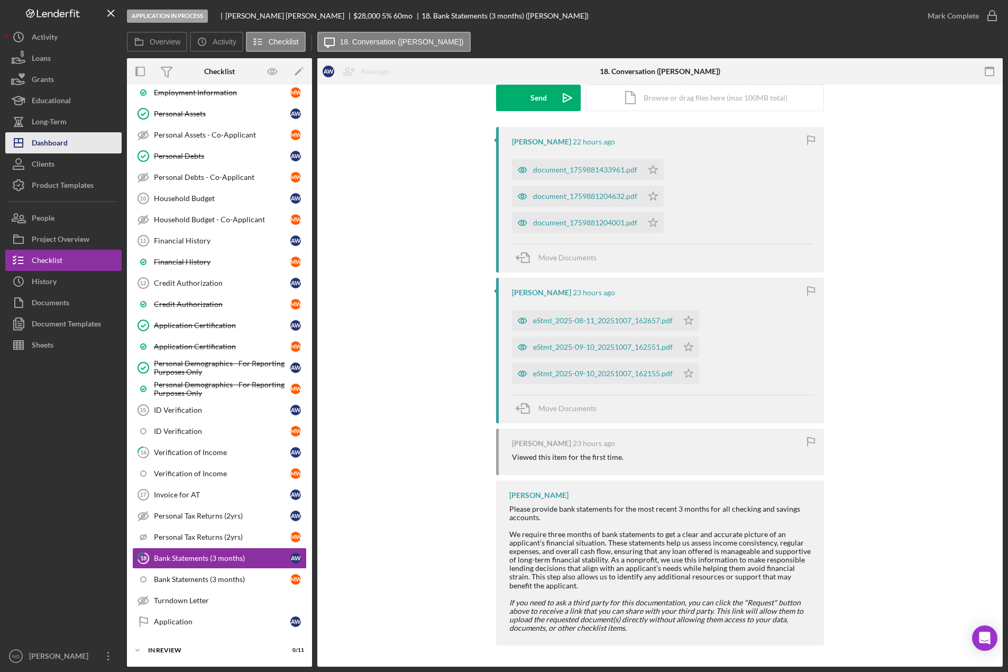
click at [70, 140] on button "Icon/Dashboard Dashboard" at bounding box center [63, 142] width 116 height 21
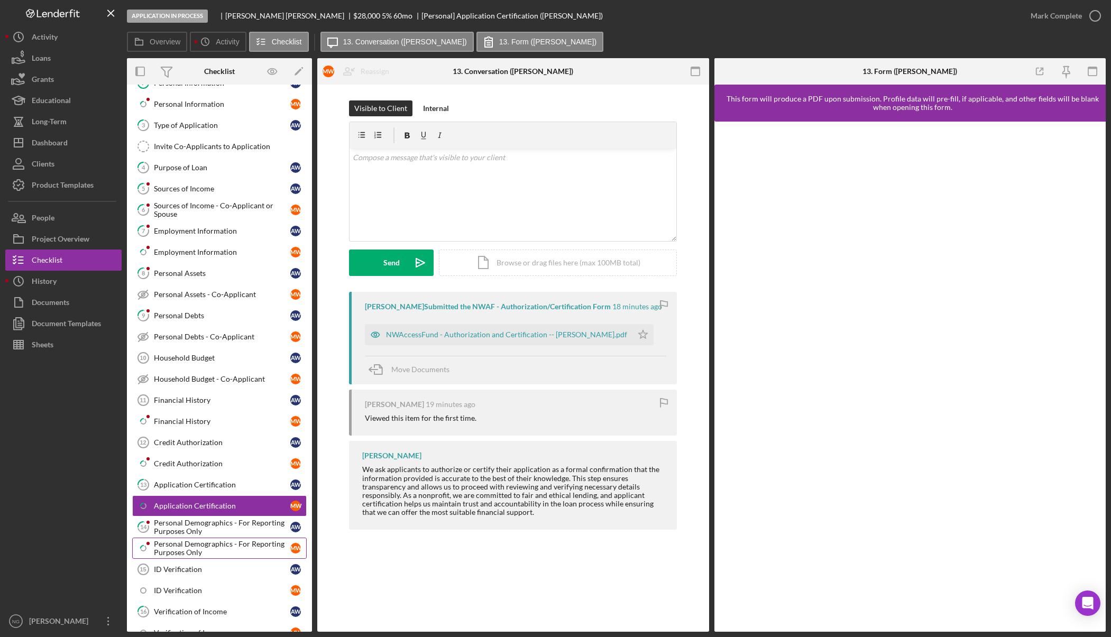
scroll to position [94, 0]
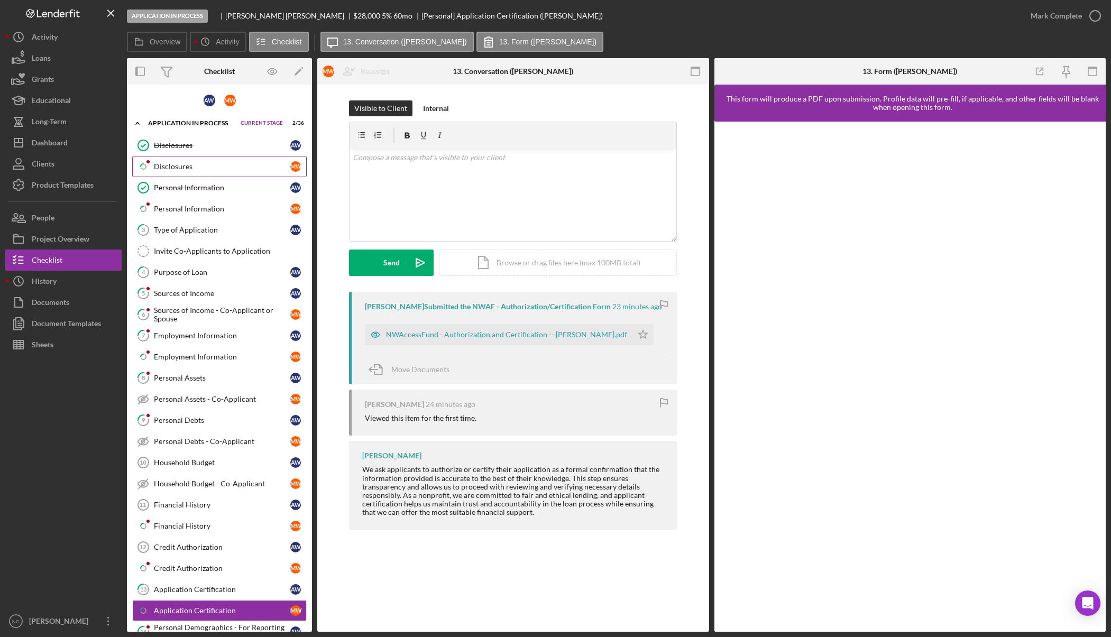
click at [196, 171] on div "Disclosures" at bounding box center [222, 166] width 136 height 8
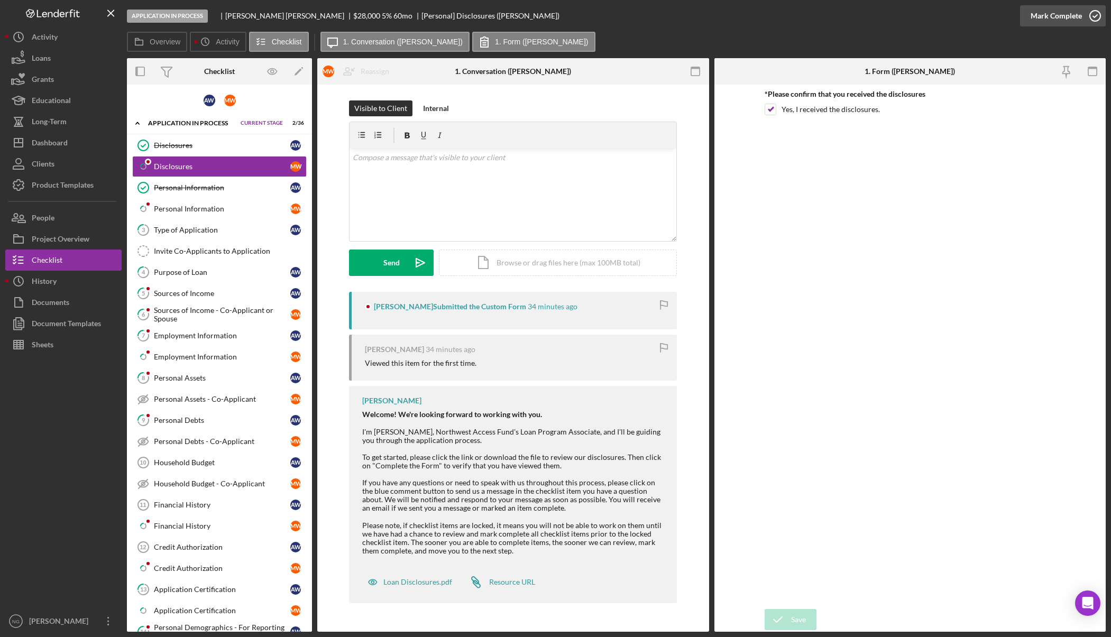
click at [1094, 16] on icon "button" at bounding box center [1095, 16] width 26 height 26
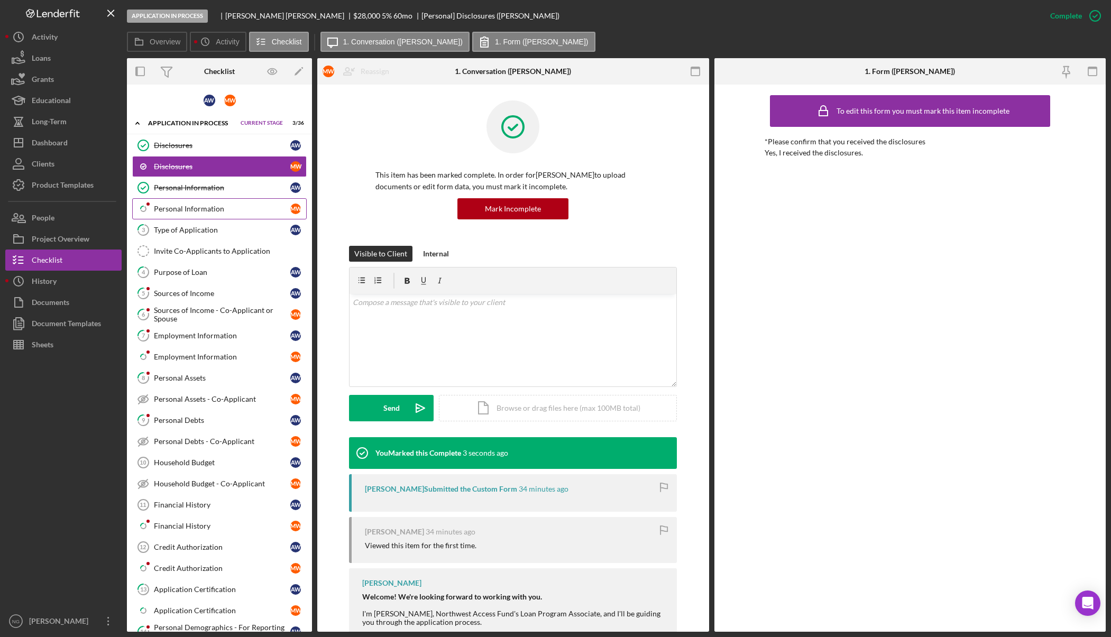
click at [192, 205] on div "Personal Information" at bounding box center [222, 209] width 136 height 8
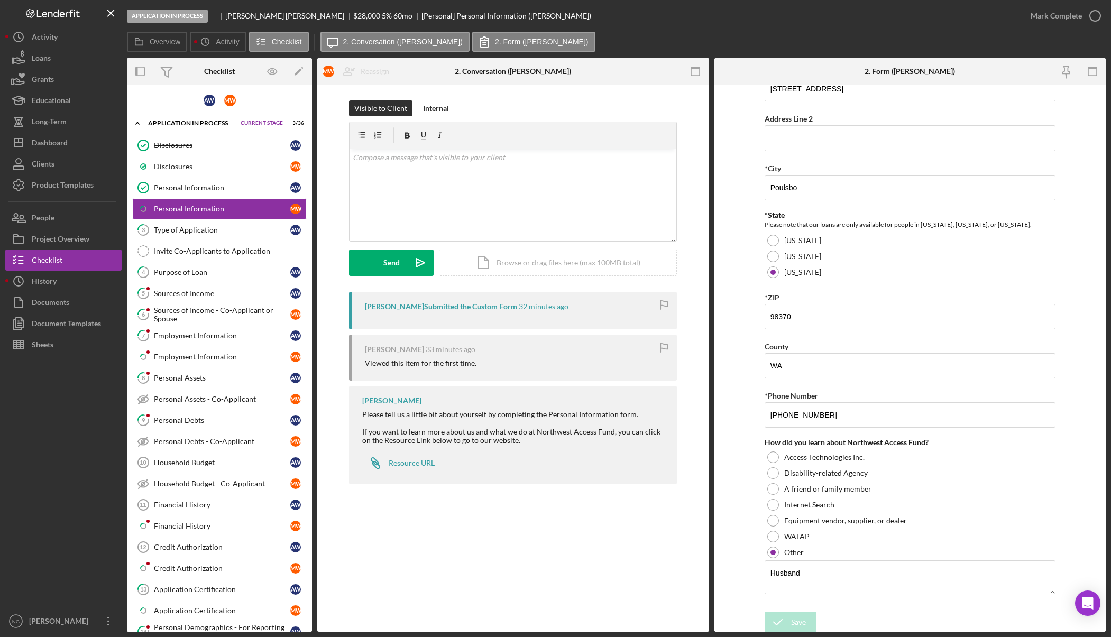
scroll to position [227, 0]
click at [1094, 16] on polyline "button" at bounding box center [1095, 16] width 4 height 3
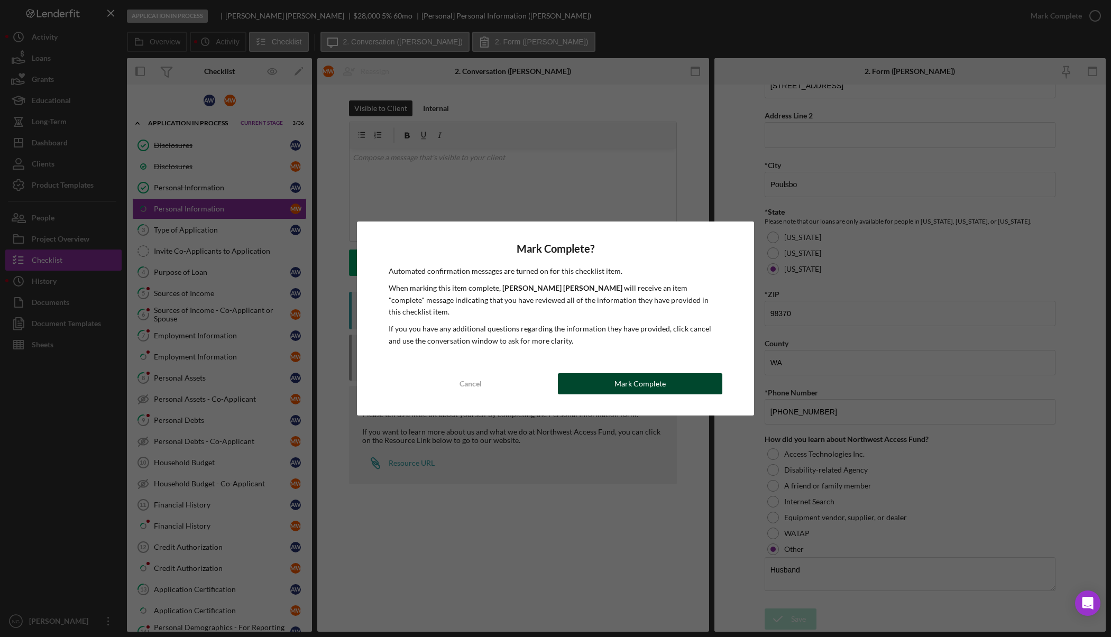
click at [609, 377] on button "Mark Complete" at bounding box center [640, 383] width 164 height 21
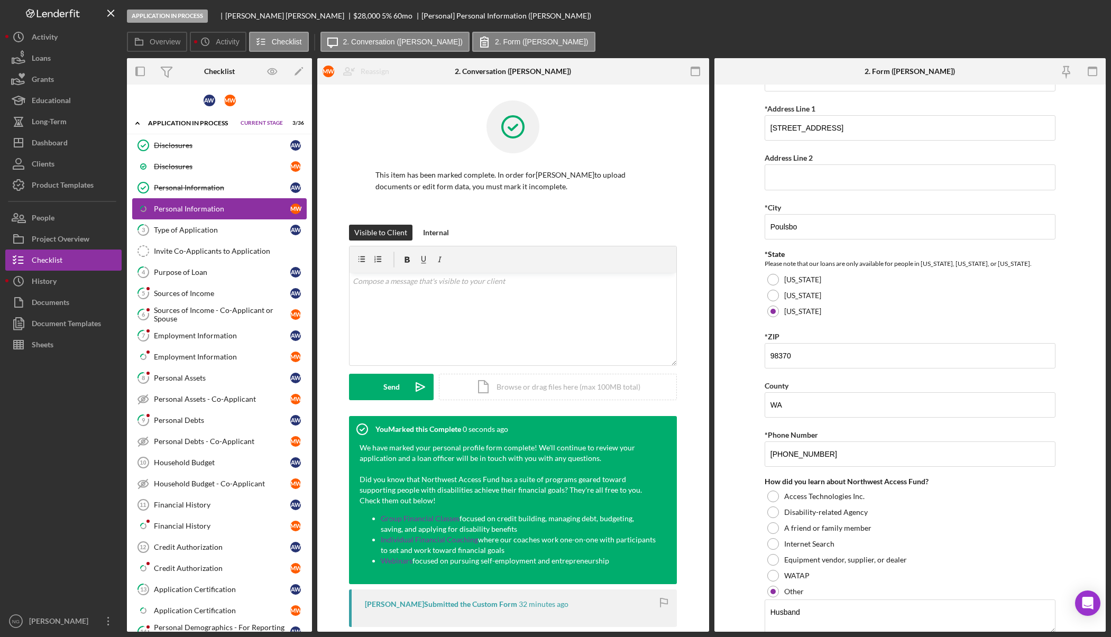
scroll to position [269, 0]
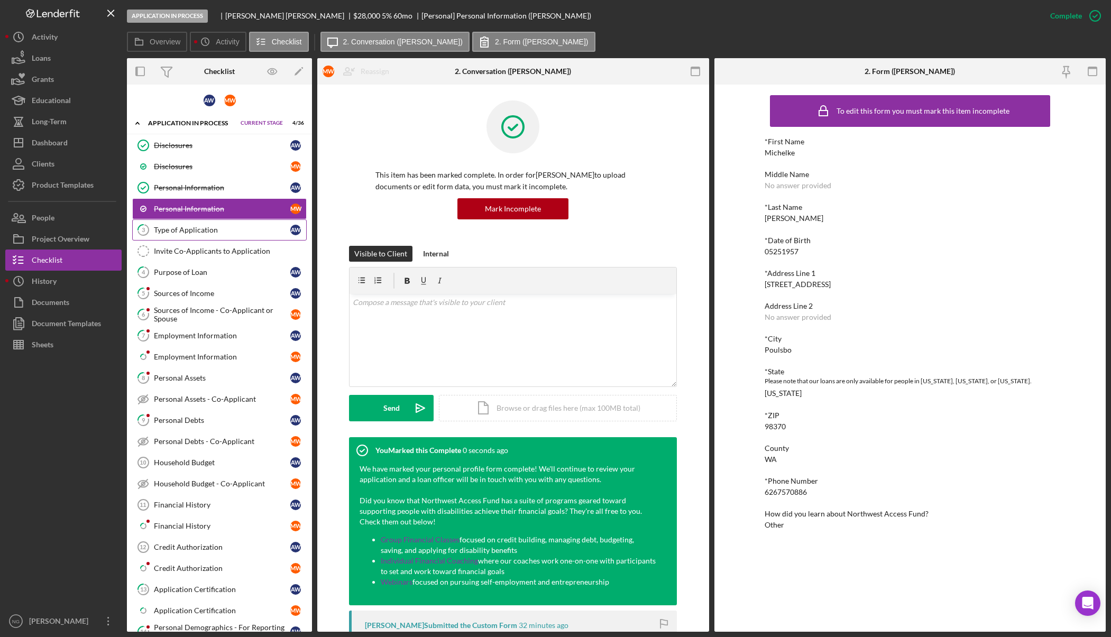
click at [173, 227] on div "Type of Application" at bounding box center [222, 230] width 136 height 8
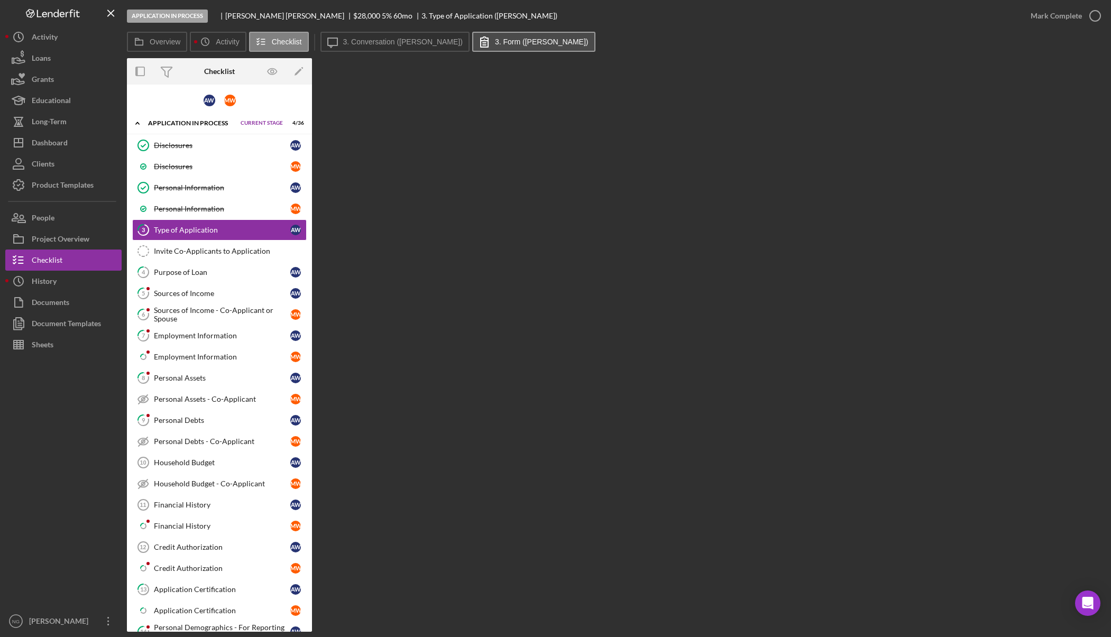
click at [523, 47] on button "3. Form ([PERSON_NAME])" at bounding box center [533, 42] width 123 height 20
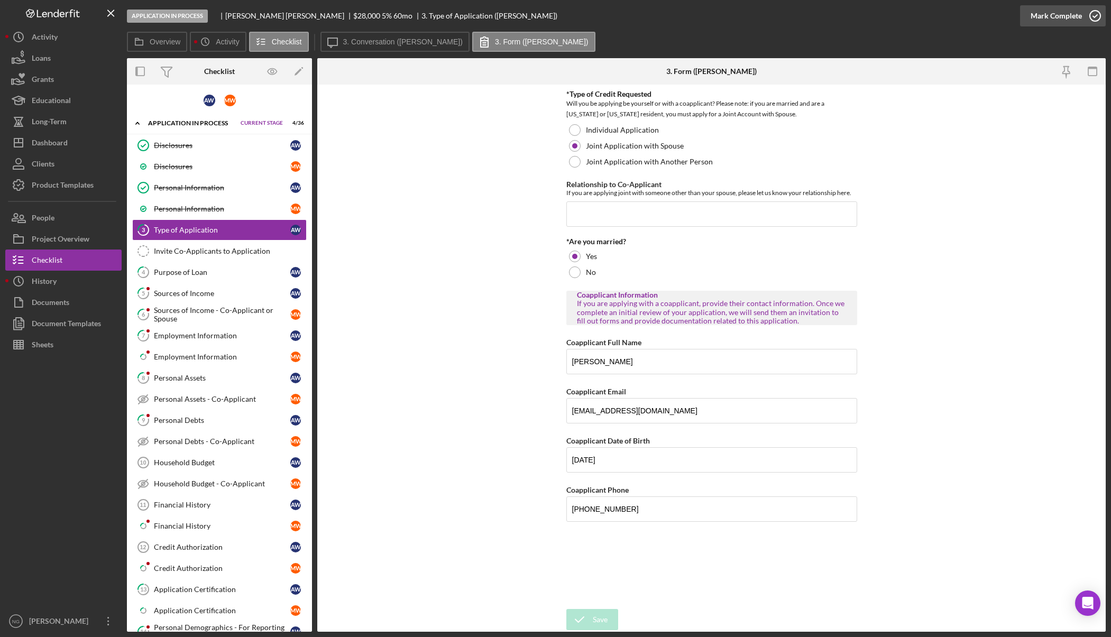
click at [1089, 17] on icon "button" at bounding box center [1095, 16] width 26 height 26
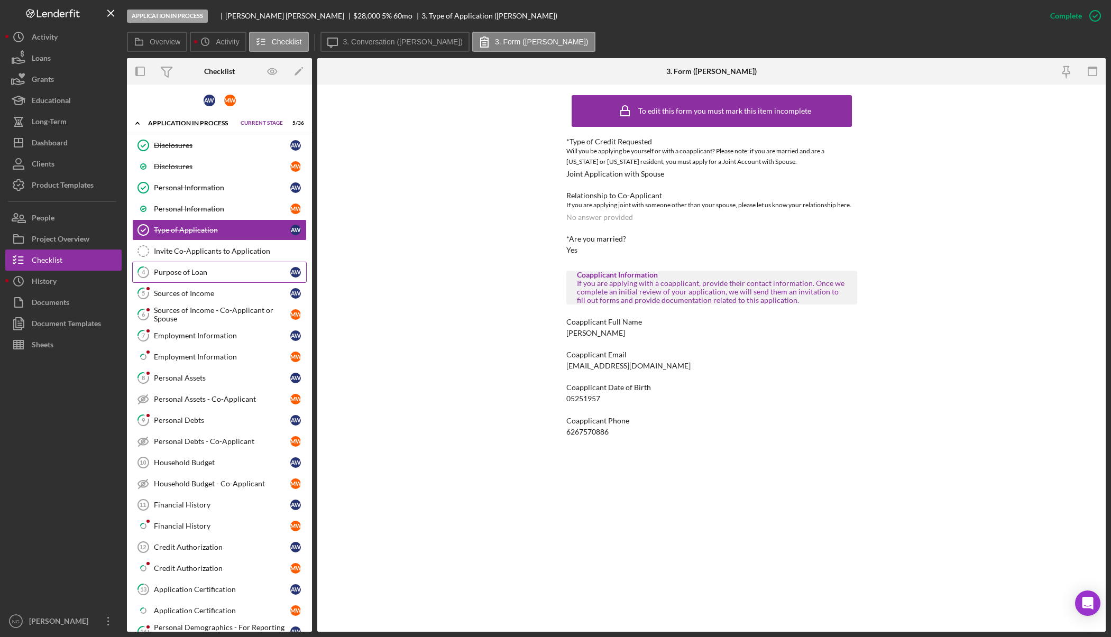
click at [191, 271] on div "Purpose of Loan" at bounding box center [222, 272] width 136 height 8
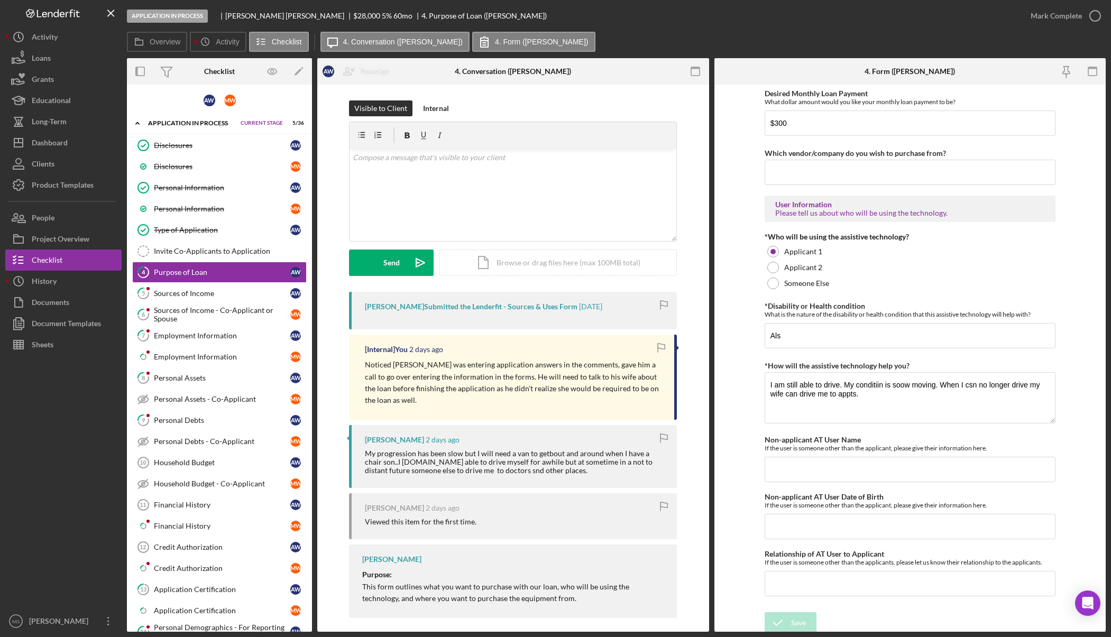
scroll to position [729, 0]
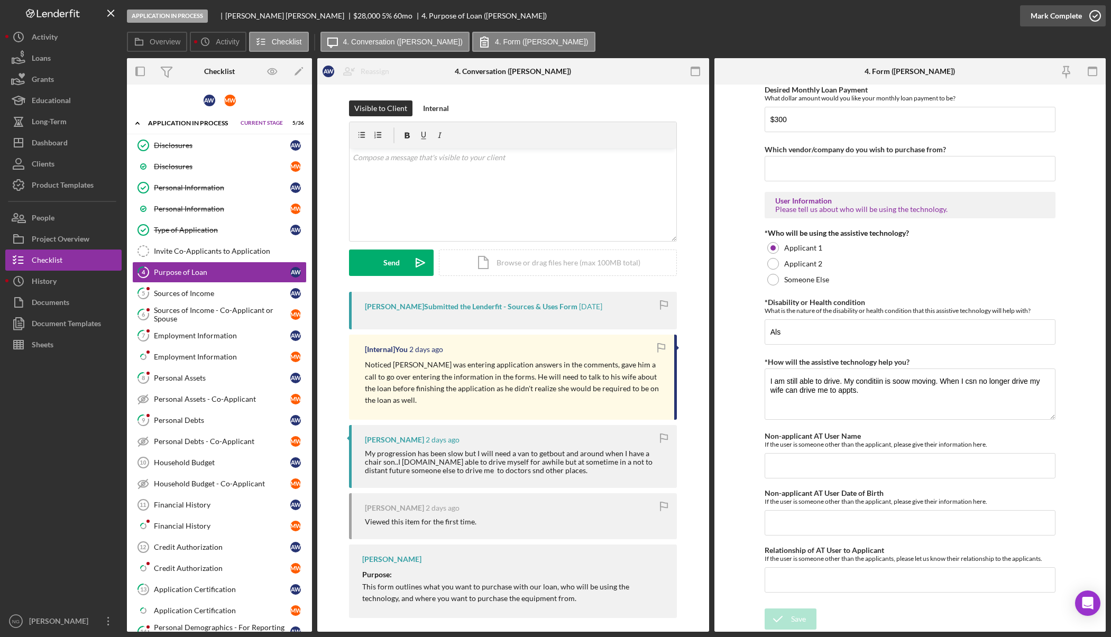
click at [1090, 16] on icon "button" at bounding box center [1095, 16] width 26 height 26
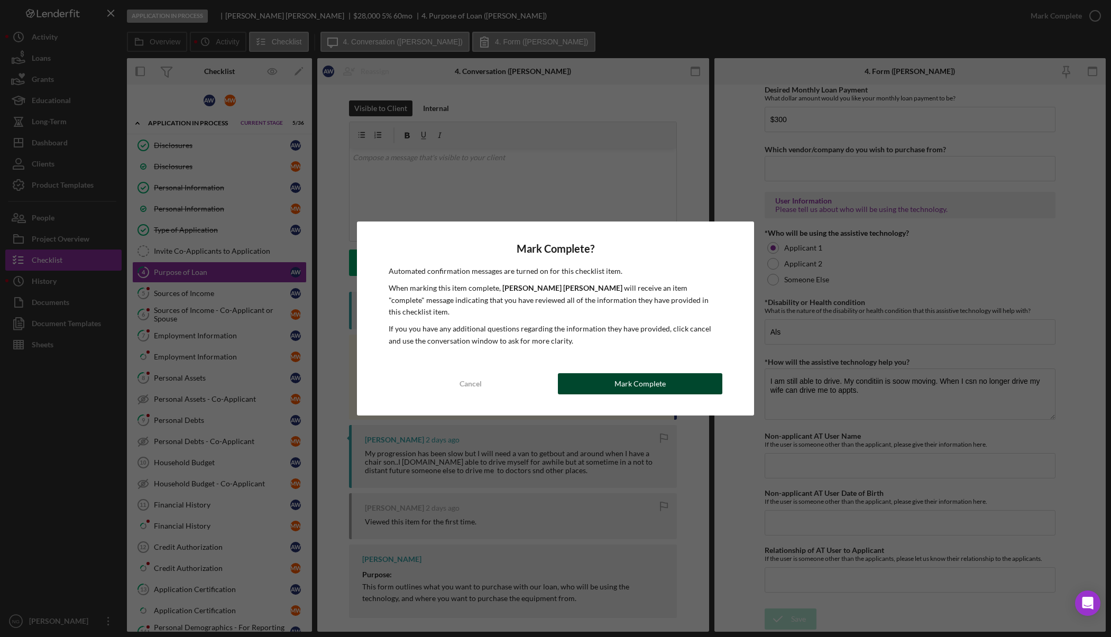
click at [653, 375] on div "Mark Complete" at bounding box center [640, 383] width 51 height 21
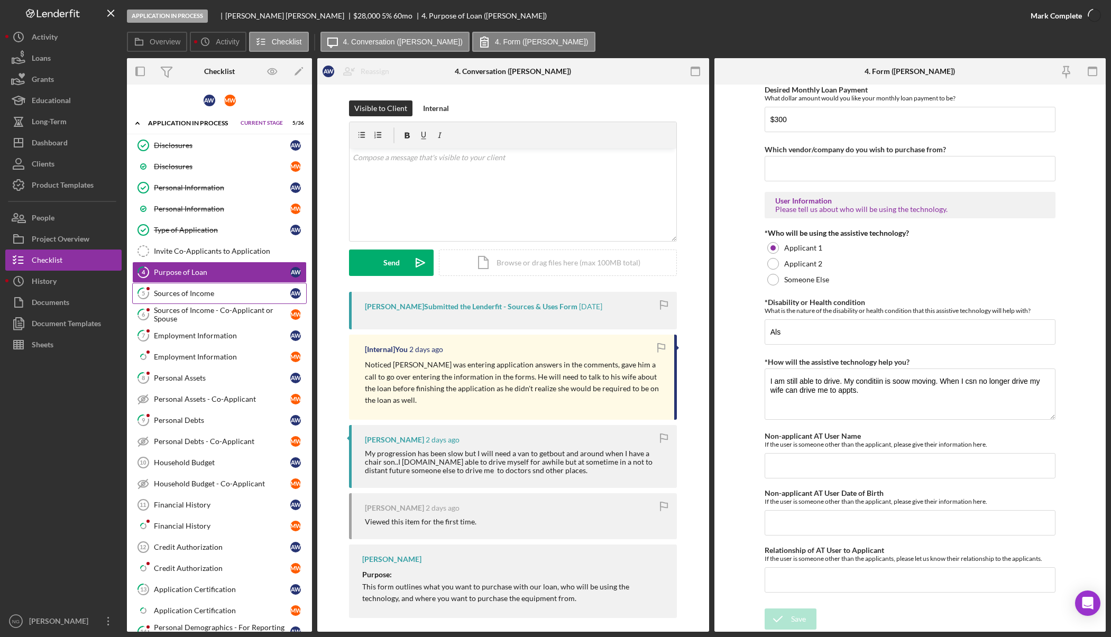
click at [255, 296] on div "Sources of Income" at bounding box center [222, 293] width 136 height 8
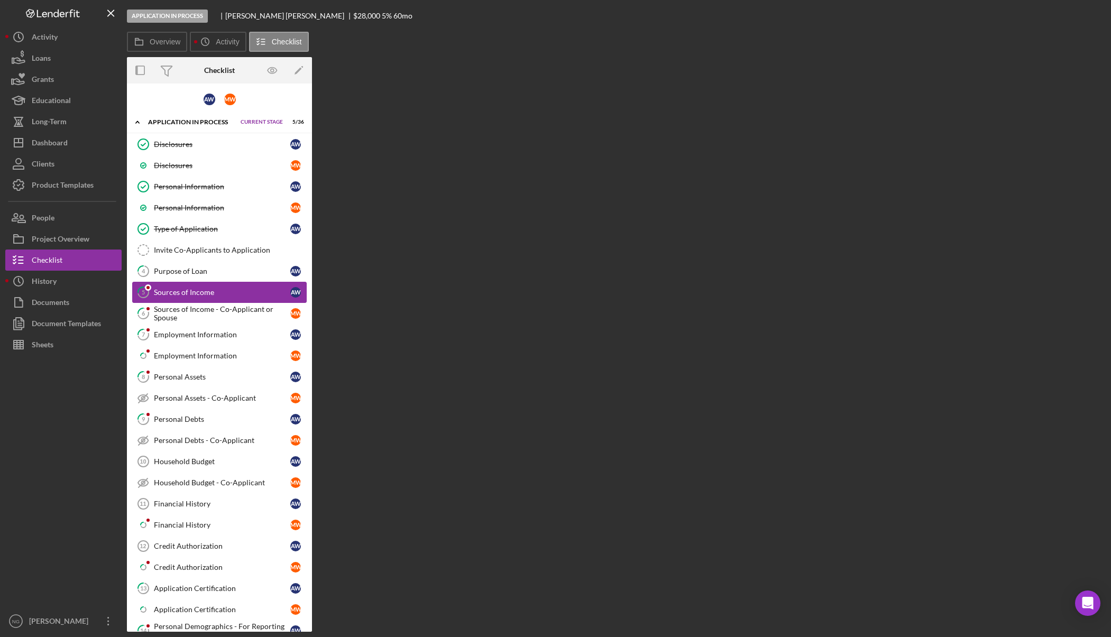
click at [230, 290] on div "Sources of Income" at bounding box center [222, 292] width 136 height 8
click at [232, 315] on div "Sources of Income - Co-Applicant or Spouse" at bounding box center [222, 313] width 136 height 17
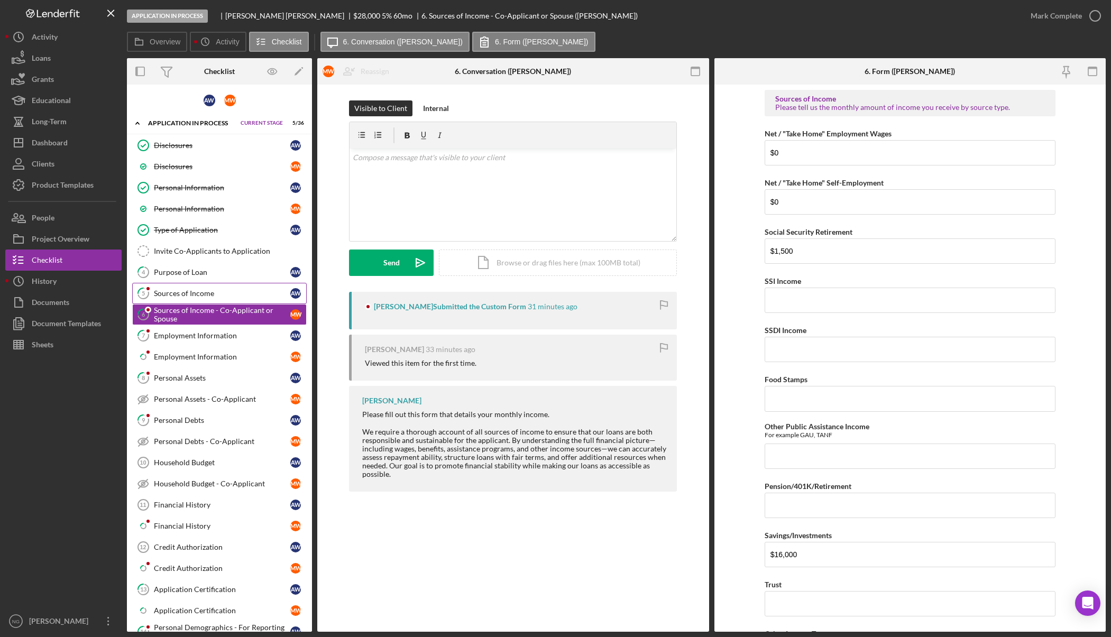
click at [238, 288] on link "5 Sources of Income A W" at bounding box center [219, 293] width 175 height 21
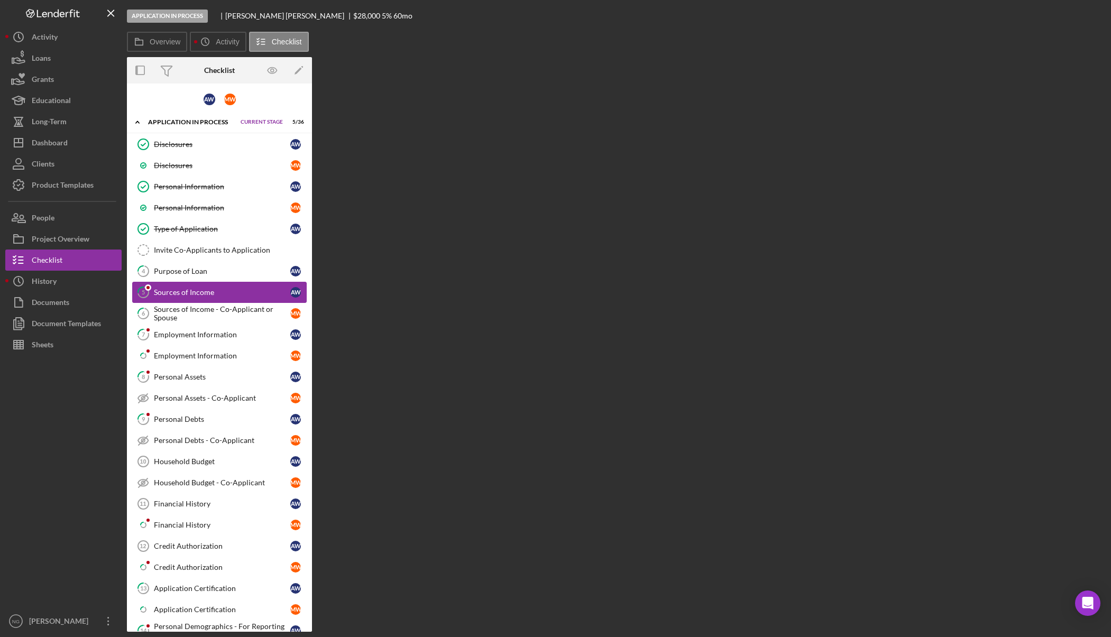
click at [244, 295] on div "Sources of Income" at bounding box center [222, 292] width 136 height 8
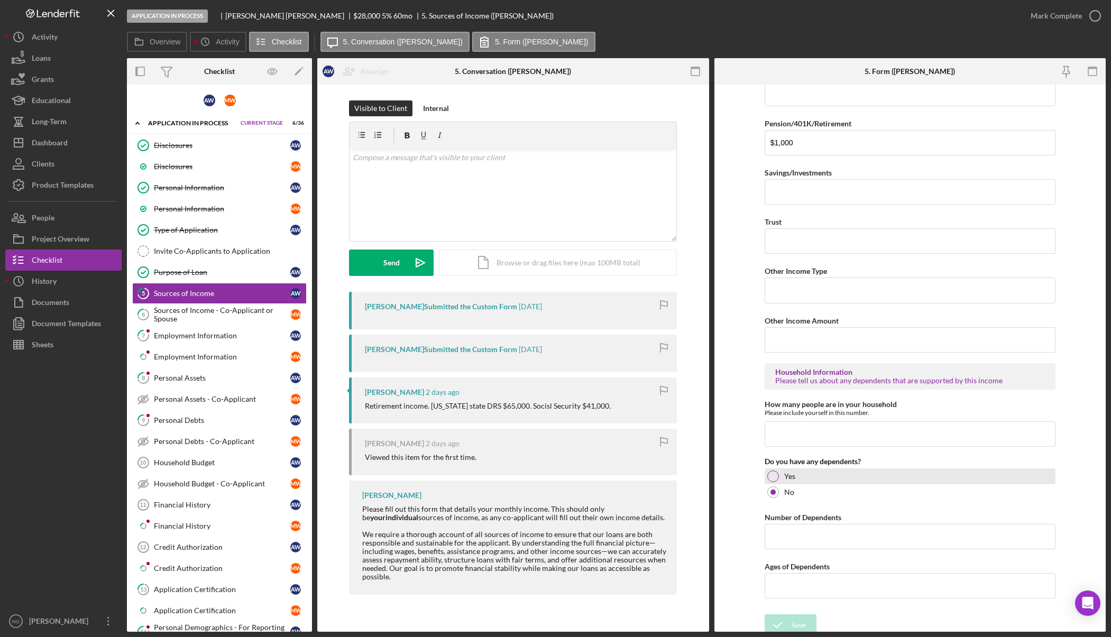
scroll to position [376, 0]
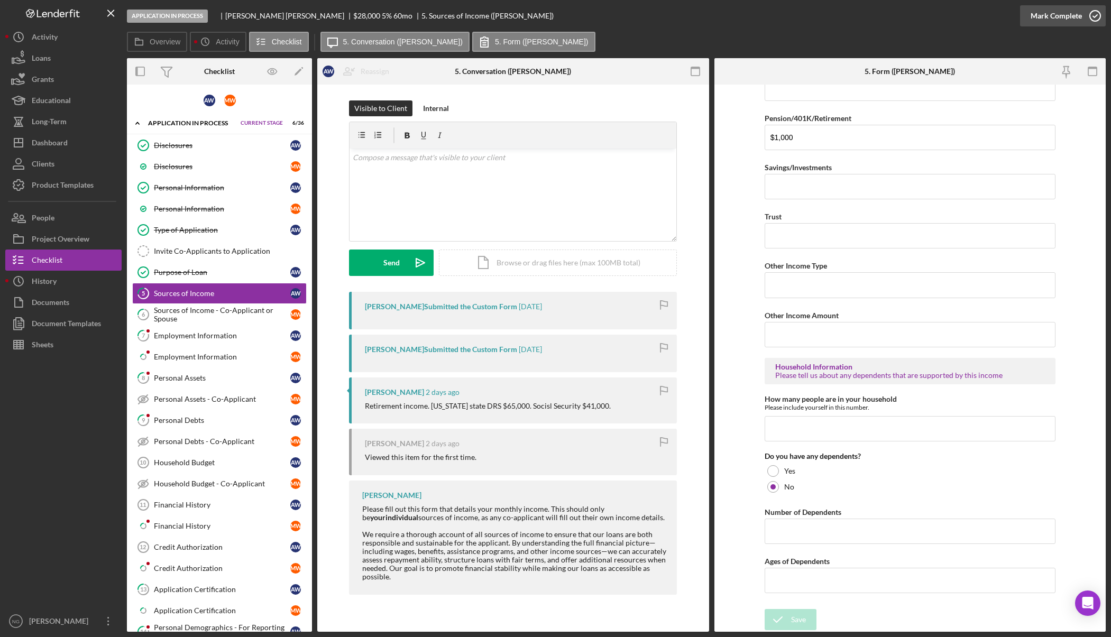
click at [1098, 15] on icon "button" at bounding box center [1095, 16] width 26 height 26
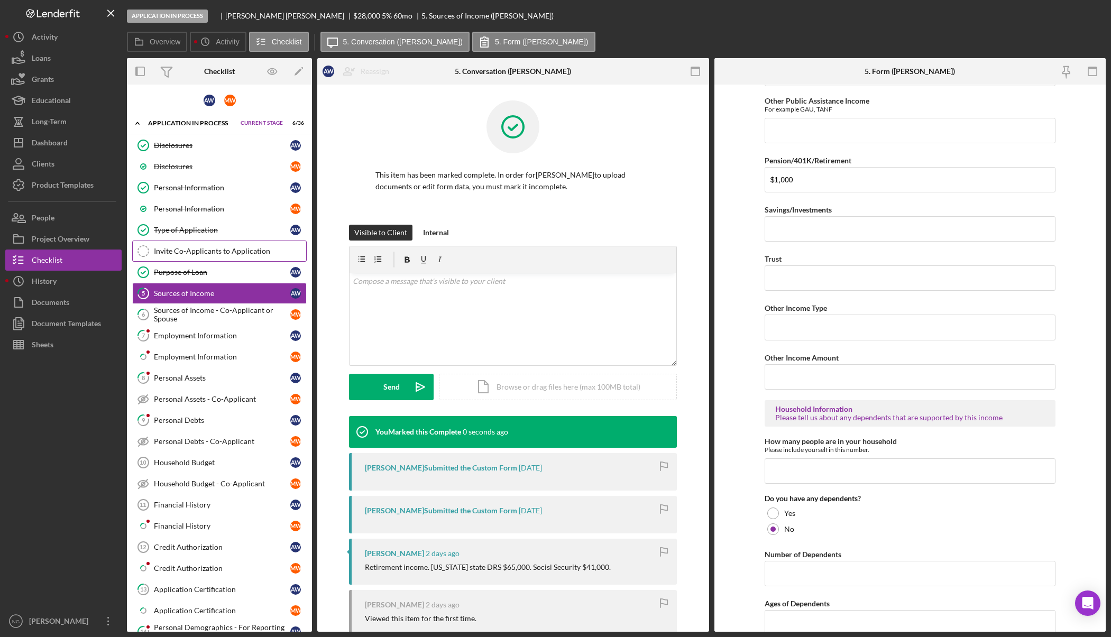
scroll to position [418, 0]
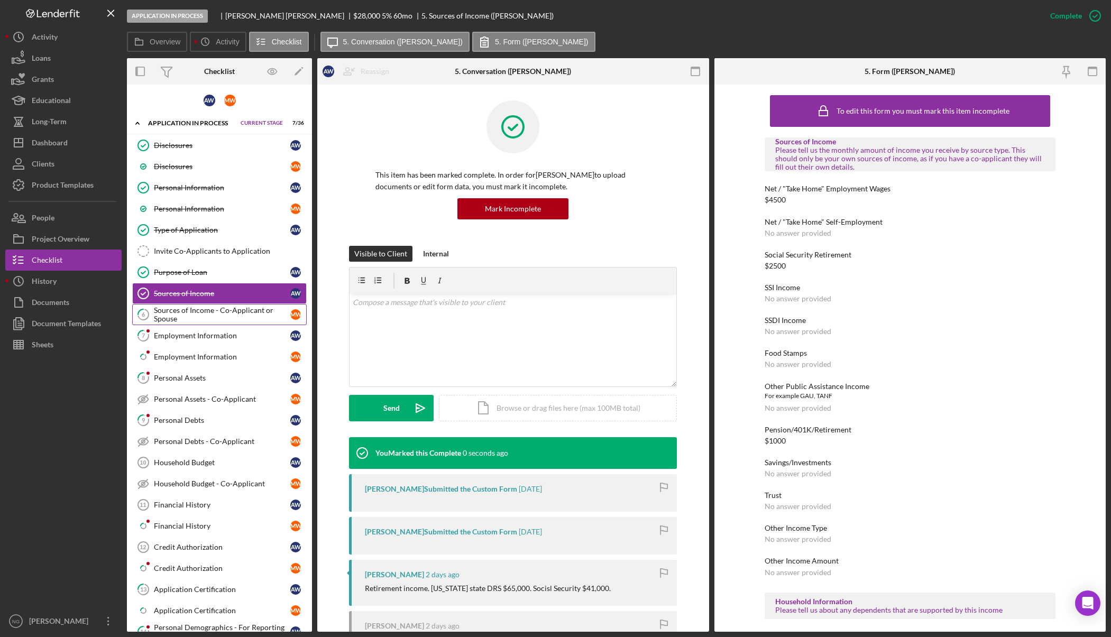
click at [215, 312] on div "Sources of Income - Co-Applicant or Spouse" at bounding box center [222, 314] width 136 height 17
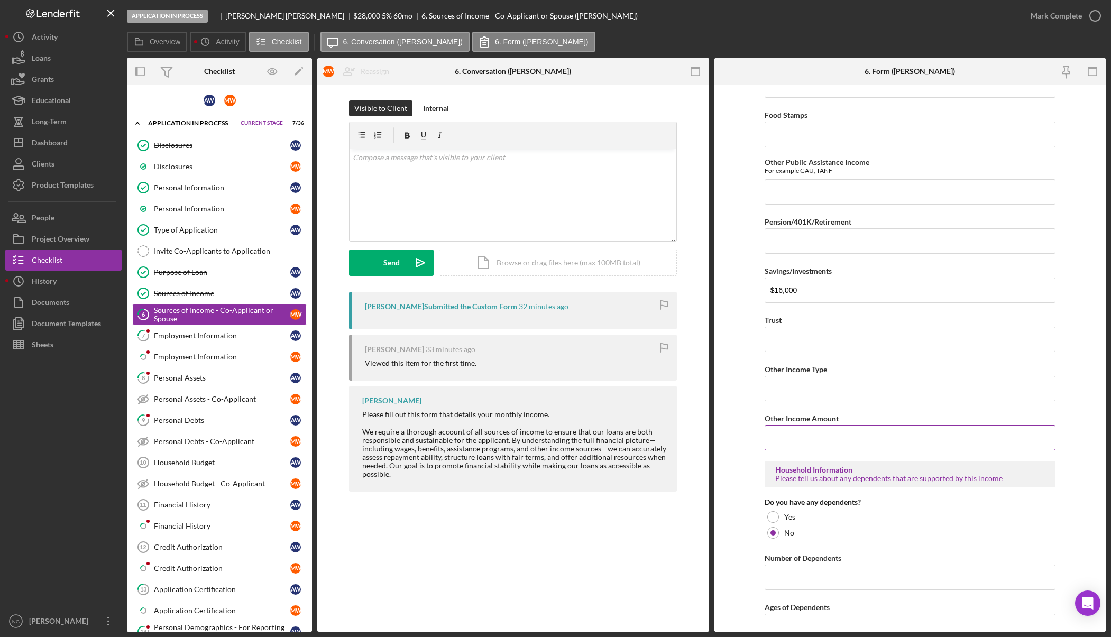
scroll to position [311, 0]
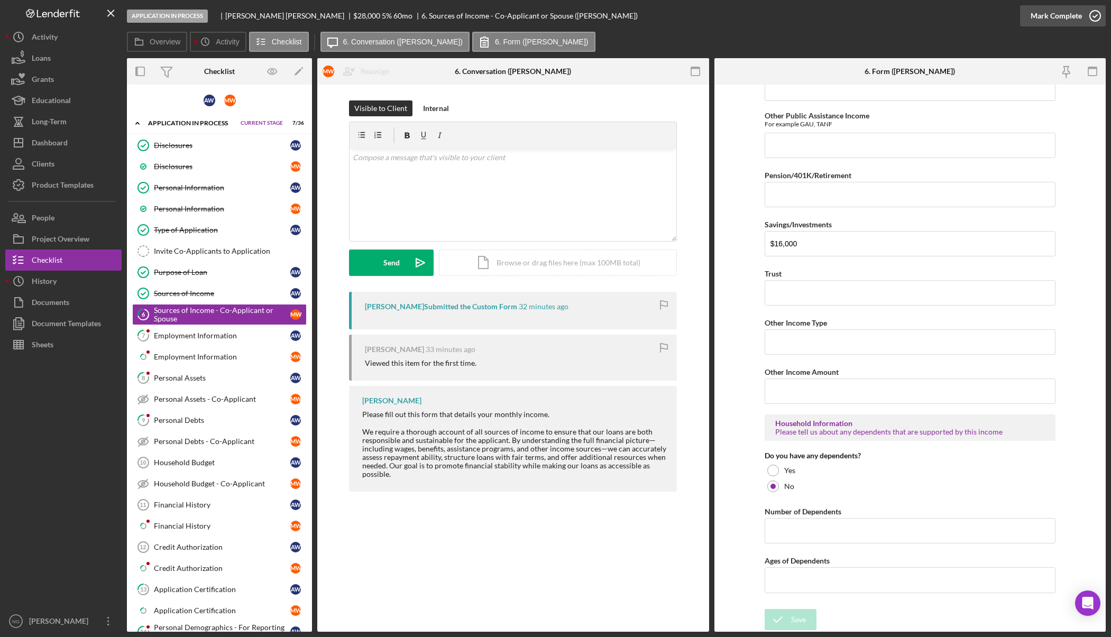
click at [1094, 16] on icon "button" at bounding box center [1095, 16] width 26 height 26
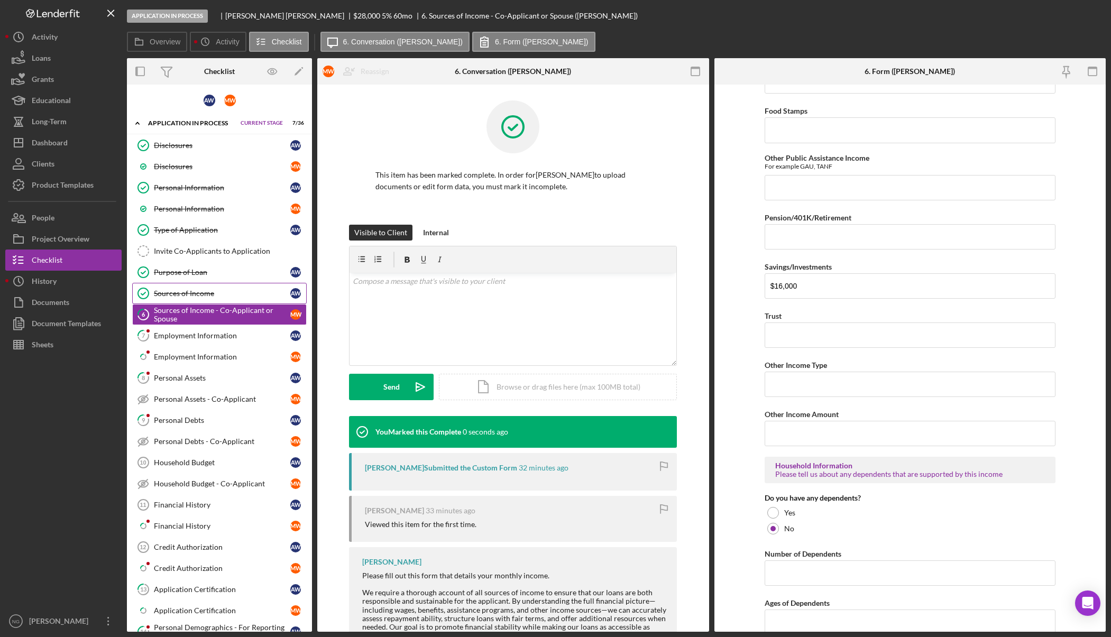
scroll to position [353, 0]
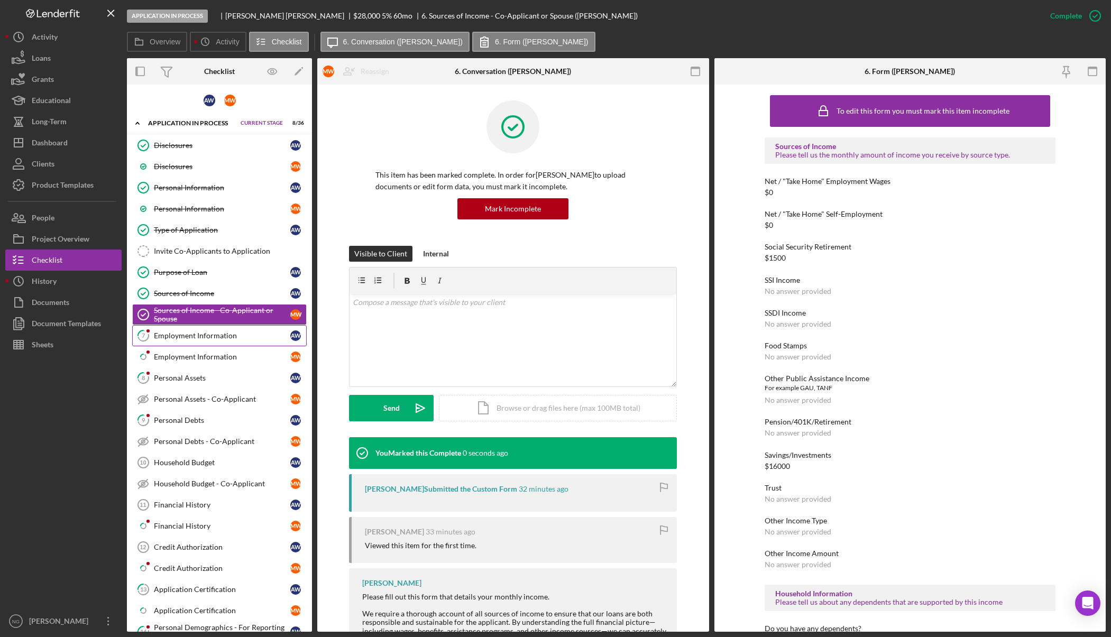
click at [203, 336] on div "Employment Information" at bounding box center [222, 336] width 136 height 8
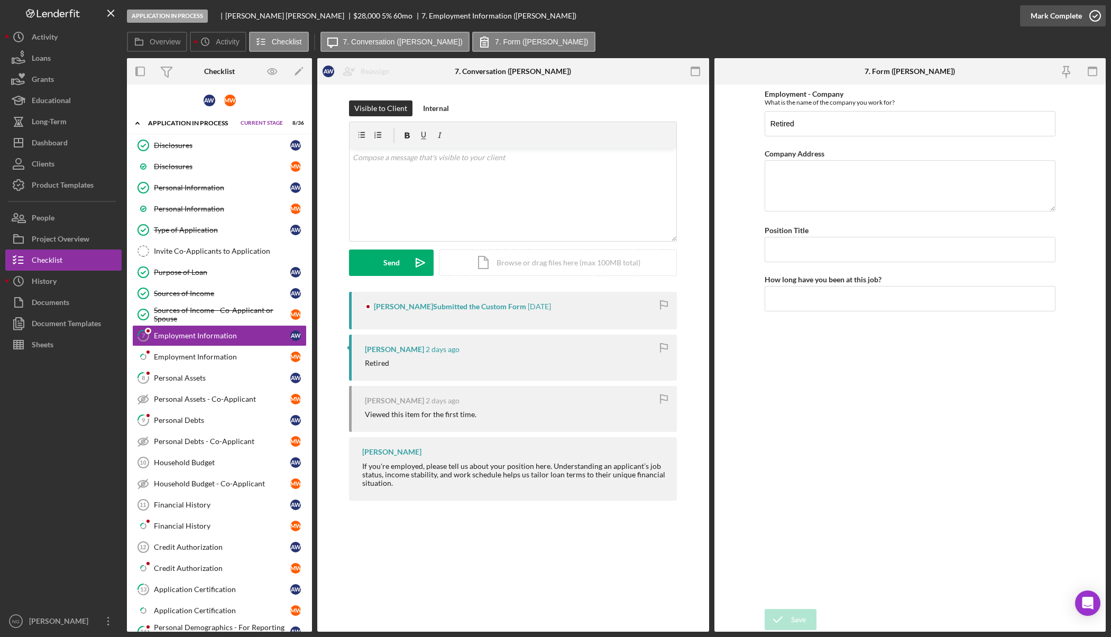
click at [1089, 16] on icon "button" at bounding box center [1095, 16] width 26 height 26
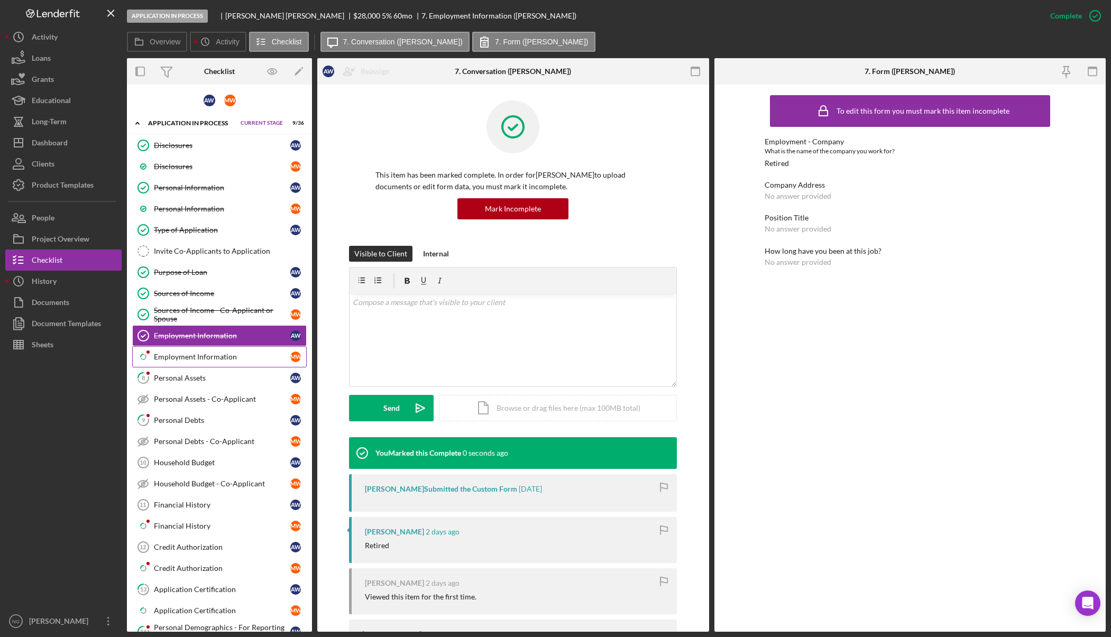
click at [192, 360] on div "Employment Information" at bounding box center [222, 357] width 136 height 8
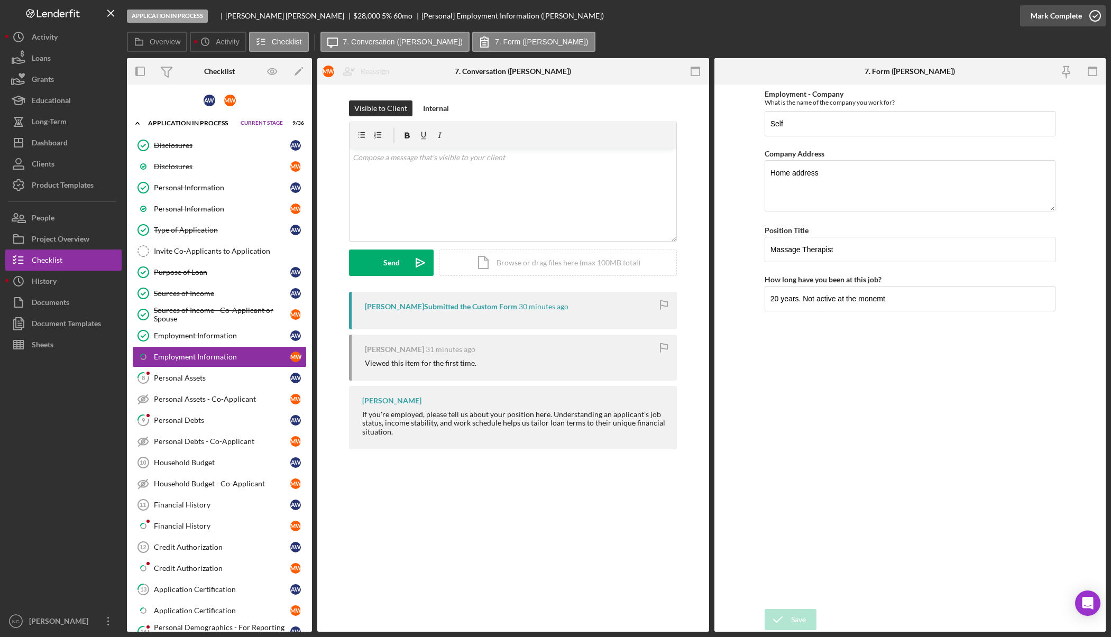
click at [1090, 19] on icon "button" at bounding box center [1095, 16] width 26 height 26
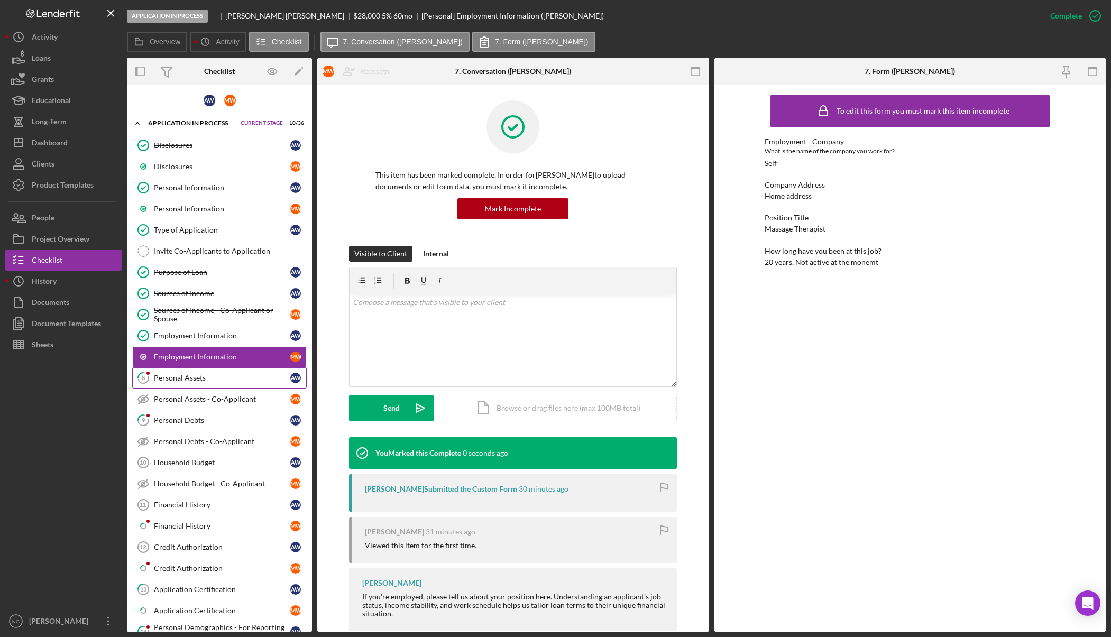
click at [207, 381] on div "Personal Assets" at bounding box center [222, 378] width 136 height 8
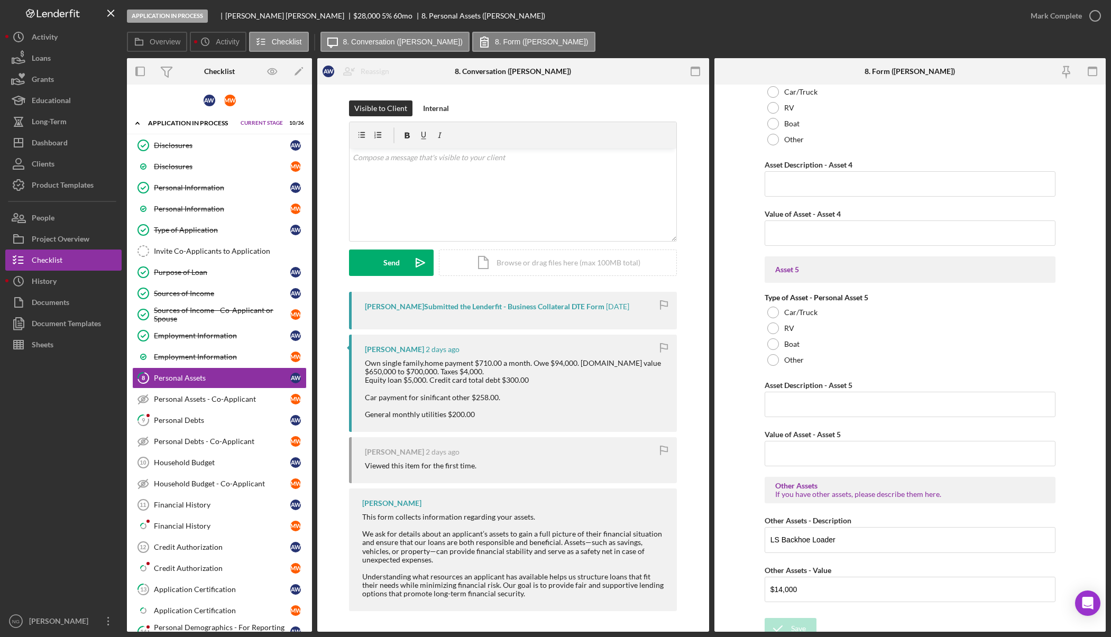
scroll to position [1365, 0]
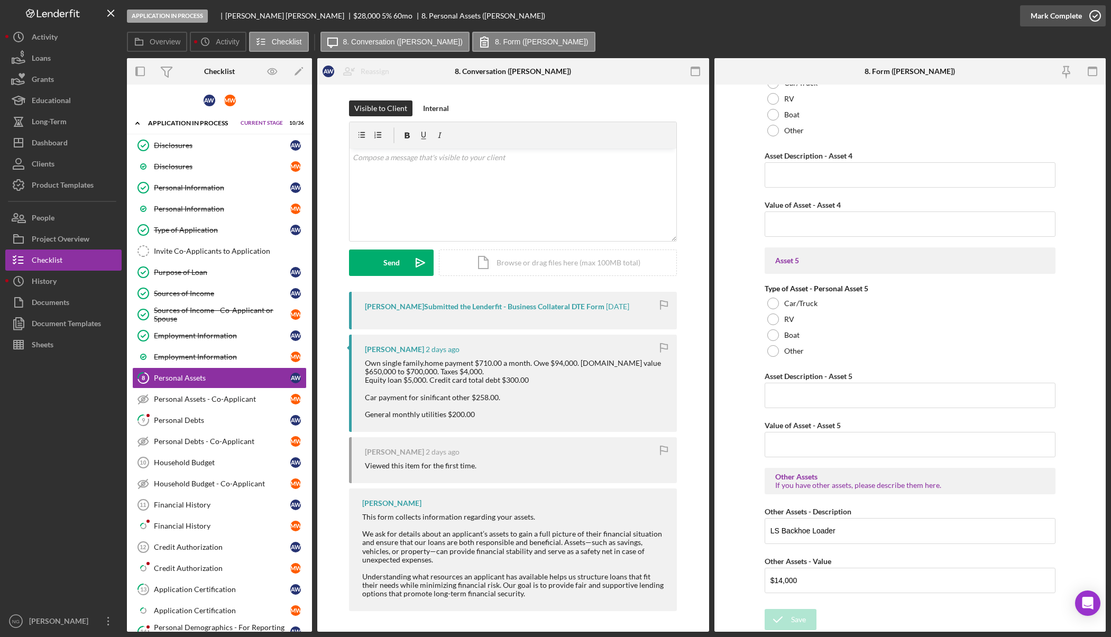
click at [1085, 14] on icon "button" at bounding box center [1095, 16] width 26 height 26
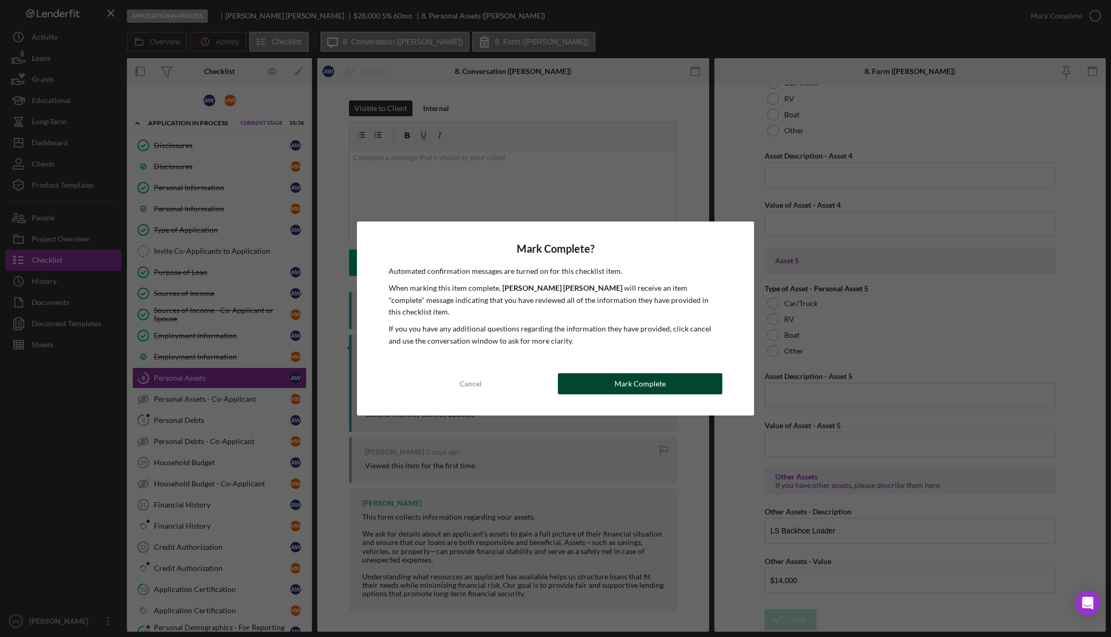
click at [641, 380] on div "Mark Complete" at bounding box center [640, 383] width 51 height 21
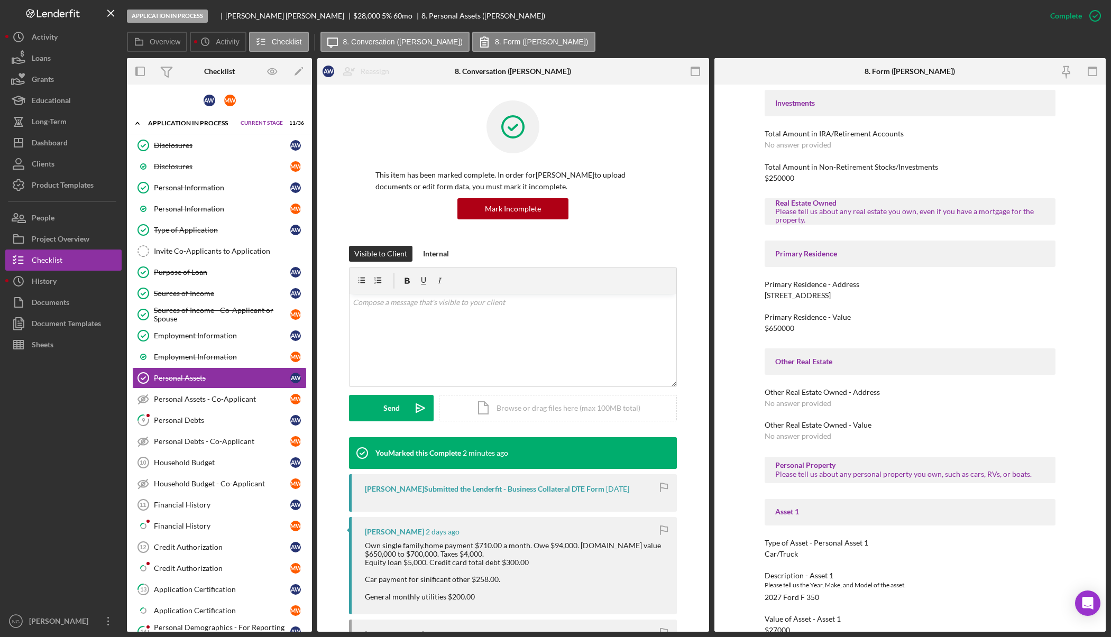
scroll to position [264, 0]
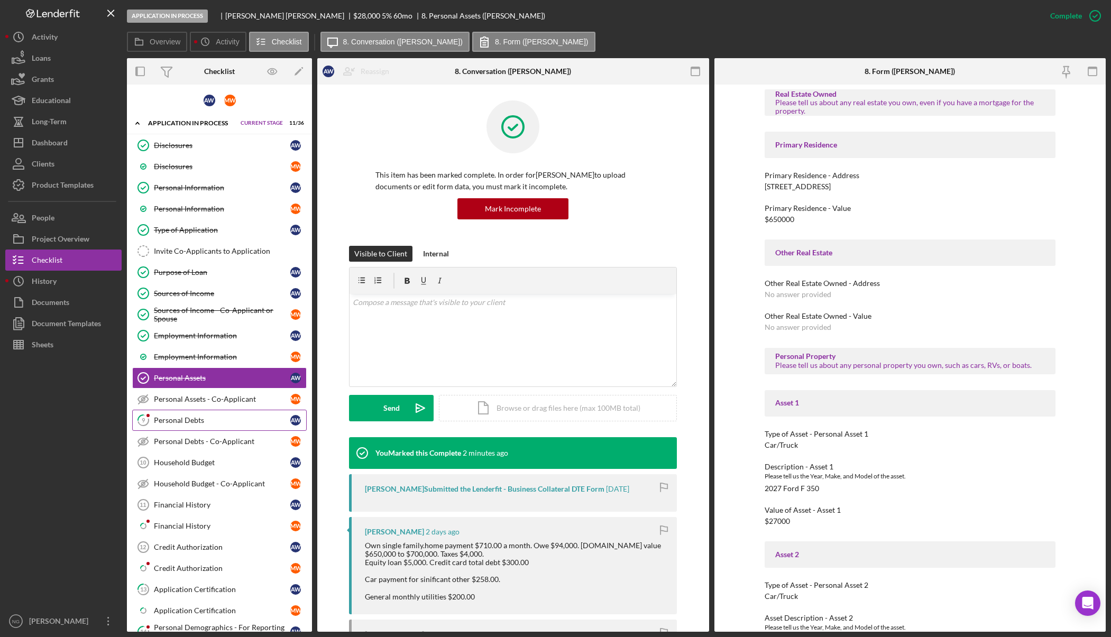
click at [218, 427] on link "9 Personal Debts A W" at bounding box center [219, 420] width 175 height 21
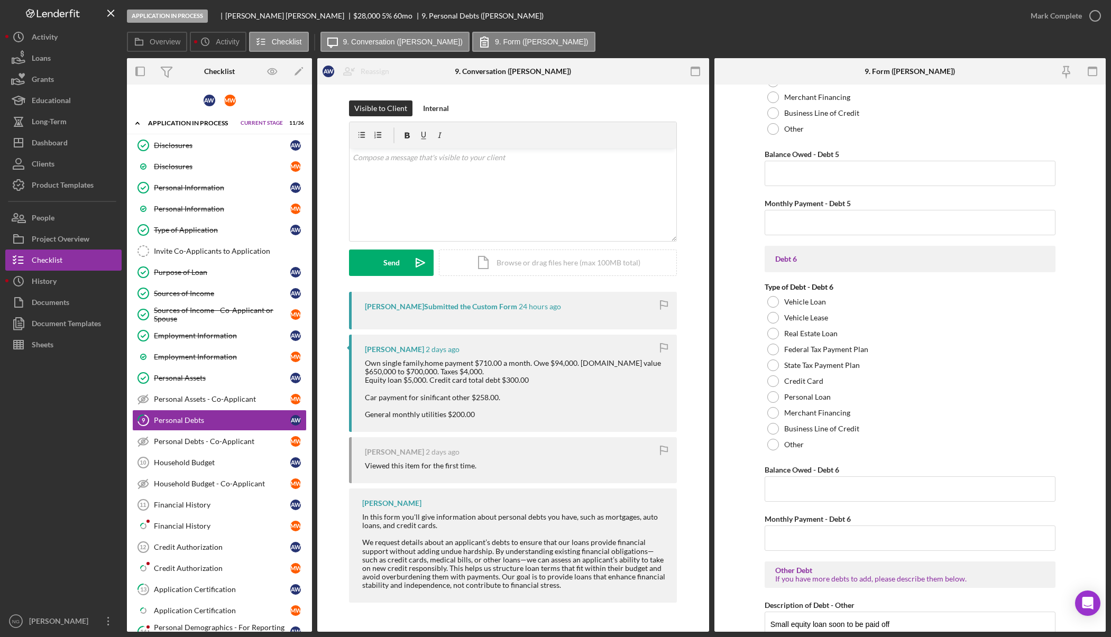
scroll to position [2090, 0]
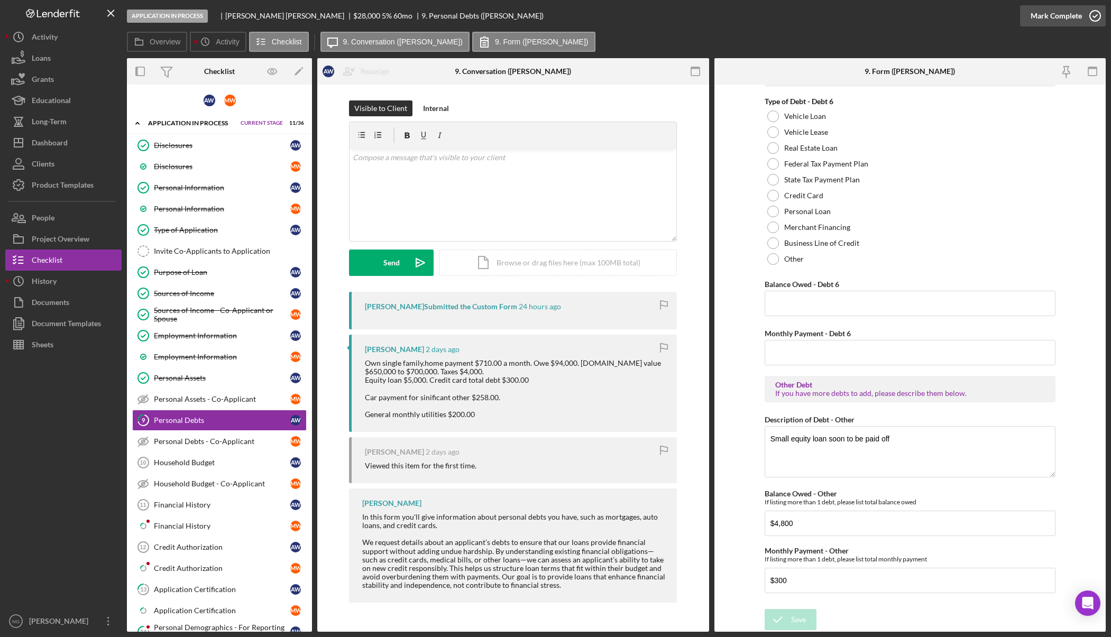
click at [1085, 17] on icon "button" at bounding box center [1095, 16] width 26 height 26
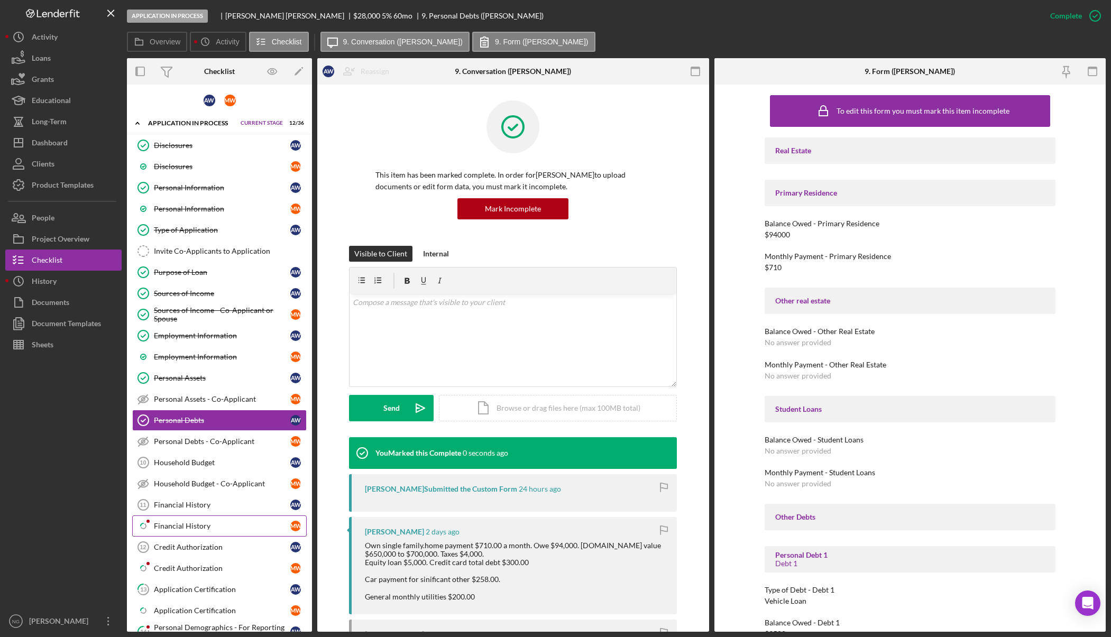
click at [186, 524] on div "Financial History" at bounding box center [222, 526] width 136 height 8
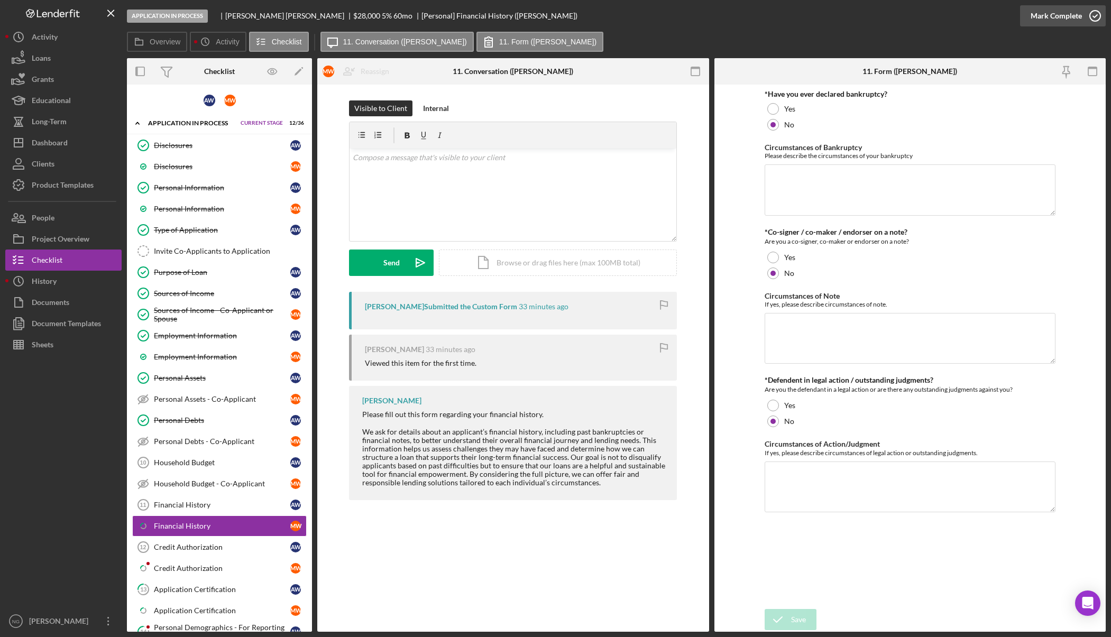
click at [1085, 15] on icon "button" at bounding box center [1095, 16] width 26 height 26
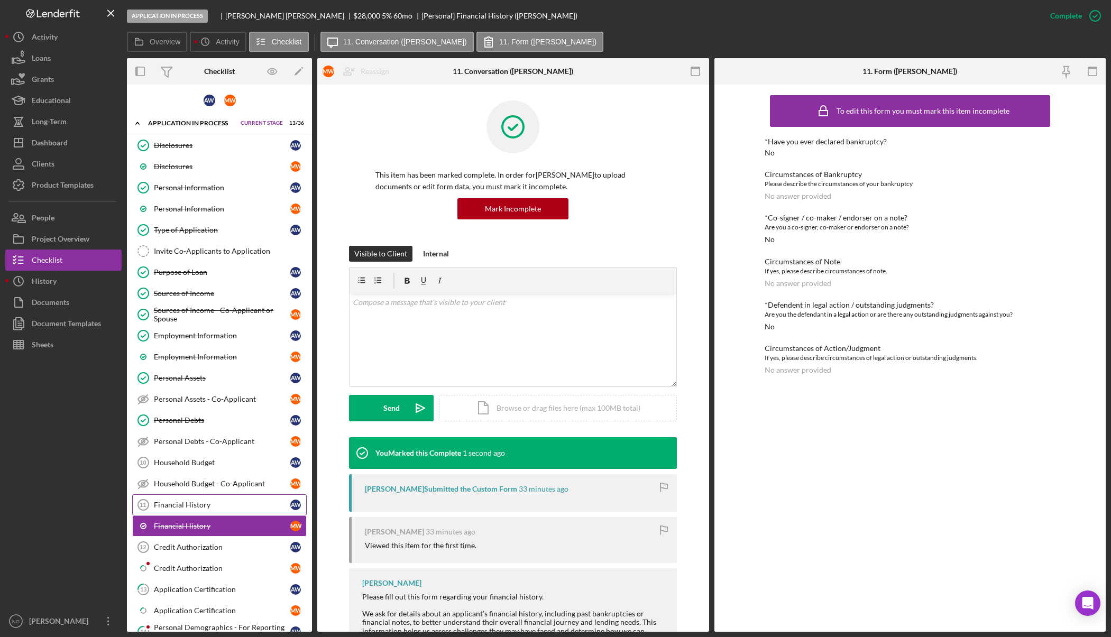
click at [189, 508] on div "Financial History" at bounding box center [222, 505] width 136 height 8
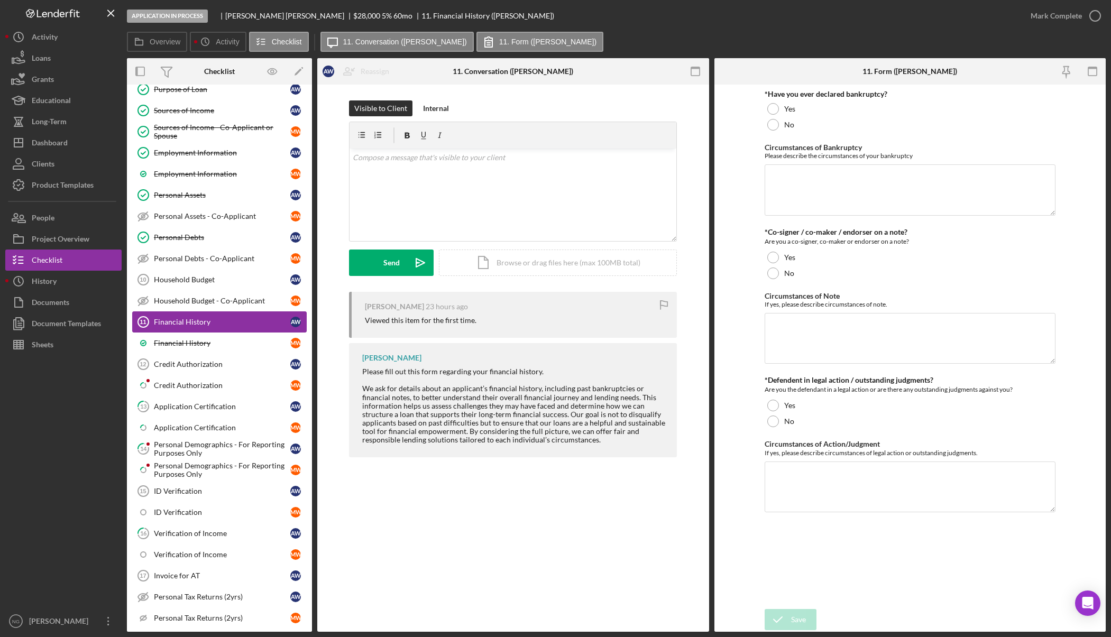
scroll to position [212, 0]
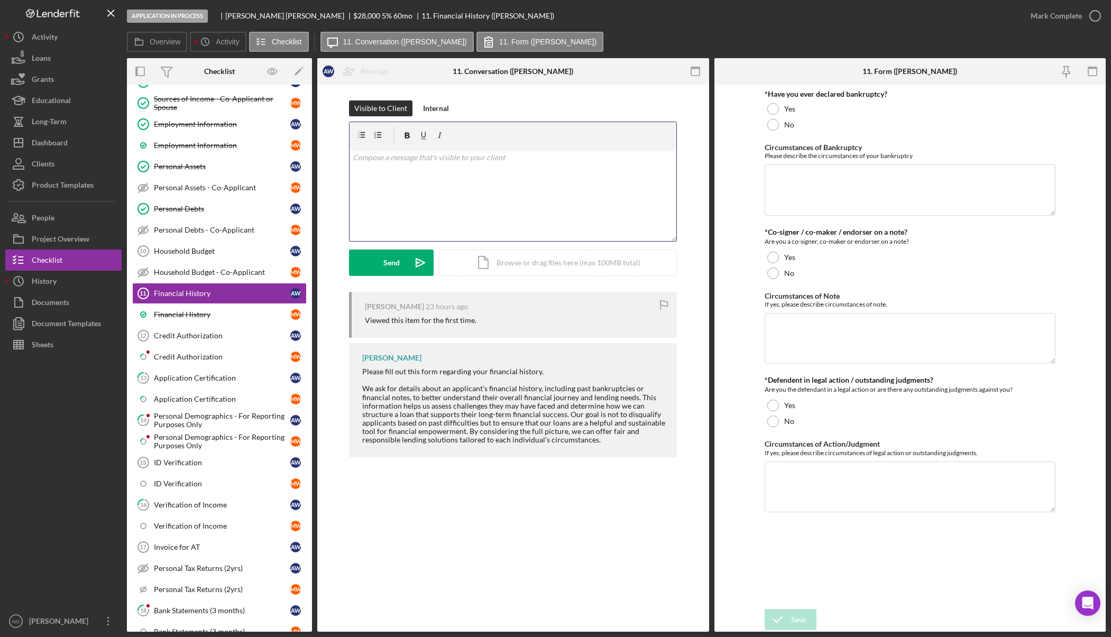
click at [468, 163] on p at bounding box center [513, 158] width 321 height 12
click at [249, 339] on div "Credit Authorization" at bounding box center [222, 336] width 136 height 8
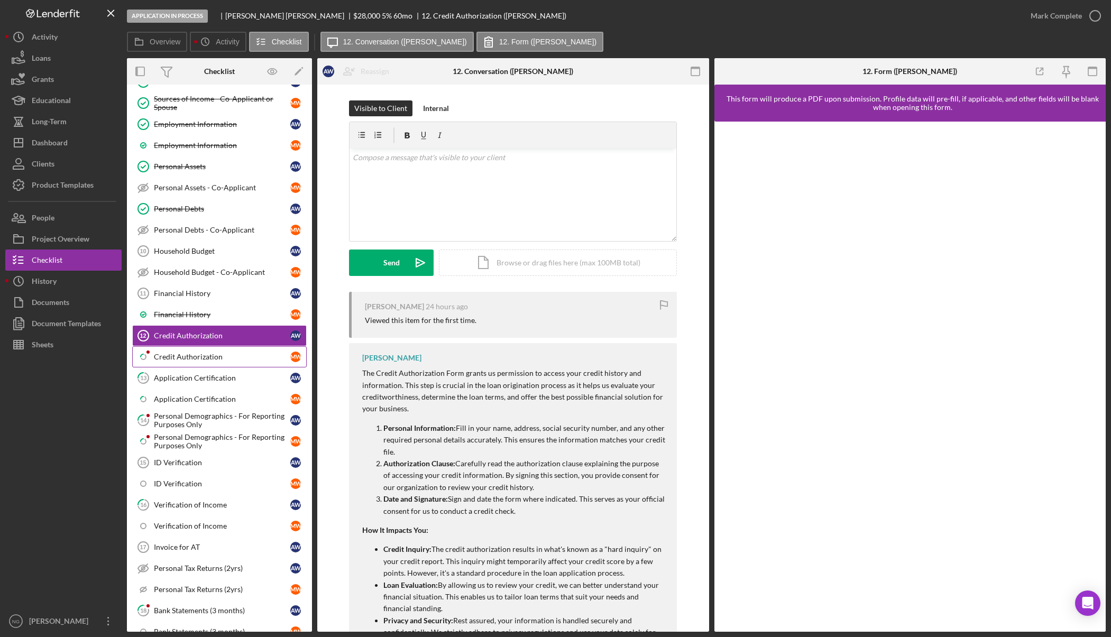
click at [248, 358] on div "Credit Authorization" at bounding box center [222, 357] width 136 height 8
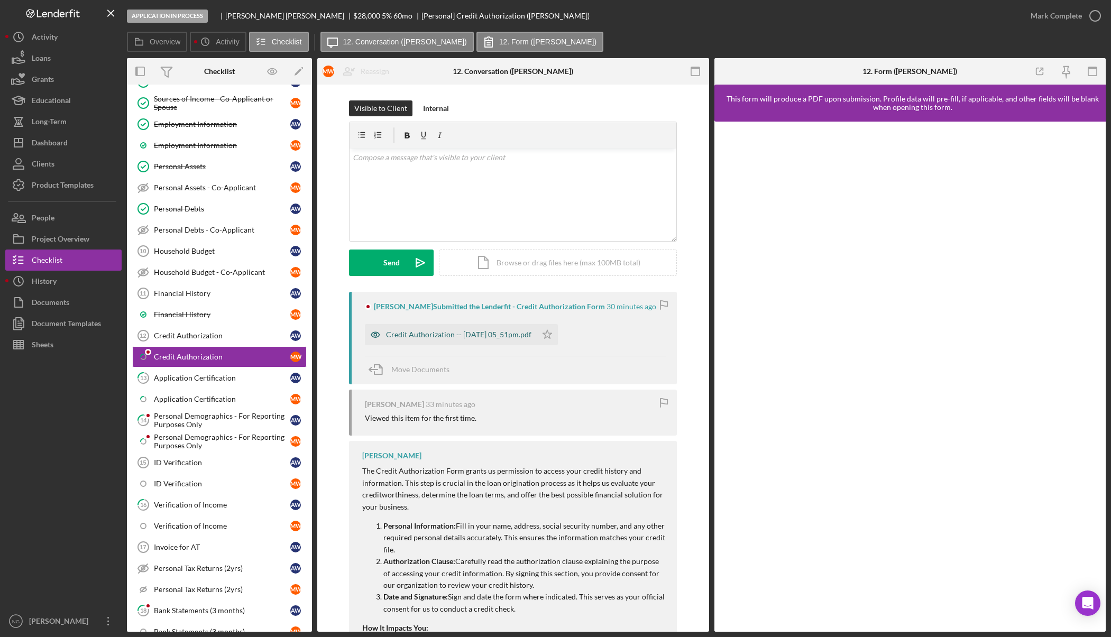
click at [462, 334] on div "Credit Authorization -- [DATE] 05_51pm.pdf" at bounding box center [458, 335] width 145 height 8
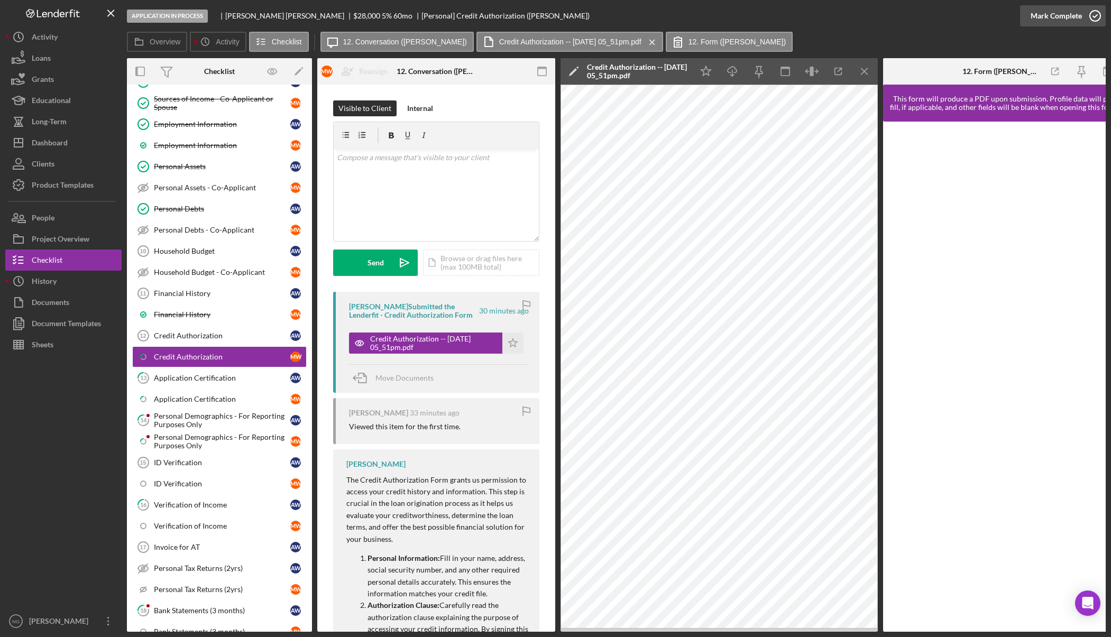
click at [1090, 16] on icon "button" at bounding box center [1095, 16] width 26 height 26
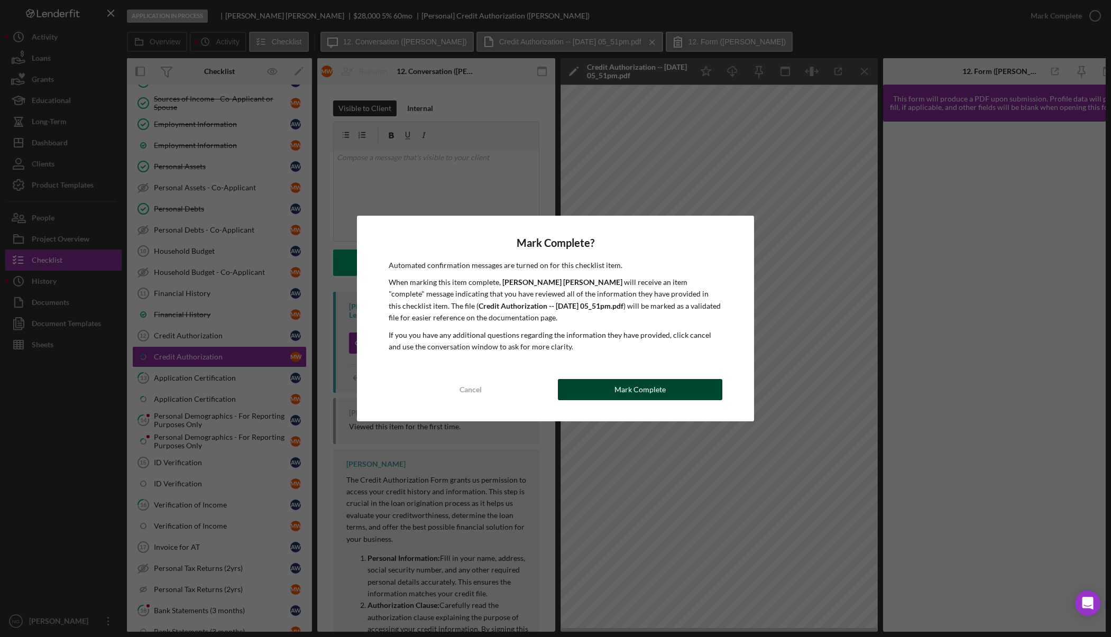
click at [626, 394] on div "Mark Complete" at bounding box center [640, 389] width 51 height 21
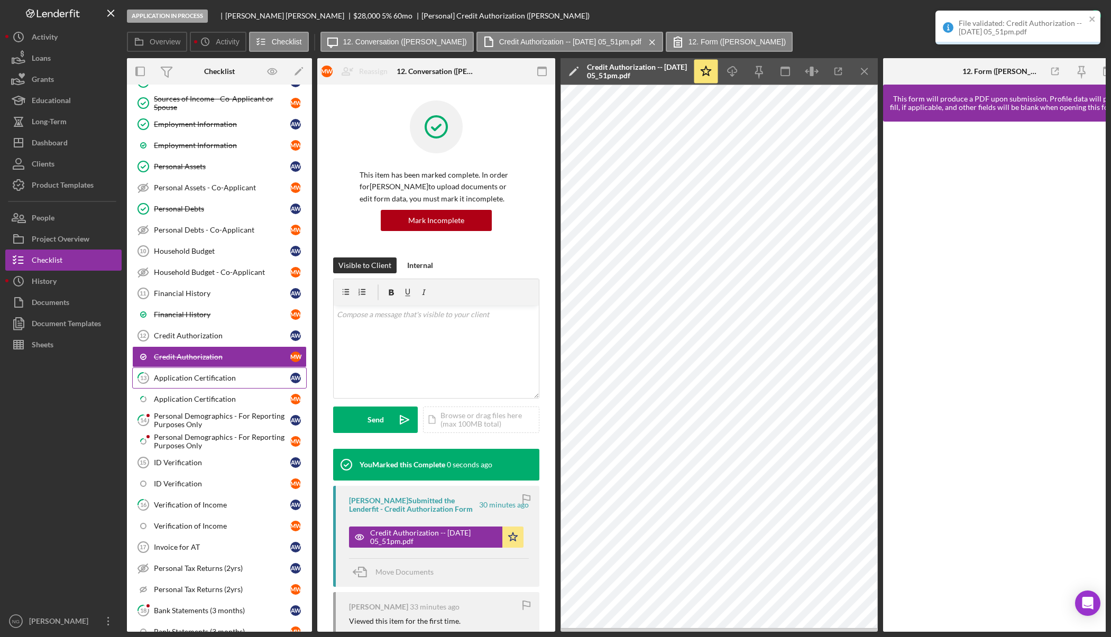
click at [225, 383] on link "13 Application Certification A W" at bounding box center [219, 378] width 175 height 21
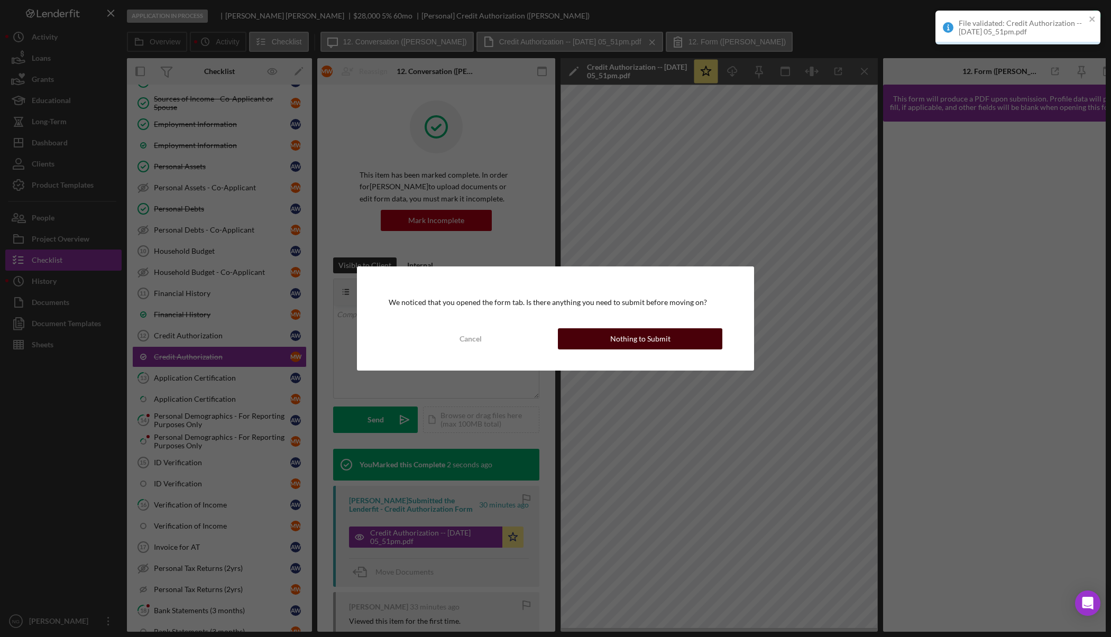
click at [627, 341] on div "Nothing to Submit" at bounding box center [640, 338] width 60 height 21
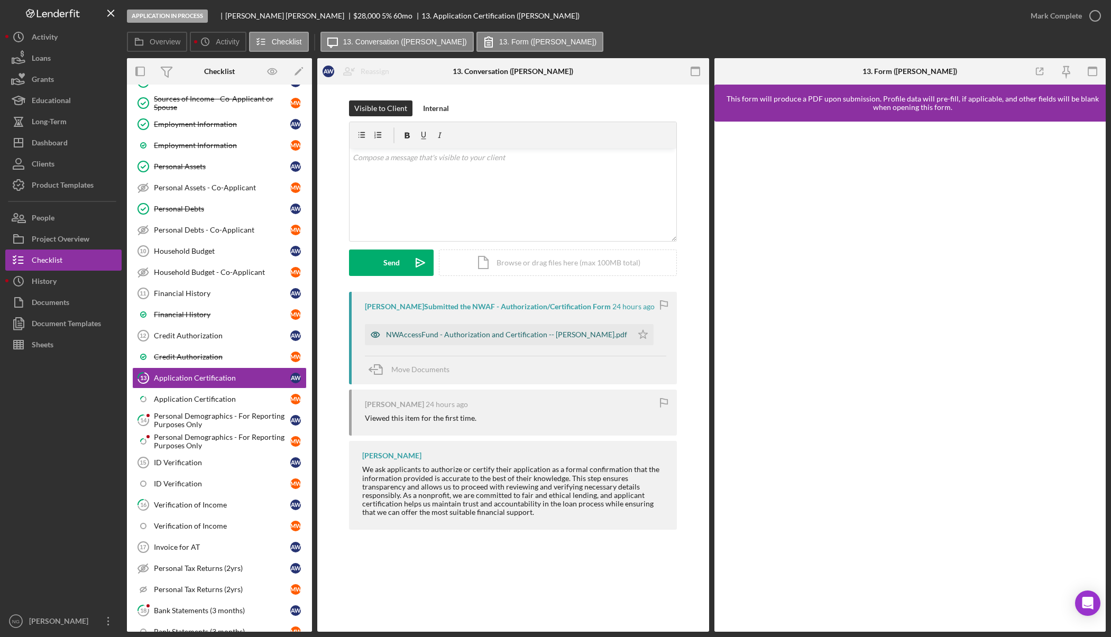
click at [485, 332] on div "NWAccessFund - Authorization and Certification -- [PERSON_NAME].pdf" at bounding box center [506, 335] width 241 height 8
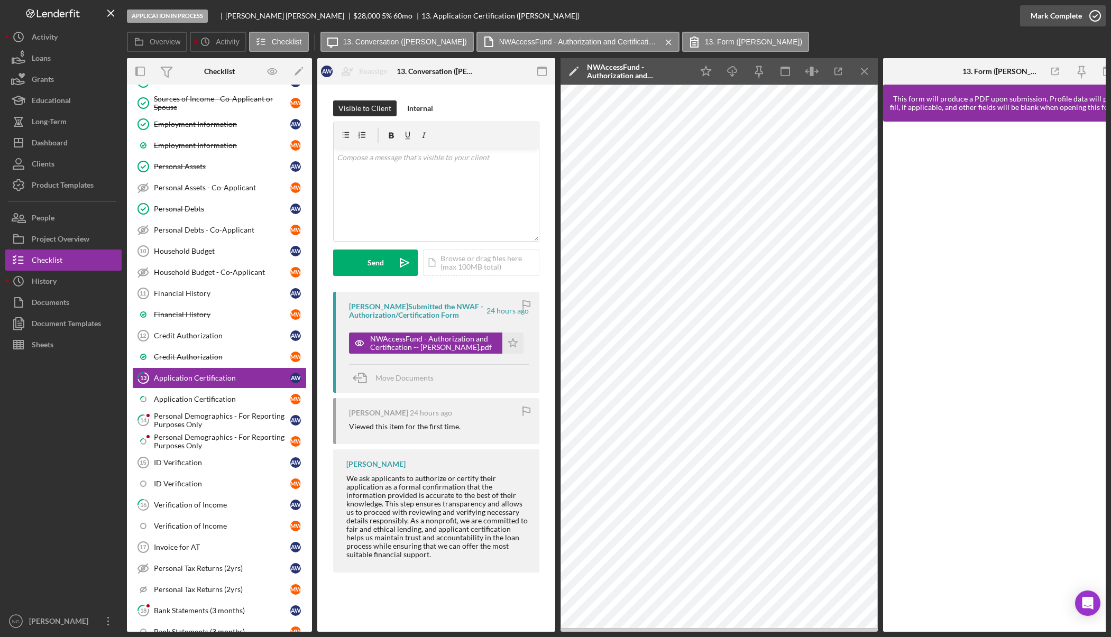
click at [1083, 16] on icon "button" at bounding box center [1095, 16] width 26 height 26
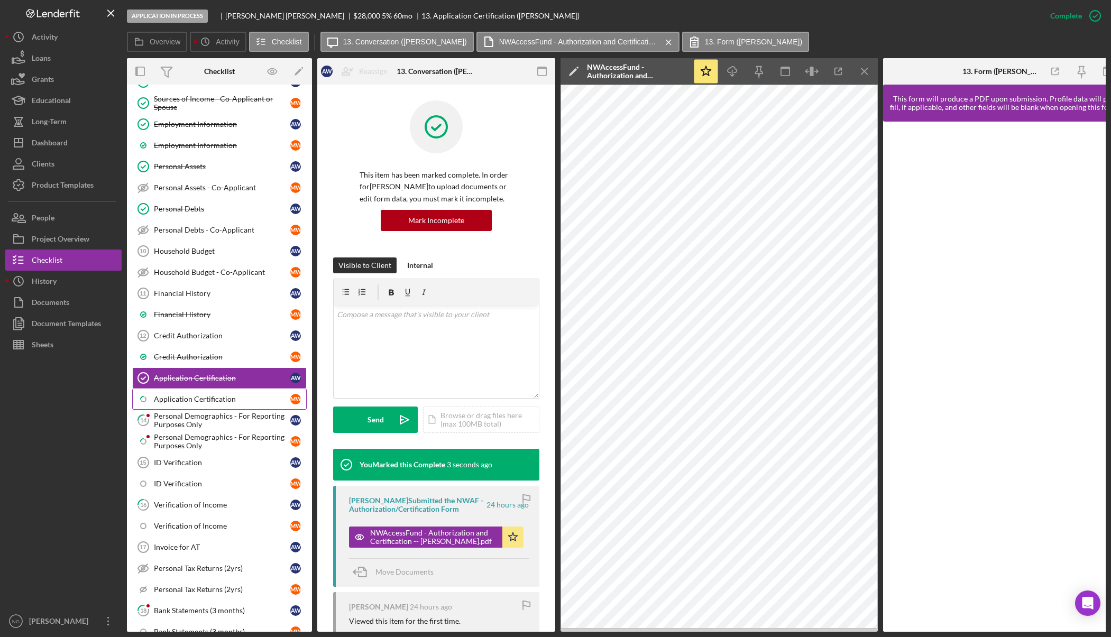
click at [210, 403] on div "Application Certification" at bounding box center [222, 399] width 136 height 8
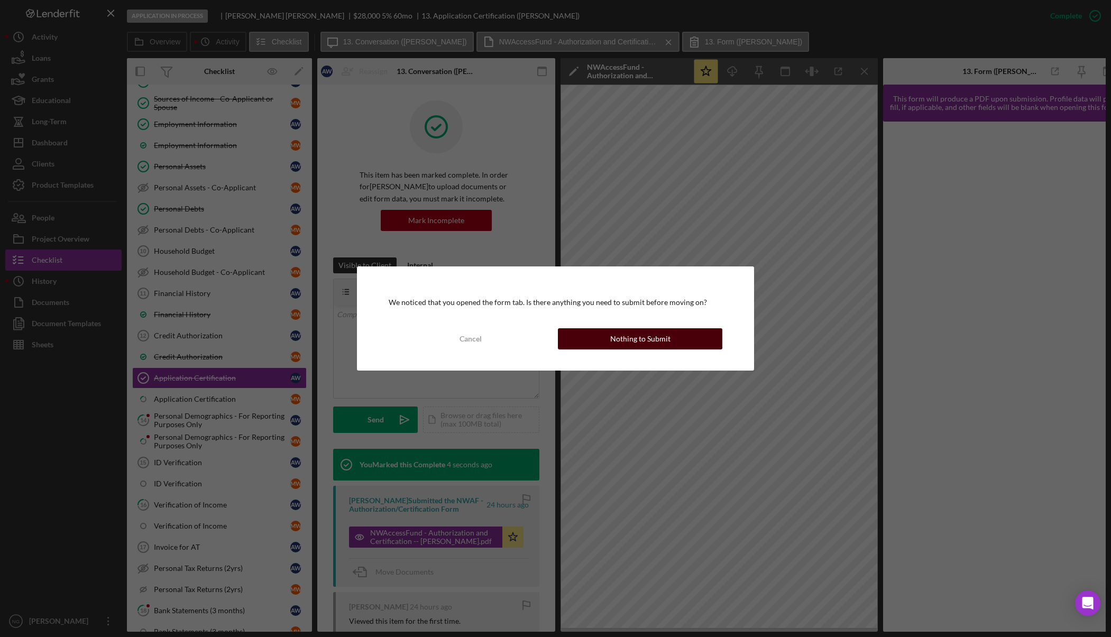
click at [610, 346] on button "Nothing to Submit" at bounding box center [640, 338] width 164 height 21
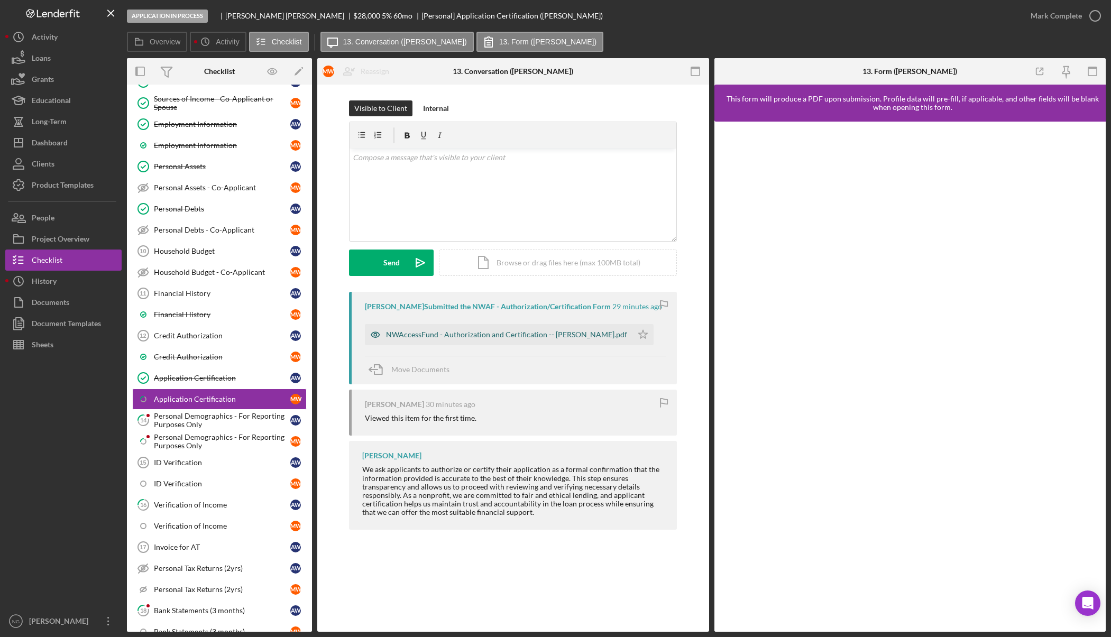
click at [537, 341] on div "NWAccessFund - Authorization and Certification -- [PERSON_NAME].pdf" at bounding box center [499, 334] width 268 height 21
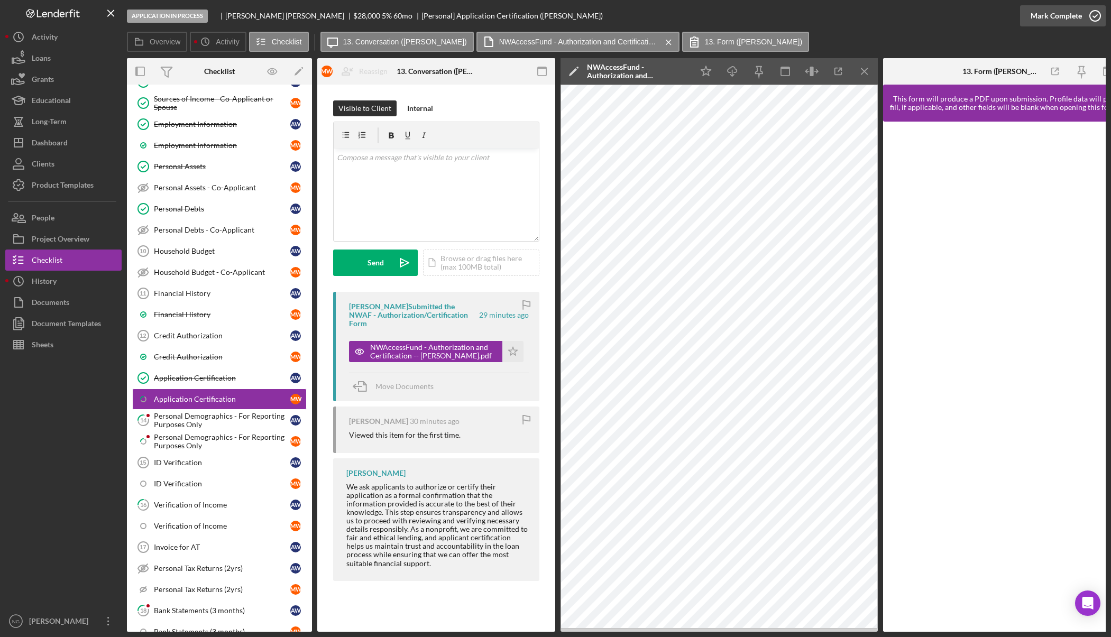
click at [1091, 16] on icon "button" at bounding box center [1095, 16] width 26 height 26
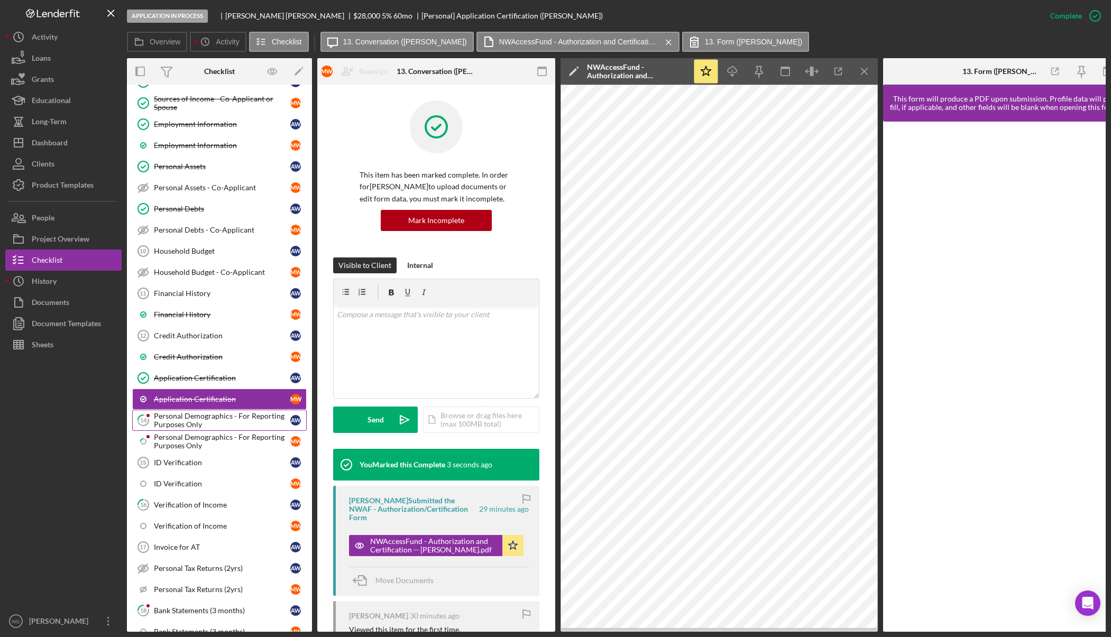
click at [209, 425] on div "Personal Demographics - For Reporting Purposes Only" at bounding box center [222, 420] width 136 height 17
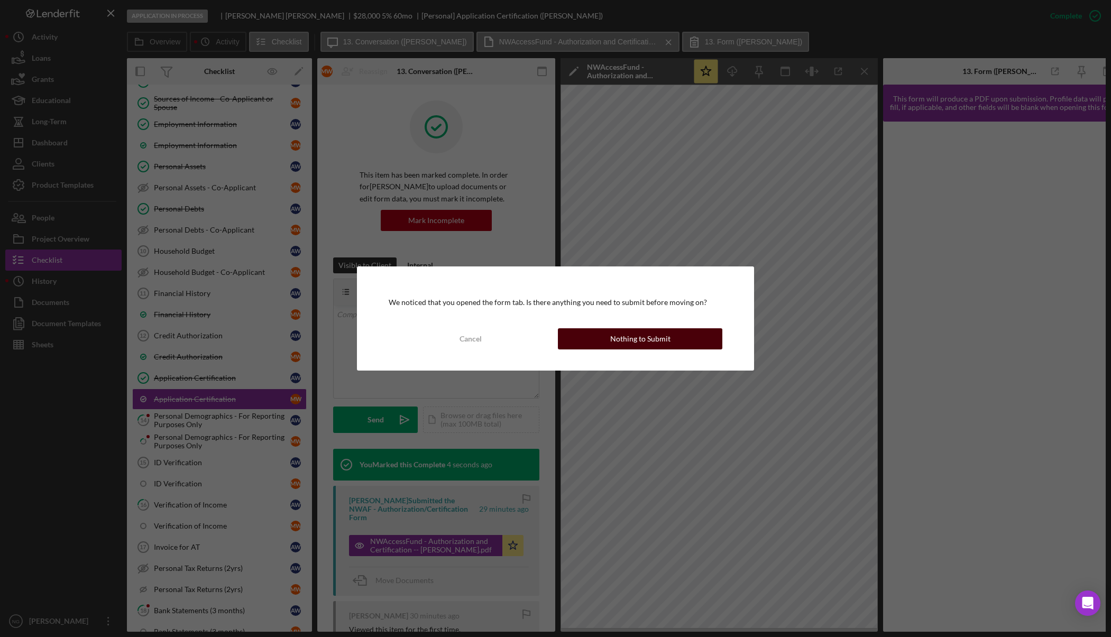
click at [635, 334] on div "Nothing to Submit" at bounding box center [640, 338] width 60 height 21
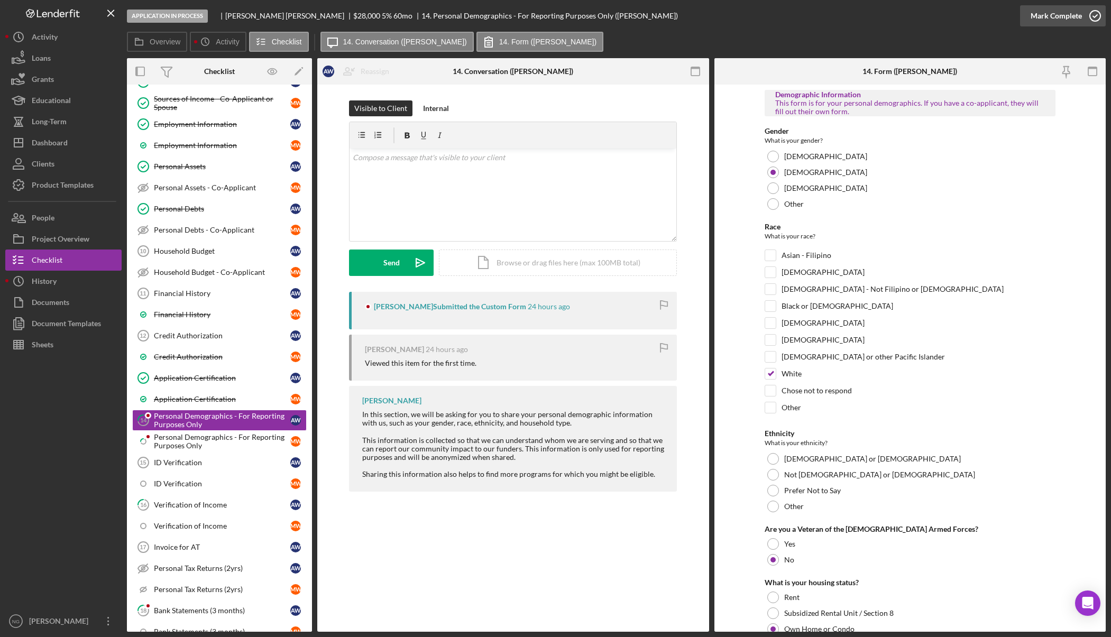
click at [1082, 20] on button "Mark Complete" at bounding box center [1063, 15] width 86 height 21
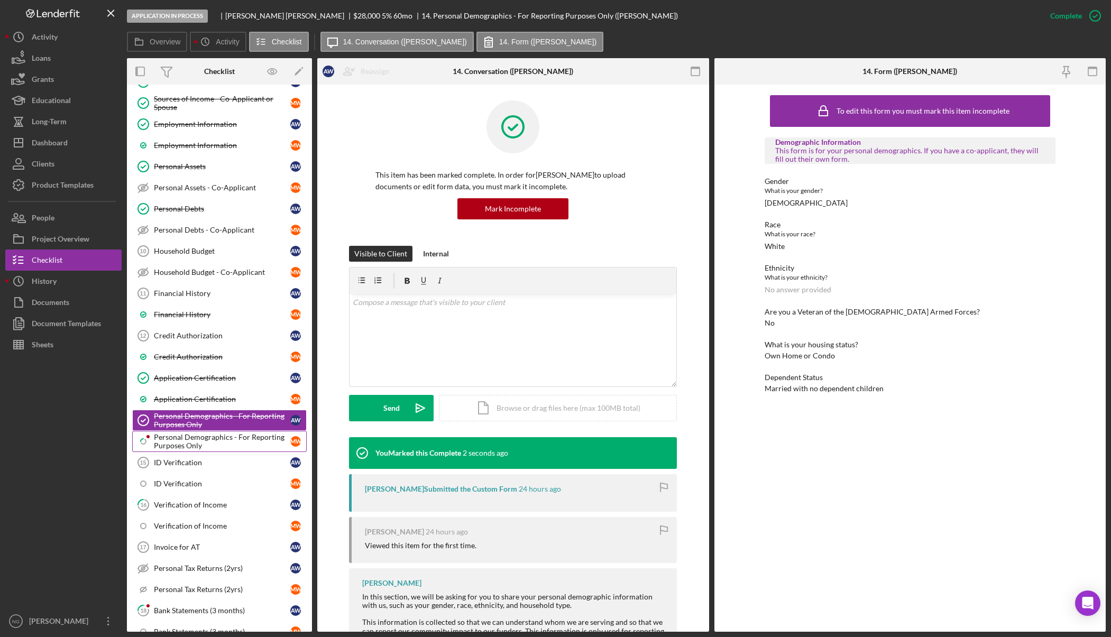
click at [223, 445] on div "Personal Demographics - For Reporting Purposes Only" at bounding box center [222, 441] width 136 height 17
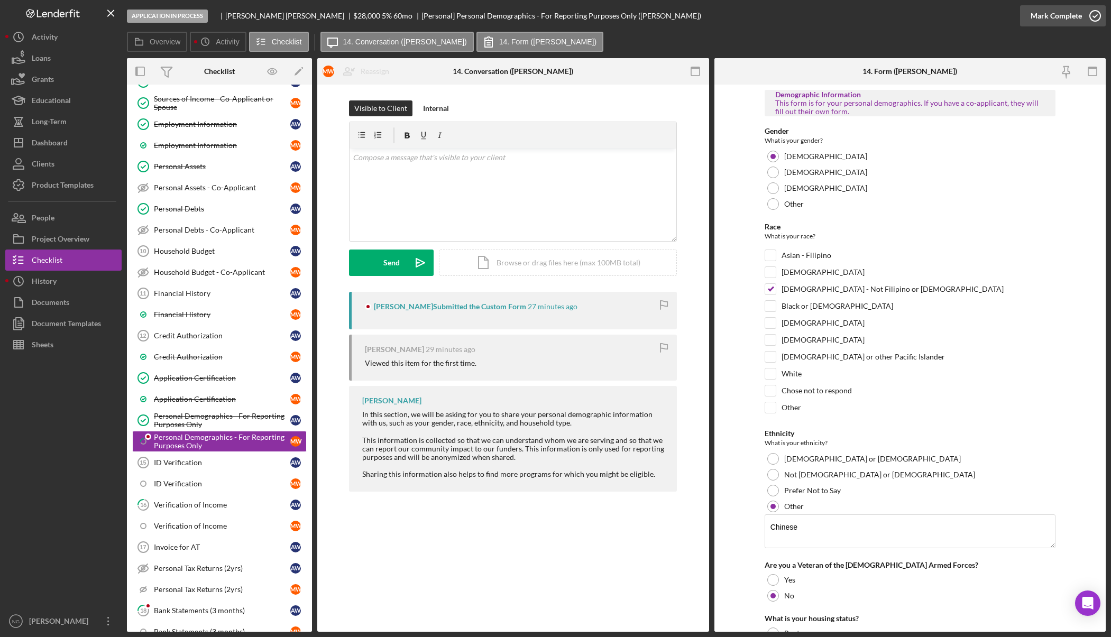
click at [1098, 19] on icon "button" at bounding box center [1095, 16] width 26 height 26
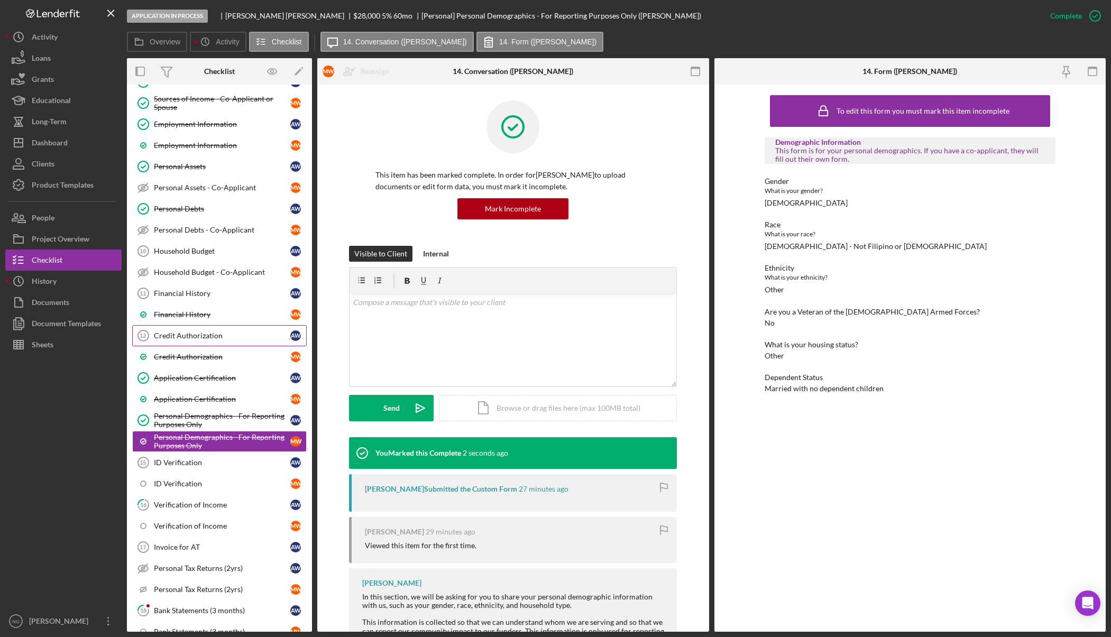
click at [199, 334] on div "Credit Authorization" at bounding box center [222, 336] width 136 height 8
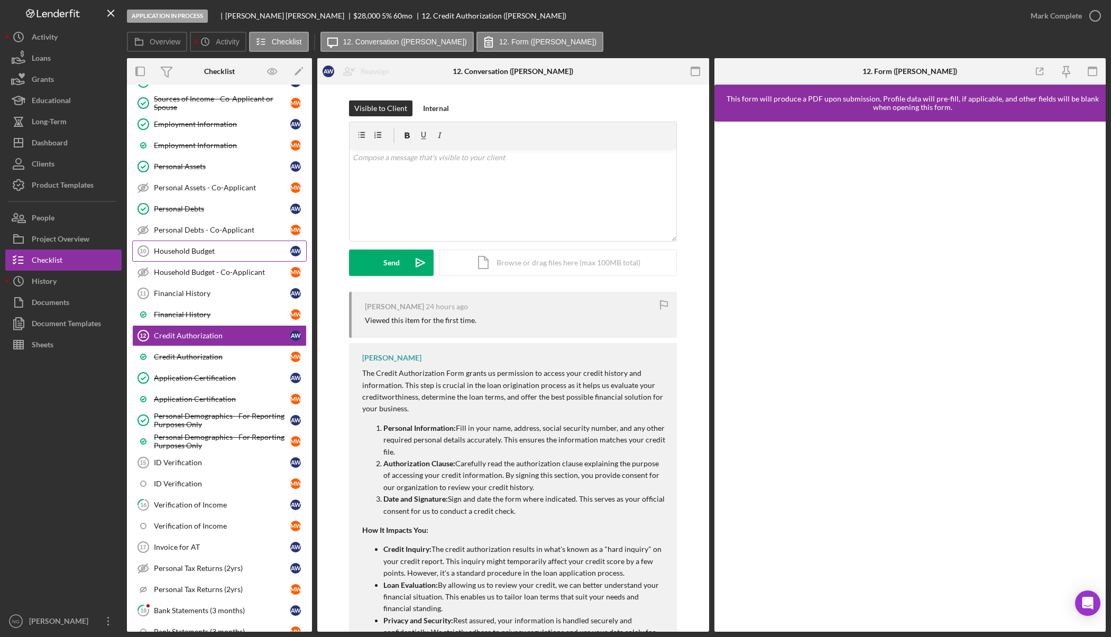
click at [204, 251] on div "Household Budget" at bounding box center [222, 251] width 136 height 8
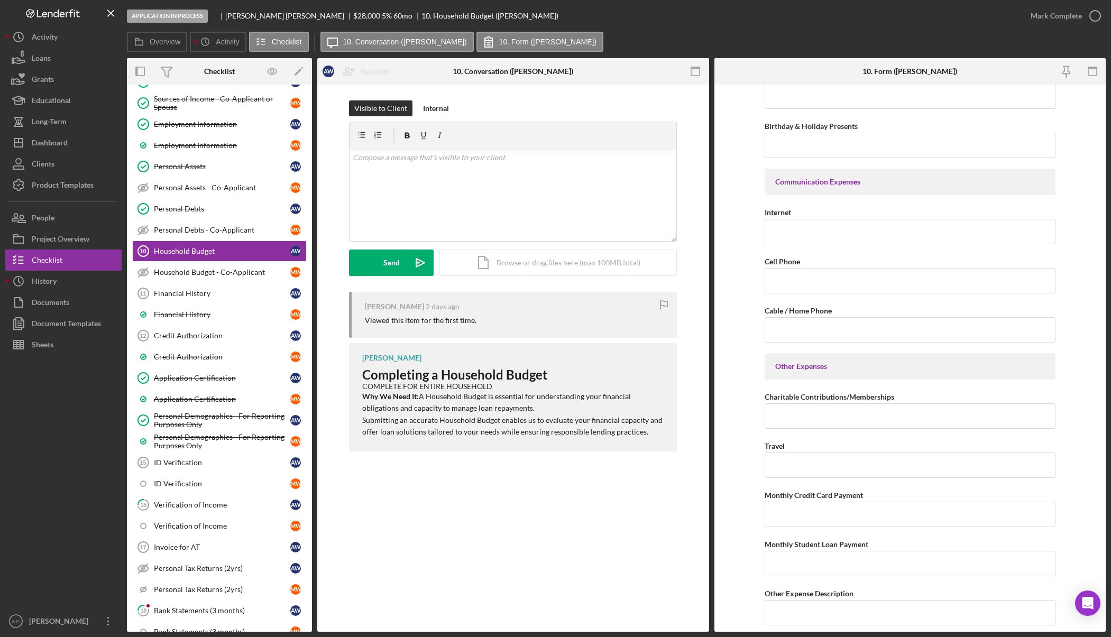
scroll to position [1957, 0]
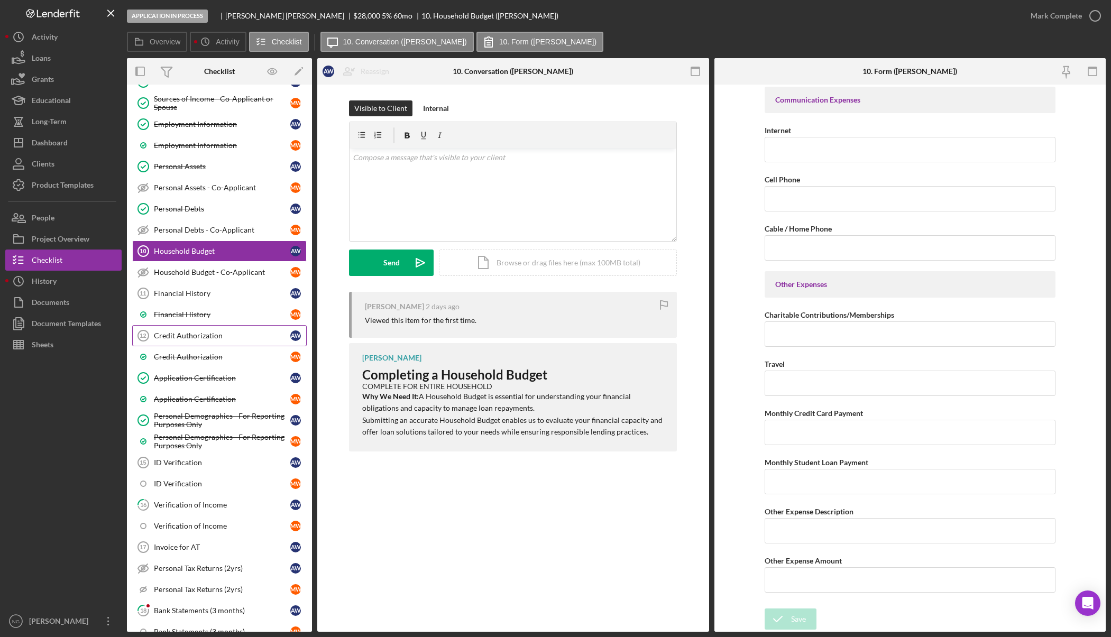
click at [185, 337] on div "Credit Authorization" at bounding box center [222, 336] width 136 height 8
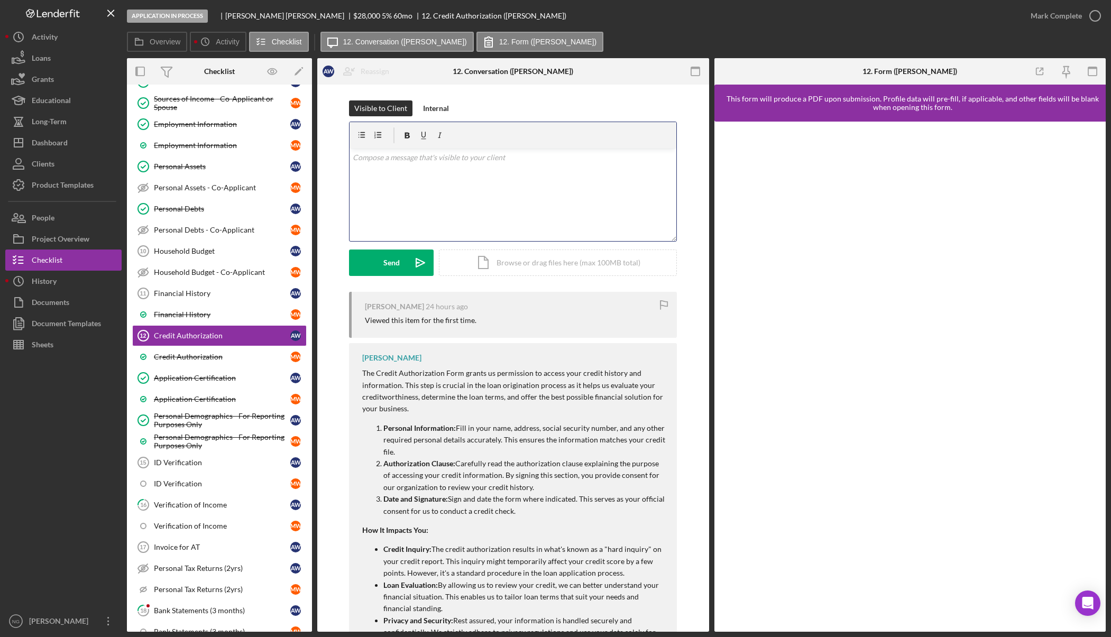
click at [460, 190] on div "v Color teal Color pink Remove color Add row above Add row below Add column bef…" at bounding box center [513, 195] width 327 height 93
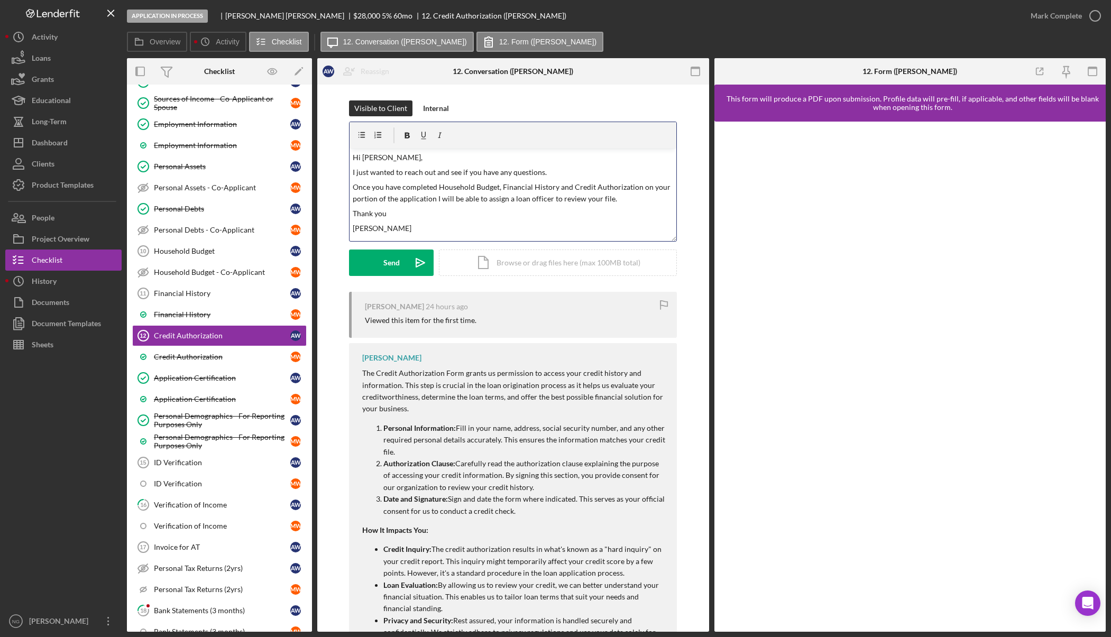
click at [388, 214] on p "Thank you" at bounding box center [513, 214] width 321 height 12
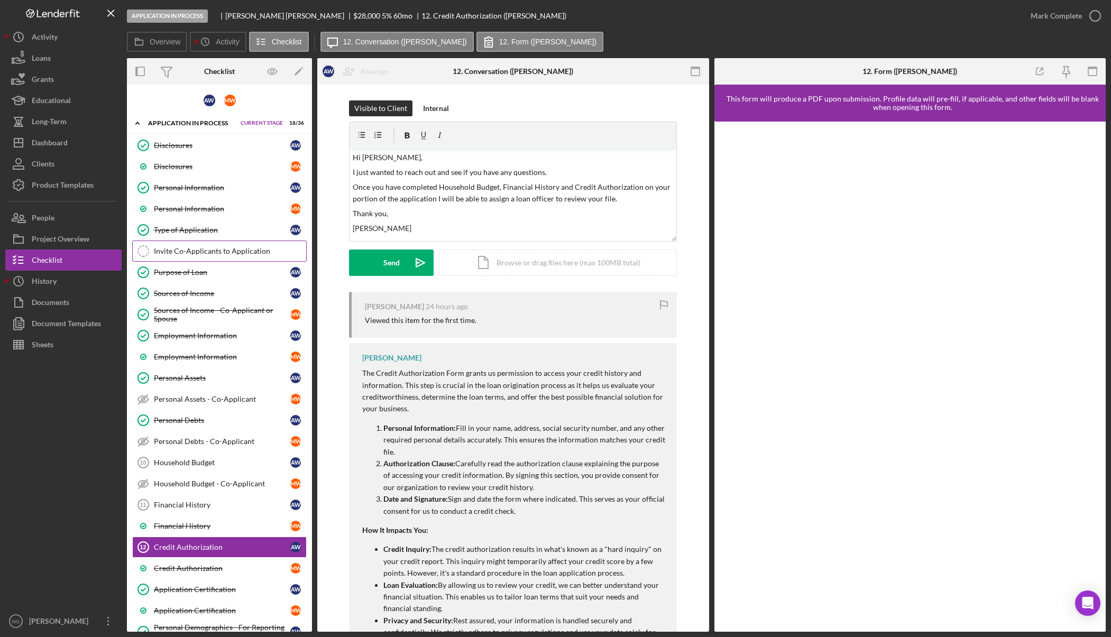
click at [215, 256] on link "Invite Co-Applicants to Application Invite Co-Applicants to Application" at bounding box center [219, 251] width 175 height 21
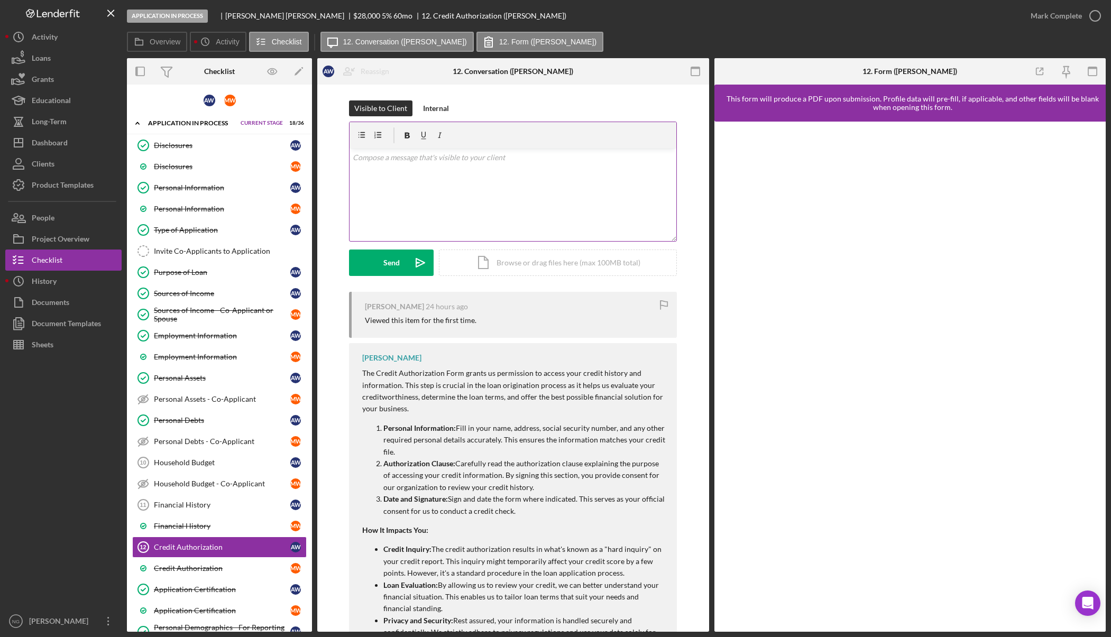
drag, startPoint x: 439, startPoint y: 175, endPoint x: 445, endPoint y: 166, distance: 10.3
click at [439, 175] on div "v Color teal Color pink Remove color Add row above Add row below Add column bef…" at bounding box center [513, 195] width 327 height 93
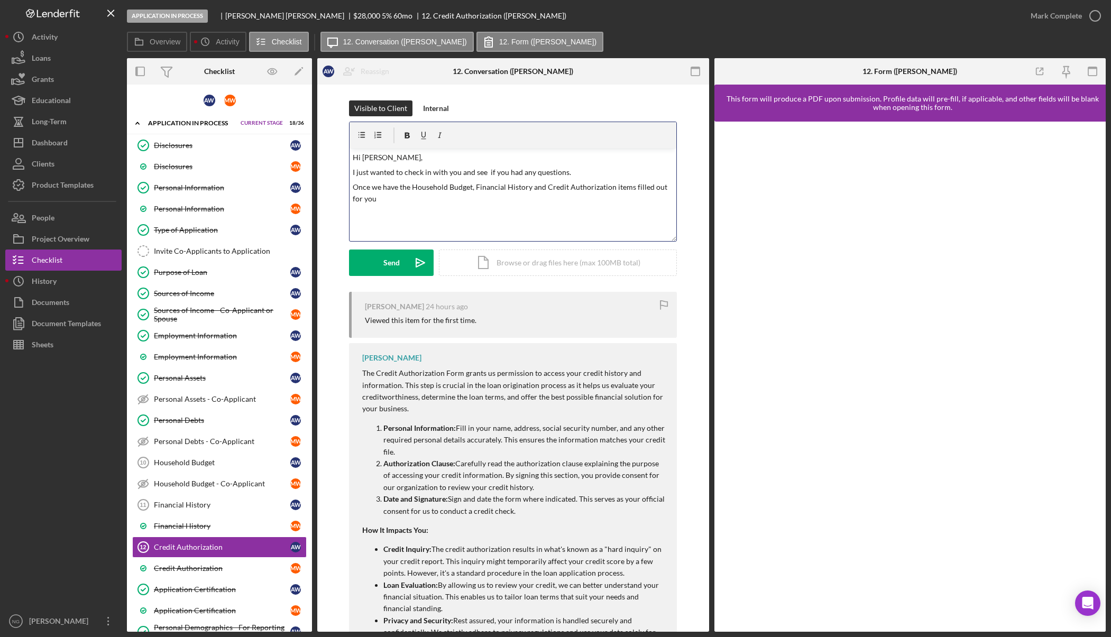
click at [374, 188] on p "Once we have the Household Budget, Financial History and Credit Authorization i…" at bounding box center [513, 193] width 321 height 24
click at [366, 199] on p "Once you have the Household Budget, Financial History and Credit Authorization …" at bounding box center [513, 193] width 321 height 24
click at [387, 199] on p "Once you have the Household Budget, Financial History and Credit Authorization …" at bounding box center [513, 193] width 321 height 24
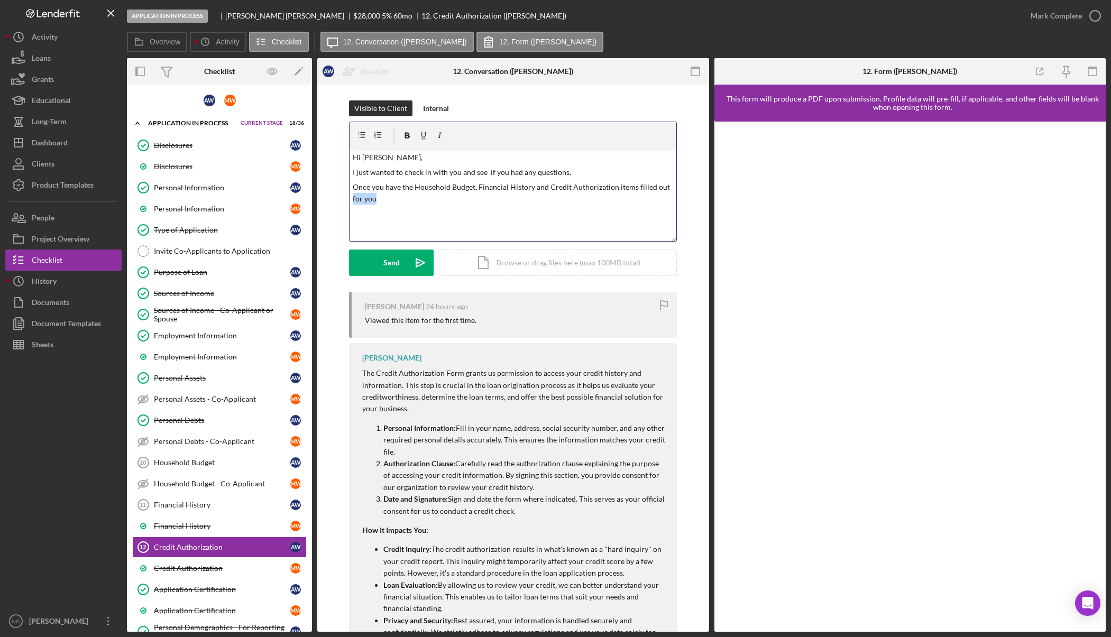
drag, startPoint x: 395, startPoint y: 200, endPoint x: 352, endPoint y: 200, distance: 43.4
click at [353, 200] on p "Once you have the Household Budget, Financial History and Credit Authorization …" at bounding box center [513, 193] width 321 height 24
click at [532, 174] on p "I just wanted to check in with you and see if you had any questions." at bounding box center [513, 173] width 321 height 12
click at [400, 266] on button "Send Icon/icon-invite-send" at bounding box center [391, 263] width 85 height 26
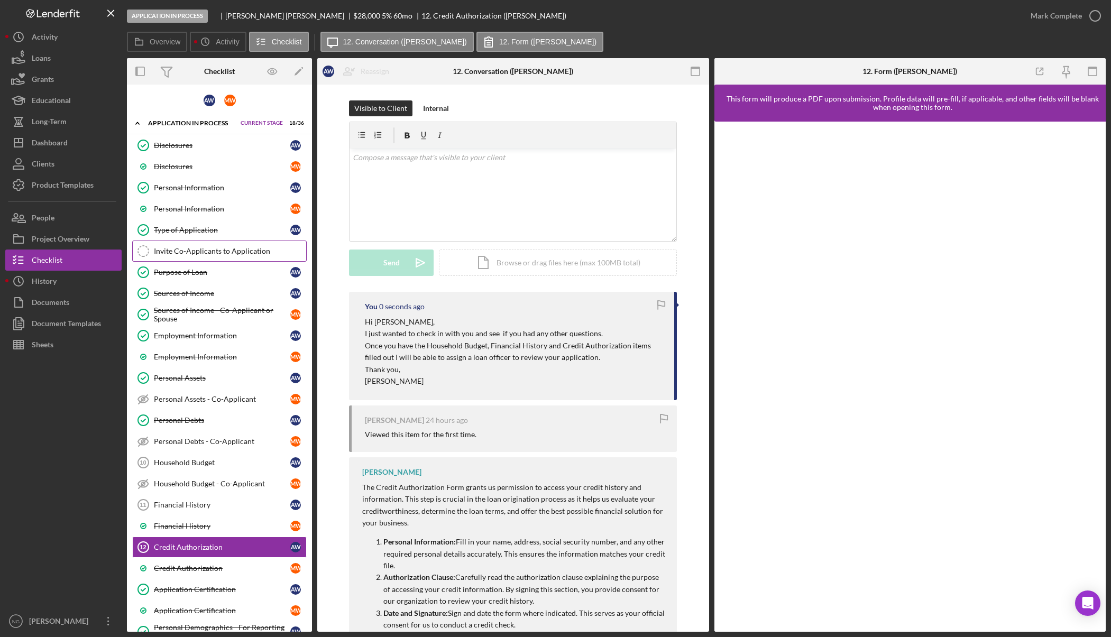
click at [250, 252] on div "Invite Co-Applicants to Application" at bounding box center [230, 251] width 152 height 8
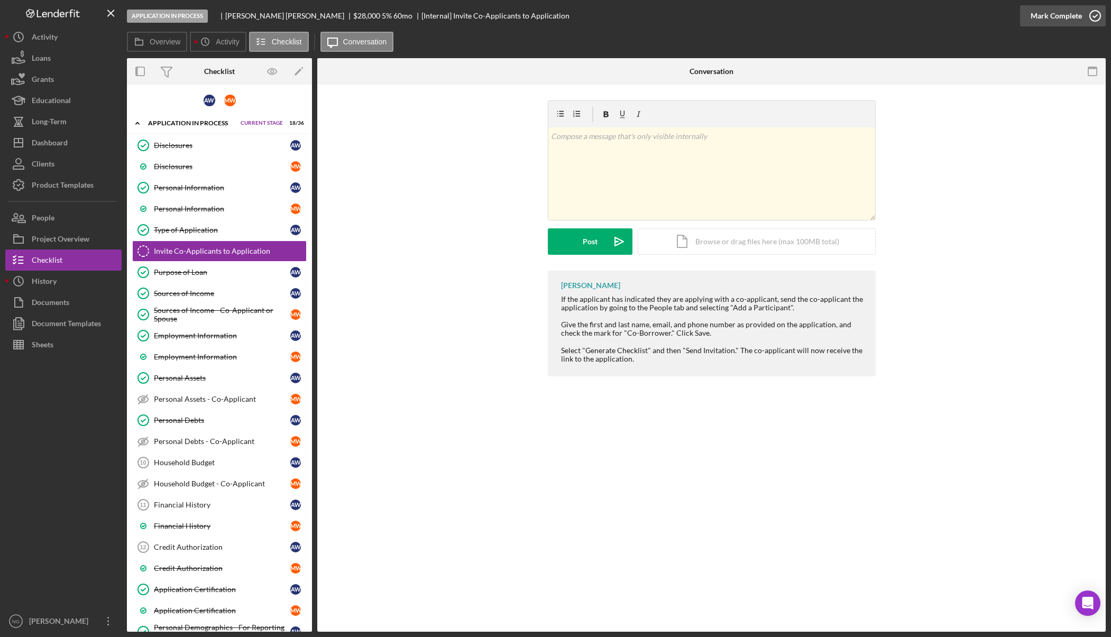
click at [1098, 14] on icon "button" at bounding box center [1095, 16] width 26 height 26
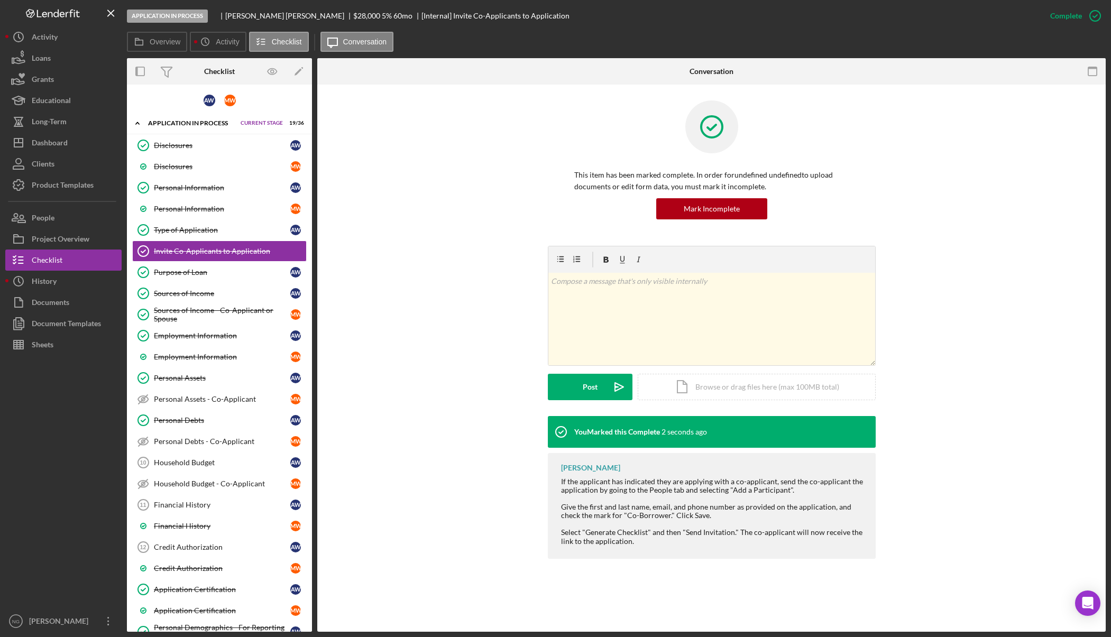
click at [93, 489] on div at bounding box center [63, 482] width 116 height 255
click at [72, 216] on button "People" at bounding box center [63, 217] width 116 height 21
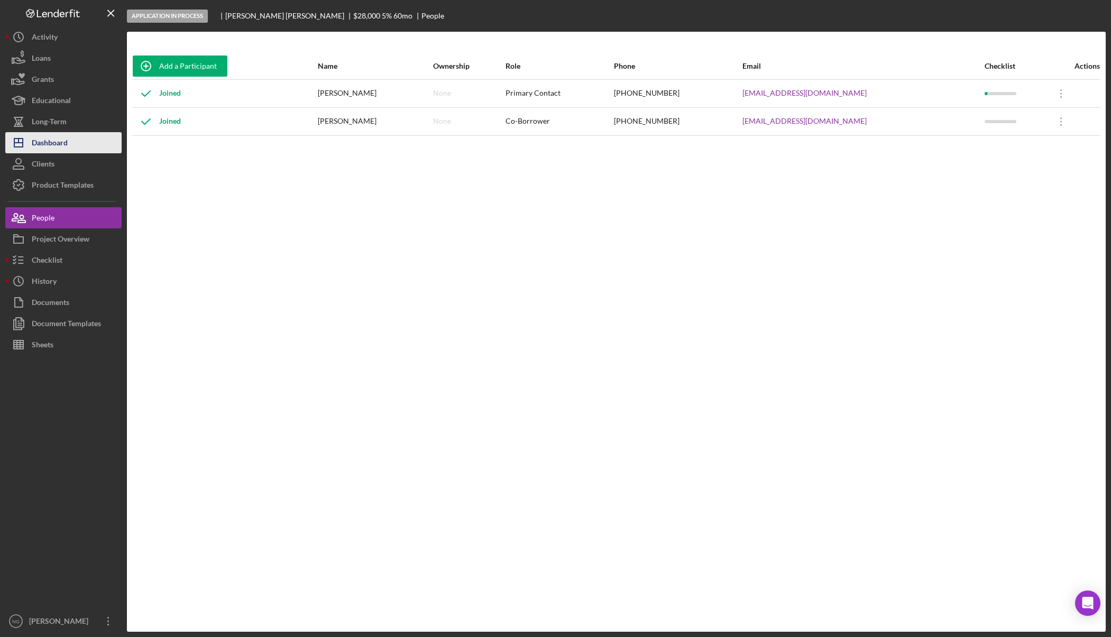
click at [75, 147] on button "Icon/Dashboard Dashboard" at bounding box center [63, 142] width 116 height 21
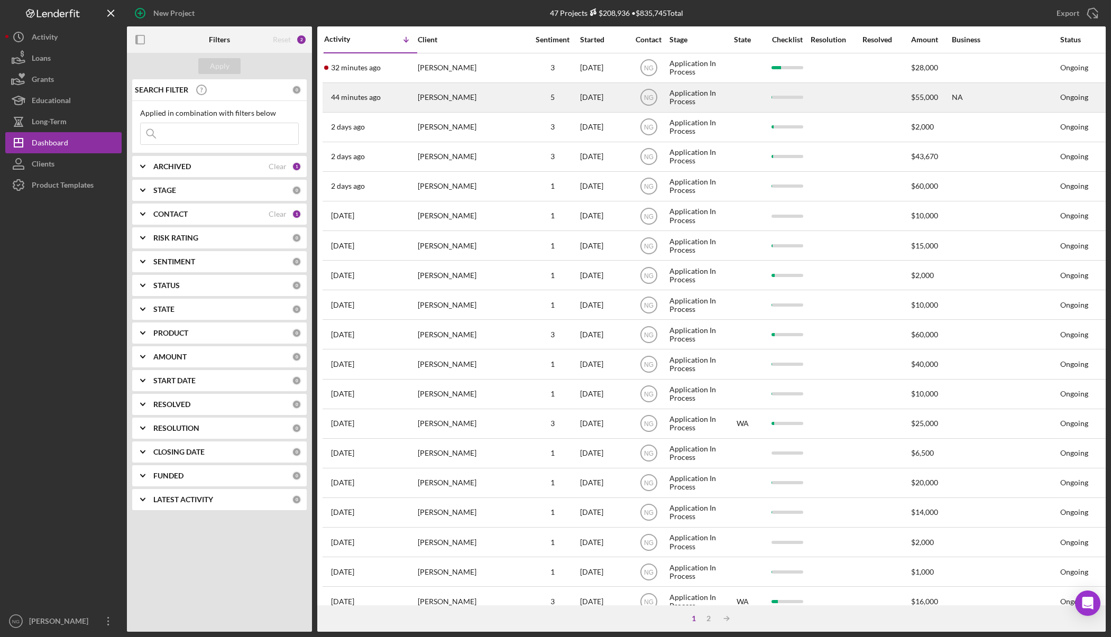
drag, startPoint x: 486, startPoint y: 104, endPoint x: 476, endPoint y: 103, distance: 9.6
click at [476, 103] on div "[PERSON_NAME]" at bounding box center [471, 98] width 106 height 28
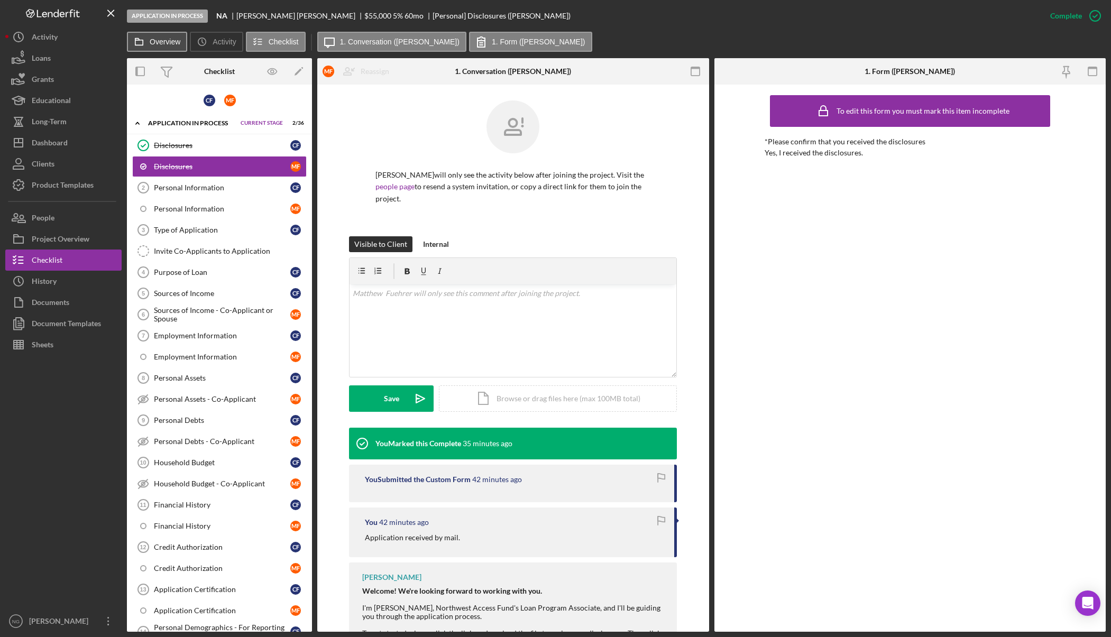
click at [153, 40] on label "Overview" at bounding box center [165, 42] width 31 height 8
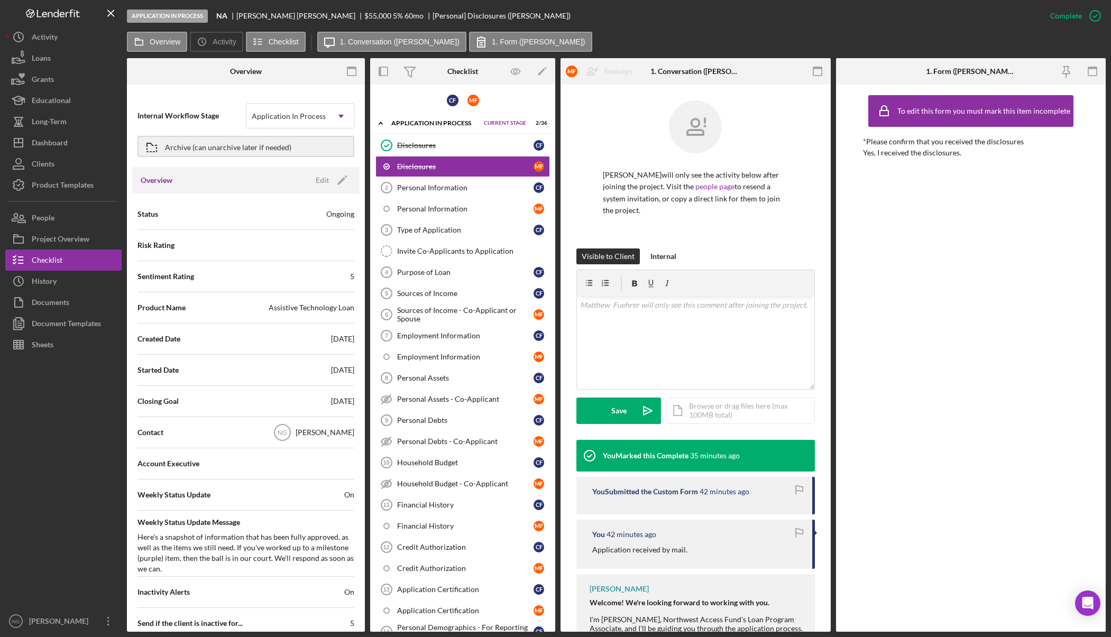
click at [347, 188] on div "Overview Edit Icon/Edit" at bounding box center [245, 180] width 227 height 26
click at [339, 177] on icon "Icon/Edit" at bounding box center [342, 180] width 26 height 26
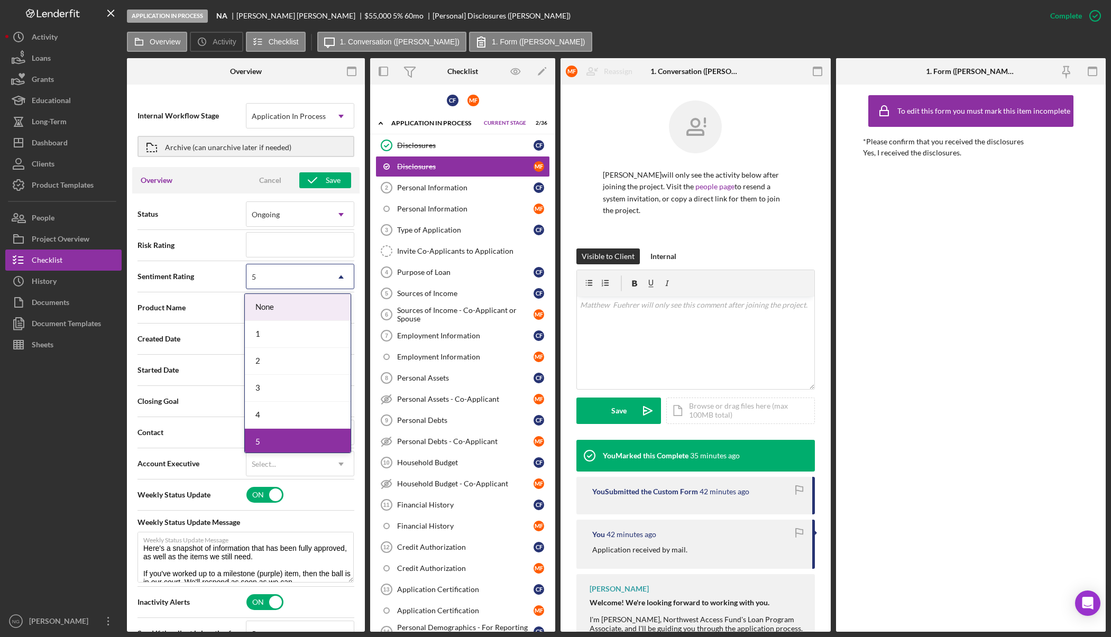
click at [328, 276] on icon "Icon/Dropdown Arrow" at bounding box center [340, 276] width 25 height 25
click at [275, 328] on div "1" at bounding box center [298, 334] width 106 height 27
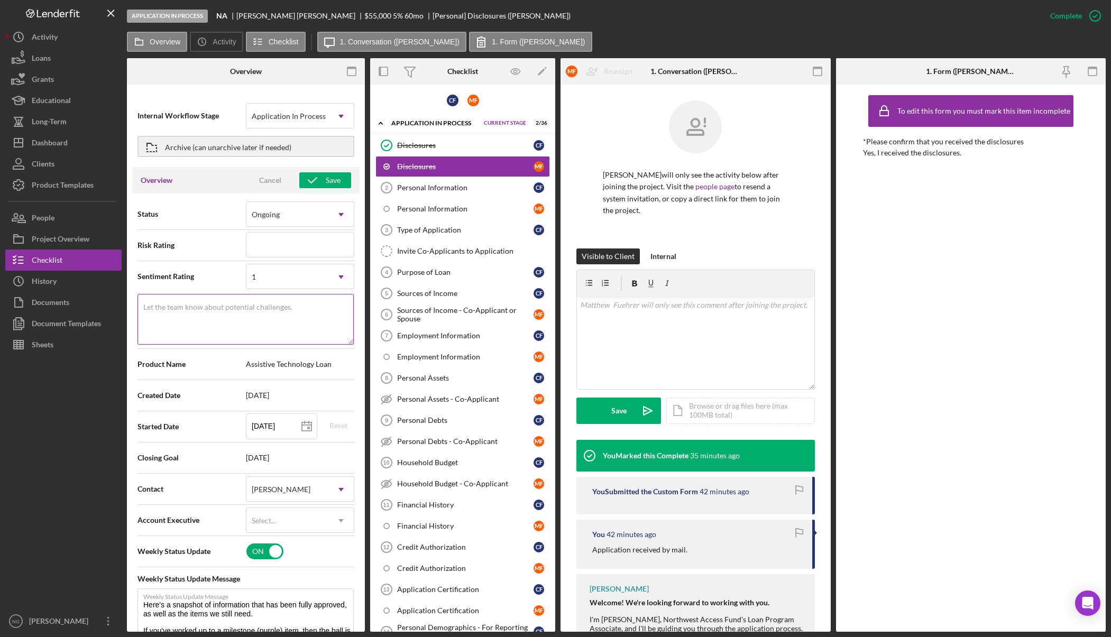
click at [225, 315] on textarea "Let the team know about potential challenges." at bounding box center [246, 319] width 216 height 51
click at [342, 320] on textarea "Received the application in the mail from a 3rd party, needing address and phon…" at bounding box center [246, 319] width 216 height 51
drag, startPoint x: 287, startPoint y: 331, endPoint x: 138, endPoint y: 309, distance: 150.7
click at [138, 309] on textarea "Received the application in the mail from a 3rd party, needing address and phon…" at bounding box center [246, 319] width 216 height 51
drag, startPoint x: 167, startPoint y: 316, endPoint x: 235, endPoint y: 248, distance: 96.9
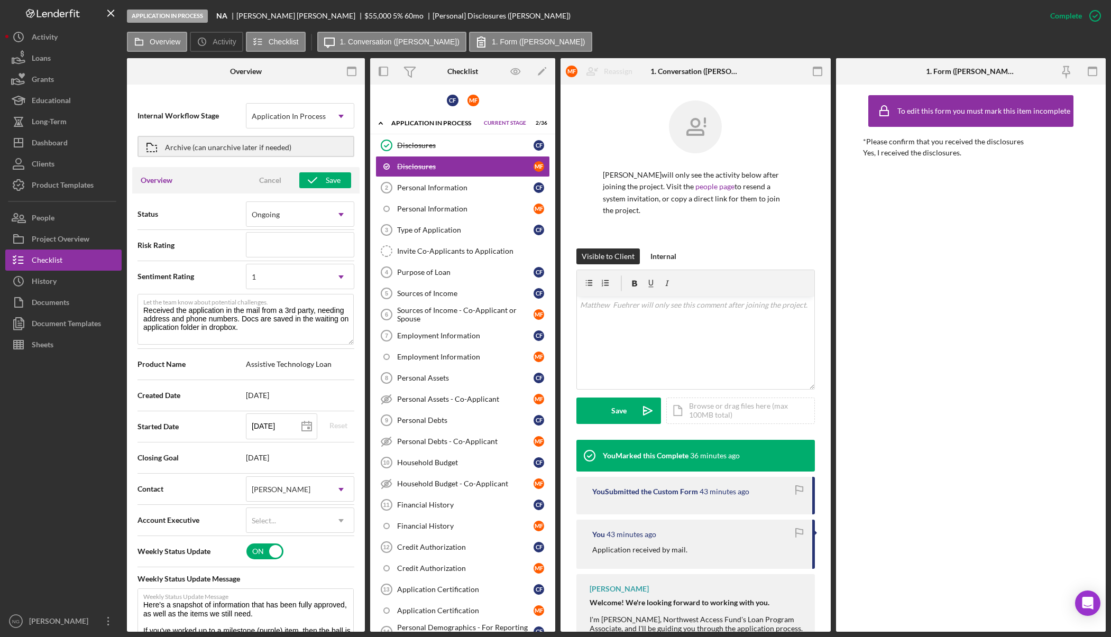
click at [208, 272] on span "Sentiment Rating" at bounding box center [192, 276] width 108 height 11
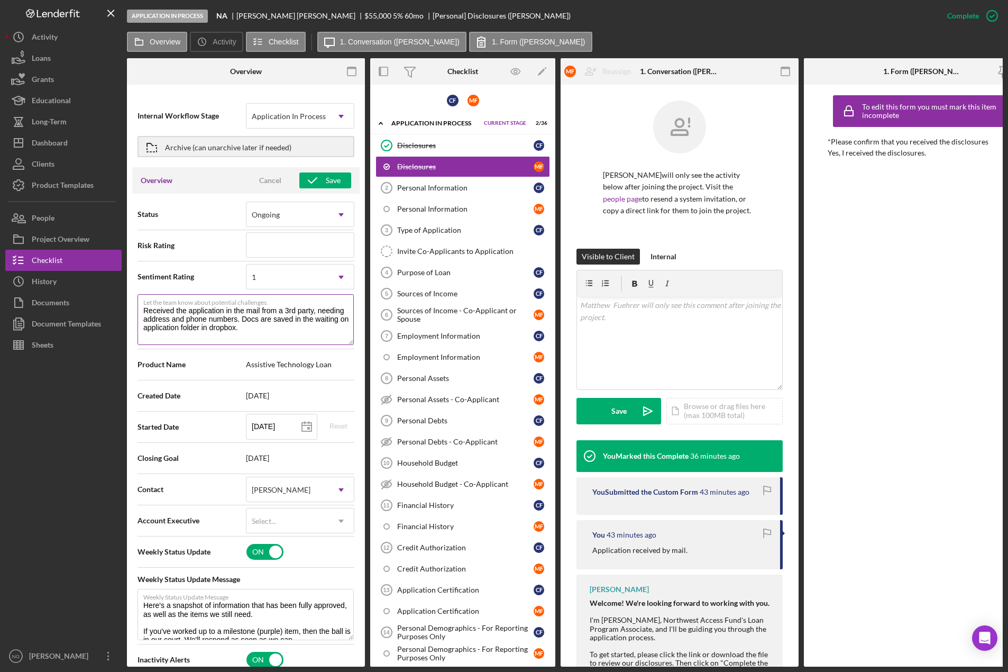
click at [342, 318] on textarea "Received the application in the mail from a 3rd party, needing address and phon…" at bounding box center [246, 319] width 216 height 51
type textarea "Received the application in the mail from a 3rd party, needing address and phon…"
click at [335, 178] on div "Save" at bounding box center [333, 180] width 15 height 16
